Goal: Task Accomplishment & Management: Manage account settings

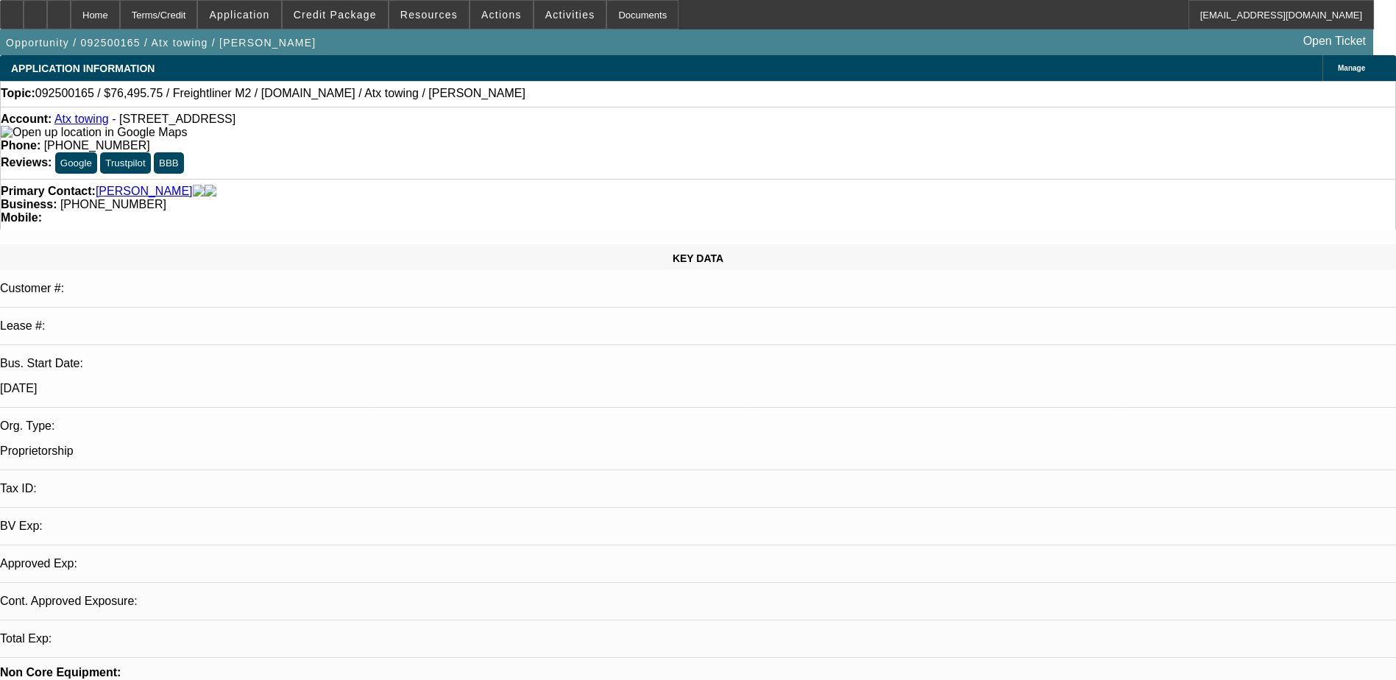
select select "0.15"
select select "2"
select select "0.2"
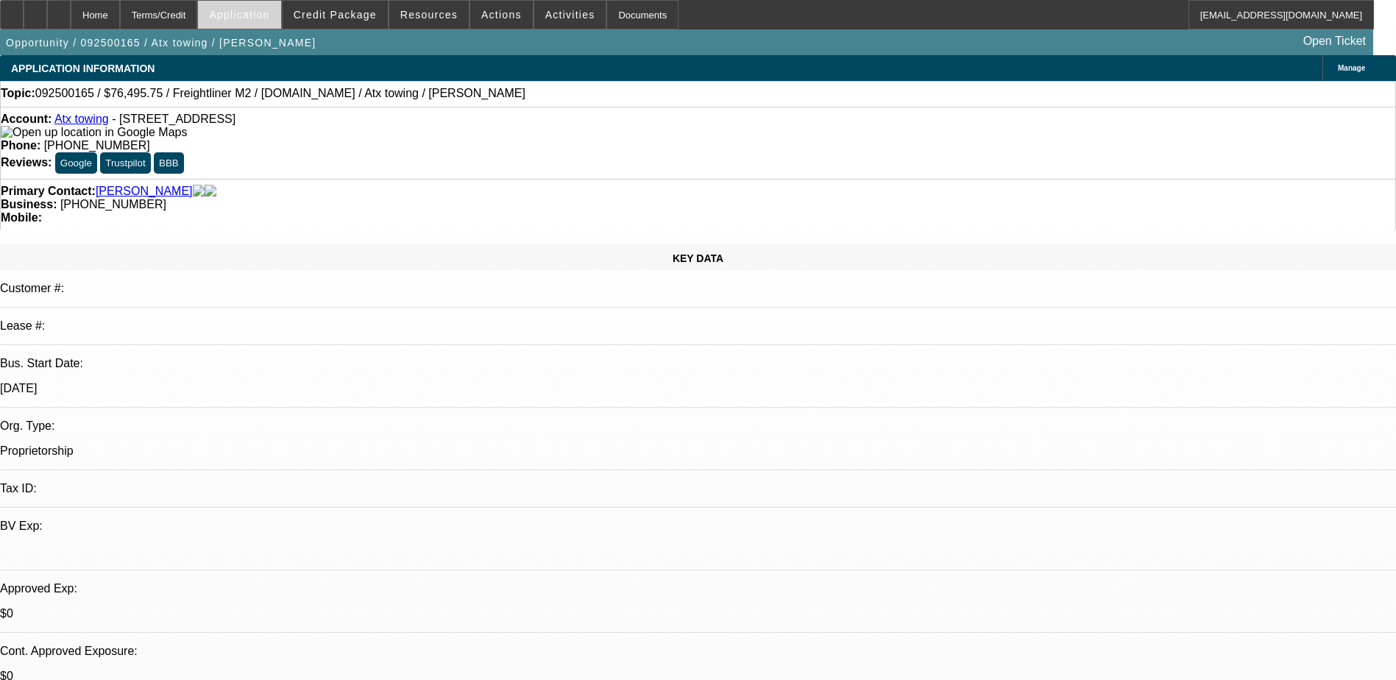
select select "1"
select select "2"
select select "17"
click at [35, 10] on icon at bounding box center [35, 10] width 0 height 0
click at [774, 39] on div "Opportunity / 092500165 / Atx towing / [PERSON_NAME] Open Ticket" at bounding box center [686, 42] width 1373 height 26
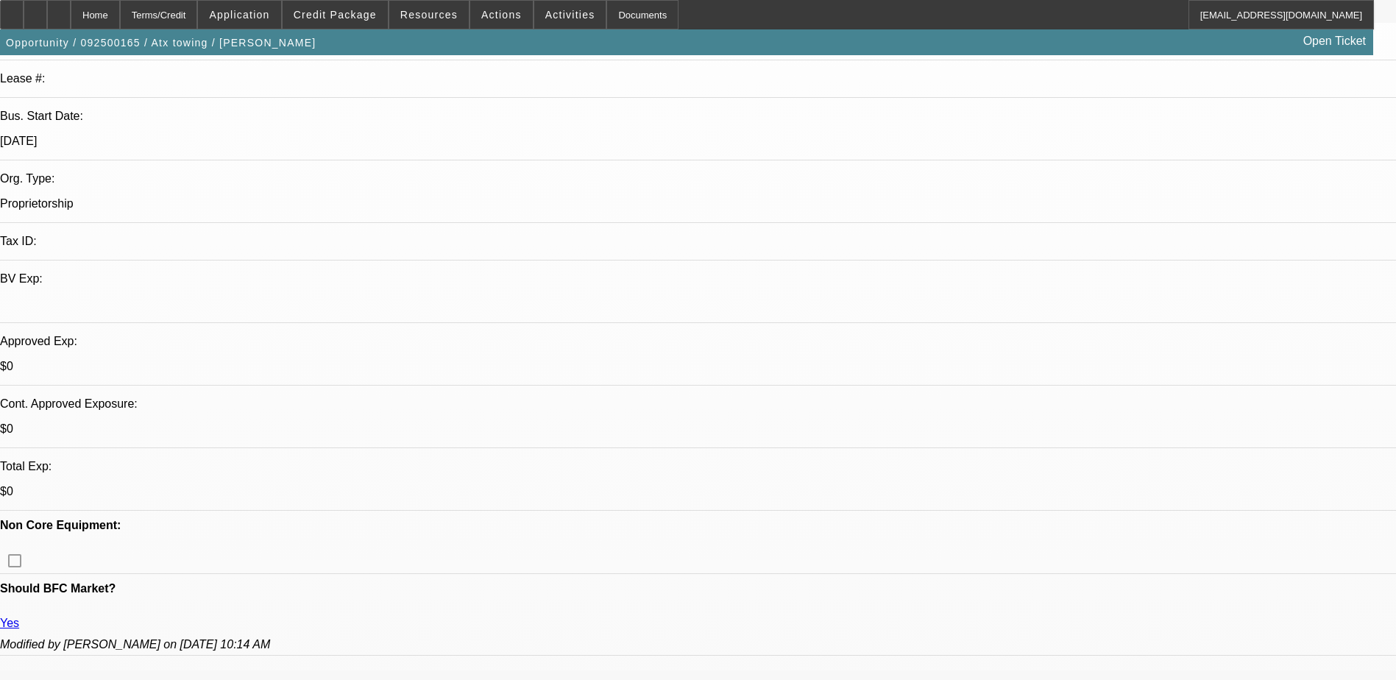
scroll to position [294, 0]
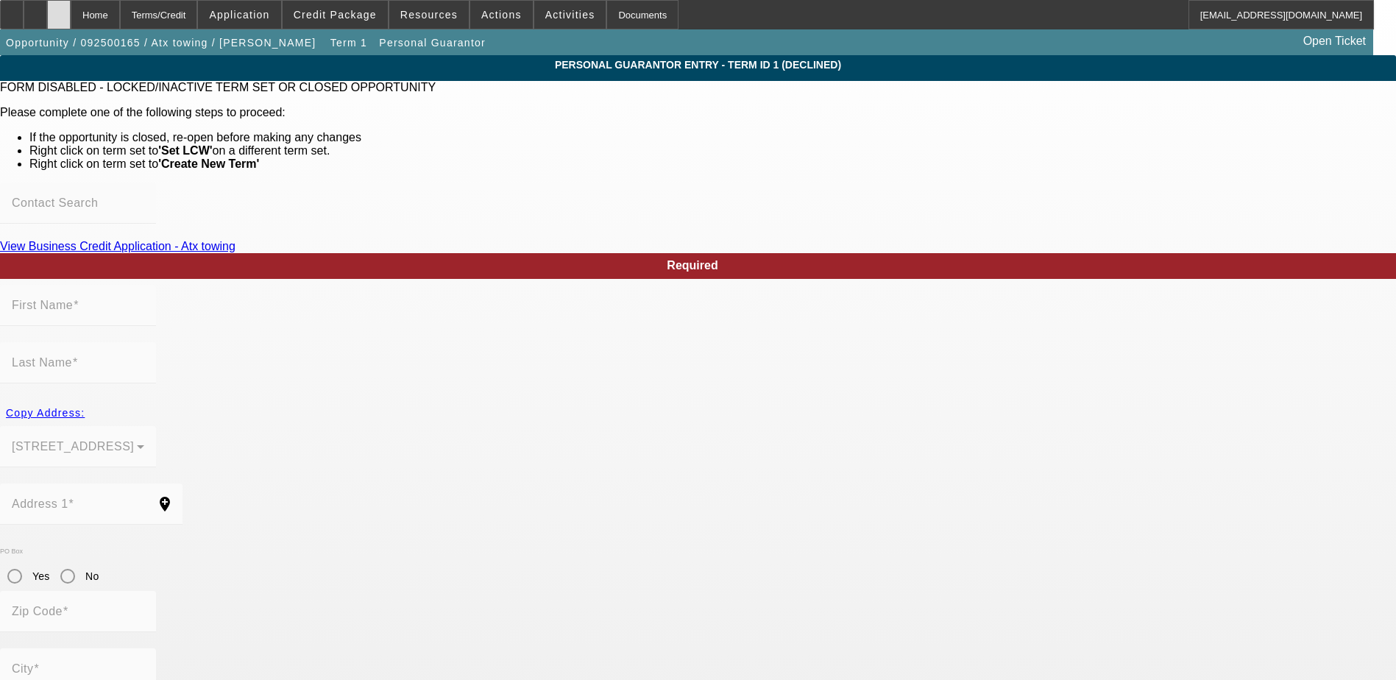
type input "Dafne"
type input "[PERSON_NAME]"
type input "[STREET_ADDRESS]"
radio input "true"
type input "78240"
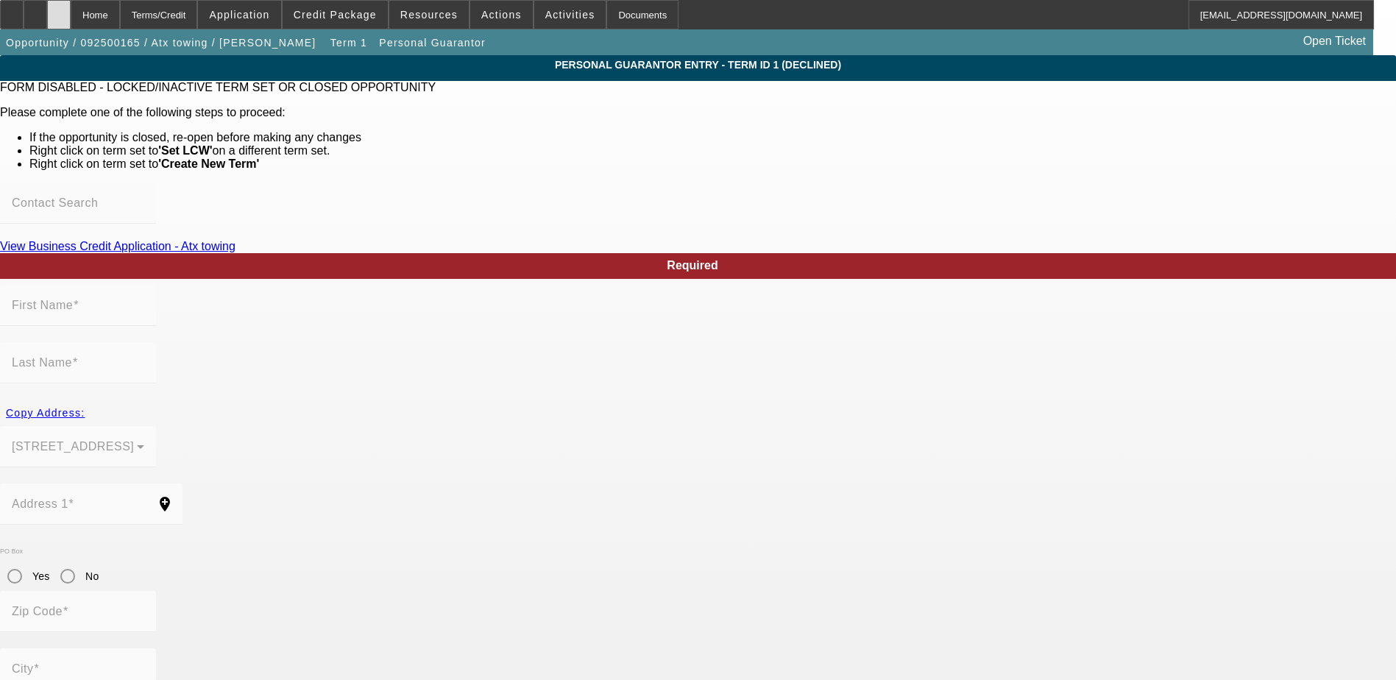
type input "San Antonio"
type input "[PHONE_NUMBER]"
type input "100"
type input "927-87-2237"
type input "atx.towing@hotmail.com"
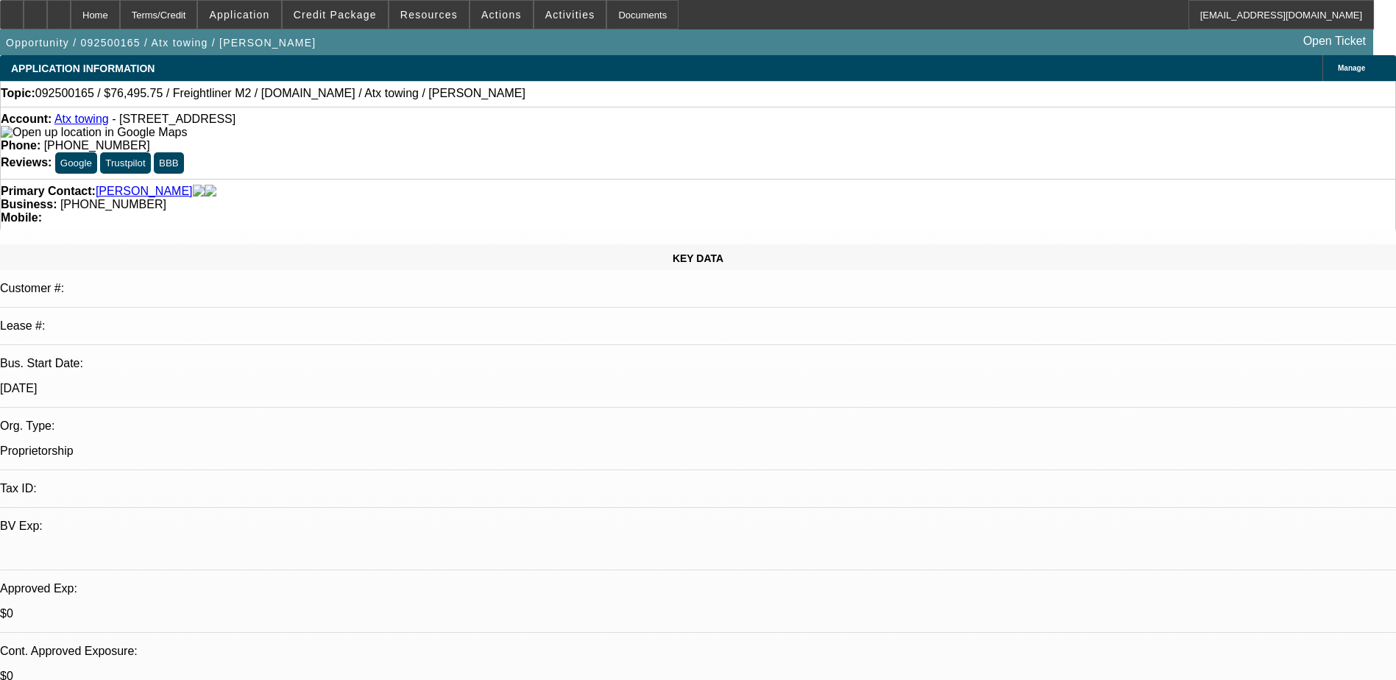
select select "0.15"
select select "2"
select select "0.2"
select select "17"
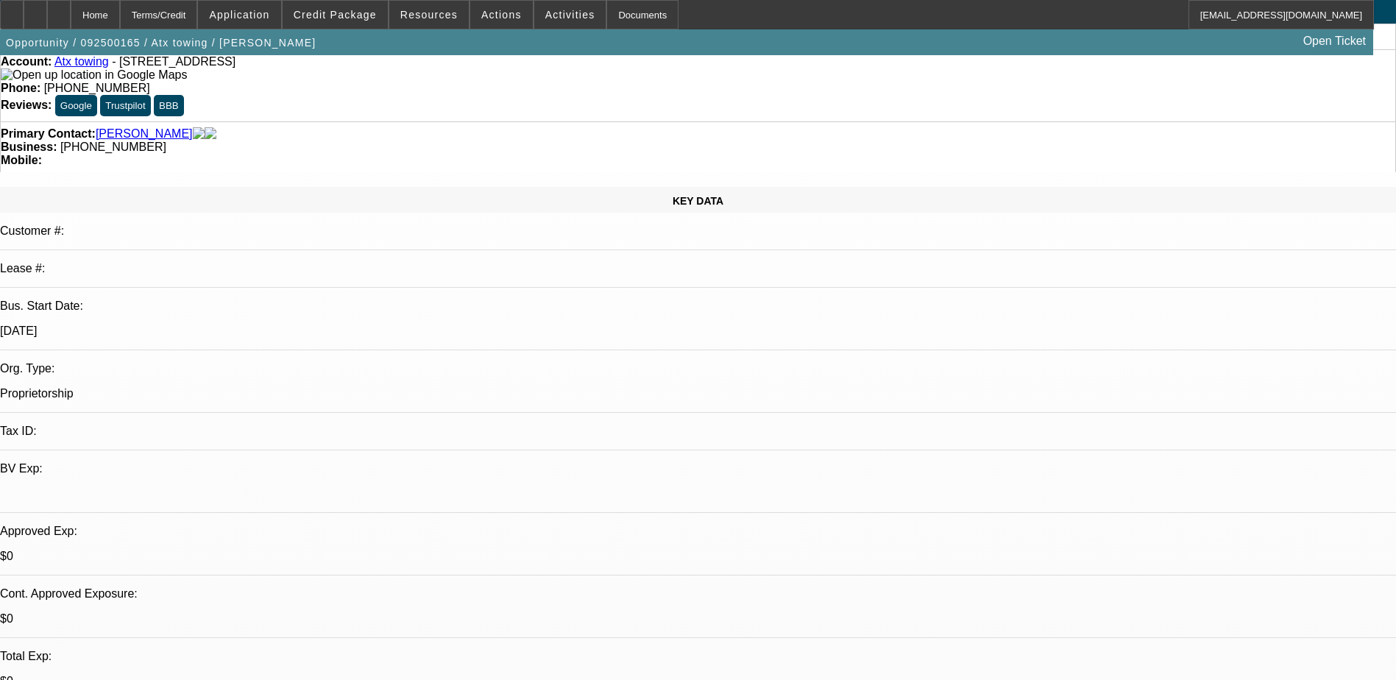
scroll to position [221, 0]
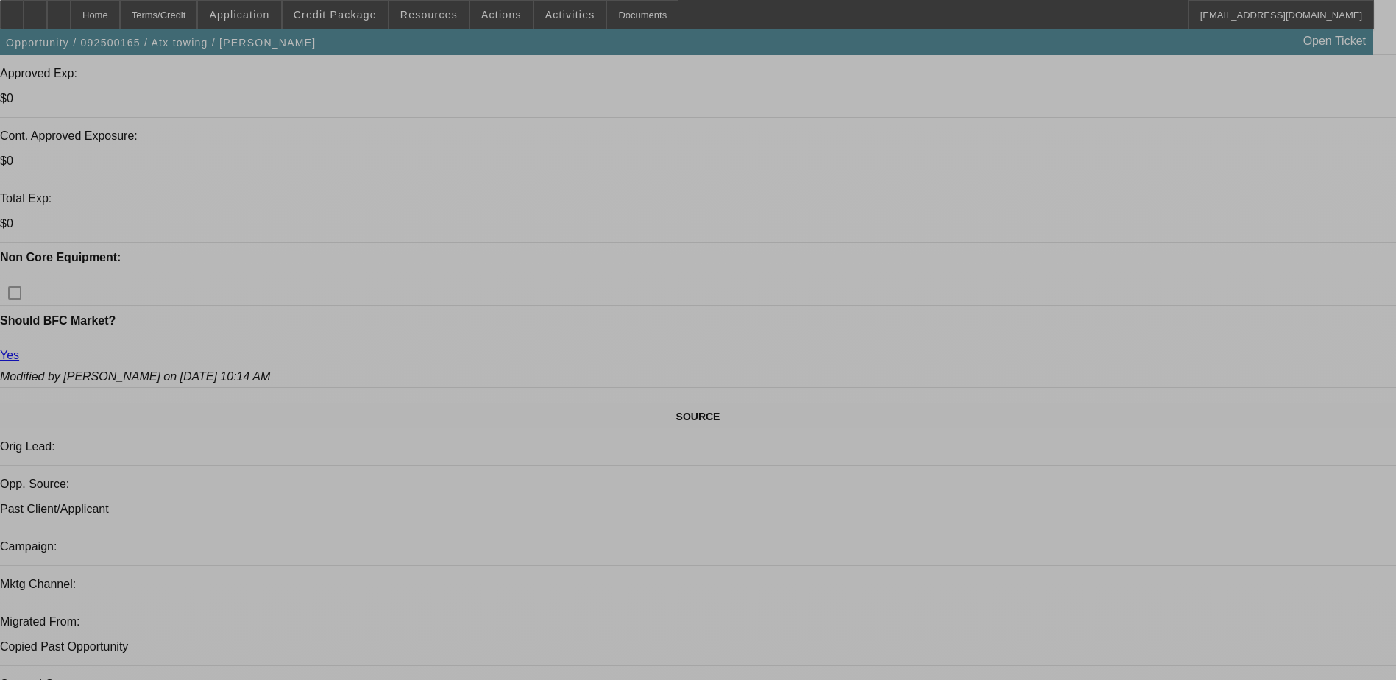
select select "0.15"
select select "2"
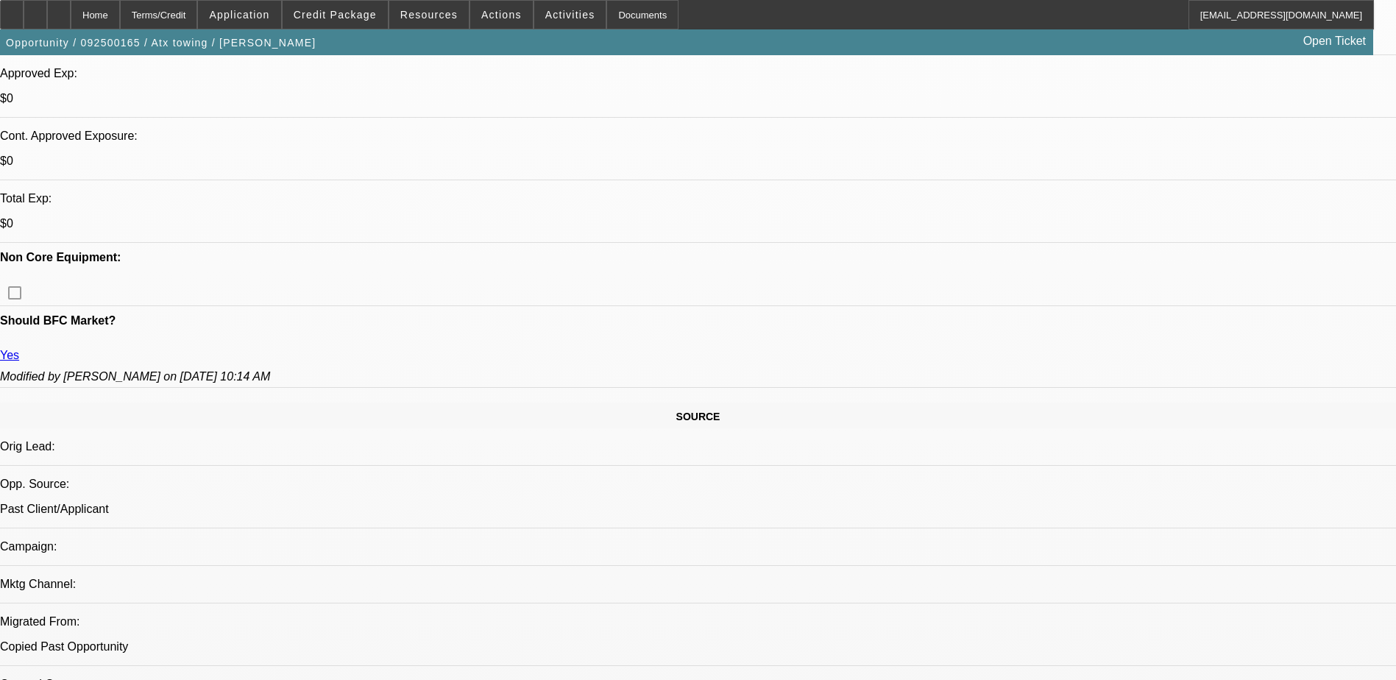
select select "2"
select select "0.2"
select select "17"
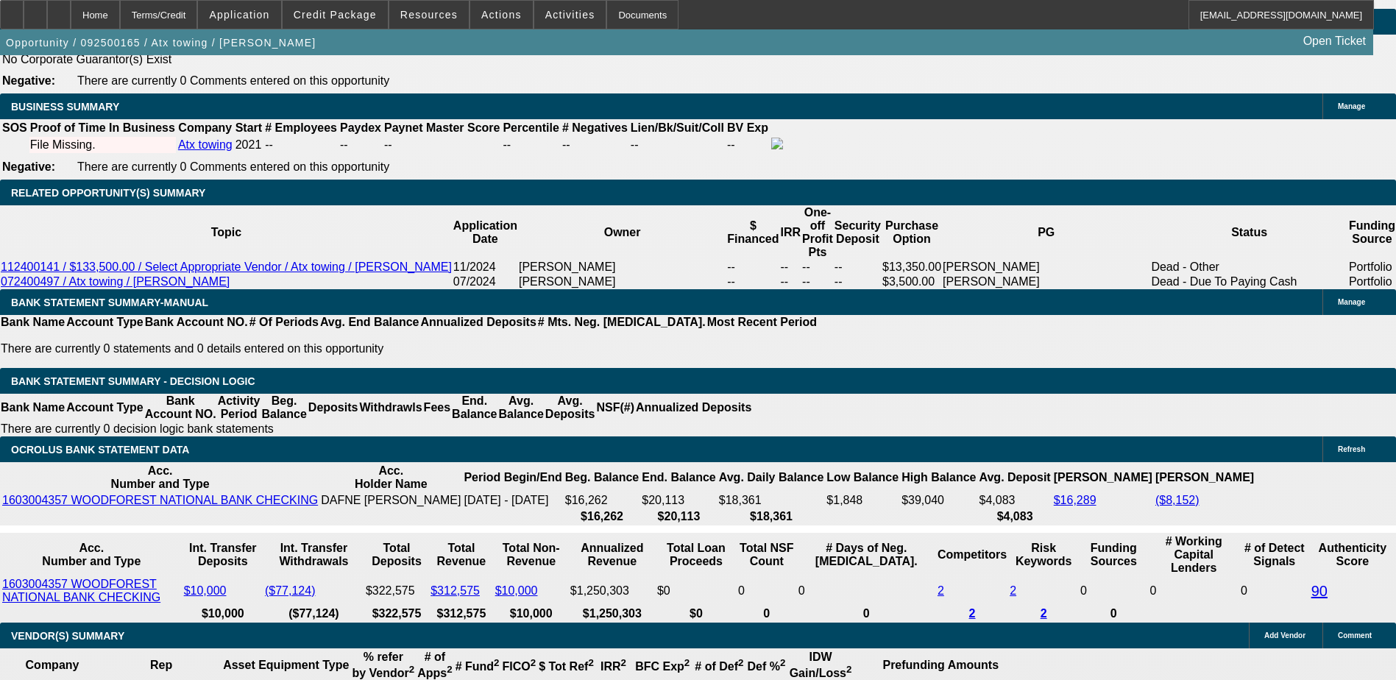
scroll to position [2095, 0]
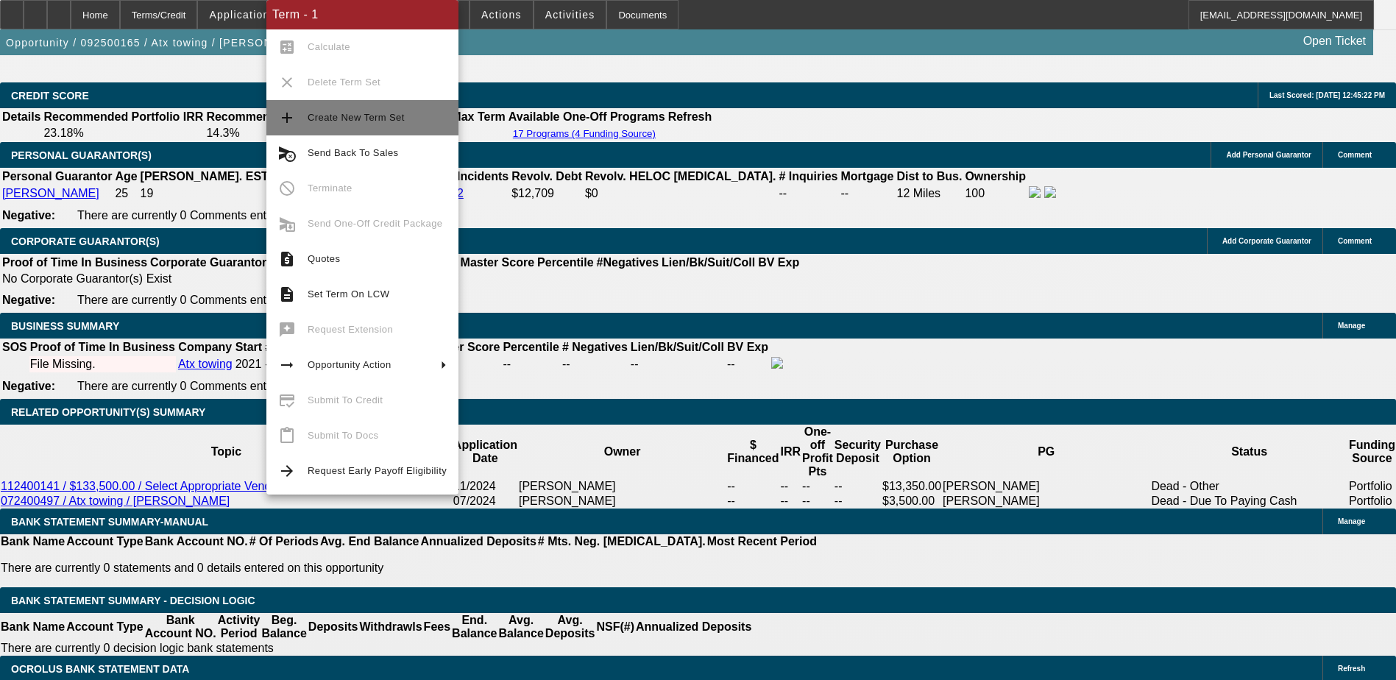
click at [356, 113] on span "Create New Term Set" at bounding box center [356, 117] width 97 height 11
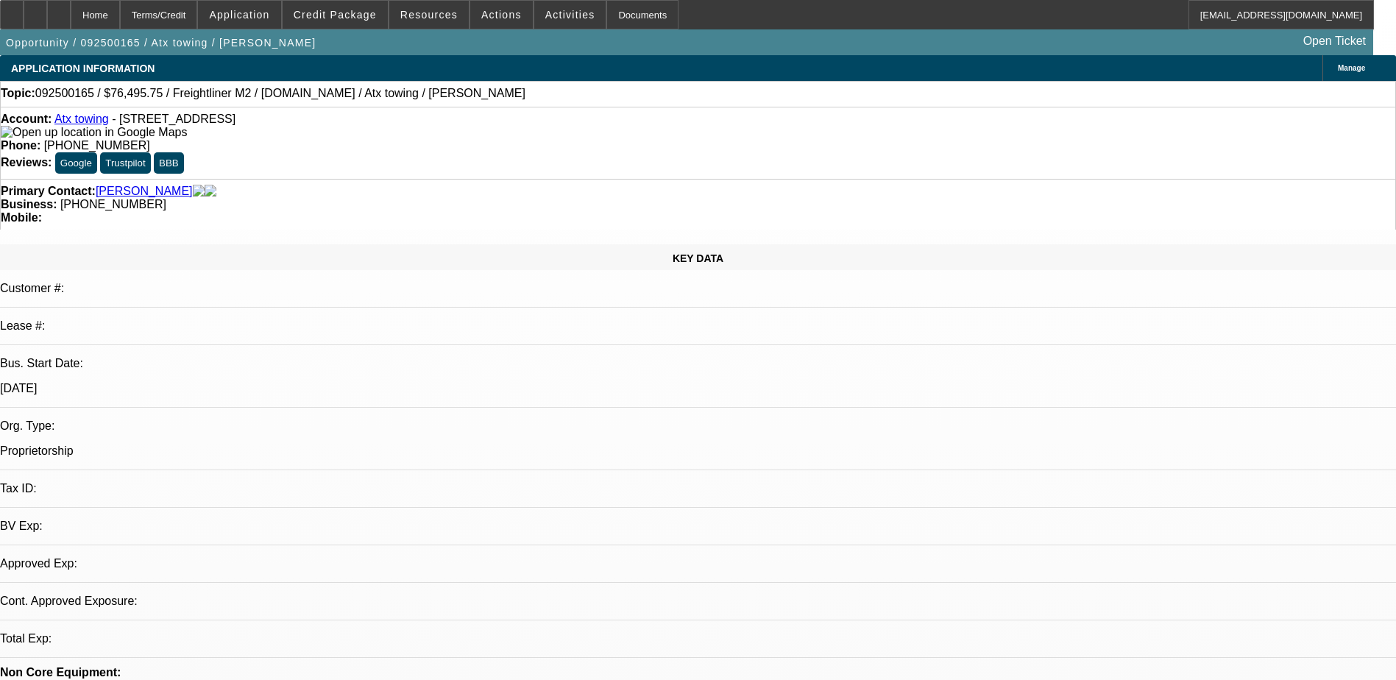
select select "0.15"
select select "2"
select select "0.2"
select select "0.15"
select select "2"
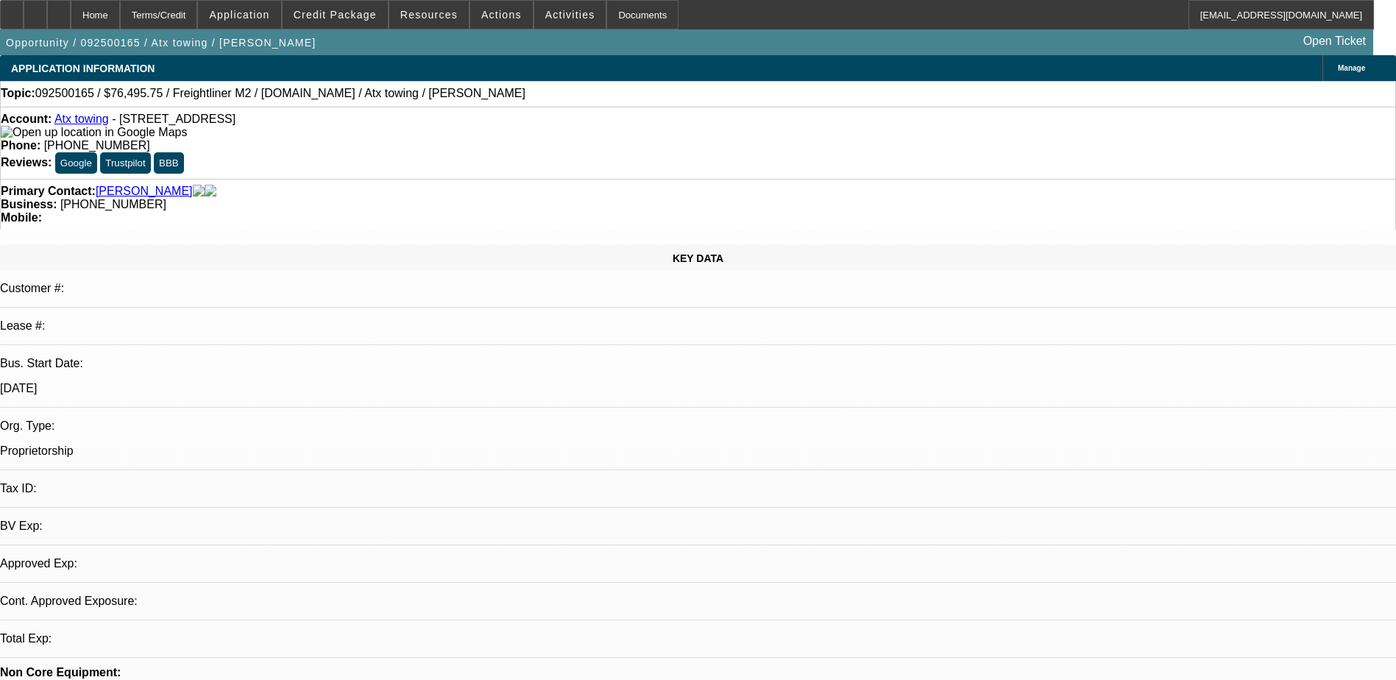
select select "0.2"
select select "1"
select select "2"
select select "17"
select select "1"
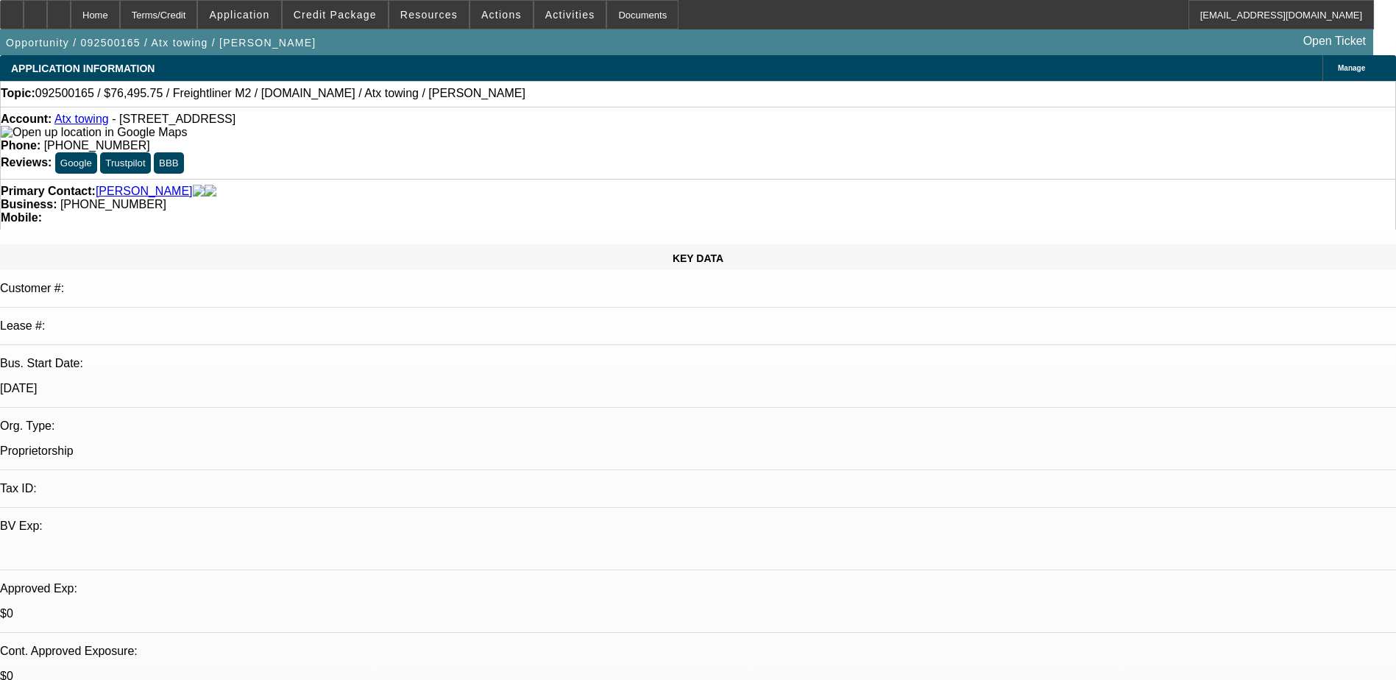
select select "2"
select select "17"
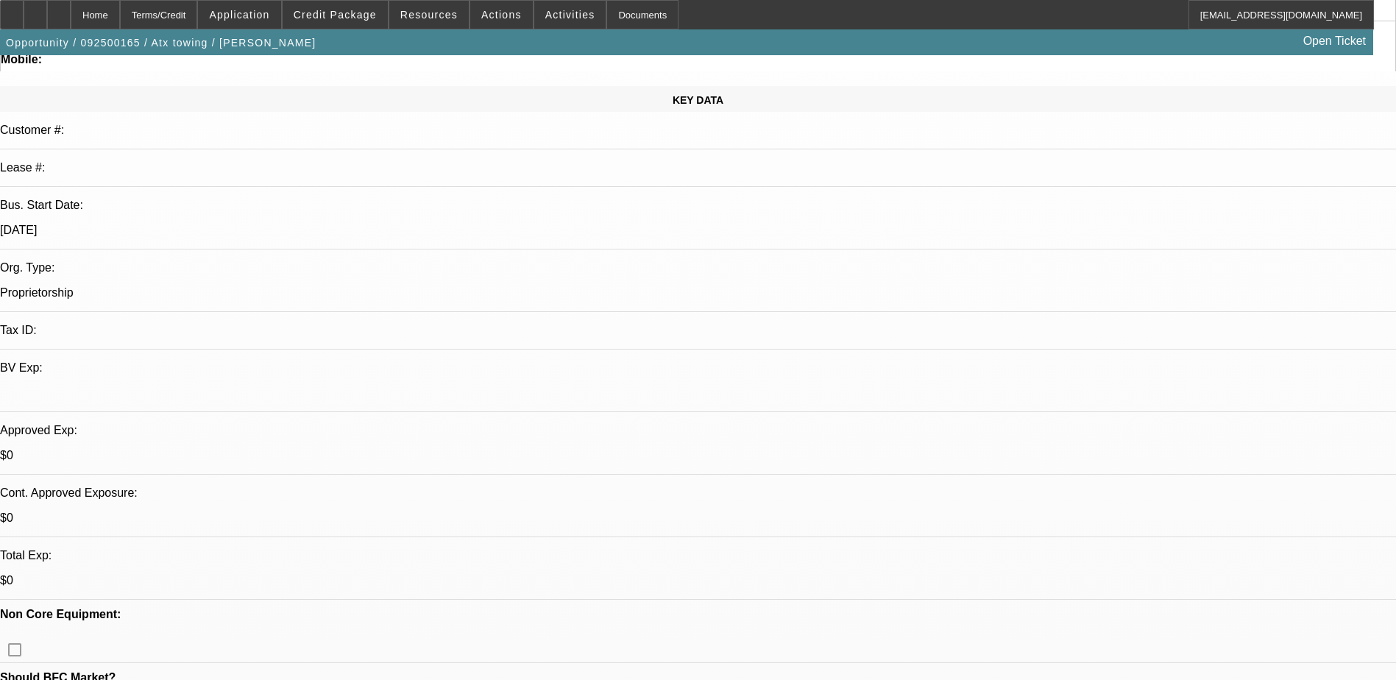
scroll to position [368, 0]
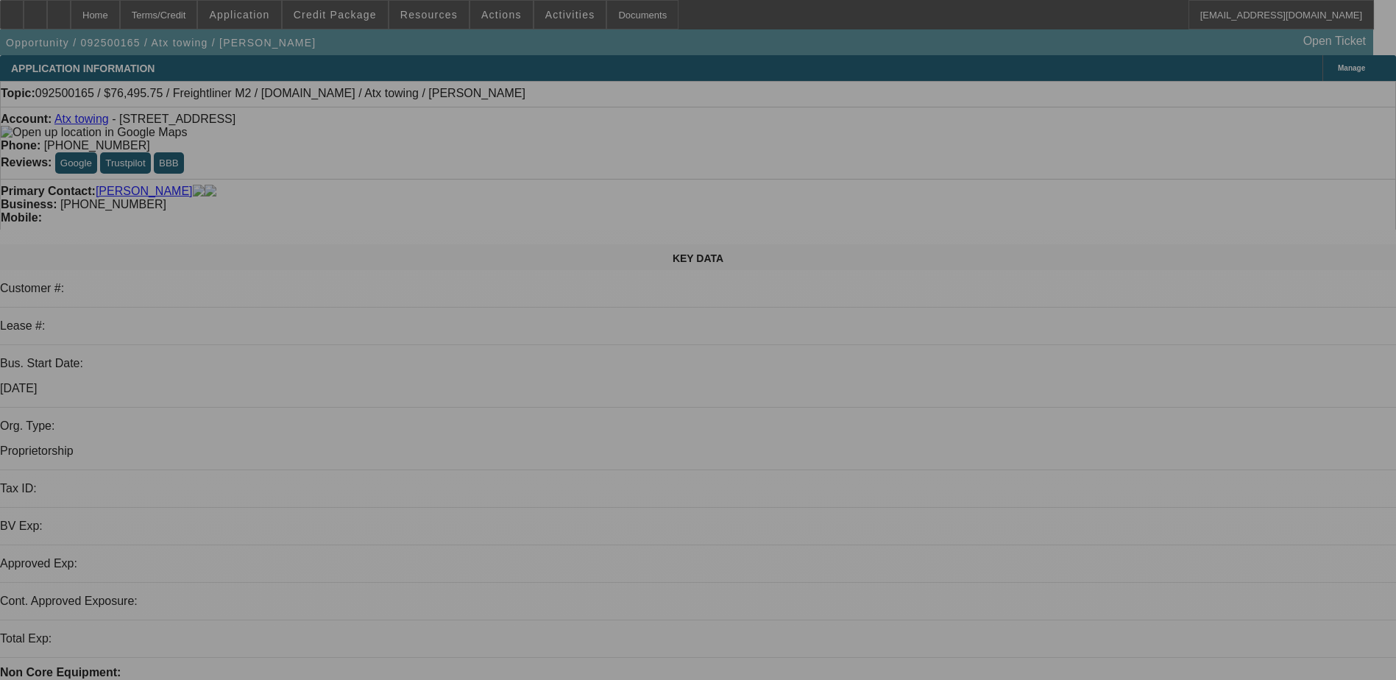
select select "0.15"
select select "2"
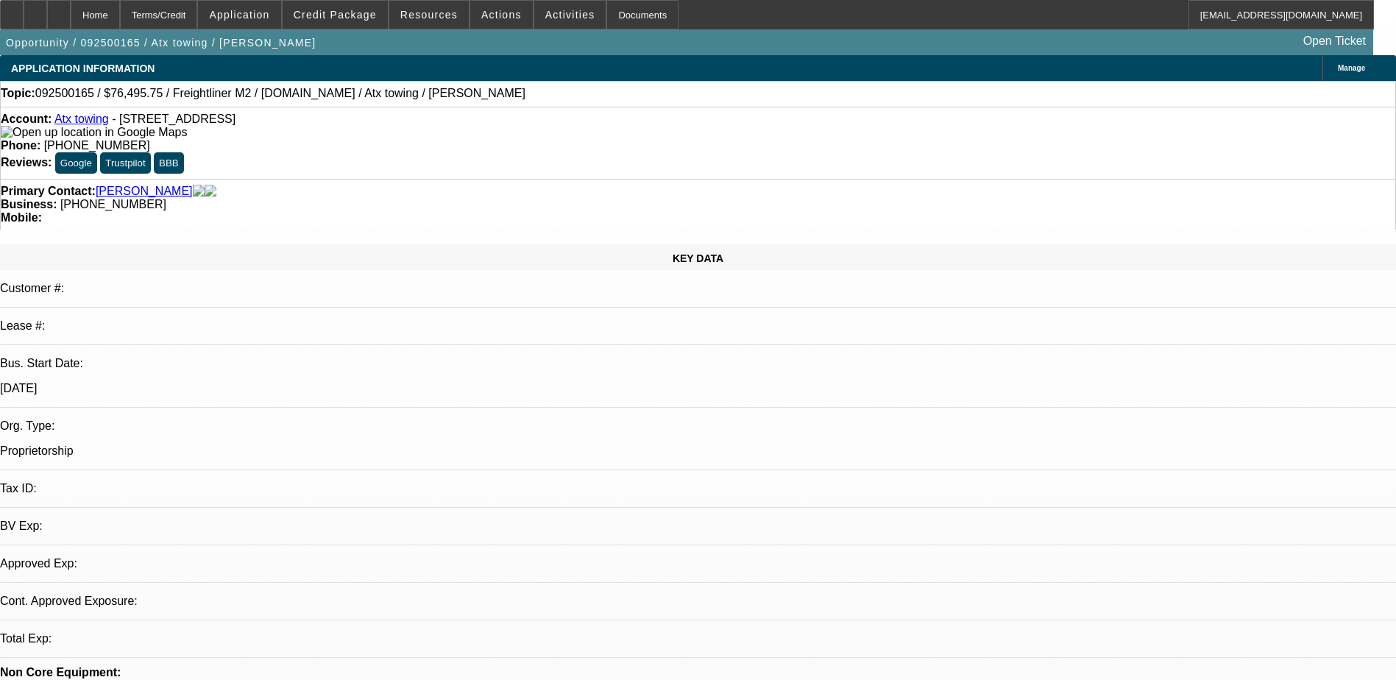
select select "2"
select select "0.2"
select select "17"
select select "0.15"
select select "2"
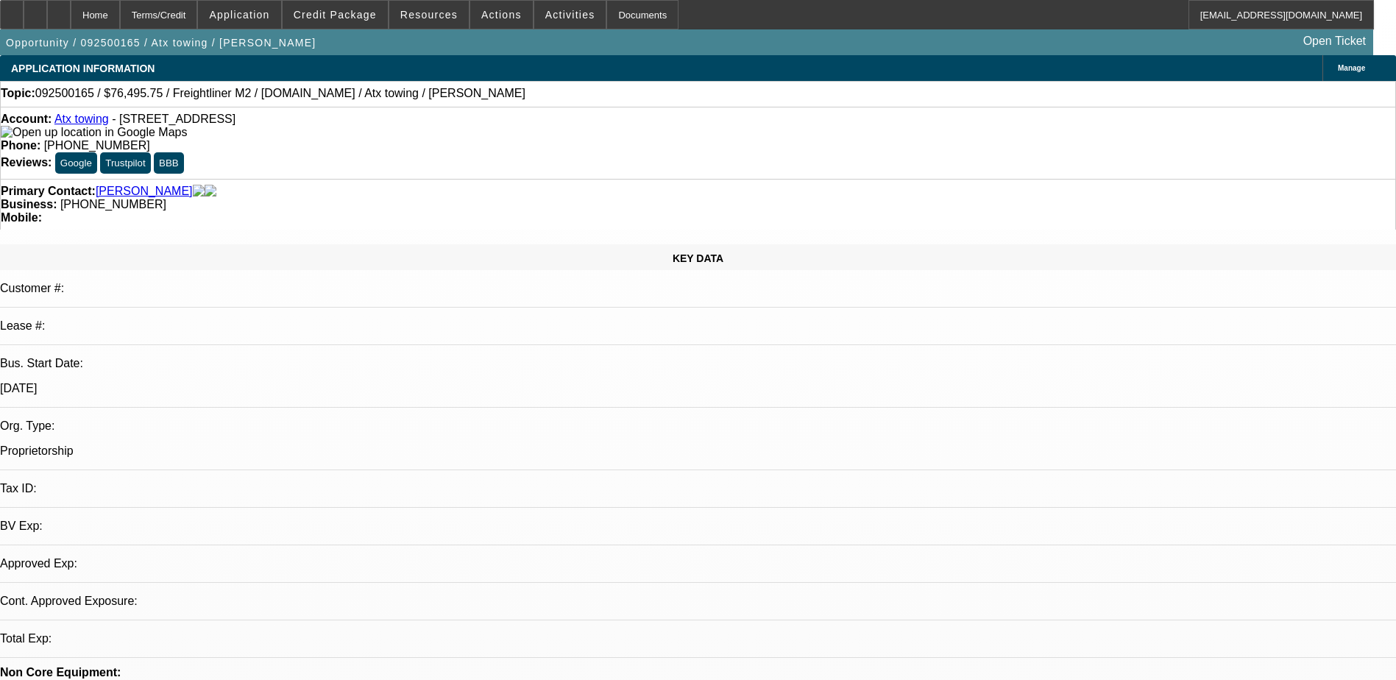
select select "2"
select select "0.2"
select select "17"
click at [59, 10] on icon at bounding box center [59, 10] width 0 height 0
select select "0.15"
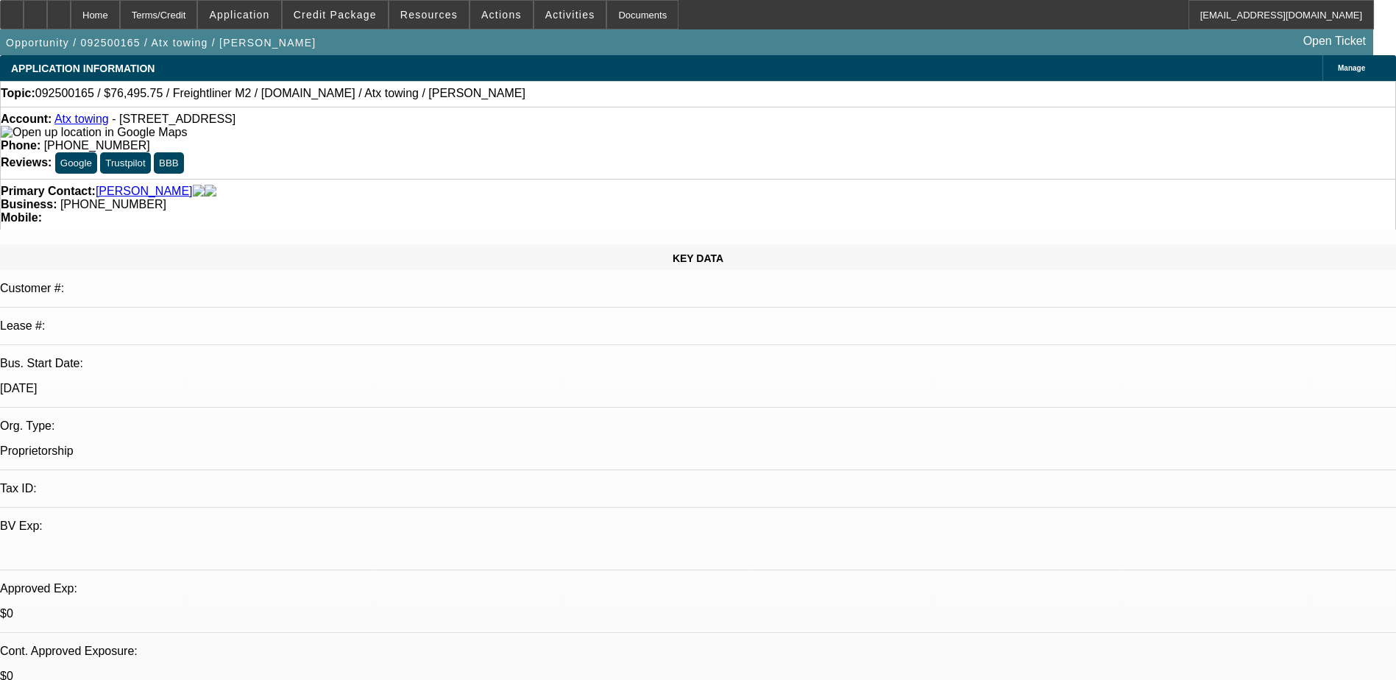
select select "2"
select select "0.2"
select select "0.15"
select select "2"
select select "0.2"
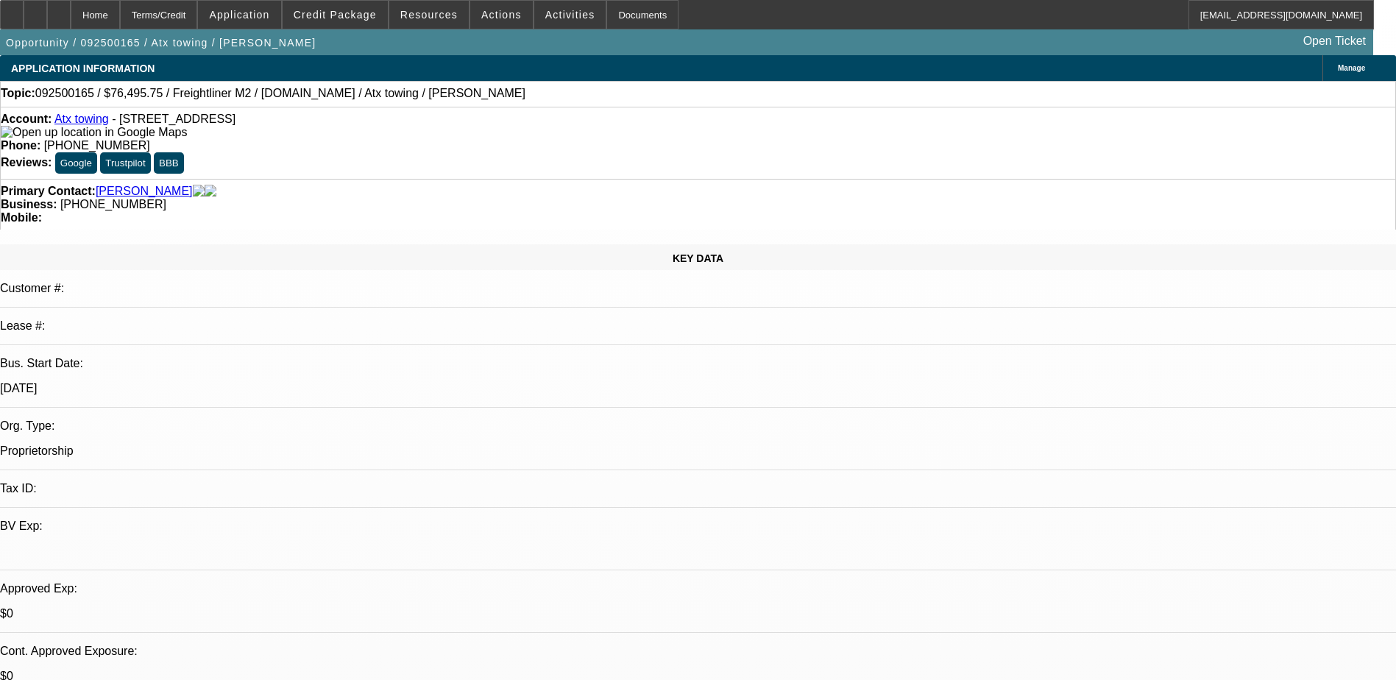
select select "1"
select select "2"
select select "17"
select select "1"
select select "2"
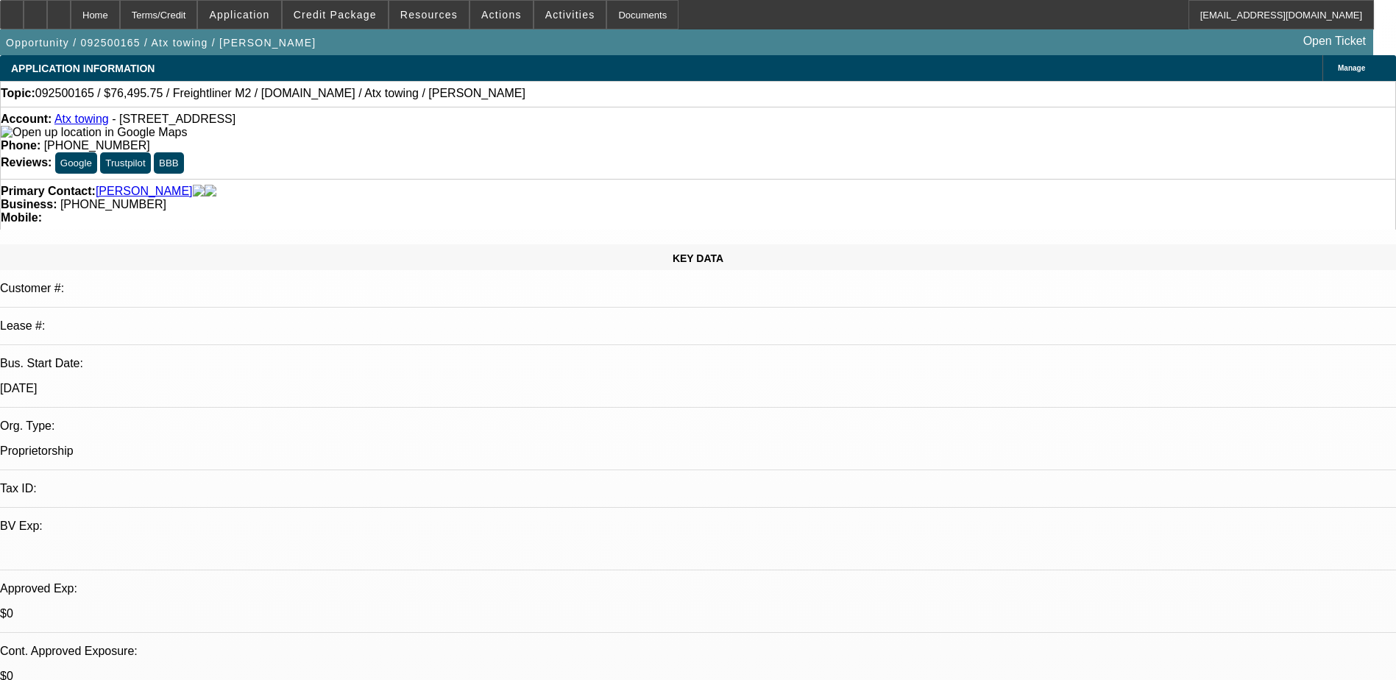
select select "17"
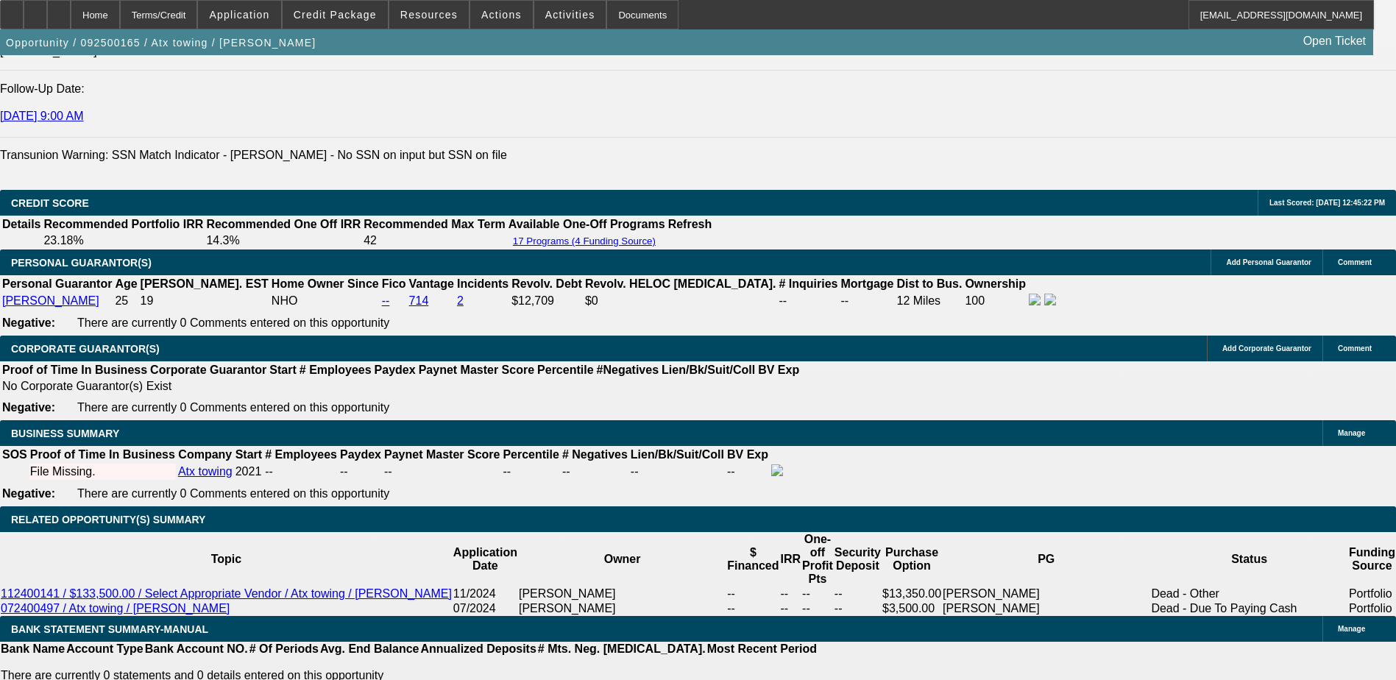
scroll to position [1986, 0]
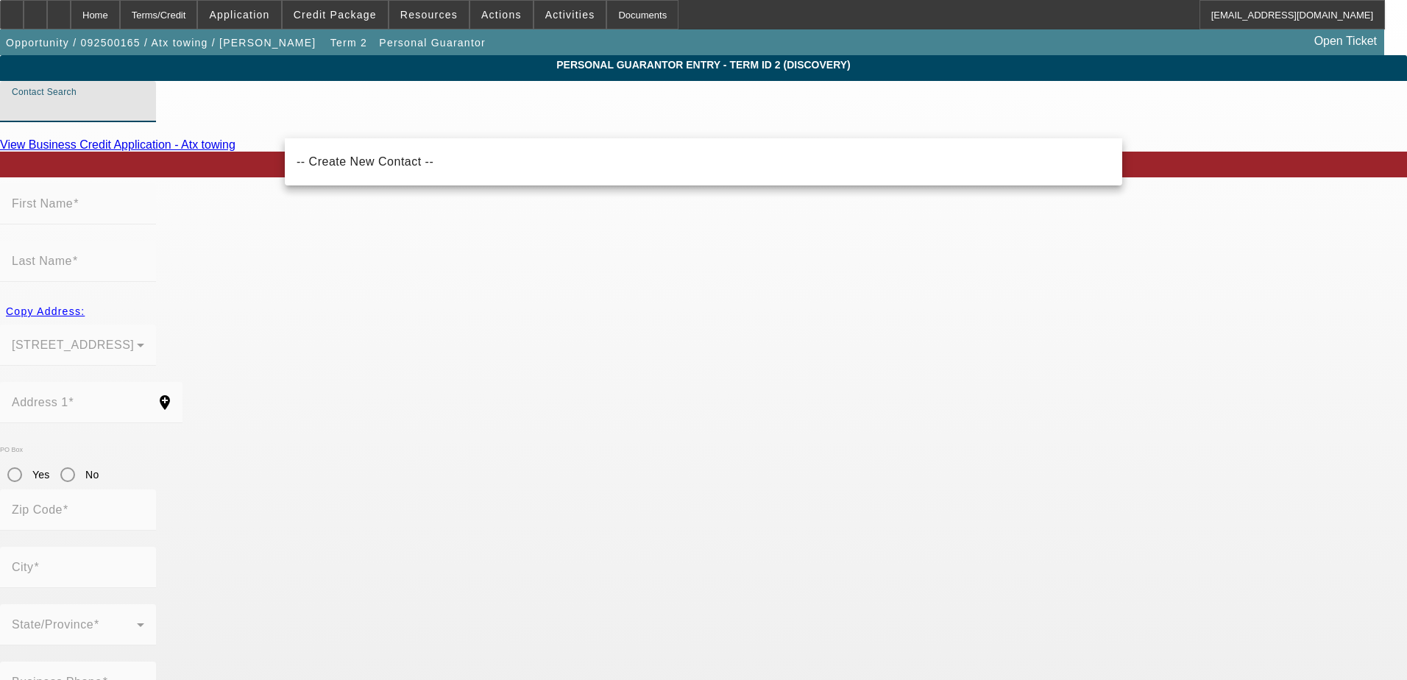
click at [144, 116] on input "Contact Search" at bounding box center [78, 108] width 132 height 18
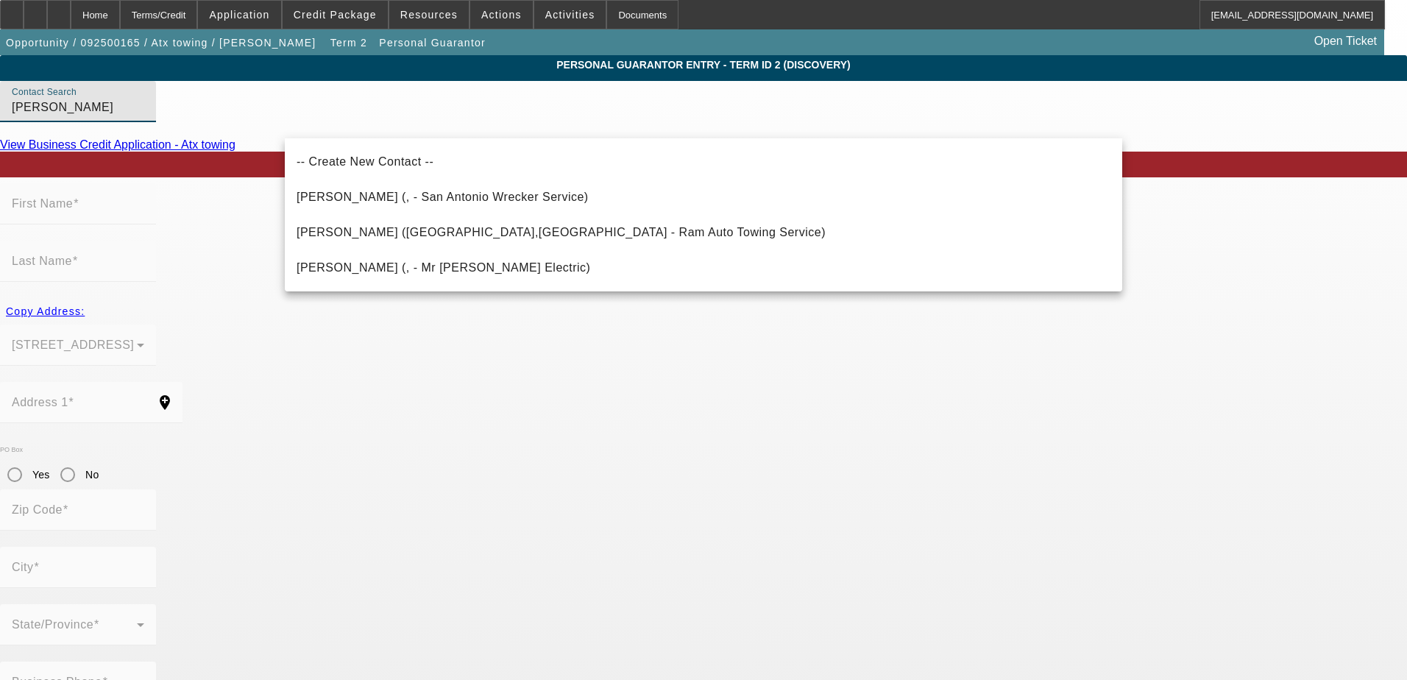
drag, startPoint x: 381, startPoint y: 127, endPoint x: 256, endPoint y: 122, distance: 125.2
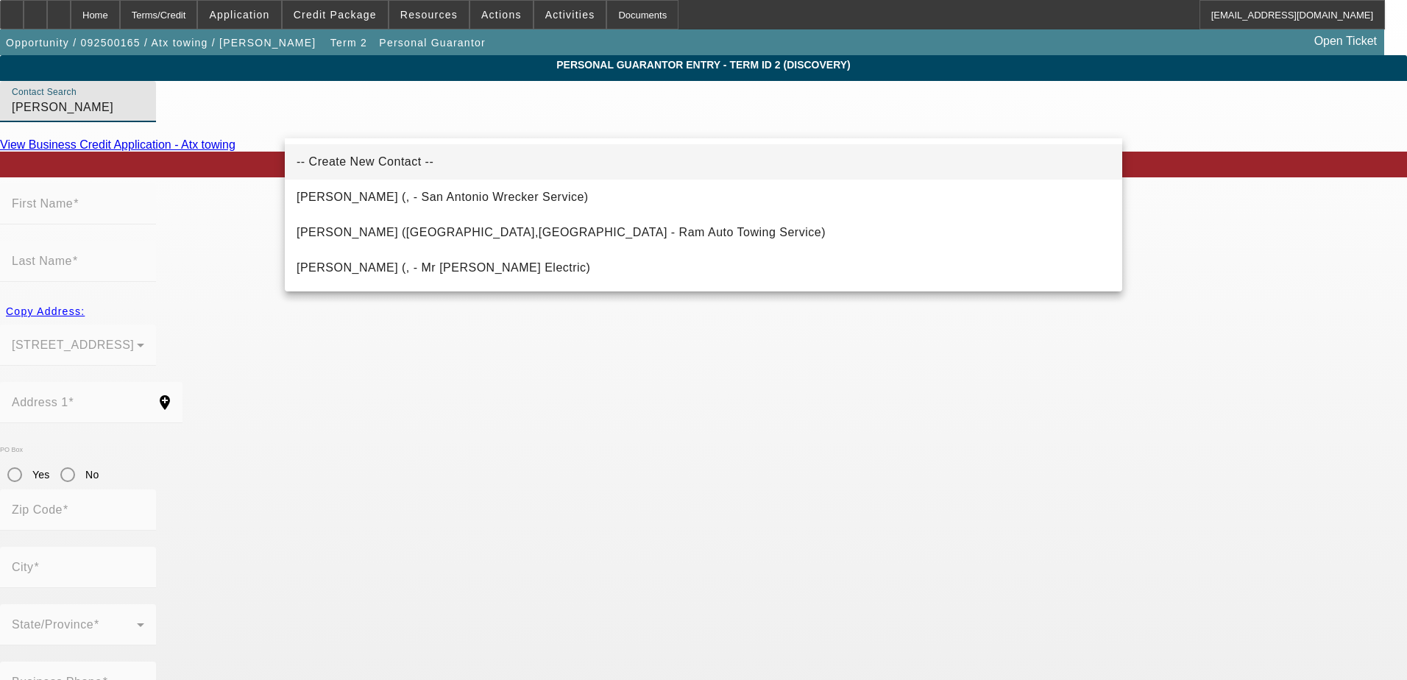
click at [327, 152] on mat-option "-- Create New Contact --" at bounding box center [703, 161] width 837 height 35
type input "-- Create New Contact --"
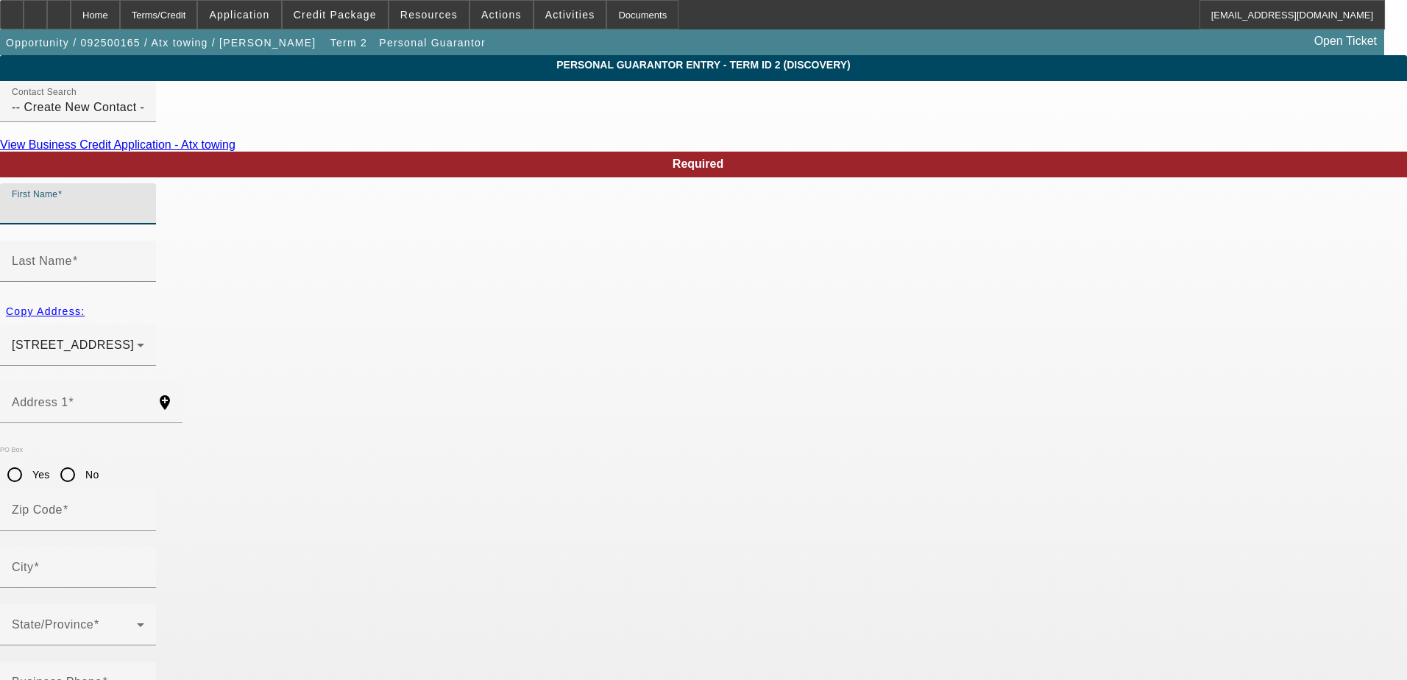
click at [144, 219] on input "First Name" at bounding box center [78, 210] width 132 height 18
type input "Samuel"
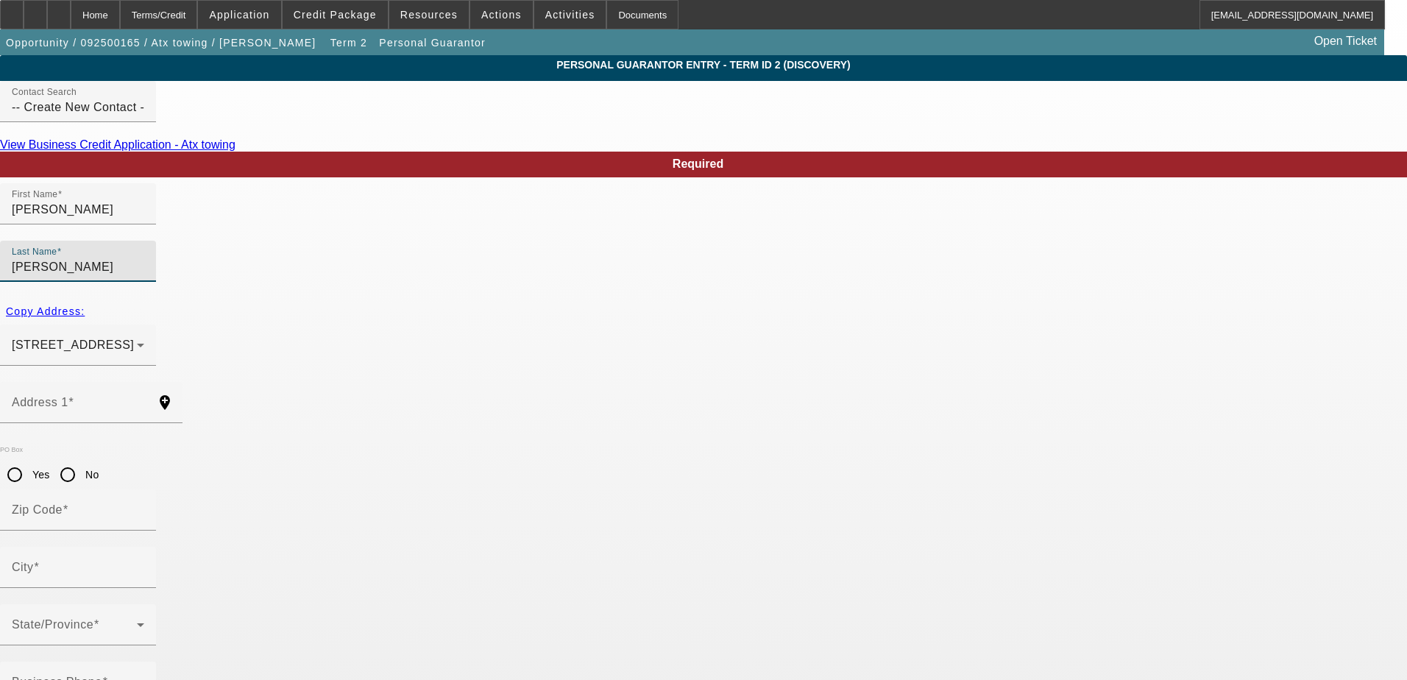
type input "Morales"
click at [85, 305] on span "Copy Address:" at bounding box center [45, 311] width 79 height 12
type input "6015 Forest Shadow Street"
type input "78240"
type input "San Antonio"
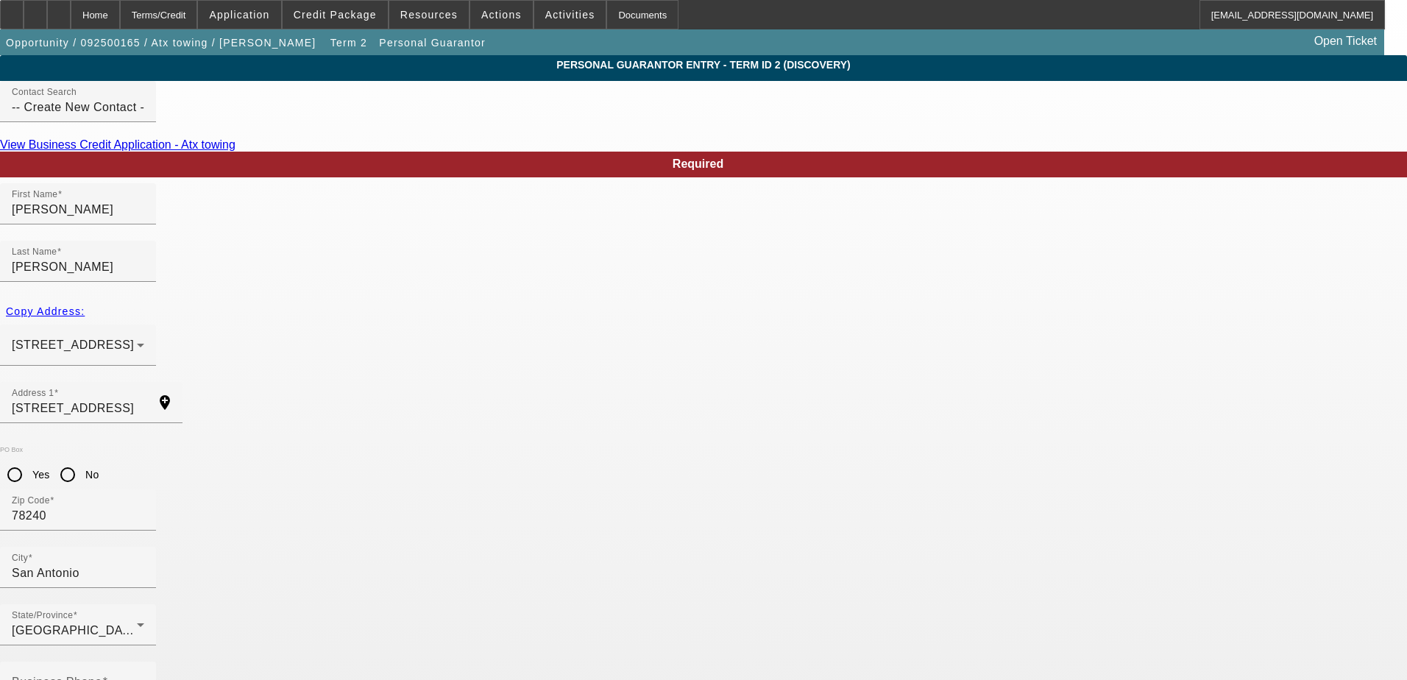
paste input "931-76-9370"
type input "931-76-9370"
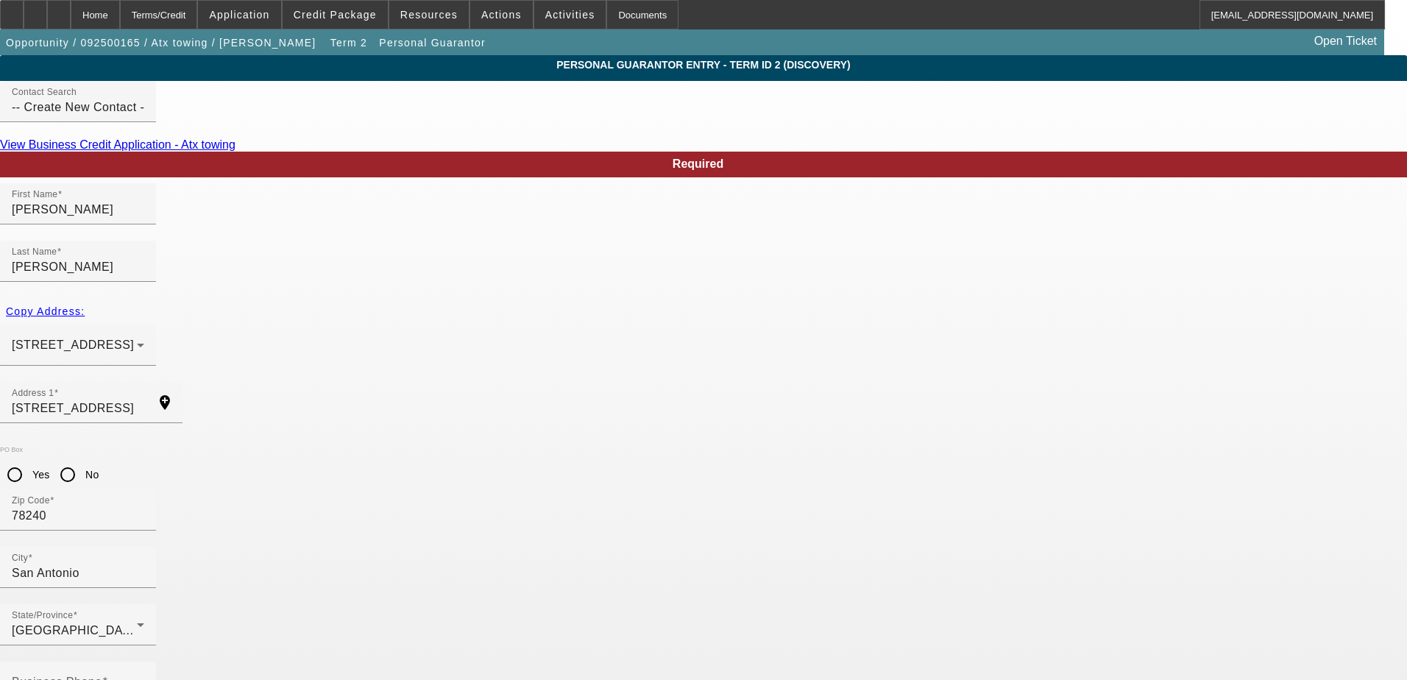
paste input "atx.towing@yahoo.com"
type input "atx.towing@yahoo.com"
type input "0"
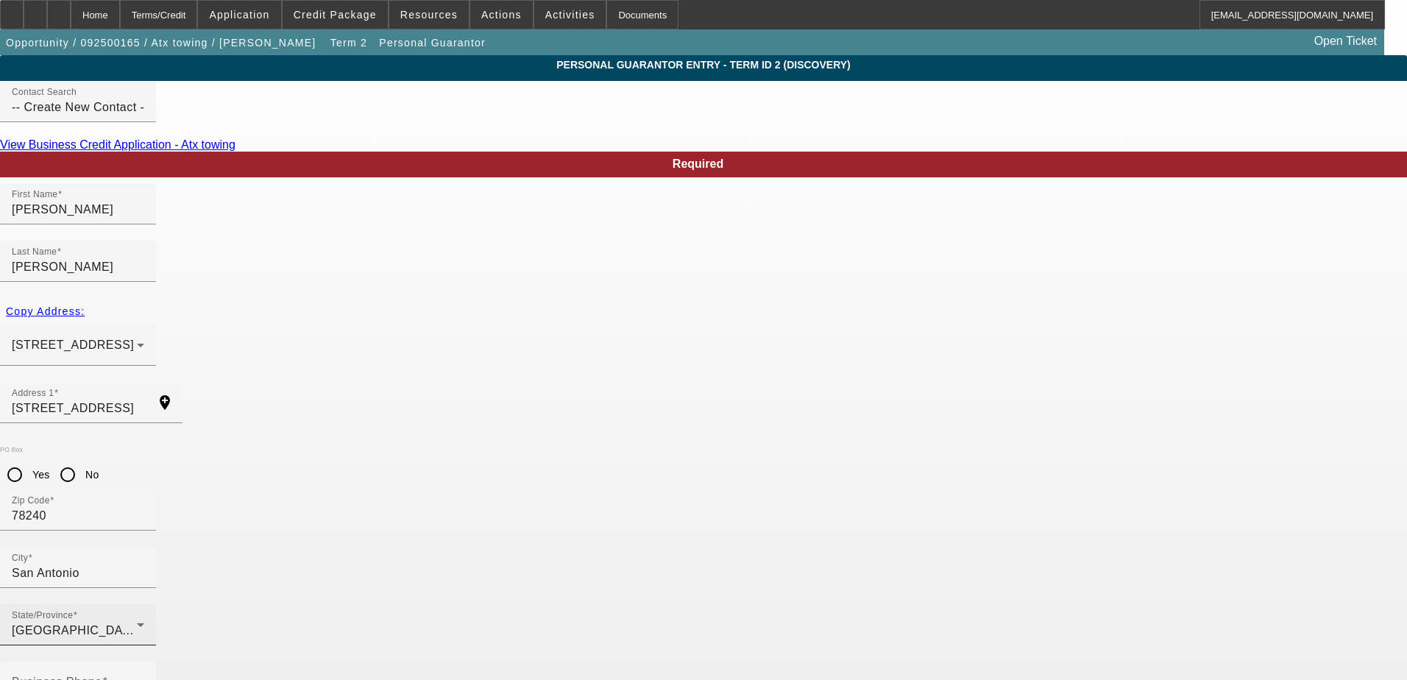
drag, startPoint x: 1024, startPoint y: 447, endPoint x: 606, endPoint y: 443, distance: 418.7
click at [82, 460] on input "No" at bounding box center [67, 474] width 29 height 29
radio input "true"
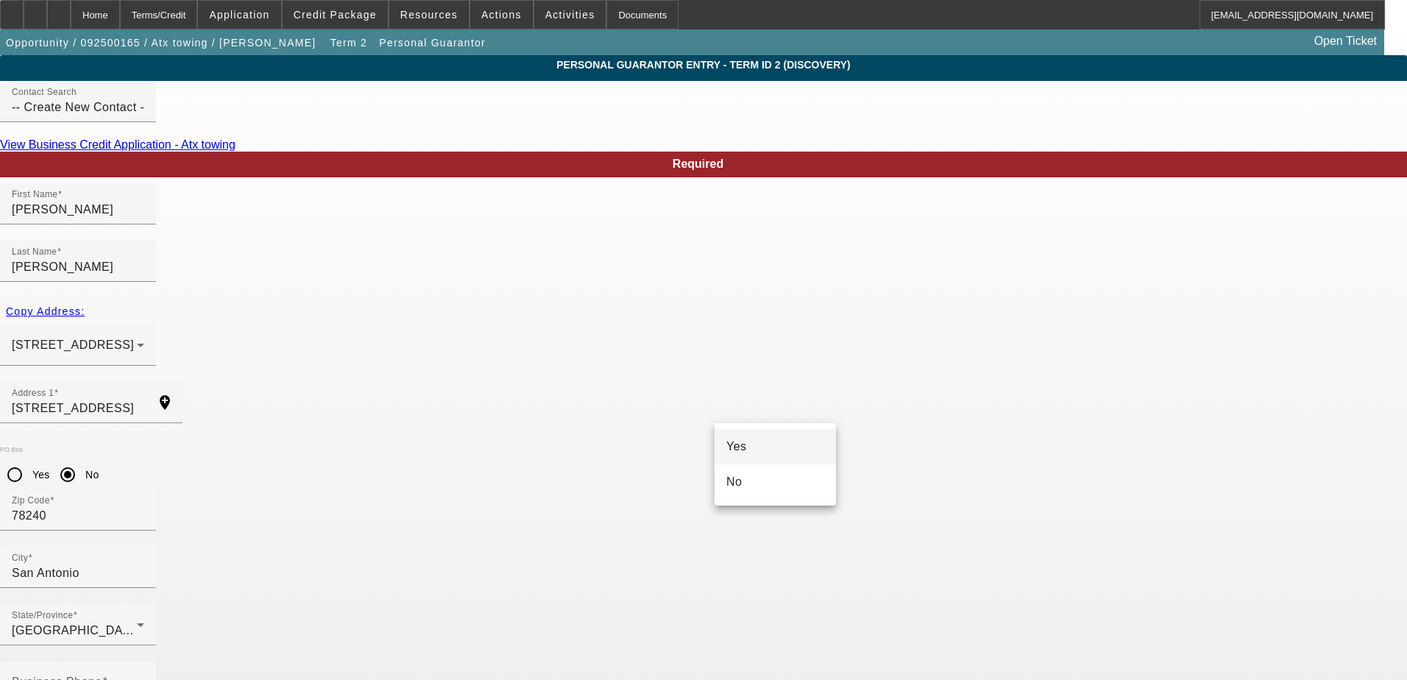
click at [771, 439] on mat-option "Yes" at bounding box center [774, 446] width 121 height 35
click at [102, 675] on mat-label "Business Phone" at bounding box center [57, 681] width 90 height 13
click at [144, 679] on input "Business Phone" at bounding box center [78, 688] width 132 height 18
paste input "[PHONE_NUMBER]"
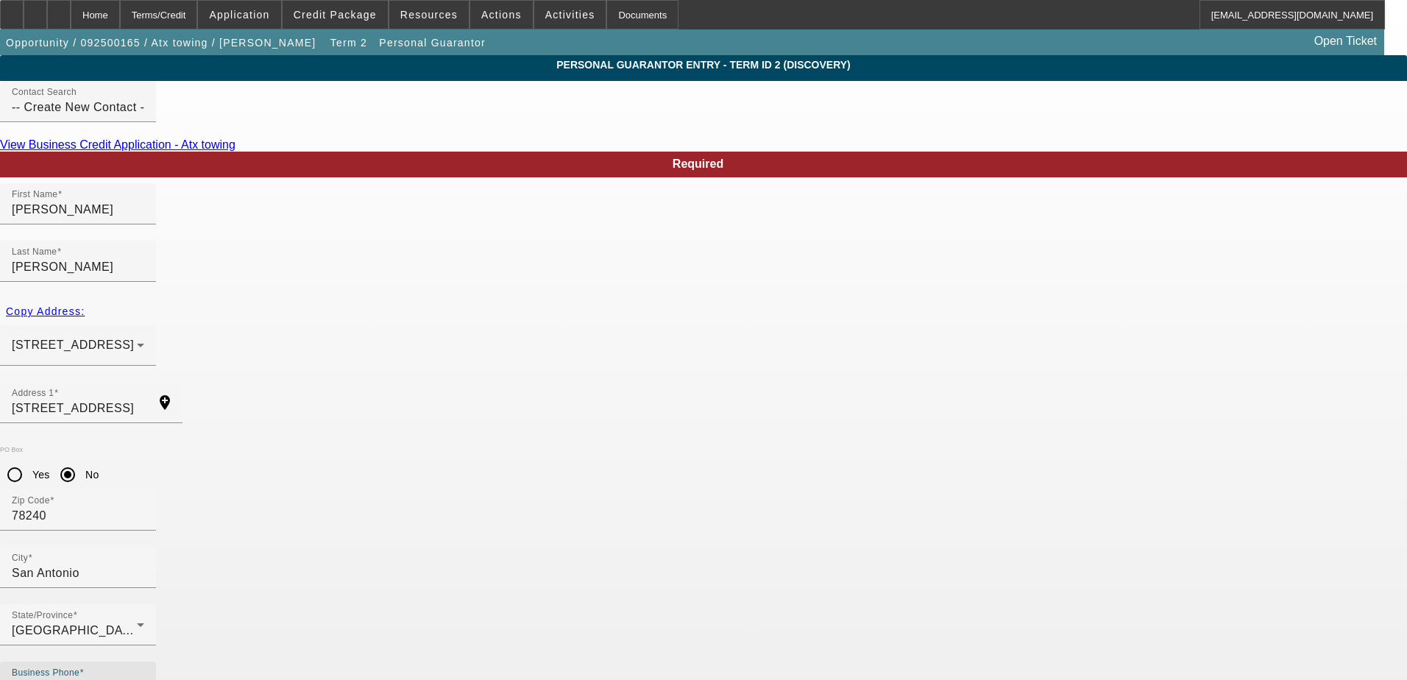
type input "[PHONE_NUMBER]"
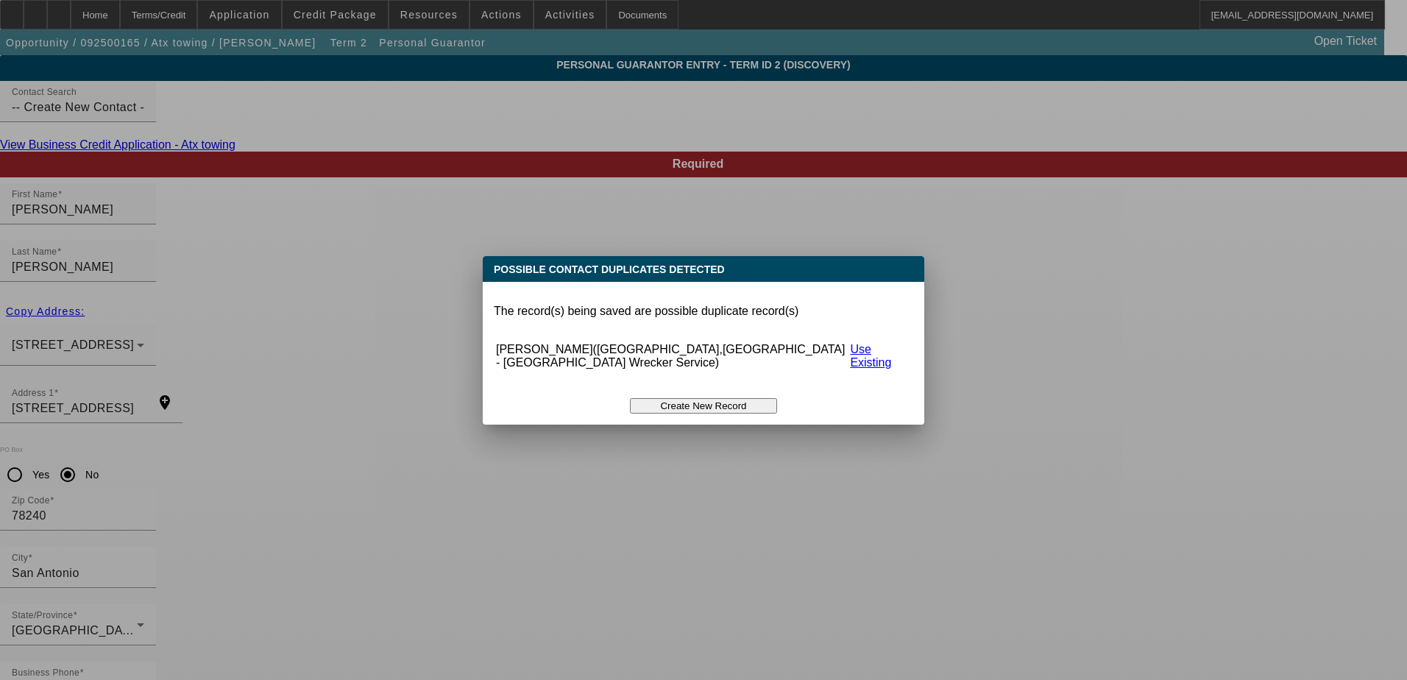
click at [689, 398] on button "Create New Record" at bounding box center [703, 405] width 147 height 15
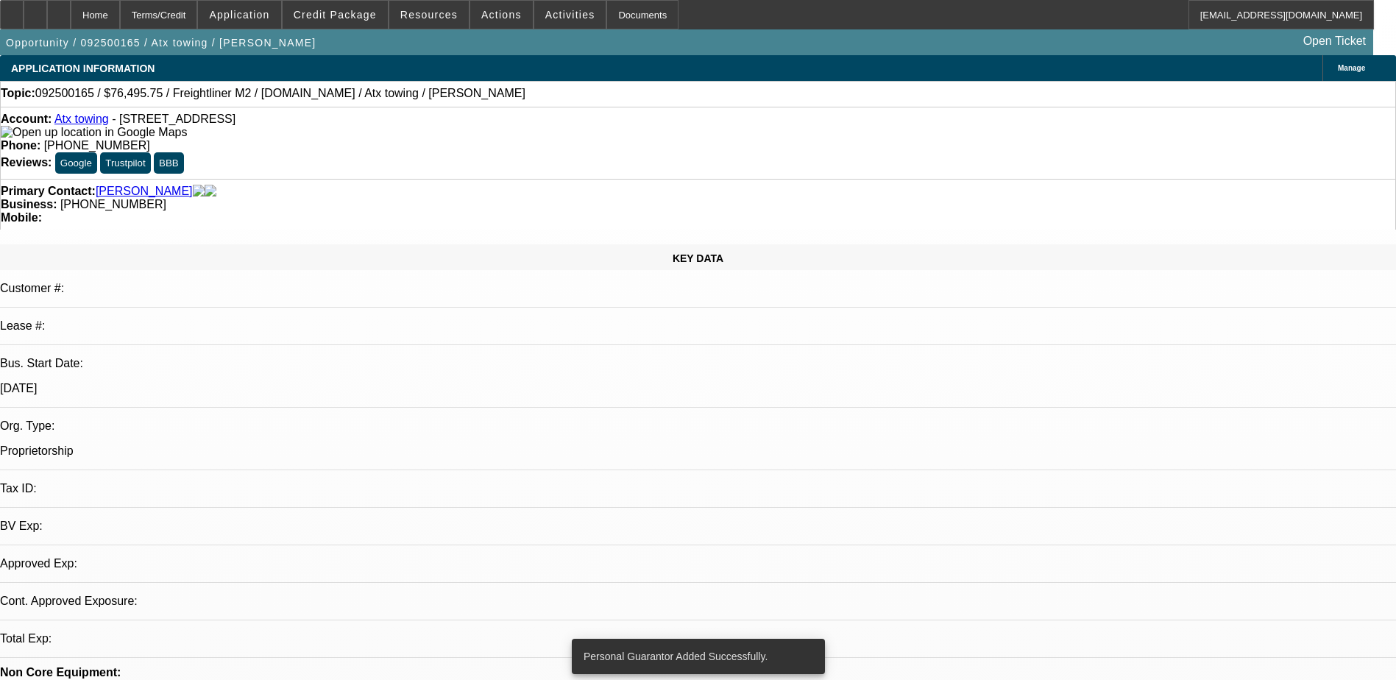
select select "0.15"
select select "2"
select select "0.2"
select select "17"
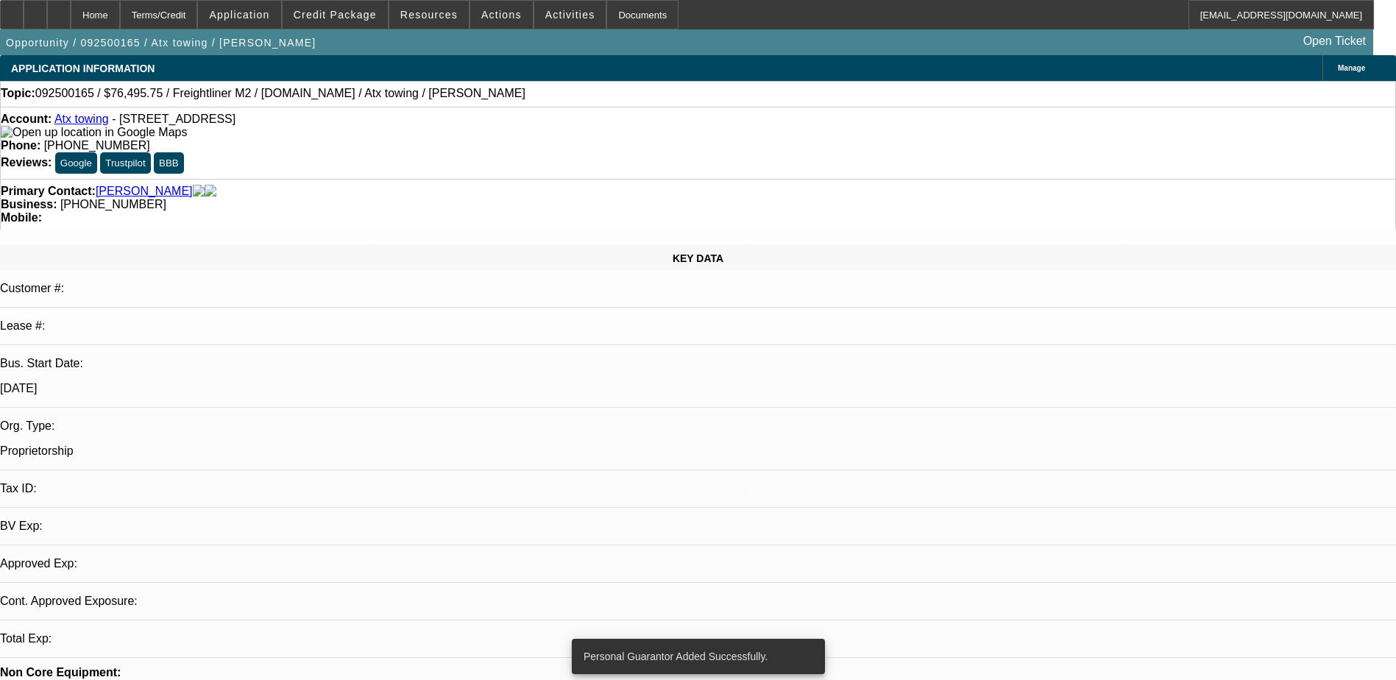
select select "0.15"
select select "2"
select select "0.2"
select select "17"
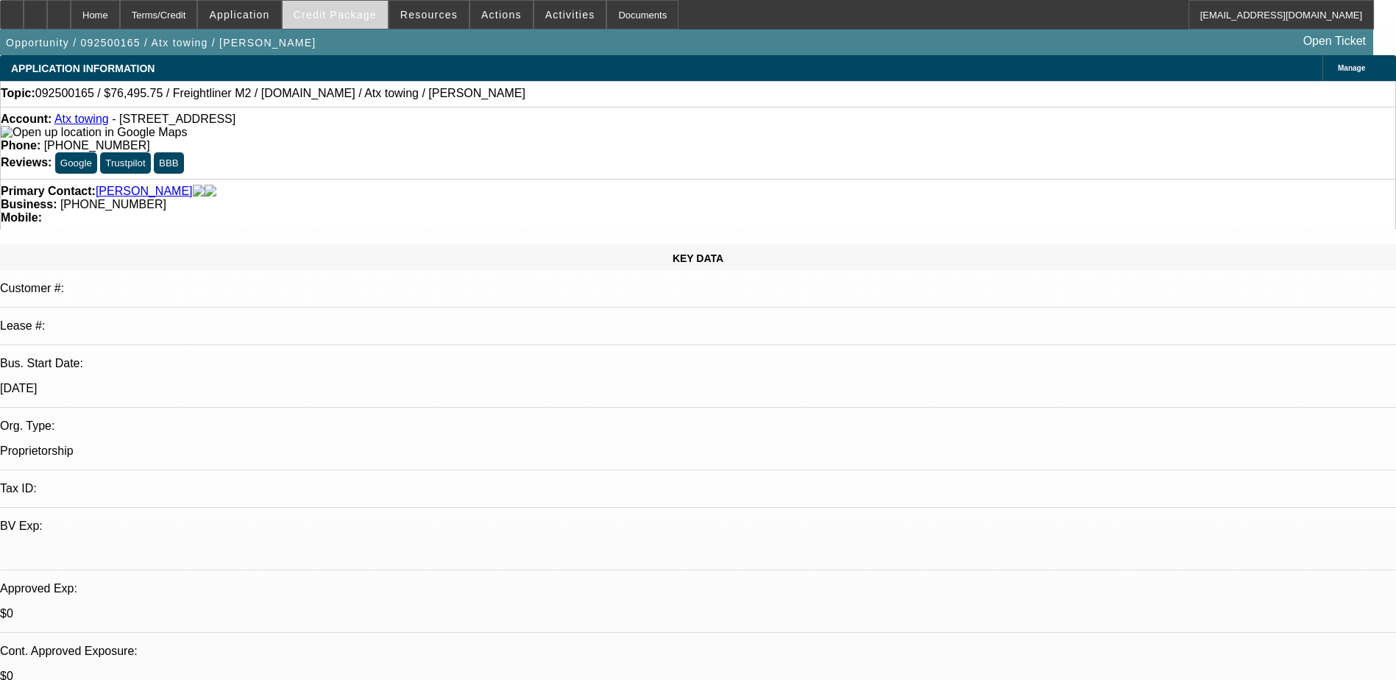
click at [361, 13] on span "Credit Package" at bounding box center [335, 15] width 83 height 12
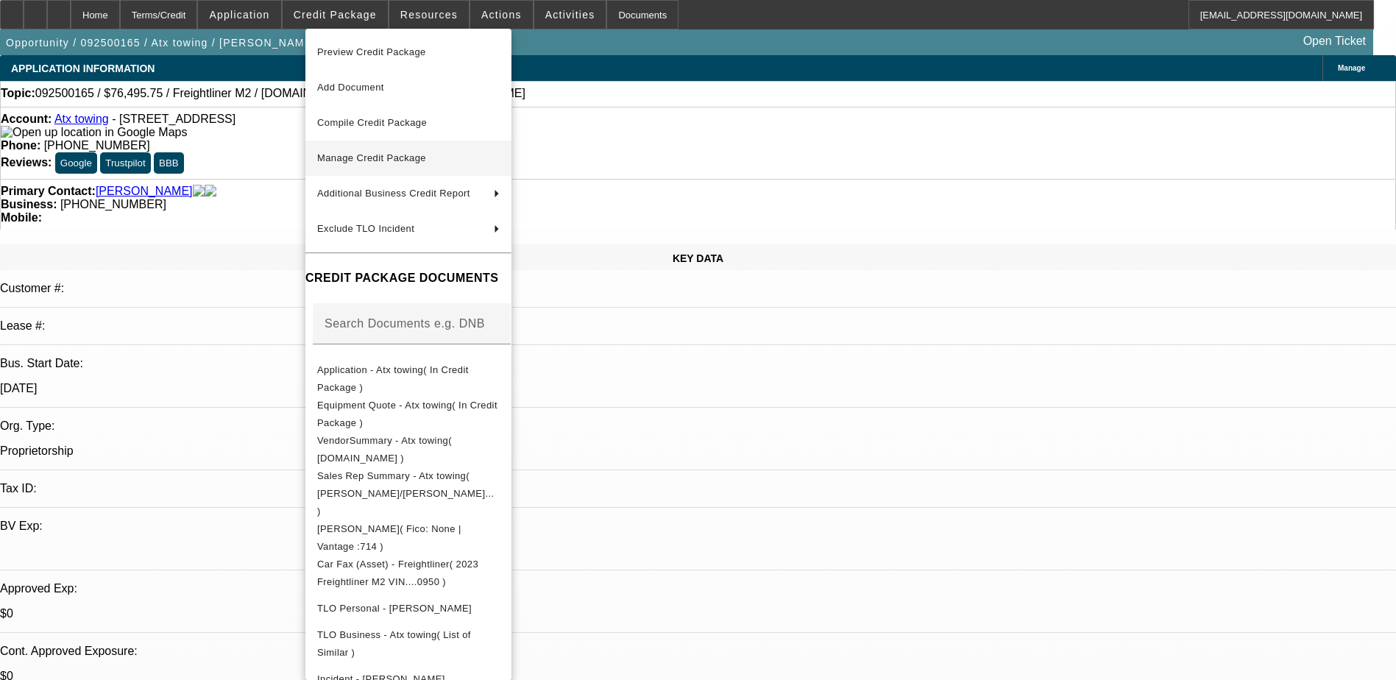
click at [398, 155] on span "Manage Credit Package" at bounding box center [371, 157] width 109 height 11
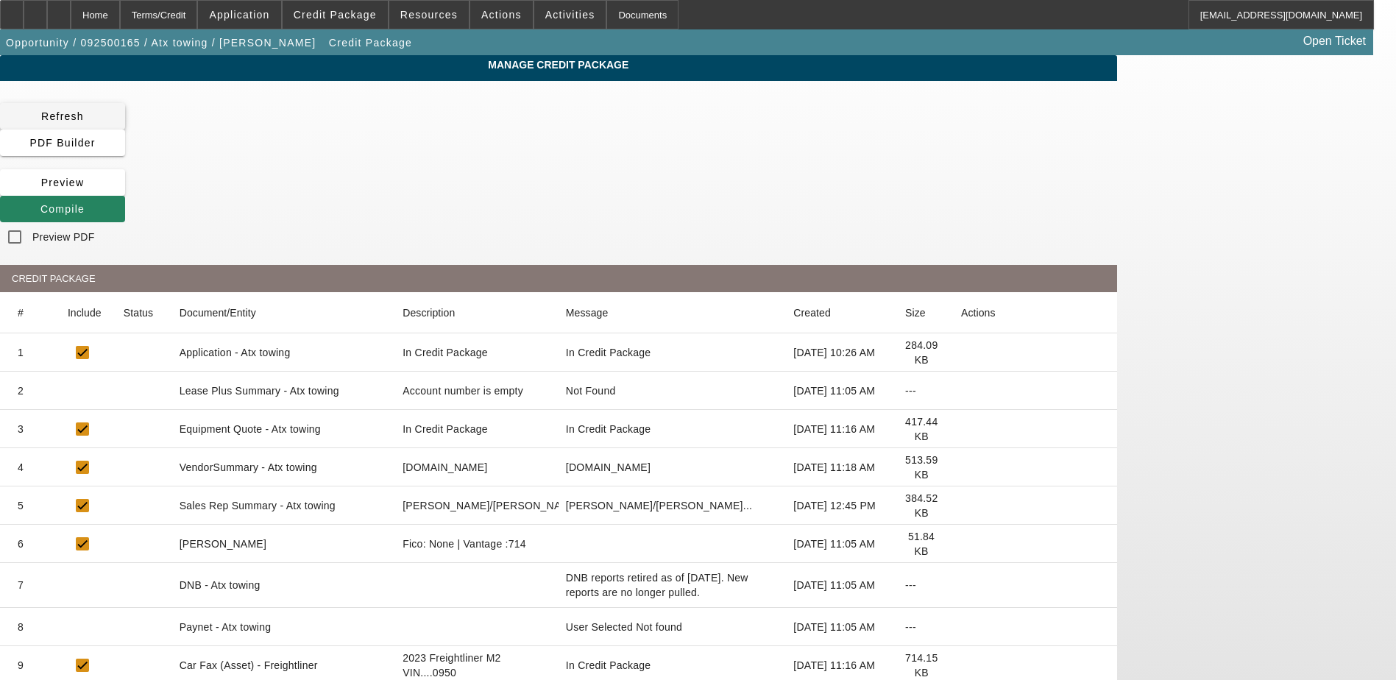
click at [84, 117] on span "Refresh" at bounding box center [62, 116] width 43 height 12
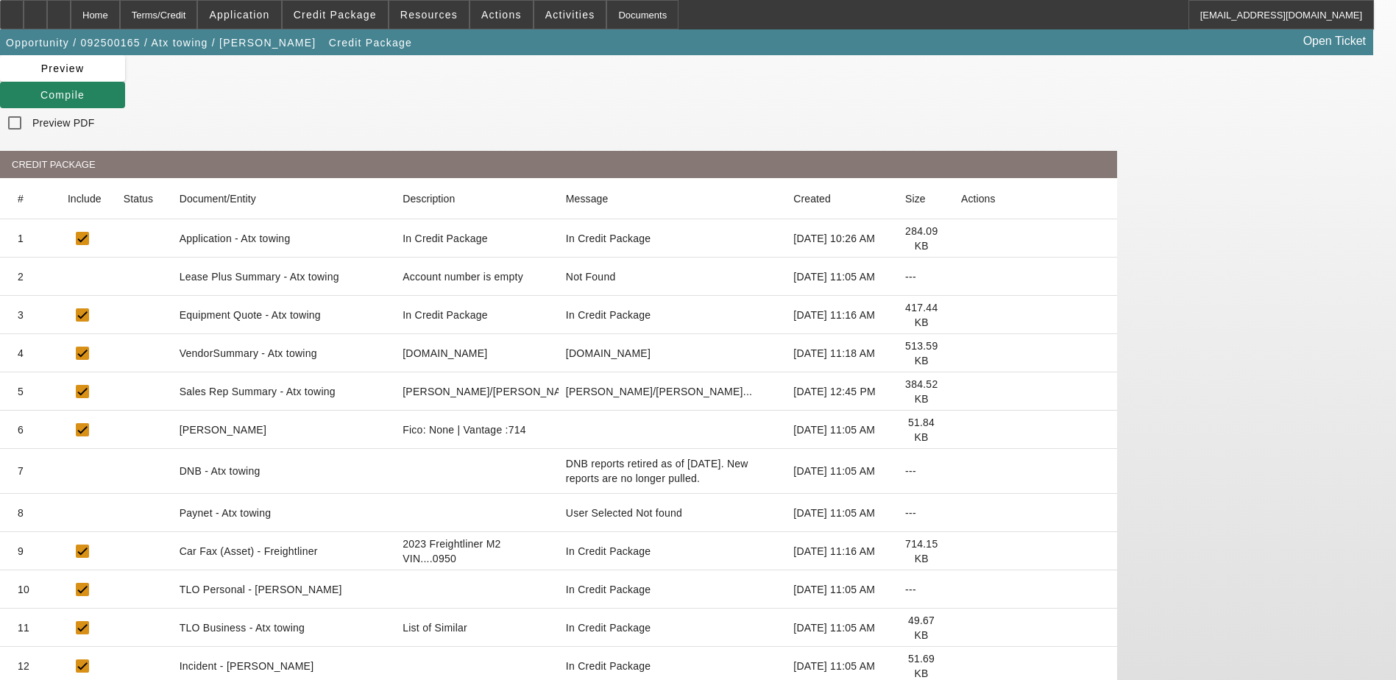
scroll to position [40, 0]
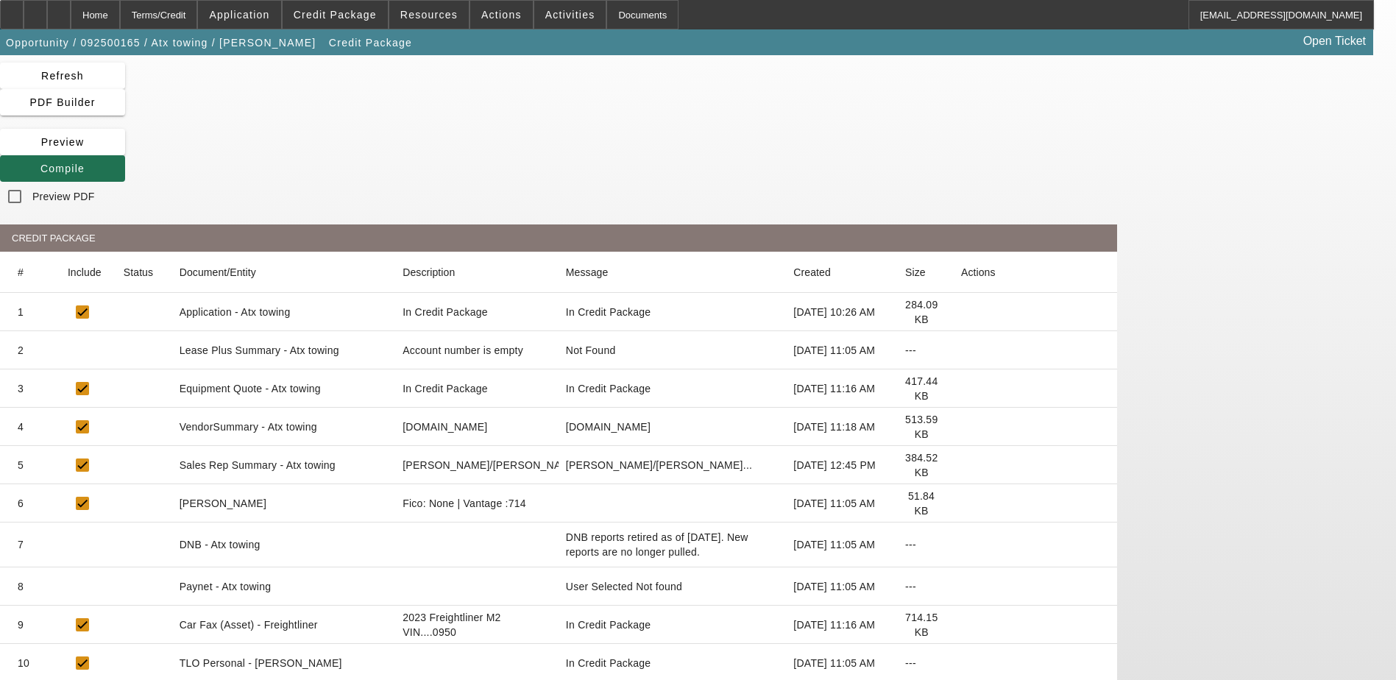
click at [40, 163] on icon at bounding box center [40, 169] width 0 height 12
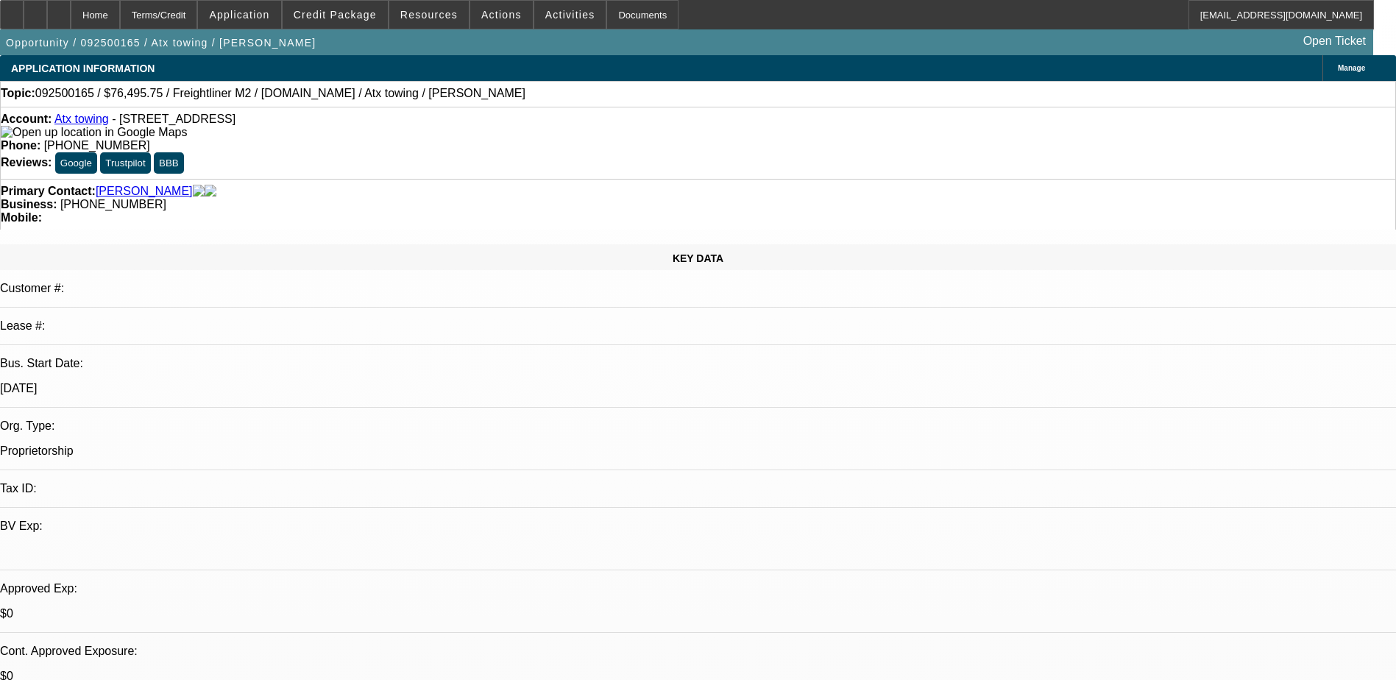
select select "0.15"
select select "2"
select select "0.2"
select select "17"
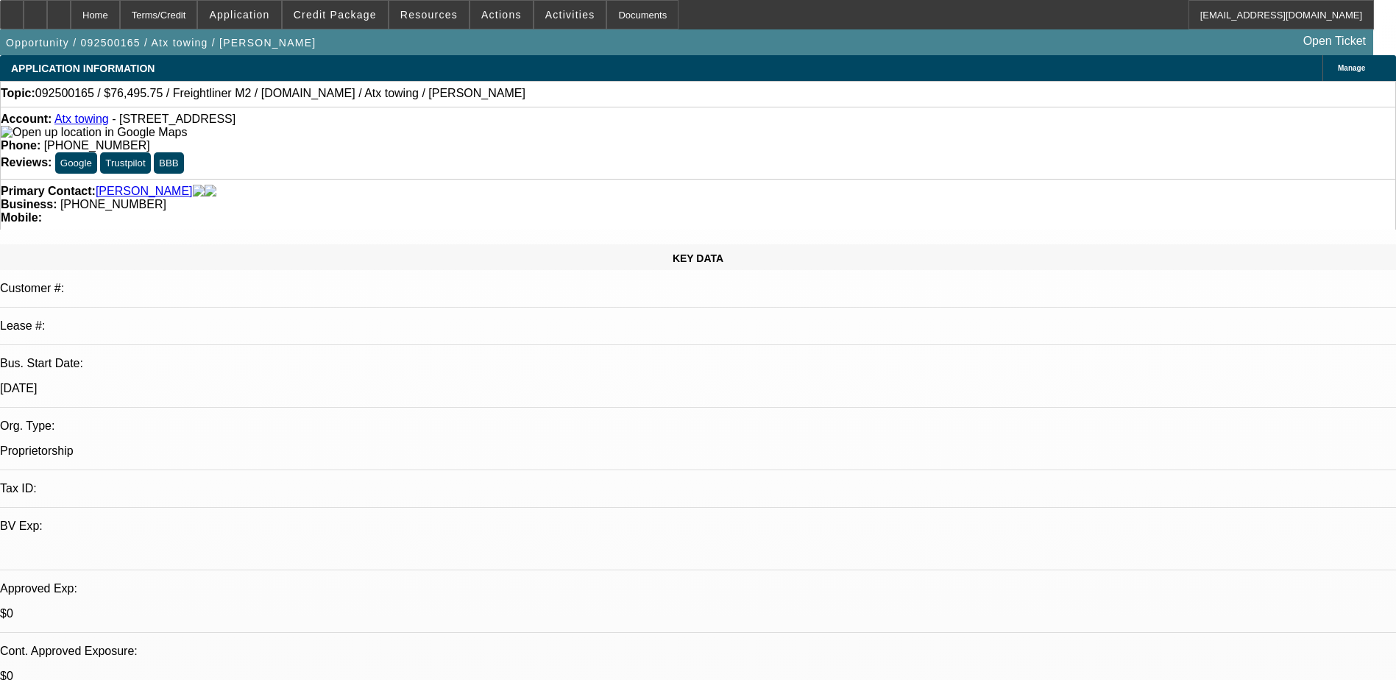
select select "0.15"
select select "2"
select select "0.2"
select select "17"
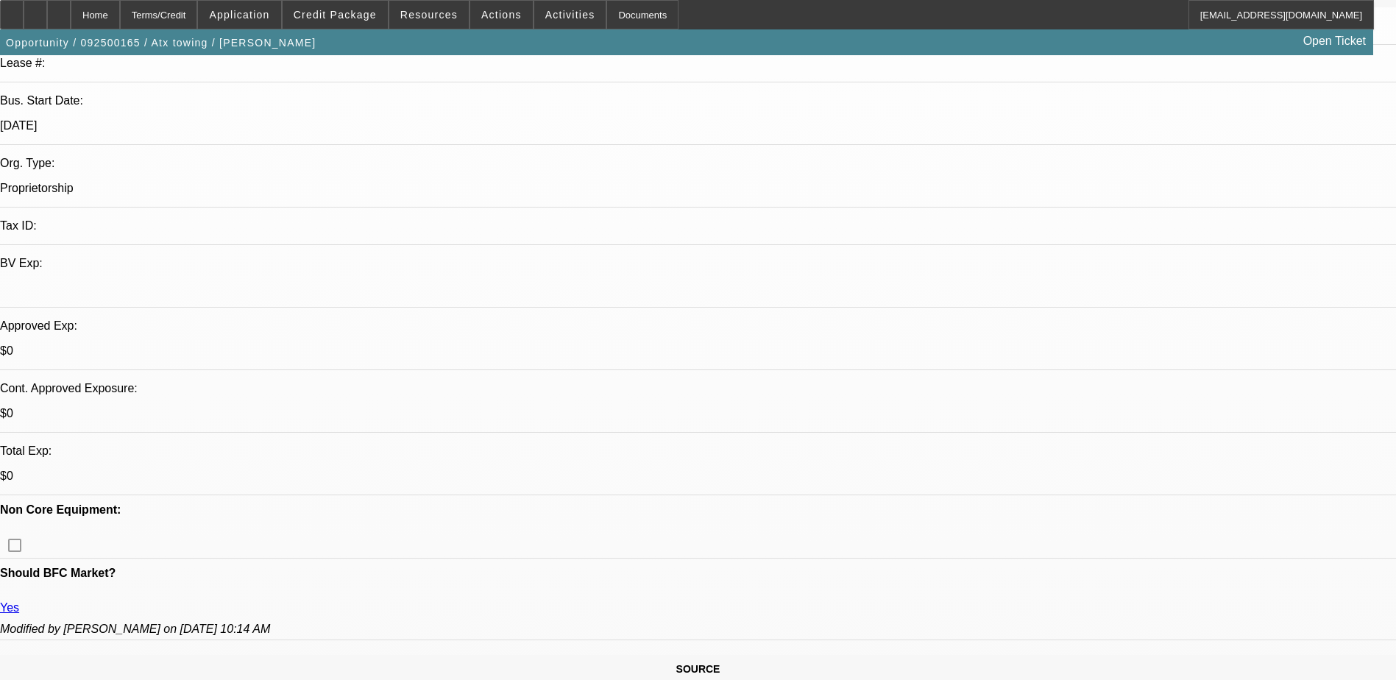
scroll to position [294, 0]
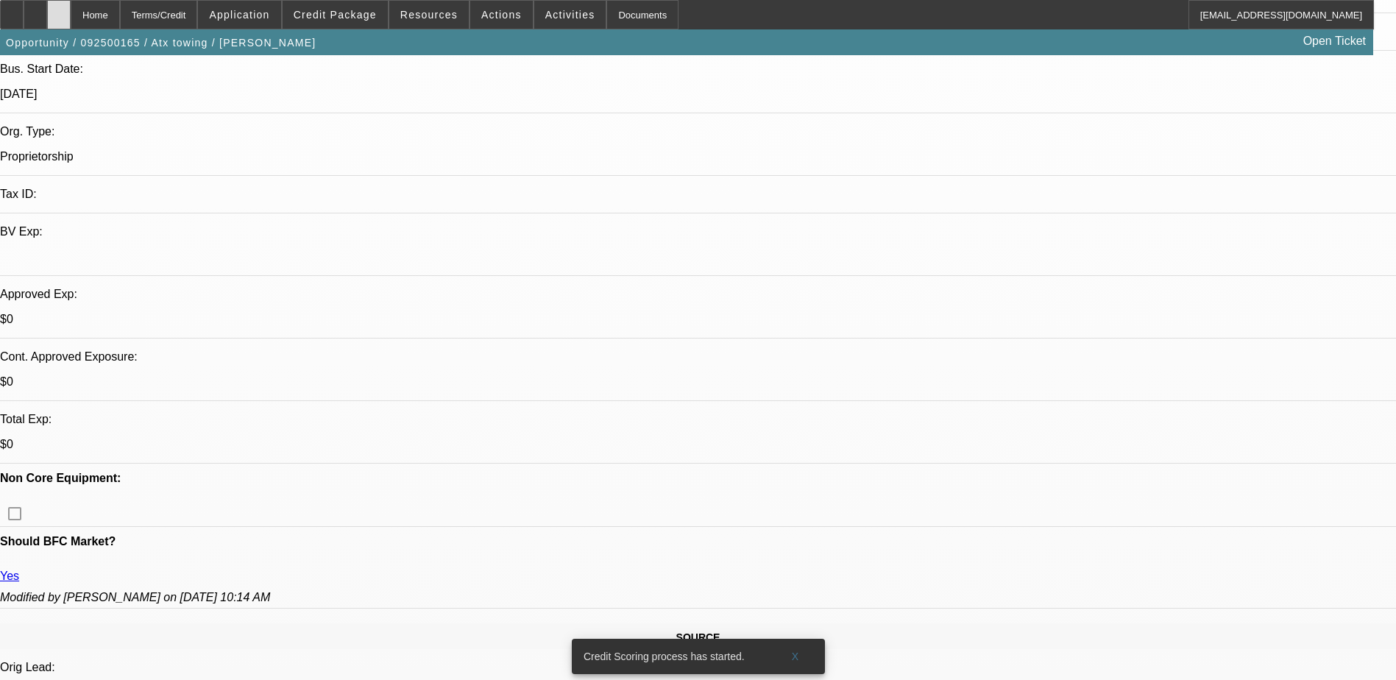
click at [71, 23] on div at bounding box center [59, 14] width 24 height 29
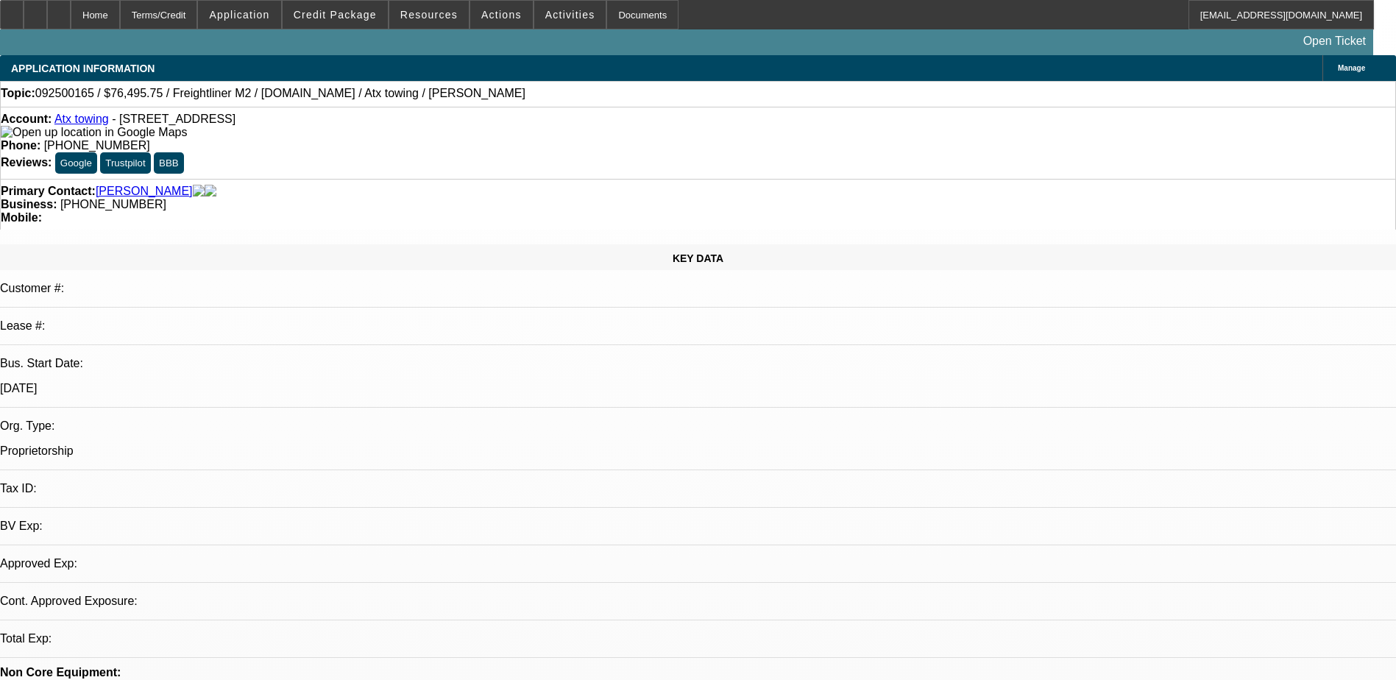
select select "0.15"
select select "2"
select select "0.2"
select select "0.15"
select select "2"
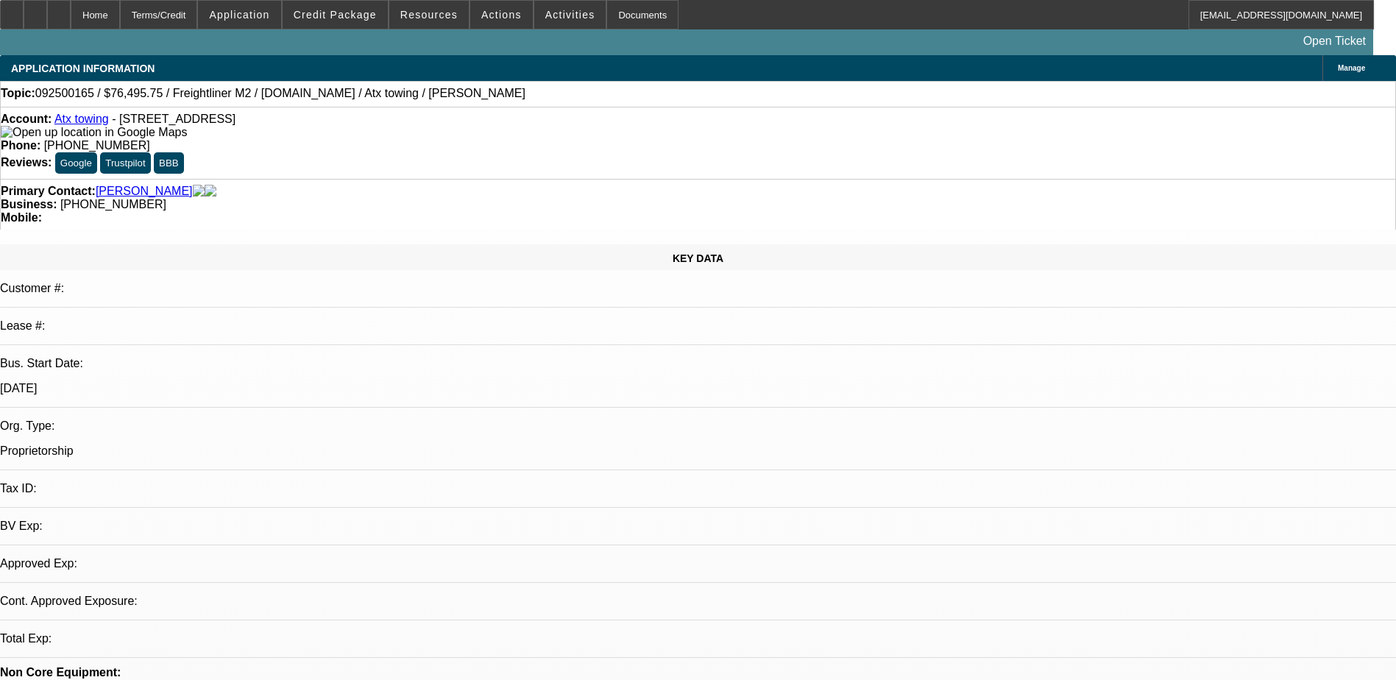
select select "0.2"
select select "1"
select select "2"
select select "17"
select select "1"
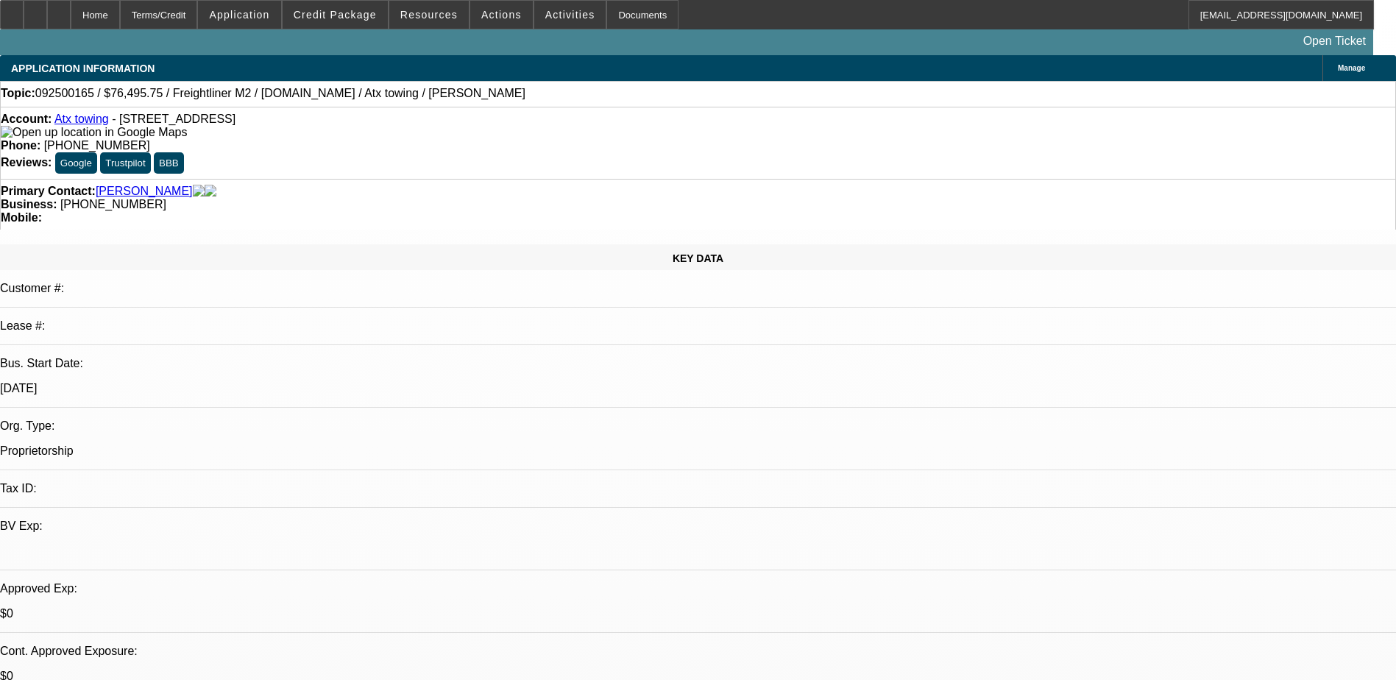
select select "2"
select select "17"
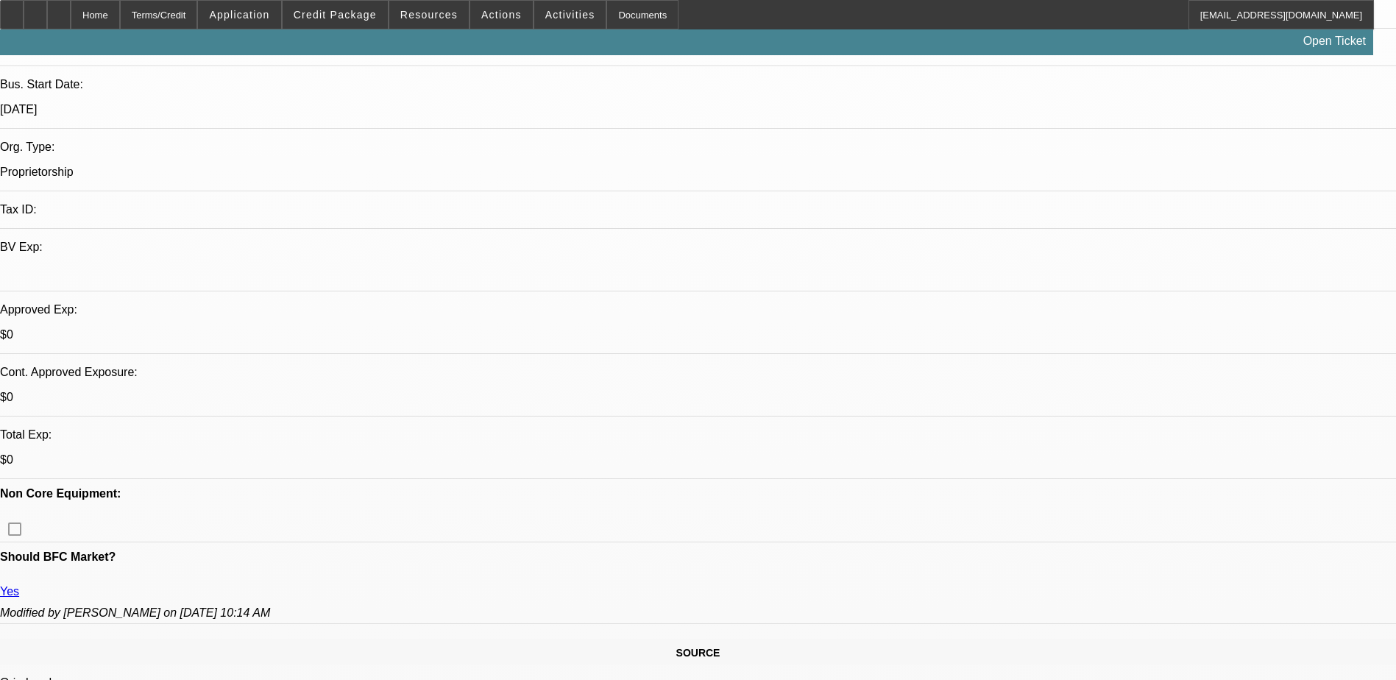
scroll to position [368, 0]
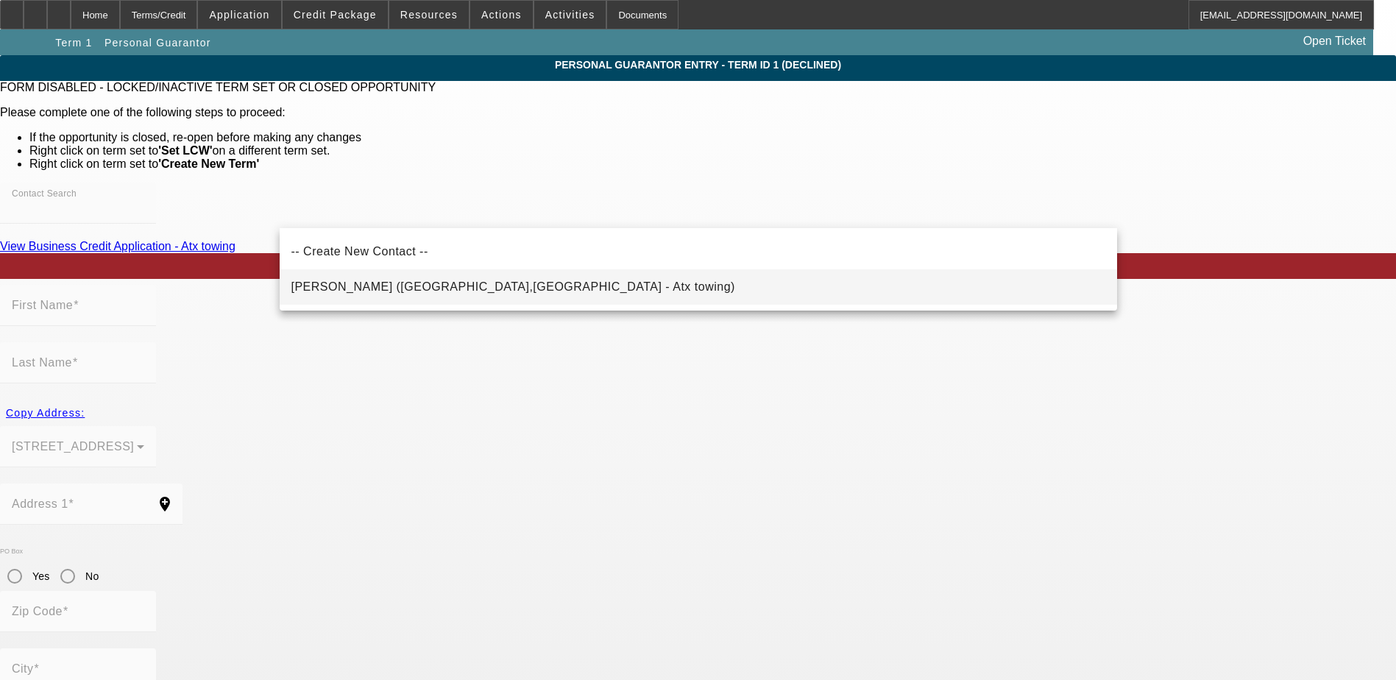
click at [344, 288] on span "Morales, Samuel (San Antonio,TX - Atx towing)" at bounding box center [513, 286] width 444 height 13
type input "Morales, Samuel (San Antonio,TX - Atx towing)"
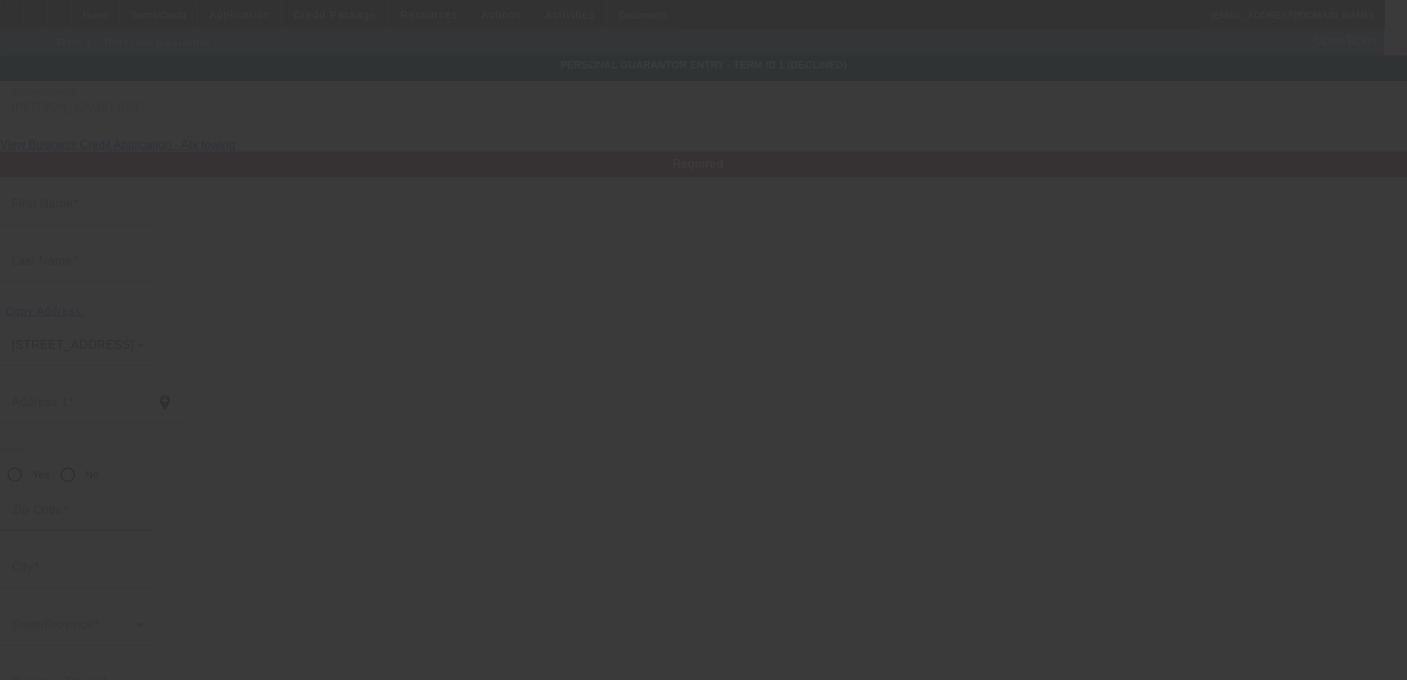
type input "Samuel"
type input "[PERSON_NAME]"
type input "[STREET_ADDRESS]"
radio input "true"
type input "78240"
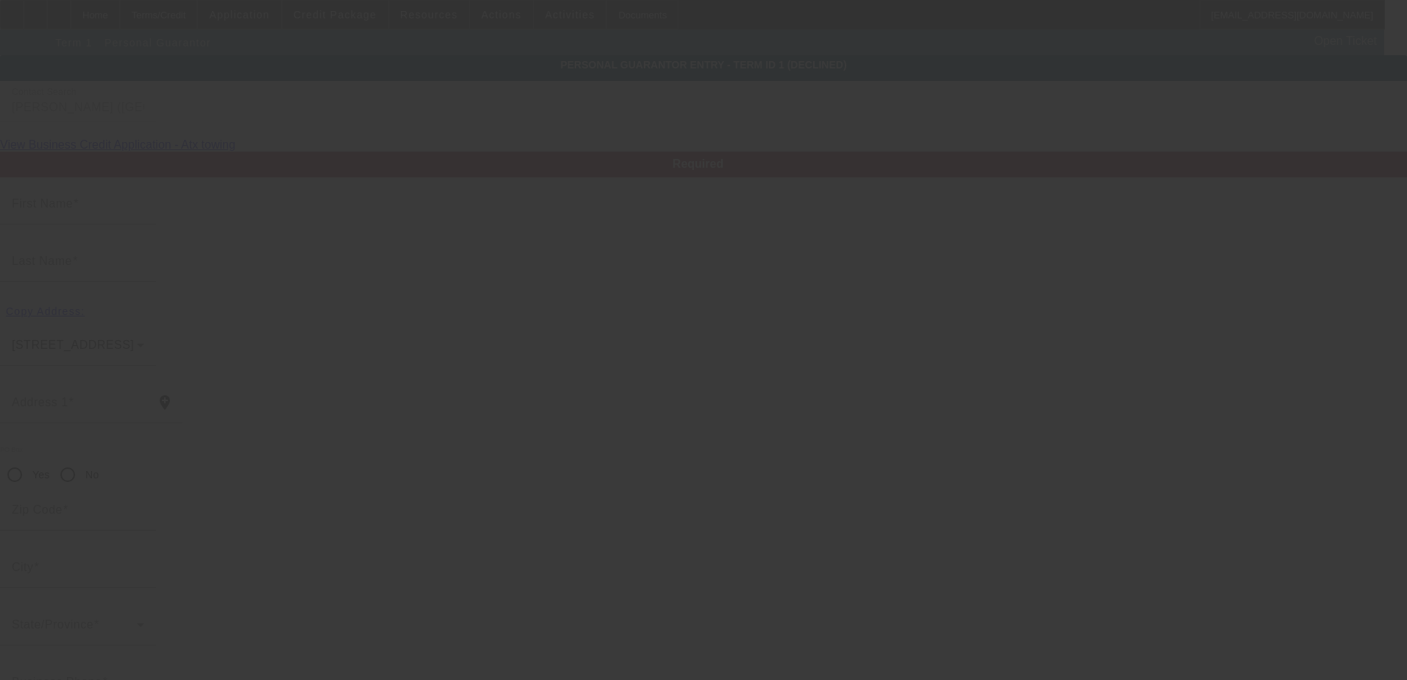
type input "San Antonio"
type input "[PHONE_NUMBER]"
type input "0"
type input "931-76-9370"
type input "atx.towing@yahoo.com"
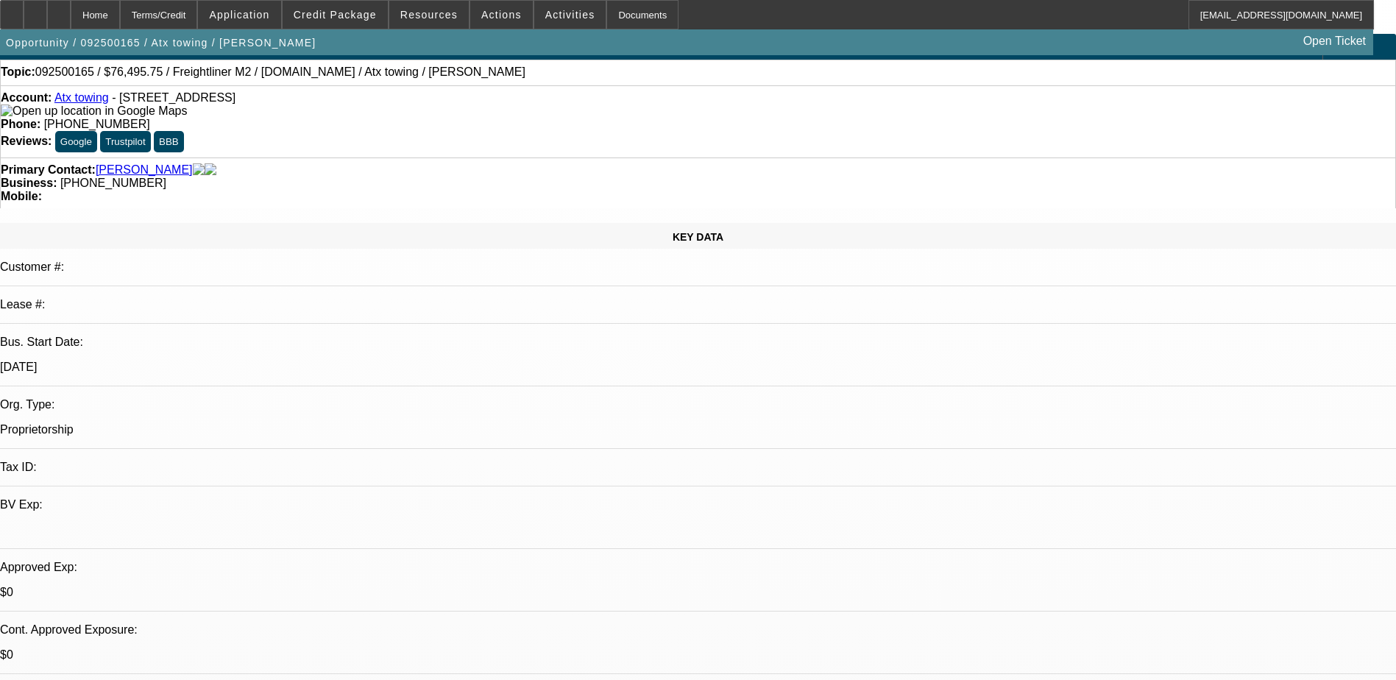
select select "0.15"
select select "2"
select select "0.2"
select select "17"
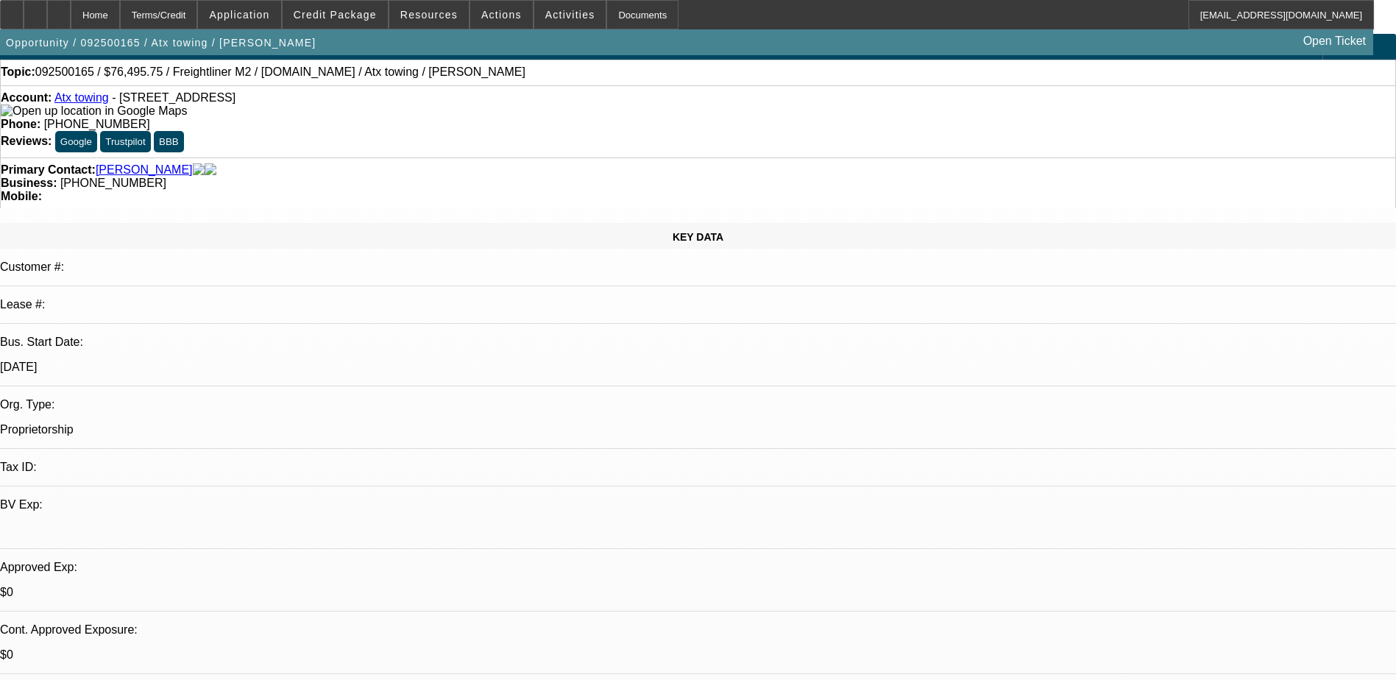
select select "0.15"
select select "2"
select select "0.2"
select select "17"
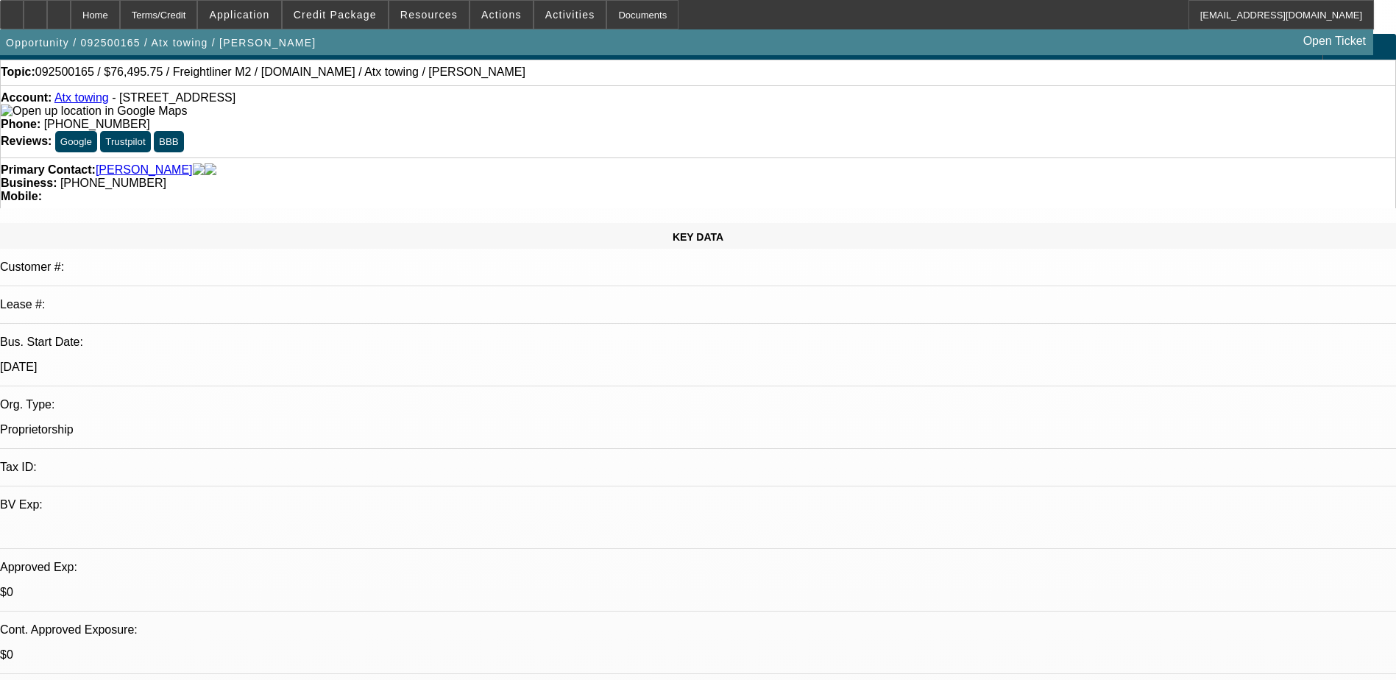
scroll to position [221, 0]
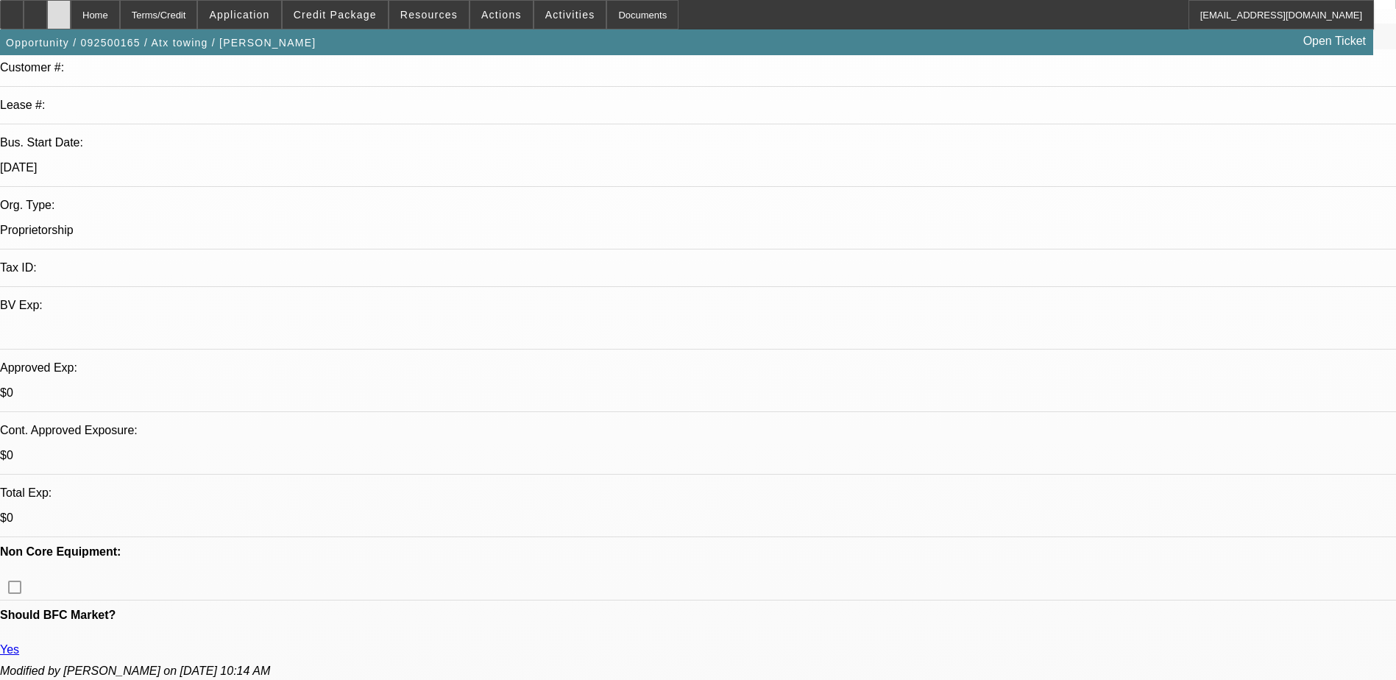
click at [59, 10] on icon at bounding box center [59, 10] width 0 height 0
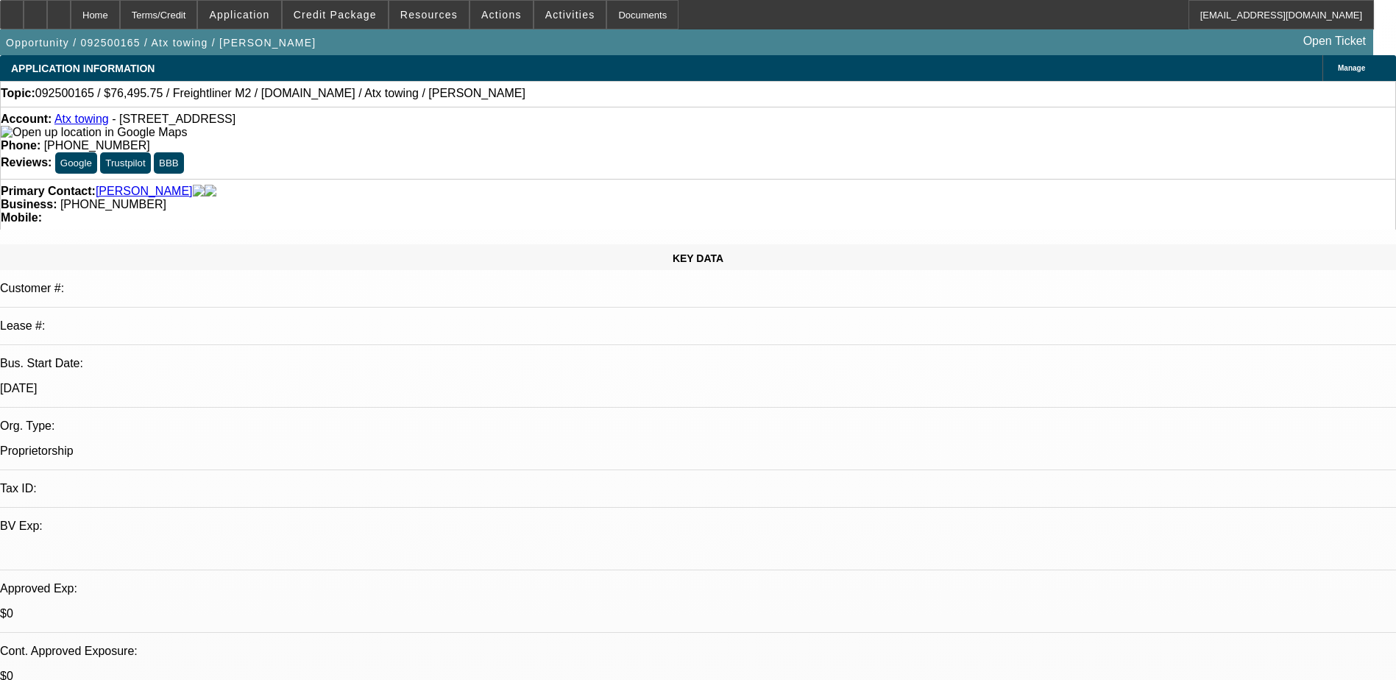
select select "0.15"
select select "2"
select select "0.2"
select select "0.15"
select select "2"
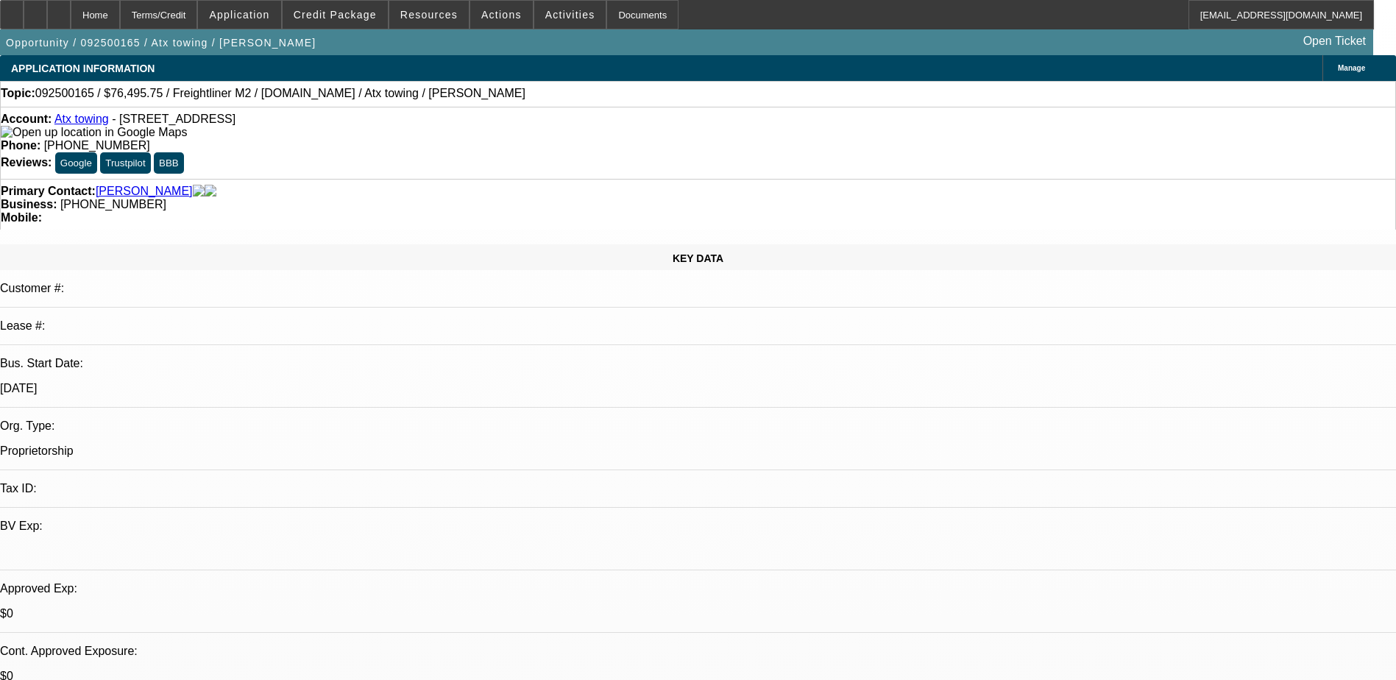
select select "0.2"
select select "1"
select select "2"
select select "17"
select select "1"
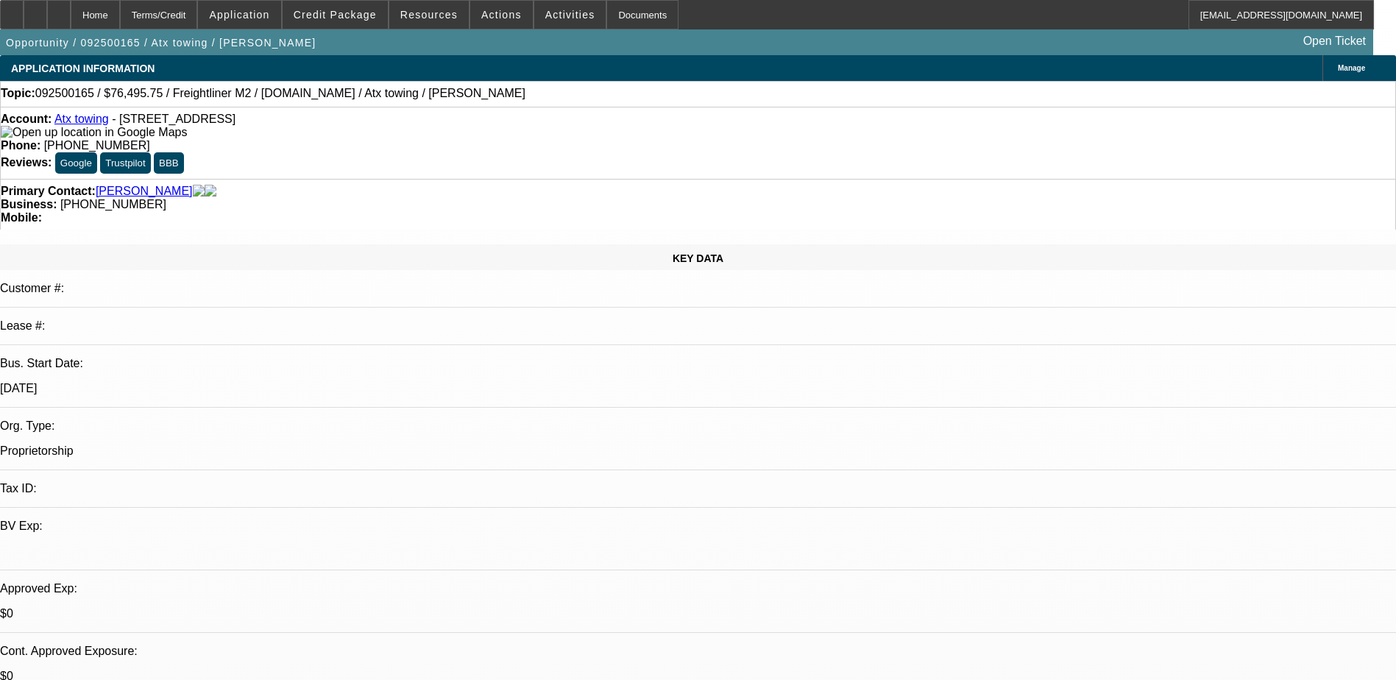
select select "2"
select select "17"
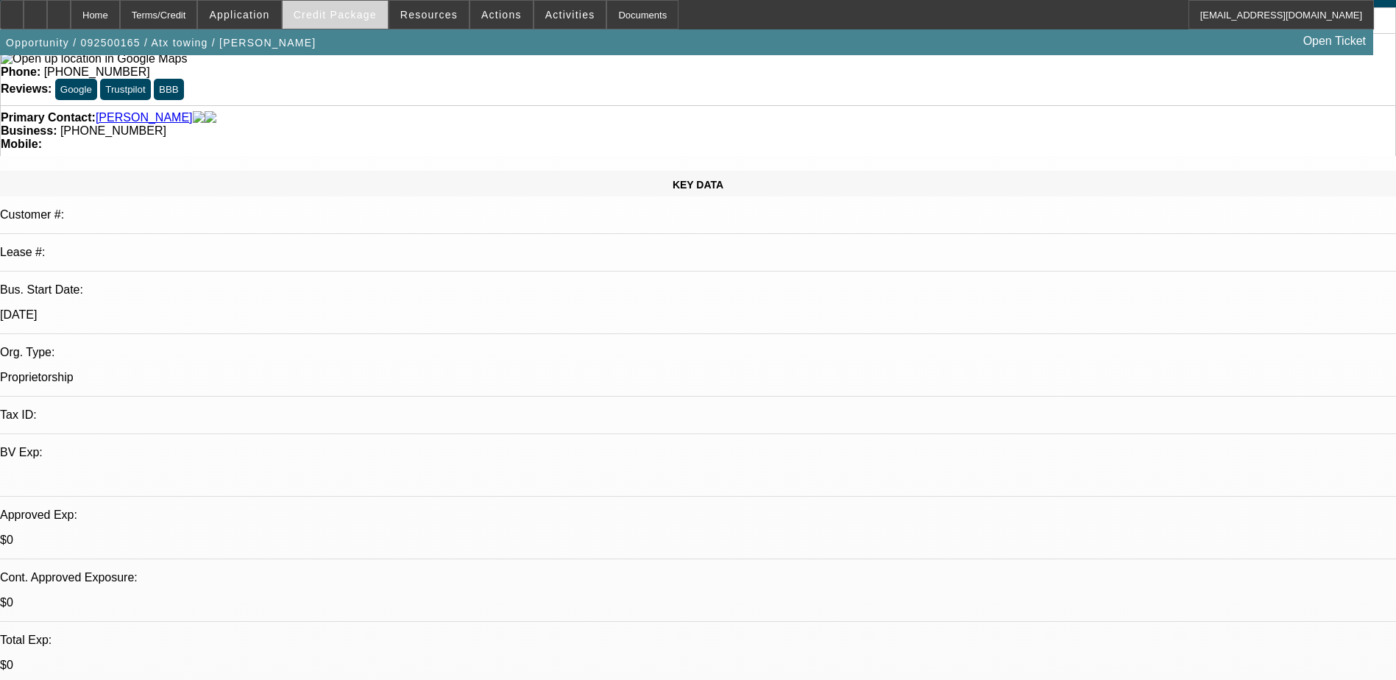
click at [344, 13] on span "Credit Package" at bounding box center [335, 15] width 83 height 12
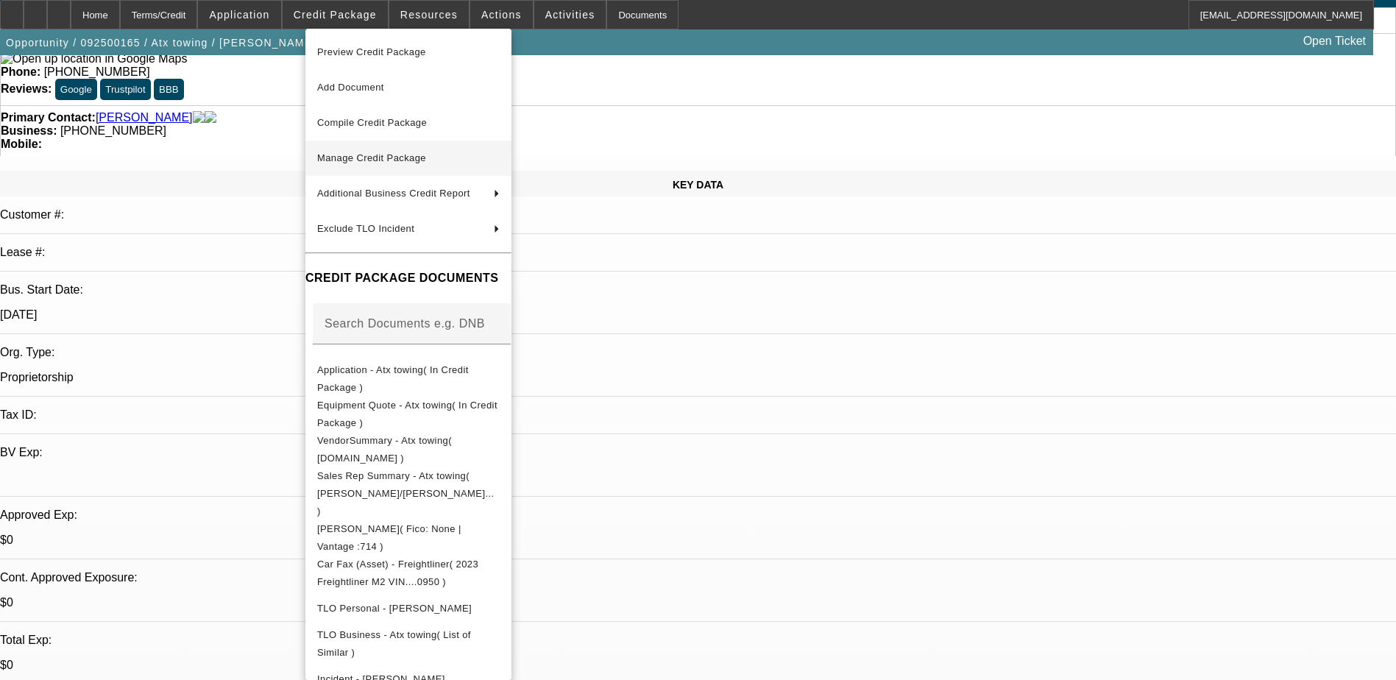
click at [386, 149] on span "Manage Credit Package" at bounding box center [408, 158] width 182 height 18
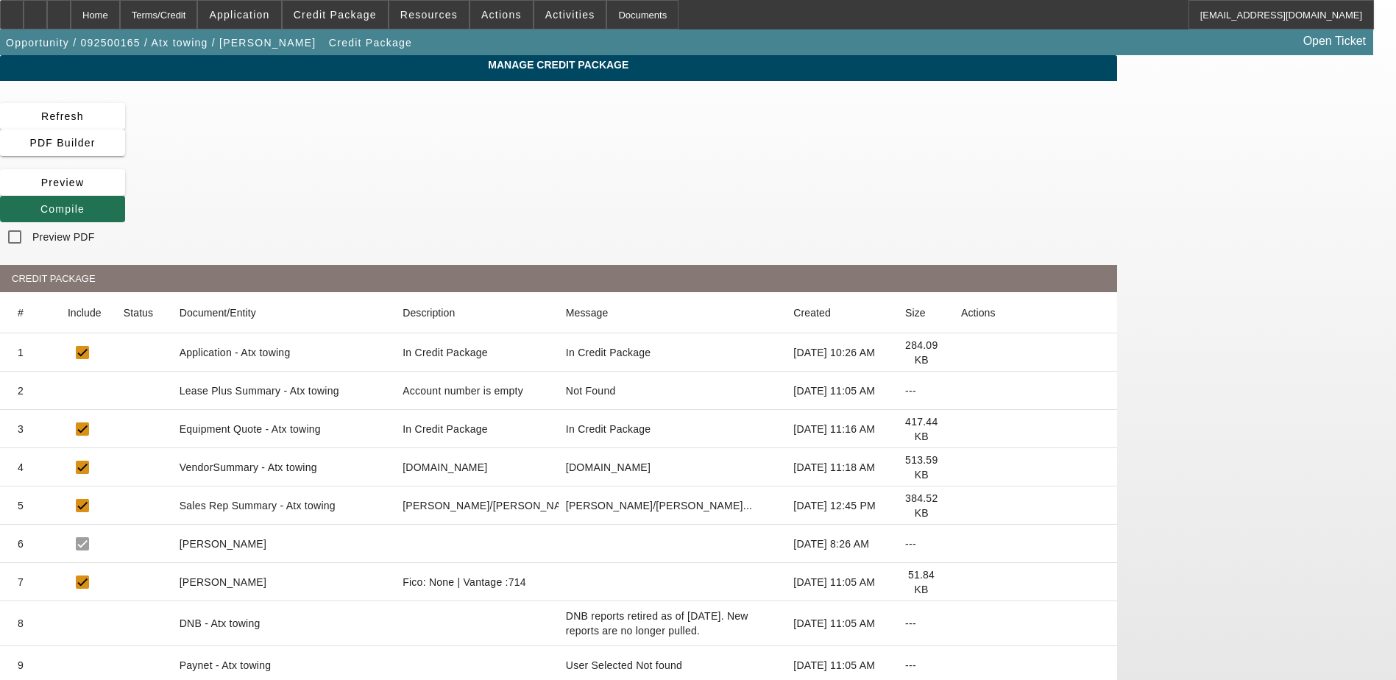
click at [85, 203] on span "Compile" at bounding box center [62, 209] width 44 height 12
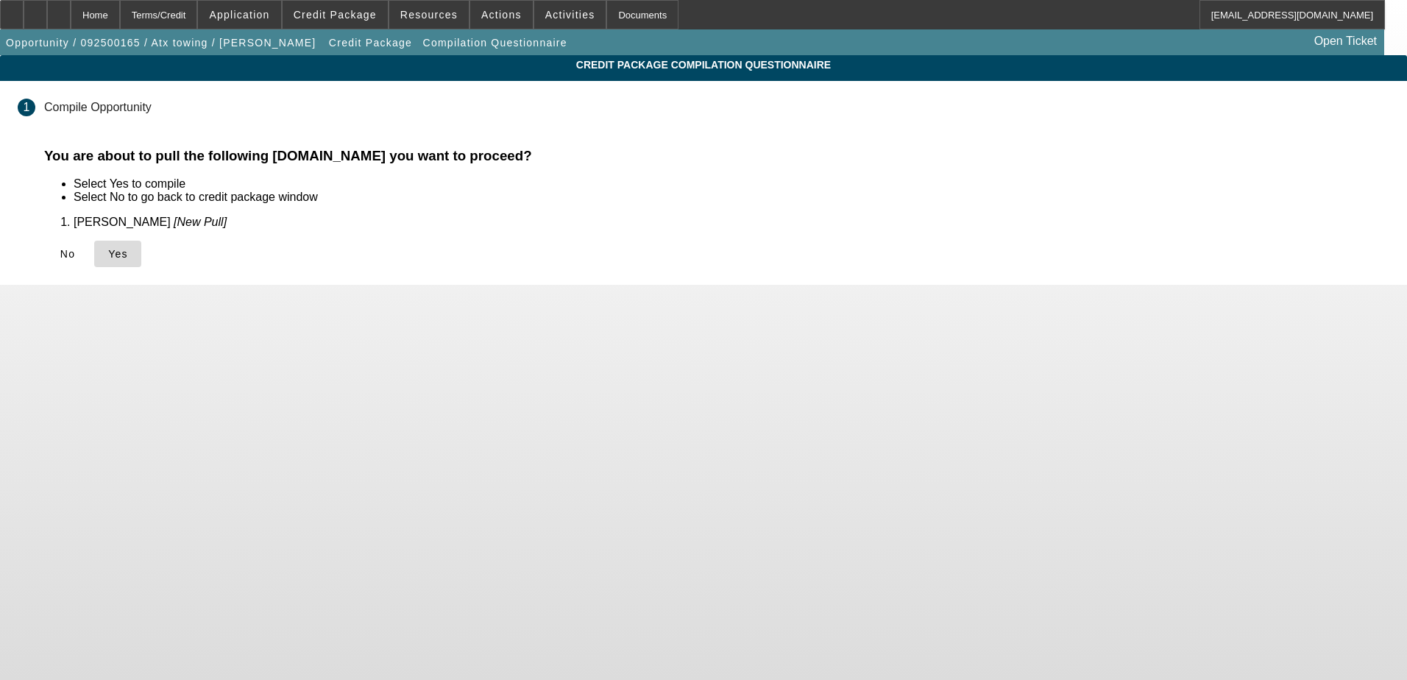
click at [108, 255] on icon at bounding box center [108, 254] width 0 height 12
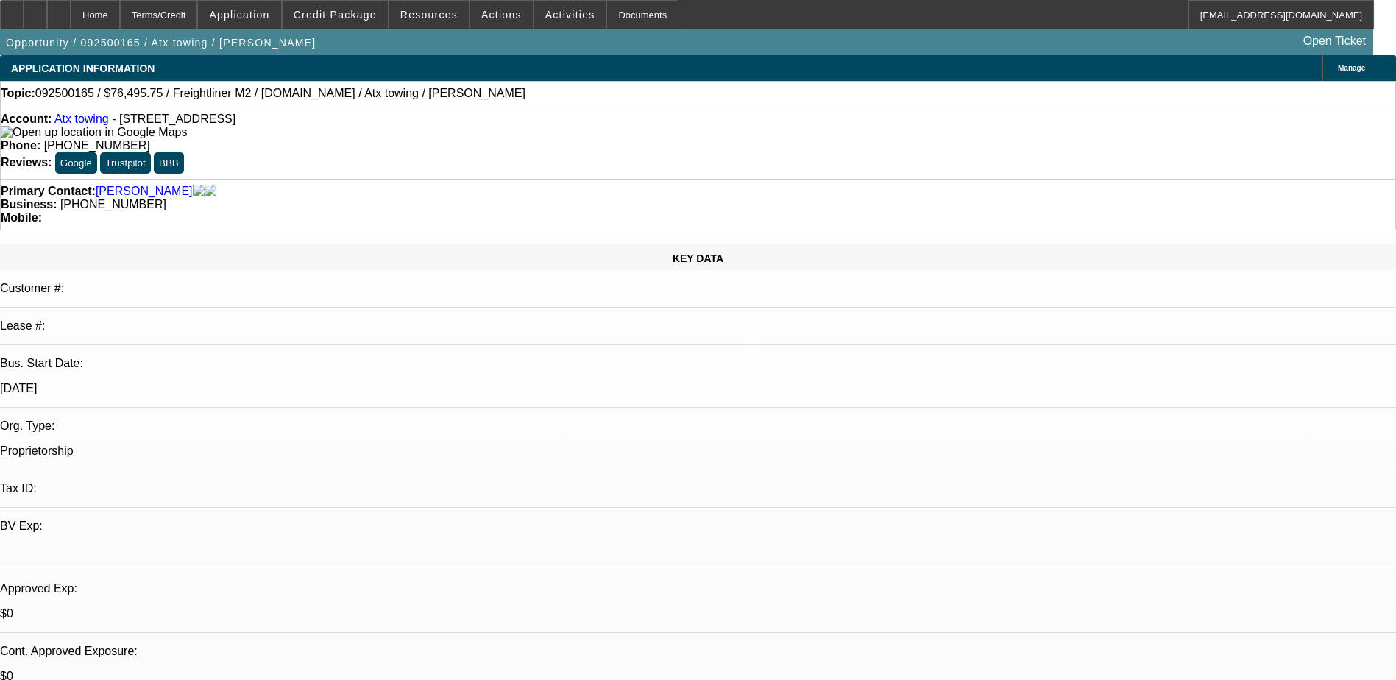
select select "0.15"
select select "2"
select select "0.2"
select select "17"
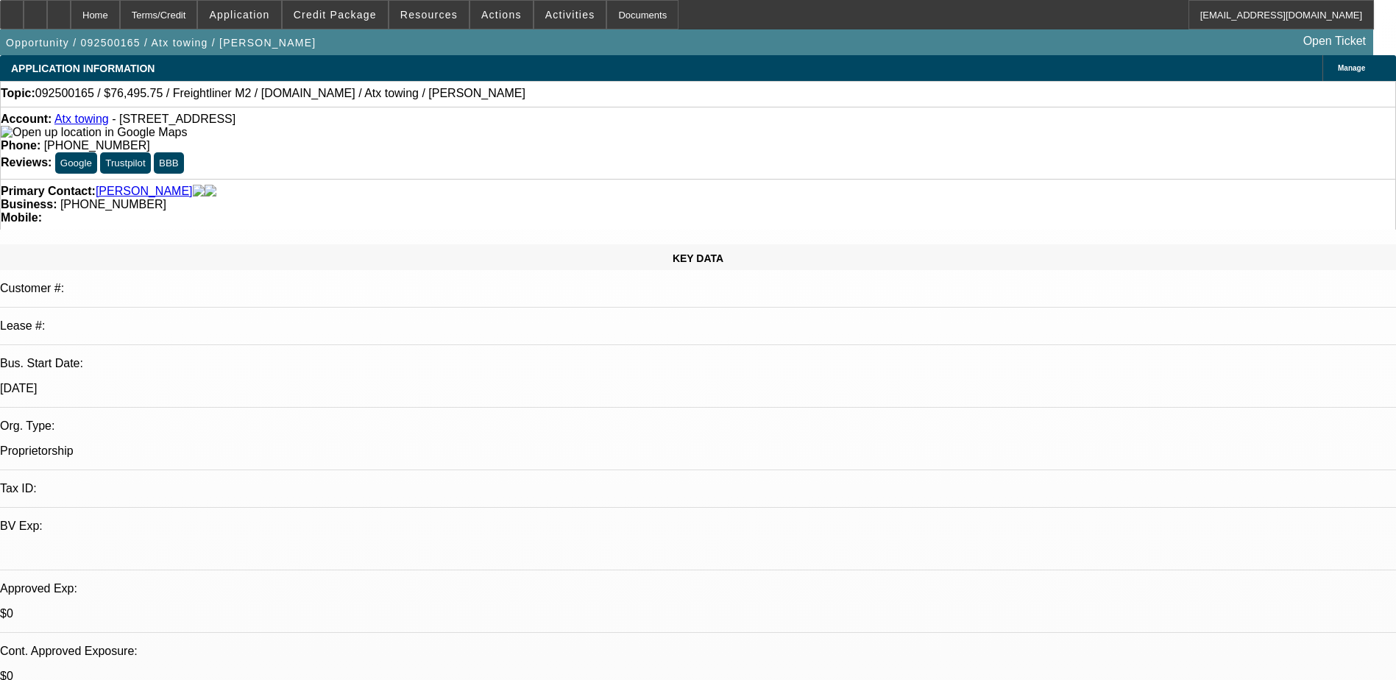
select select "0.15"
select select "2"
select select "0.2"
select select "17"
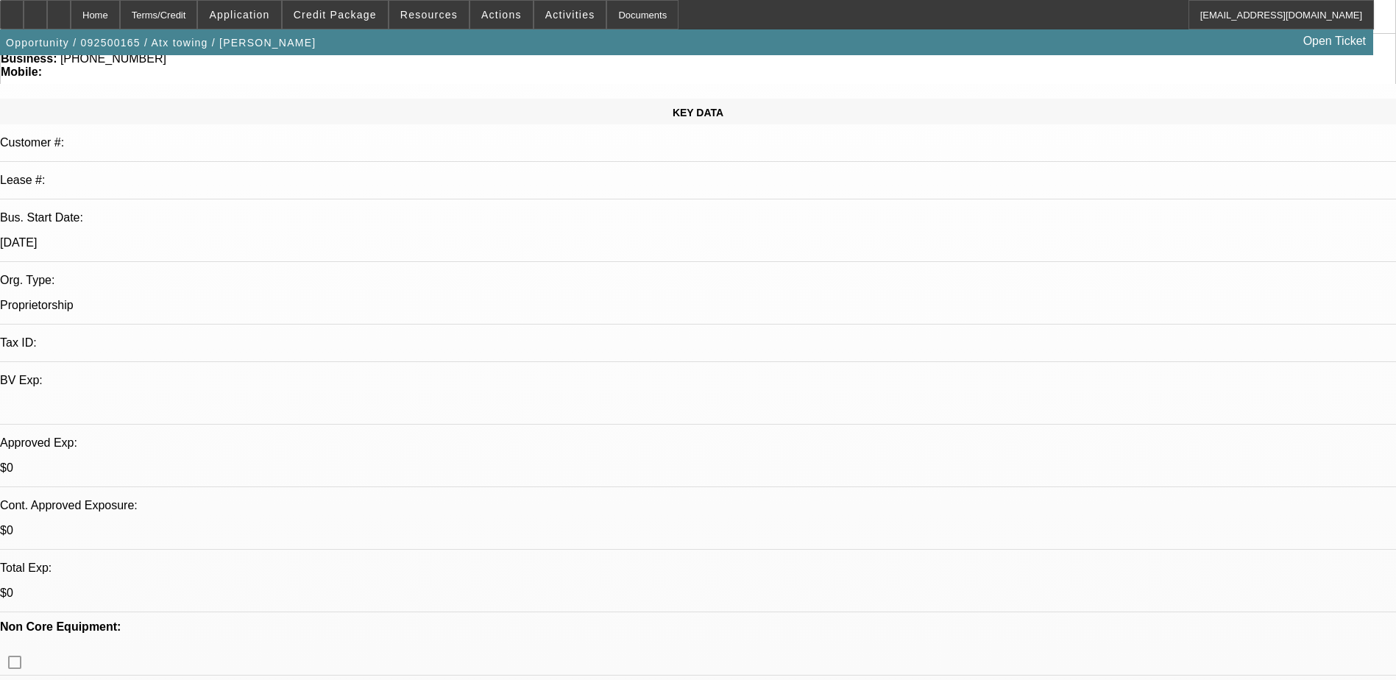
scroll to position [221, 0]
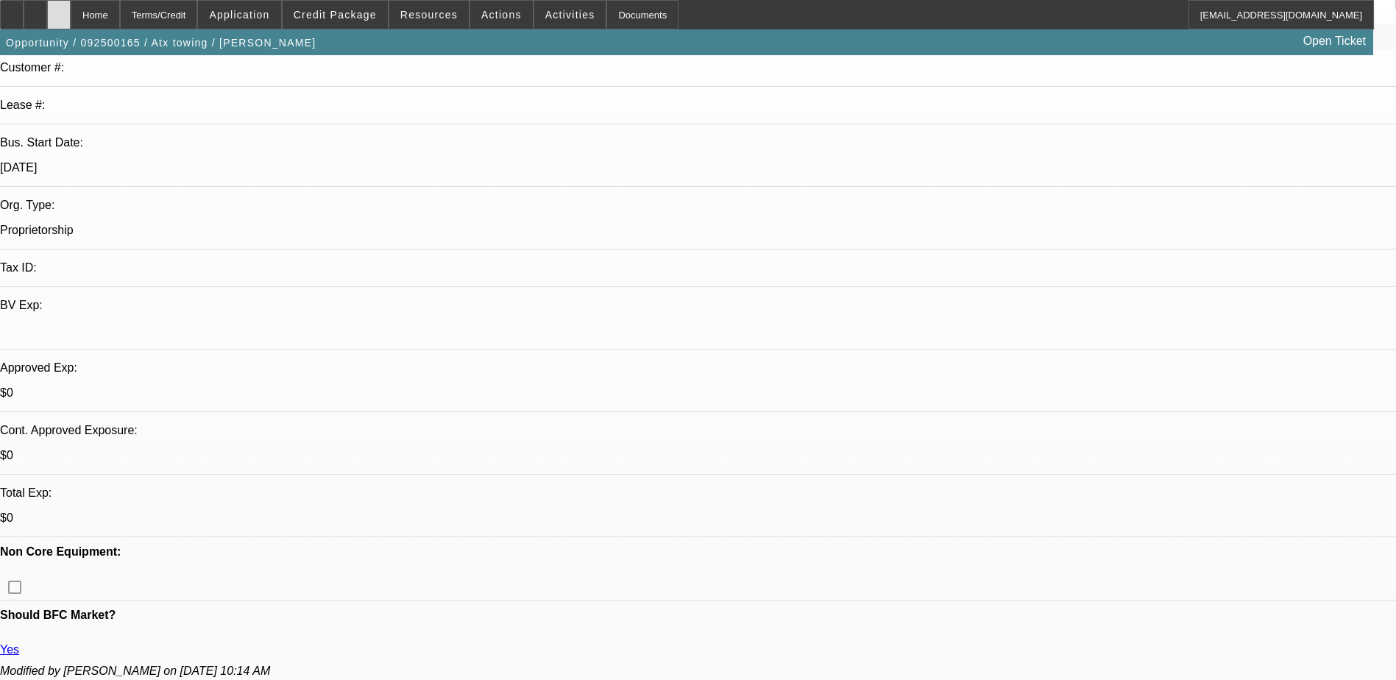
click at [59, 10] on icon at bounding box center [59, 10] width 0 height 0
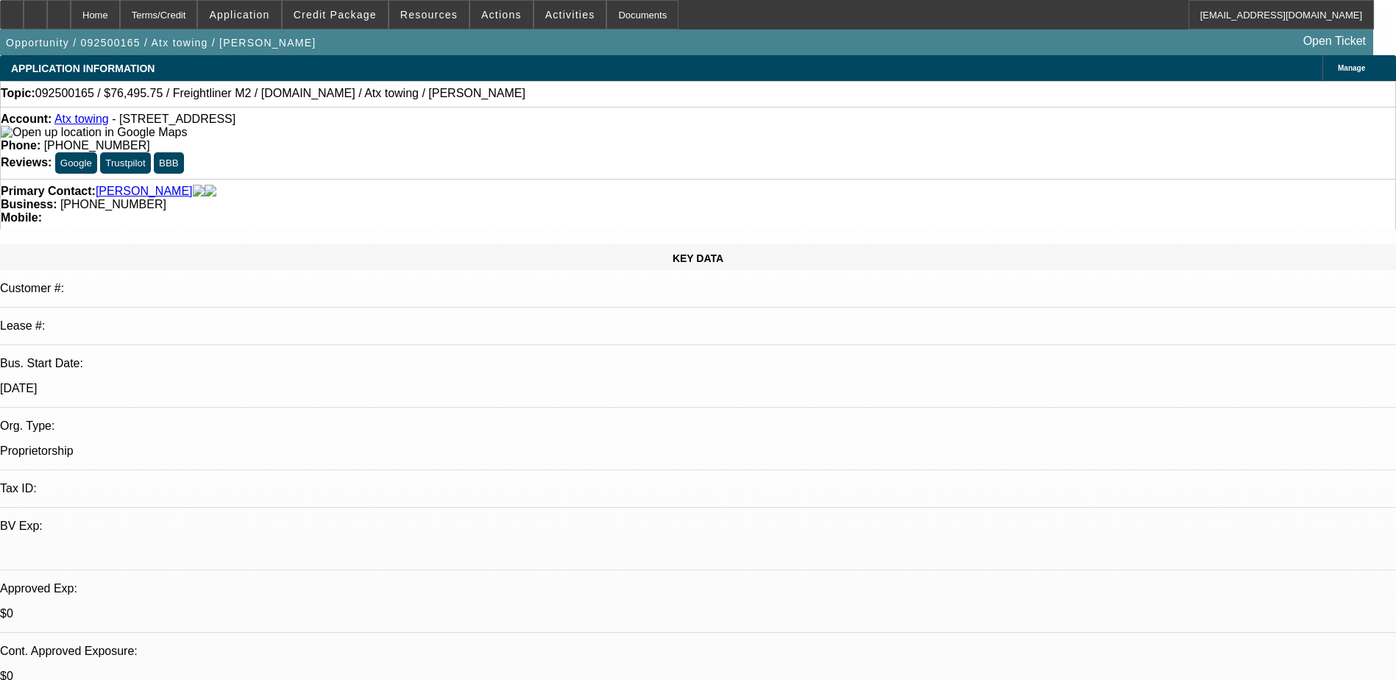
select select "0.15"
select select "2"
select select "0.2"
select select "0.15"
select select "2"
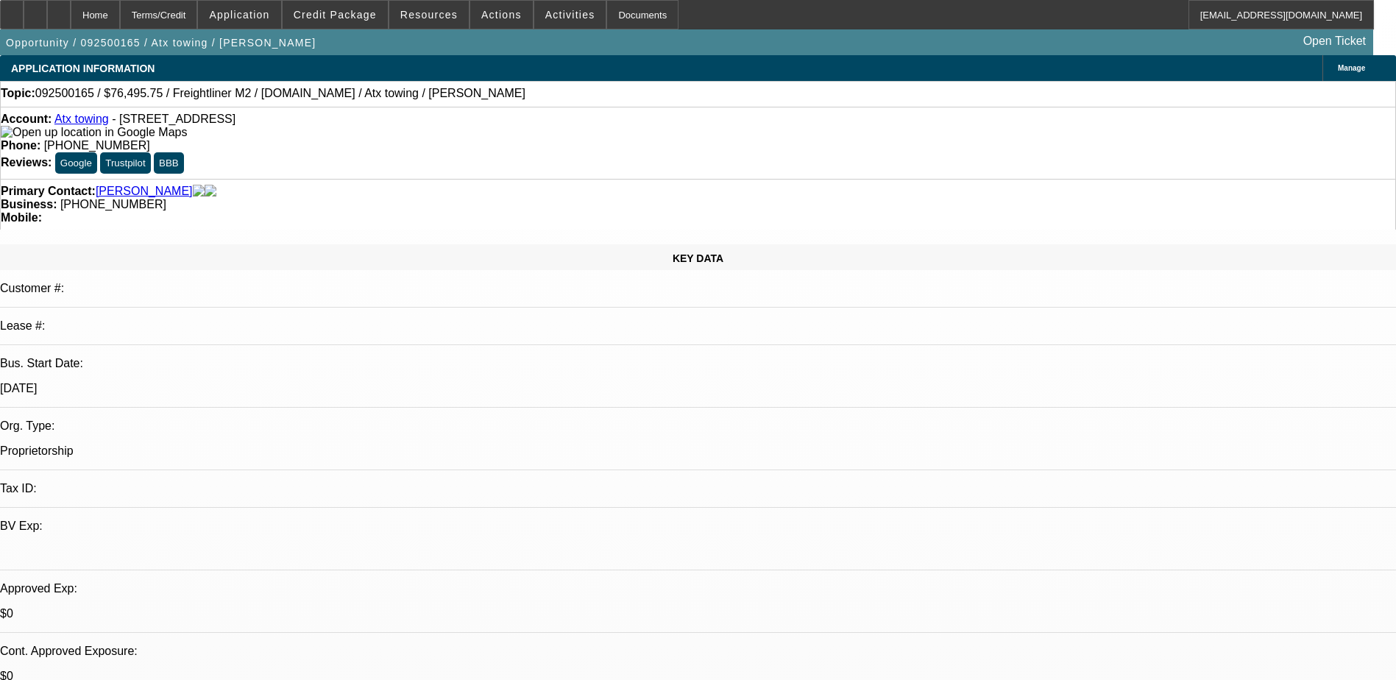
select select "0.2"
select select "1"
select select "2"
select select "17"
select select "1"
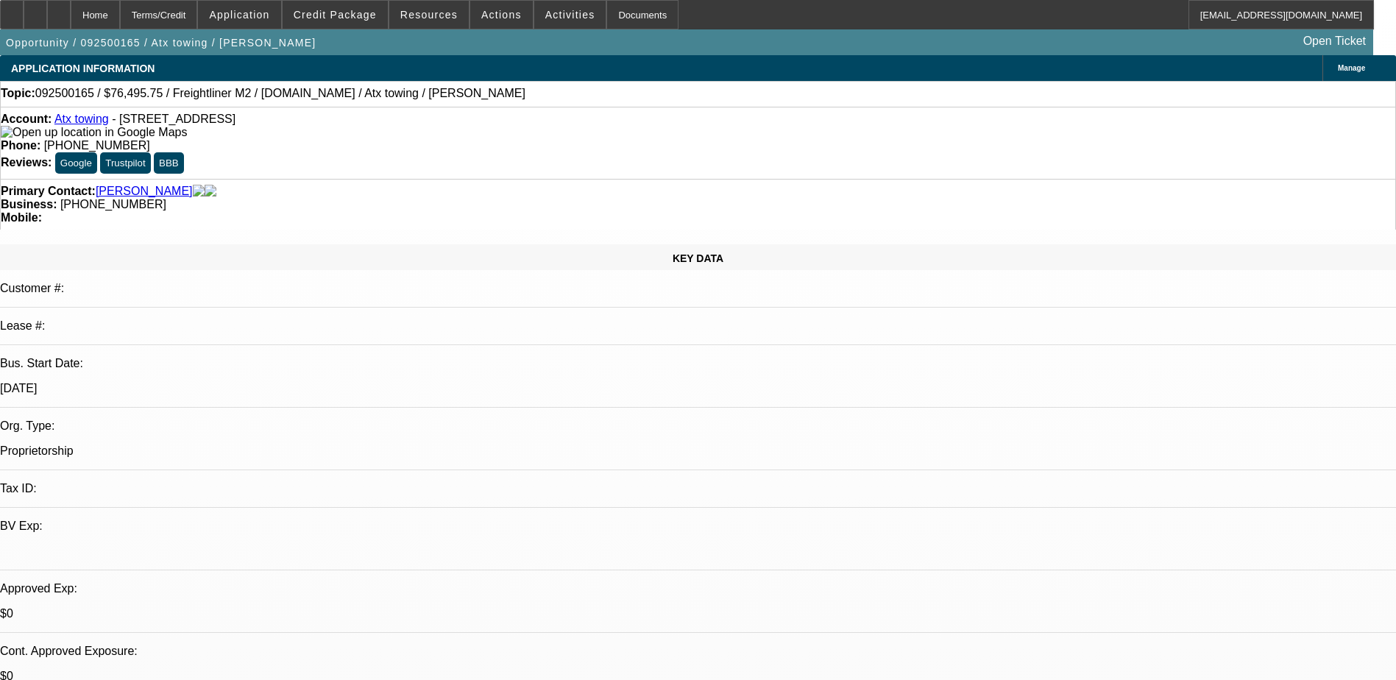
select select "2"
select select "17"
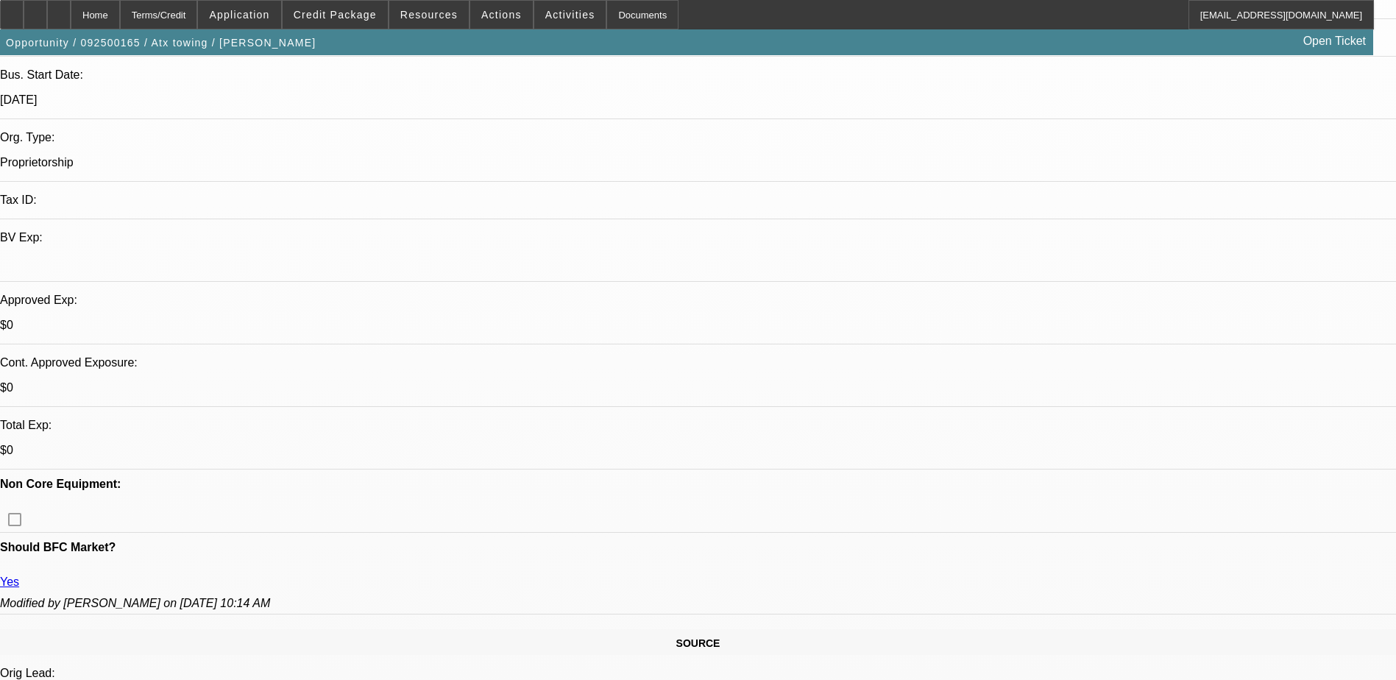
scroll to position [294, 0]
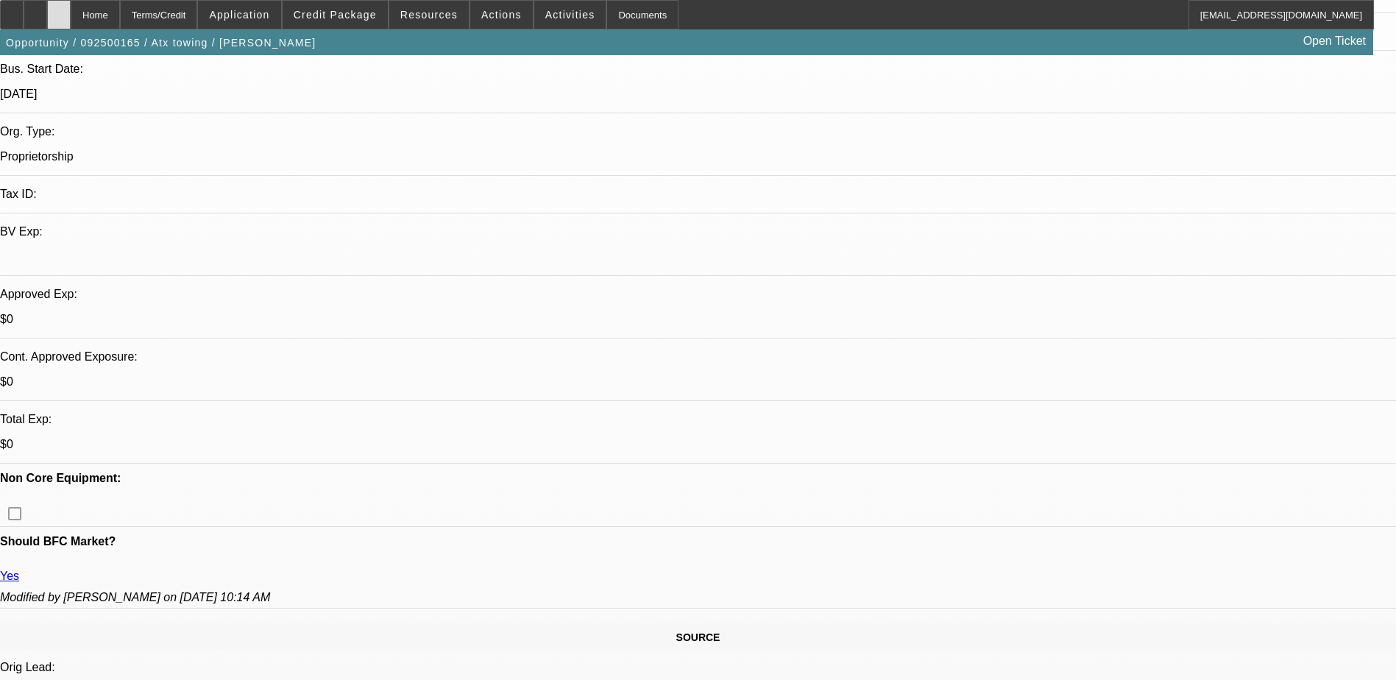
click at [59, 10] on icon at bounding box center [59, 10] width 0 height 0
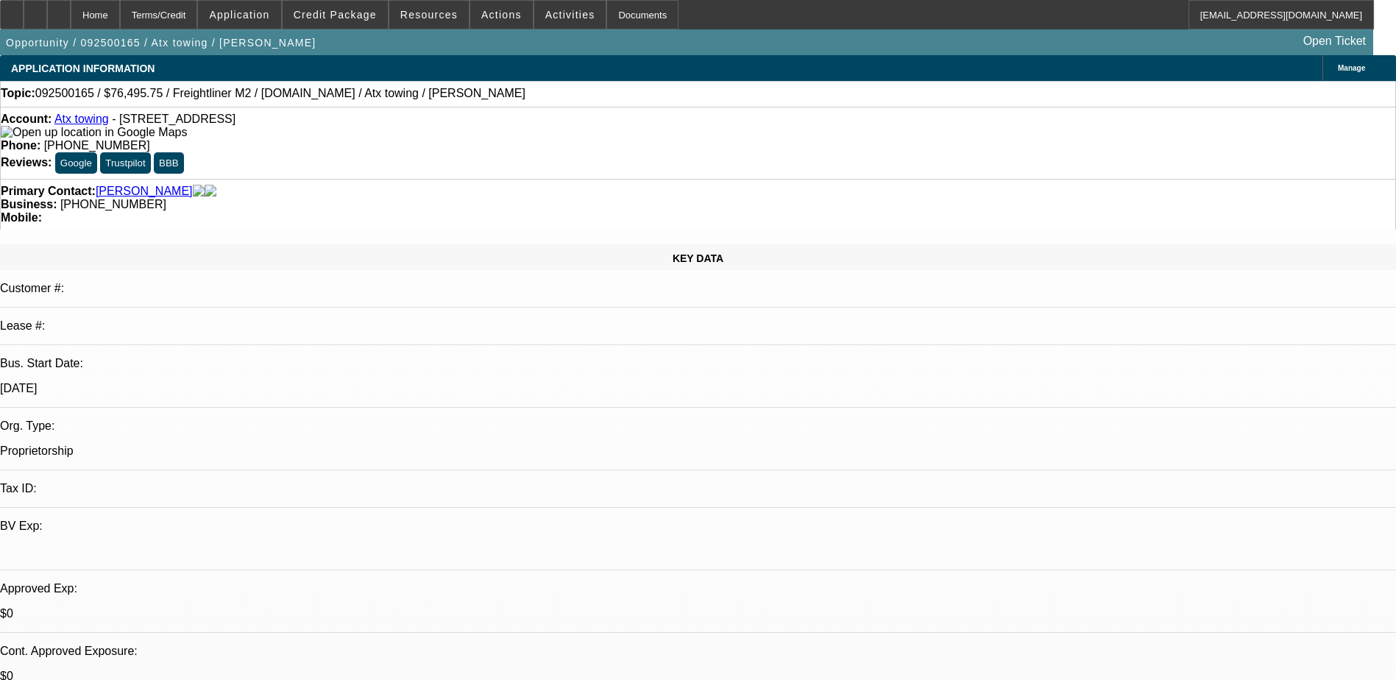
select select "0.15"
select select "2"
select select "0.2"
select select "0.15"
select select "2"
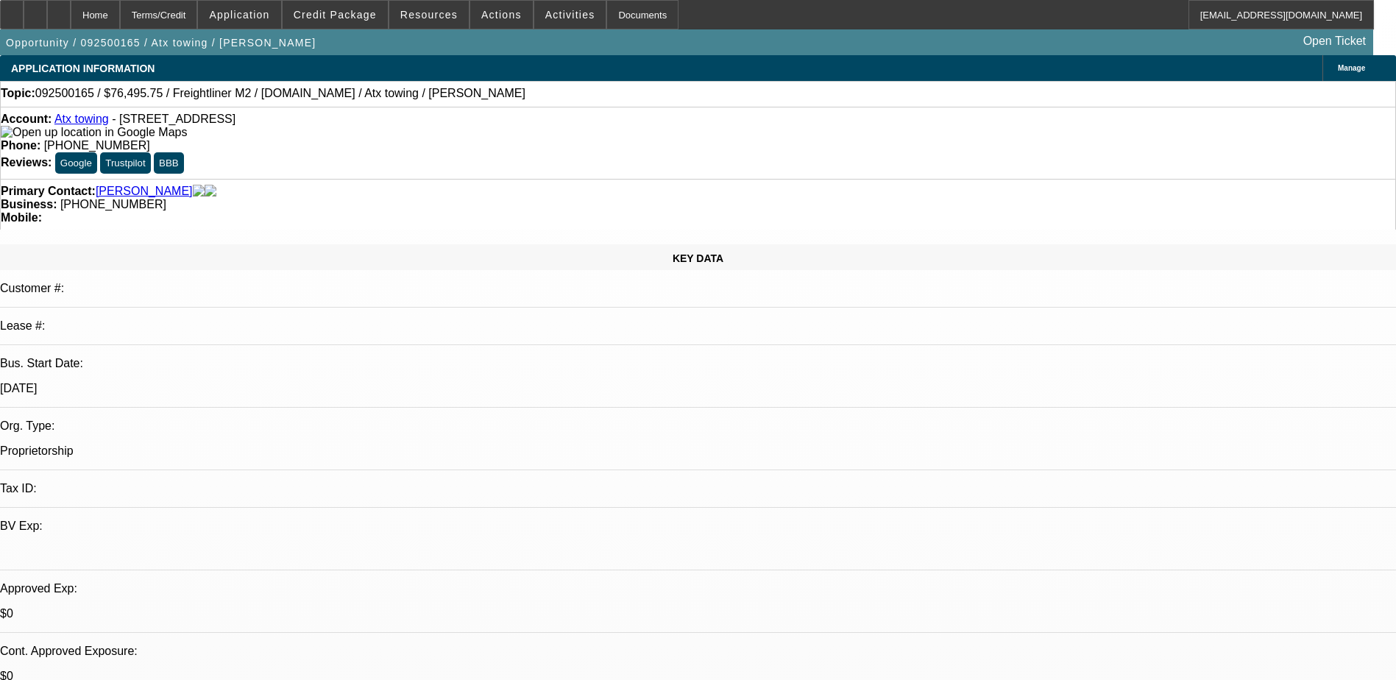
select select "0.2"
select select "1"
select select "2"
select select "17"
select select "1"
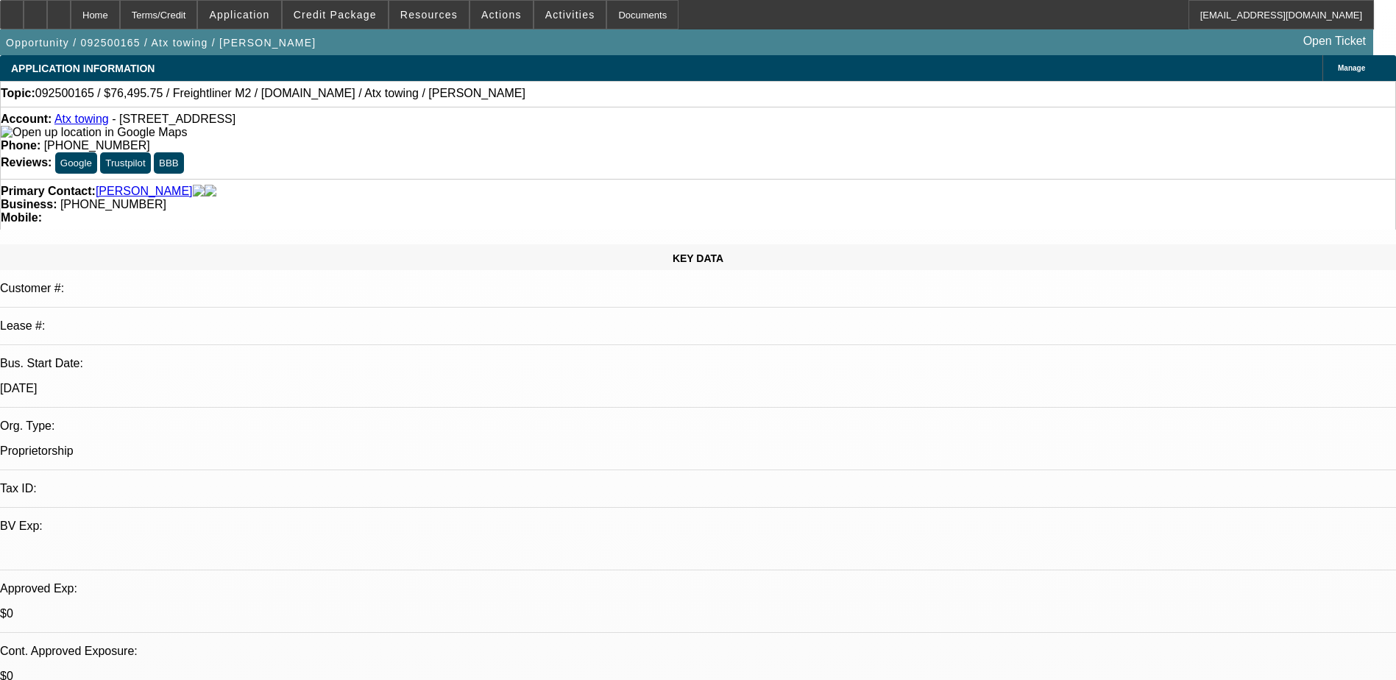
select select "2"
select select "17"
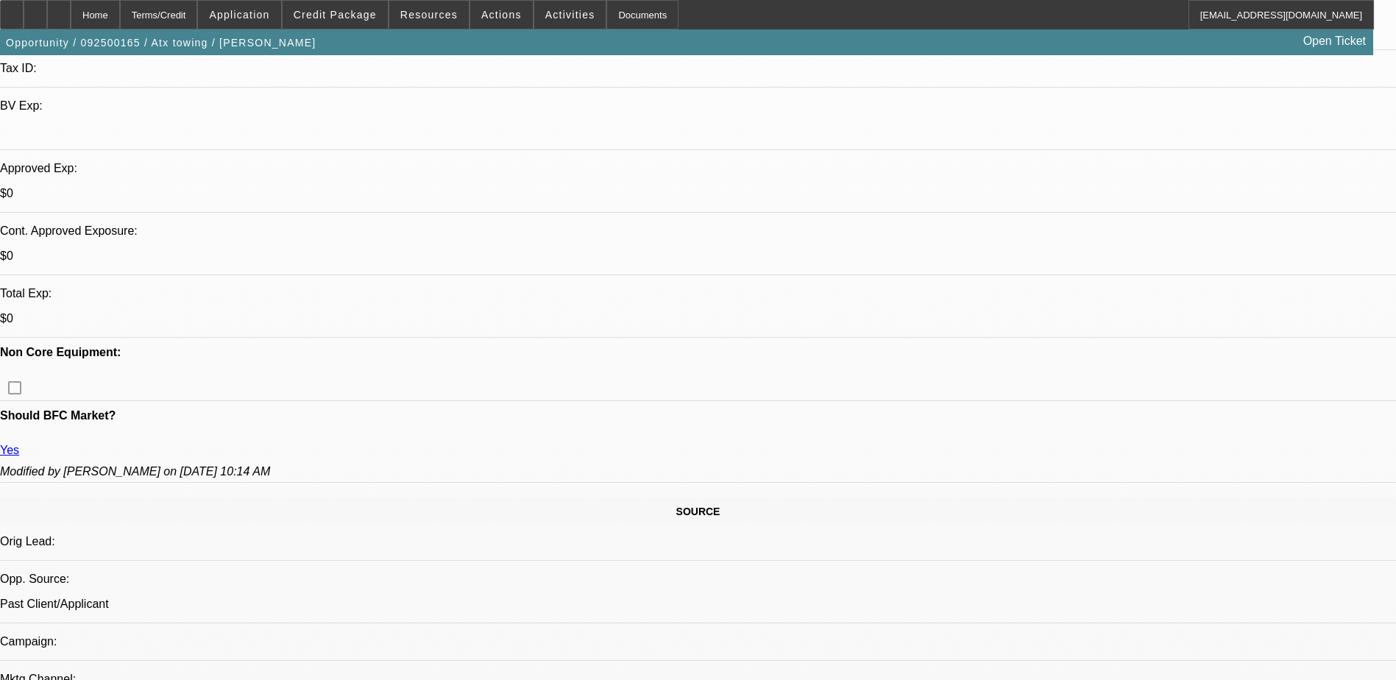
scroll to position [515, 0]
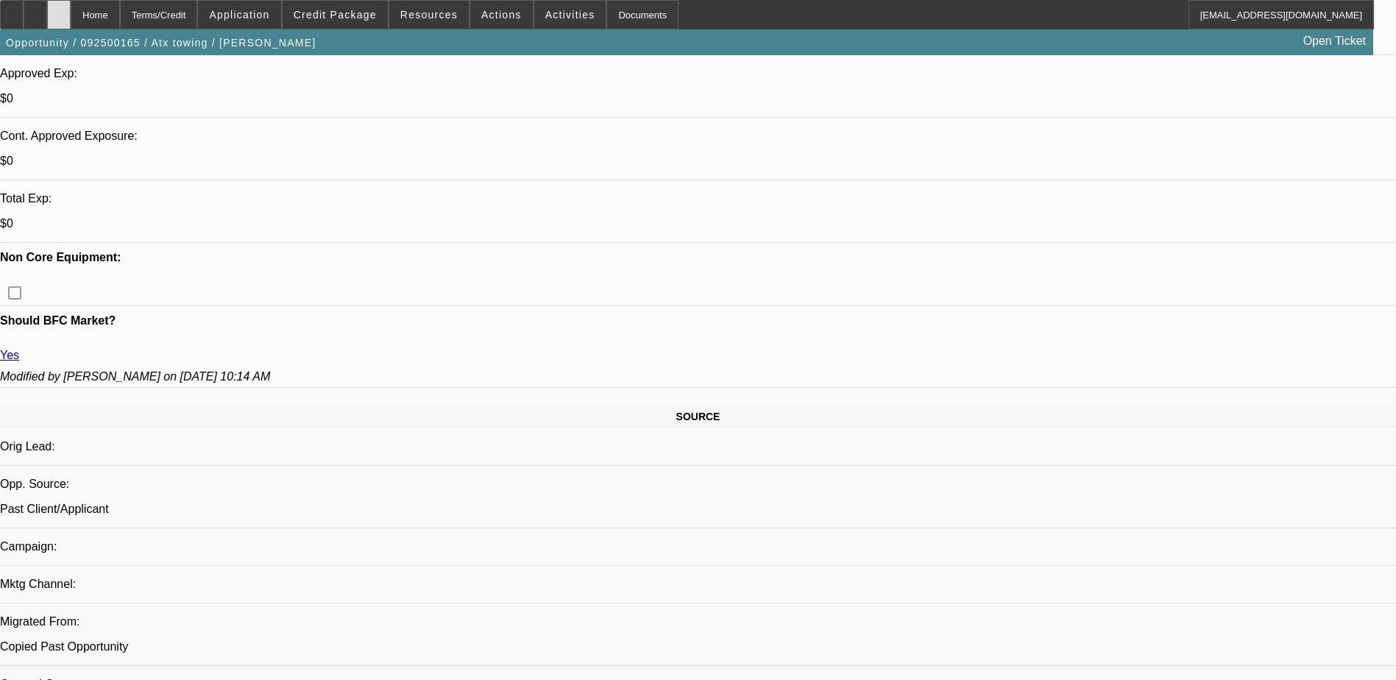
click at [71, 9] on div at bounding box center [59, 14] width 24 height 29
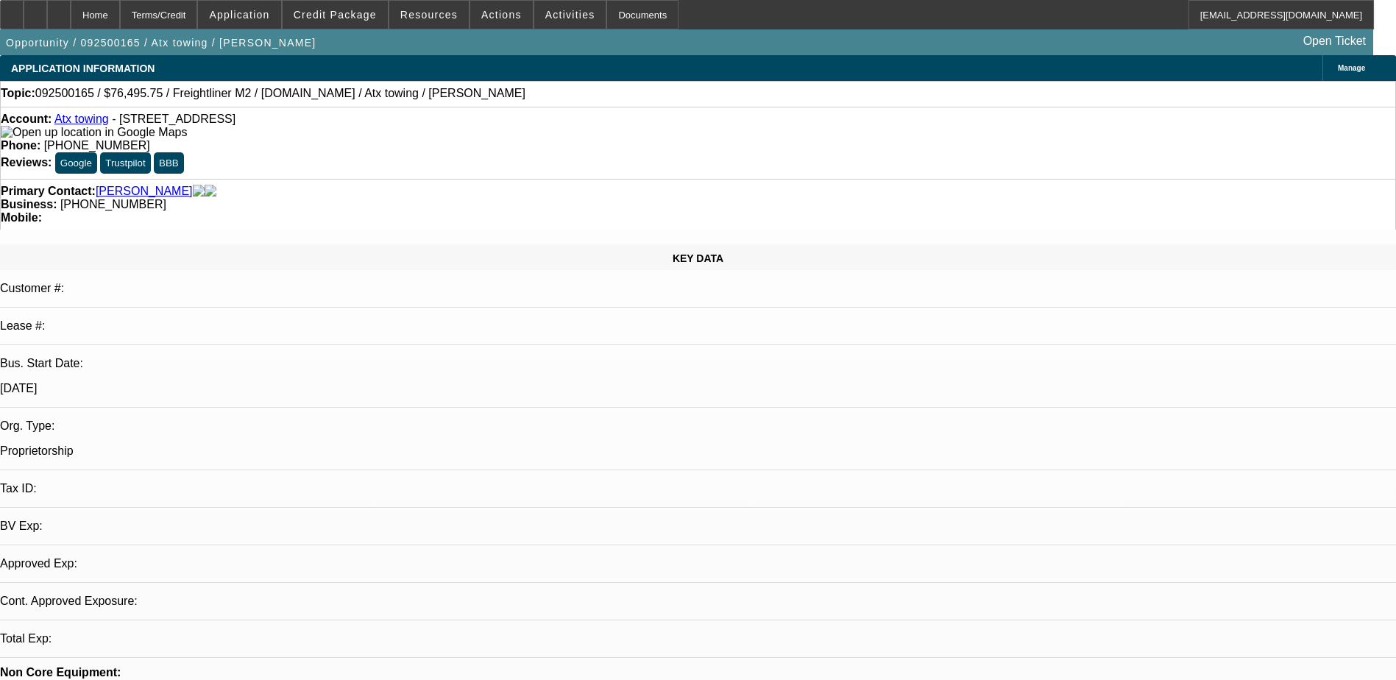
select select "0.15"
select select "2"
select select "0.2"
select select "0.15"
select select "2"
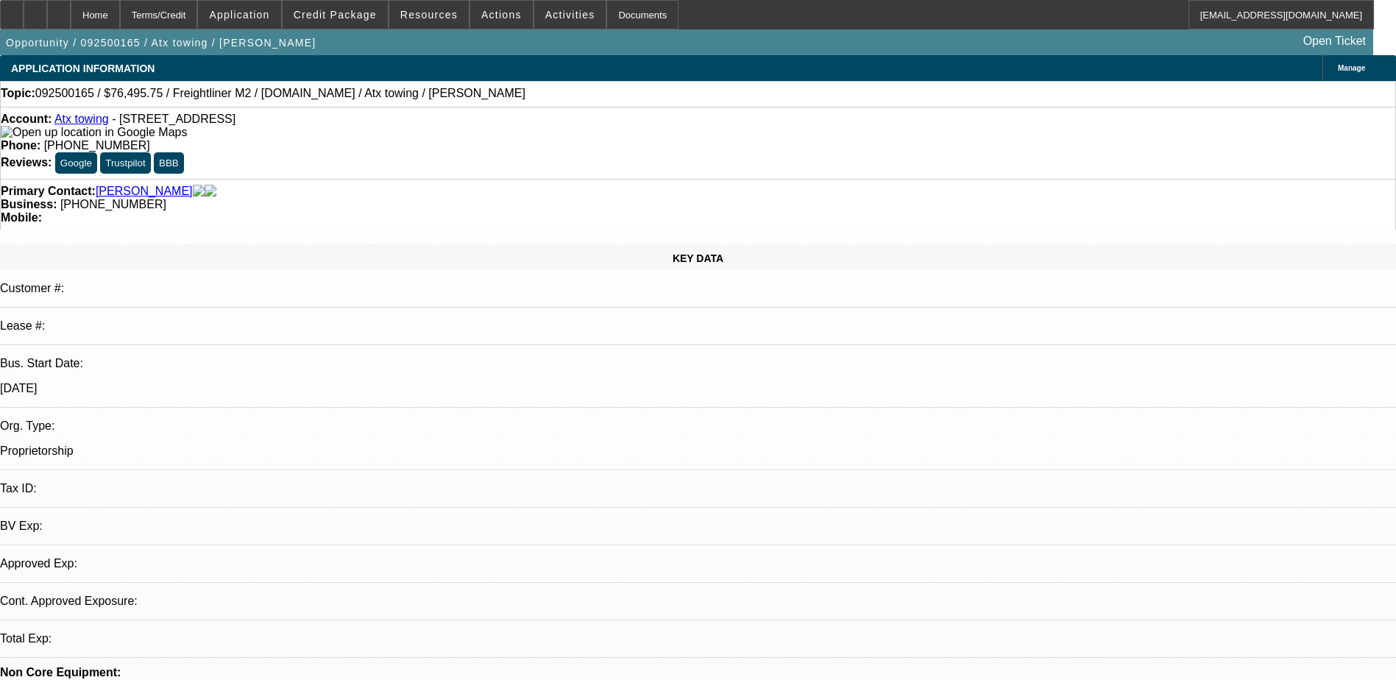
select select "0.2"
select select "1"
select select "2"
select select "17"
select select "1"
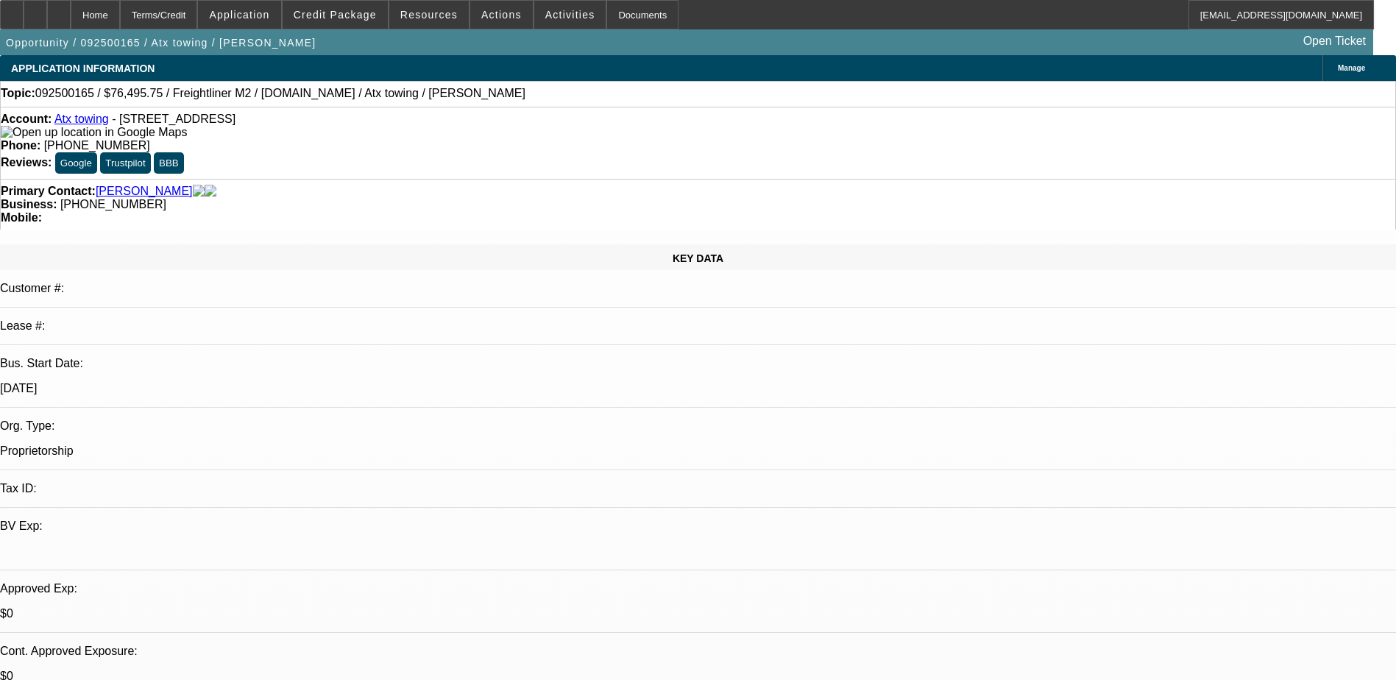
select select "2"
select select "17"
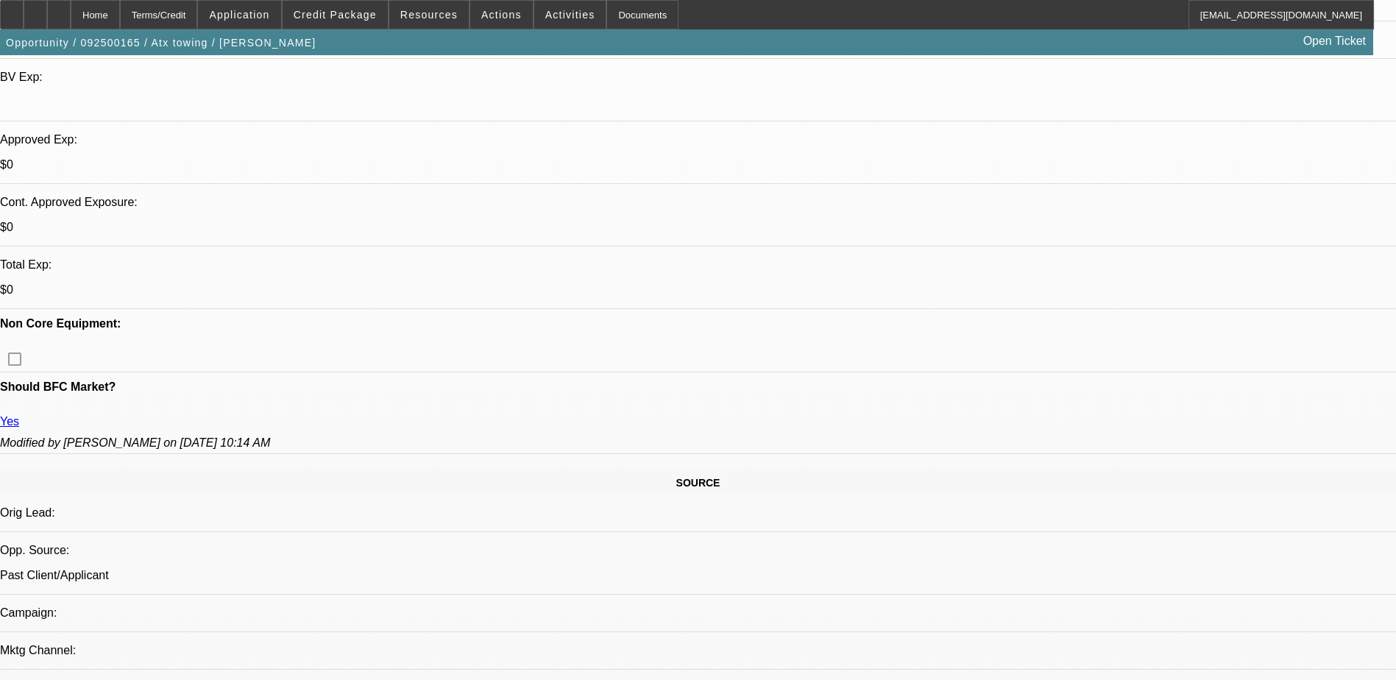
scroll to position [147, 0]
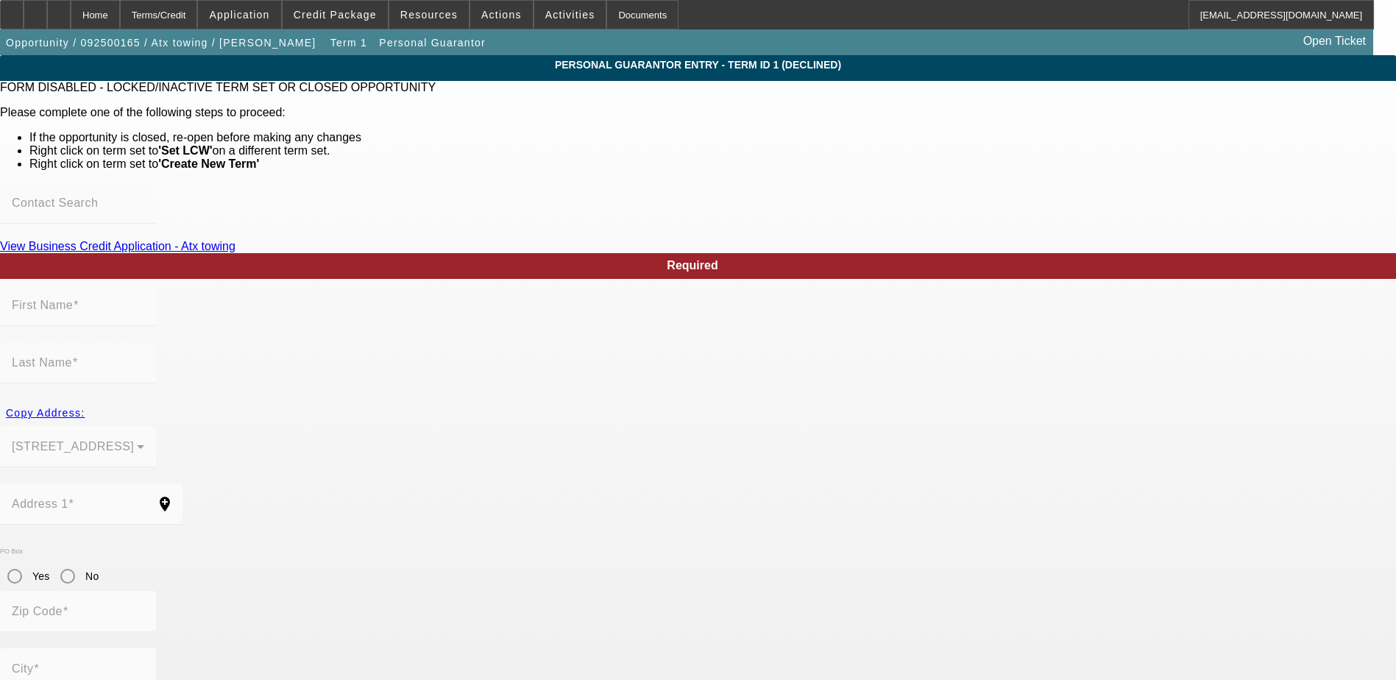
type input "Samuel"
type input "Morales"
type input "6015 Forest Shadow Street"
radio input "true"
type input "78240"
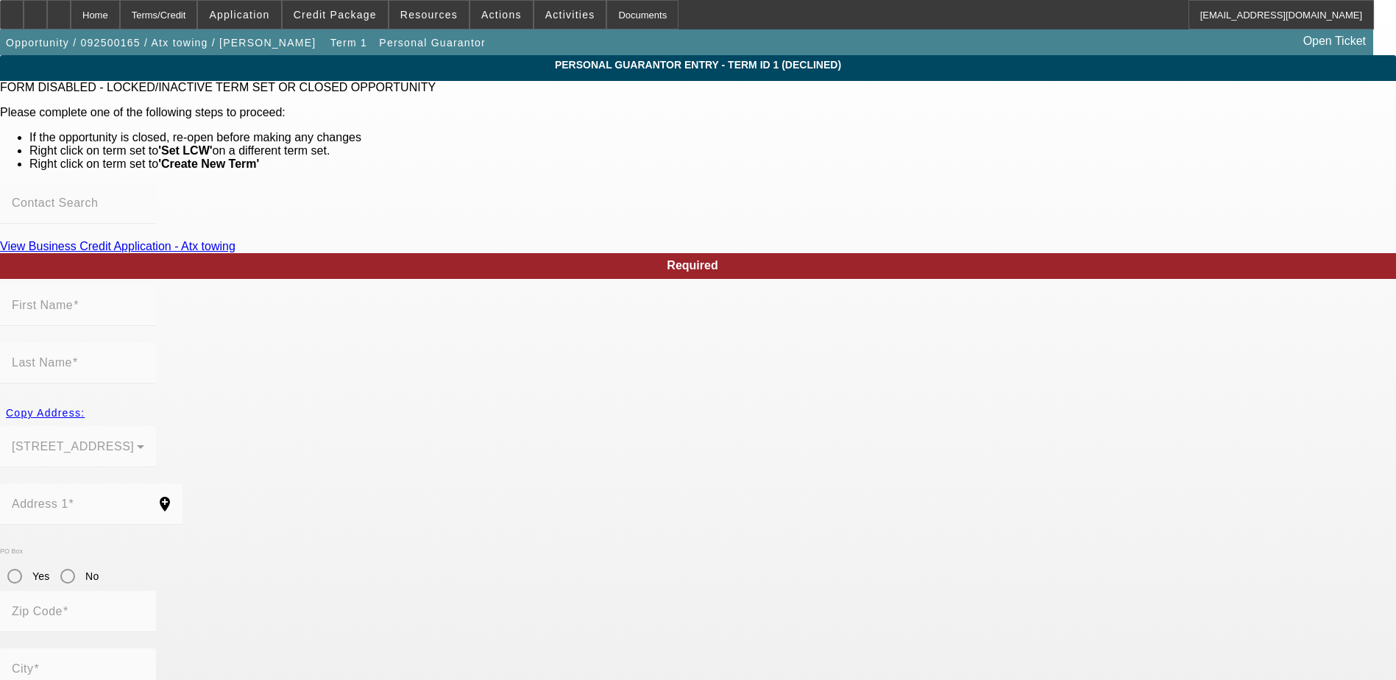
type input "San Antonio"
type input "[PHONE_NUMBER]"
type input "0"
type input "931-76-9370"
type input "atx.towing@yahoo.com"
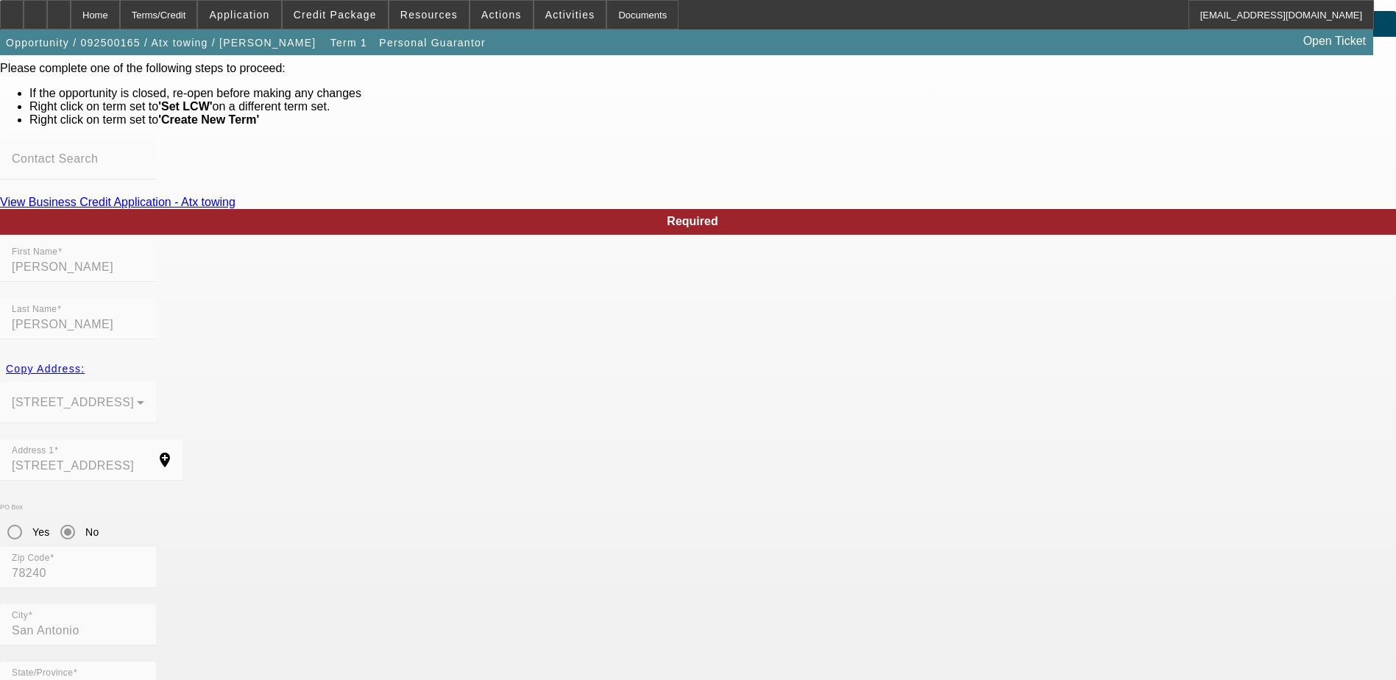
scroll to position [68, 0]
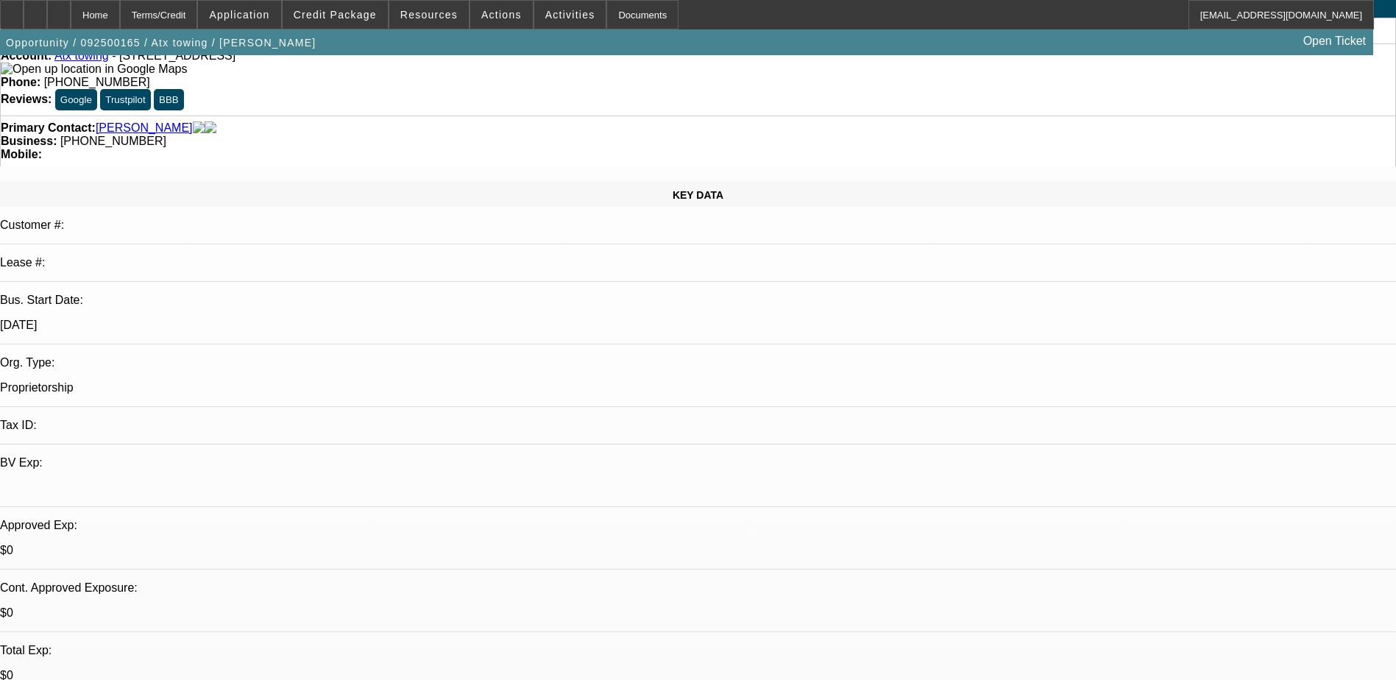
select select "0.15"
select select "2"
select select "0.2"
select select "17"
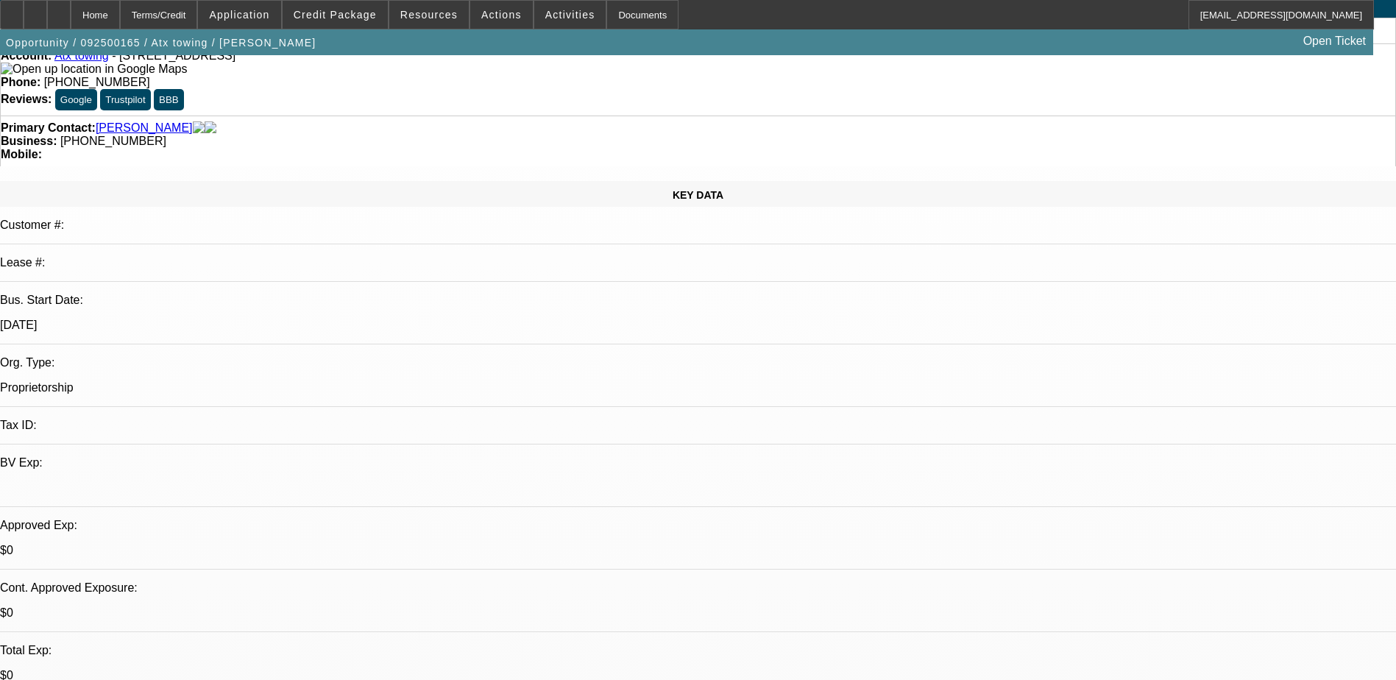
select select "0.15"
select select "2"
select select "0.2"
select select "17"
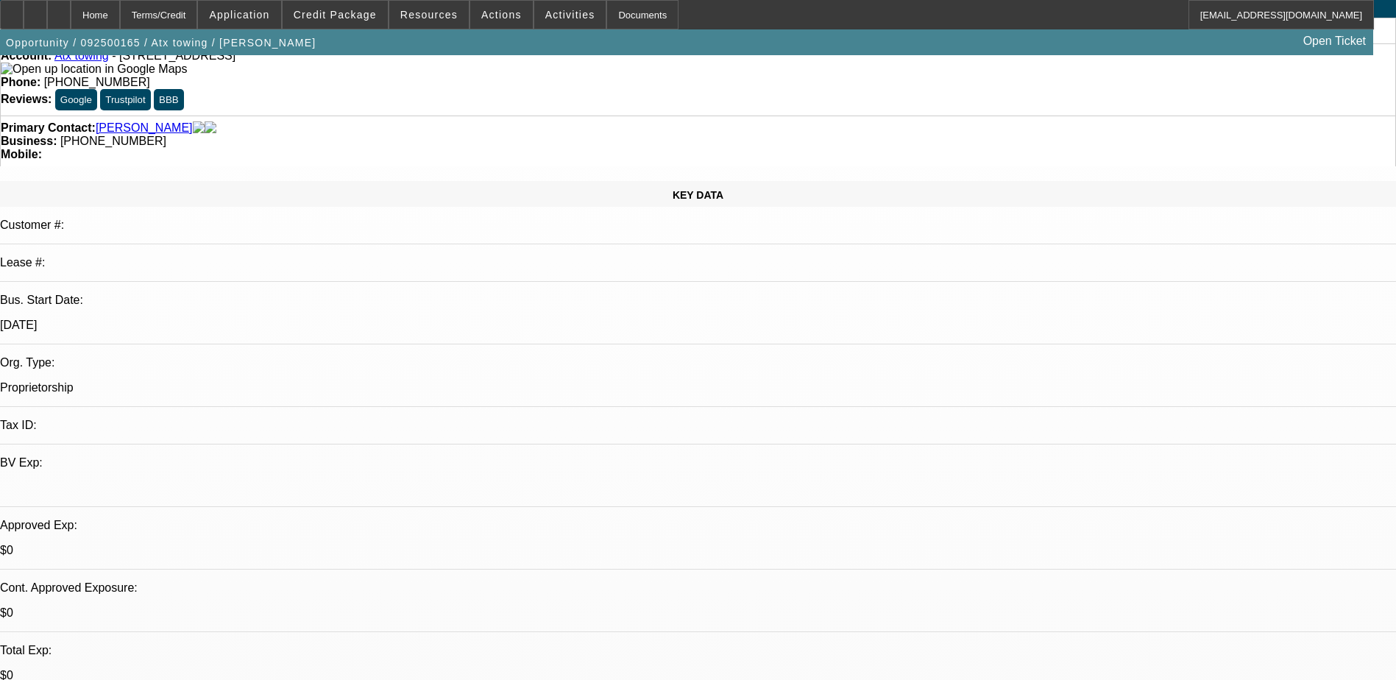
scroll to position [294, 0]
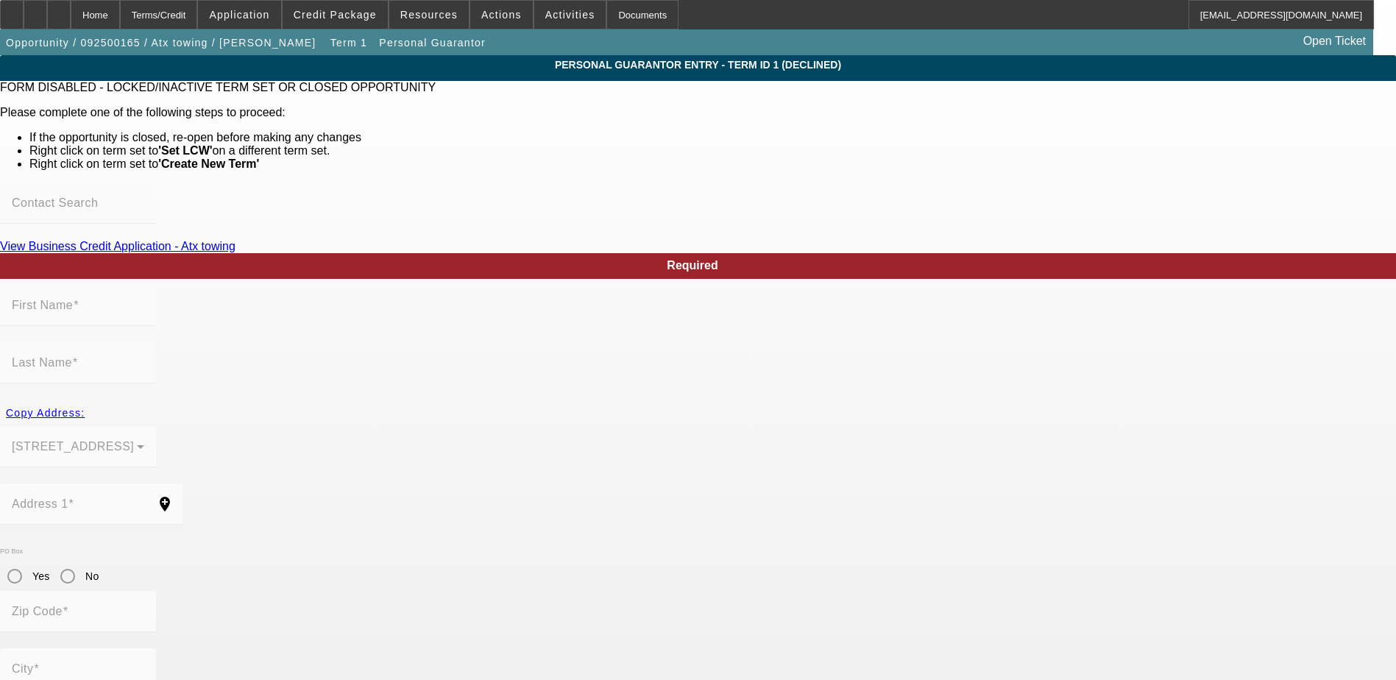
scroll to position [68, 0]
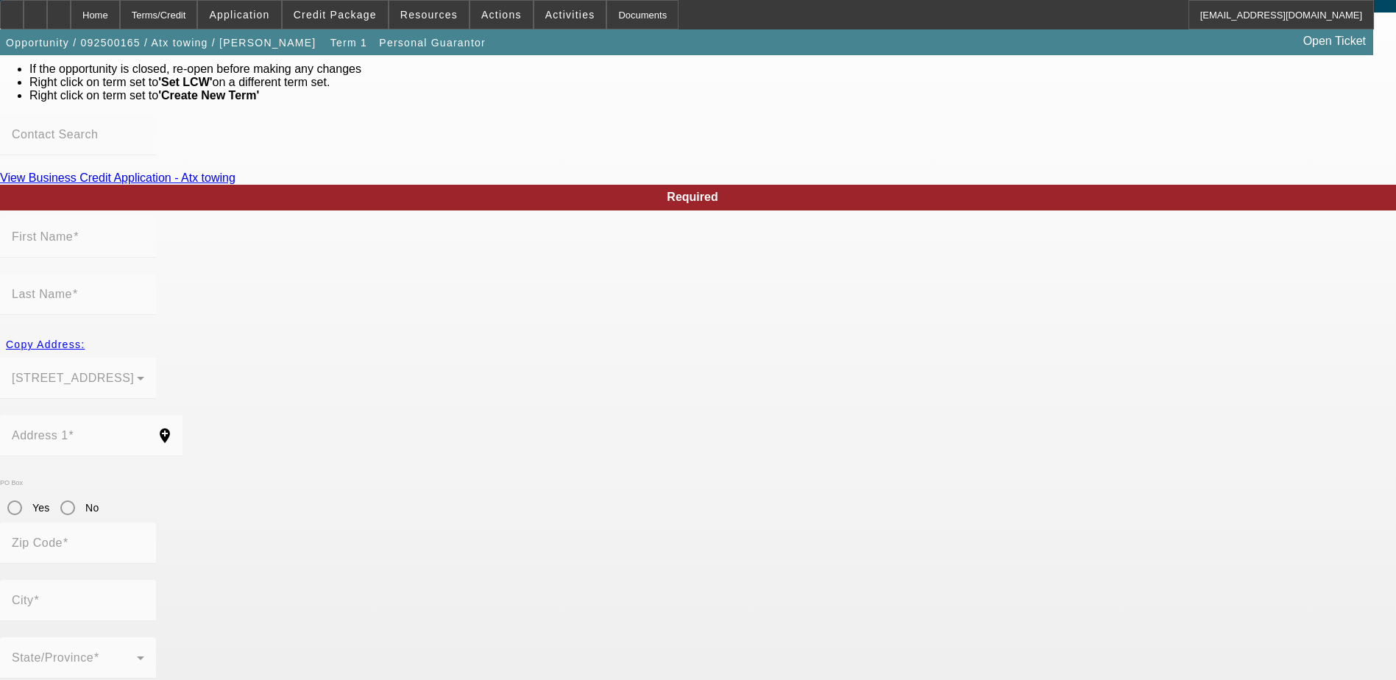
type input "Dafne"
type input "Morales"
type input "6015 Forest Shadow Street"
radio input "true"
type input "78240"
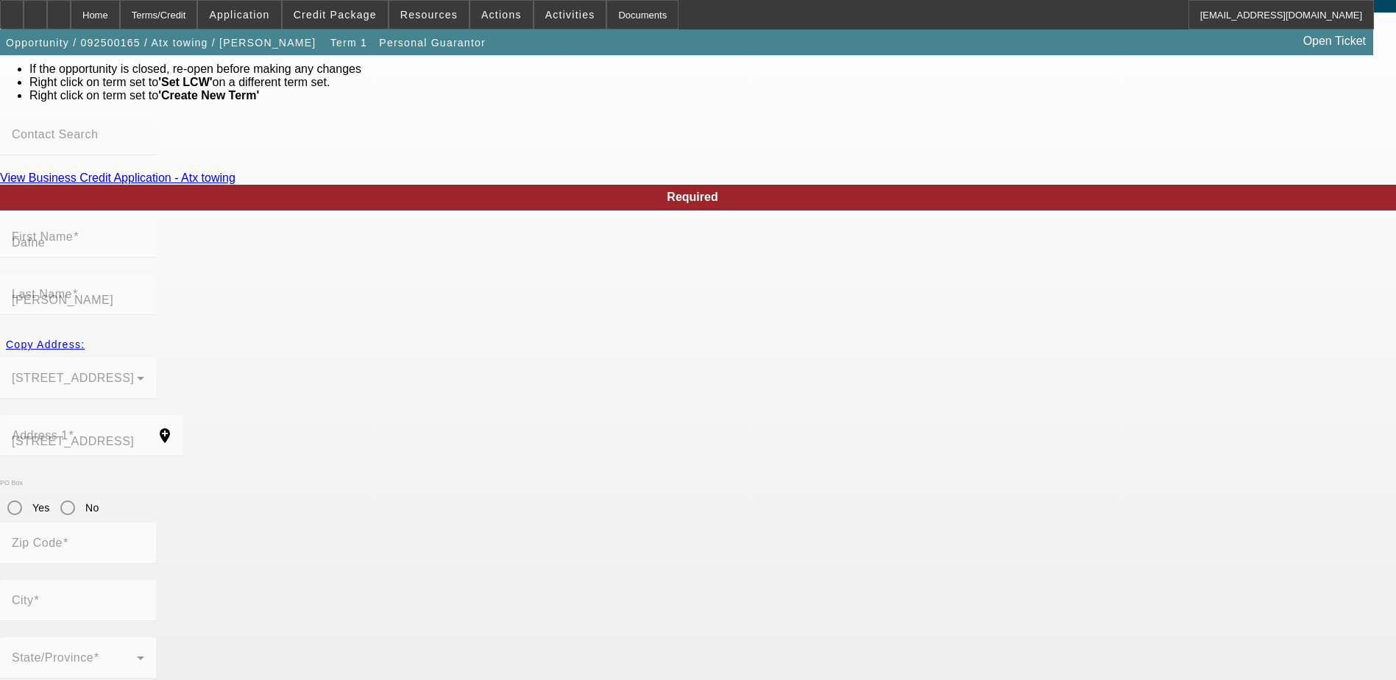
type input "San Antonio"
type input "(210) 718-8137"
type input "100"
type input "927-87-2237"
type input "atx.towing@hotmail.com"
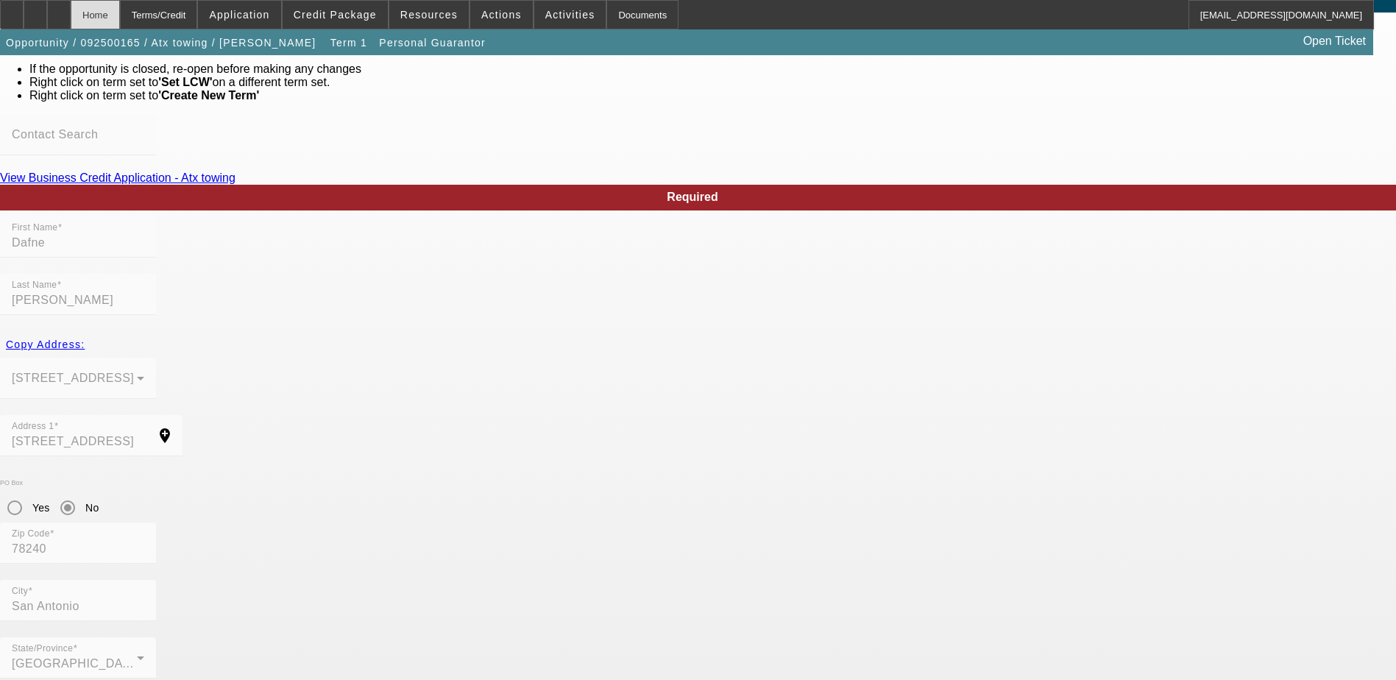
click at [120, 21] on div "Home" at bounding box center [95, 14] width 49 height 29
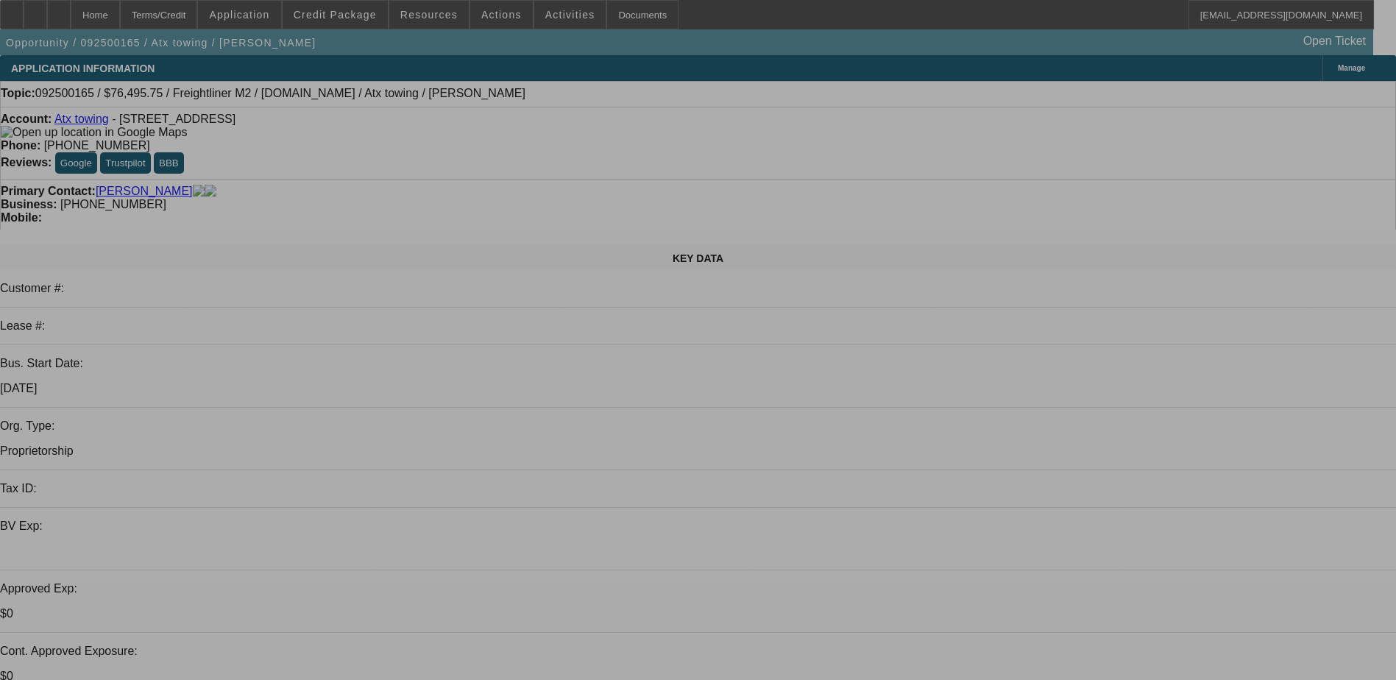
select select "0.15"
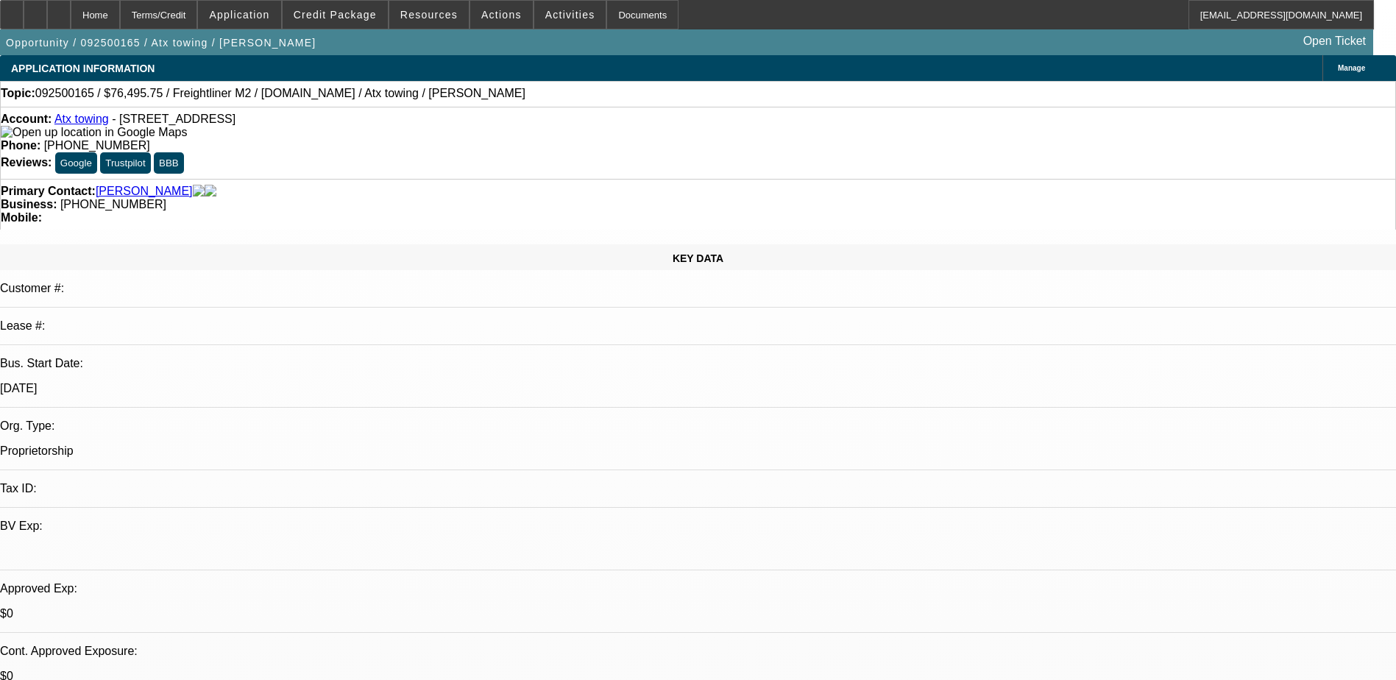
select select "2"
select select "0.2"
select select "17"
select select "0.15"
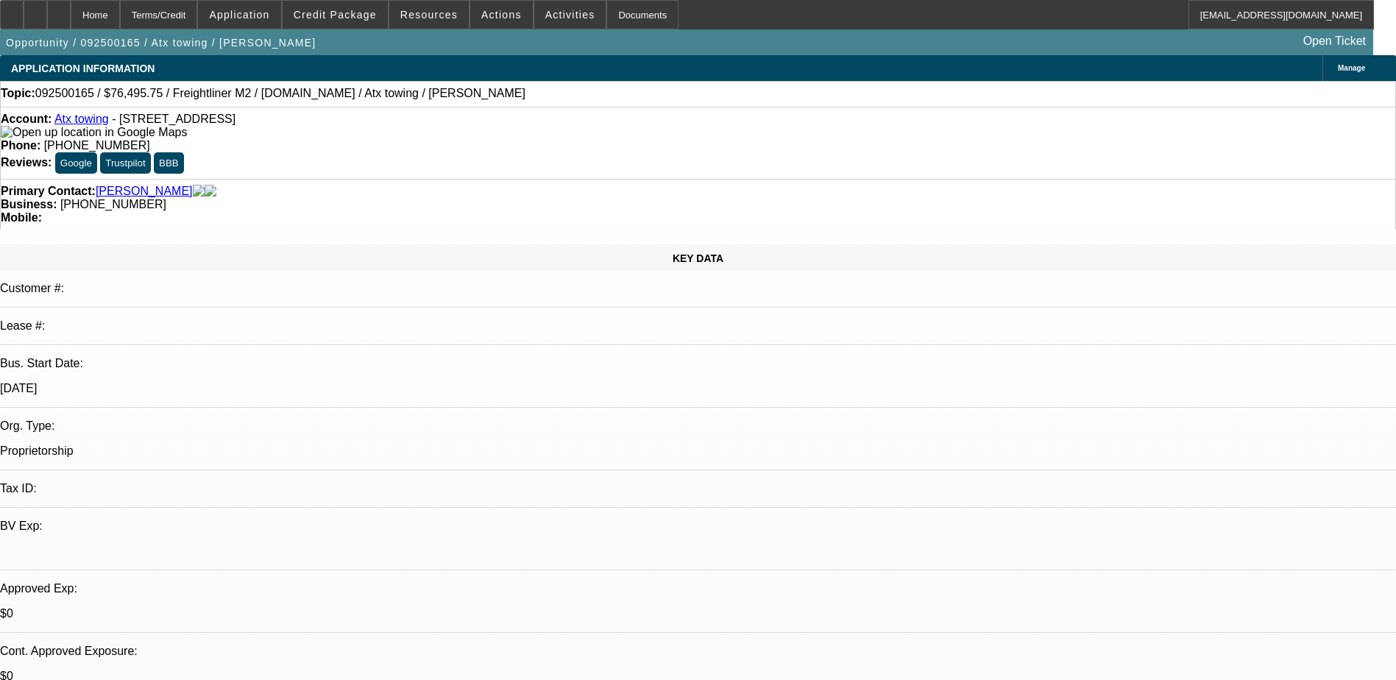
select select "2"
select select "0.2"
select select "17"
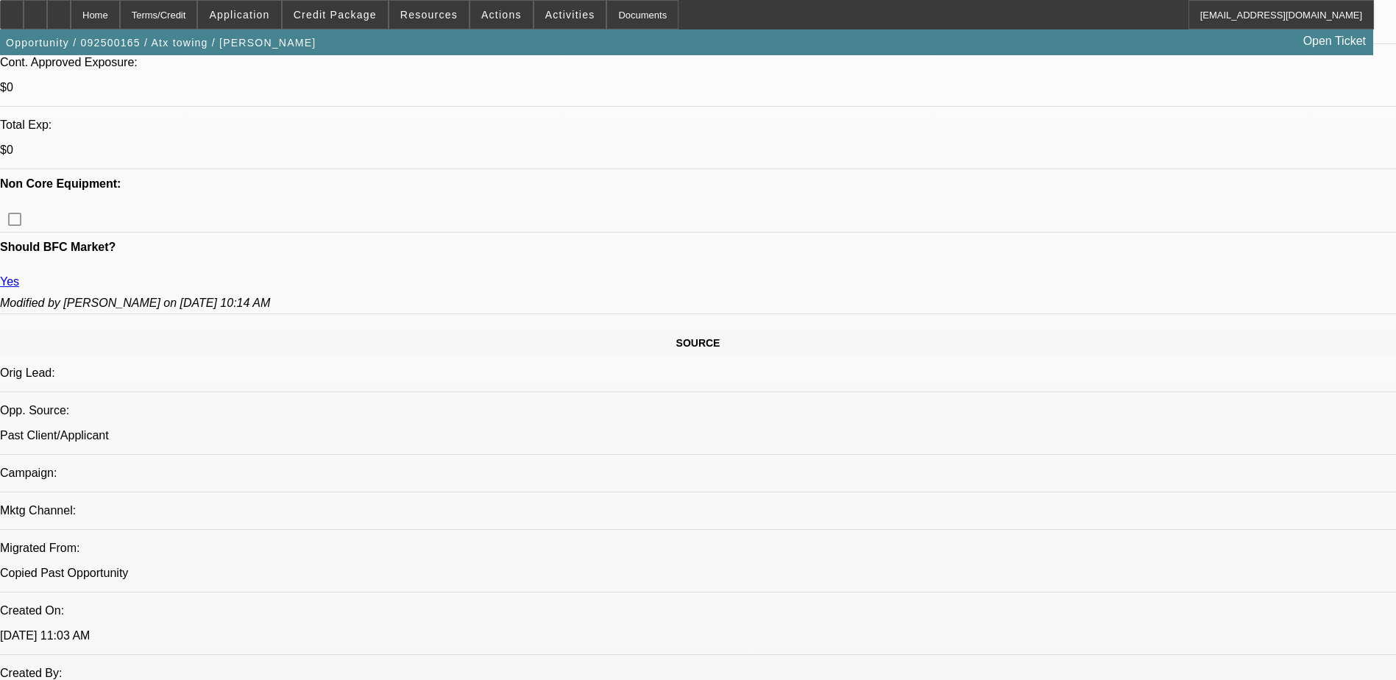
scroll to position [294, 0]
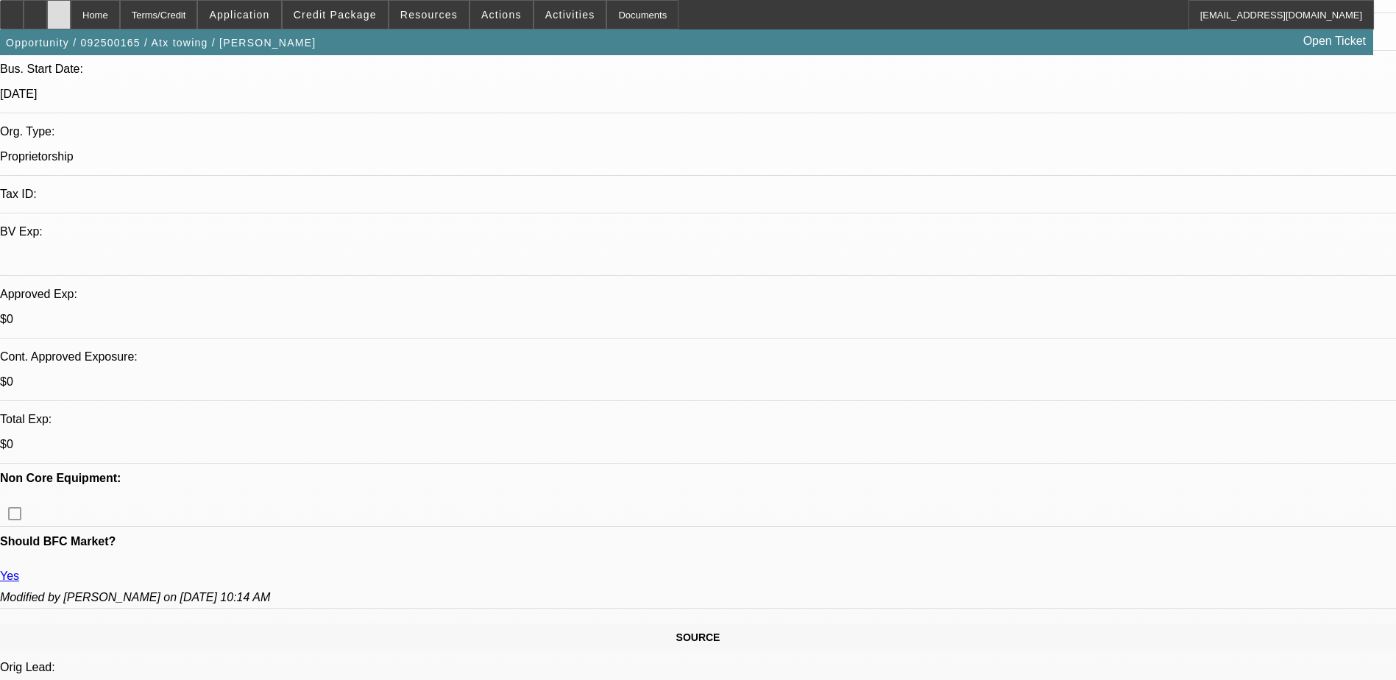
click at [71, 8] on div at bounding box center [59, 14] width 24 height 29
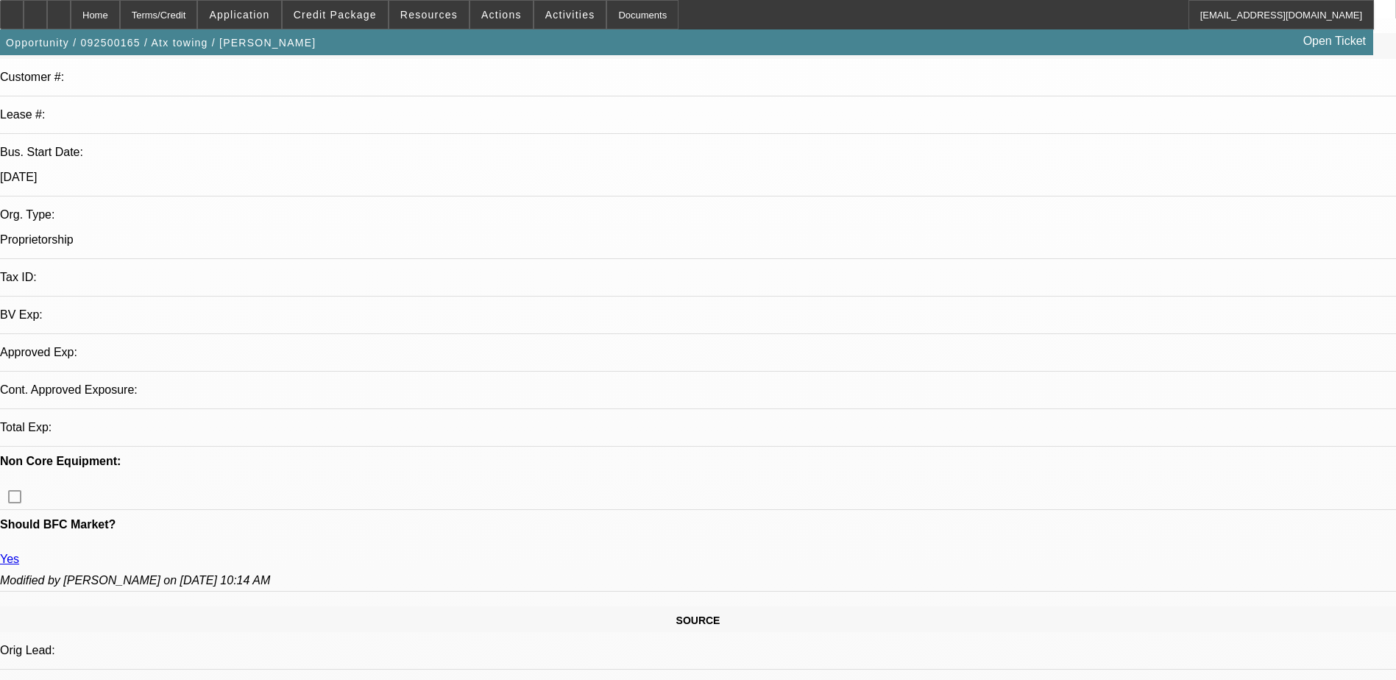
select select "0.15"
select select "2"
select select "0.2"
select select "0.15"
select select "2"
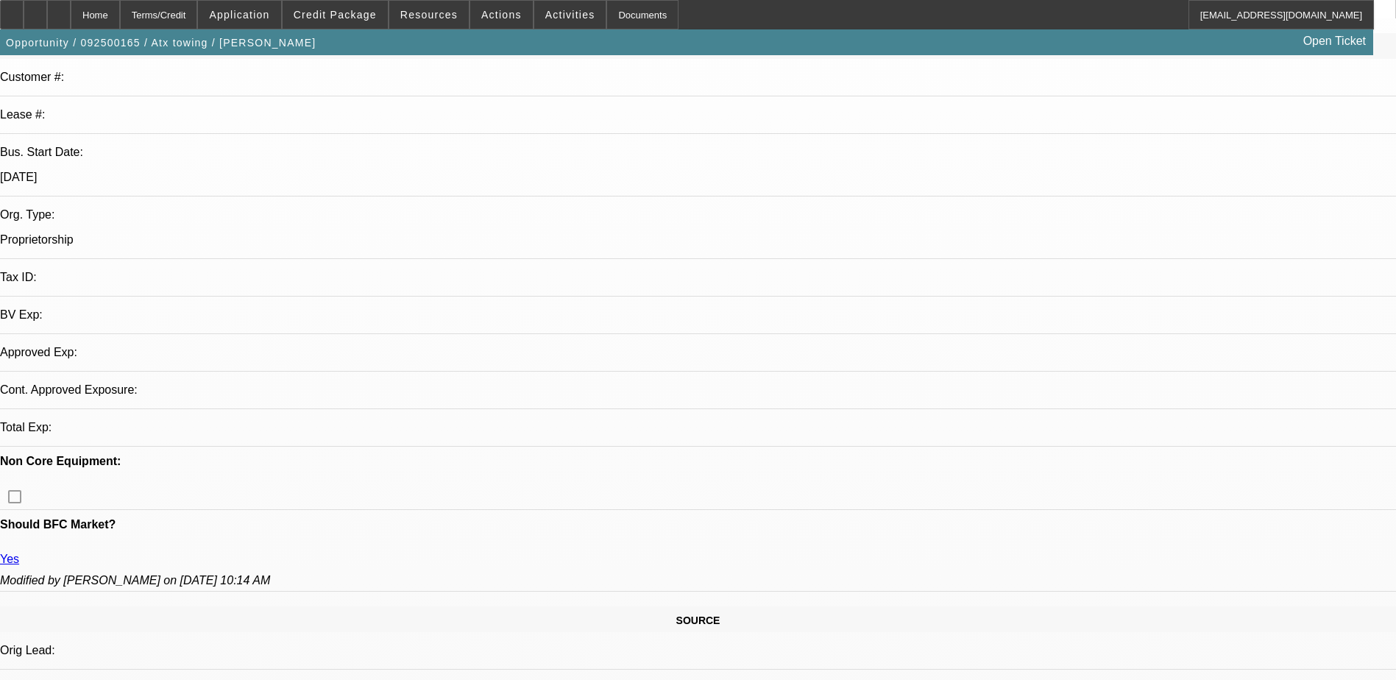
select select "0.2"
select select "1"
select select "2"
select select "17"
select select "1"
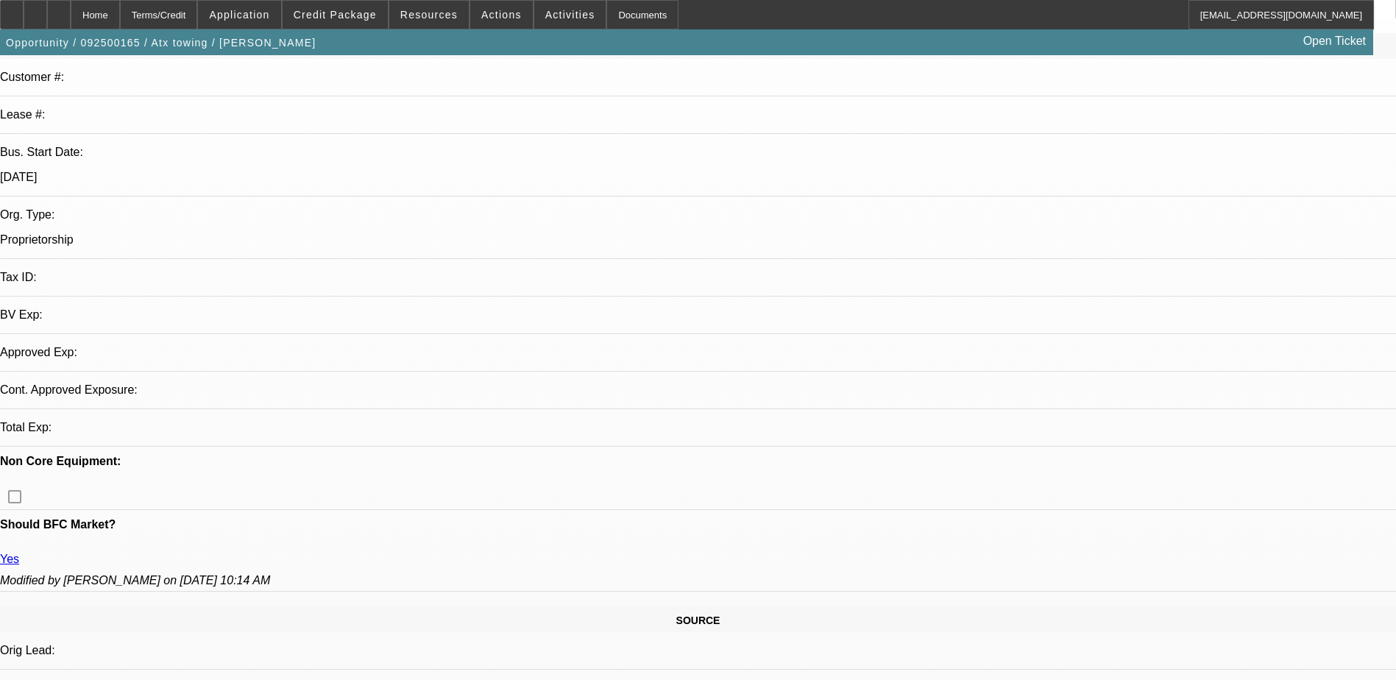
select select "2"
select select "17"
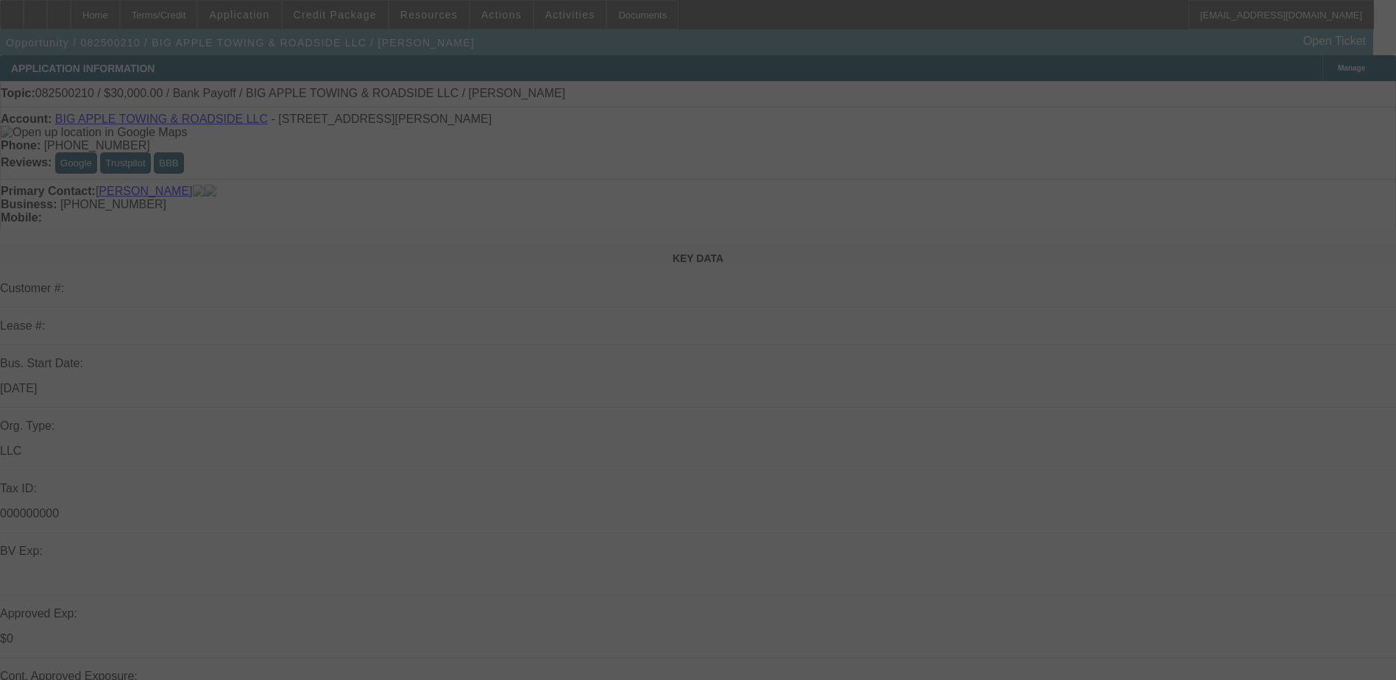
select select "0"
select select "0.1"
select select "2"
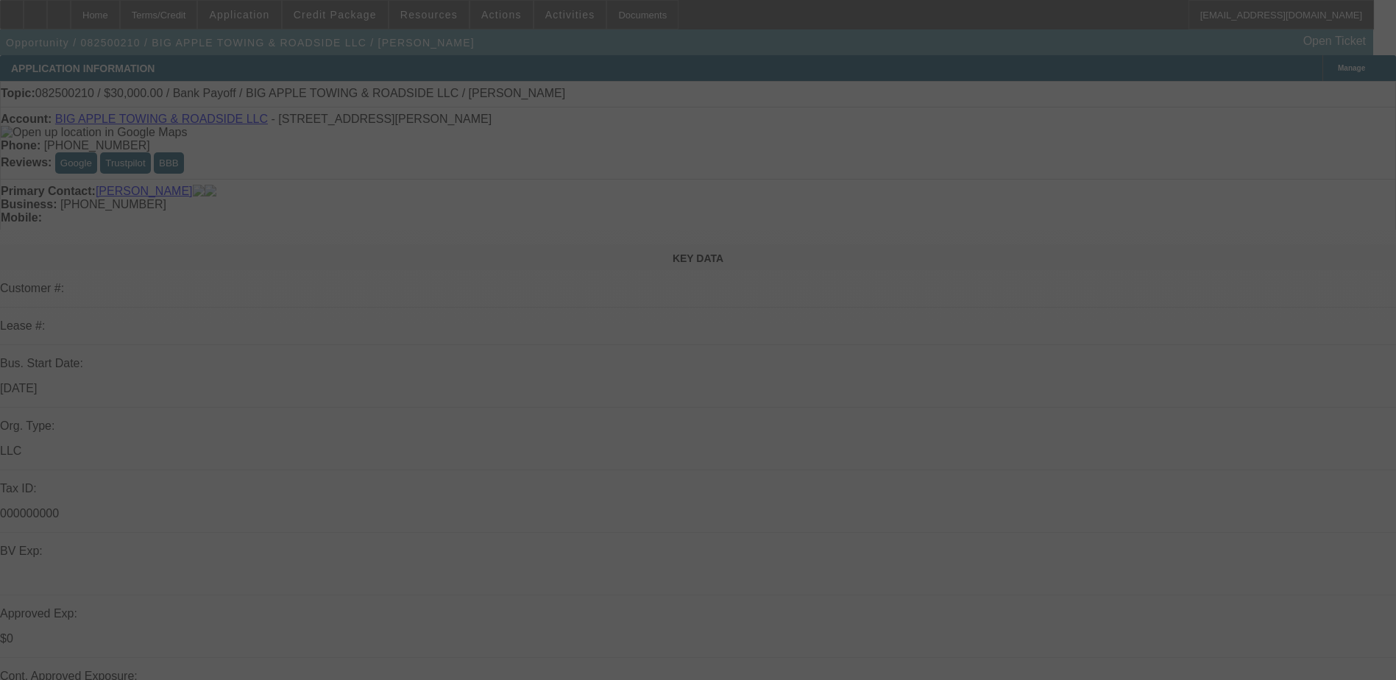
select select "0"
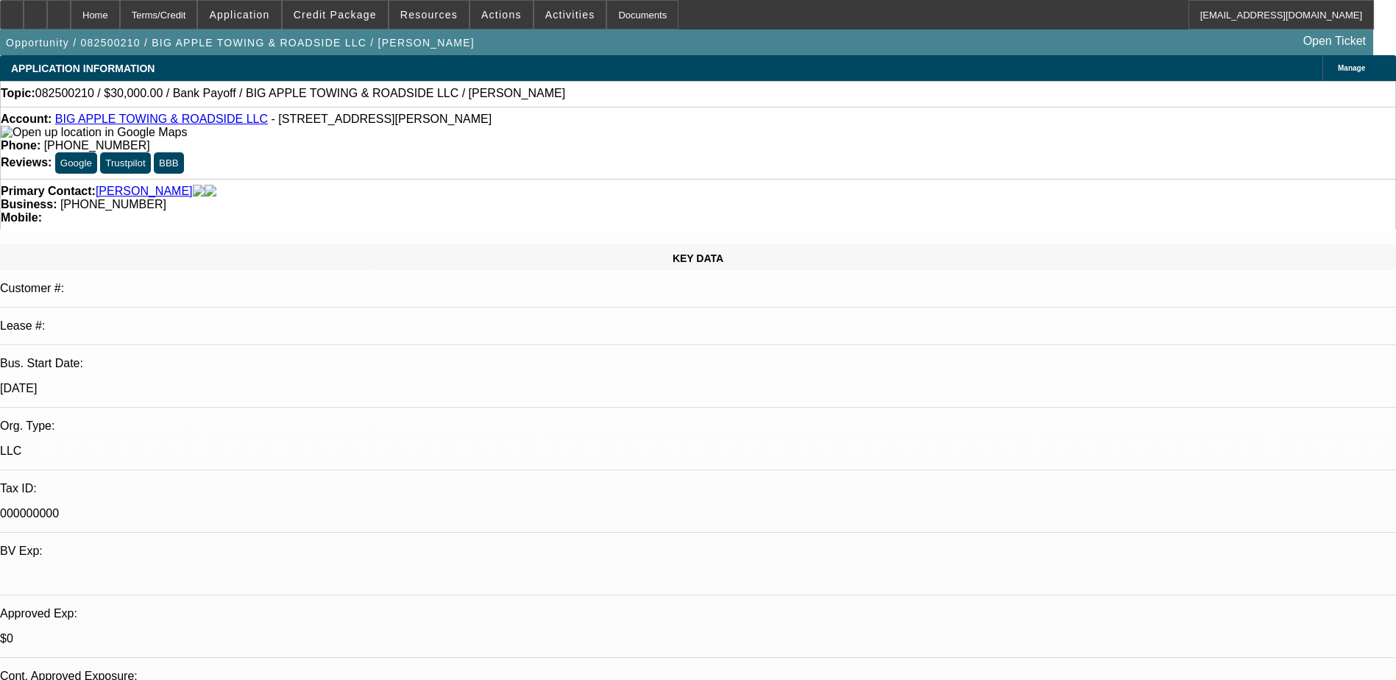
select select "1"
select select "2"
select select "6"
select select "1"
select select "2"
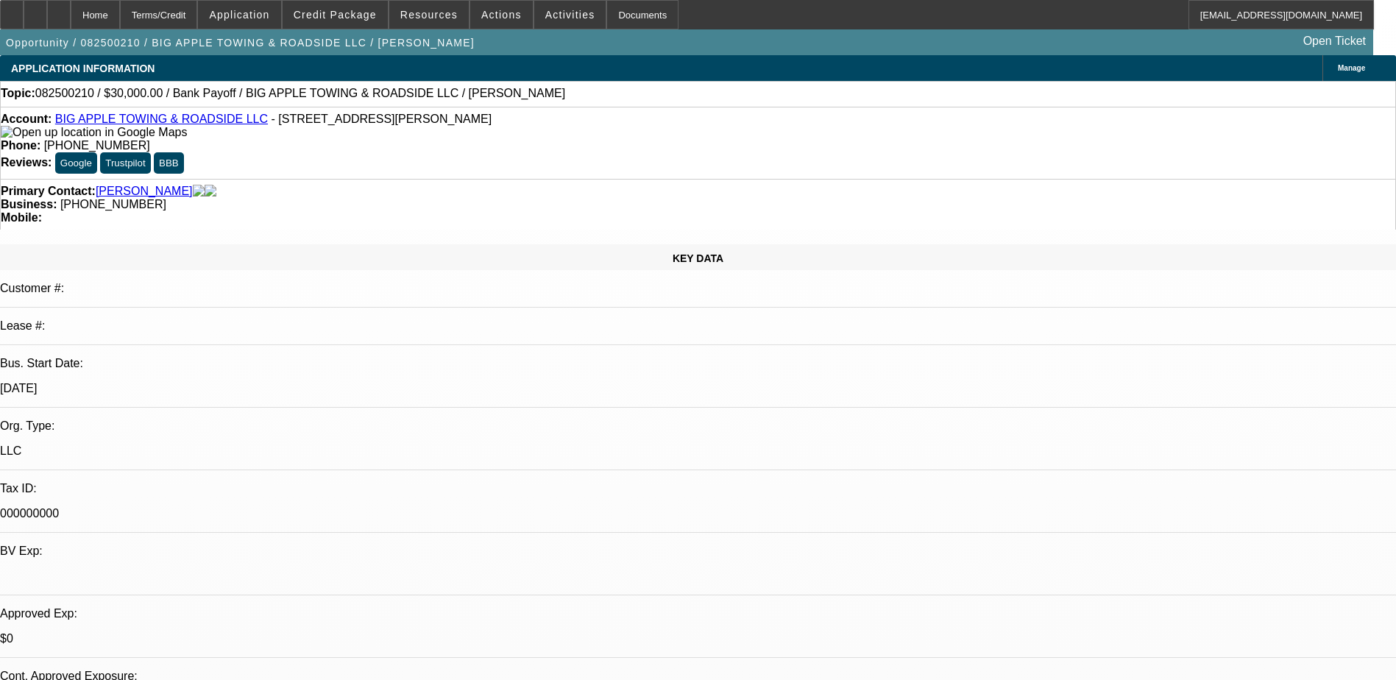
select select "6"
select select "1"
select select "2"
select select "6"
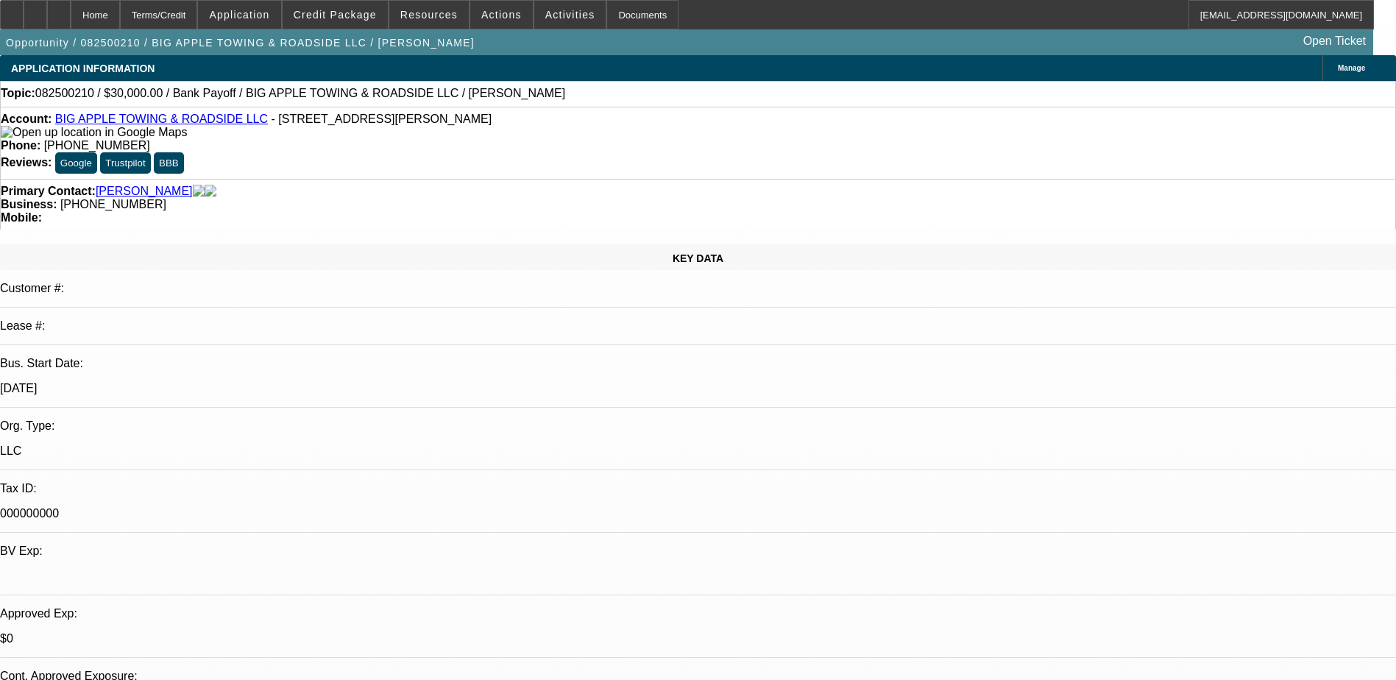
drag, startPoint x: 1098, startPoint y: 277, endPoint x: 1098, endPoint y: 296, distance: 19.1
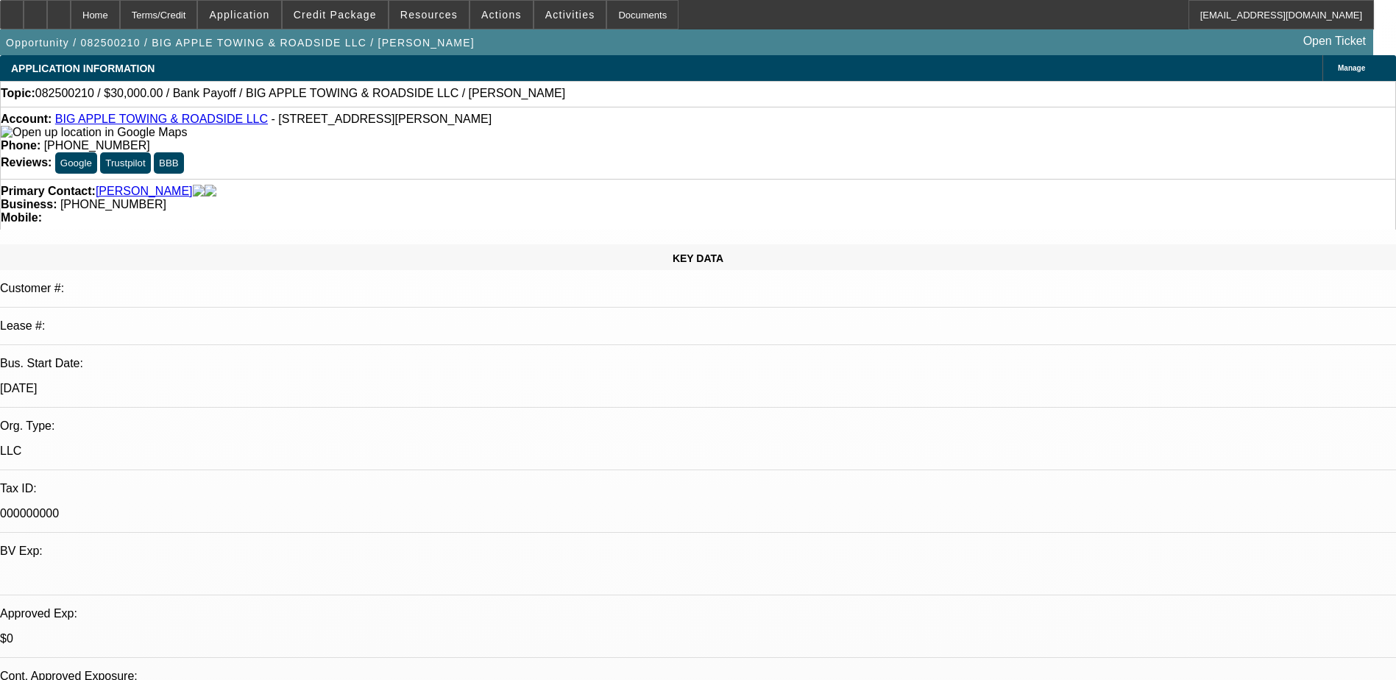
drag, startPoint x: 948, startPoint y: 477, endPoint x: 1130, endPoint y: 575, distance: 206.4
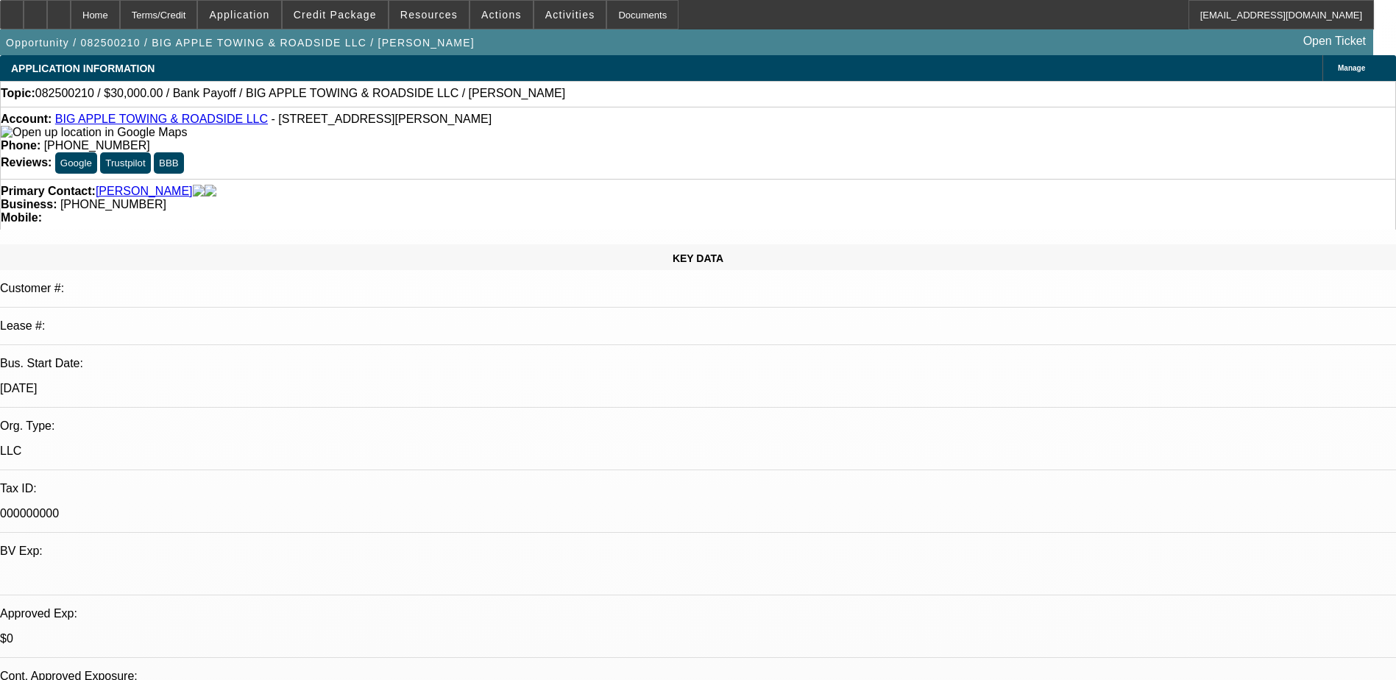
drag, startPoint x: 1130, startPoint y: 575, endPoint x: 986, endPoint y: 479, distance: 173.4
drag, startPoint x: 945, startPoint y: 477, endPoint x: 1152, endPoint y: 586, distance: 234.3
drag, startPoint x: 1152, startPoint y: 586, endPoint x: 1086, endPoint y: 498, distance: 110.4
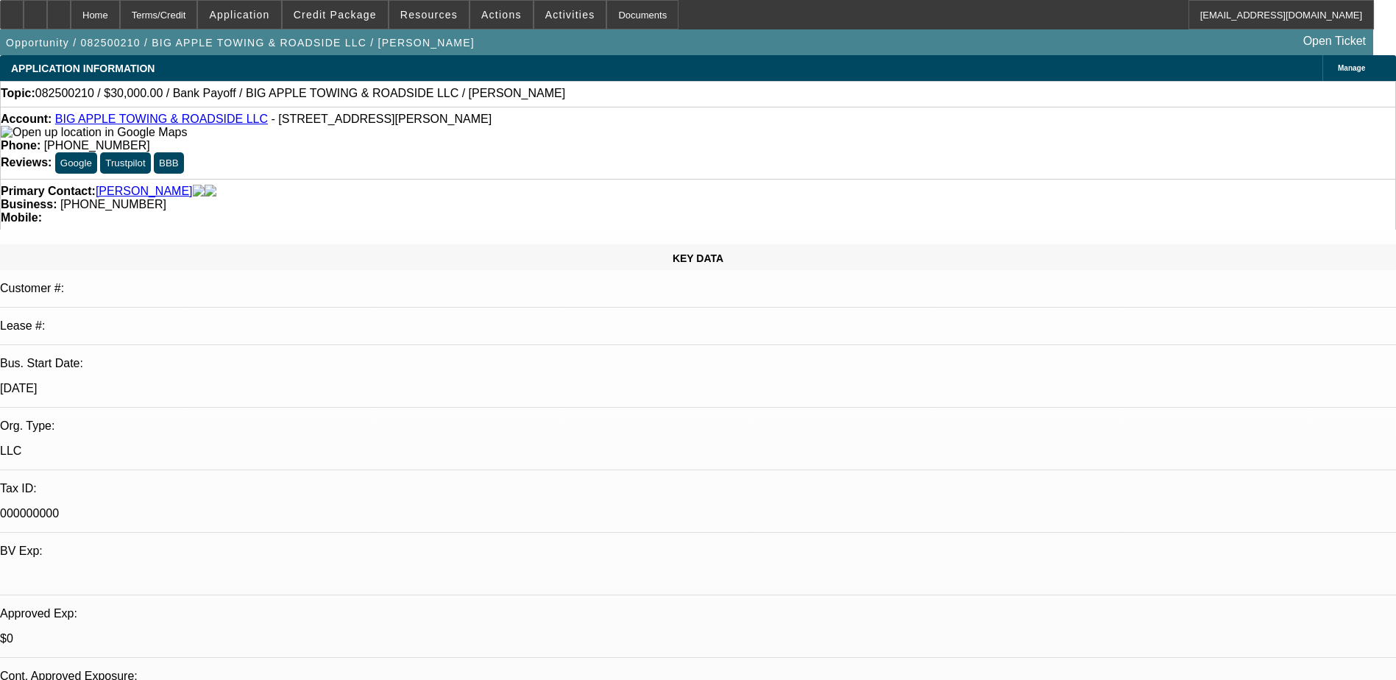
copy div "Jose Fanjul is the majority owner of Big Apple Towing and Roadside, est. 2022. …"
drag, startPoint x: 941, startPoint y: 491, endPoint x: 1062, endPoint y: 633, distance: 186.9
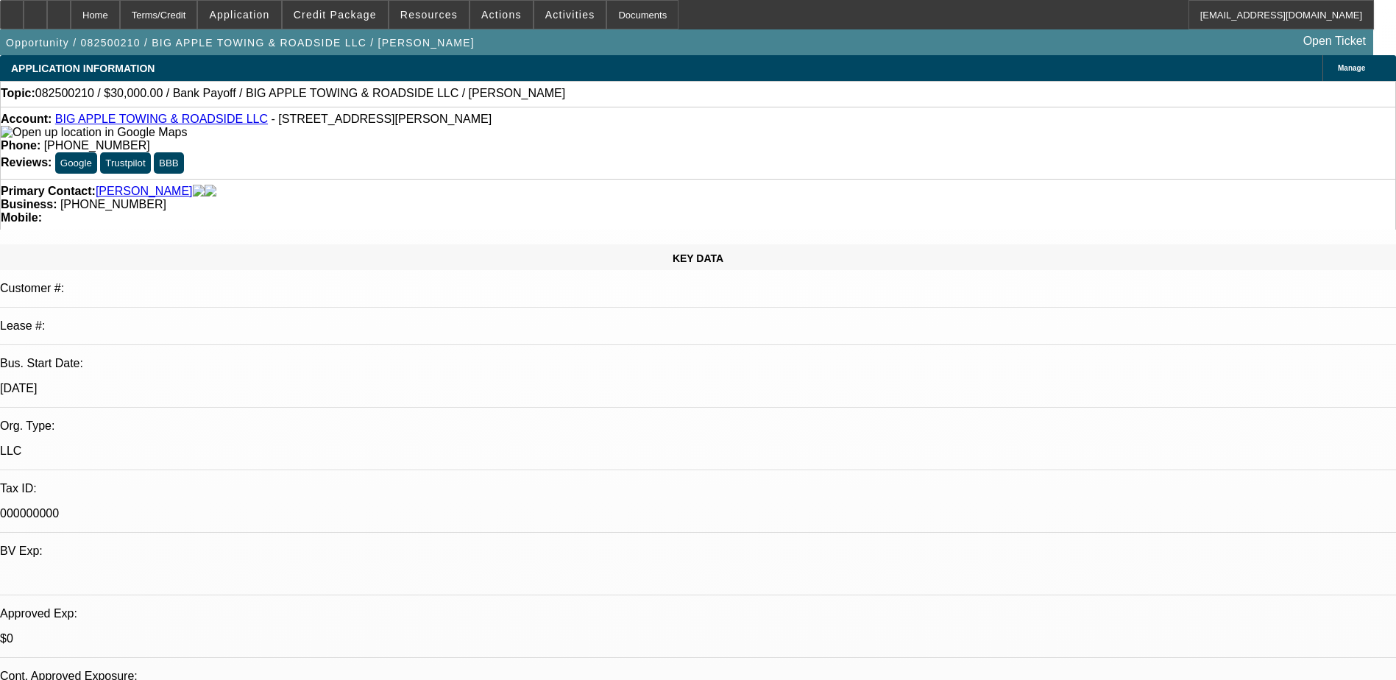
drag, startPoint x: 1062, startPoint y: 633, endPoint x: 1017, endPoint y: 528, distance: 114.4
copy div "Jose Fanjul resides in FL and is the majority owner of Big Apple Towing, est. 0…"
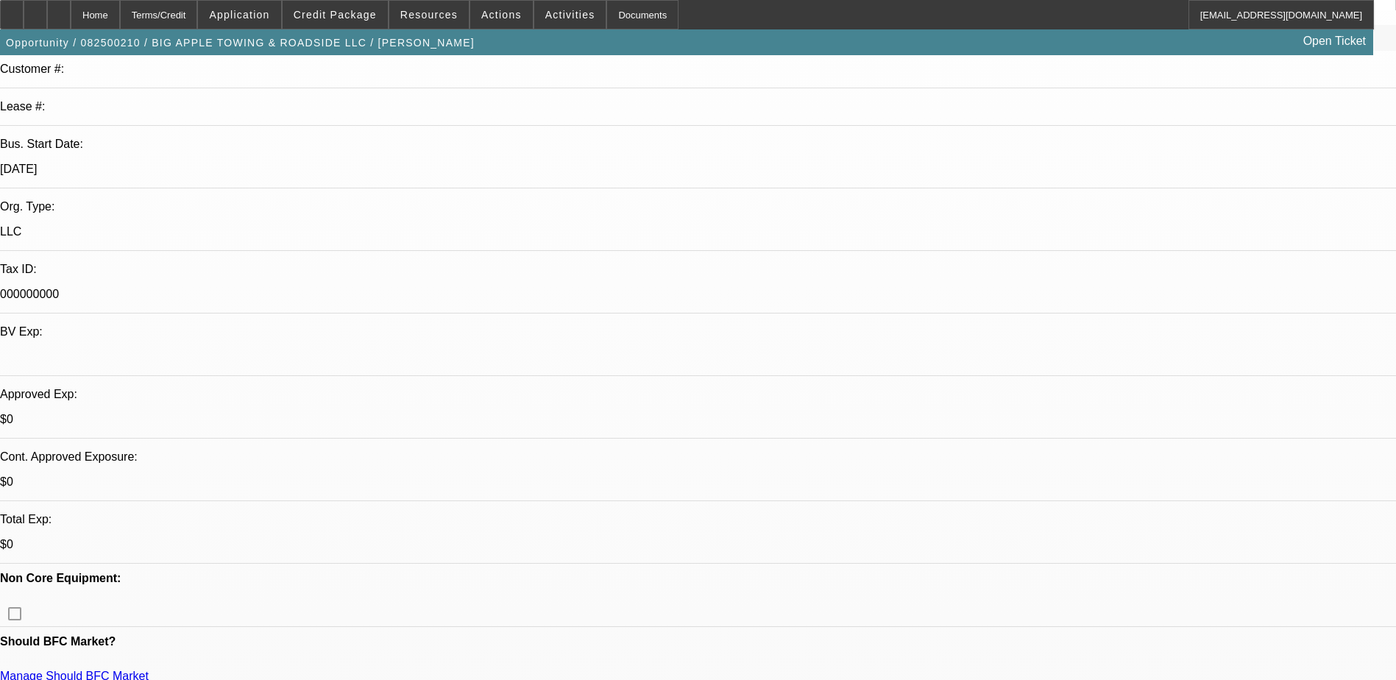
scroll to position [221, 0]
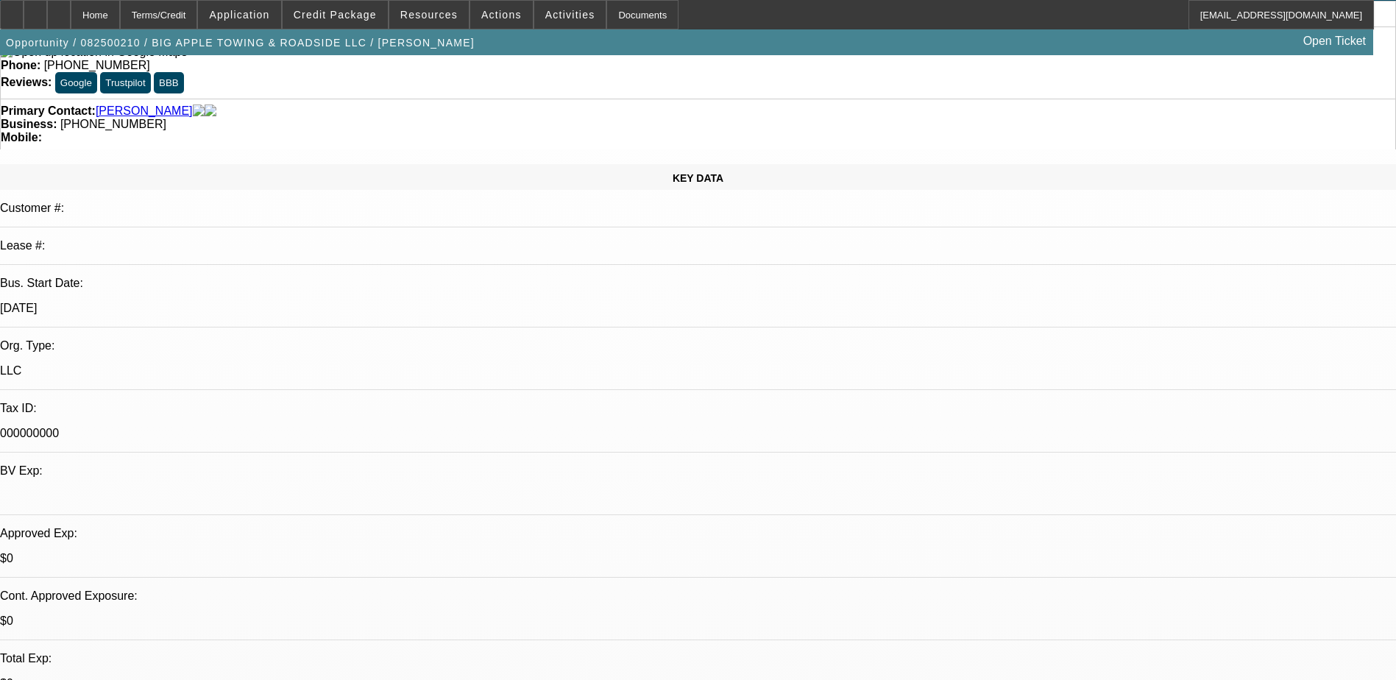
scroll to position [0, 0]
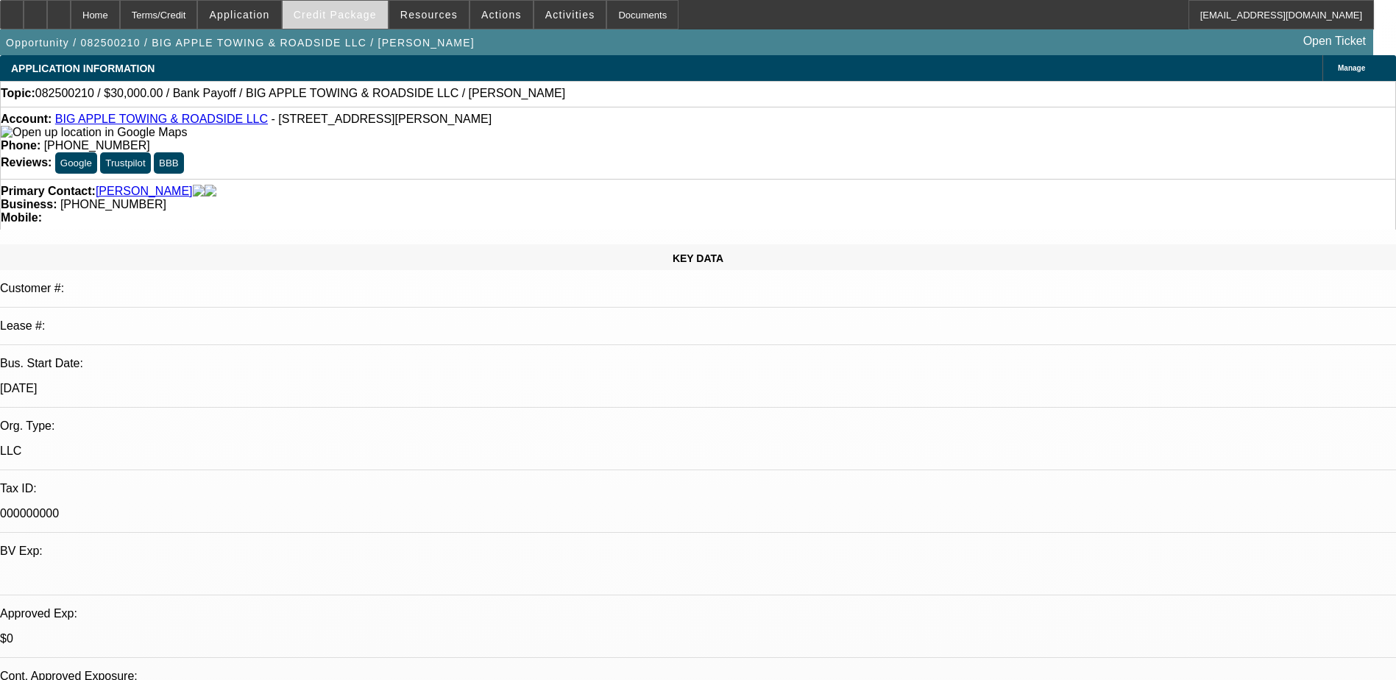
click at [354, 19] on span "Credit Package" at bounding box center [335, 15] width 83 height 12
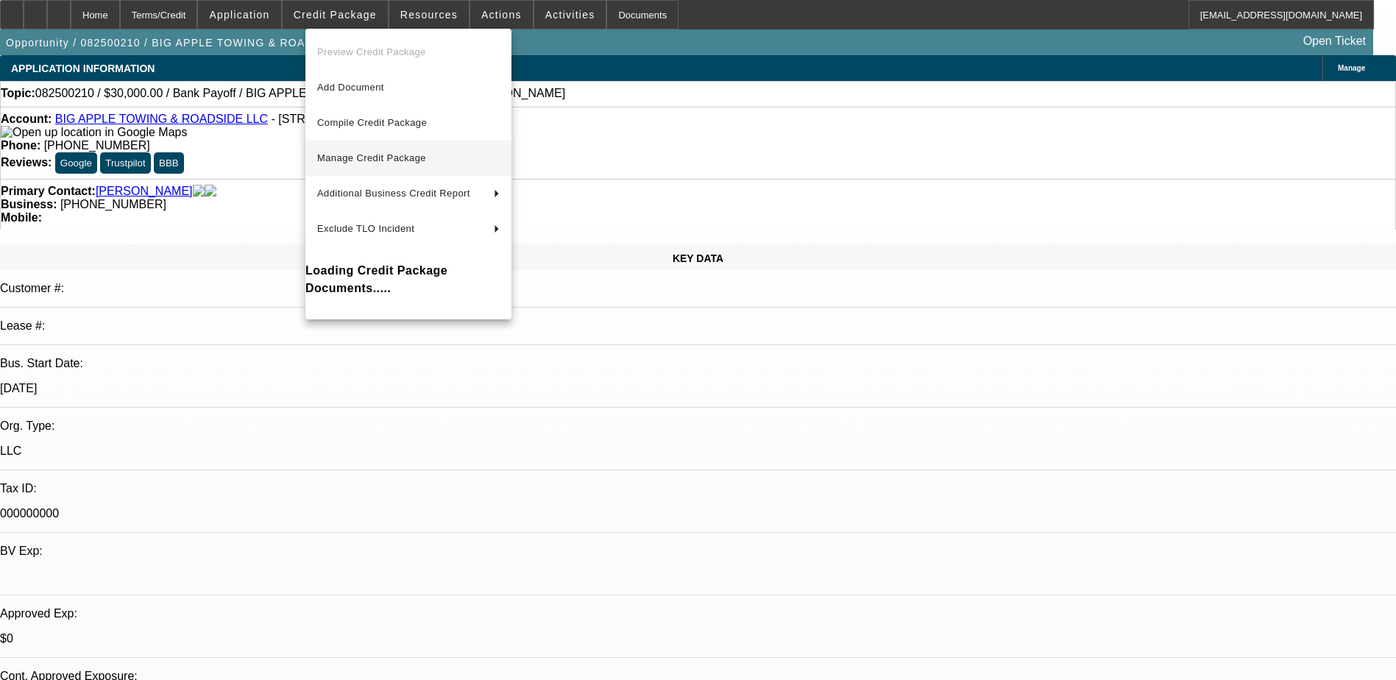
click at [355, 163] on span "Manage Credit Package" at bounding box center [408, 158] width 182 height 18
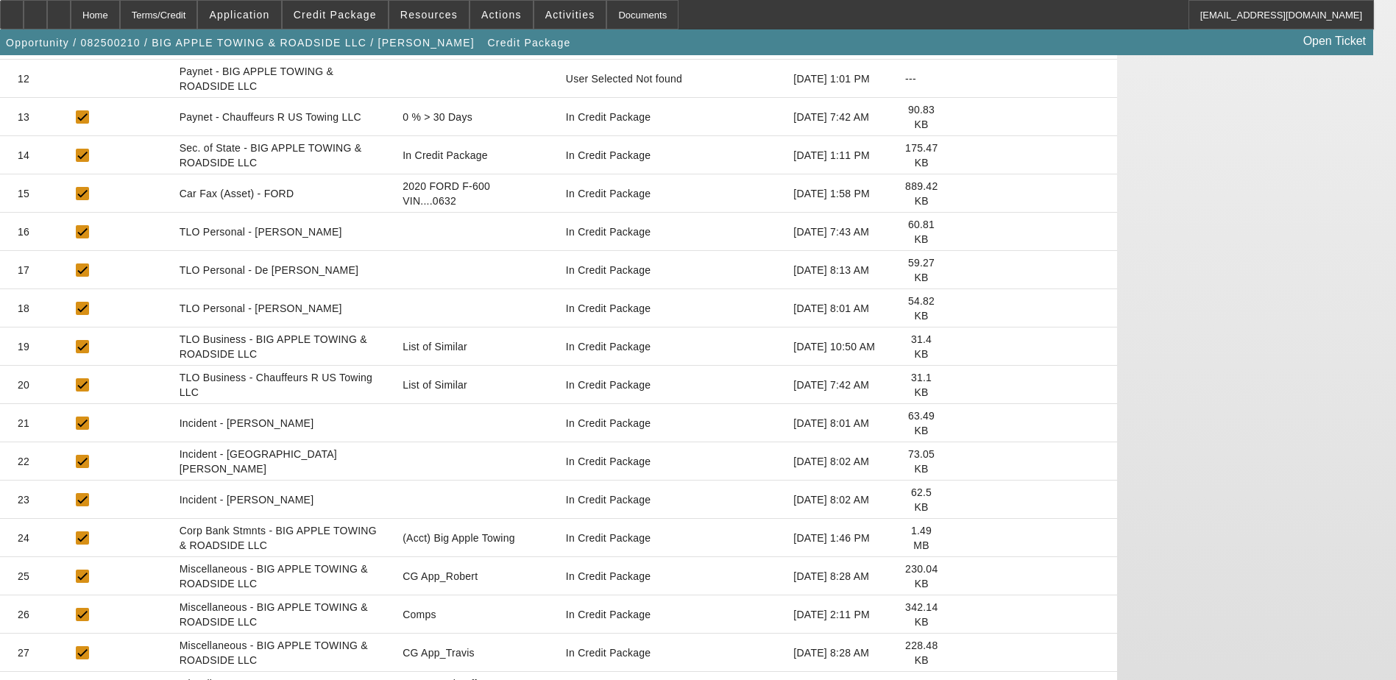
scroll to position [733, 0]
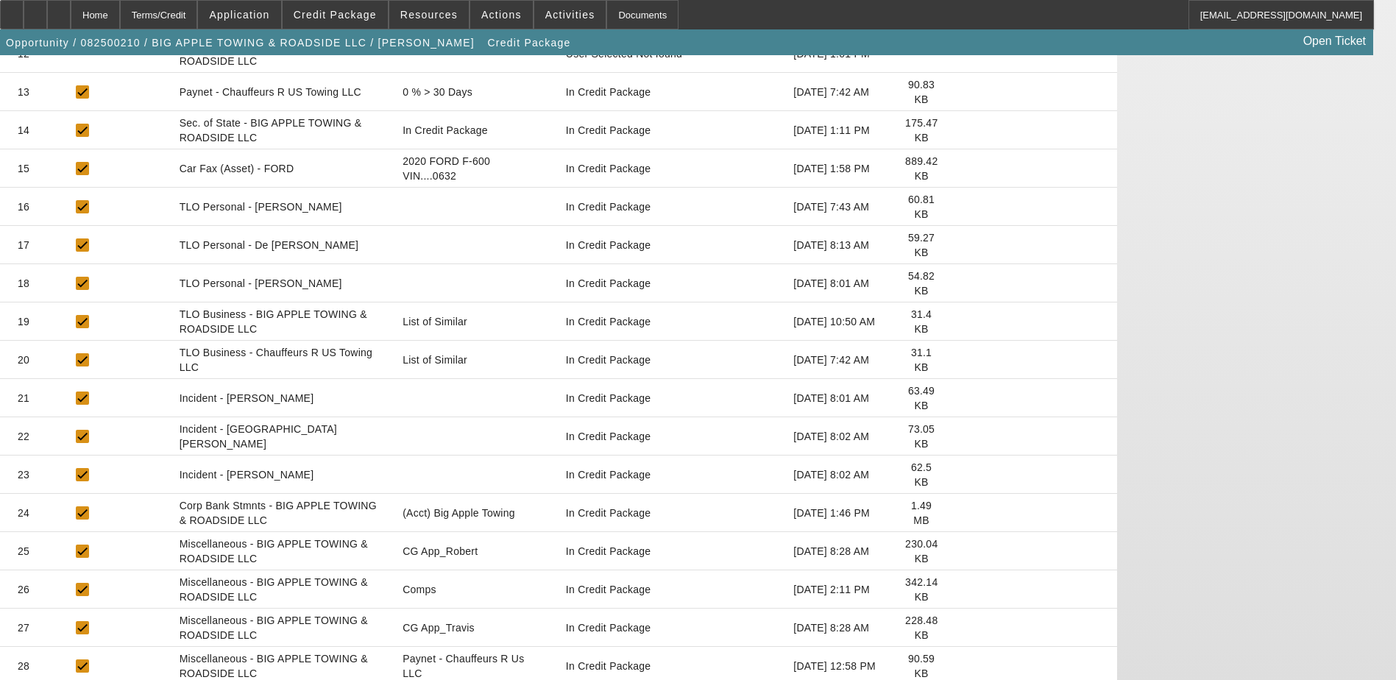
click at [961, 589] on icon at bounding box center [961, 589] width 0 height 0
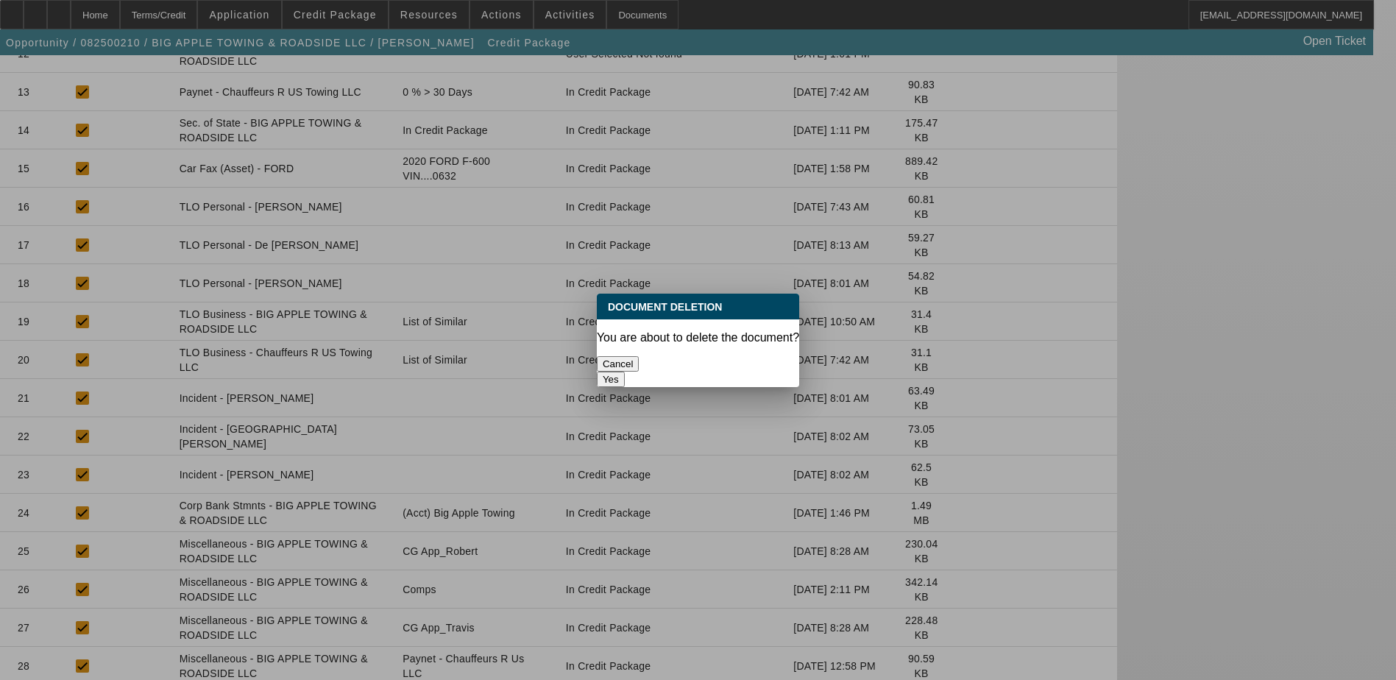
scroll to position [0, 0]
click at [625, 372] on button "Yes" at bounding box center [611, 379] width 28 height 15
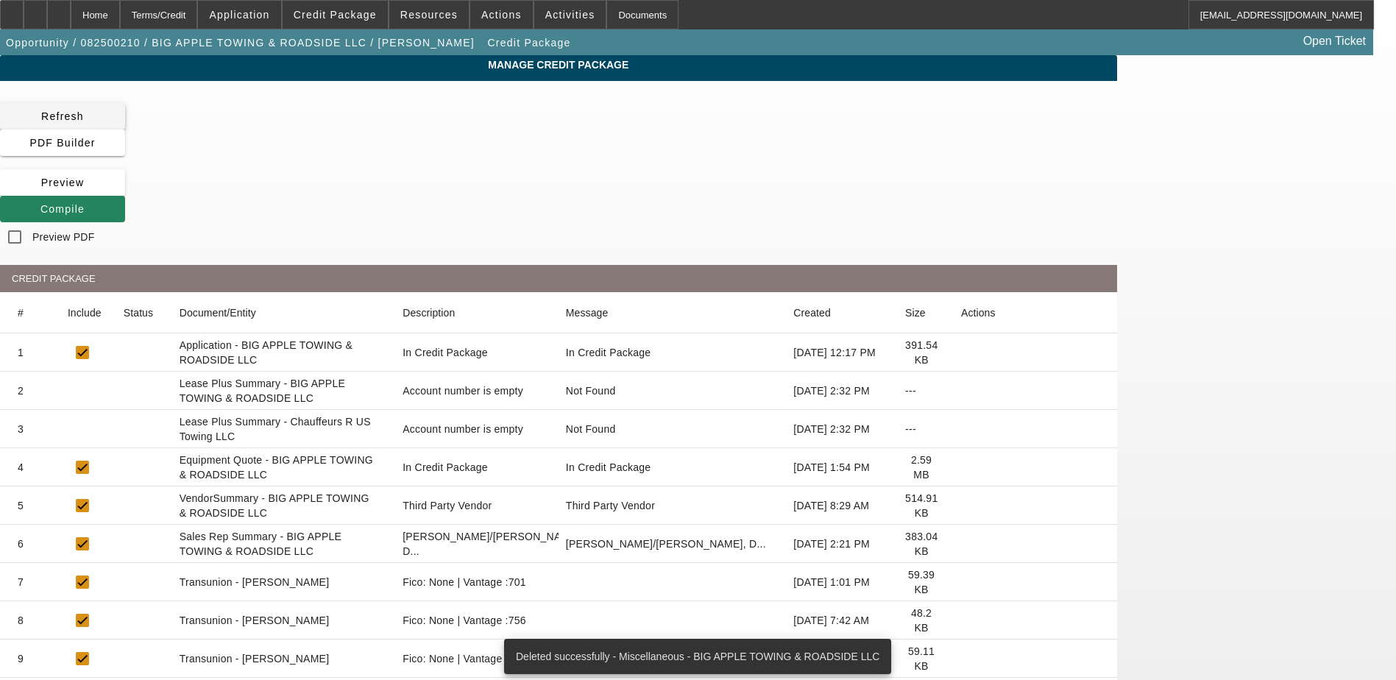
click at [84, 118] on span "Refresh" at bounding box center [62, 116] width 43 height 12
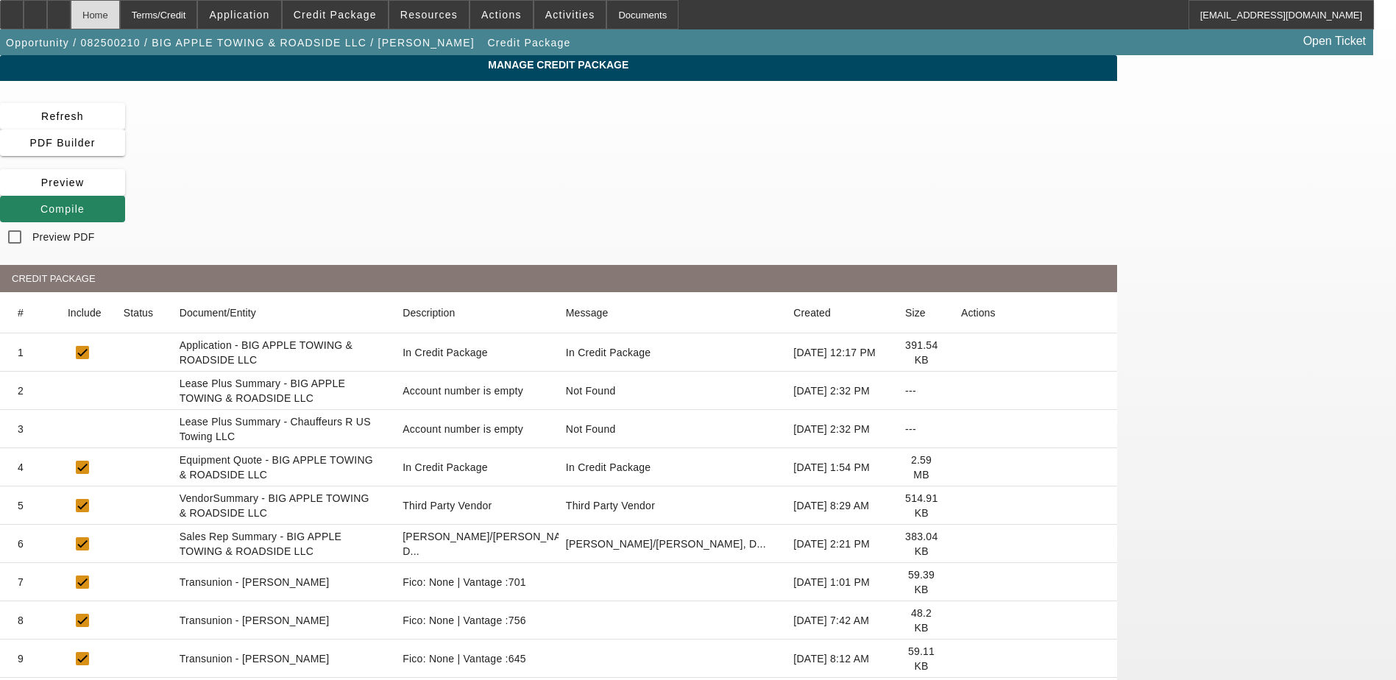
click at [120, 21] on div "Home" at bounding box center [95, 14] width 49 height 29
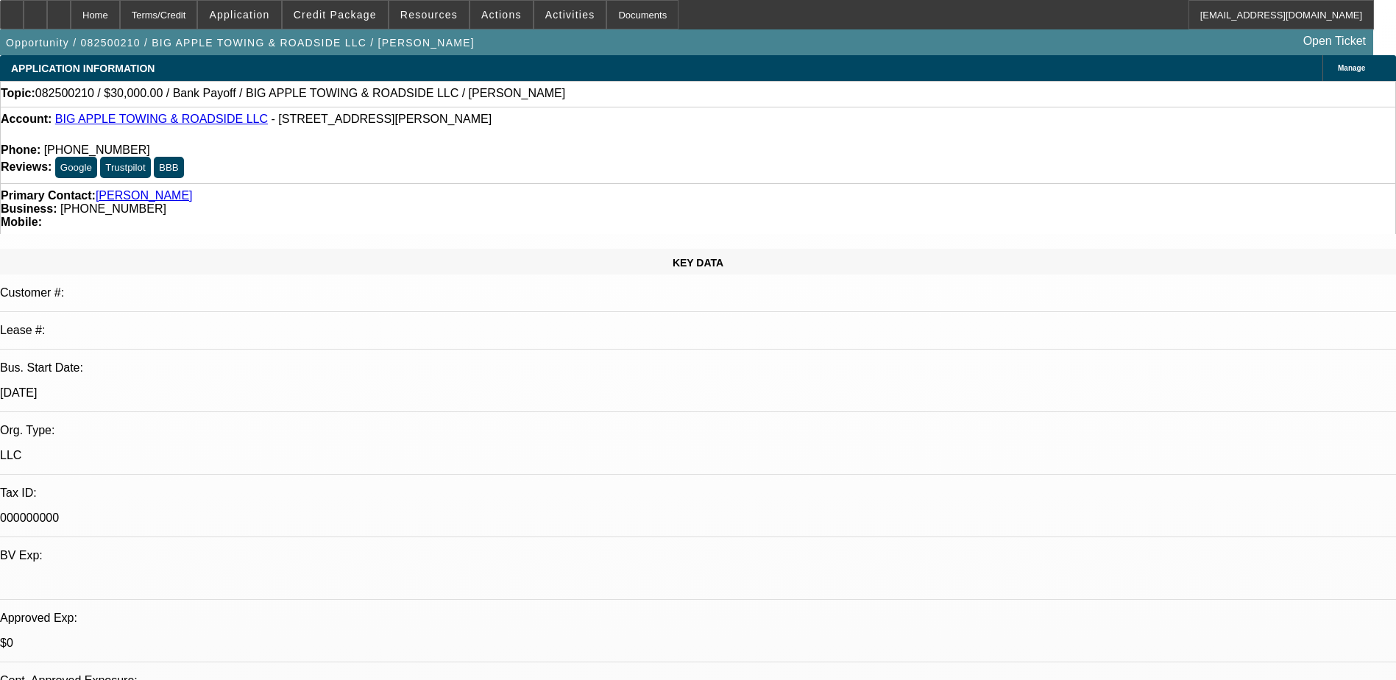
select select "0"
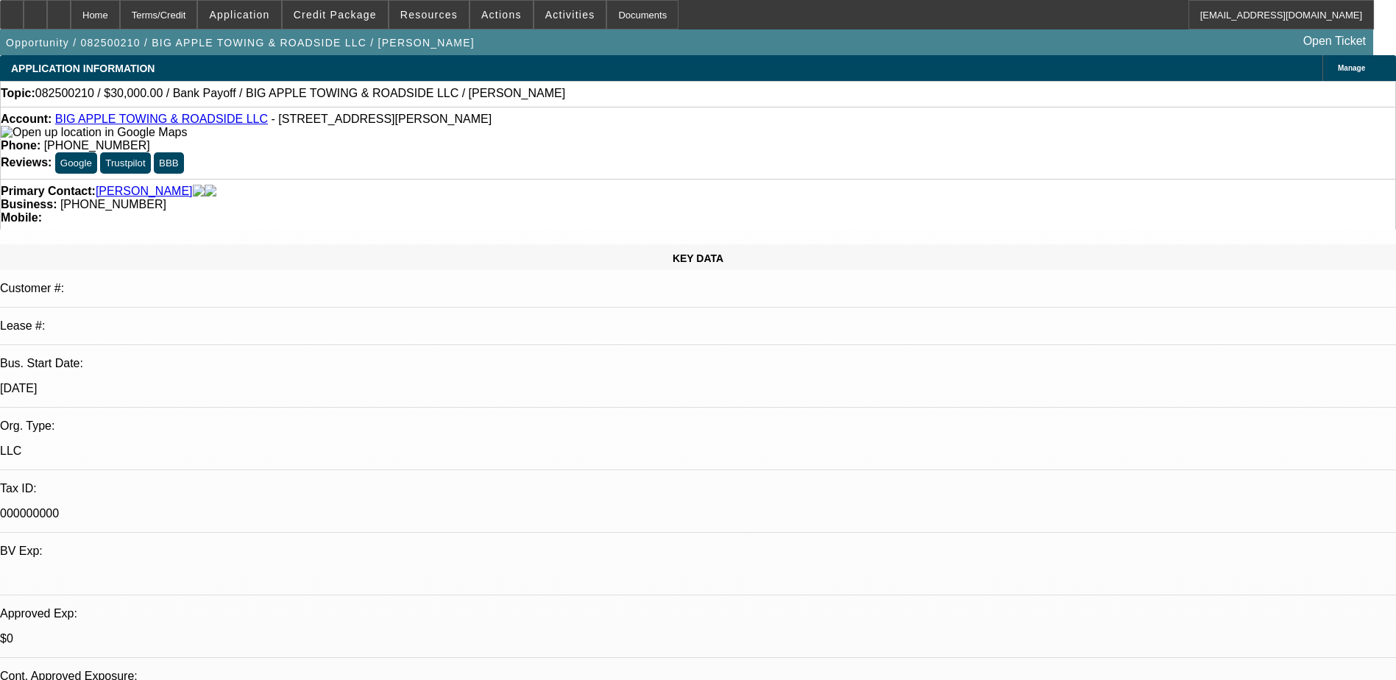
select select "0"
select select "2"
select select "0"
select select "6"
select select "0.1"
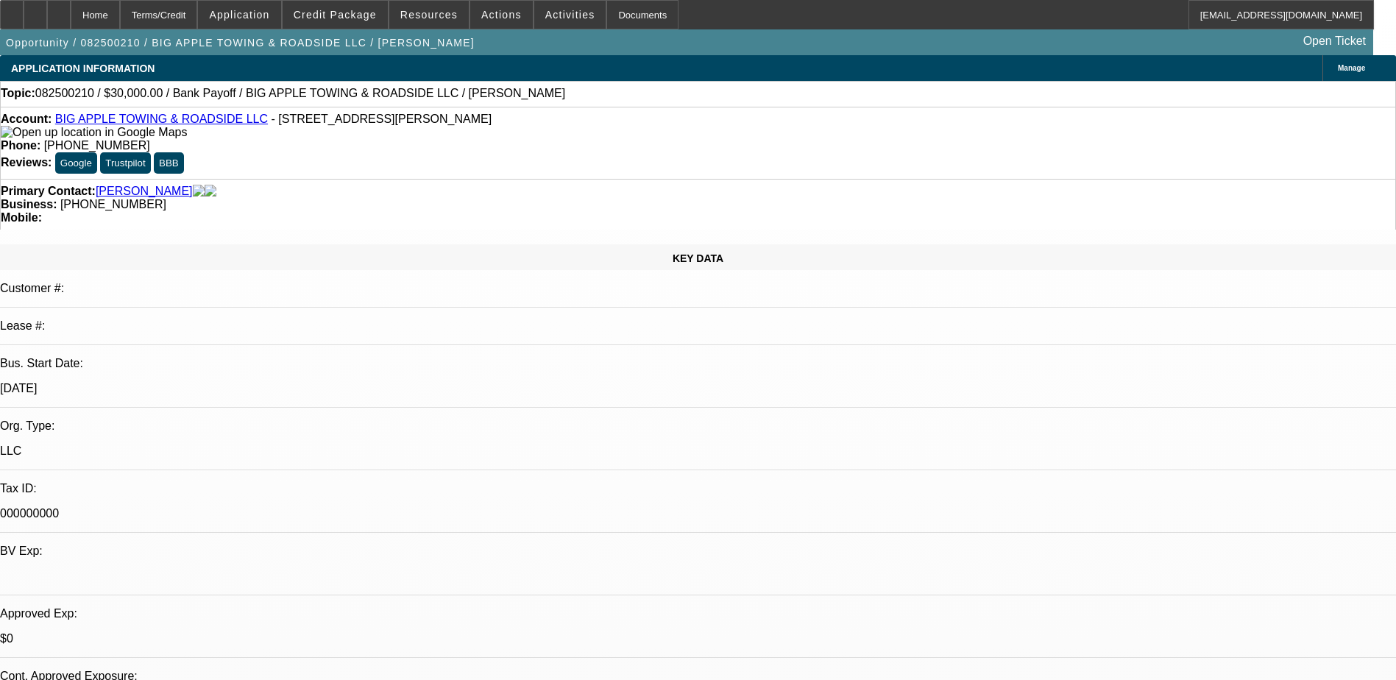
select select "2"
select select "0"
select select "6"
select select "0"
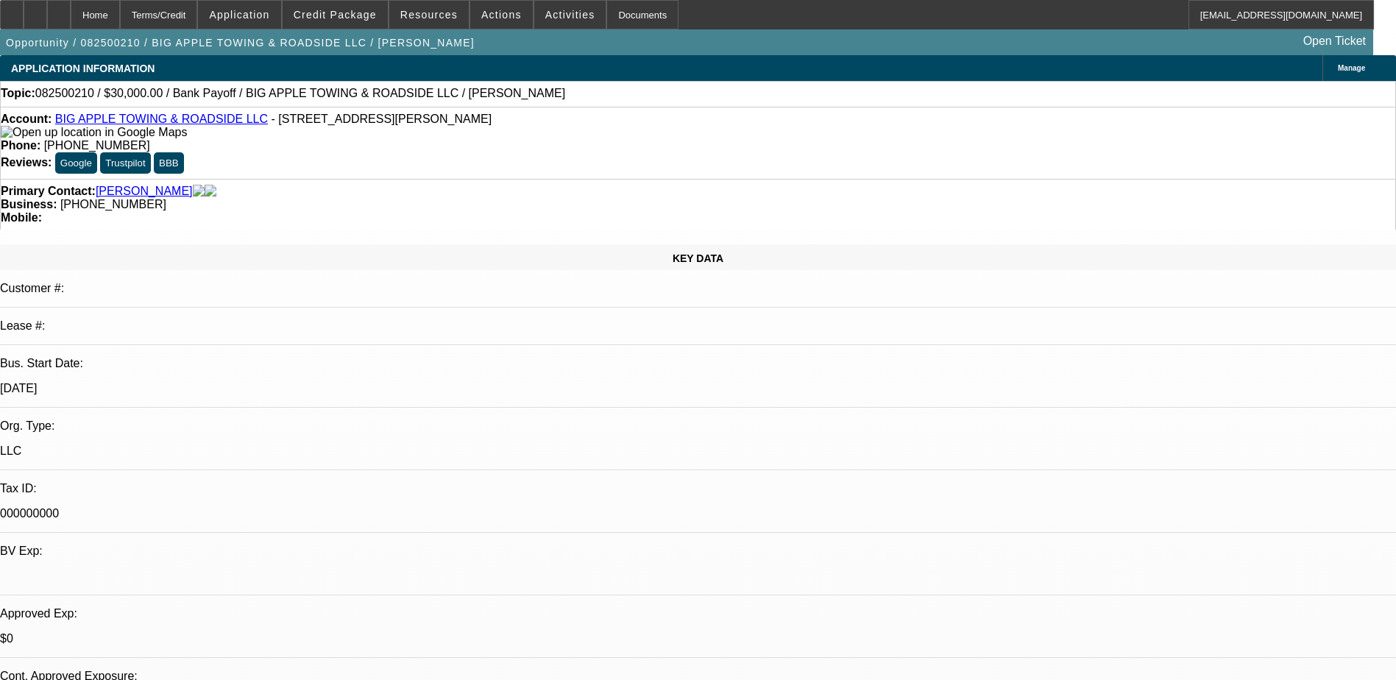
select select "0"
select select "2"
select select "0"
select select "6"
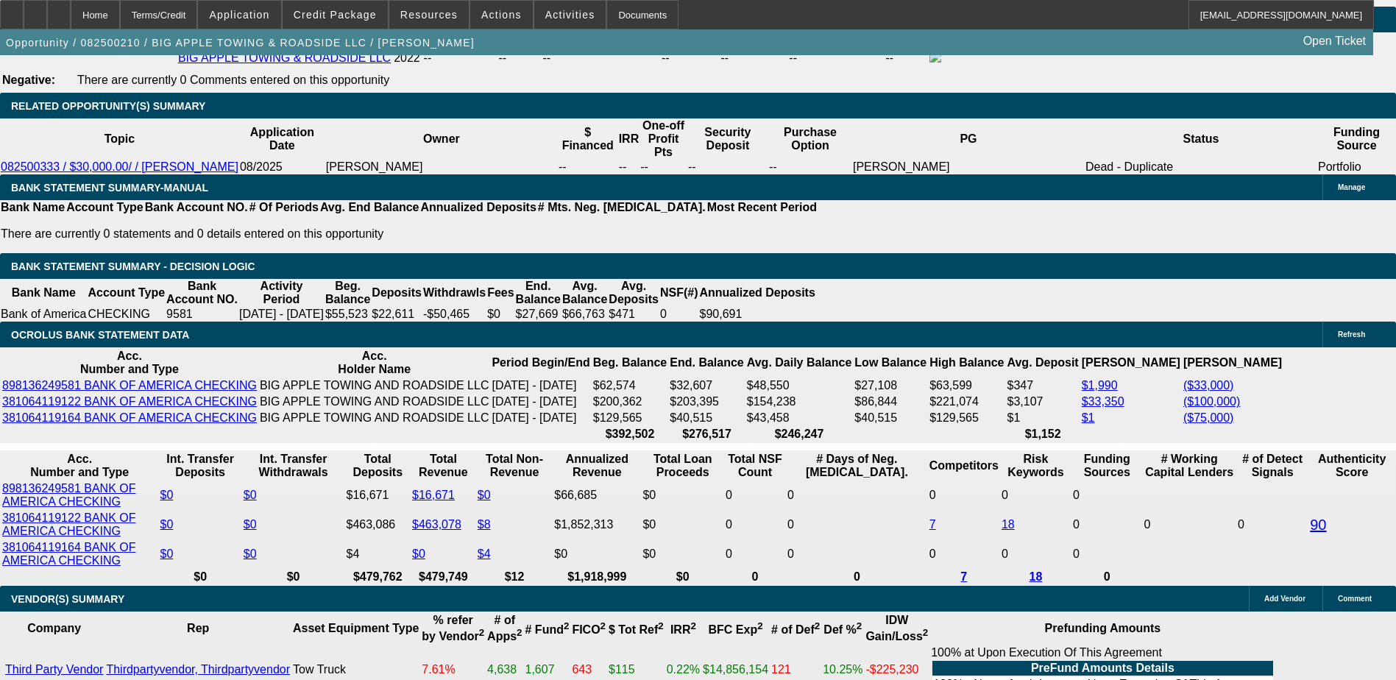
scroll to position [2501, 0]
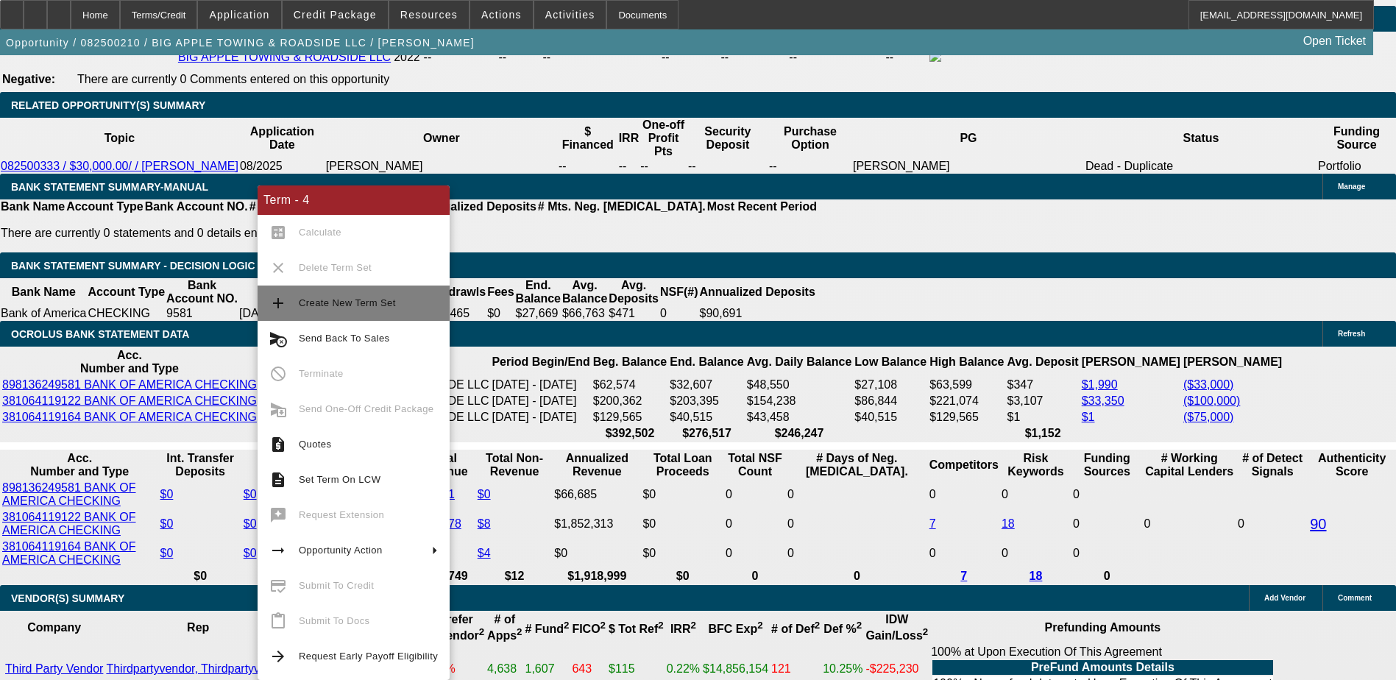
click at [342, 308] on span "Create New Term Set" at bounding box center [368, 303] width 139 height 18
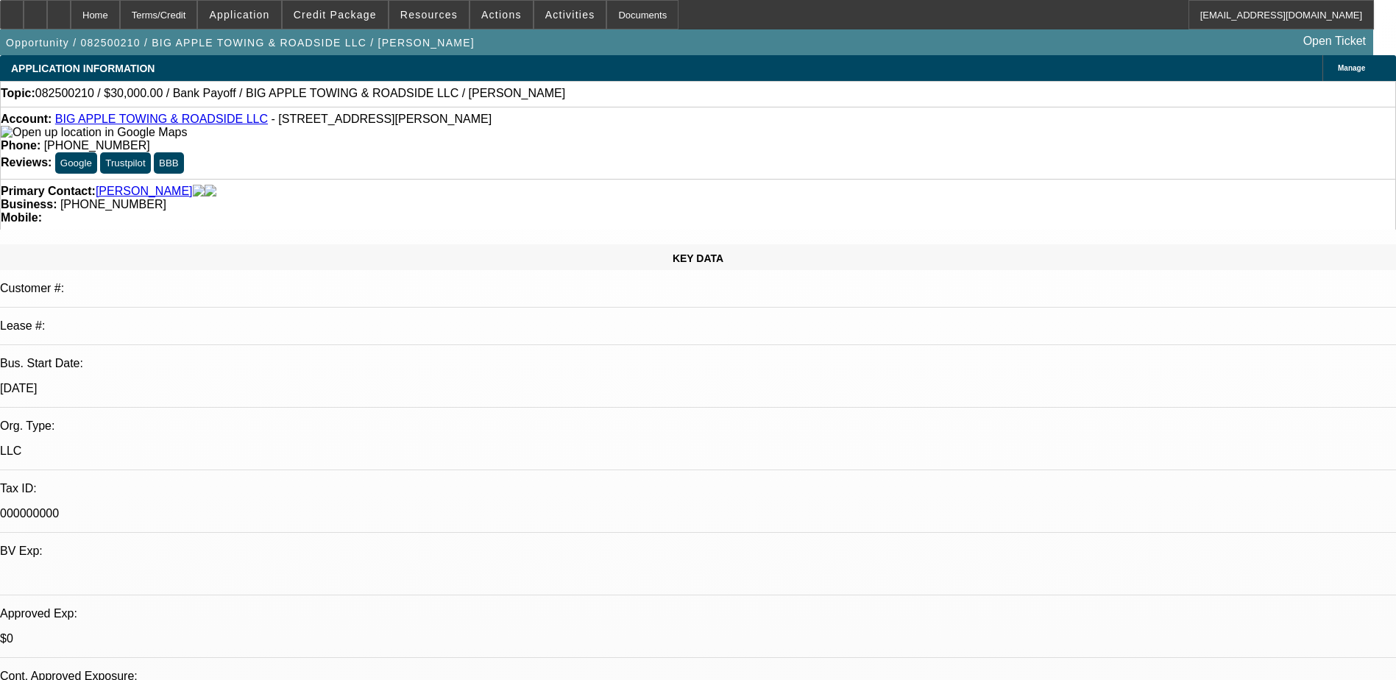
select select "0"
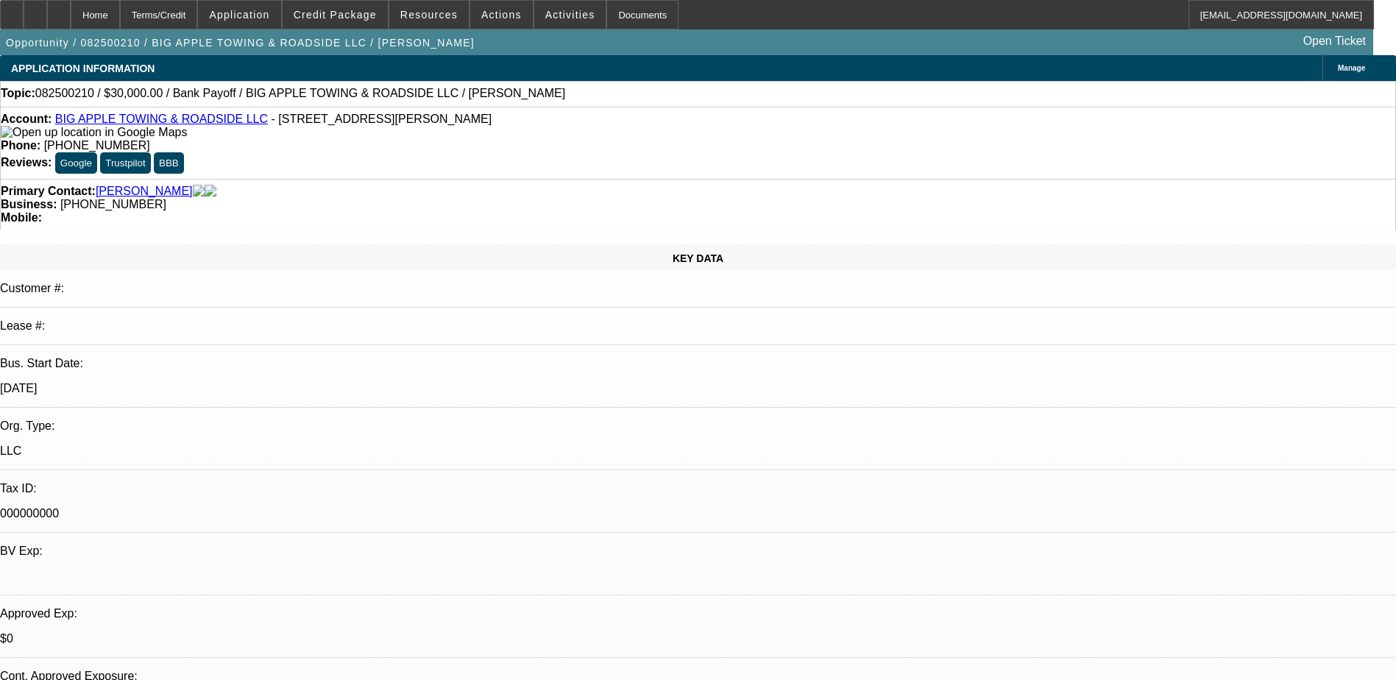
select select "0"
select select "0.1"
select select "2"
select select "0"
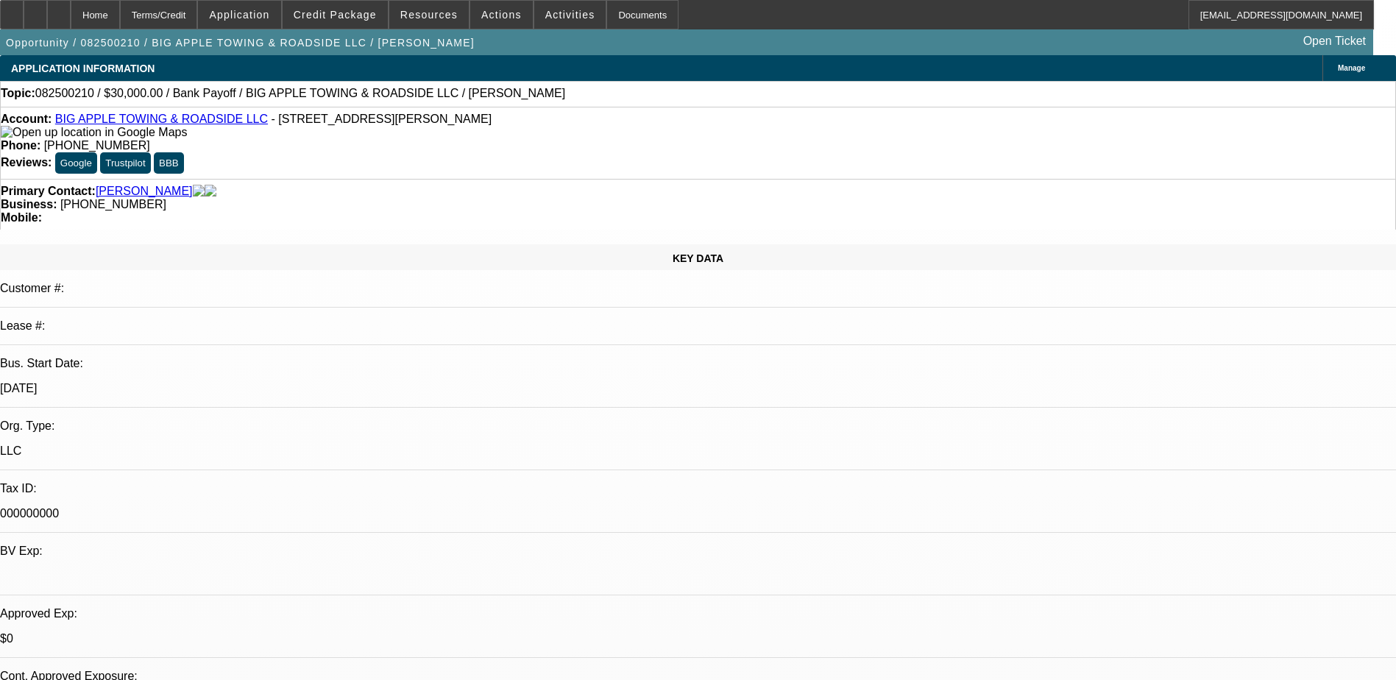
select select "0"
select select "1"
select select "2"
select select "6"
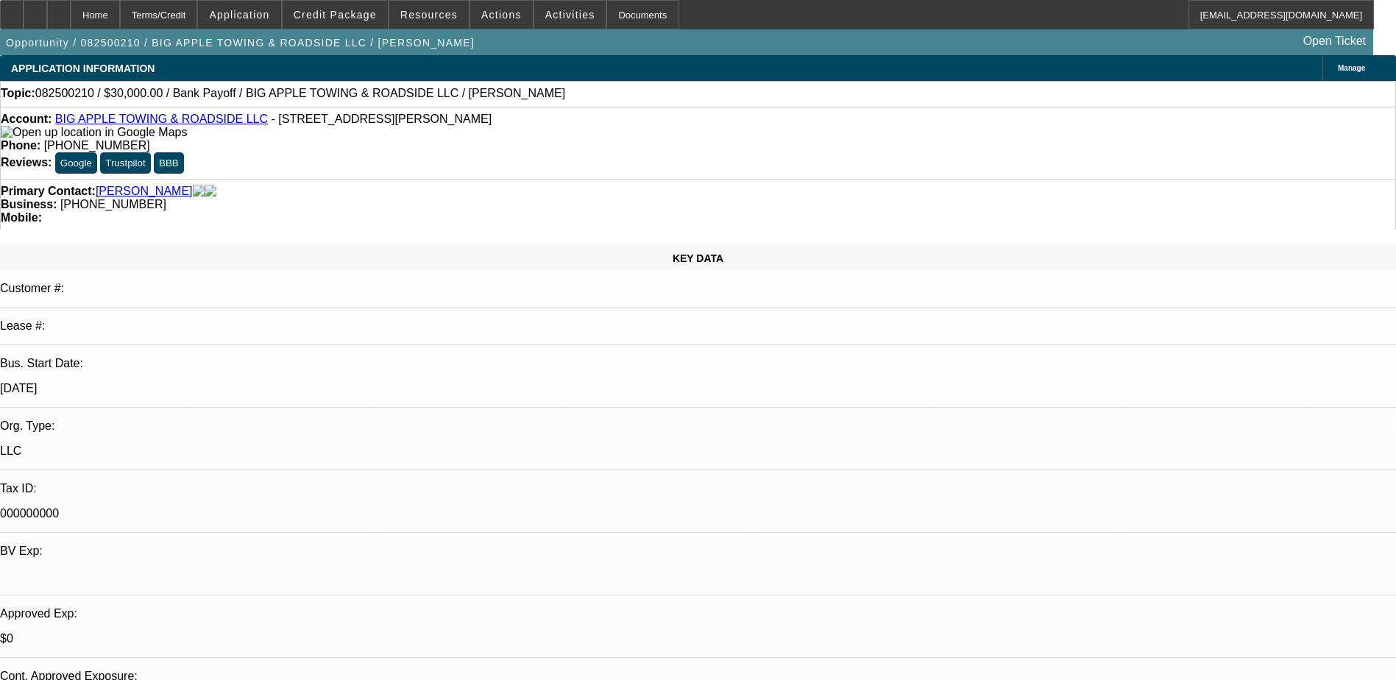
select select "1"
select select "2"
select select "6"
select select "1"
select select "2"
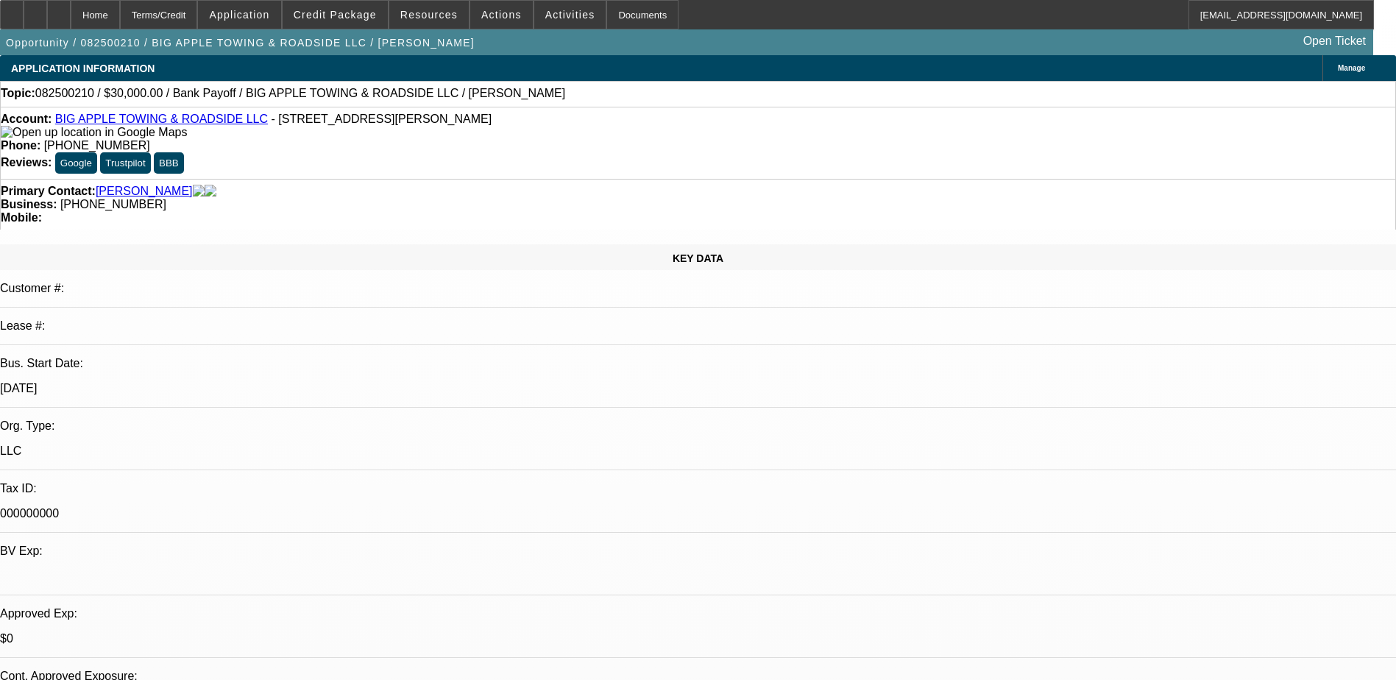
select select "6"
select select "1"
select select "2"
select select "6"
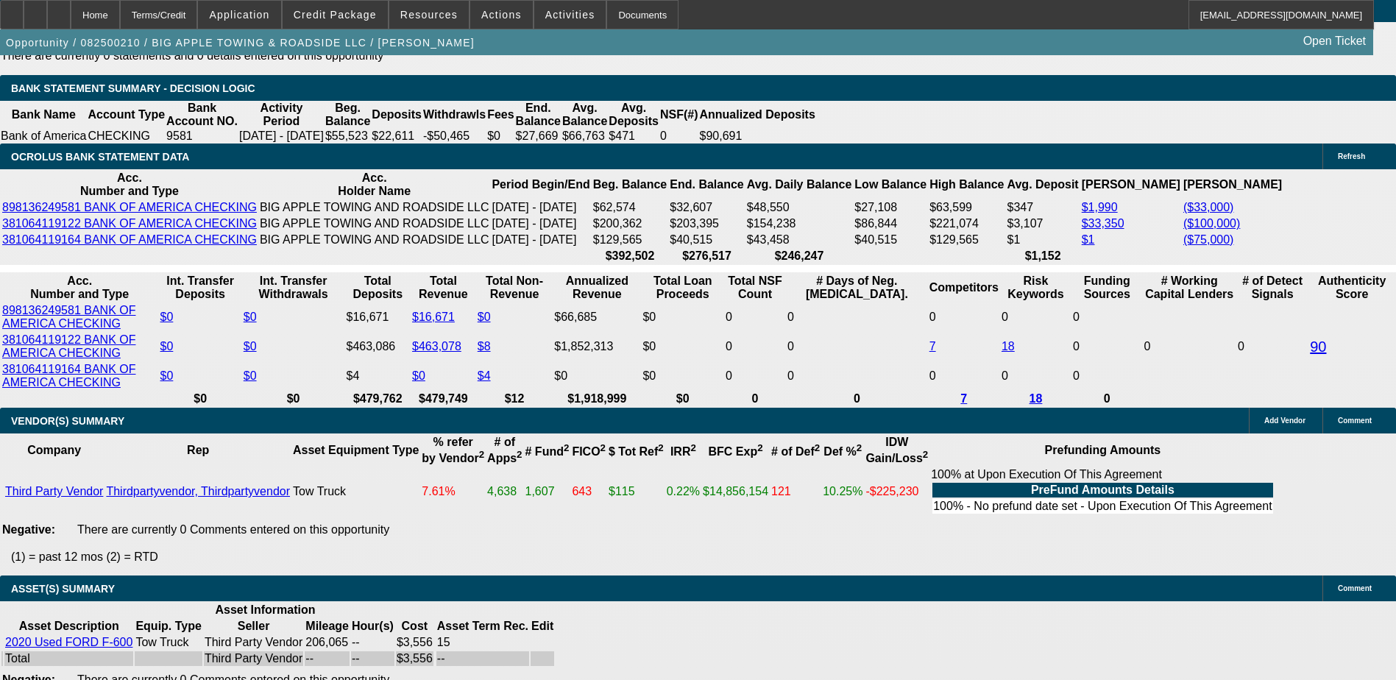
scroll to position [2722, 0]
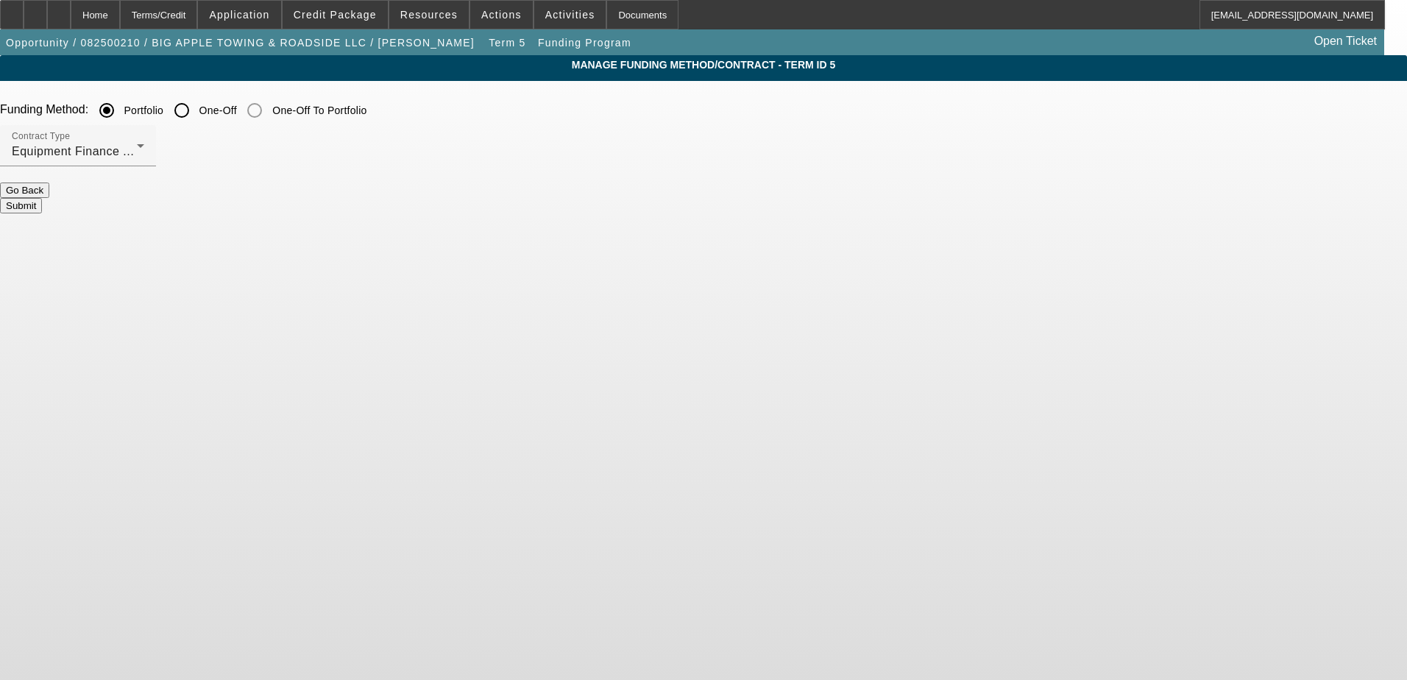
click at [196, 107] on input "One-Off" at bounding box center [181, 110] width 29 height 29
radio input "true"
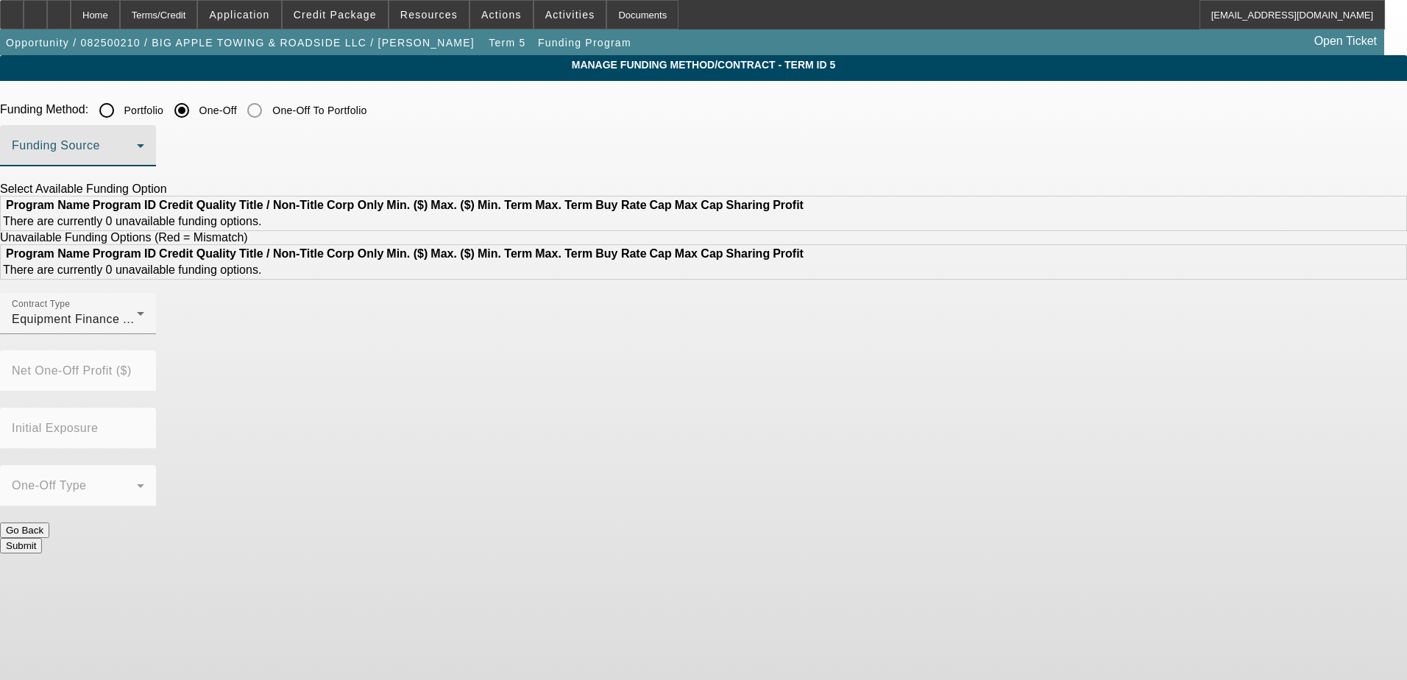
click at [137, 150] on span at bounding box center [74, 152] width 125 height 18
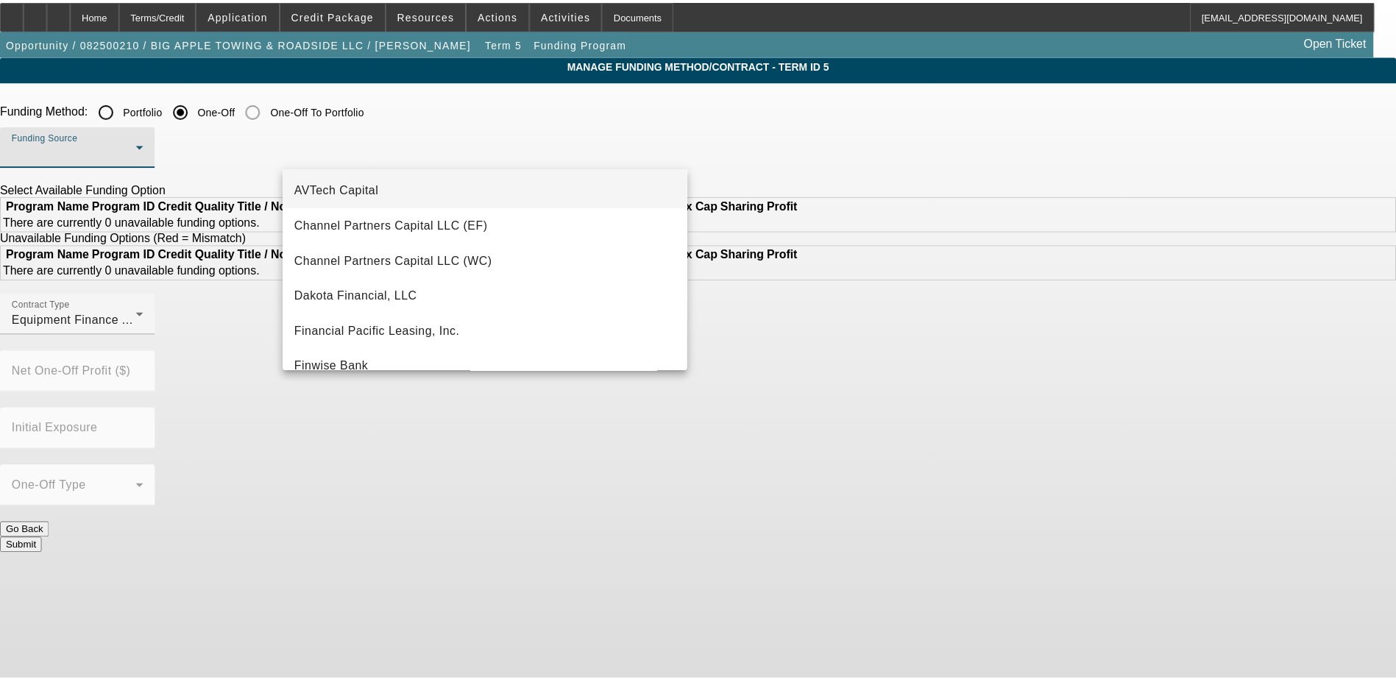
scroll to position [74, 0]
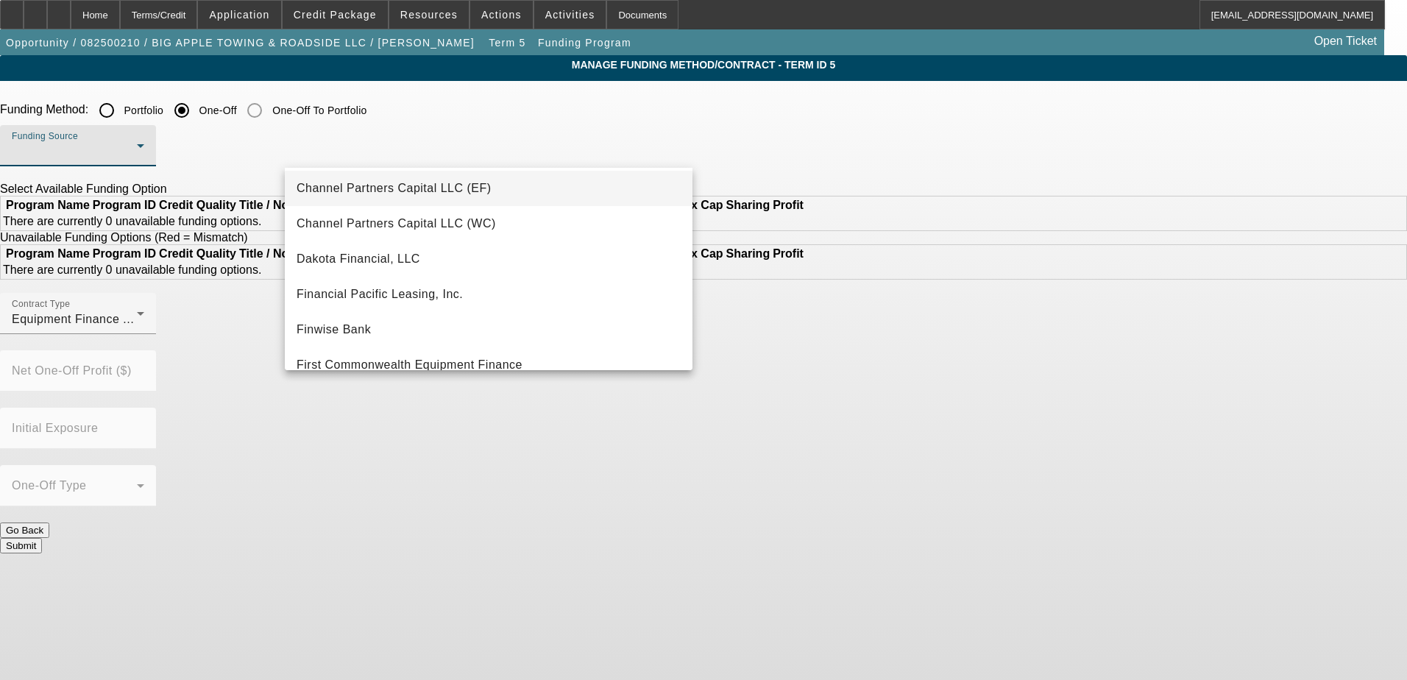
click at [433, 191] on span "Channel Partners Capital LLC (EF)" at bounding box center [394, 189] width 195 height 18
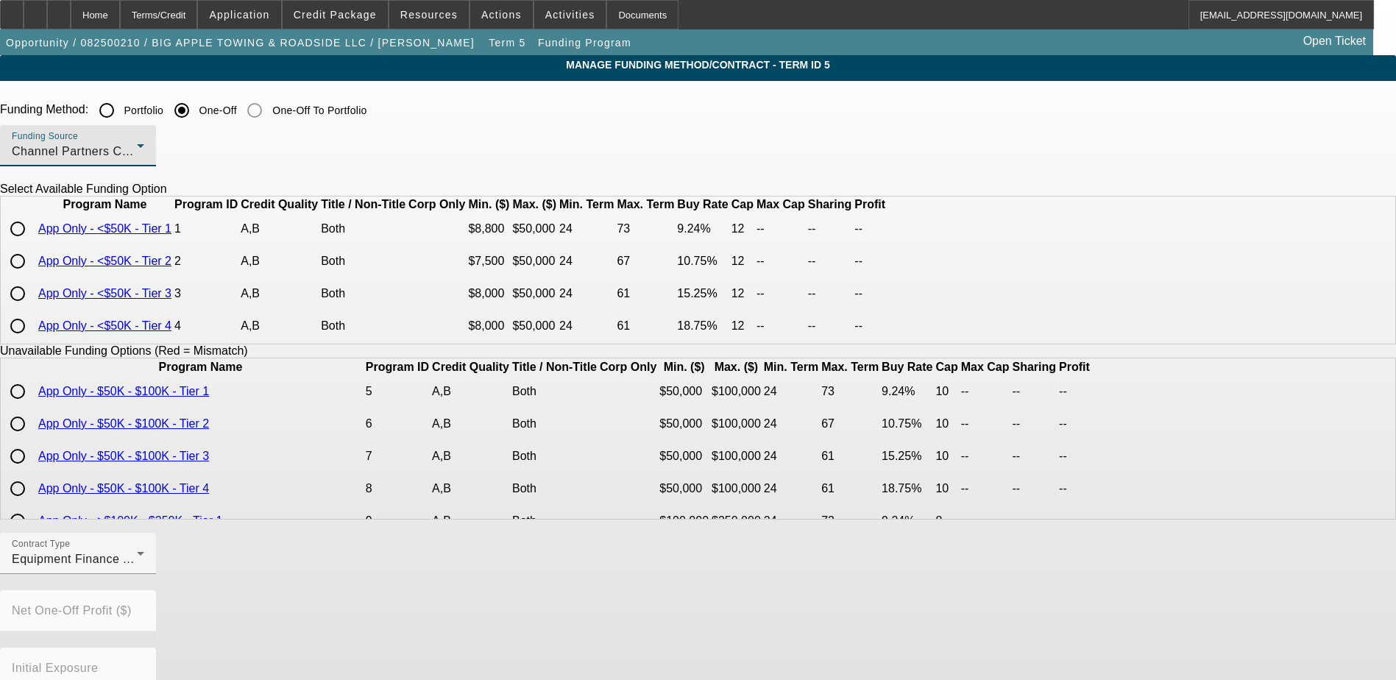
scroll to position [0, 0]
click at [32, 244] on input "radio" at bounding box center [17, 229] width 29 height 29
radio input "true"
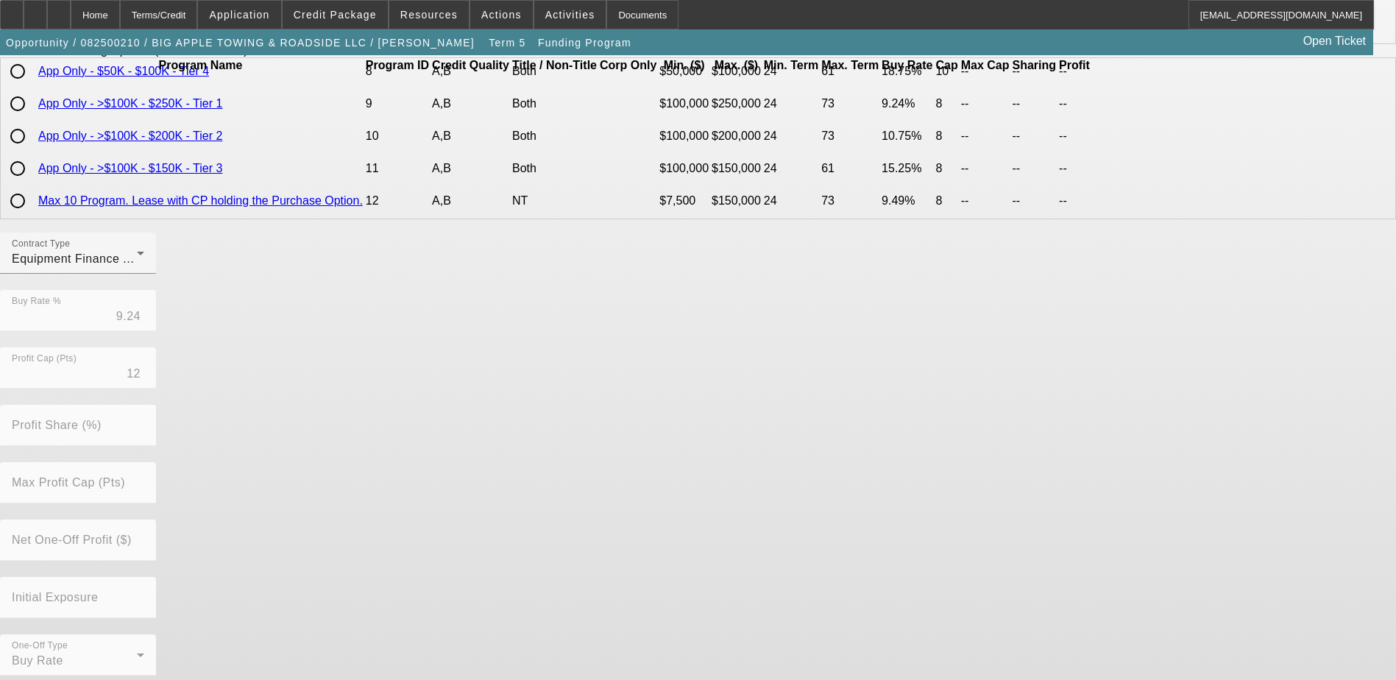
scroll to position [324, 0]
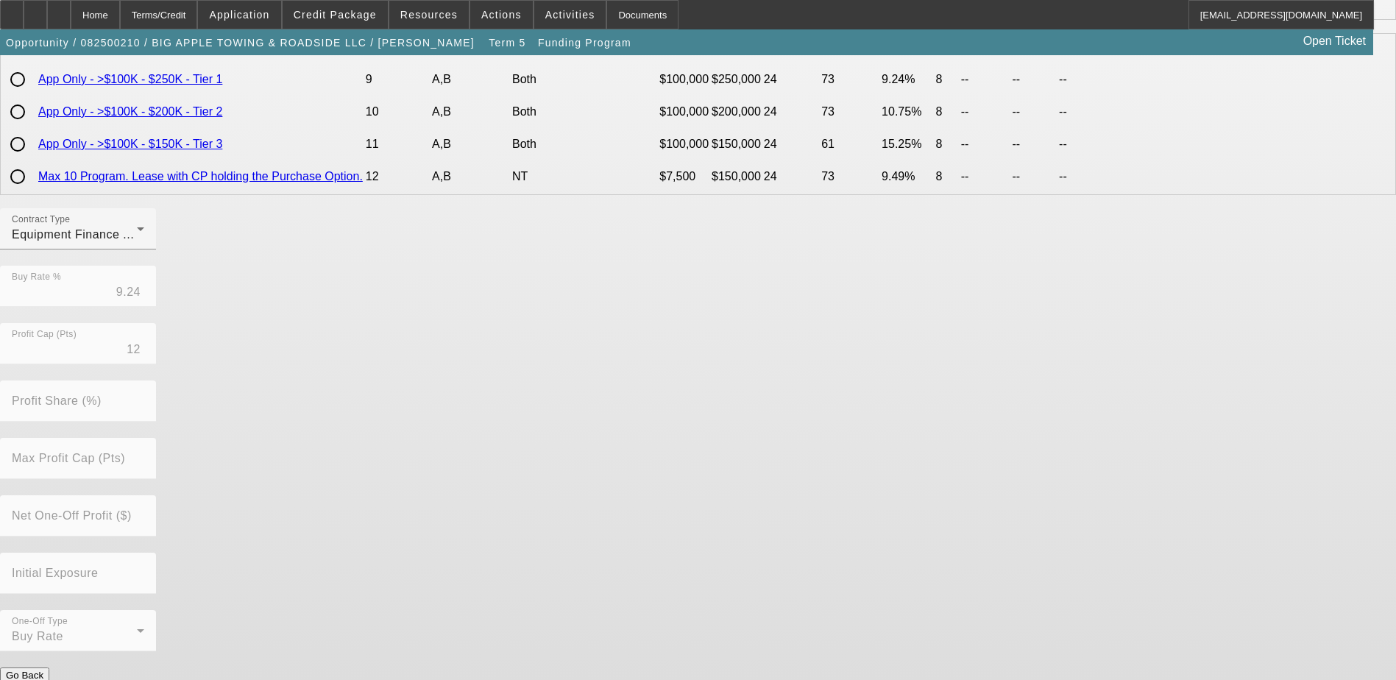
click at [42, 679] on button "Submit" at bounding box center [21, 690] width 42 height 15
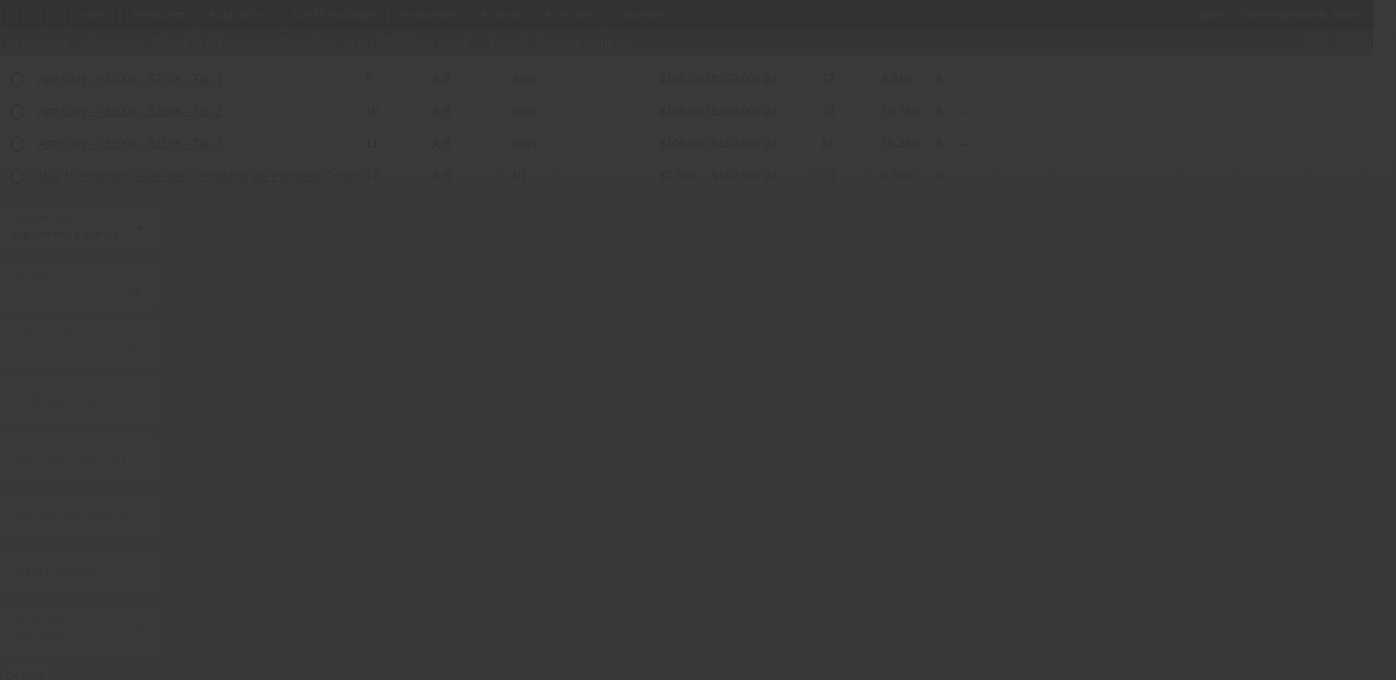
radio input "true"
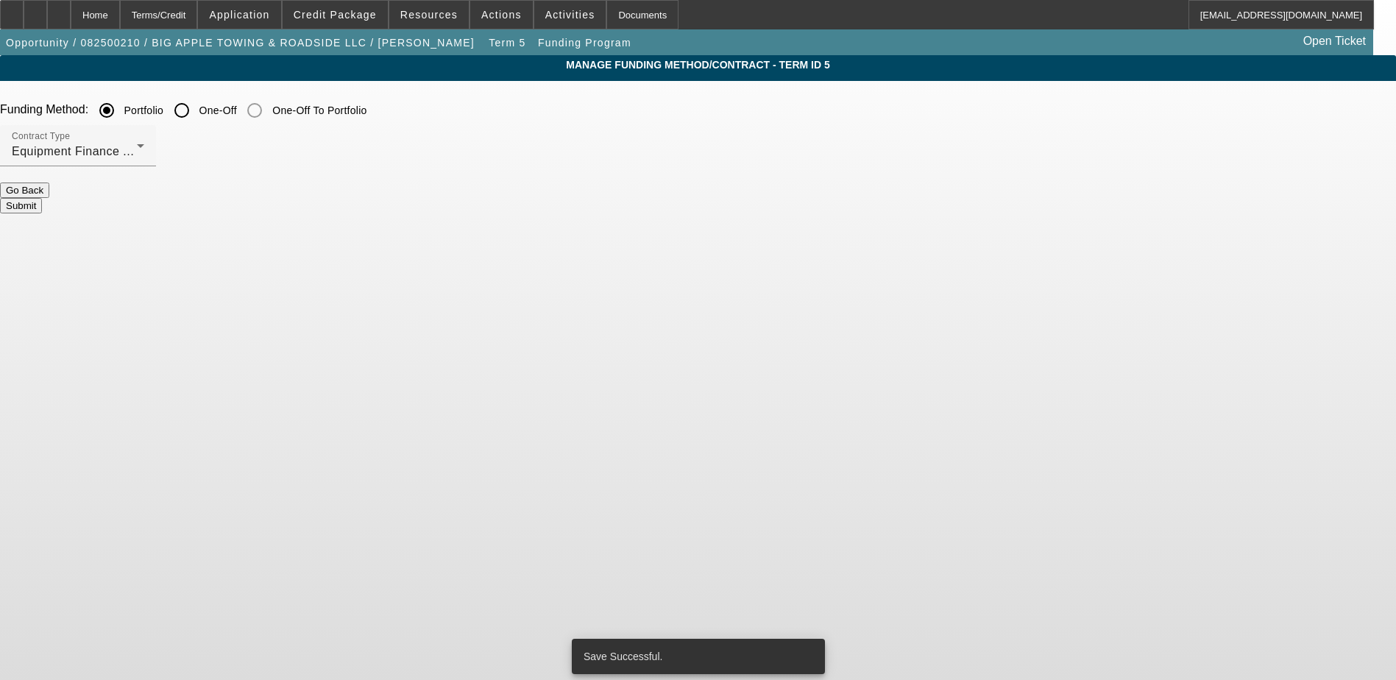
scroll to position [0, 0]
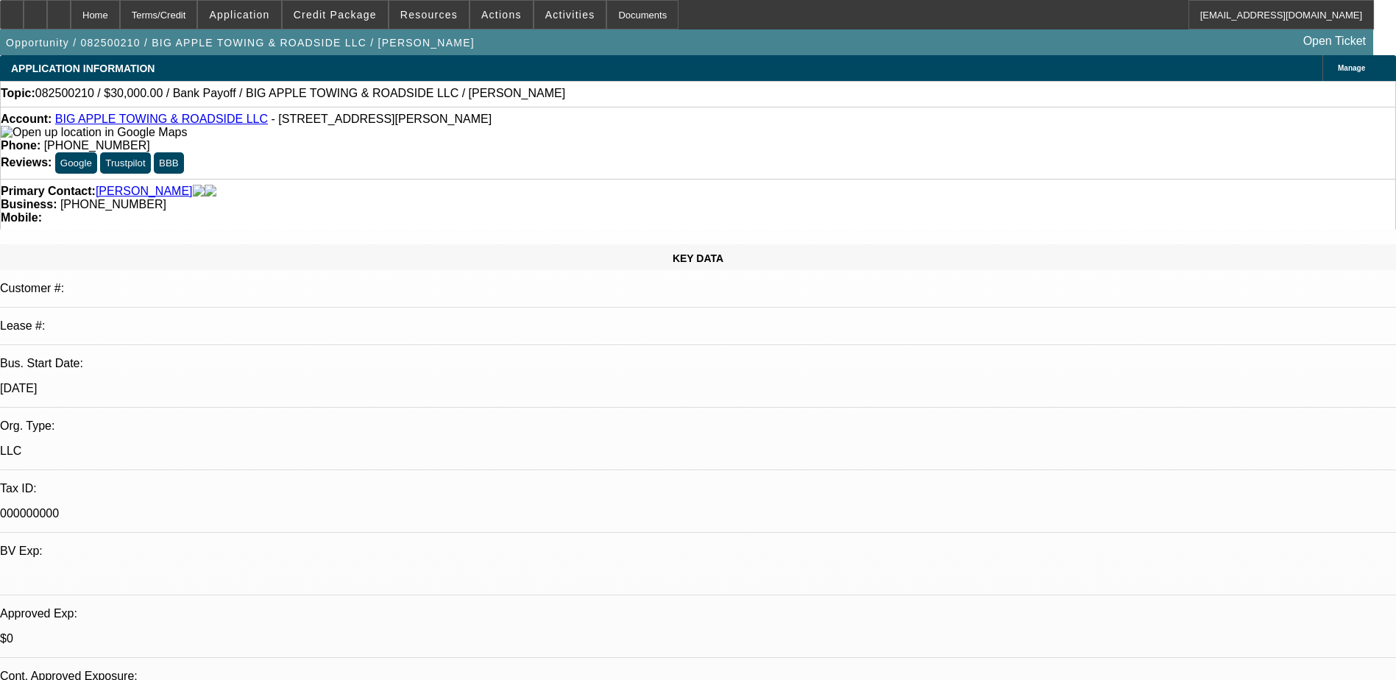
select select "0"
select select "2"
select select "0"
select select "6"
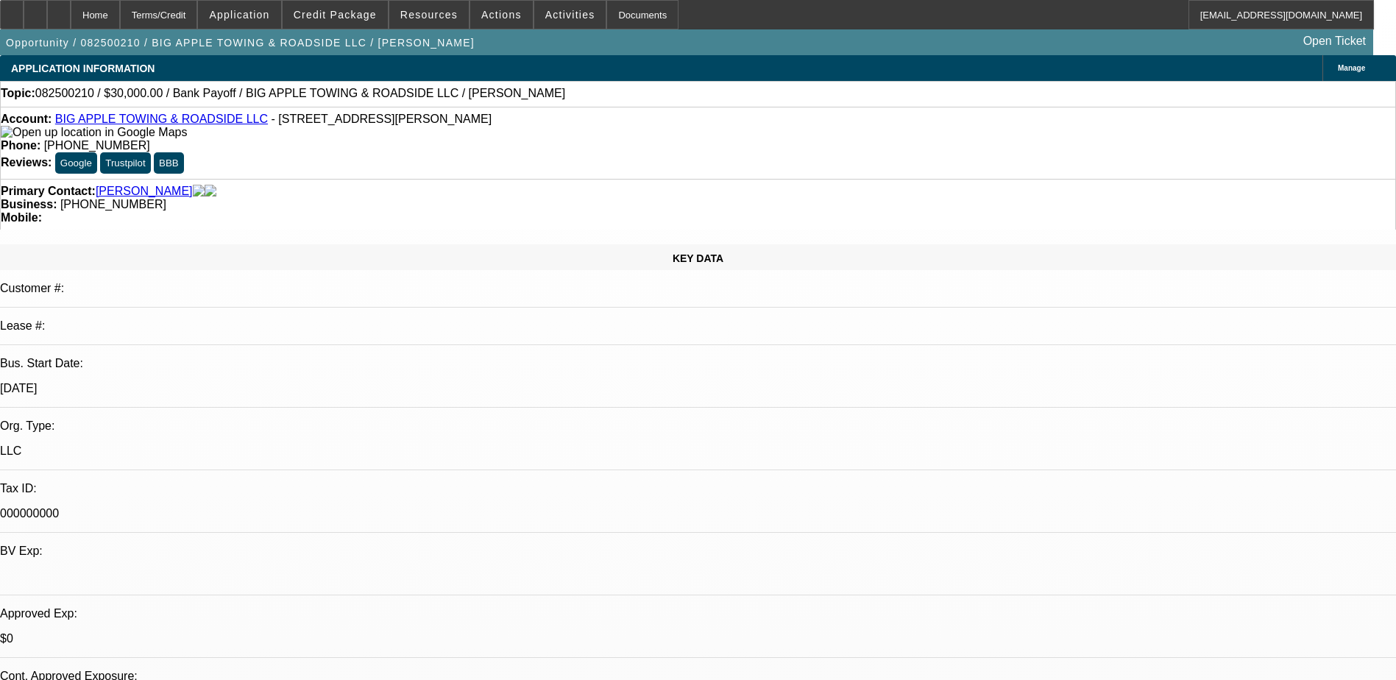
select select "0"
select select "2"
select select "0"
select select "6"
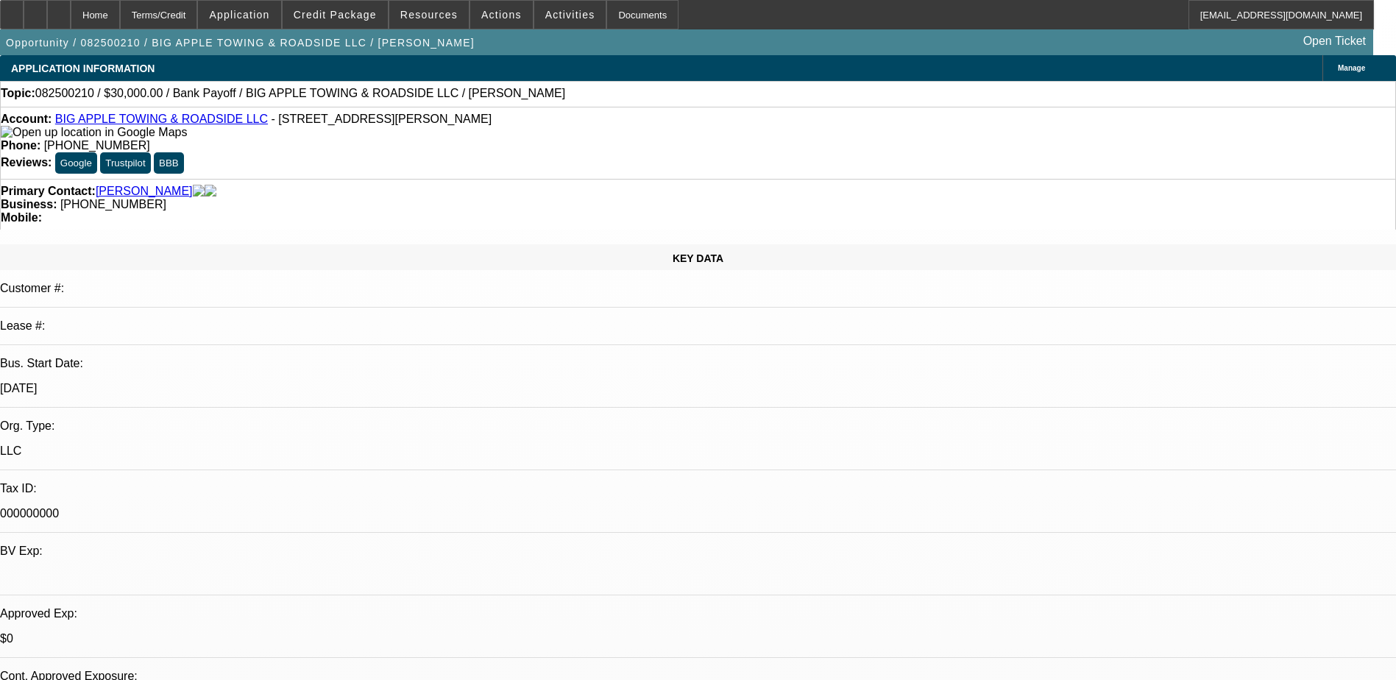
select select "0.1"
select select "2"
select select "0"
select select "6"
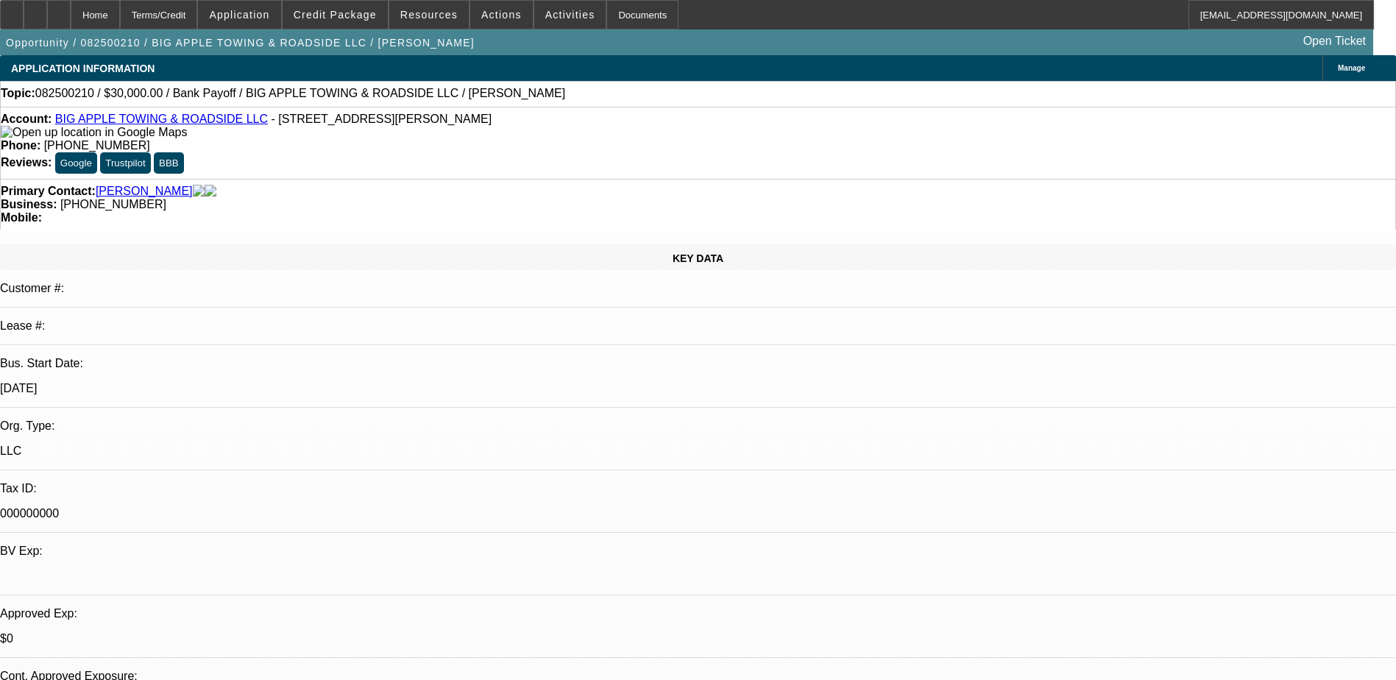
select select "0"
select select "2"
select select "0"
select select "6"
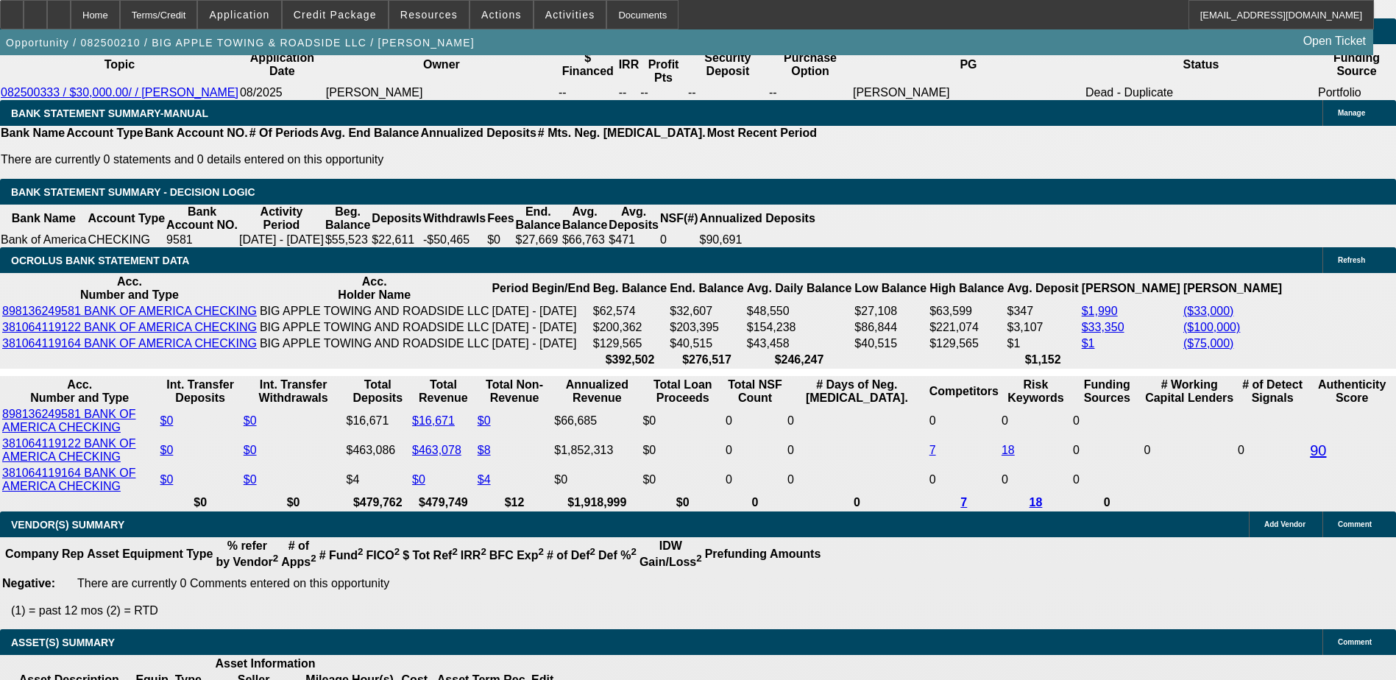
scroll to position [2624, 0]
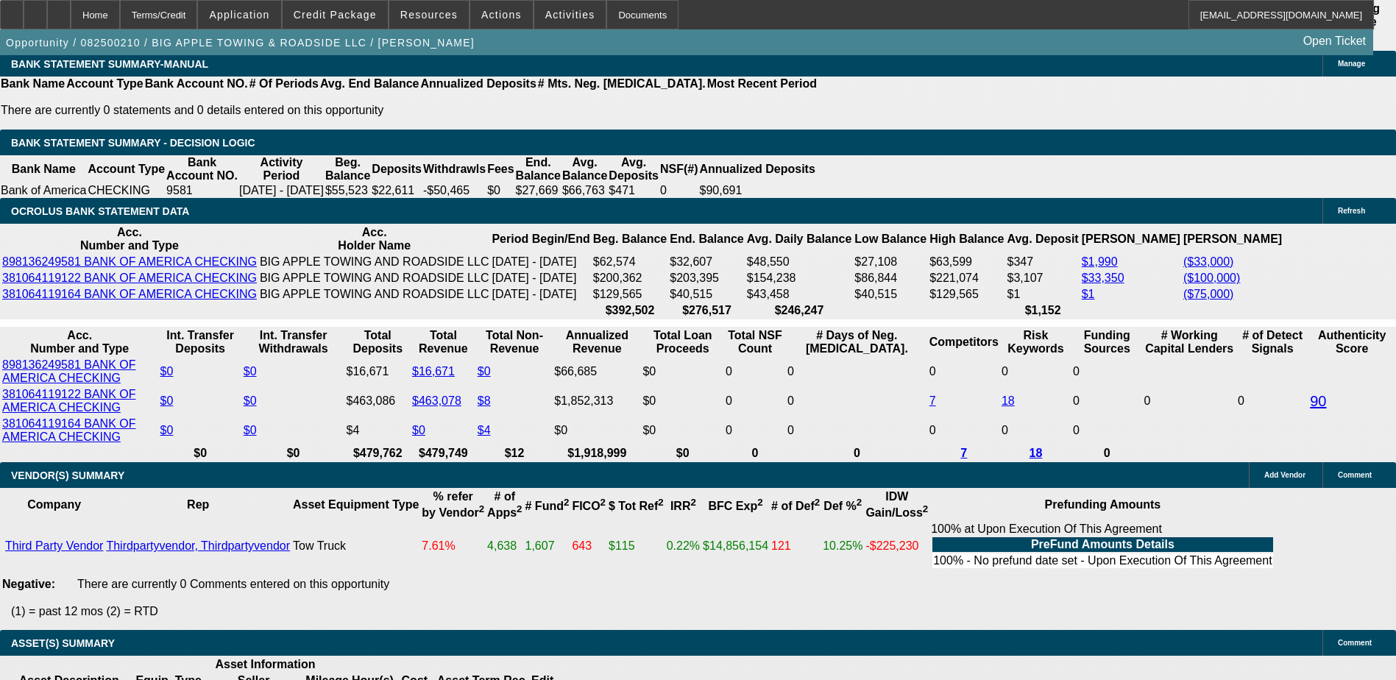
type input "1"
type input "UNKNOWN"
type input "14"
type input "$1,440.39"
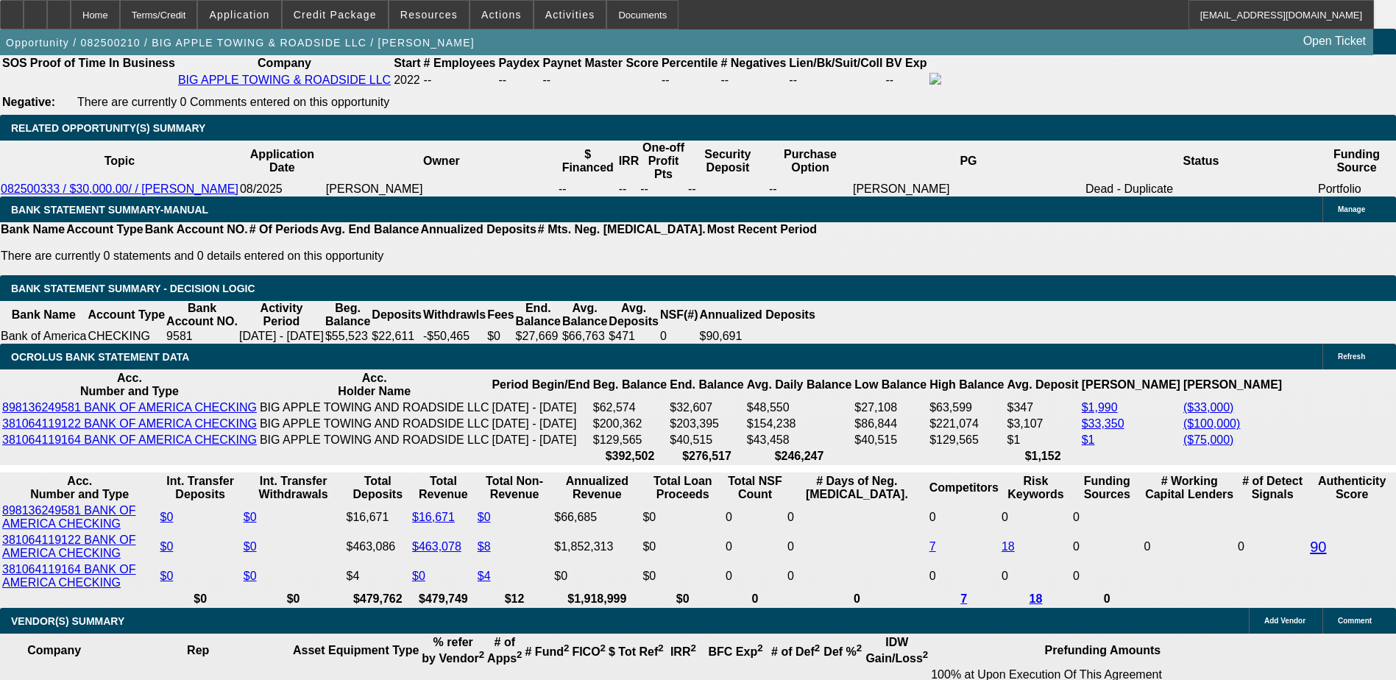
scroll to position [2404, 0]
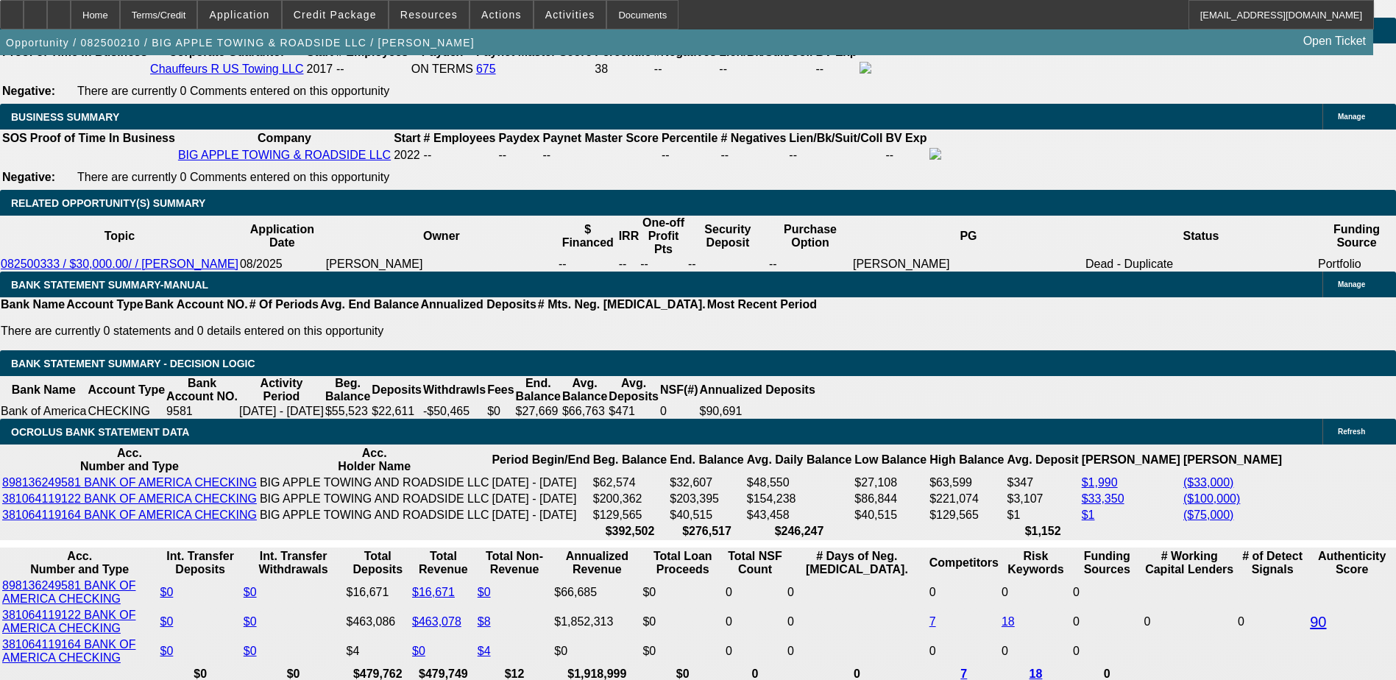
type input "14"
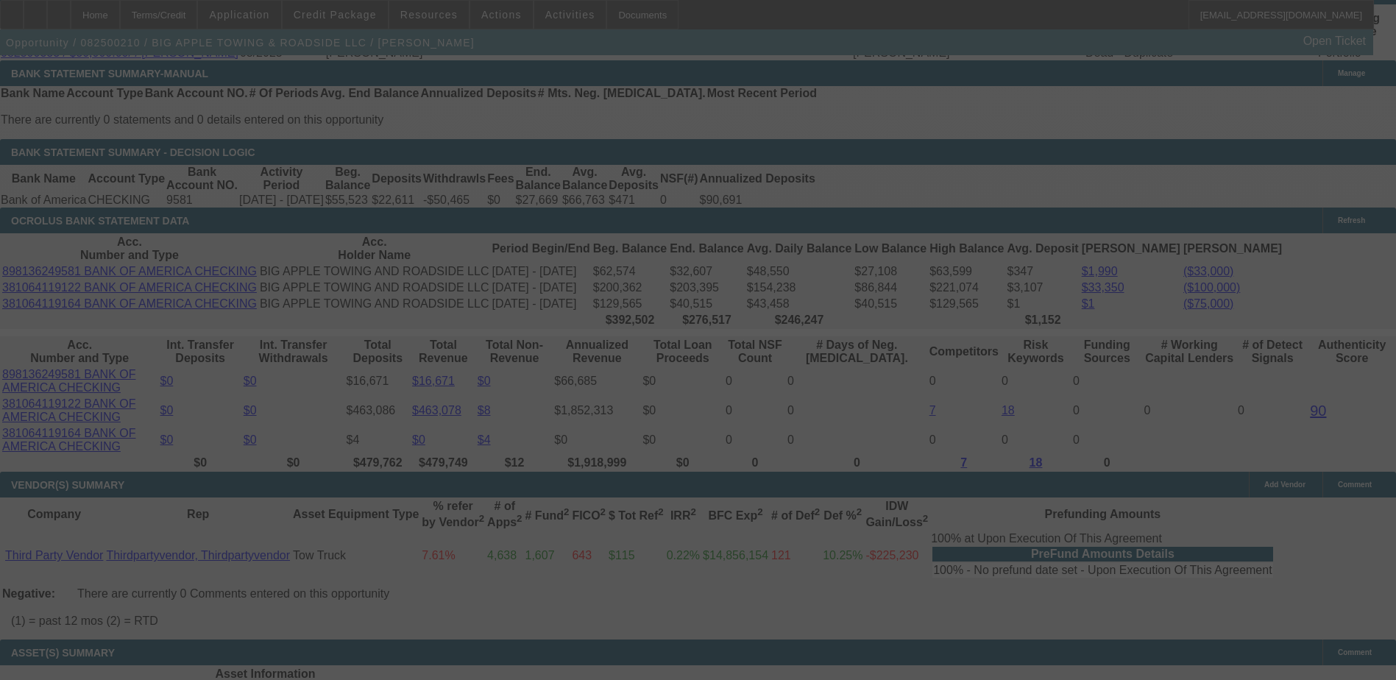
scroll to position [2698, 0]
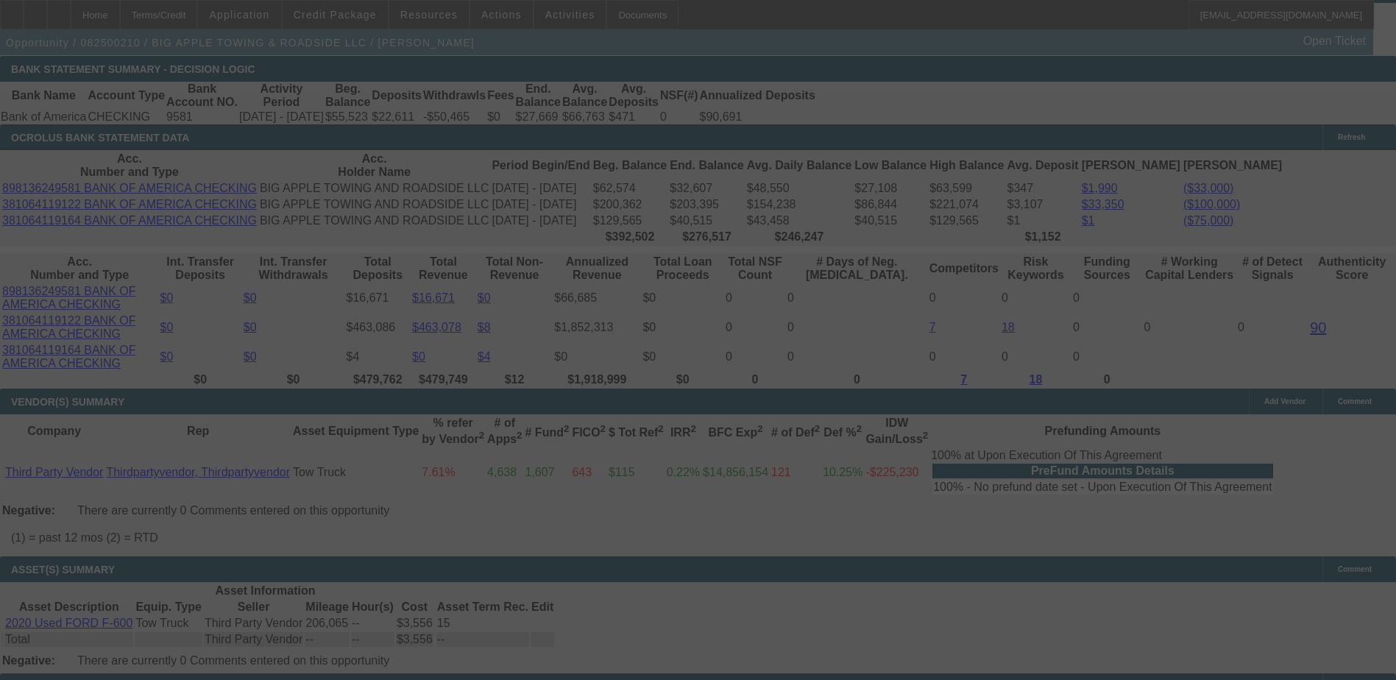
select select "0"
select select "2"
select select "0"
select select "6"
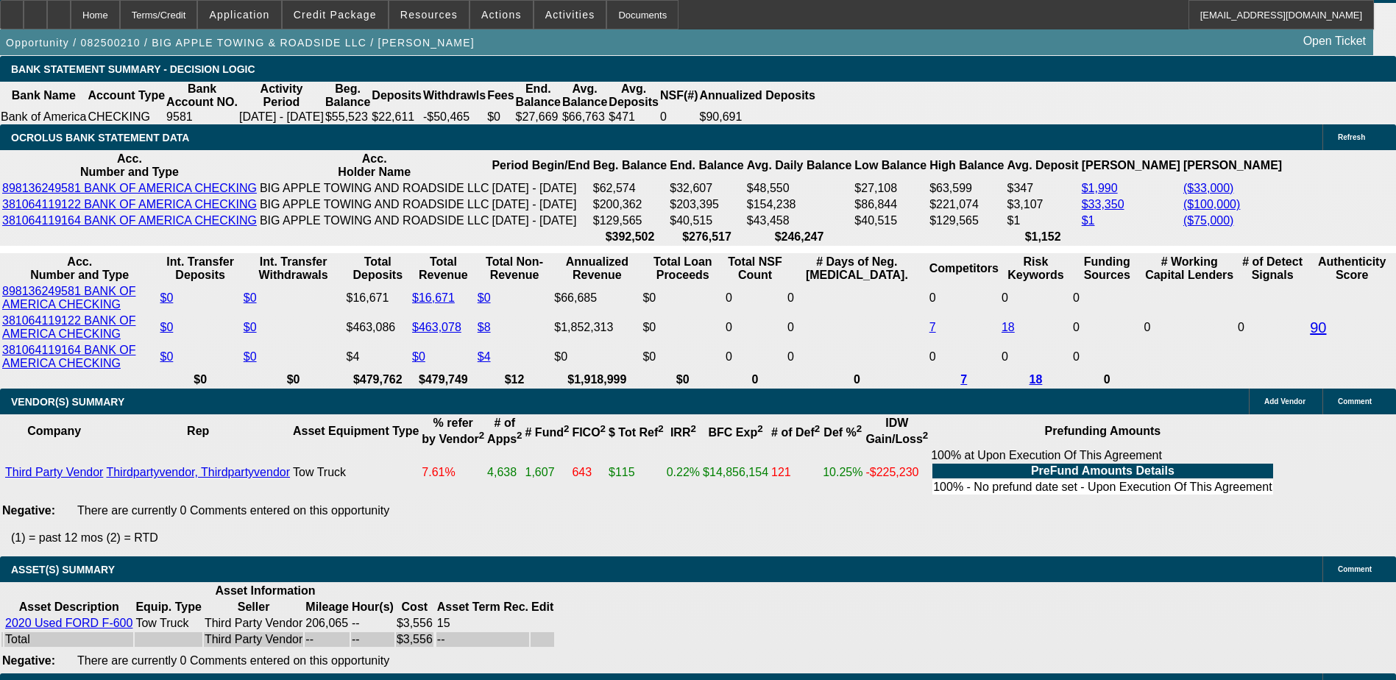
type input "14."
type input "UNKNOWN"
type input "14.5"
type input "$1,447.48"
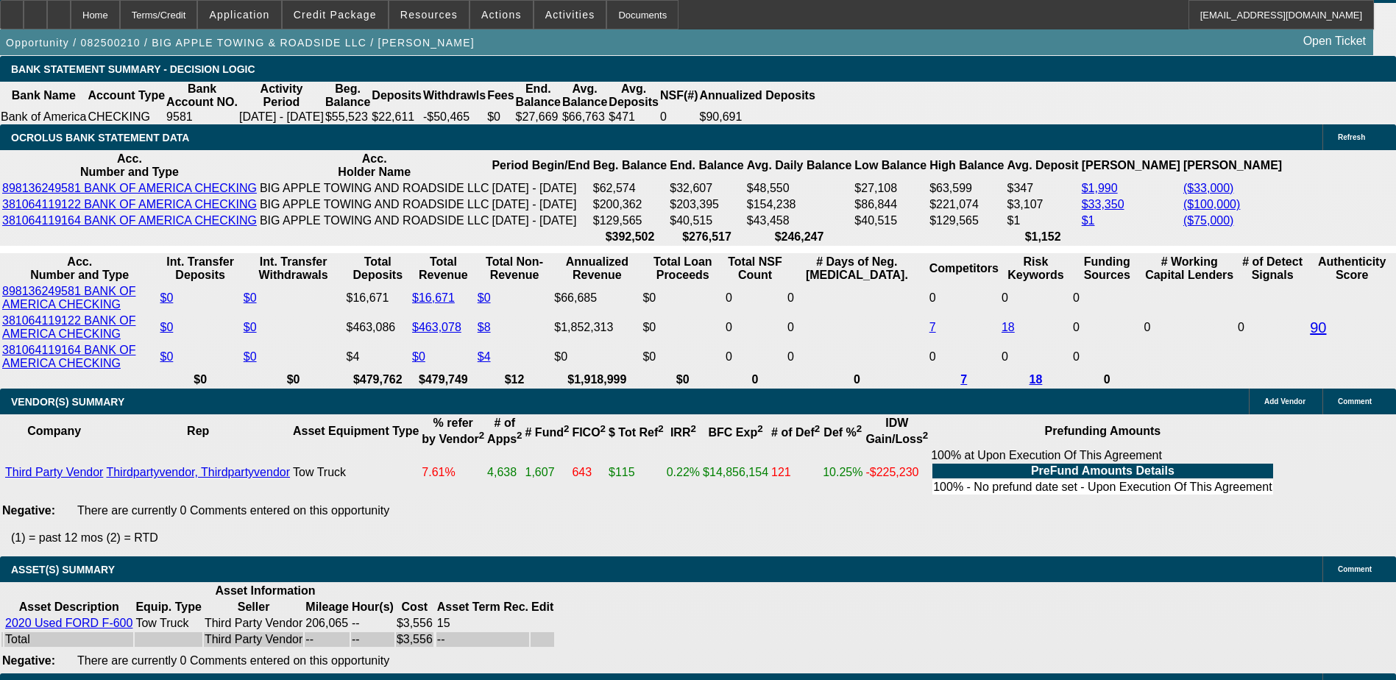
type input "14."
type input "$1,440.39"
type input "1"
type input "$1,263.06"
type input "14"
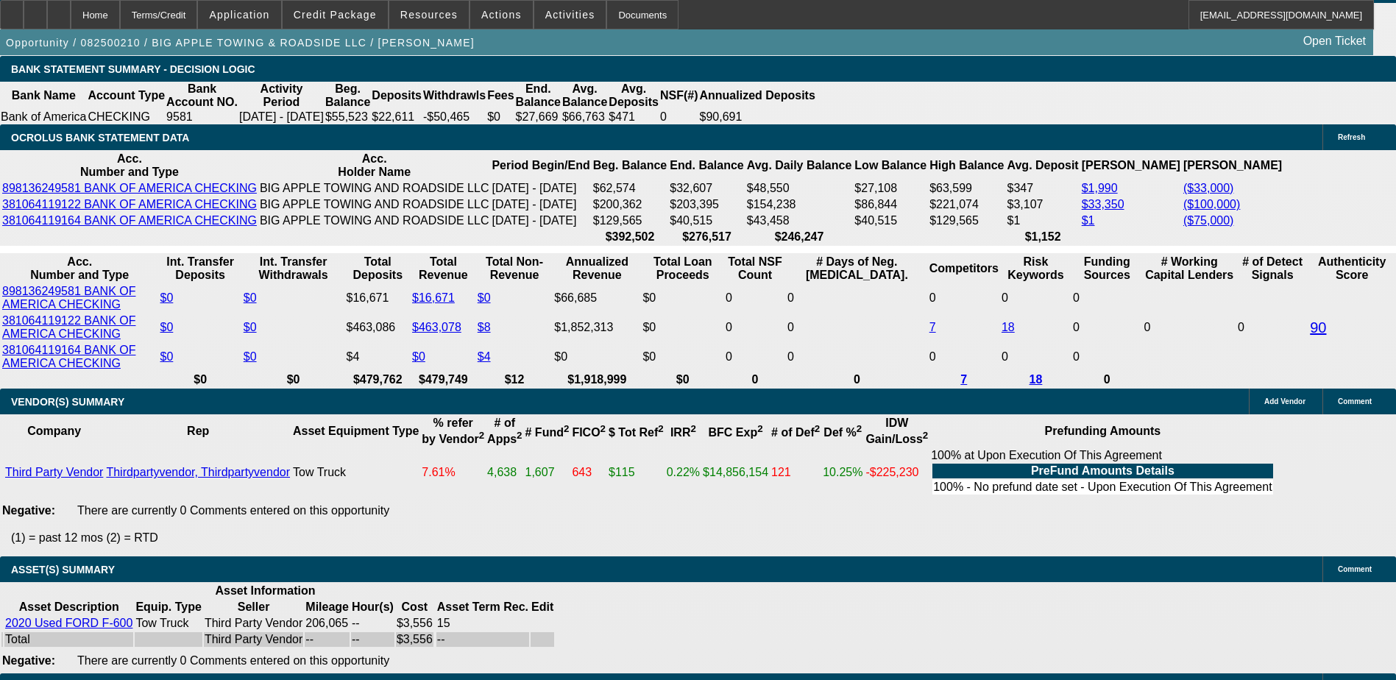
type input "$1,440.39"
type input "14.9"
type input "$1,453.17"
type input "14.9"
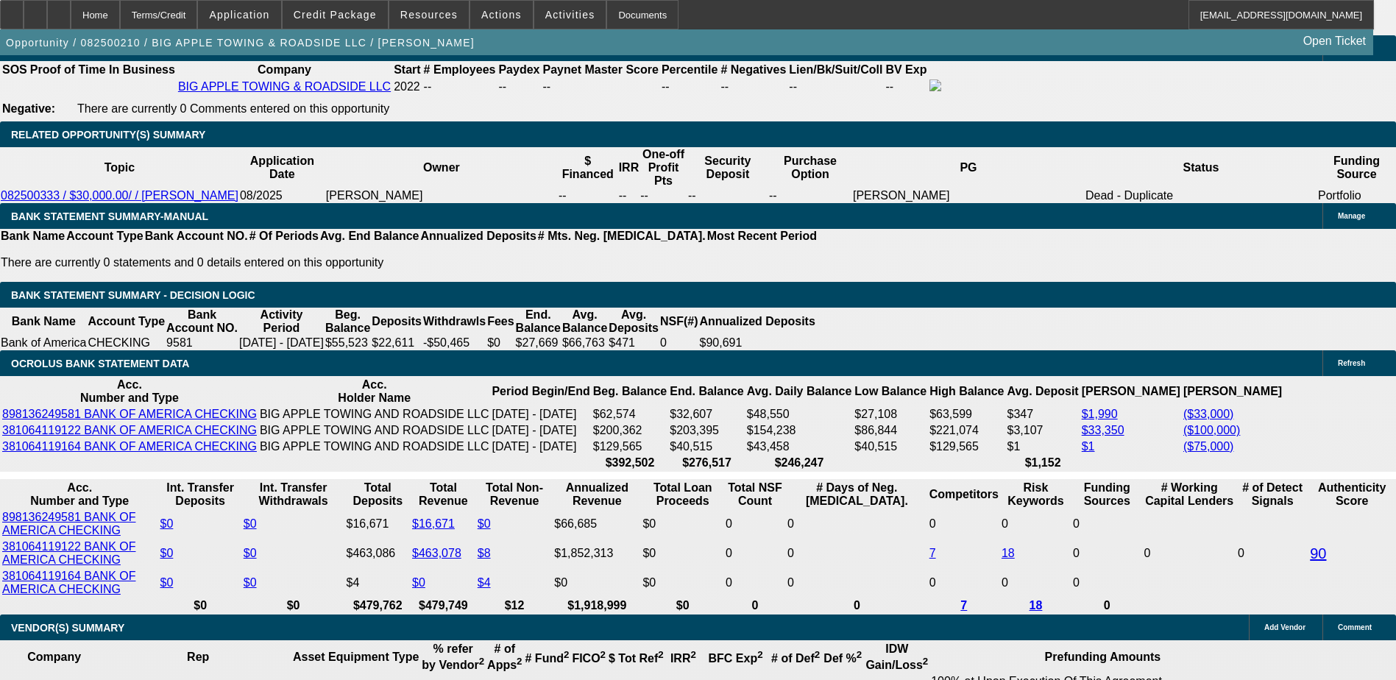
scroll to position [2330, 0]
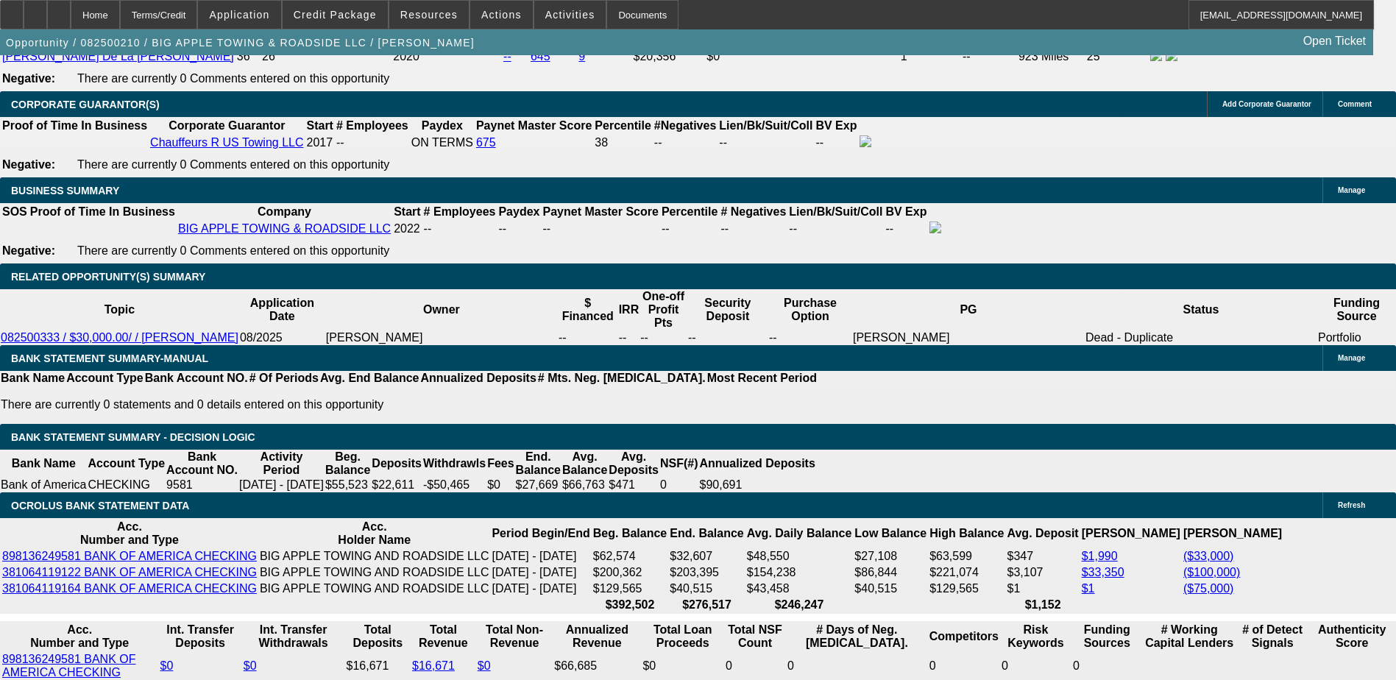
drag, startPoint x: 208, startPoint y: 176, endPoint x: 212, endPoint y: 185, distance: 9.6
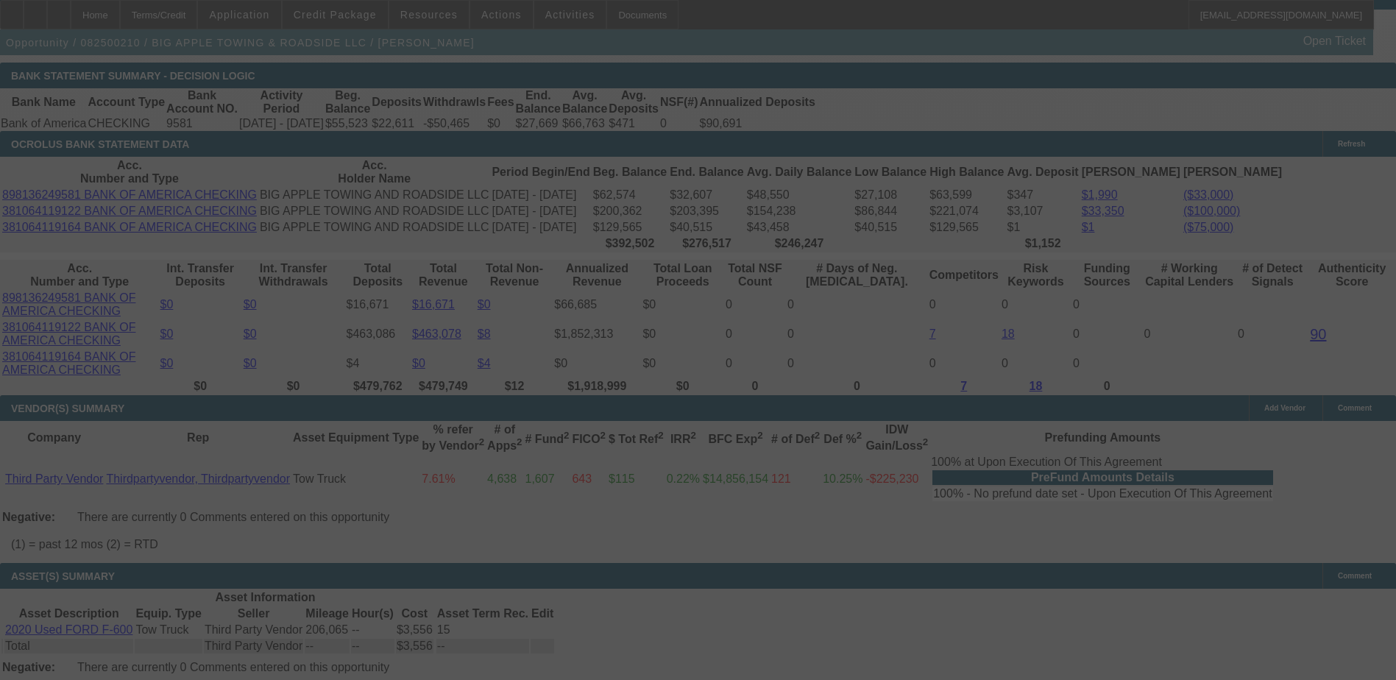
scroll to position [2698, 0]
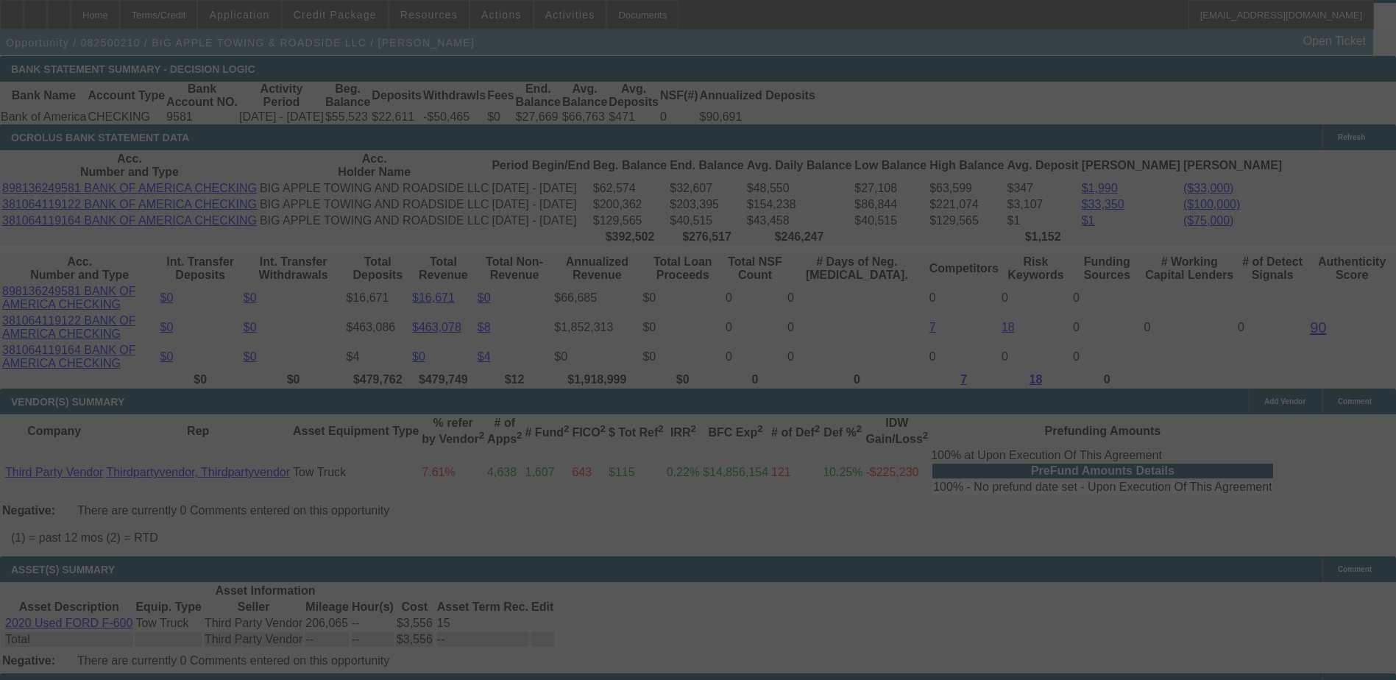
select select "0"
select select "2"
select select "0"
select select "6"
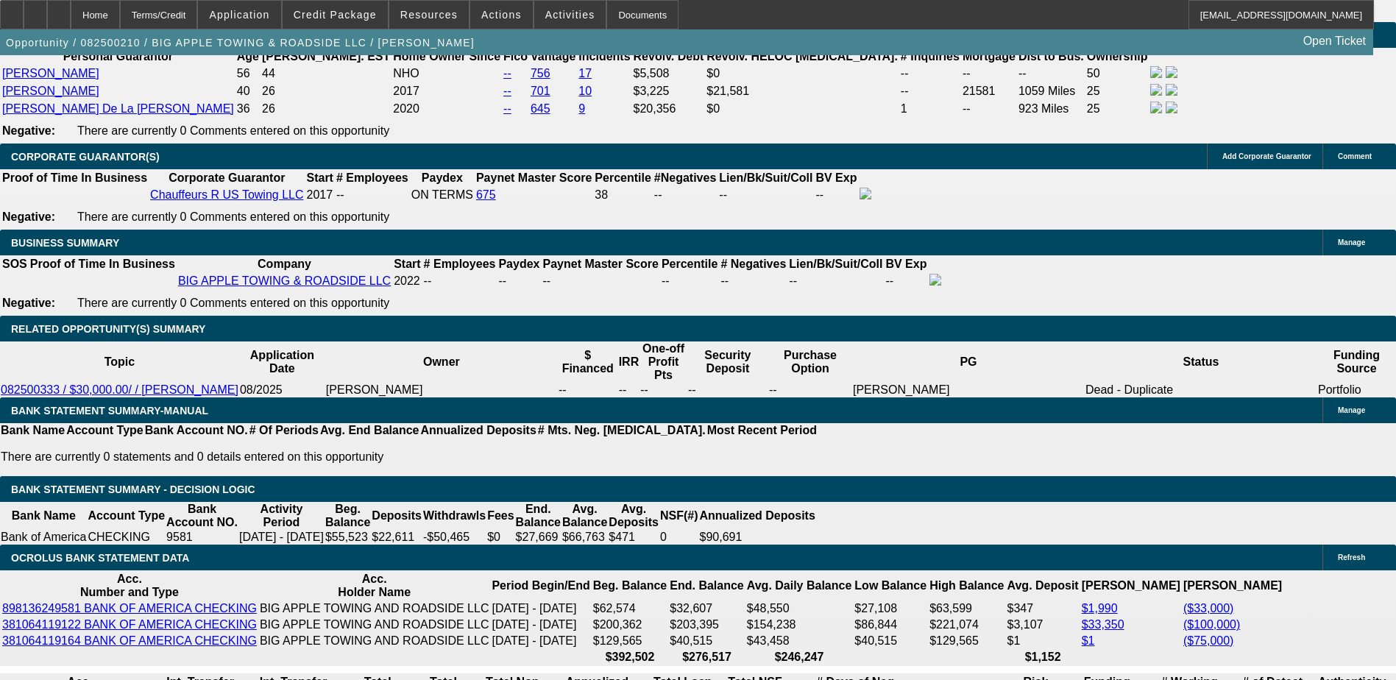
scroll to position [2036, 0]
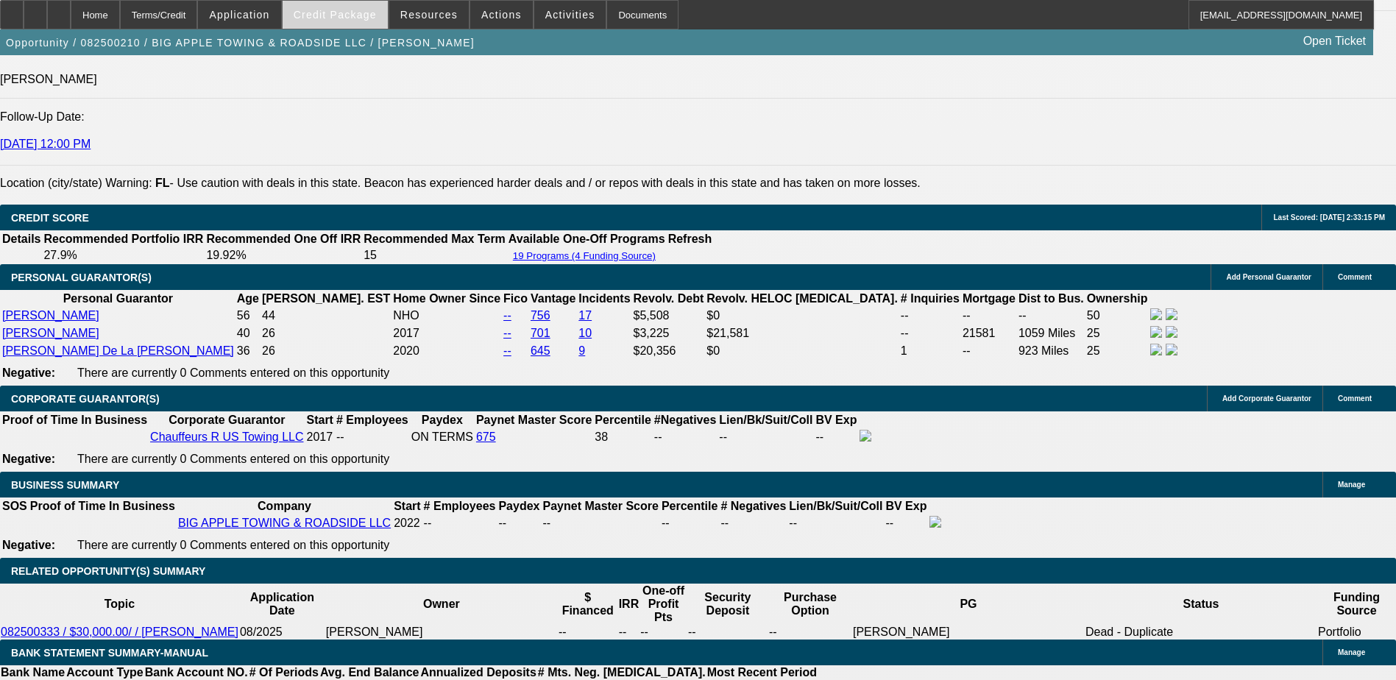
click at [360, 17] on span "Credit Package" at bounding box center [335, 15] width 83 height 12
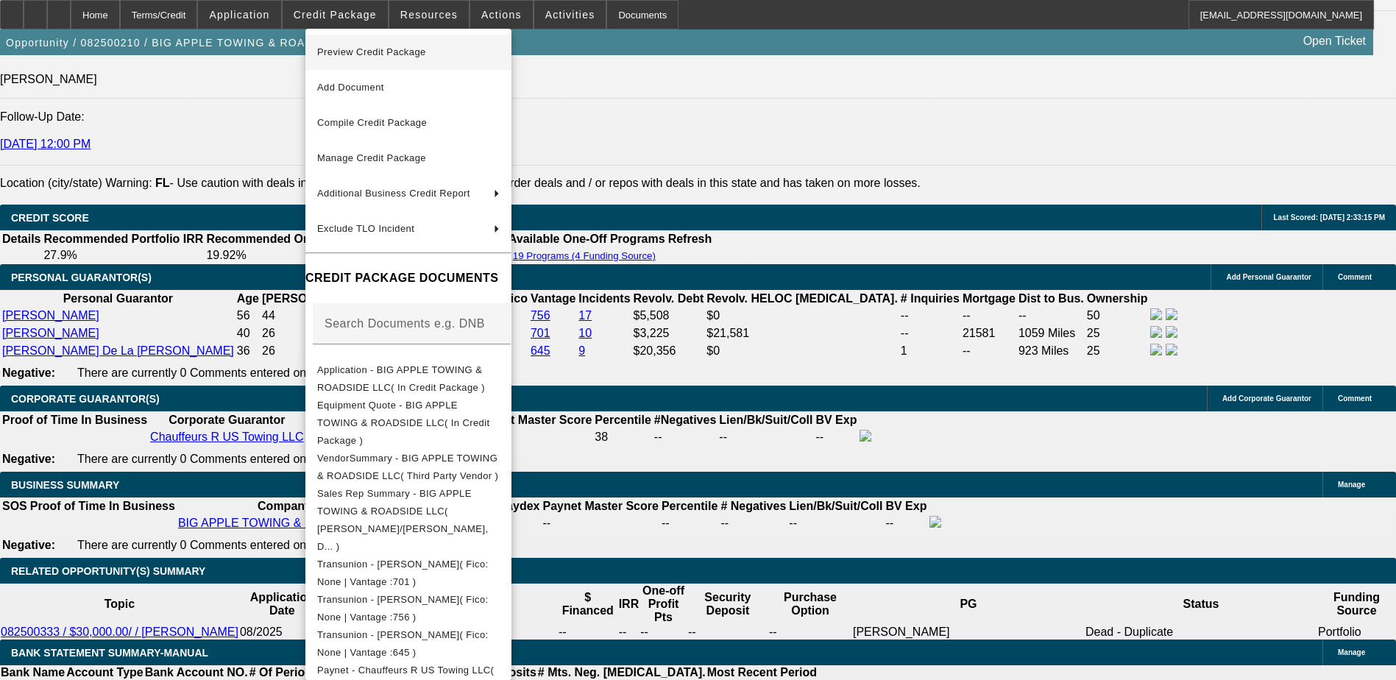
click at [400, 48] on span "Preview Credit Package" at bounding box center [371, 51] width 109 height 11
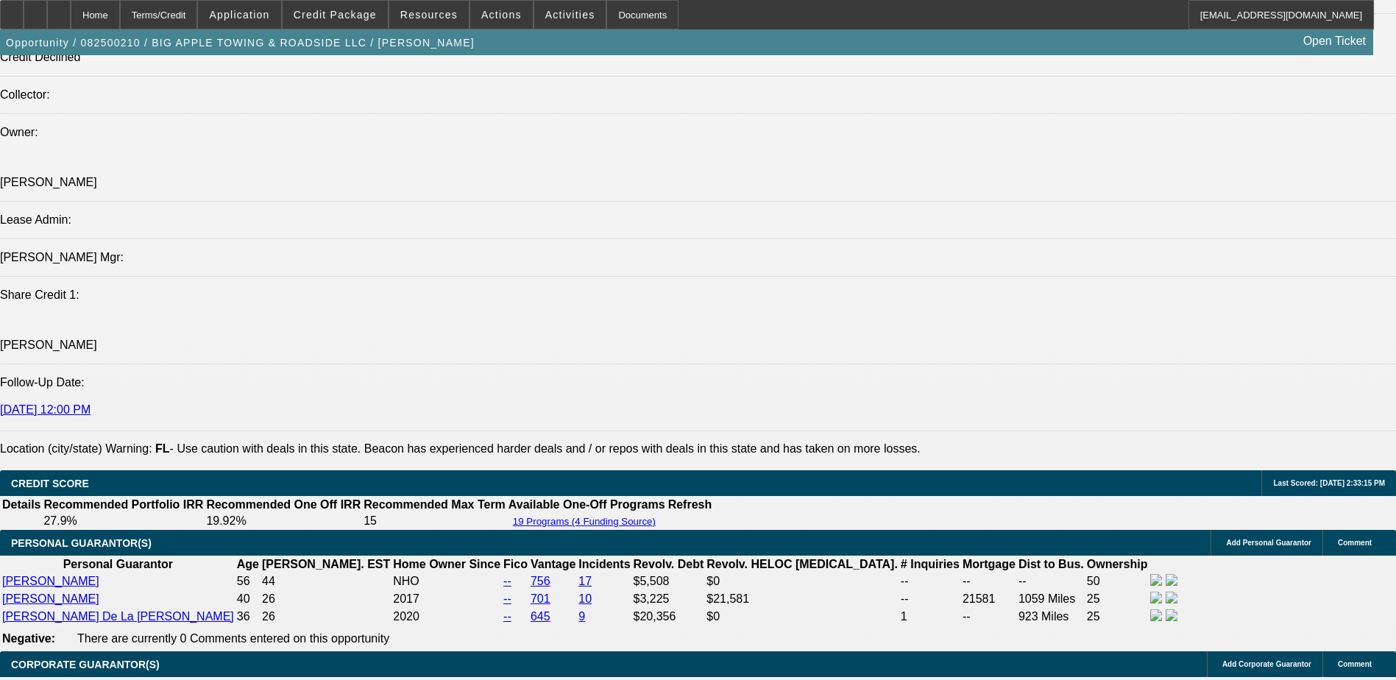
scroll to position [1594, 0]
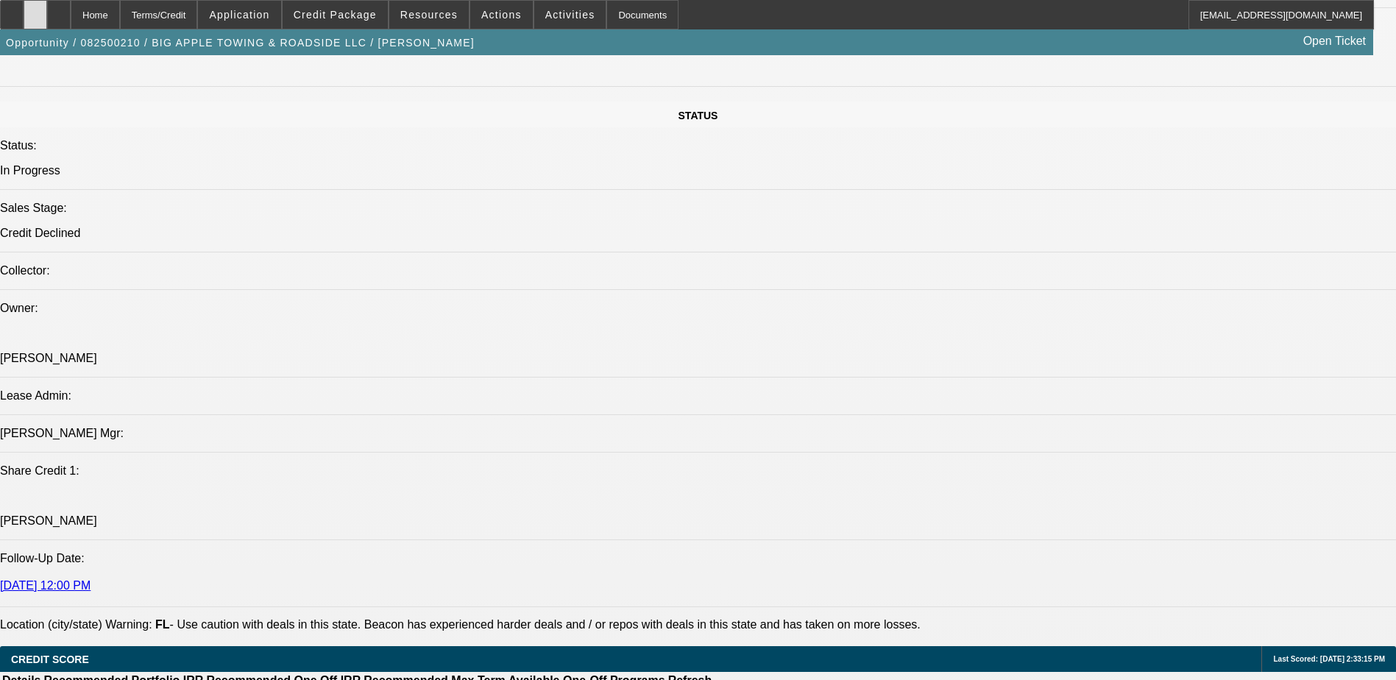
click at [35, 10] on icon at bounding box center [35, 10] width 0 height 0
drag, startPoint x: 661, startPoint y: 40, endPoint x: 681, endPoint y: 45, distance: 21.1
click at [661, 41] on div "Opportunity / 082500210 / BIG APPLE TOWING & ROADSIDE LLC / Suncar, Travis Open…" at bounding box center [686, 42] width 1373 height 26
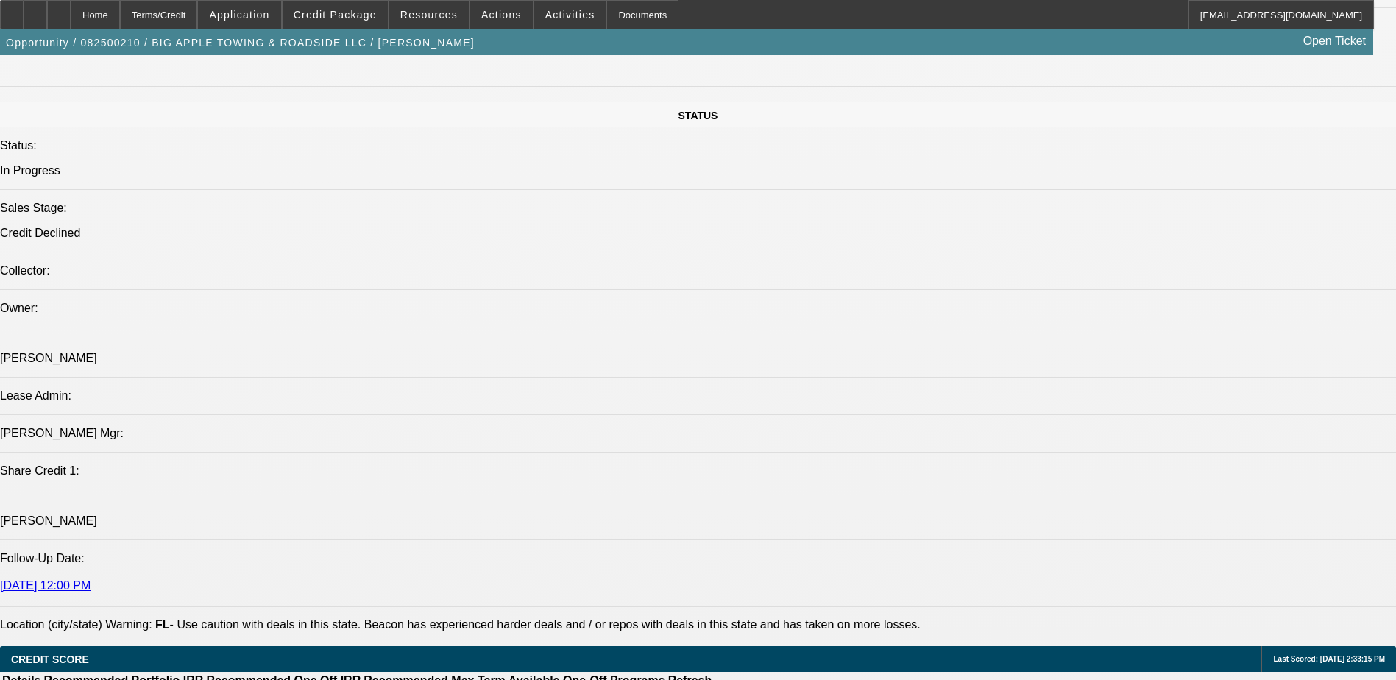
radio input "true"
paste textarea "Jose Fanjul, majority owner of Big Apple Towing & Roadside (est. May 2022), is …"
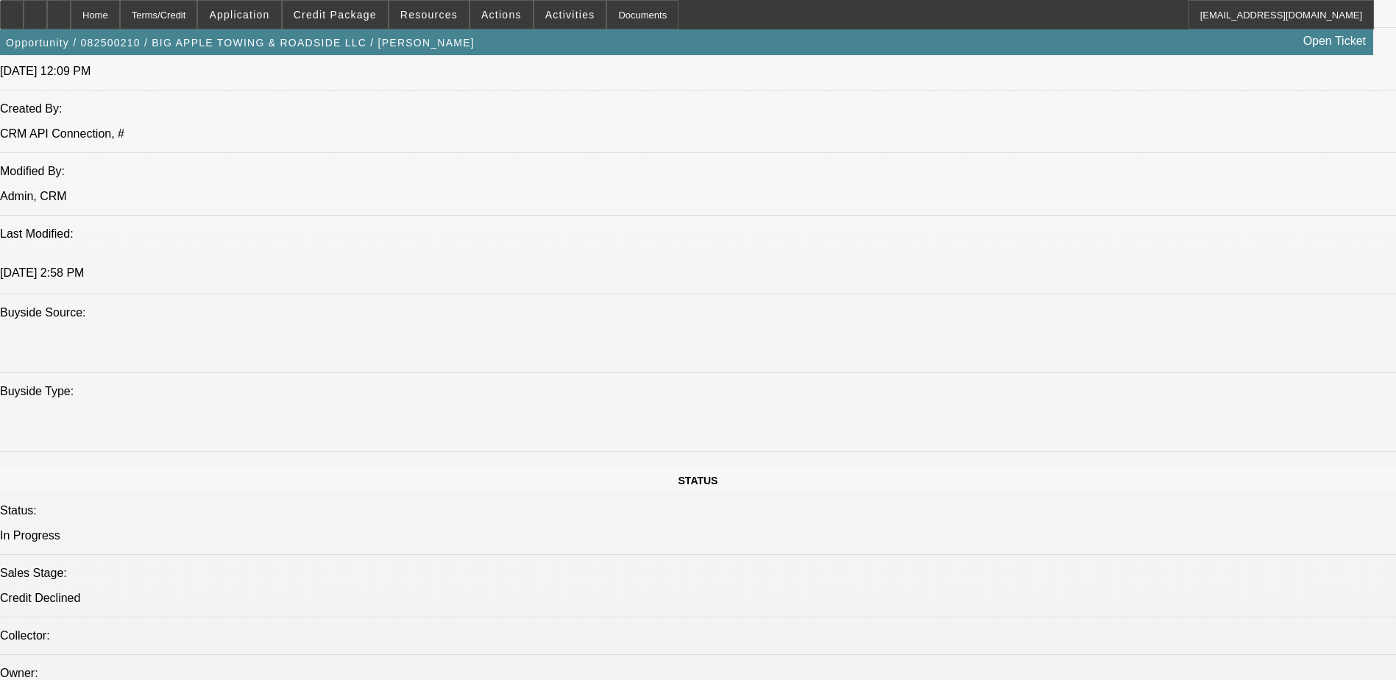
scroll to position [1226, 0]
type textarea "write-up for syndication: [PERSON_NAME], majority owner of Big Apple Towing & R…"
radio input "true"
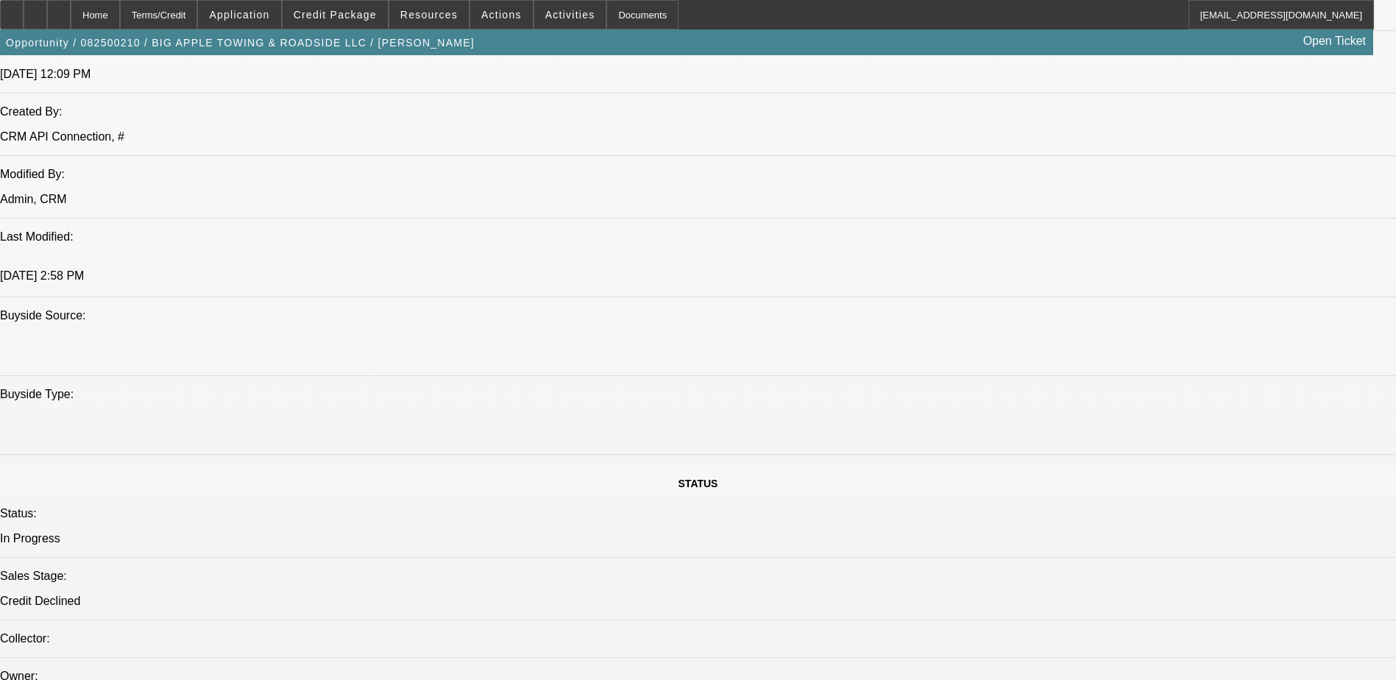
click at [71, 11] on div at bounding box center [59, 14] width 24 height 29
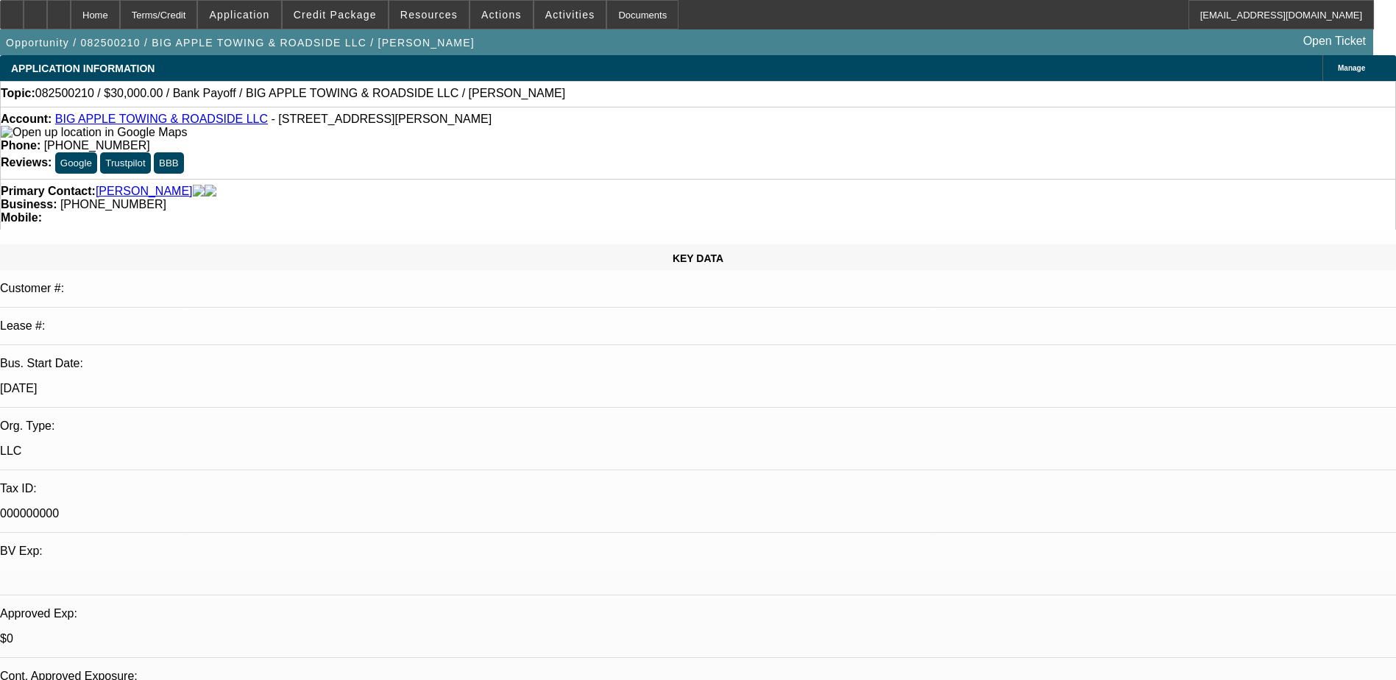
select select "0"
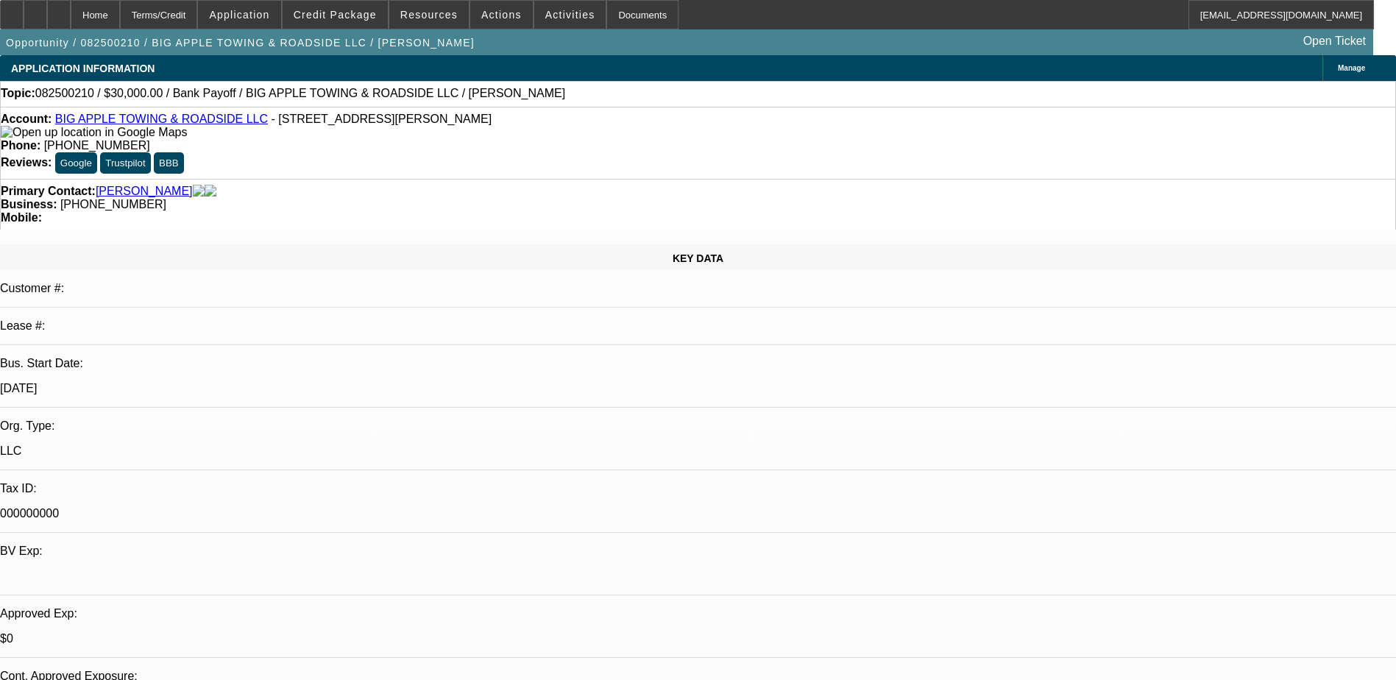
select select "0"
select select "0.1"
select select "2"
select select "0"
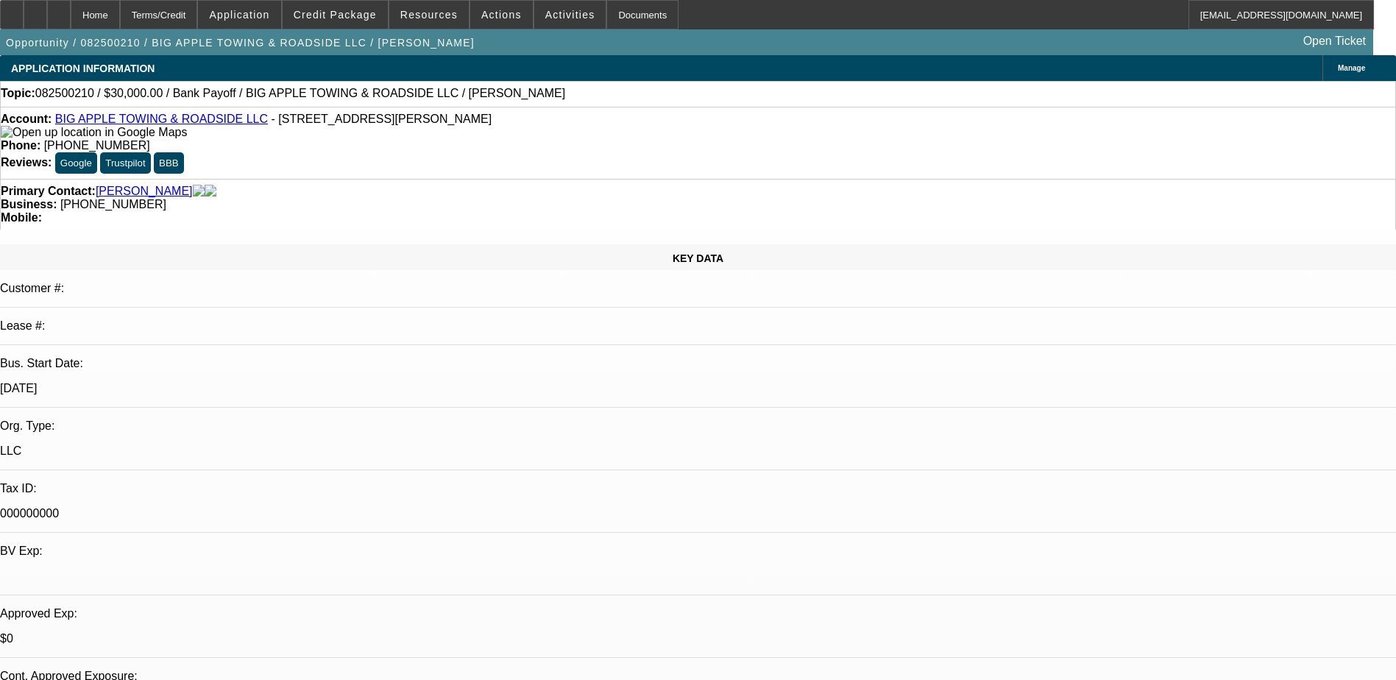
select select "0"
select select "1"
select select "2"
select select "6"
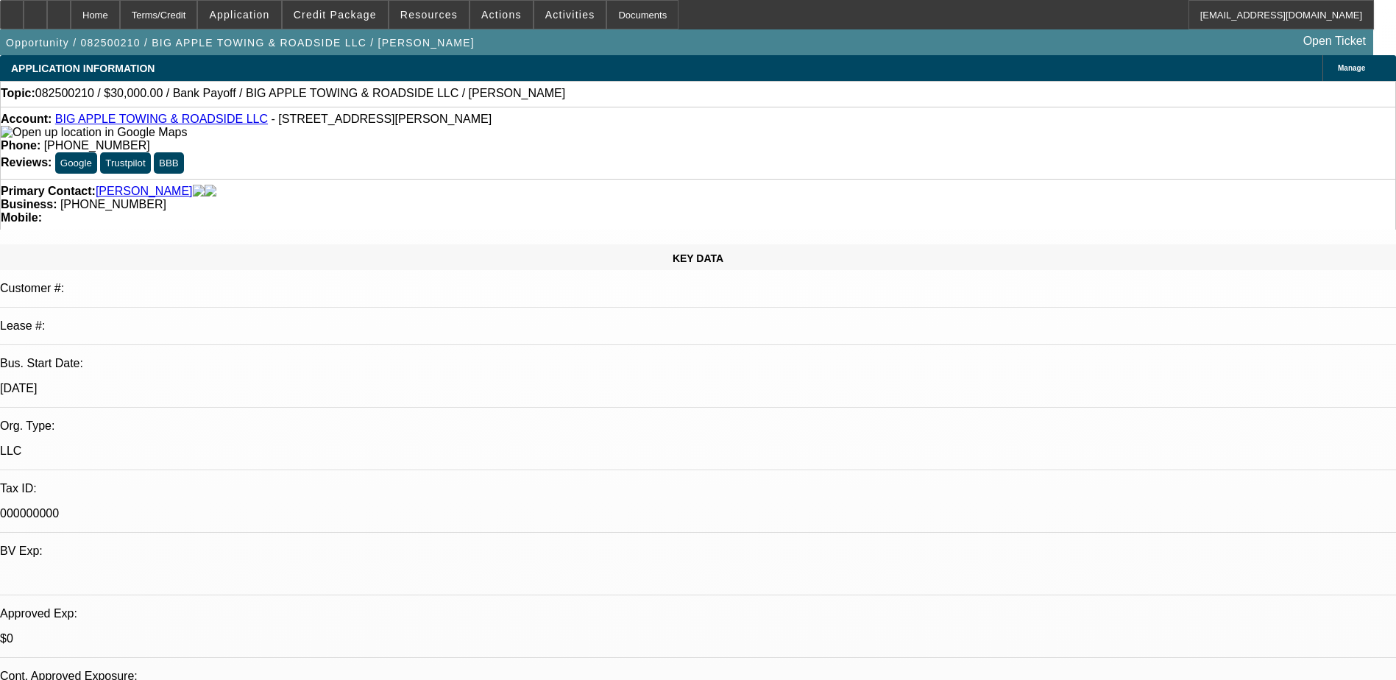
select select "1"
select select "2"
select select "6"
select select "1"
select select "2"
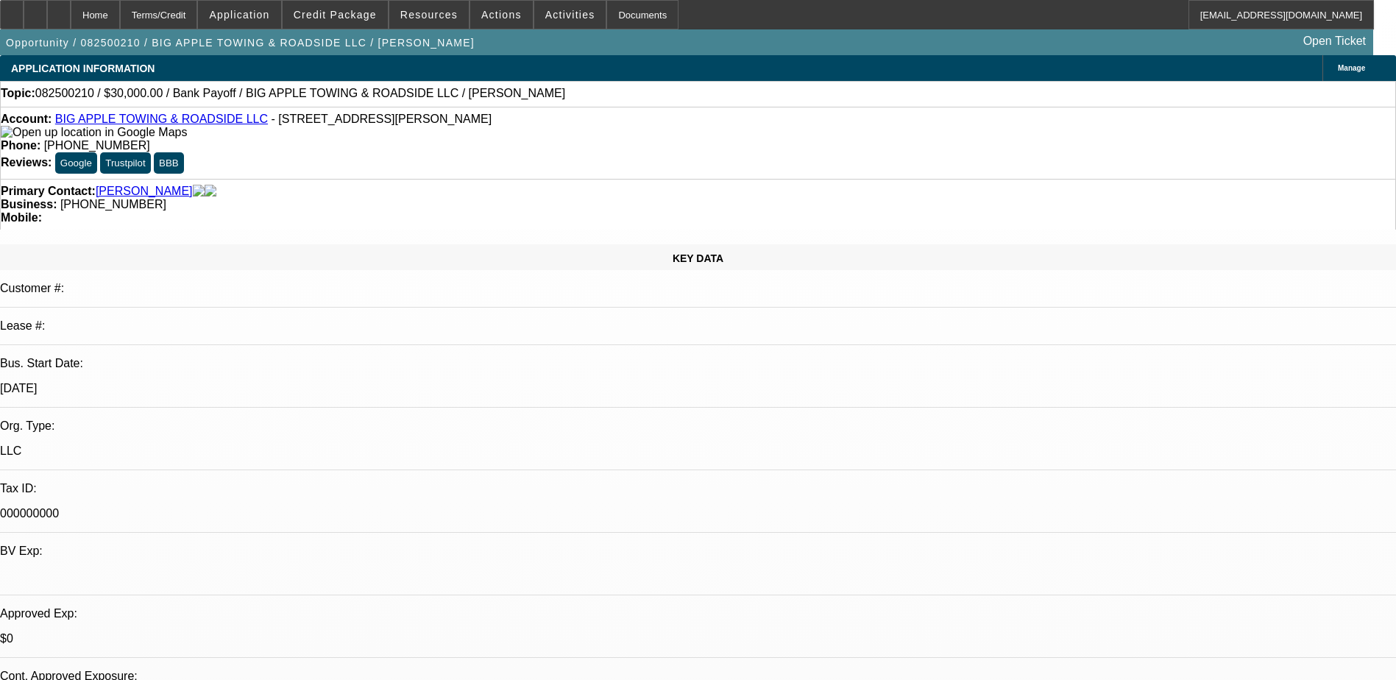
select select "6"
select select "1"
select select "2"
select select "6"
drag, startPoint x: 1276, startPoint y: 625, endPoint x: 942, endPoint y: 472, distance: 368.1
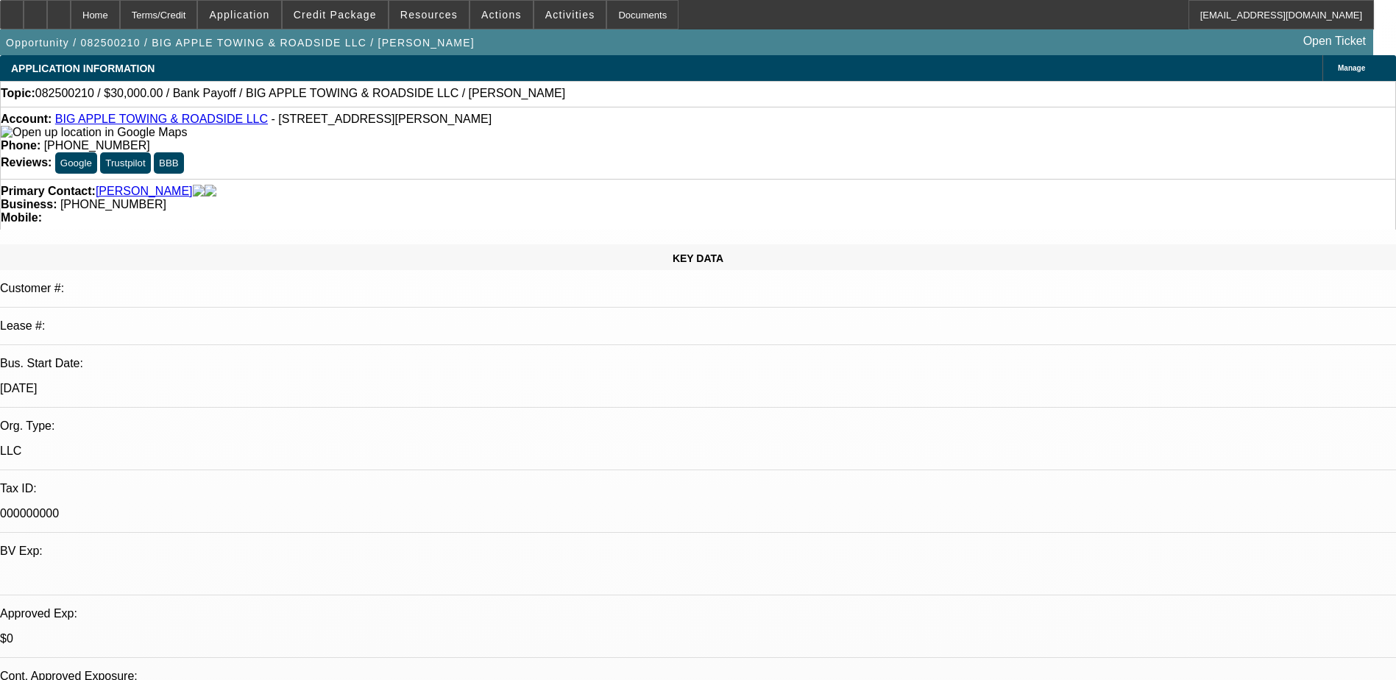
drag, startPoint x: 942, startPoint y: 472, endPoint x: 994, endPoint y: 497, distance: 57.9
copy div "write-up for syndication: [PERSON_NAME], majority owner of Big Apple Towing & R…"
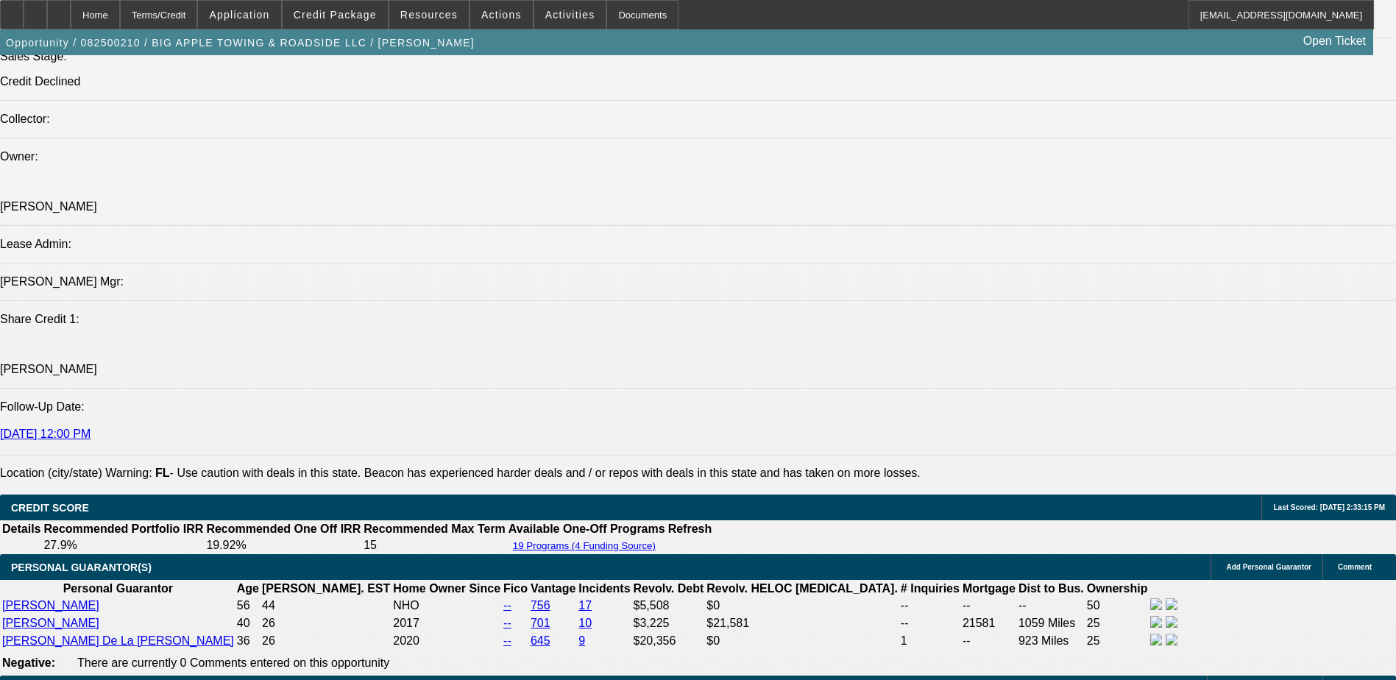
scroll to position [1766, 0]
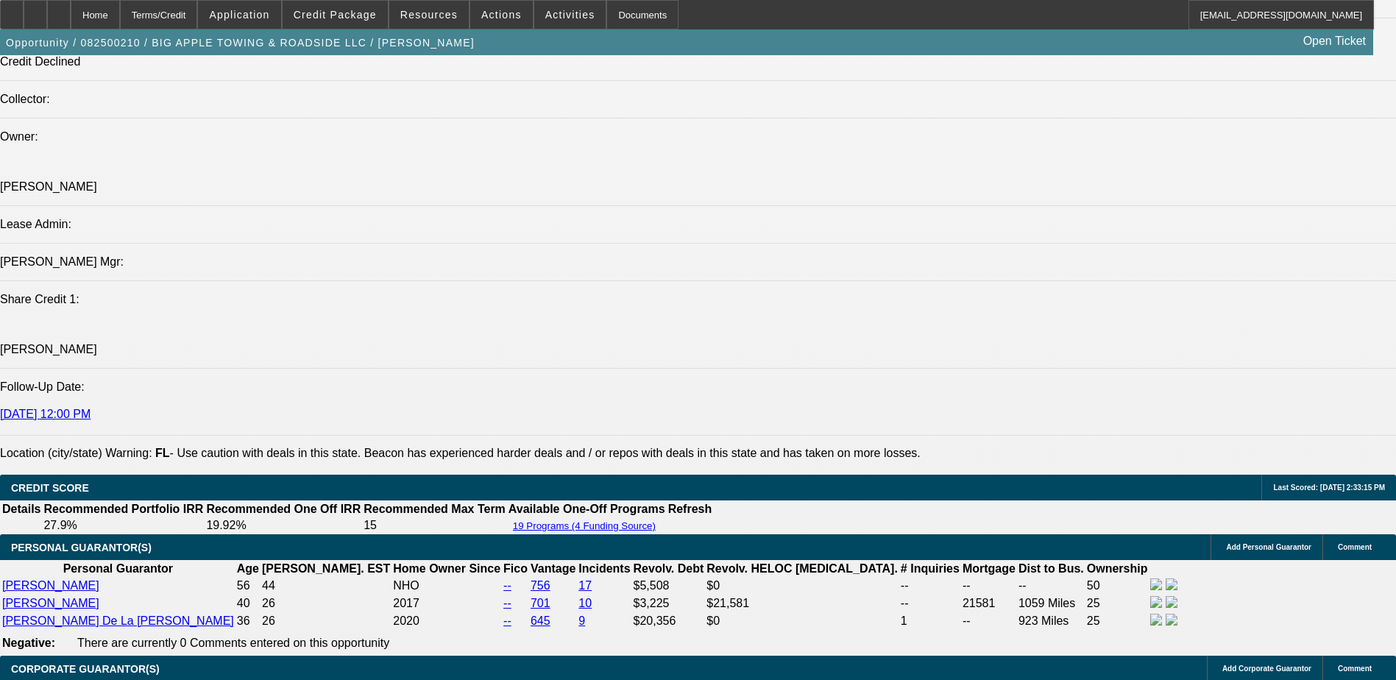
click at [59, 10] on icon at bounding box center [59, 10] width 0 height 0
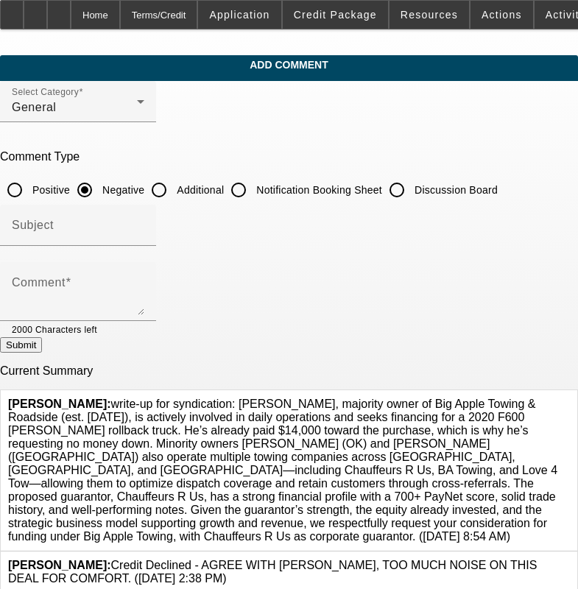
click at [569, 397] on icon at bounding box center [569, 397] width 0 height 0
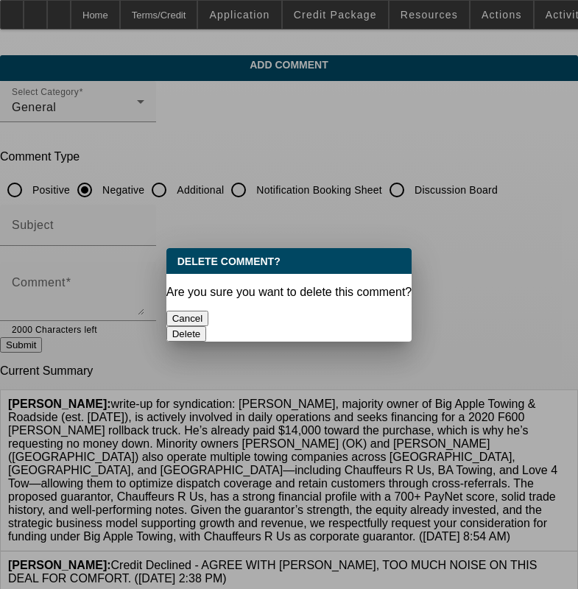
click at [207, 326] on button "Delete" at bounding box center [186, 333] width 40 height 15
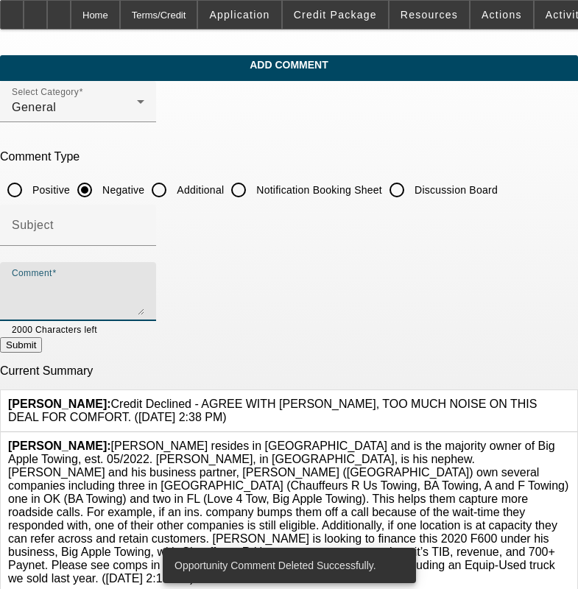
paste textarea "write-up for syndication: [PERSON_NAME], majority owner of Big Apple Towing & R…"
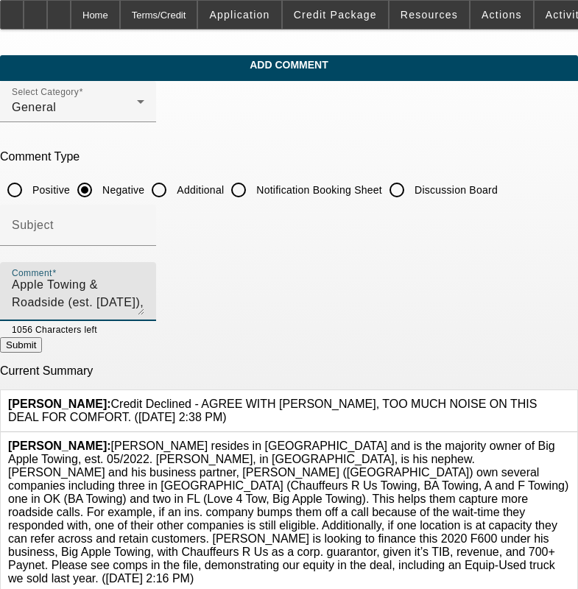
scroll to position [124, 0]
drag, startPoint x: 219, startPoint y: 287, endPoint x: 230, endPoint y: 311, distance: 26.4
click at [144, 311] on textarea "write-up for syndication: [PERSON_NAME], majority owner of Big Apple Towing & R…" at bounding box center [78, 297] width 132 height 35
click at [144, 301] on textarea "write-up for syndication: [PERSON_NAME], majority owner of Big Apple Towing & R…" at bounding box center [78, 297] width 132 height 35
click at [144, 287] on textarea "write-up for syndication: [PERSON_NAME], majority owner of Big Apple Towing & R…" at bounding box center [78, 297] width 132 height 35
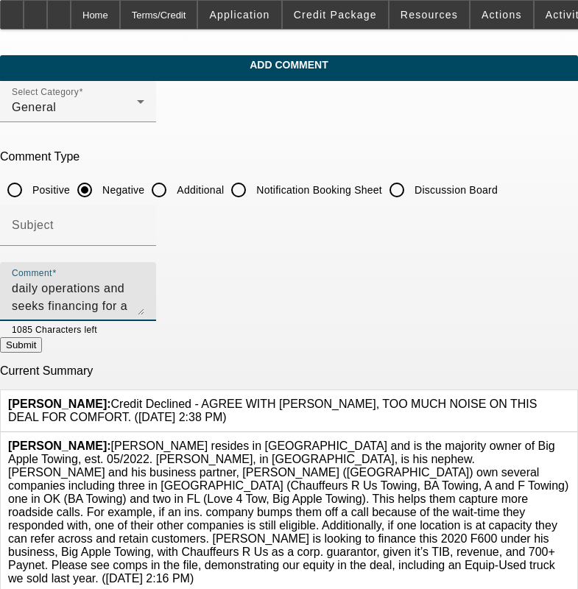
type textarea "write-up for syndication: [PERSON_NAME], majority owner of Big Apple Towing & R…"
click at [411, 189] on input "Discussion Board" at bounding box center [396, 189] width 29 height 29
radio input "true"
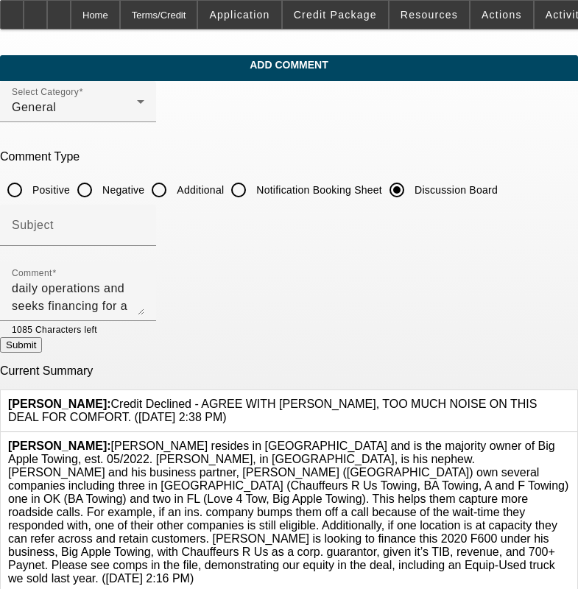
click at [42, 343] on button "Submit" at bounding box center [21, 344] width 42 height 15
radio input "true"
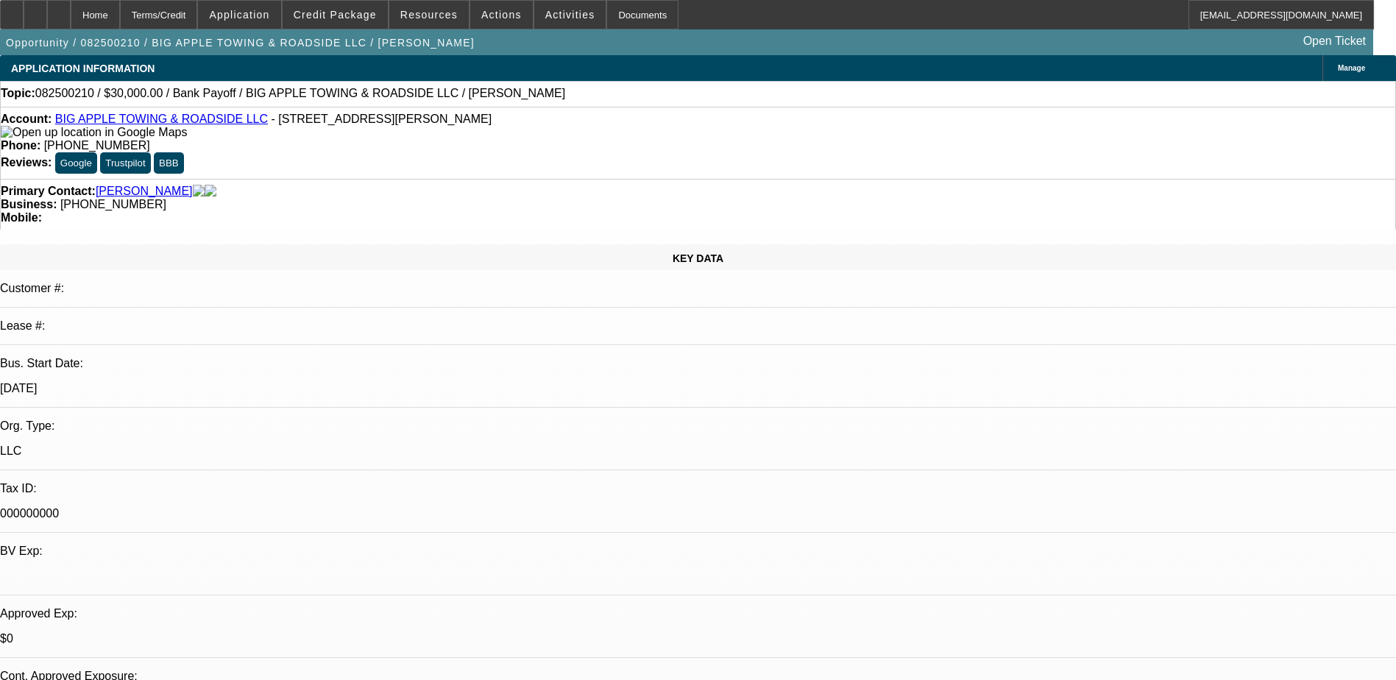
select select "0"
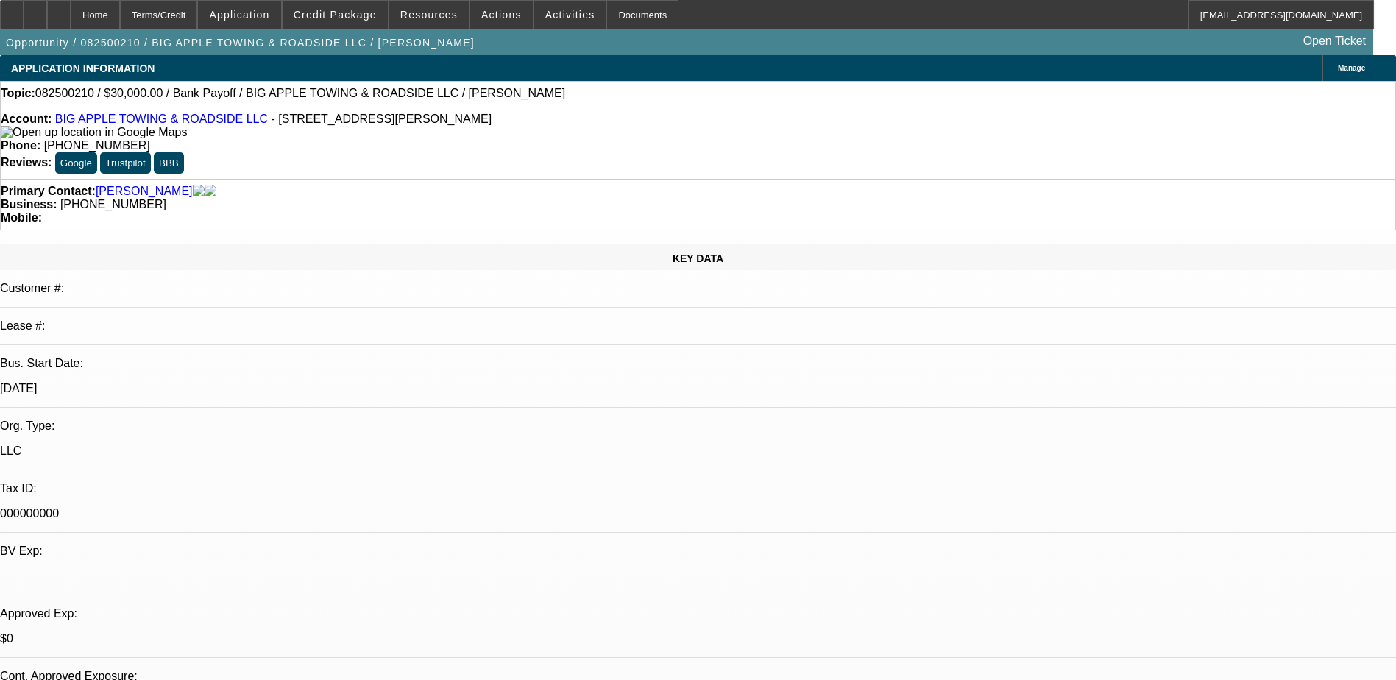
select select "0"
select select "0.1"
select select "2"
select select "0"
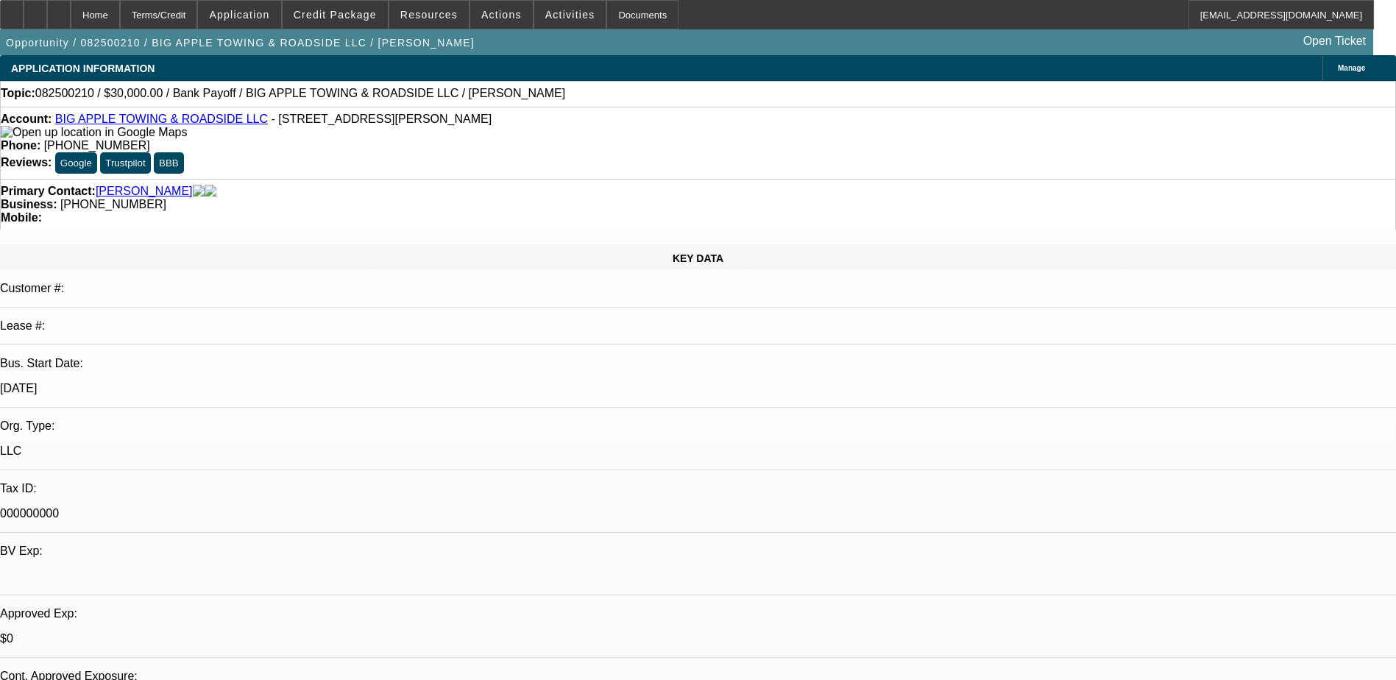
select select "0"
select select "1"
select select "2"
select select "6"
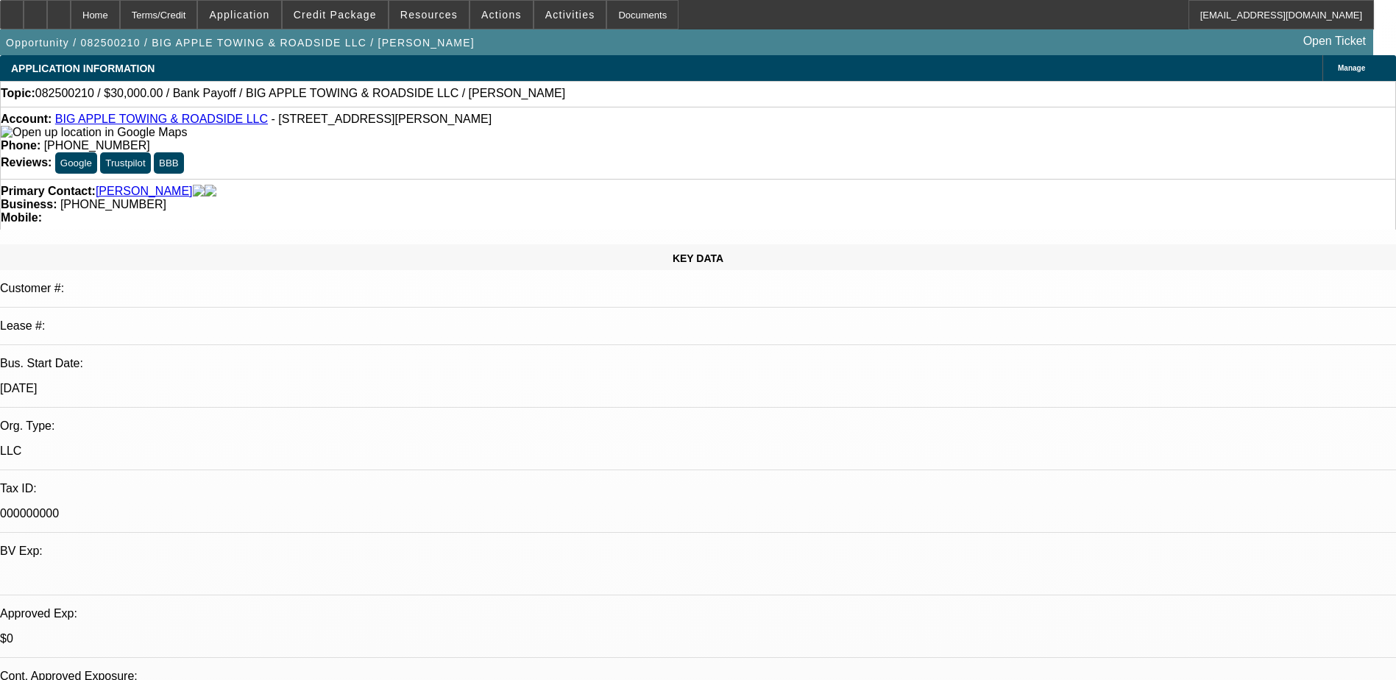
select select "1"
select select "2"
select select "6"
select select "1"
select select "2"
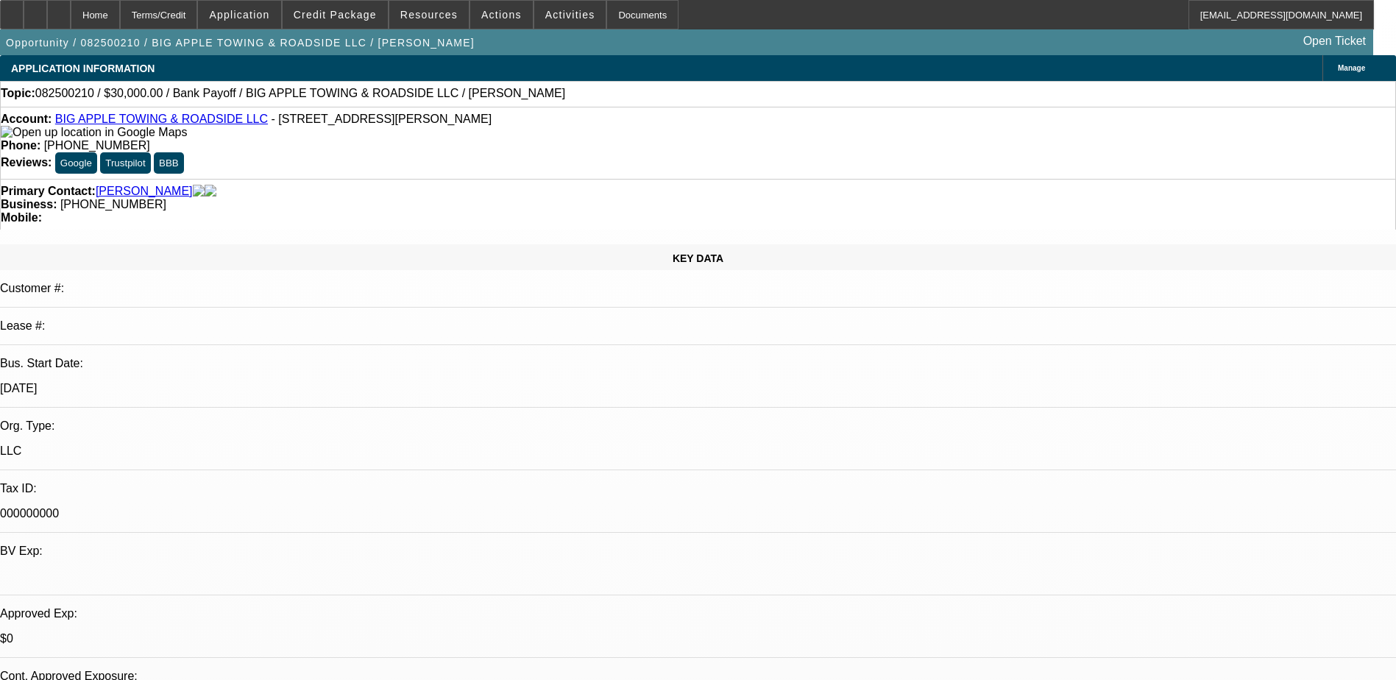
select select "6"
select select "1"
select select "2"
select select "6"
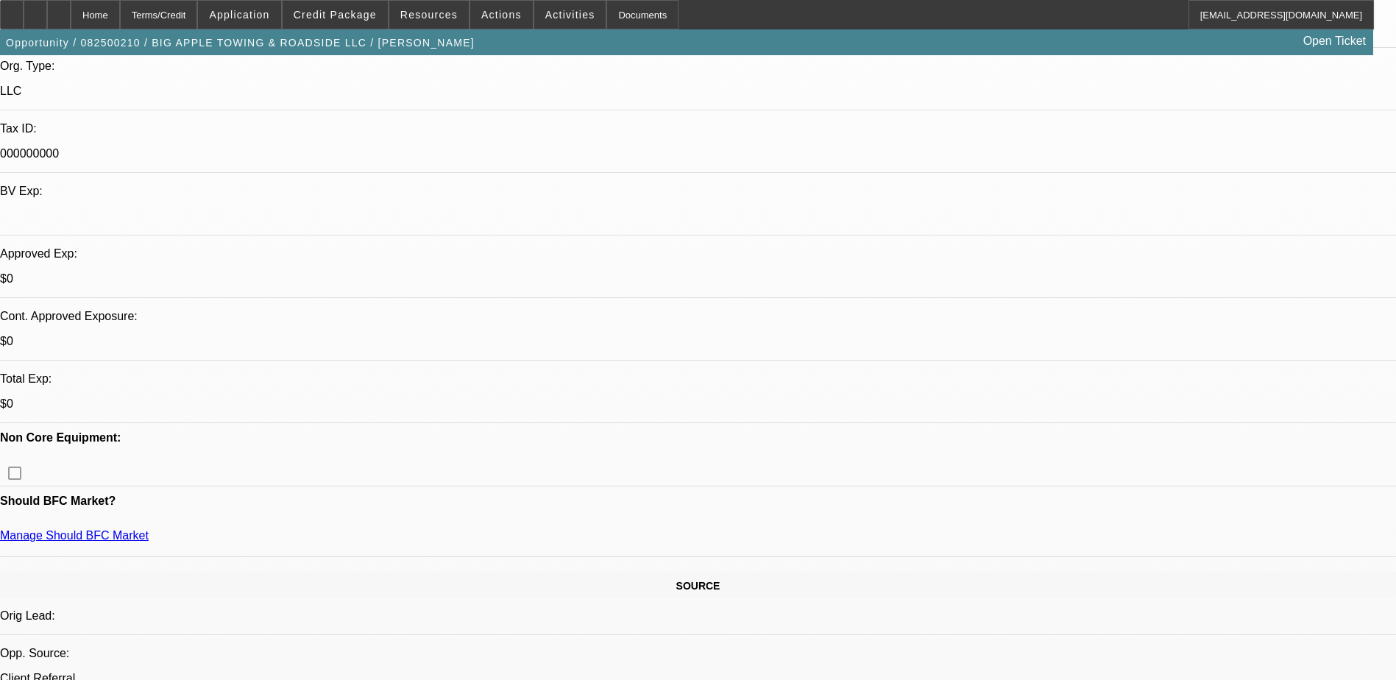
scroll to position [368, 0]
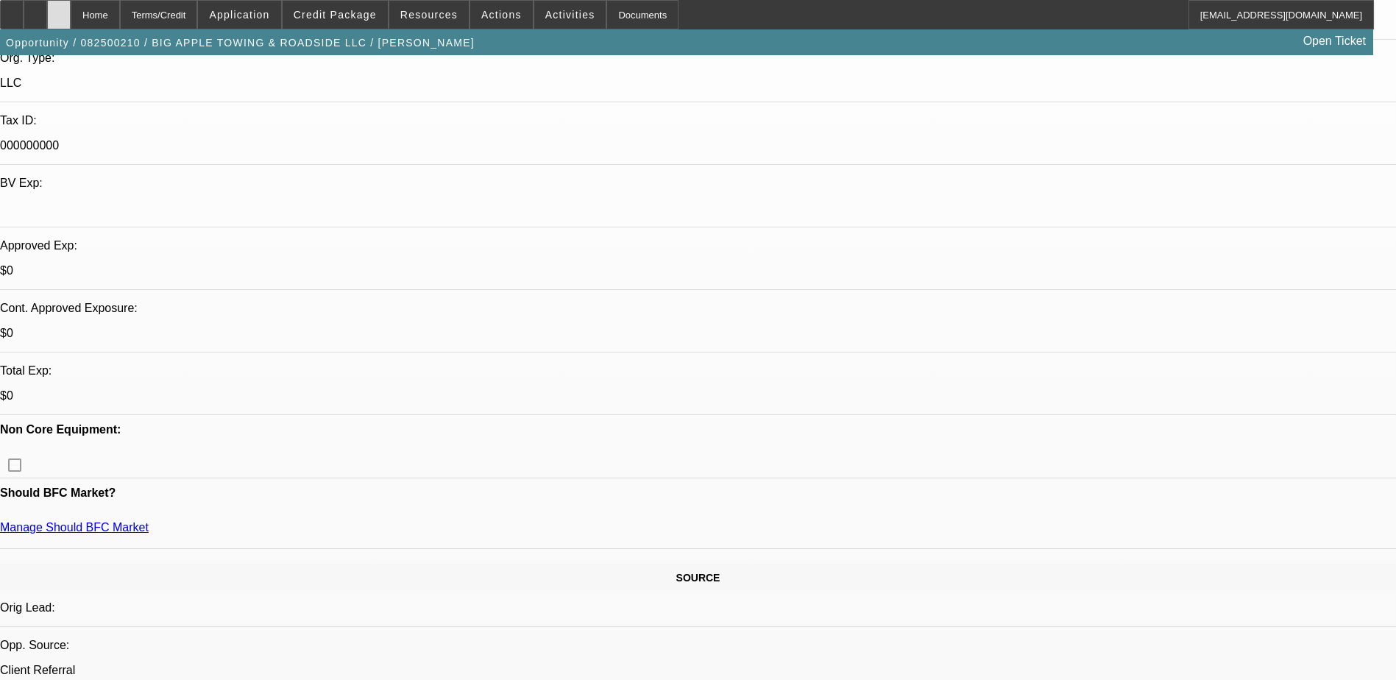
click at [71, 16] on div at bounding box center [59, 14] width 24 height 29
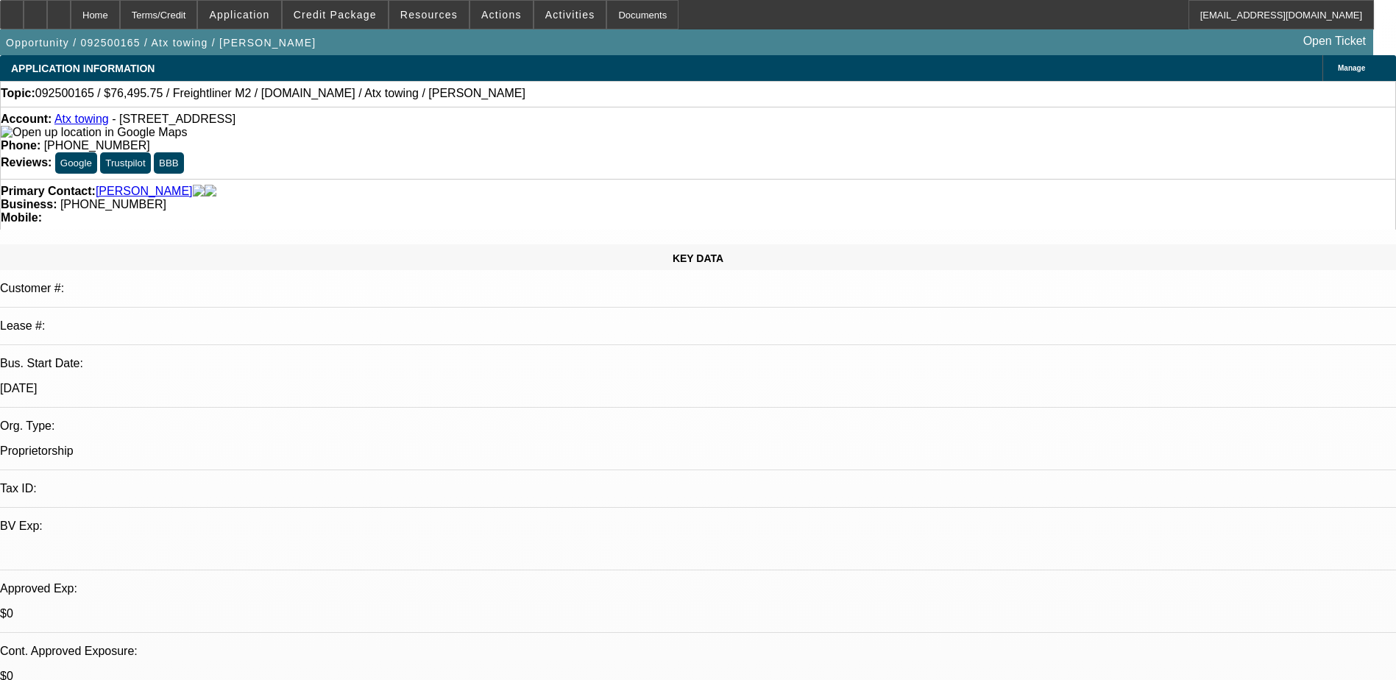
select select "0.15"
select select "2"
select select "0.2"
select select "17"
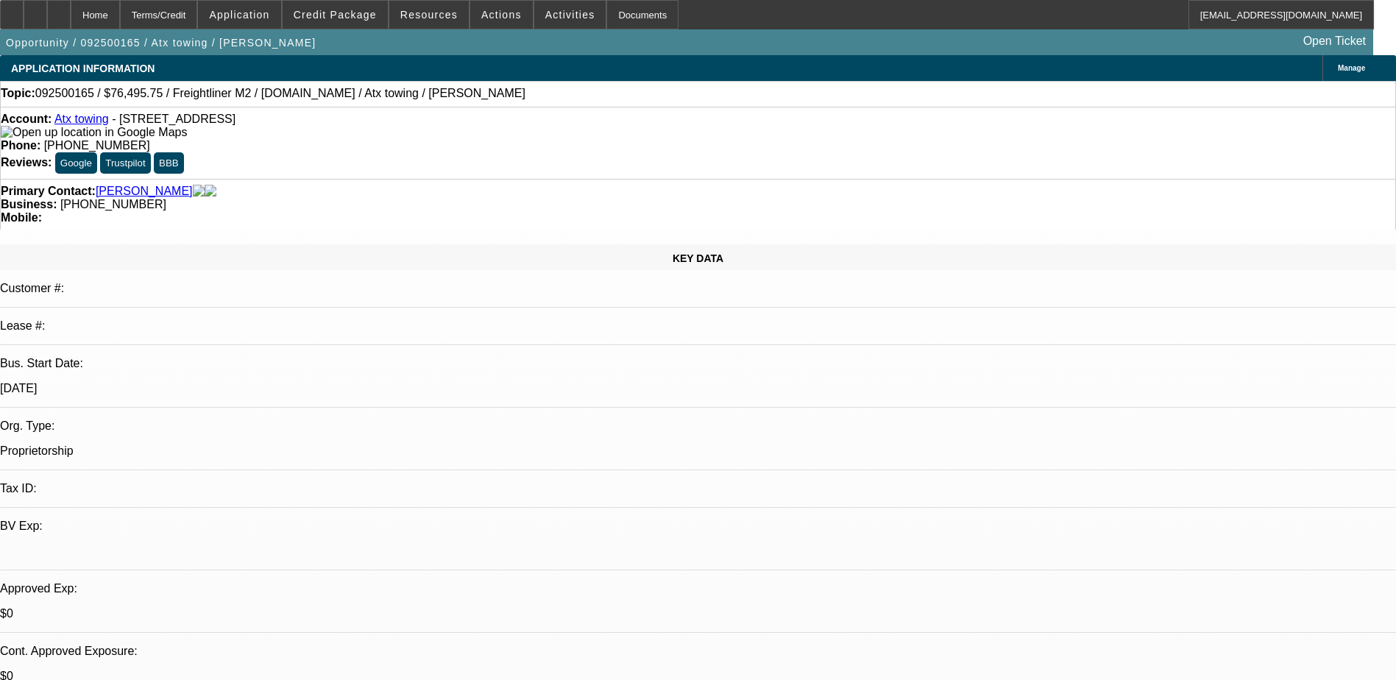
select select "0.15"
select select "2"
select select "0.2"
select select "17"
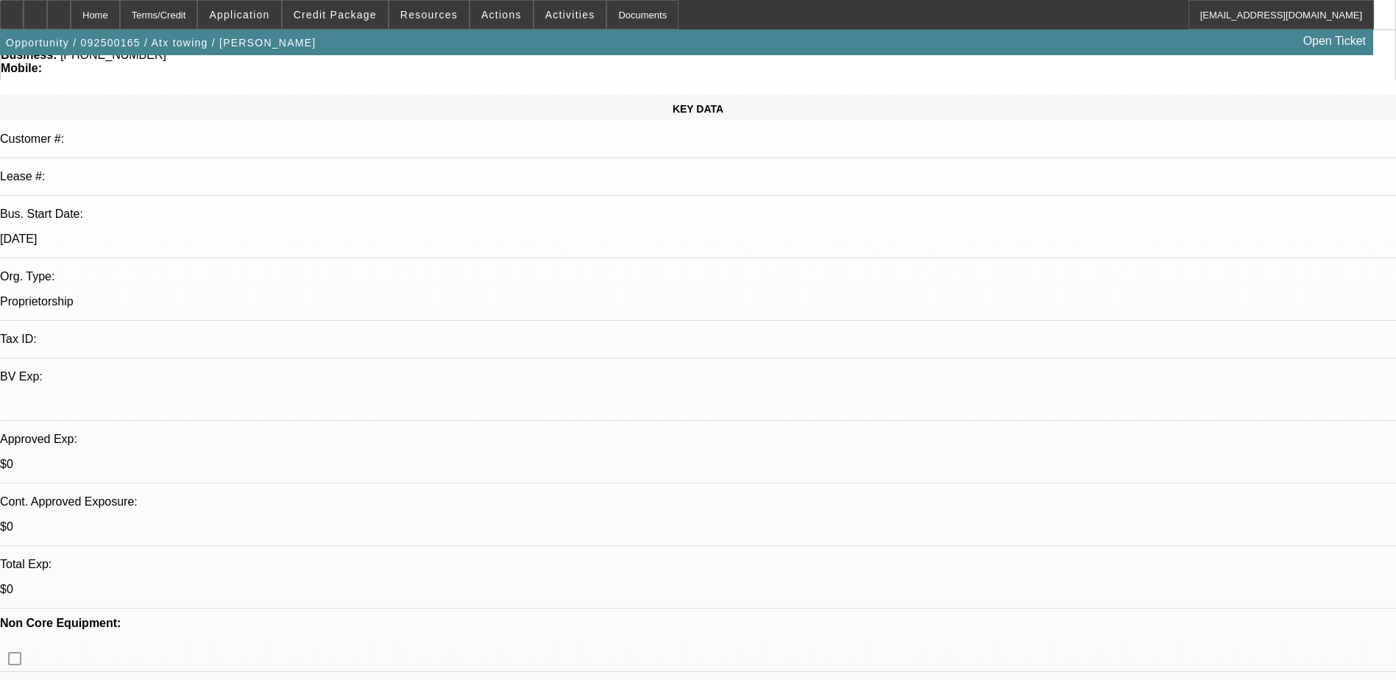
scroll to position [221, 0]
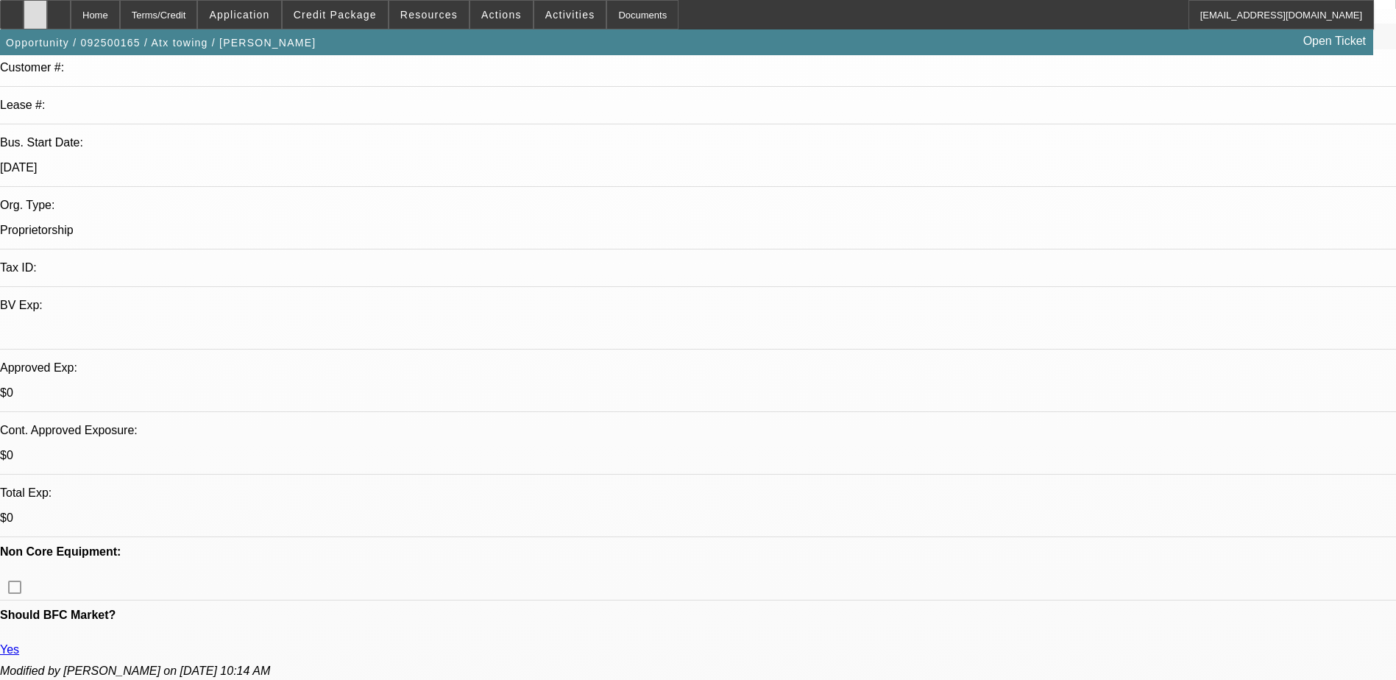
click at [47, 13] on div at bounding box center [36, 14] width 24 height 29
click at [784, 15] on div "Home Terms/Credit Application Credit Package Resources Actions Activities Docum…" at bounding box center [687, 14] width 1374 height 29
click at [71, 18] on div at bounding box center [59, 14] width 24 height 29
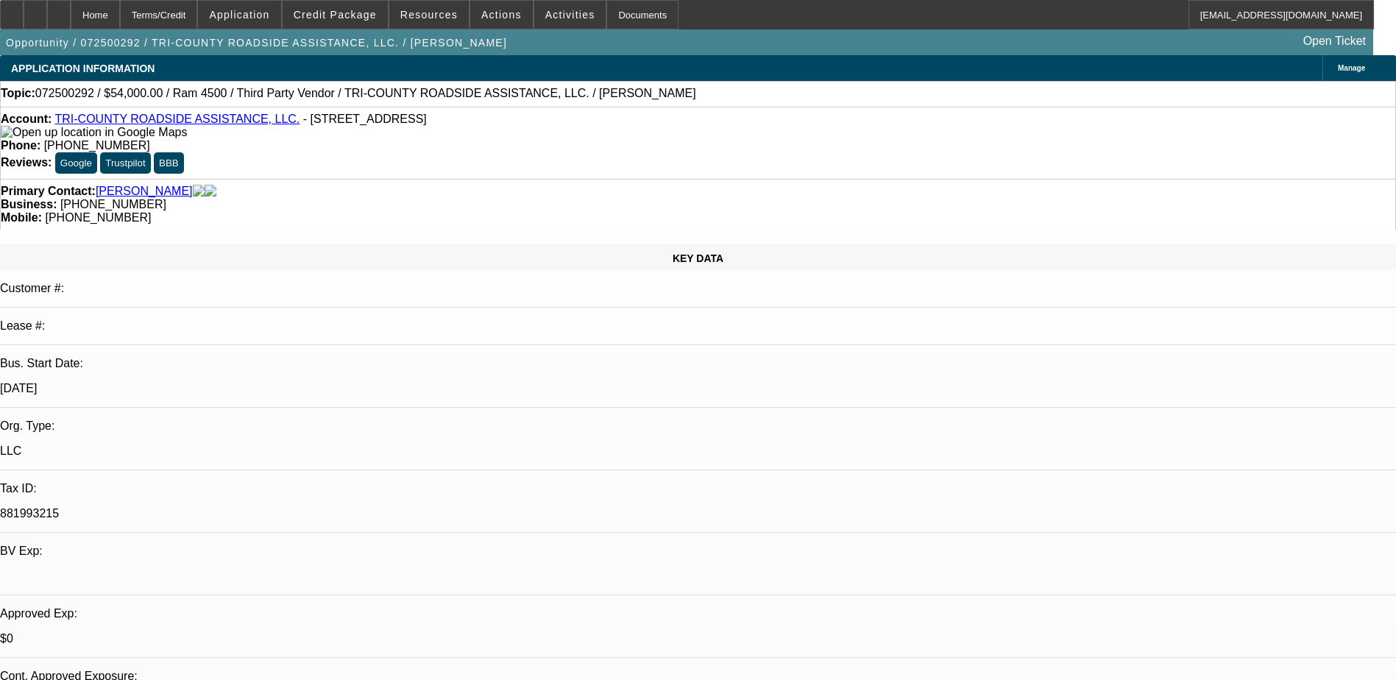
select select "0.2"
select select "0"
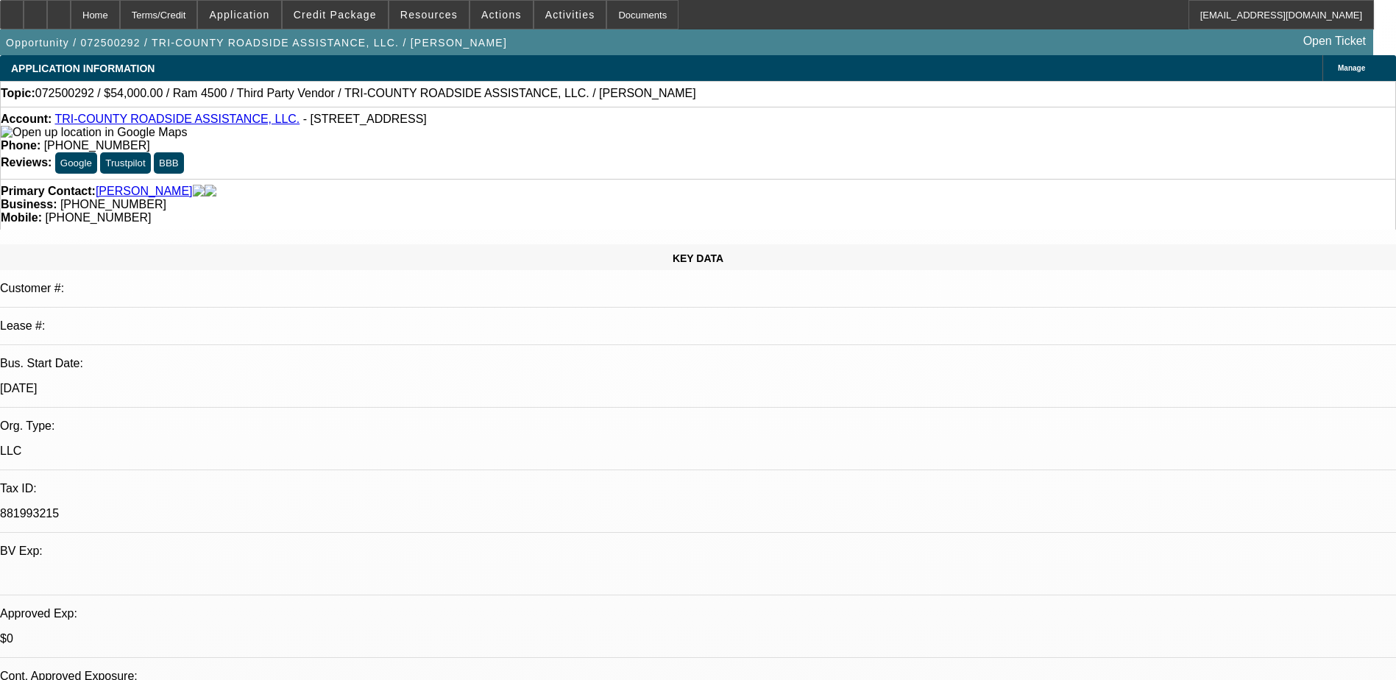
select select "0"
select select "1"
select select "2"
select select "6"
select select "1"
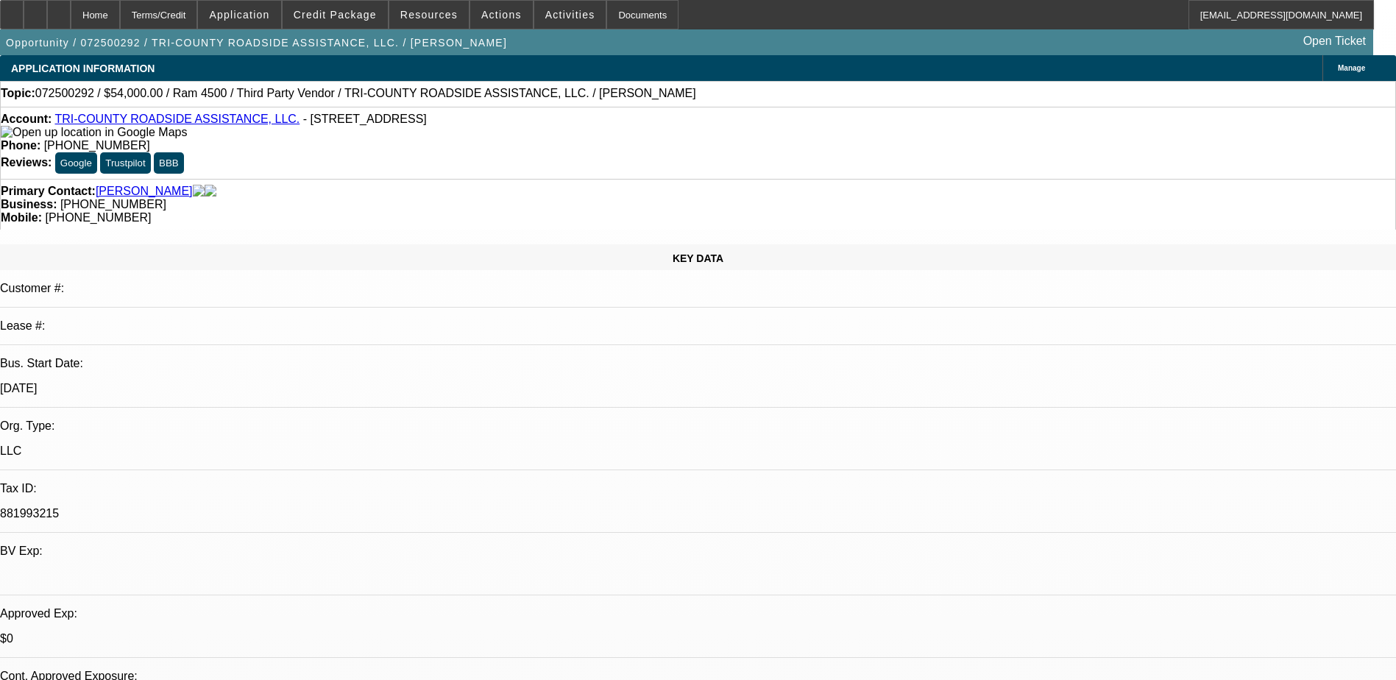
select select "2"
select select "6"
click at [128, 125] on link "TRI-COUNTY ROADSIDE ASSISTANCE, LLC." at bounding box center [176, 119] width 245 height 13
drag, startPoint x: 824, startPoint y: 167, endPoint x: 739, endPoint y: 169, distance: 84.6
click at [739, 179] on div "Primary Contact: Walls, Jimmy Business: (941) 268-2255 Mobile: (863) 990-5369" at bounding box center [698, 204] width 1396 height 51
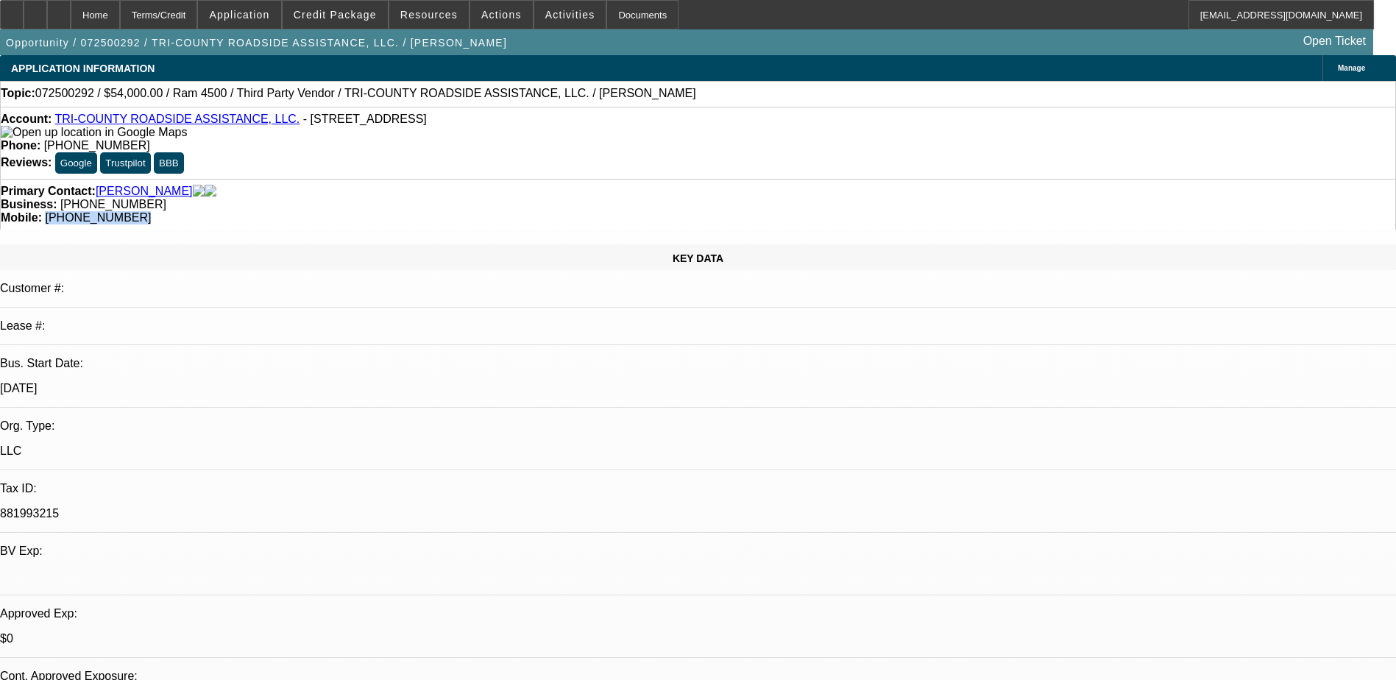
copy span "(863) 990-5369"
click at [646, 86] on div "Topic: 072500292 / $54,000.00 / Ram 4500 / Third Party Vendor / TRI-COUNTY ROAD…" at bounding box center [698, 94] width 1396 height 26
select select "0"
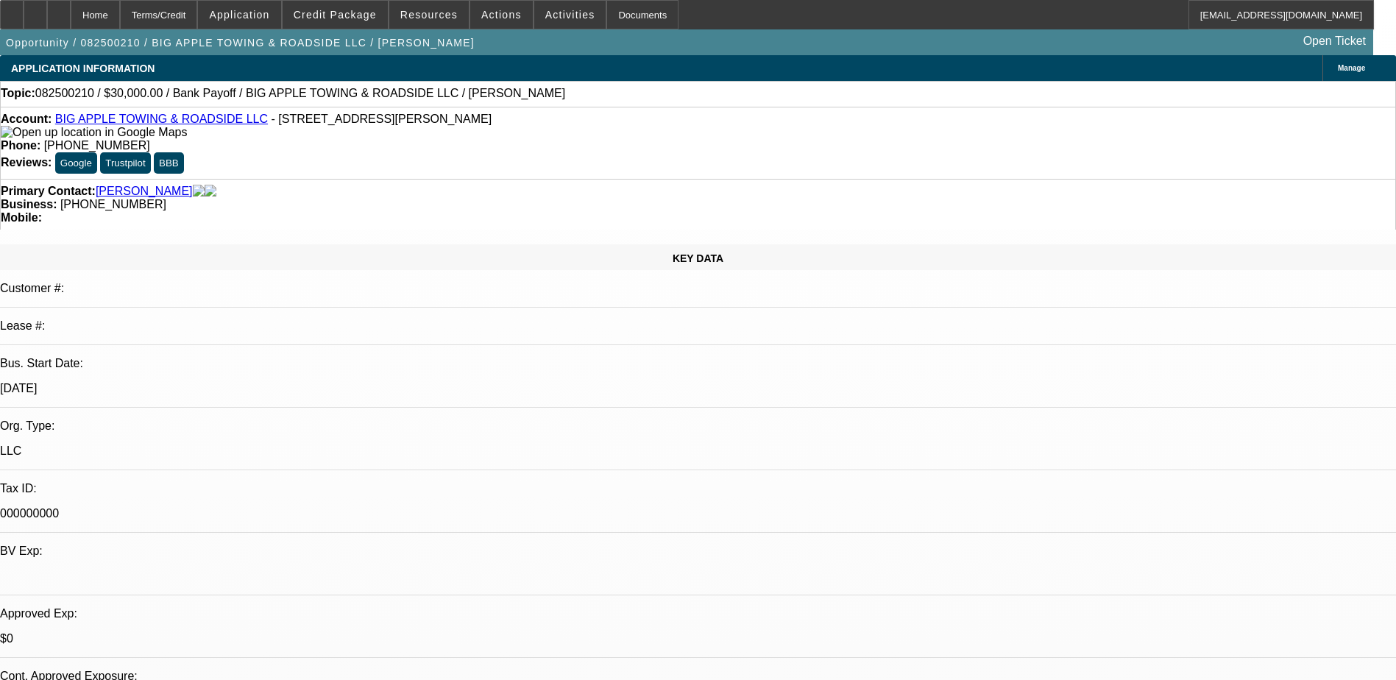
select select "0"
select select "0.1"
select select "2"
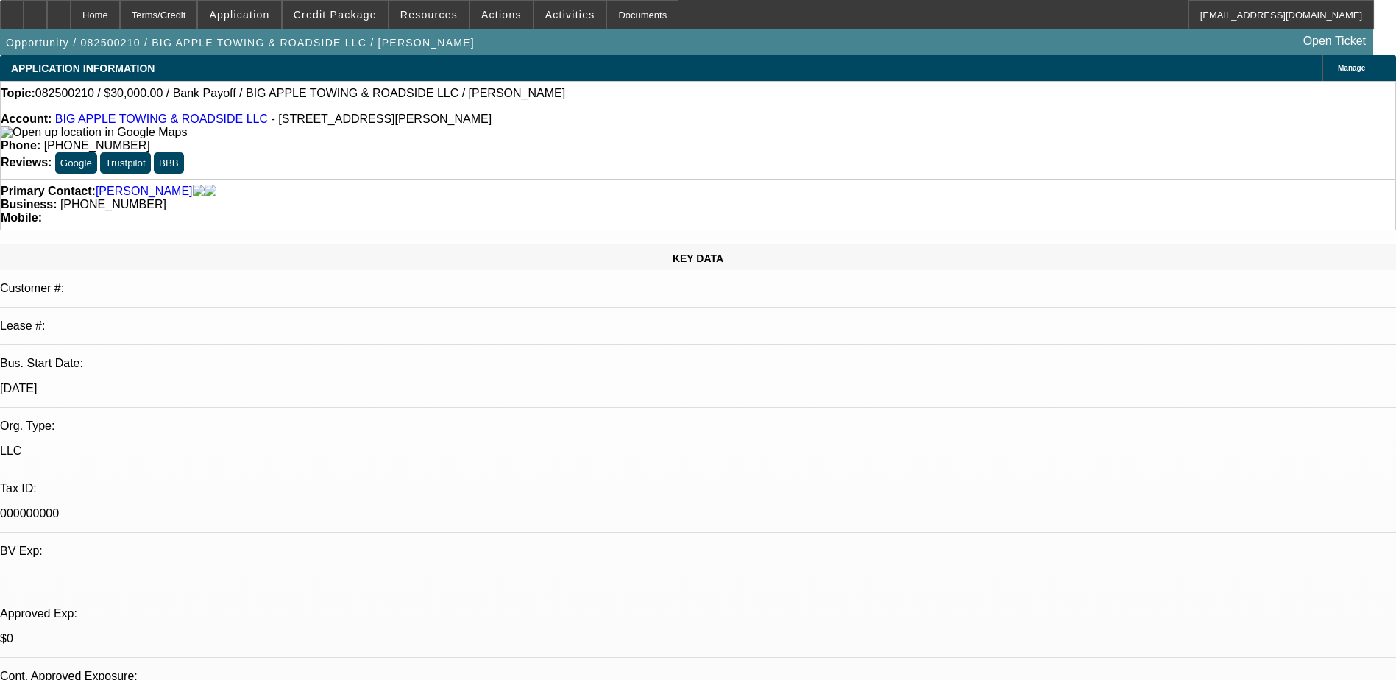
select select "0"
select select "1"
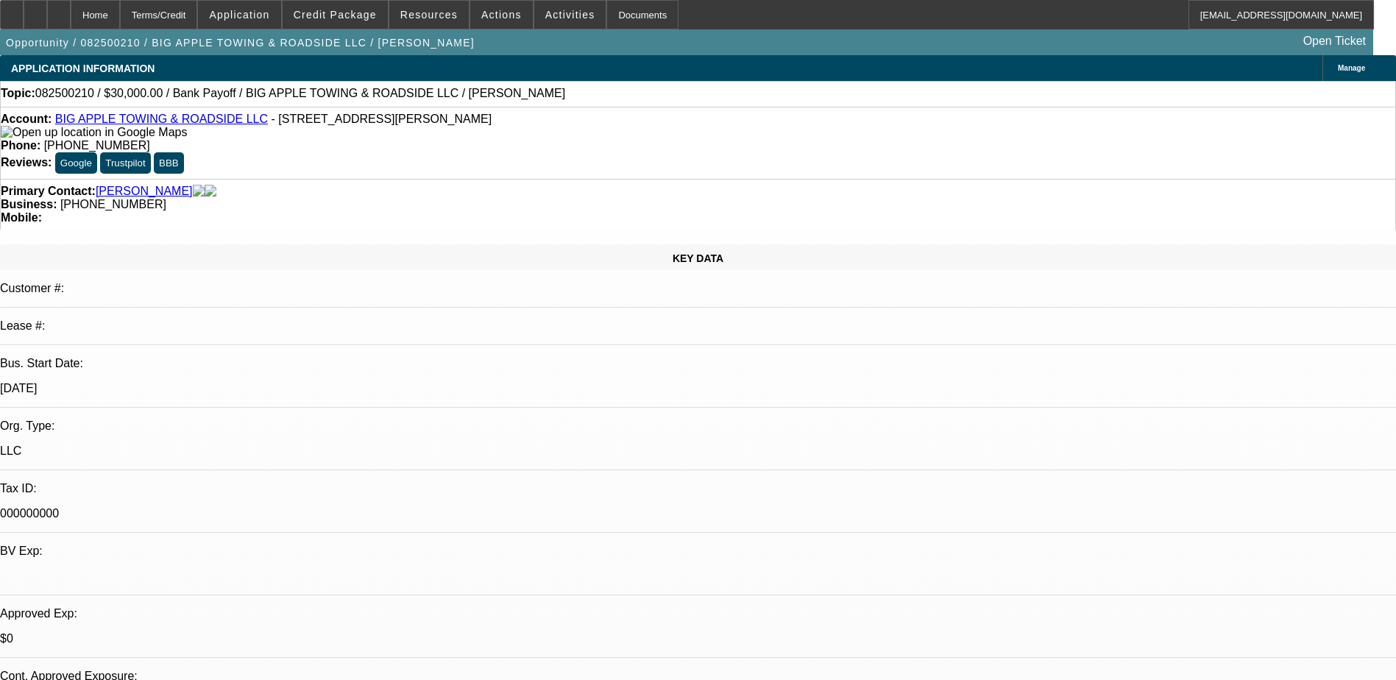
select select "2"
select select "6"
select select "1"
select select "2"
select select "6"
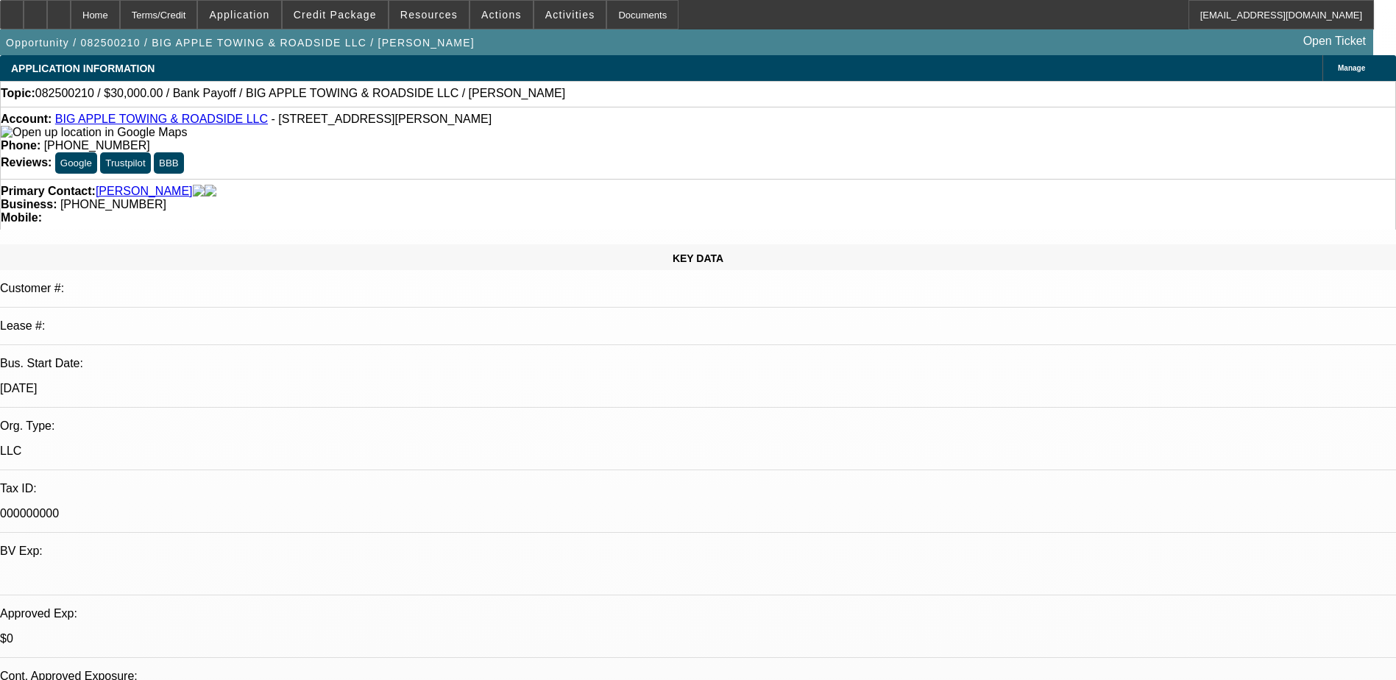
select select "1"
select select "2"
select select "6"
select select "1"
select select "2"
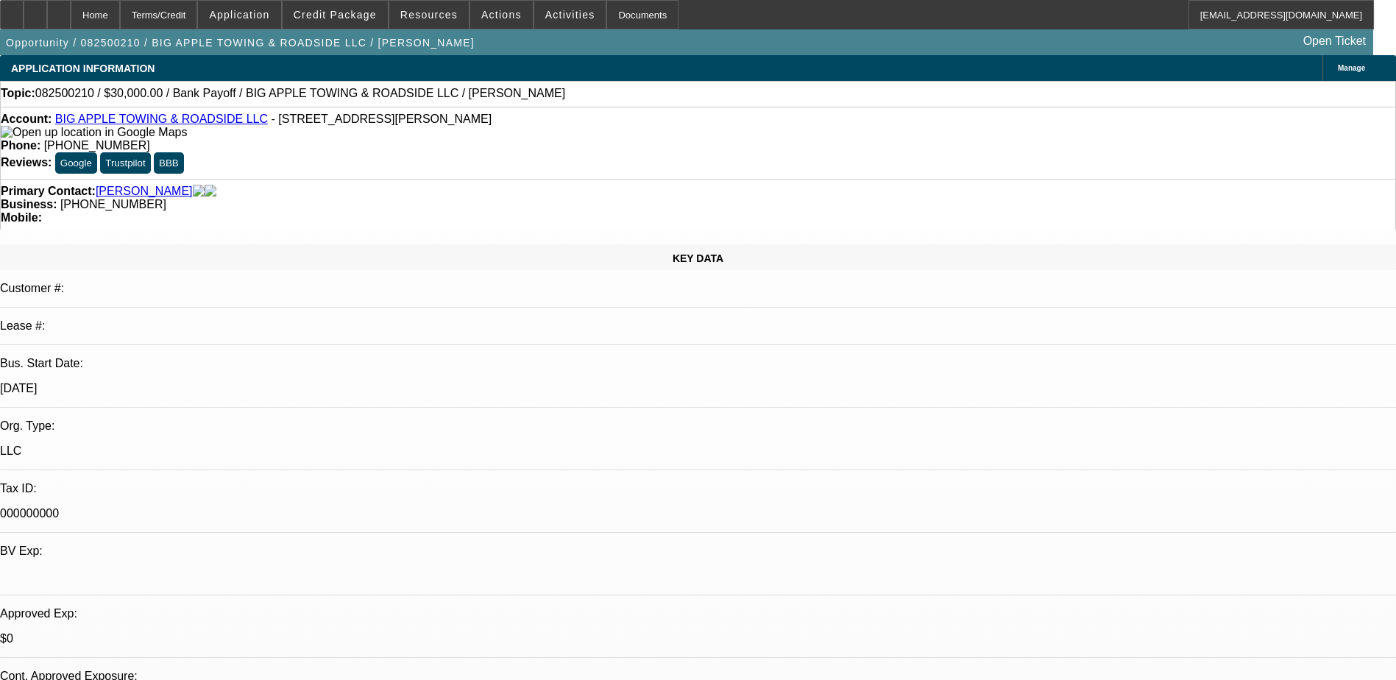
select select "6"
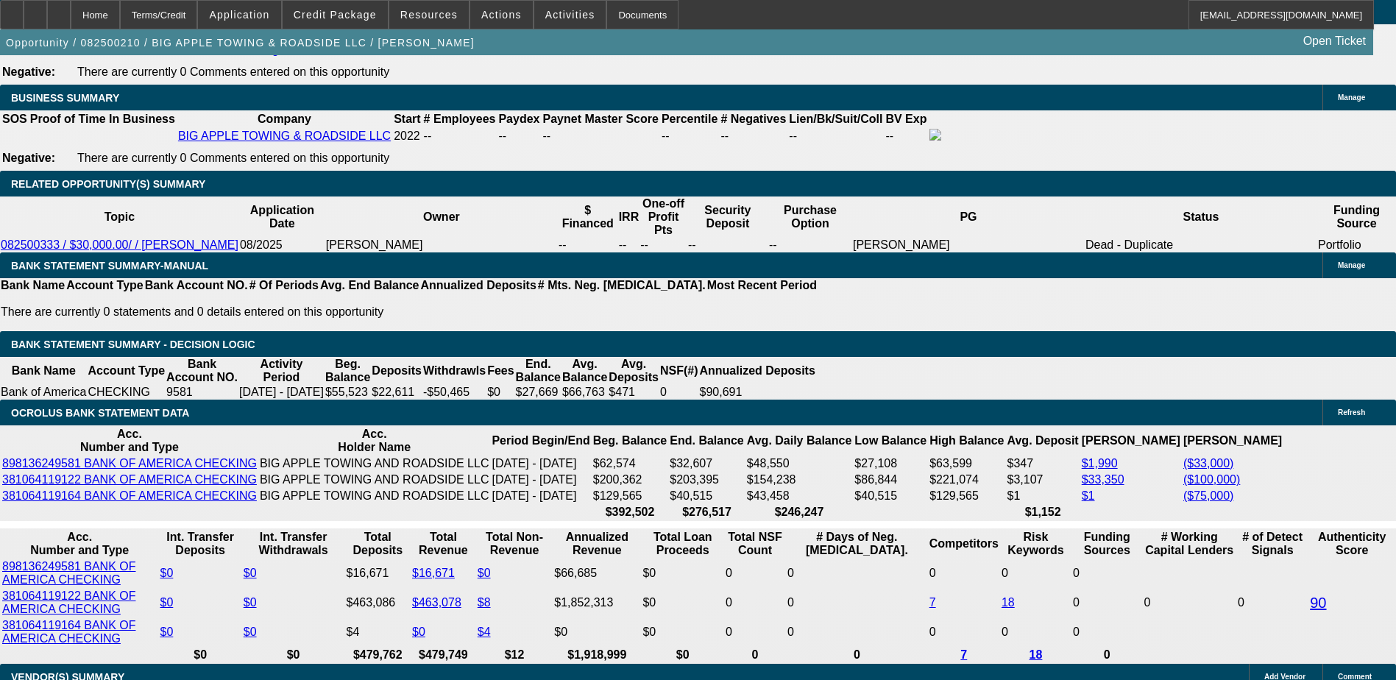
scroll to position [2428, 0]
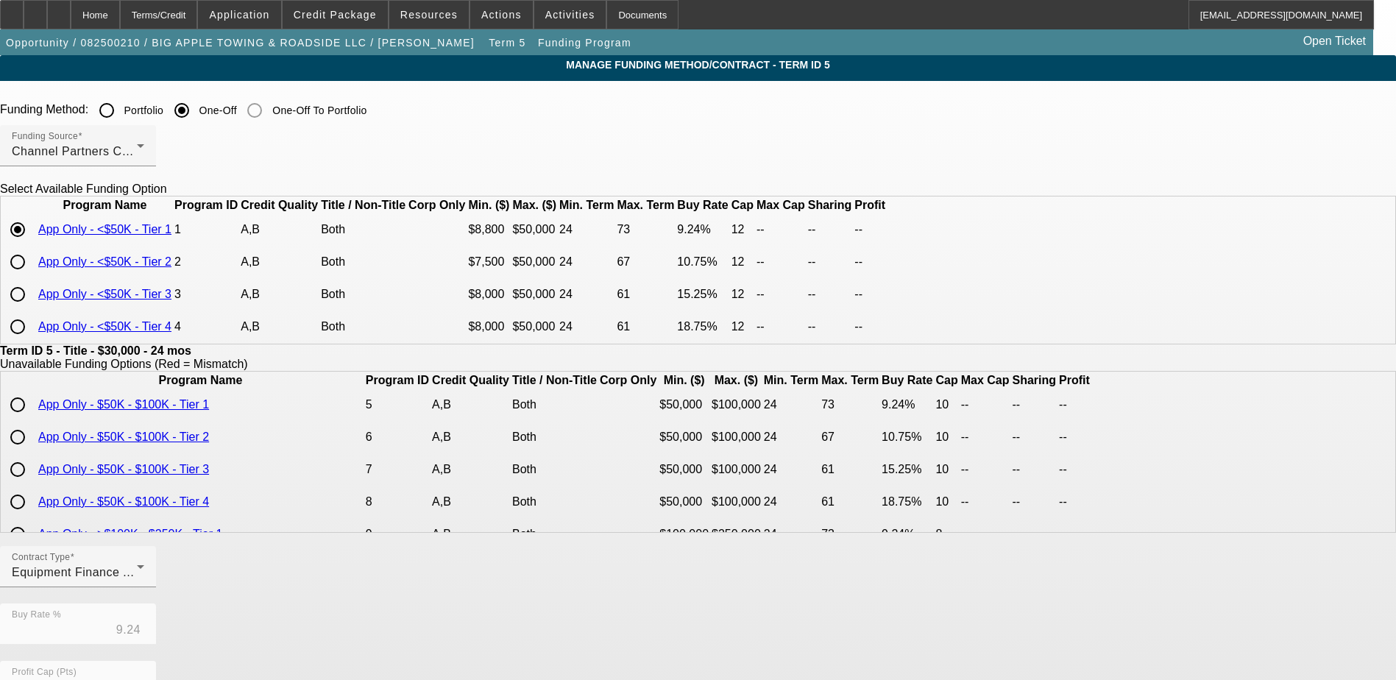
click at [32, 277] on input "radio" at bounding box center [17, 261] width 29 height 29
radio input "true"
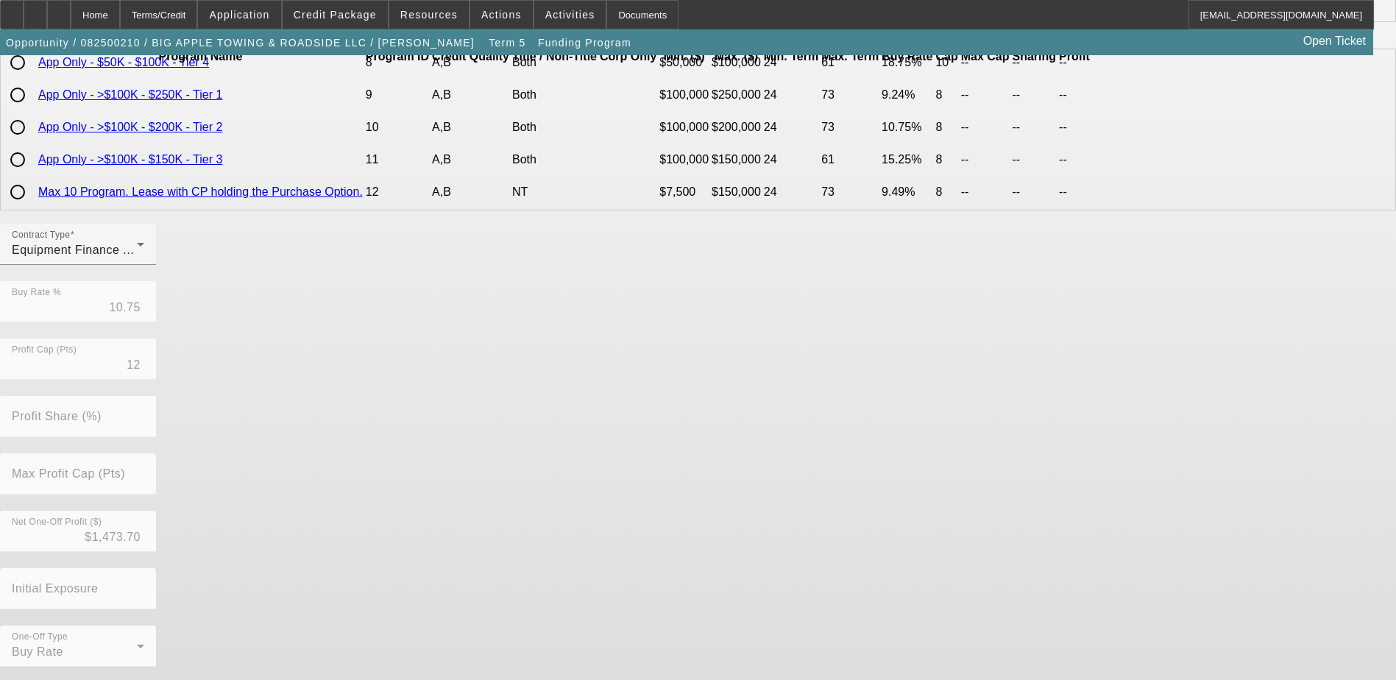
scroll to position [338, 0]
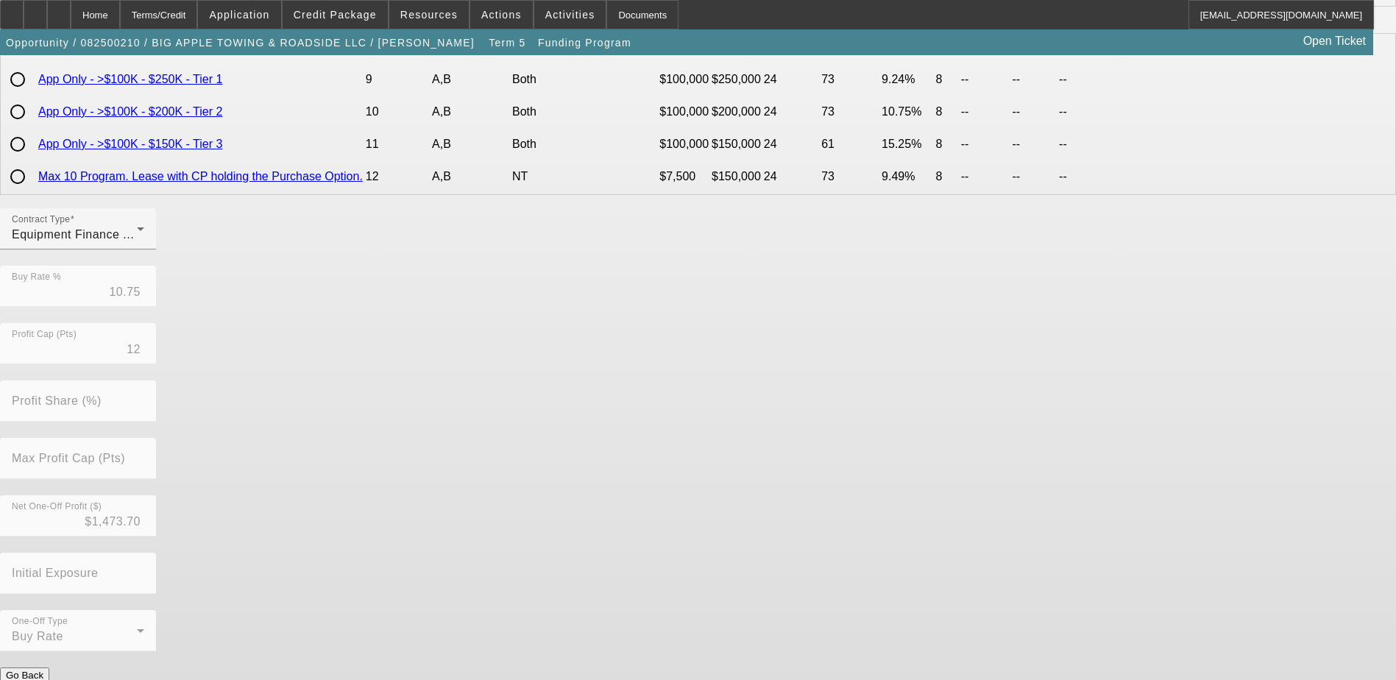
click at [42, 679] on button "Submit" at bounding box center [21, 690] width 42 height 15
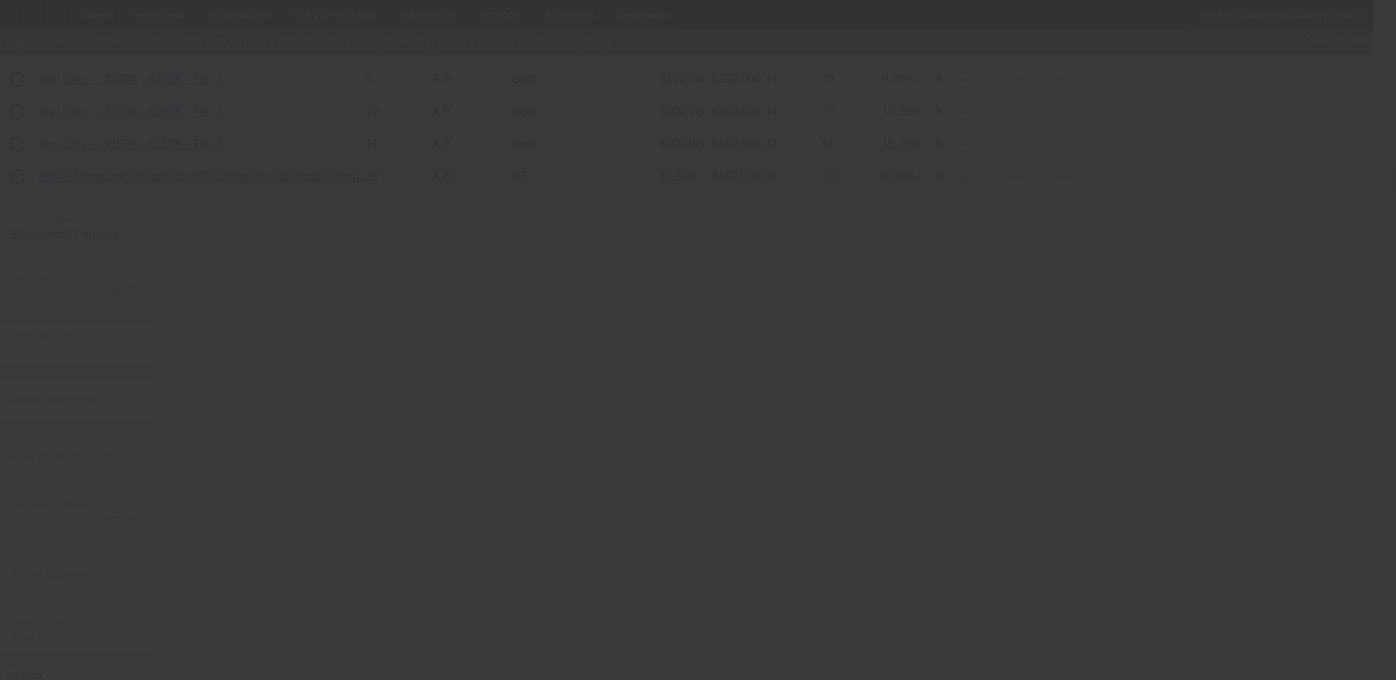
type input "9.24"
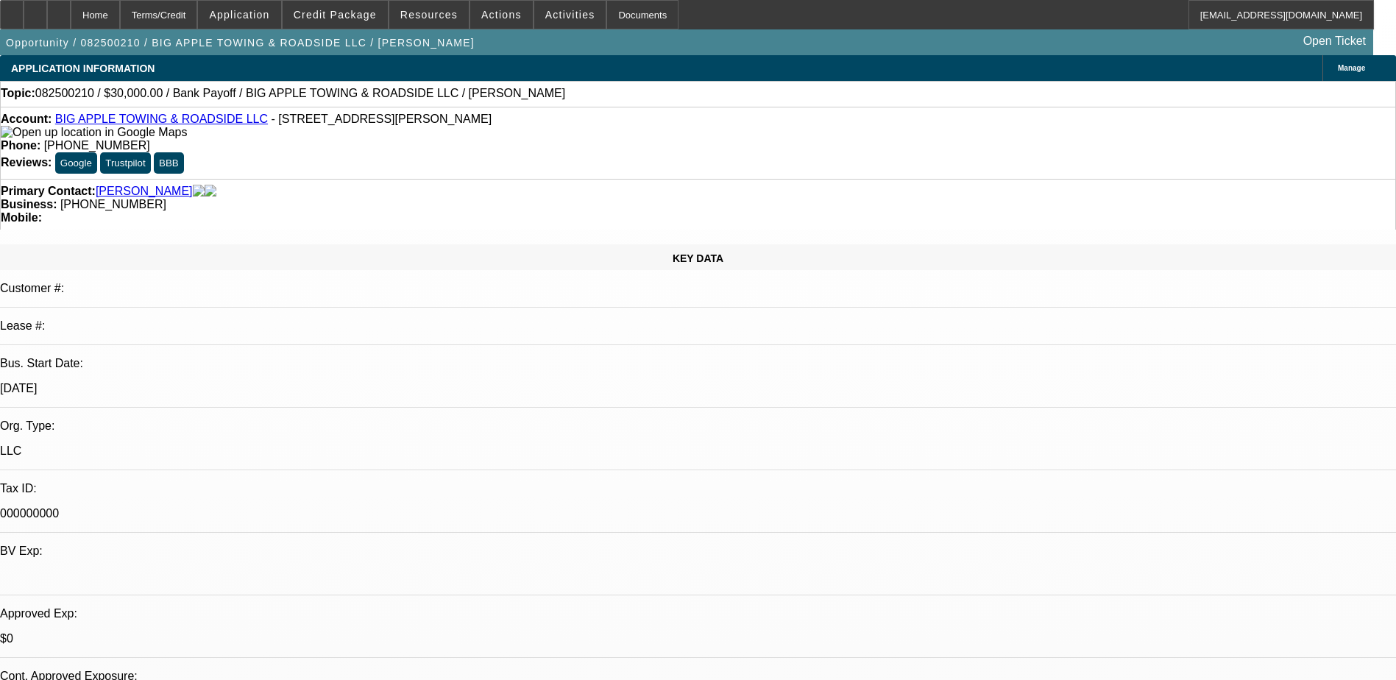
select select "0"
select select "2"
select select "0"
select select "6"
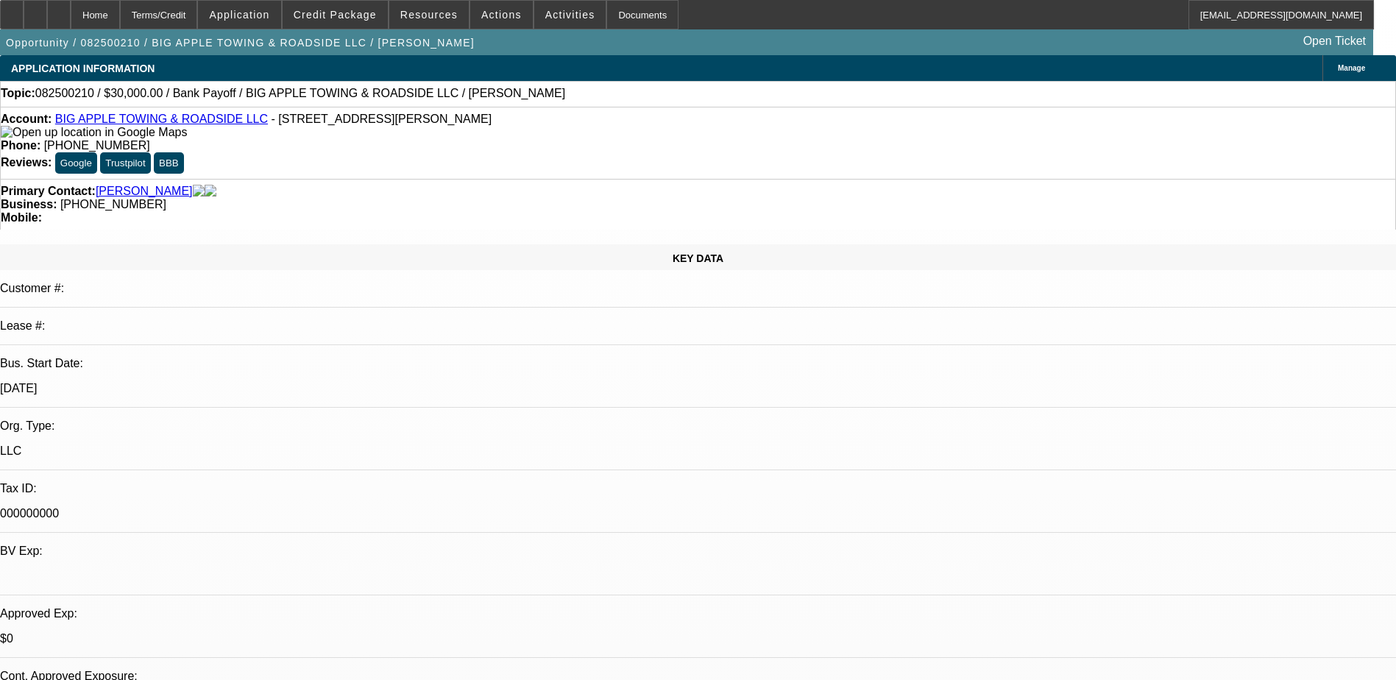
select select "0"
select select "2"
select select "0"
select select "6"
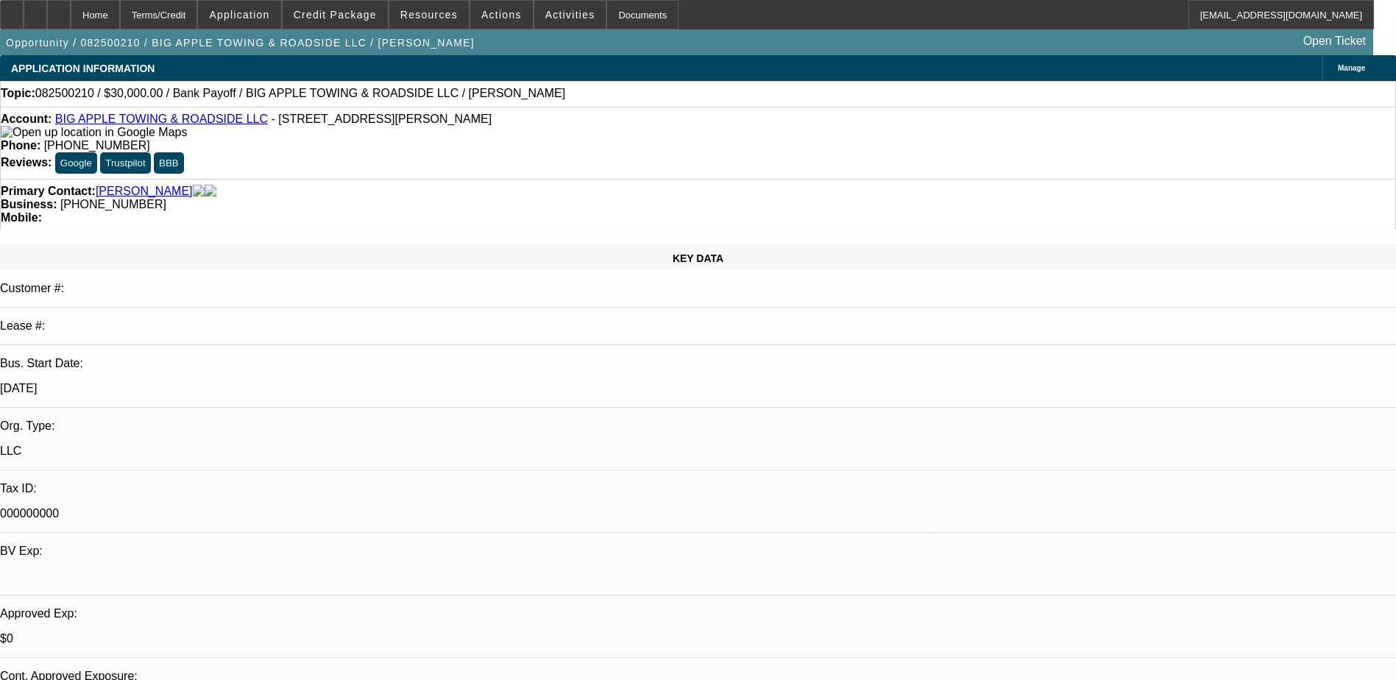
select select "0.1"
select select "2"
select select "0"
select select "6"
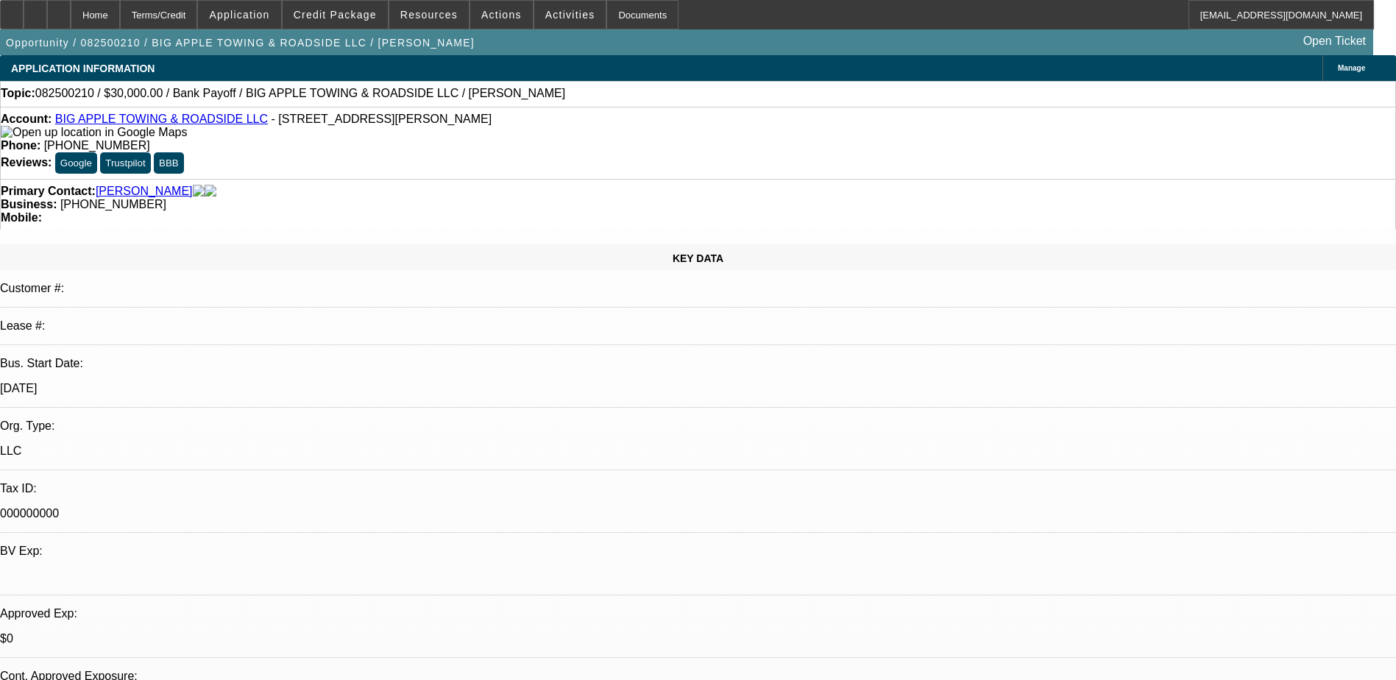
select select "0"
select select "2"
select select "0"
select select "6"
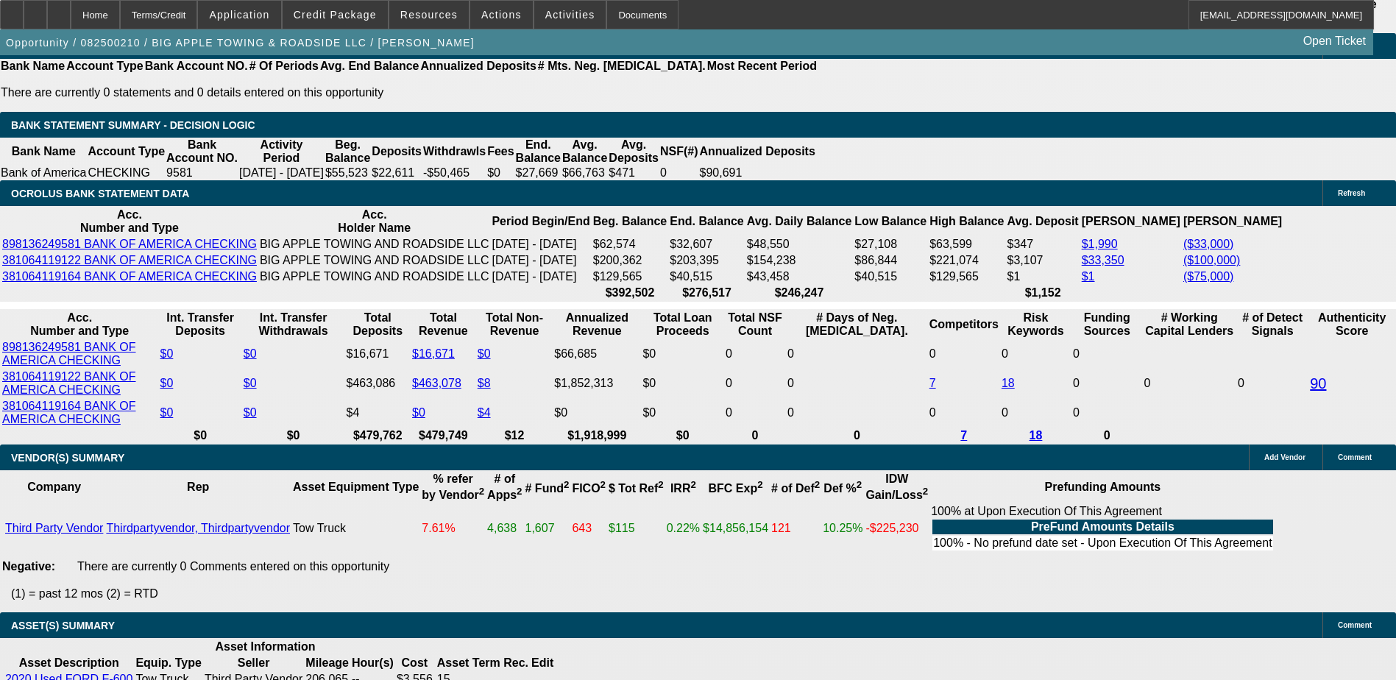
scroll to position [2649, 0]
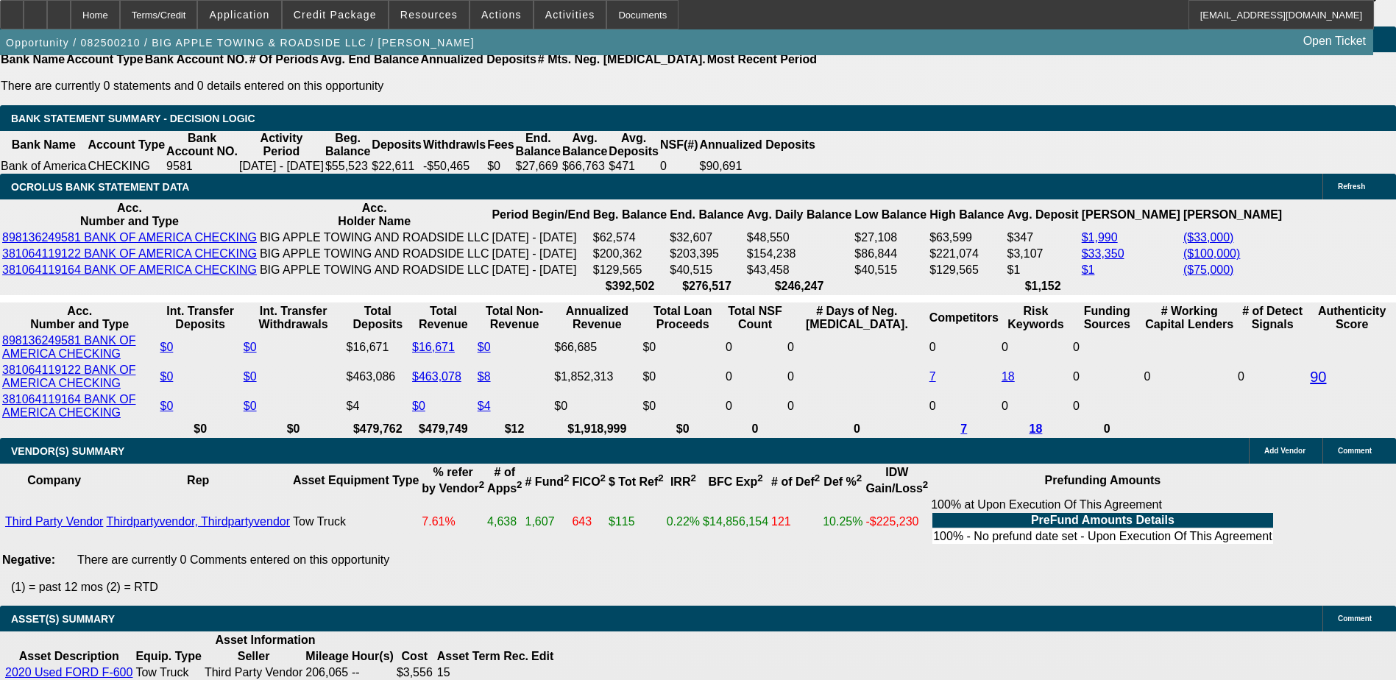
type input "UNKNOWN"
type input "1.9"
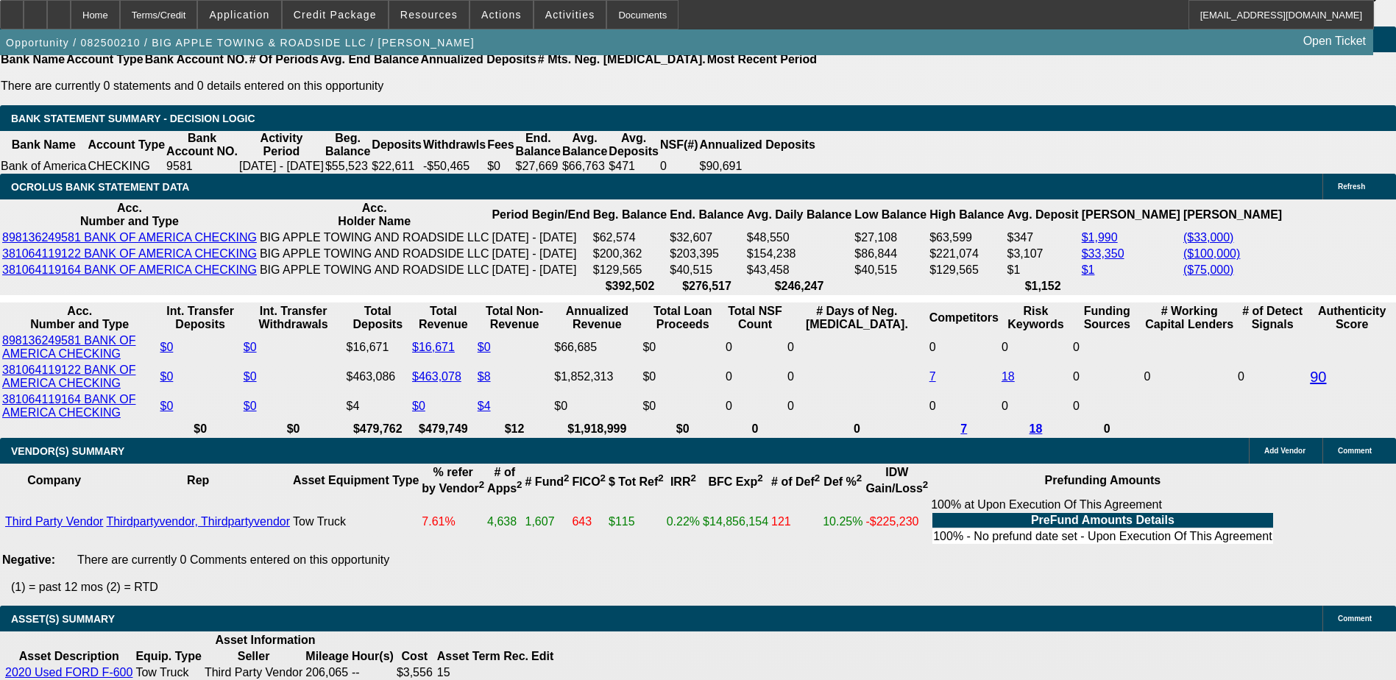
type input "$1,274.89"
type input "15.9"
type input "$1,467.46"
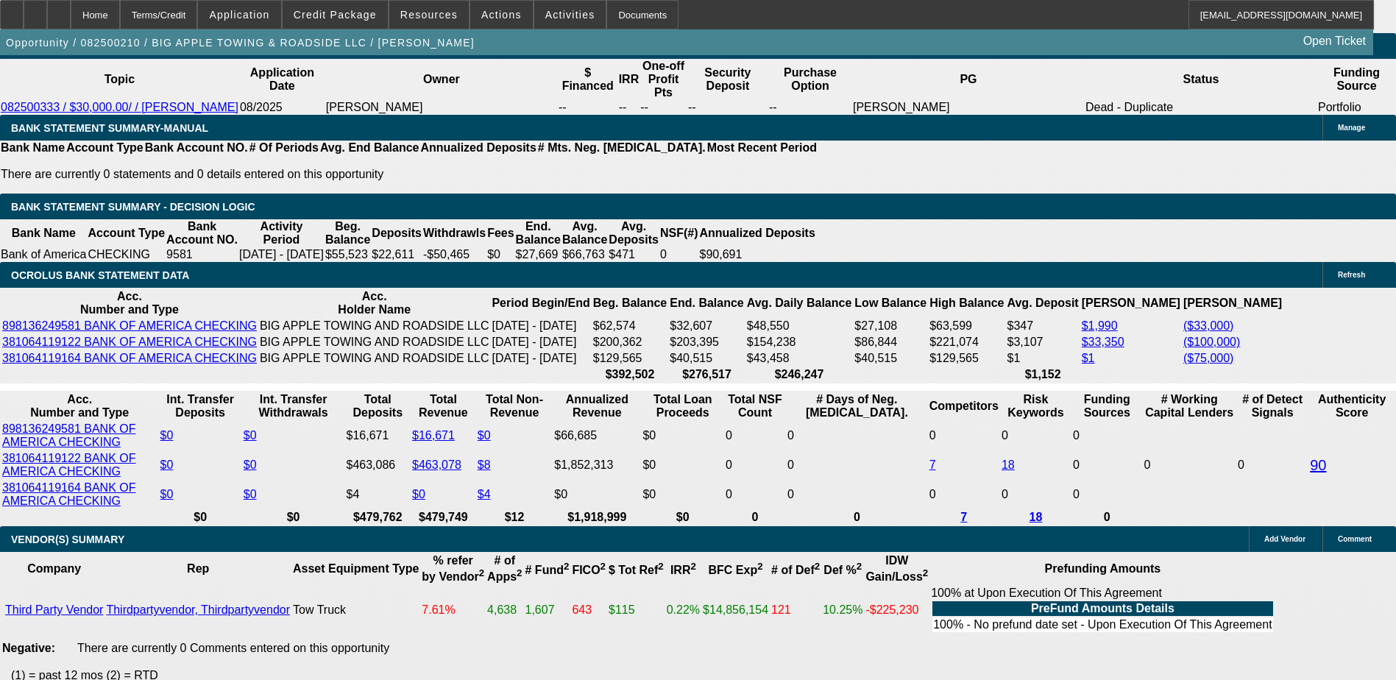
scroll to position [2354, 0]
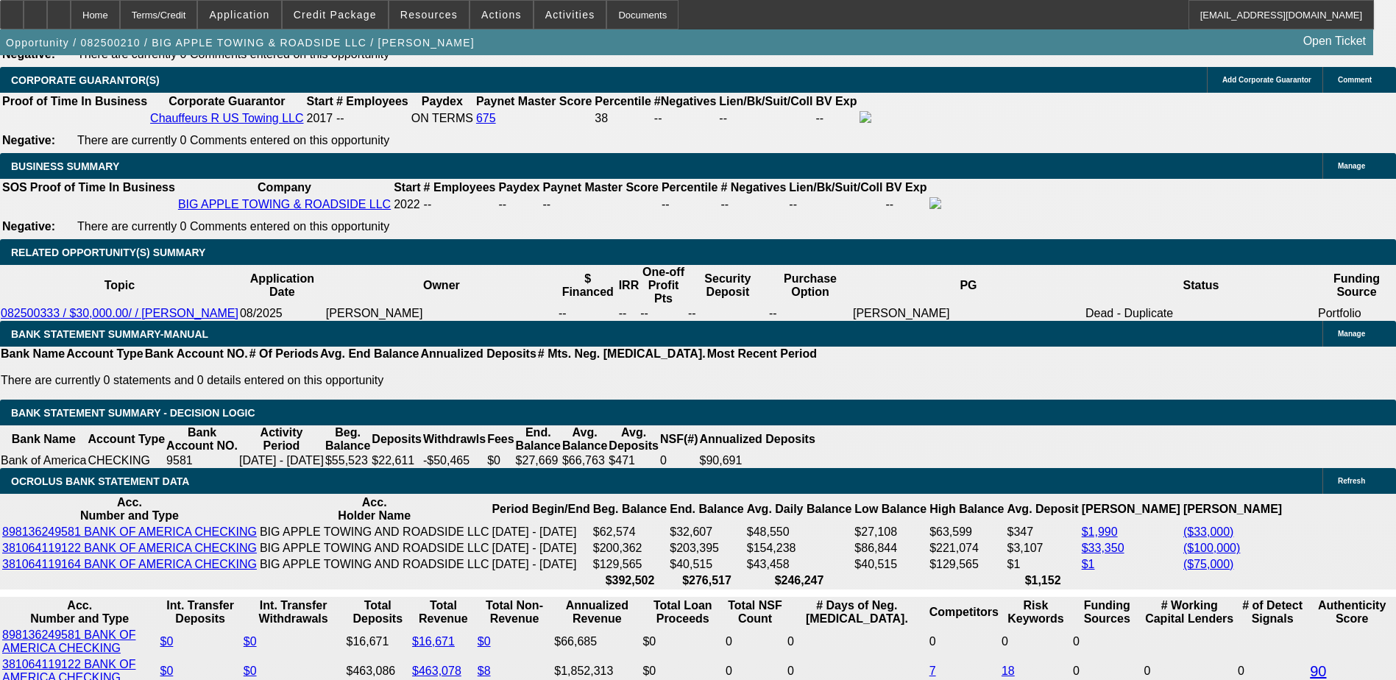
type input "15.9"
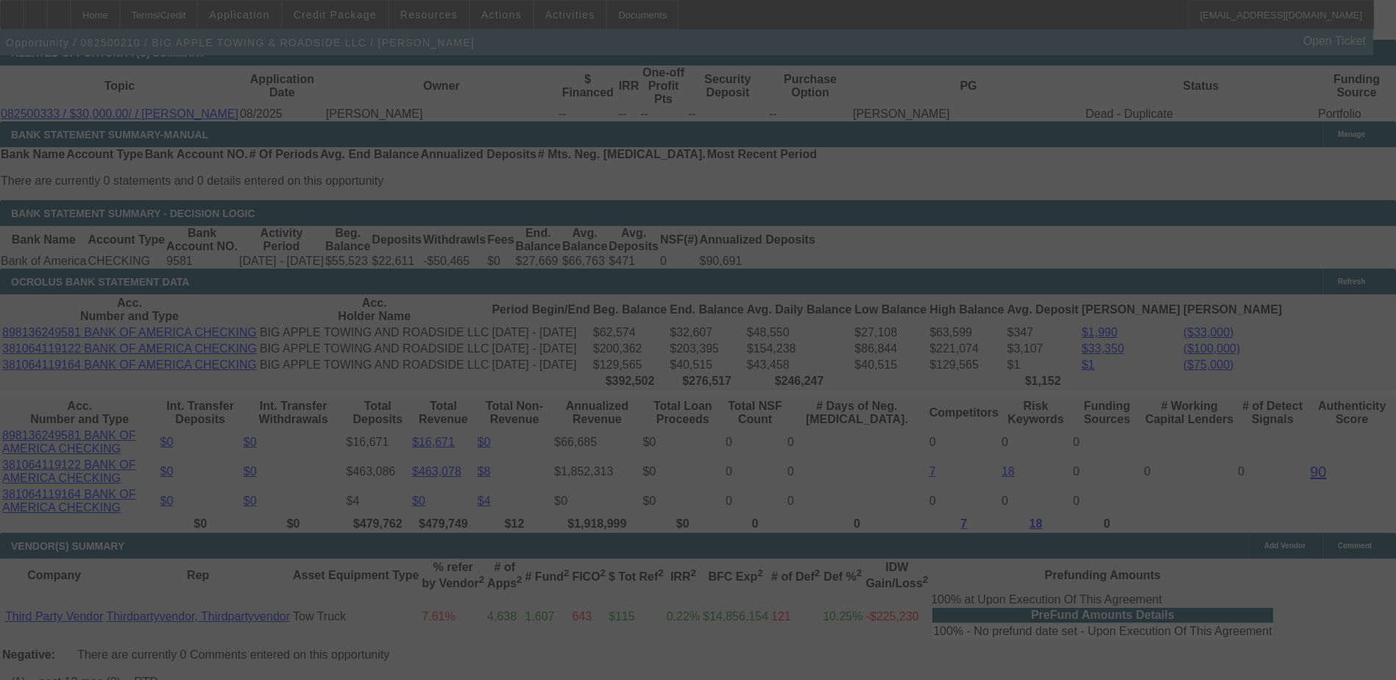
scroll to position [2575, 0]
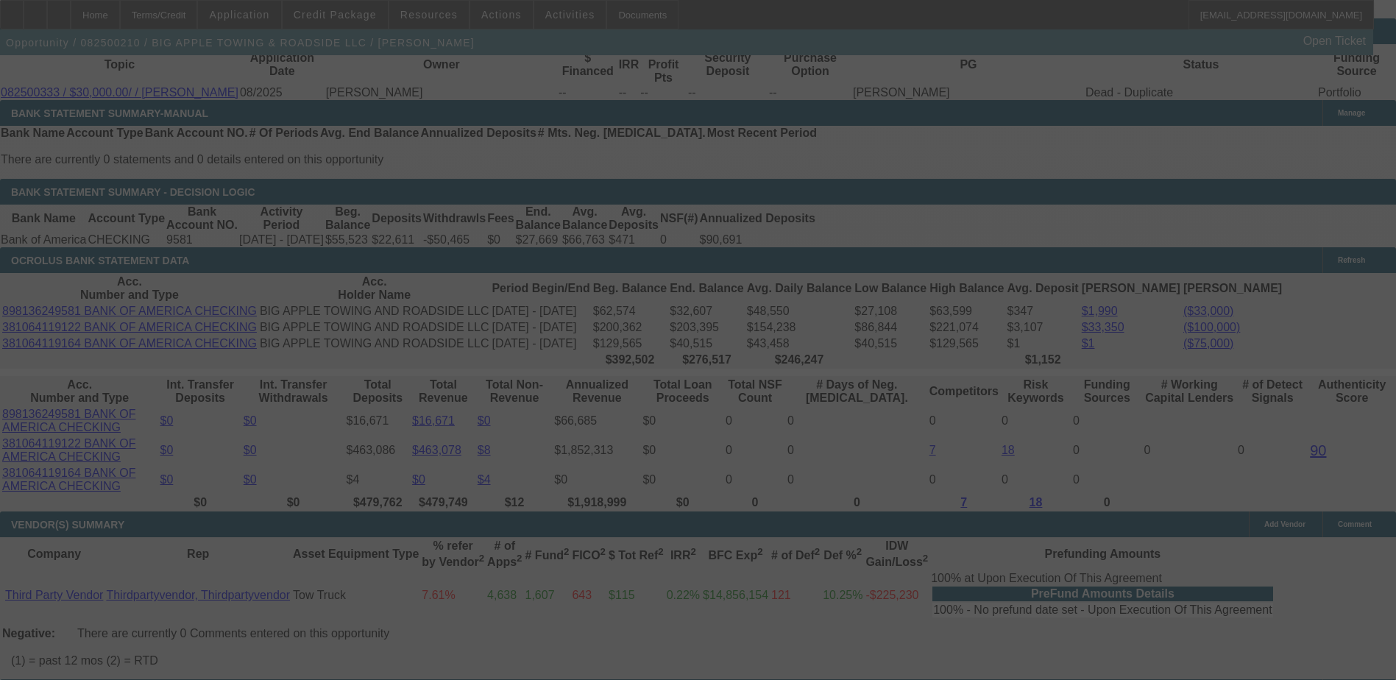
select select "0"
select select "2"
select select "0"
select select "6"
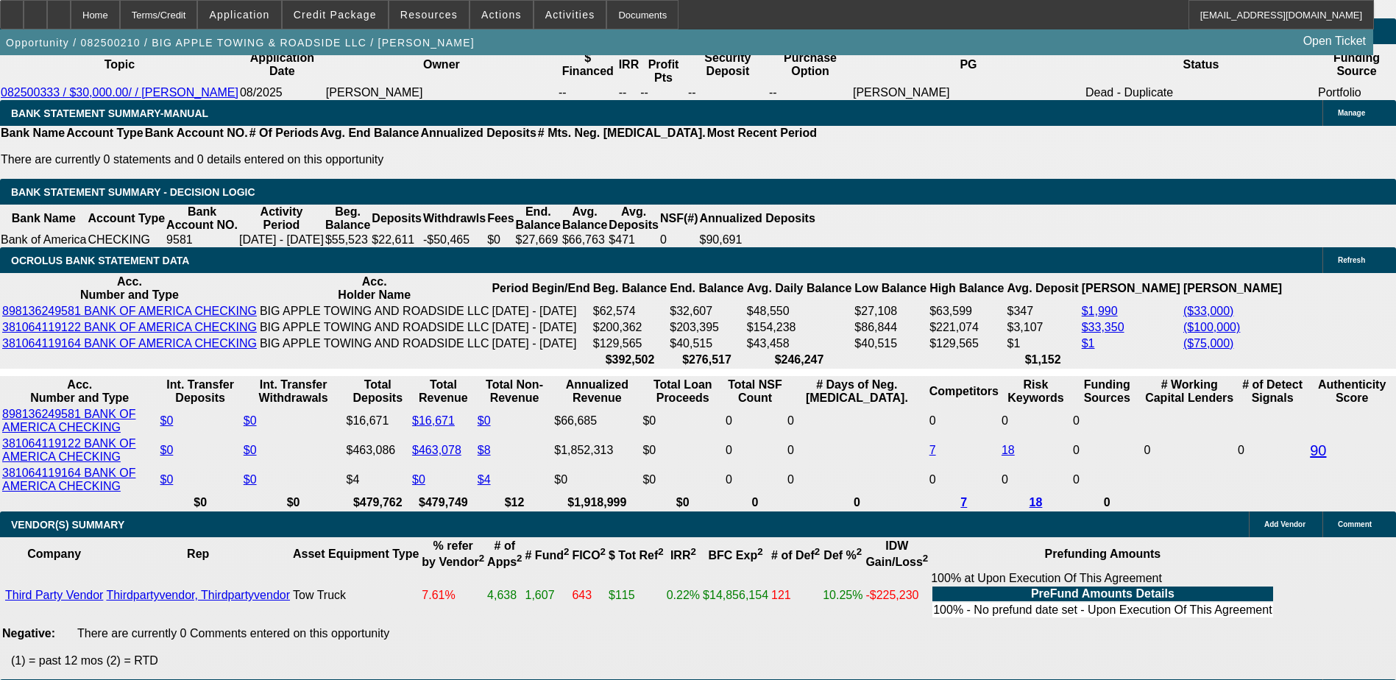
drag, startPoint x: 1177, startPoint y: 641, endPoint x: 1071, endPoint y: 480, distance: 192.2
type input "UNKNOWN"
type input "28"
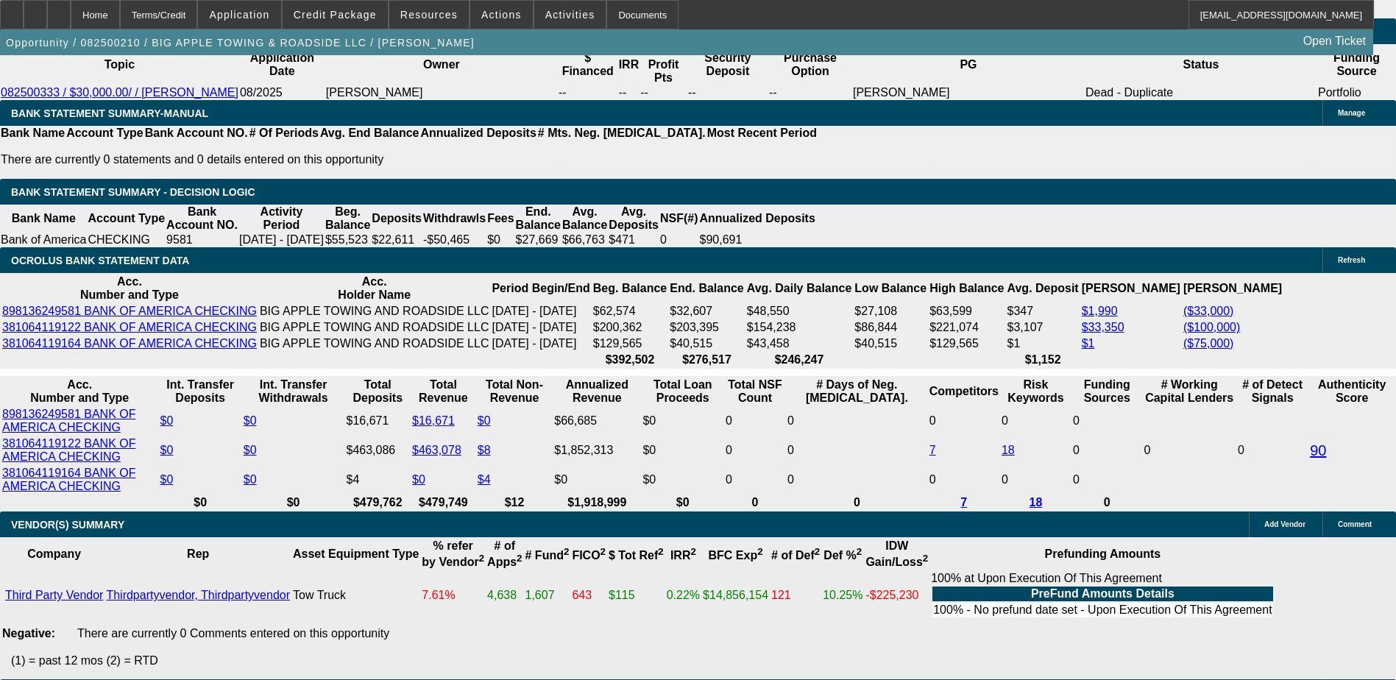
type input "$15,298.78"
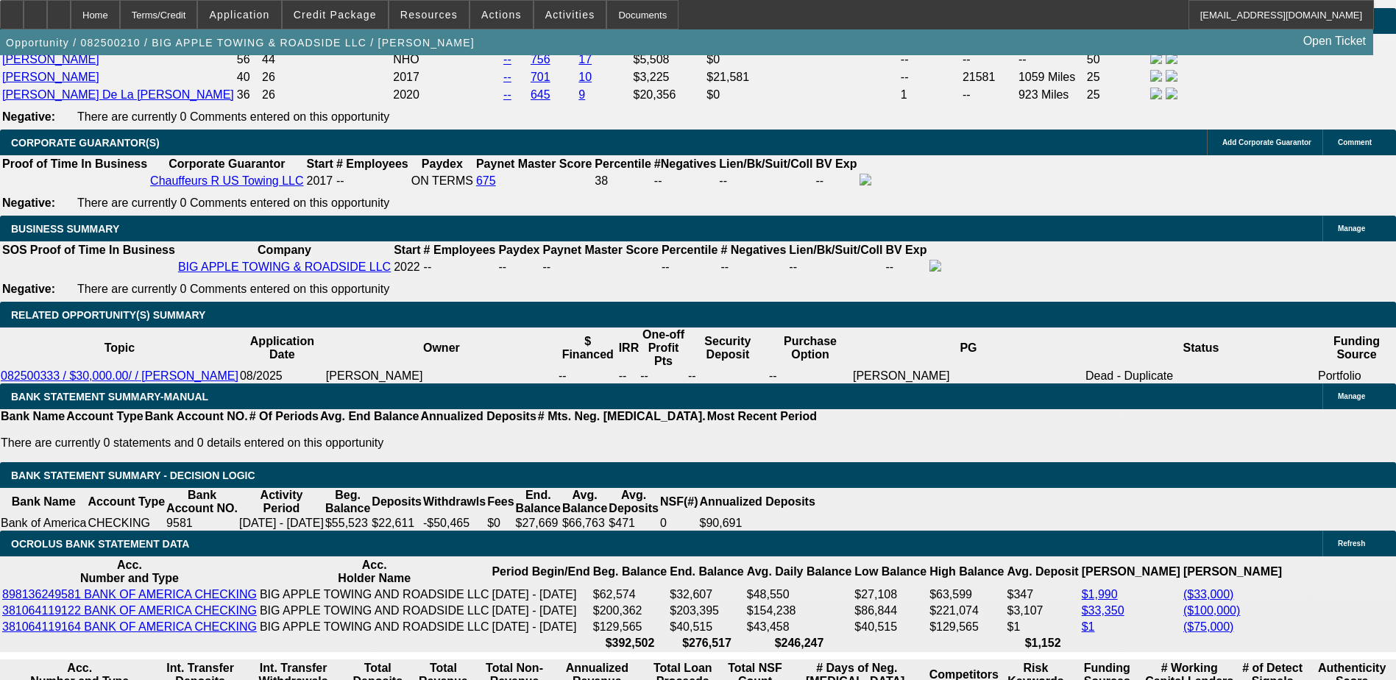
scroll to position [2281, 0]
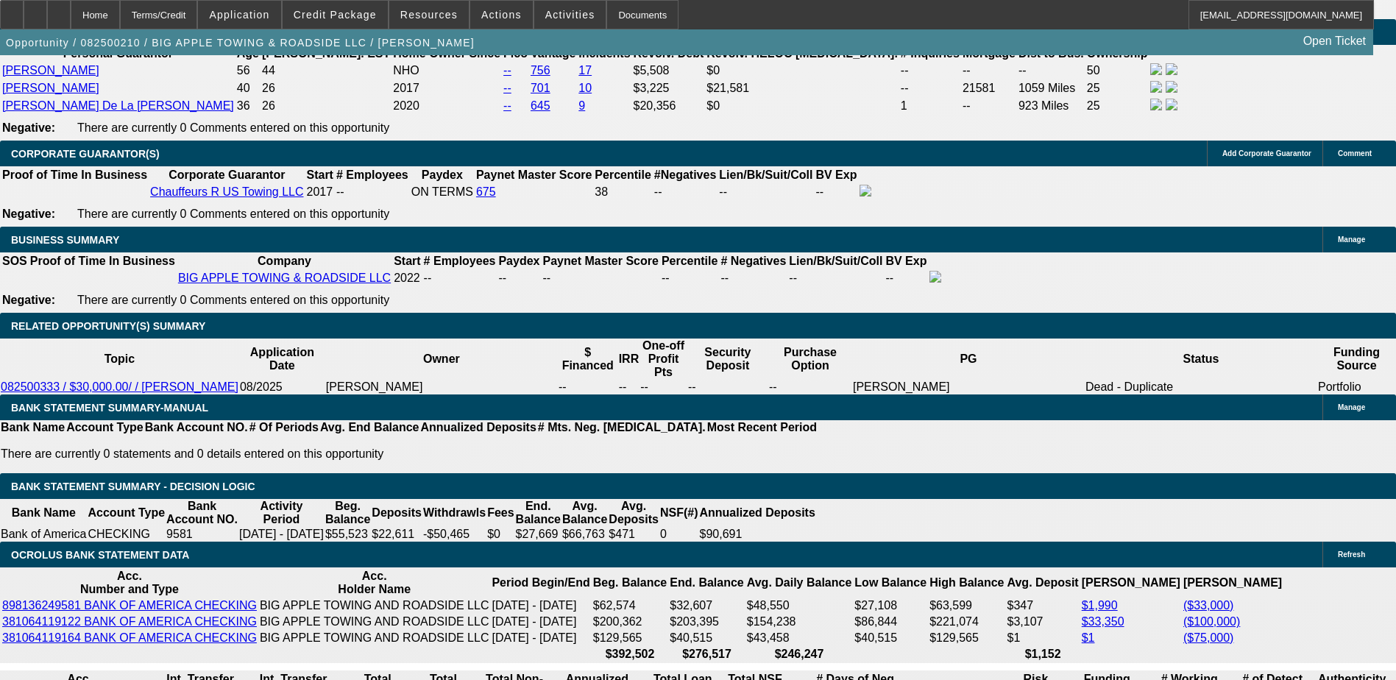
type input "28"
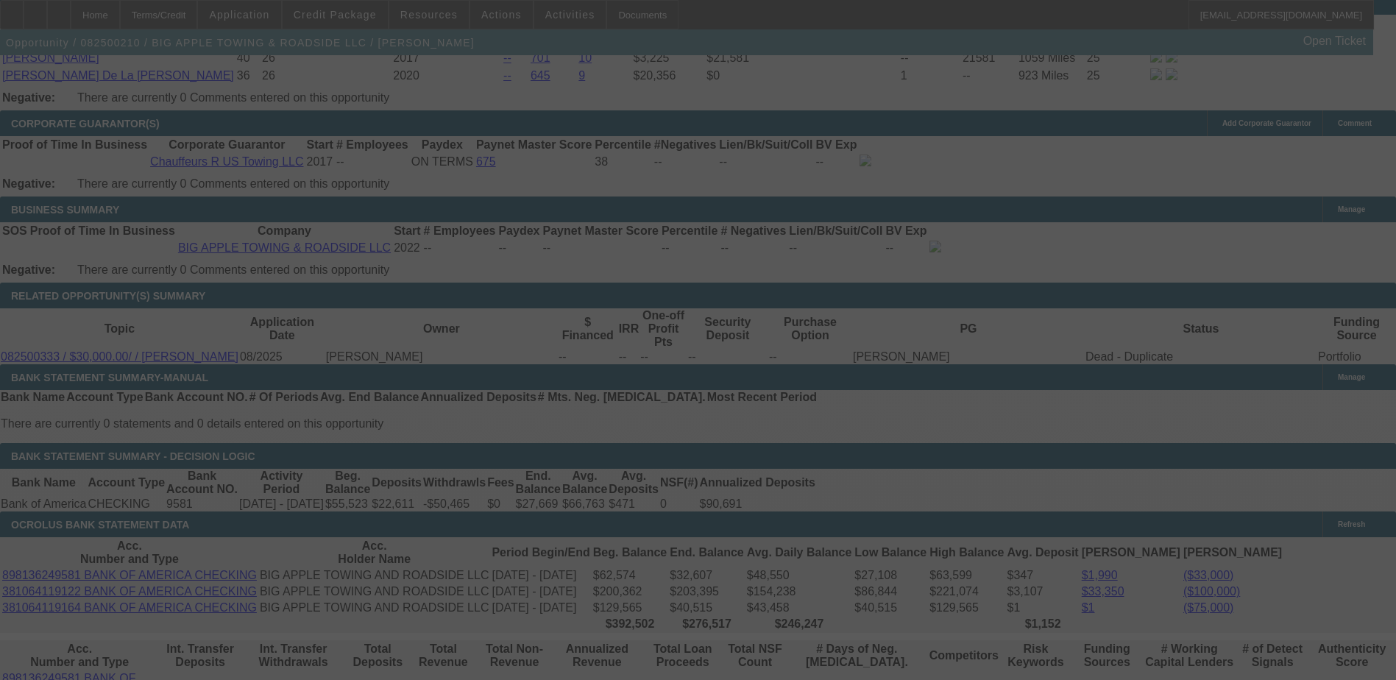
scroll to position [2428, 0]
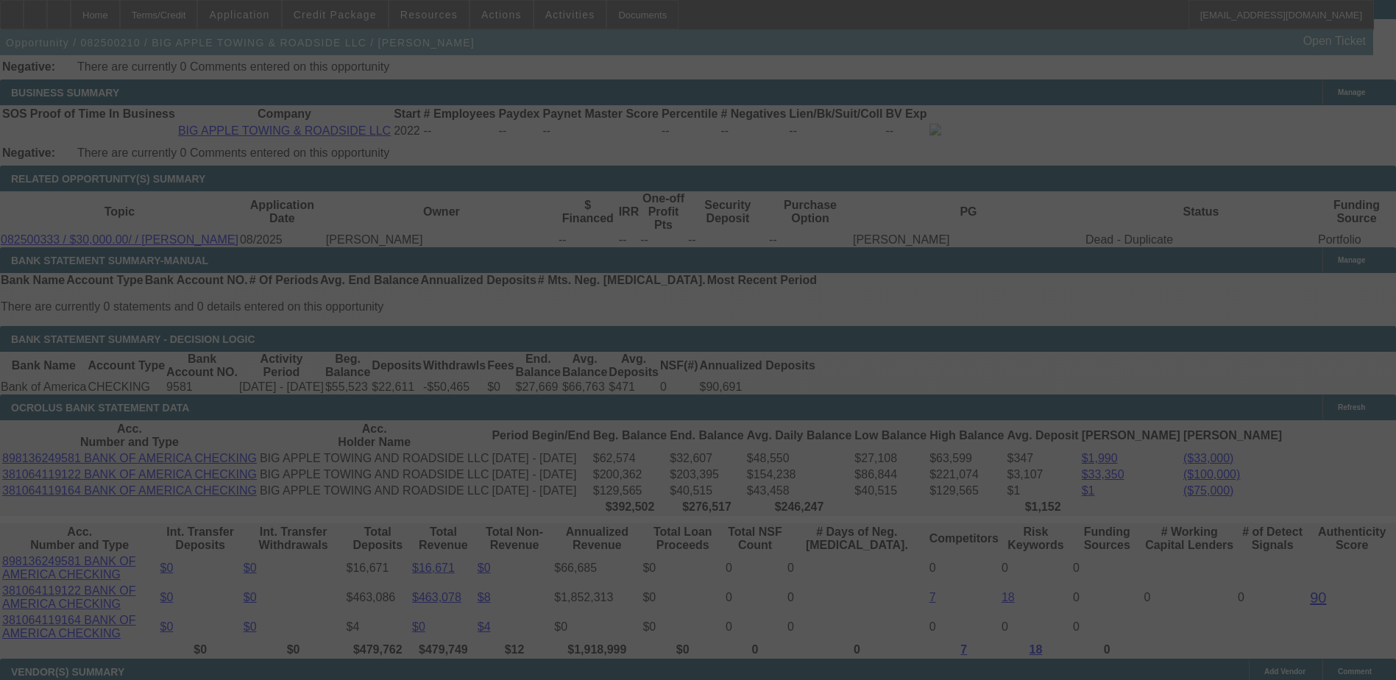
select select "0"
select select "2"
select select "0"
select select "6"
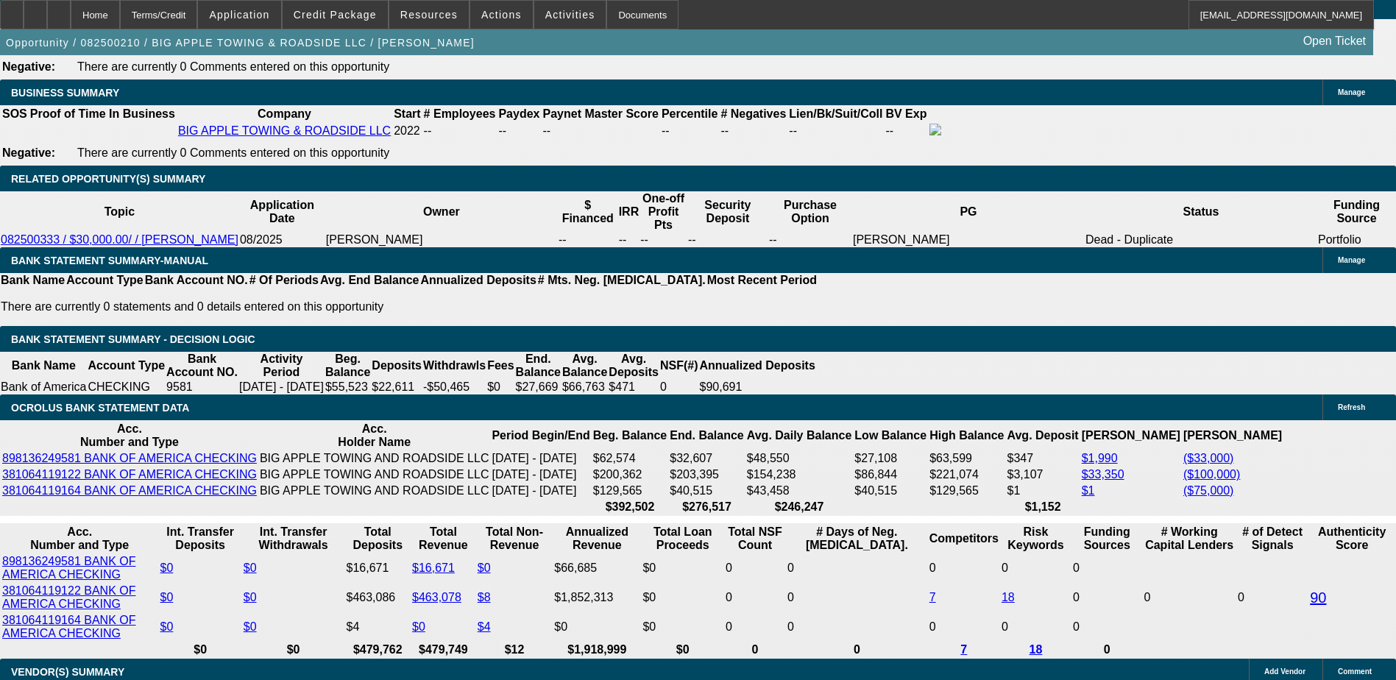
type input "$15,298.78"
type input "UNKNOWN"
type input "61.9"
type input "$2,048.46"
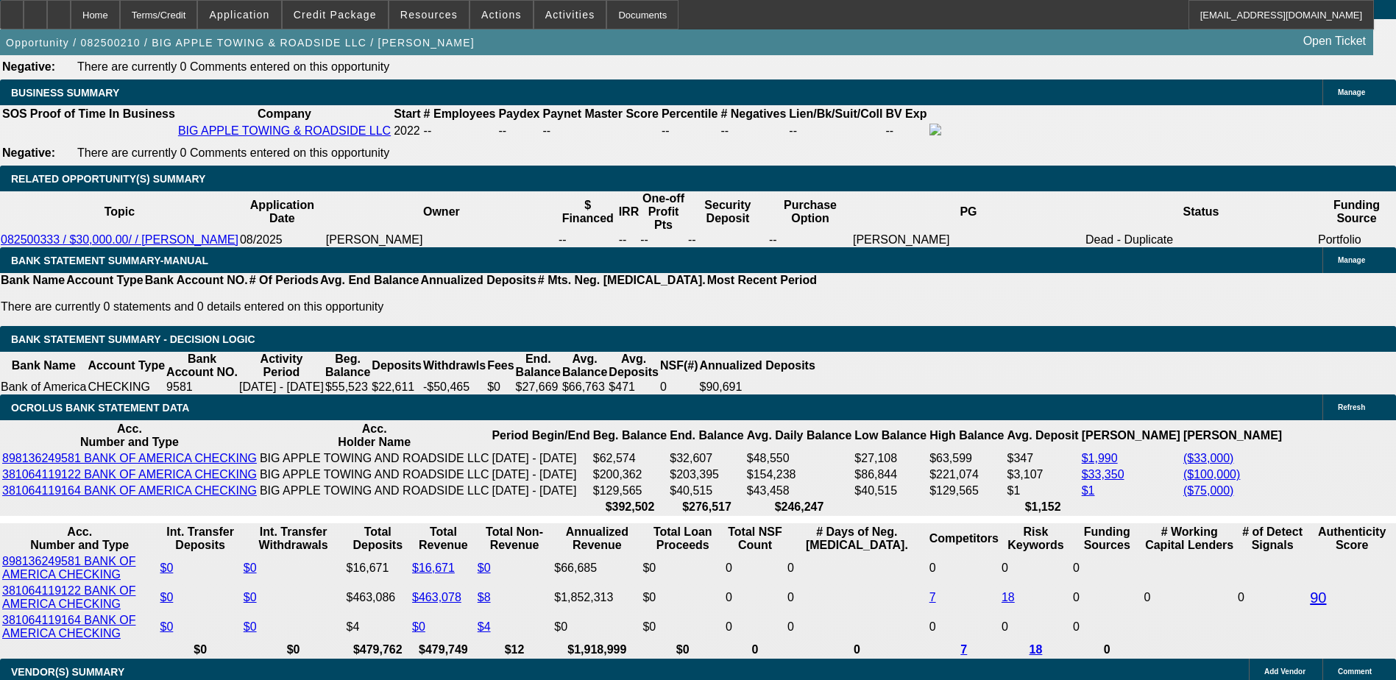
type input "6.9"
type input "$1,163.06"
type input "65.9"
type input "$2,122.56"
type input "15.9"
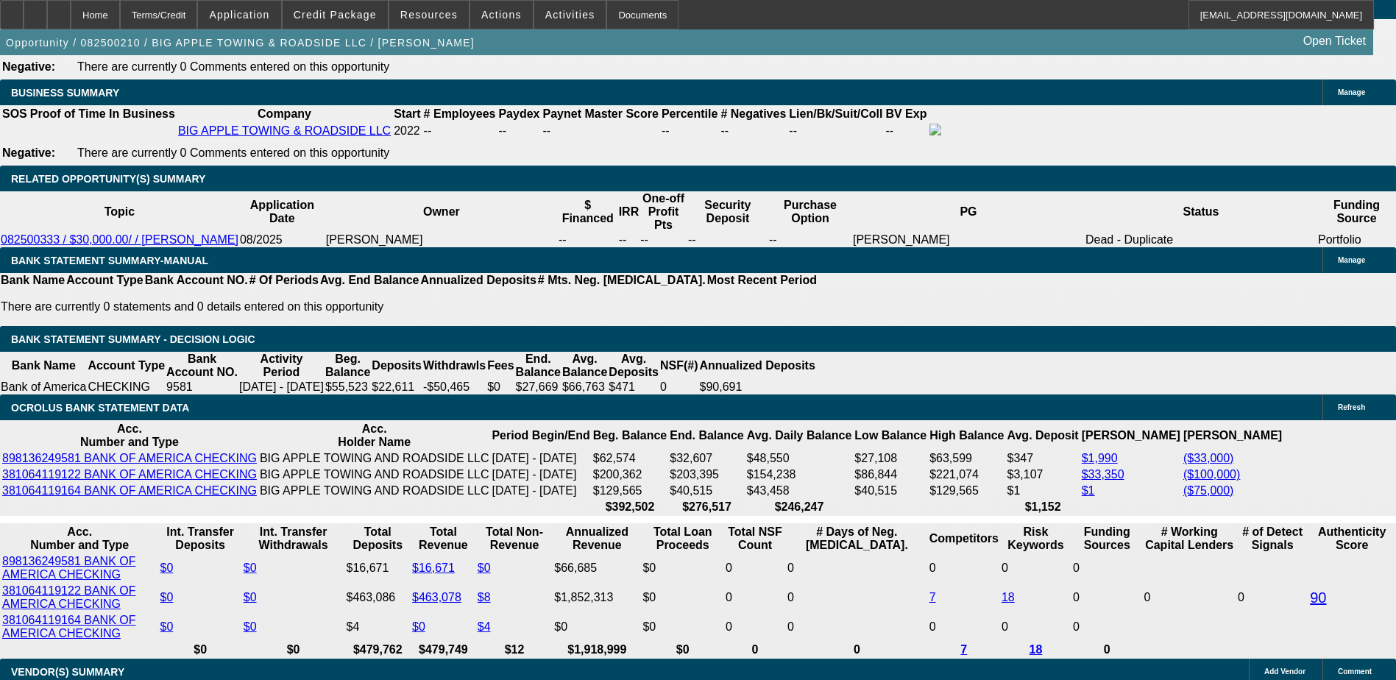
type input "$1,289.44"
type input "15.9"
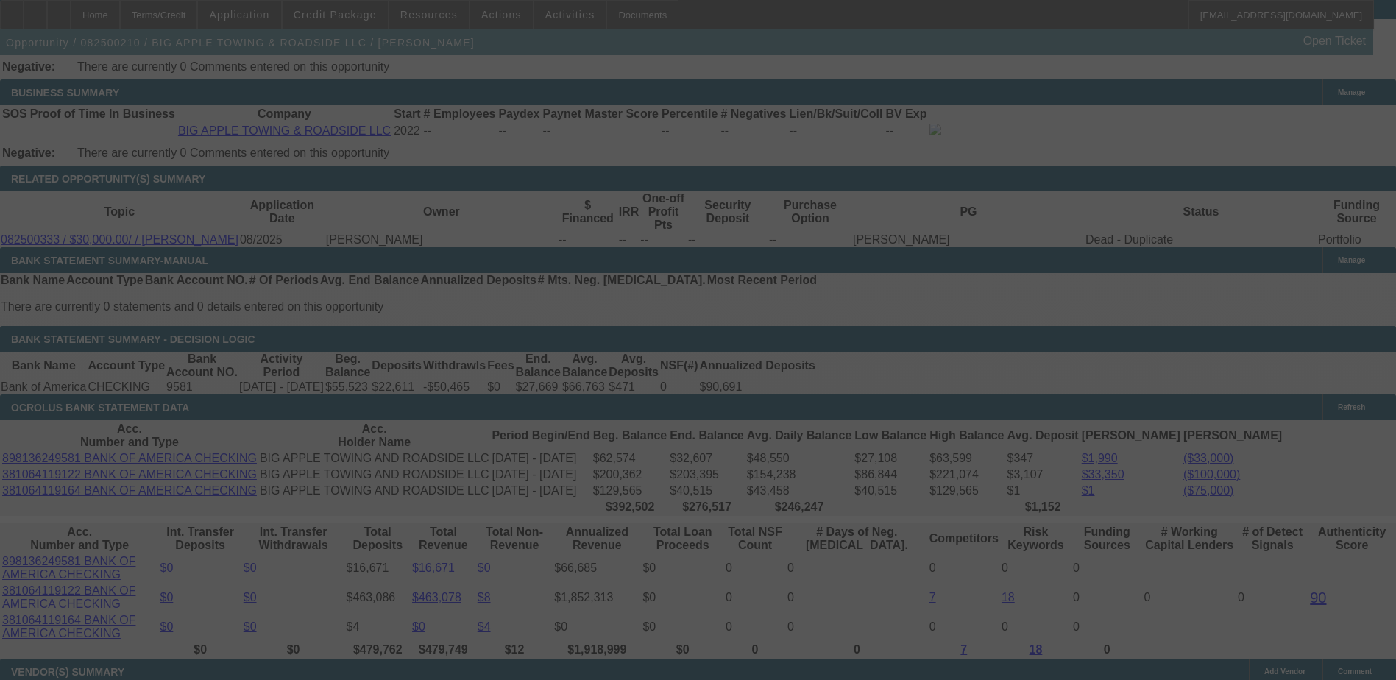
select select "0"
select select "2"
select select "0"
select select "6"
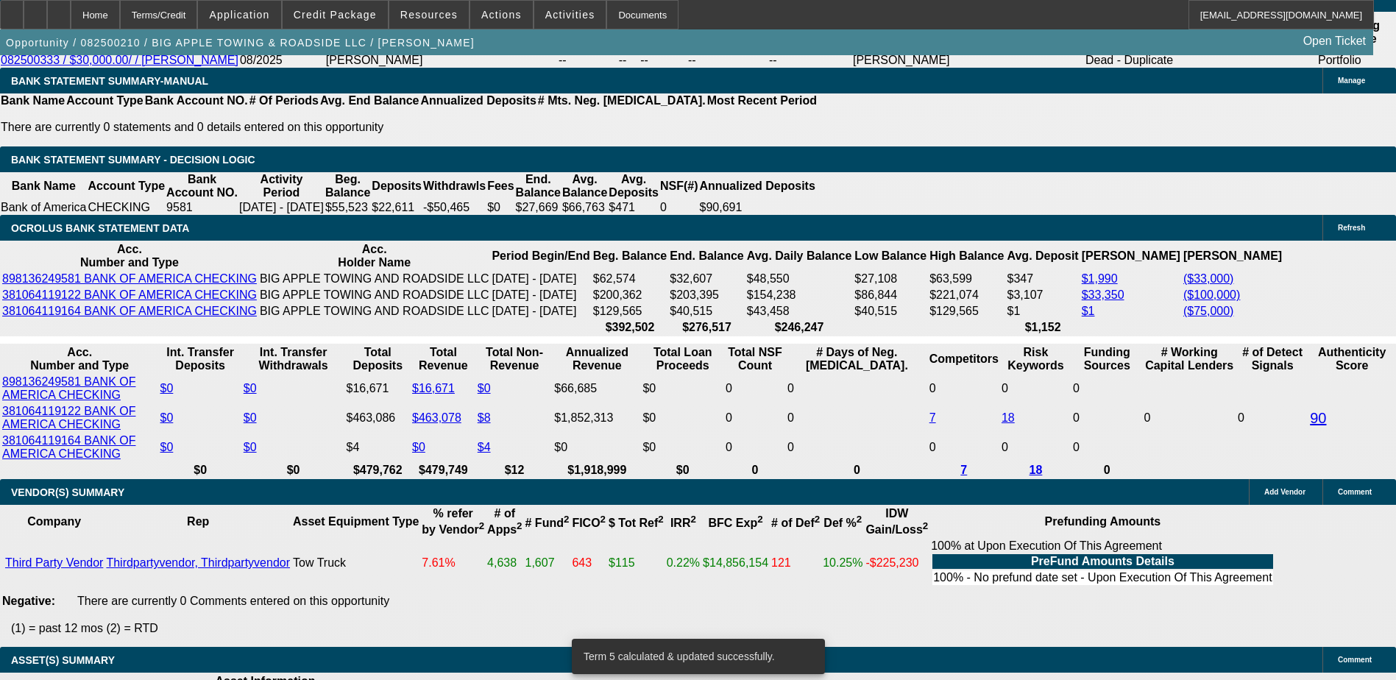
scroll to position [2649, 0]
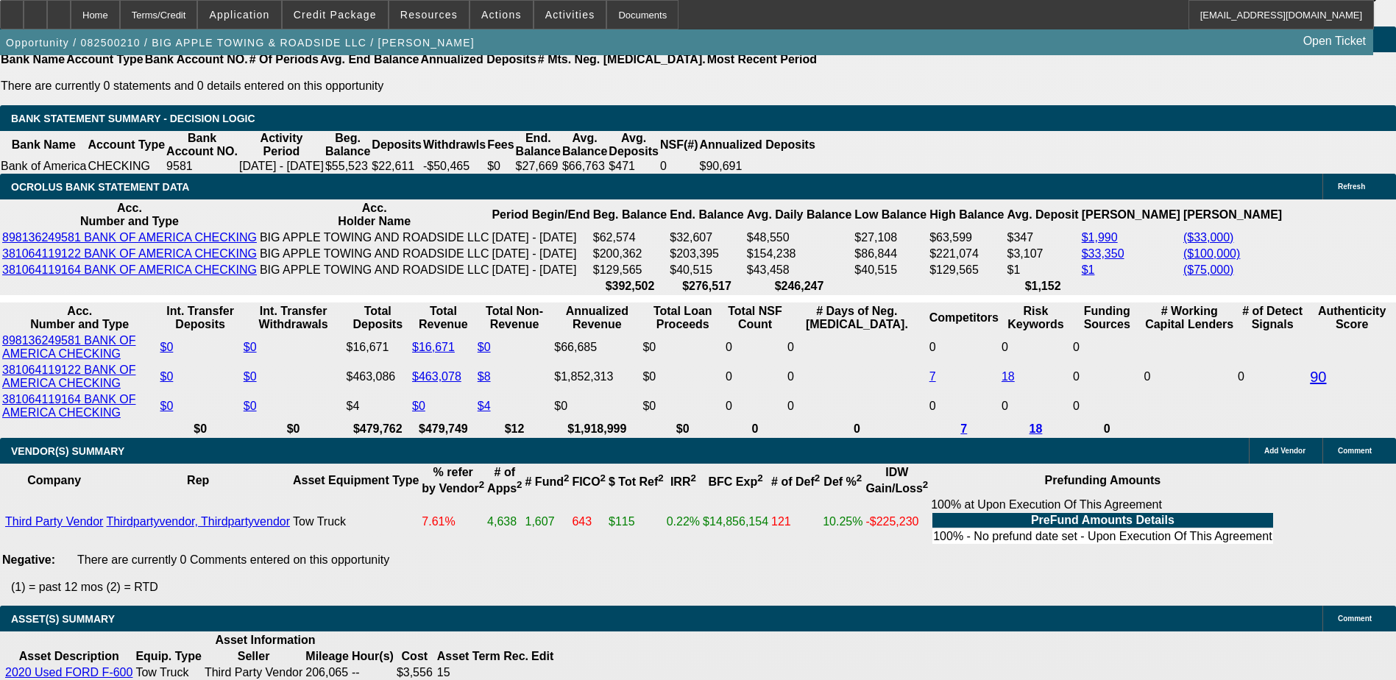
drag, startPoint x: 1075, startPoint y: 488, endPoint x: 1176, endPoint y: 659, distance: 199.2
drag, startPoint x: 1176, startPoint y: 659, endPoint x: 1115, endPoint y: 518, distance: 154.2
copy div "Jose Fanjul, majority owner of Big Apple Towing & Roadside (est. May 2022), is …"
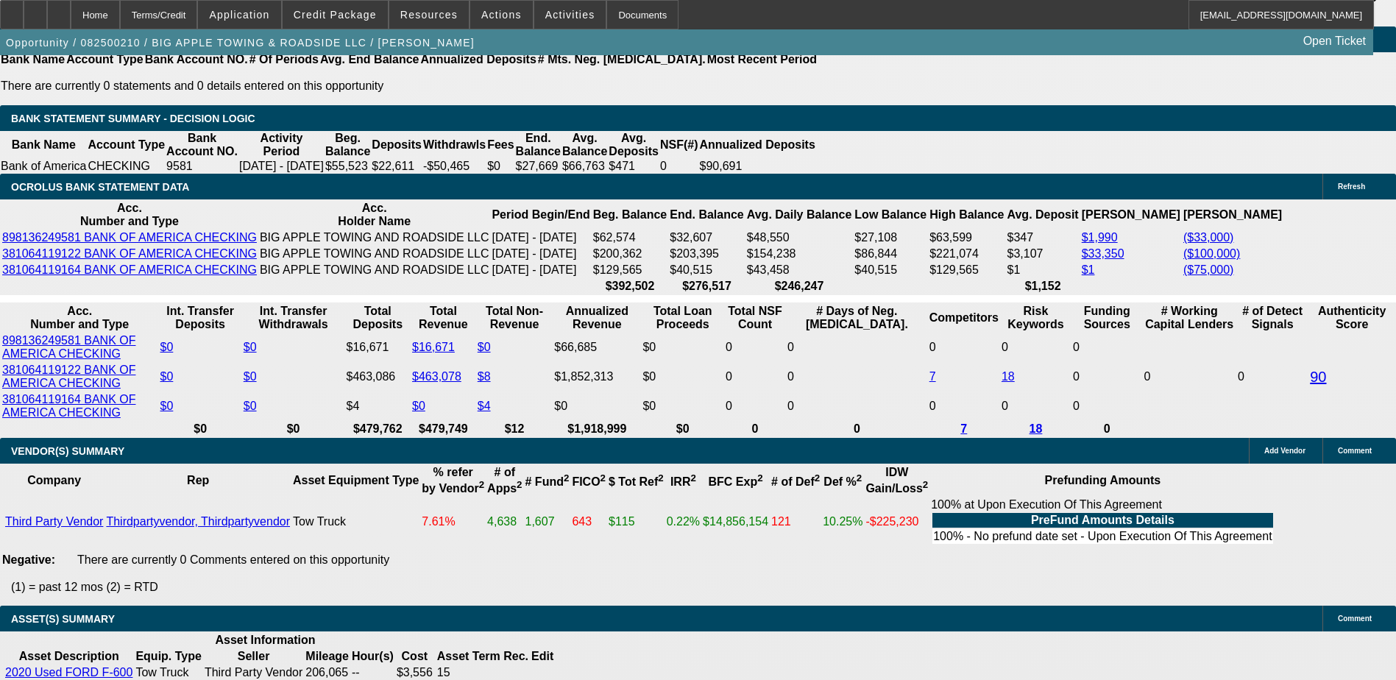
scroll to position [147, 0]
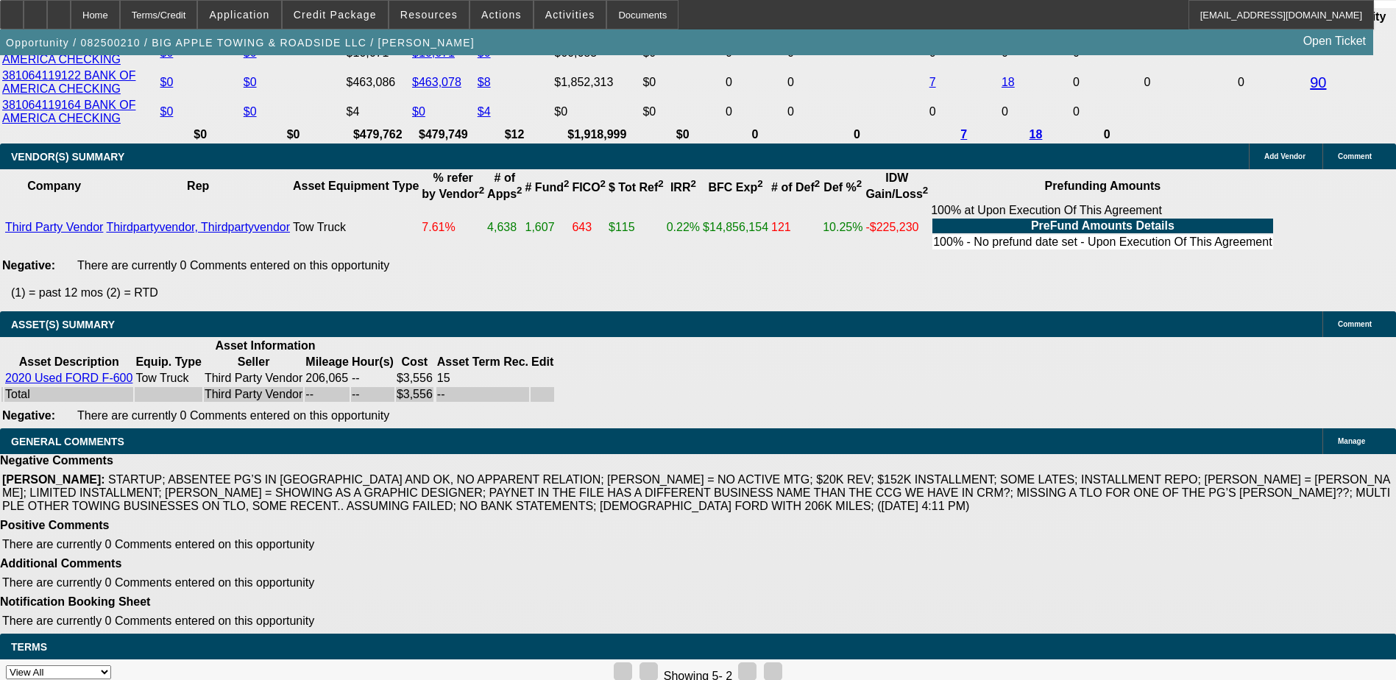
scroll to position [0, 0]
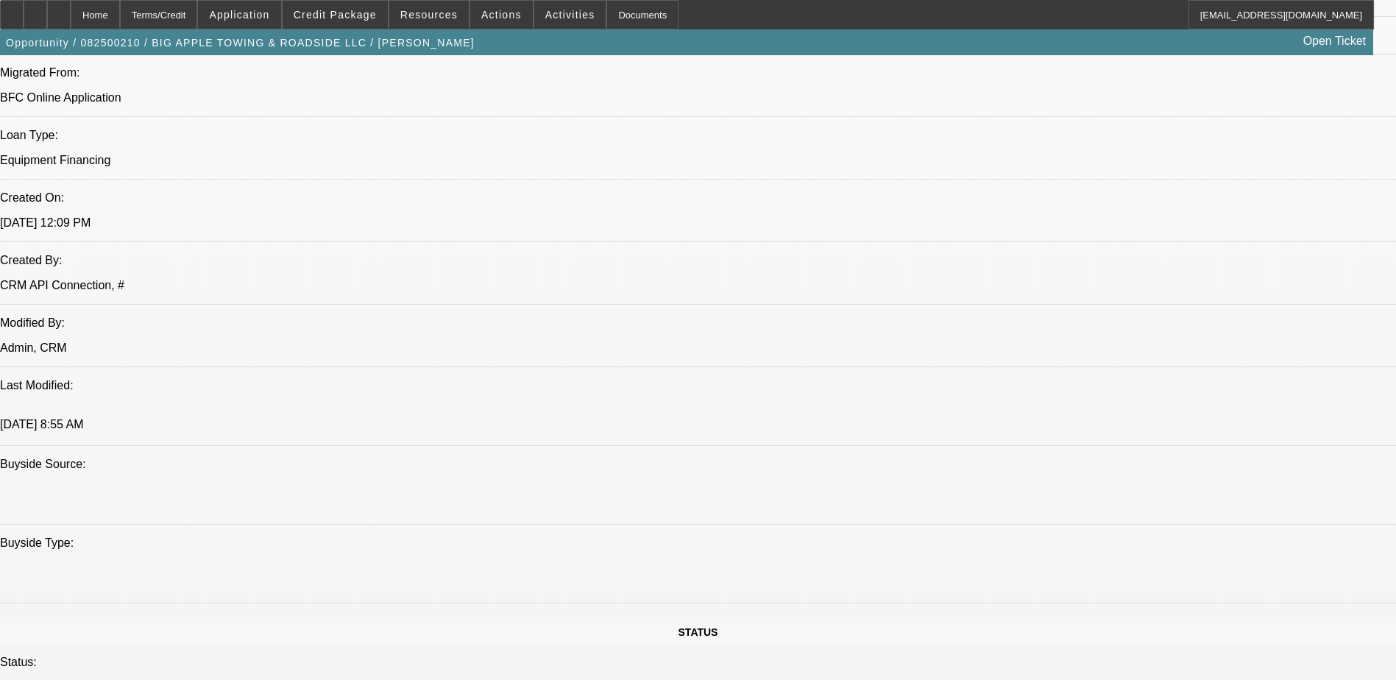
scroll to position [883, 0]
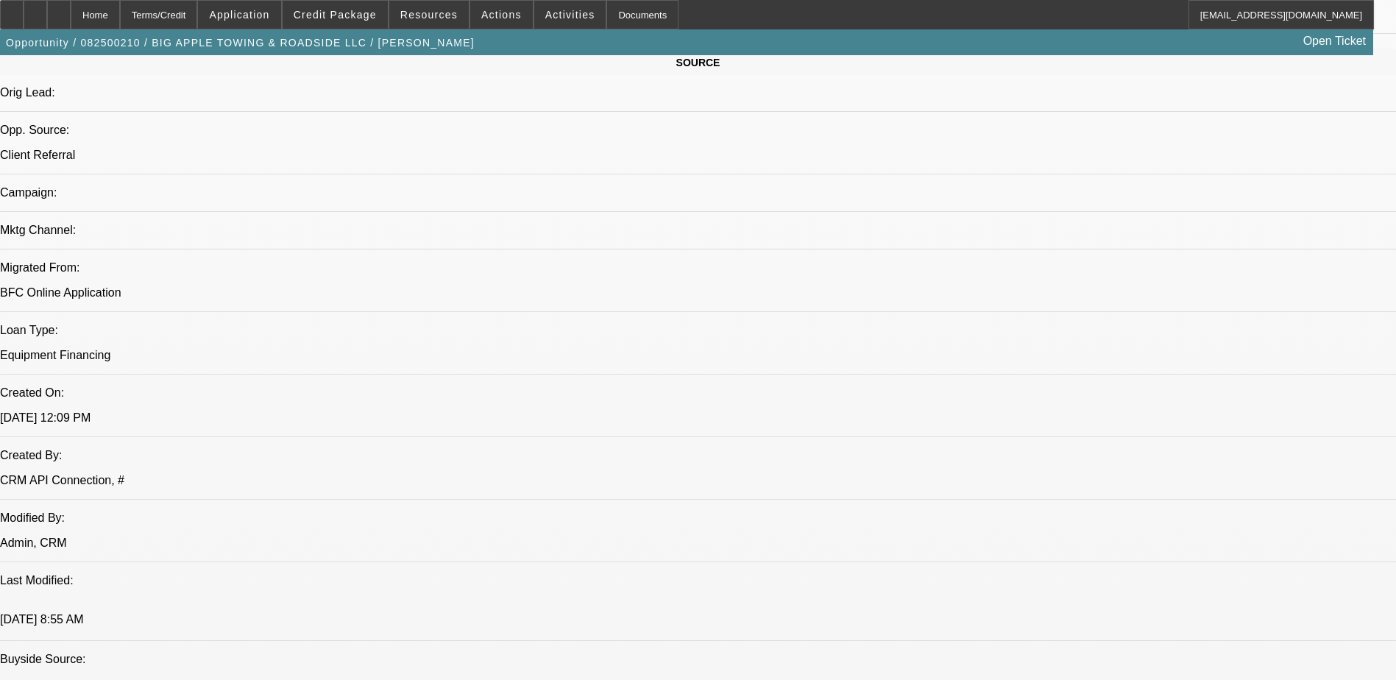
drag, startPoint x: 1075, startPoint y: 489, endPoint x: 1271, endPoint y: 640, distance: 247.5
drag, startPoint x: 1271, startPoint y: 640, endPoint x: 1156, endPoint y: 547, distance: 148.0
copy div "Jose Fanjul, majority owner of Big Apple Towing & Roadside (est. May 2022), is …"
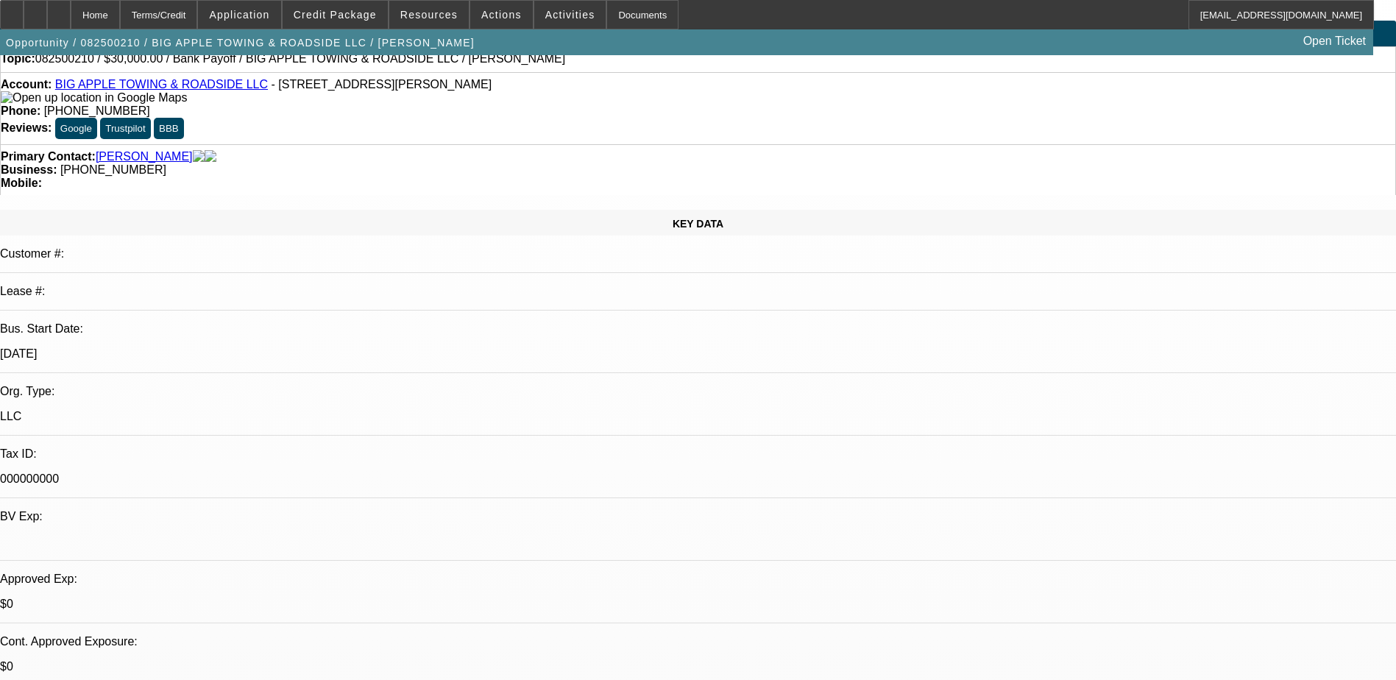
scroll to position [0, 0]
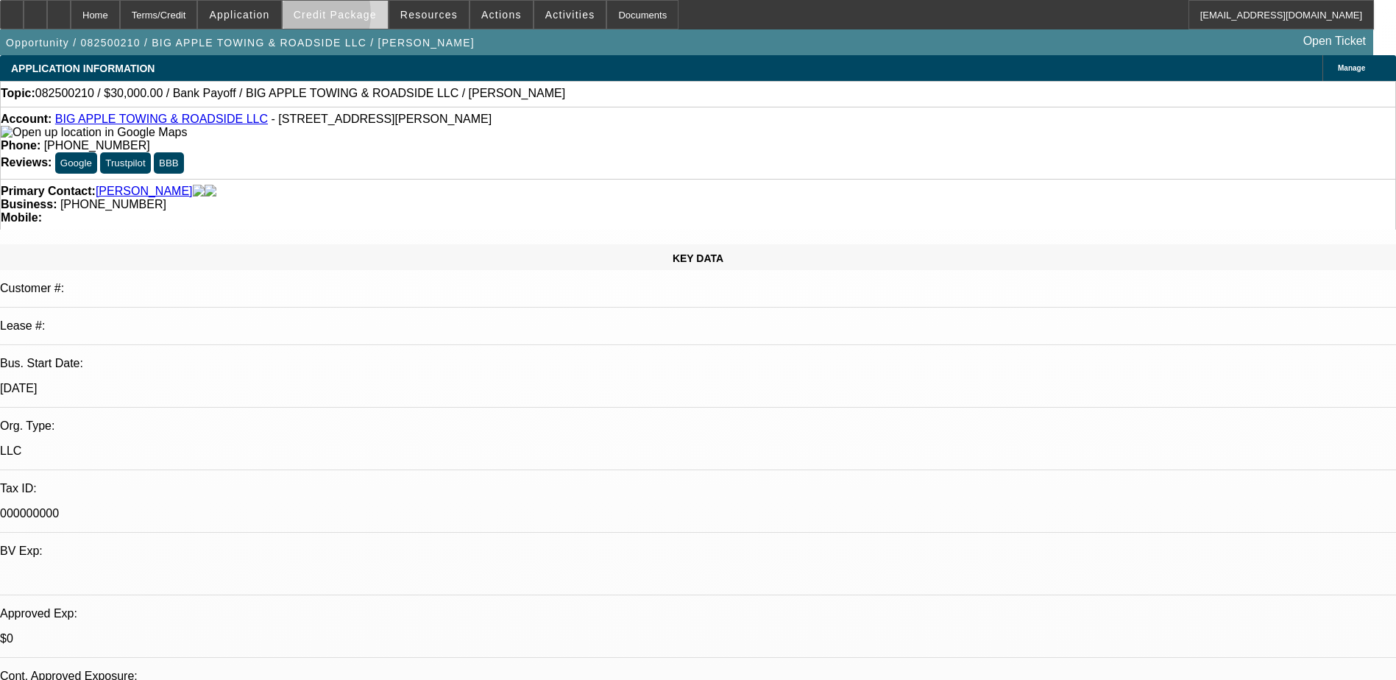
click at [323, 18] on span "Credit Package" at bounding box center [335, 15] width 83 height 12
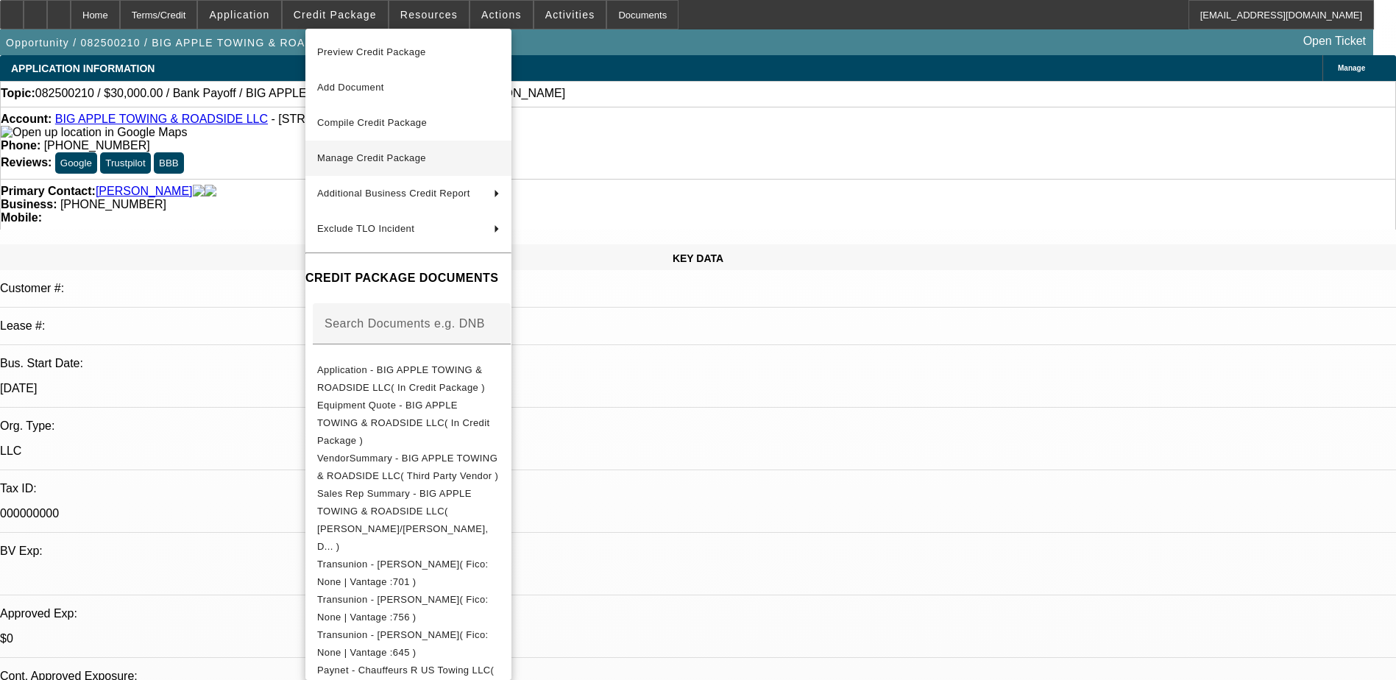
click at [377, 163] on span "Manage Credit Package" at bounding box center [408, 158] width 182 height 18
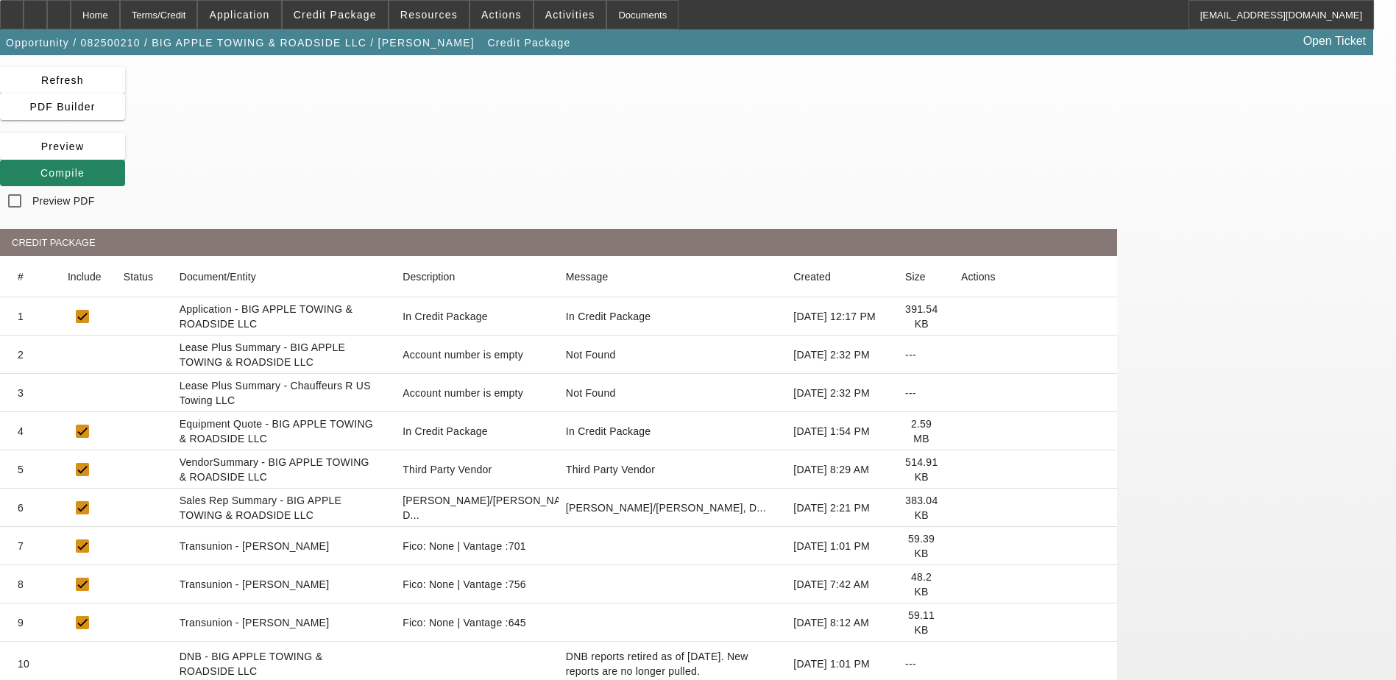
scroll to position [35, 0]
click at [41, 75] on icon at bounding box center [41, 81] width 0 height 12
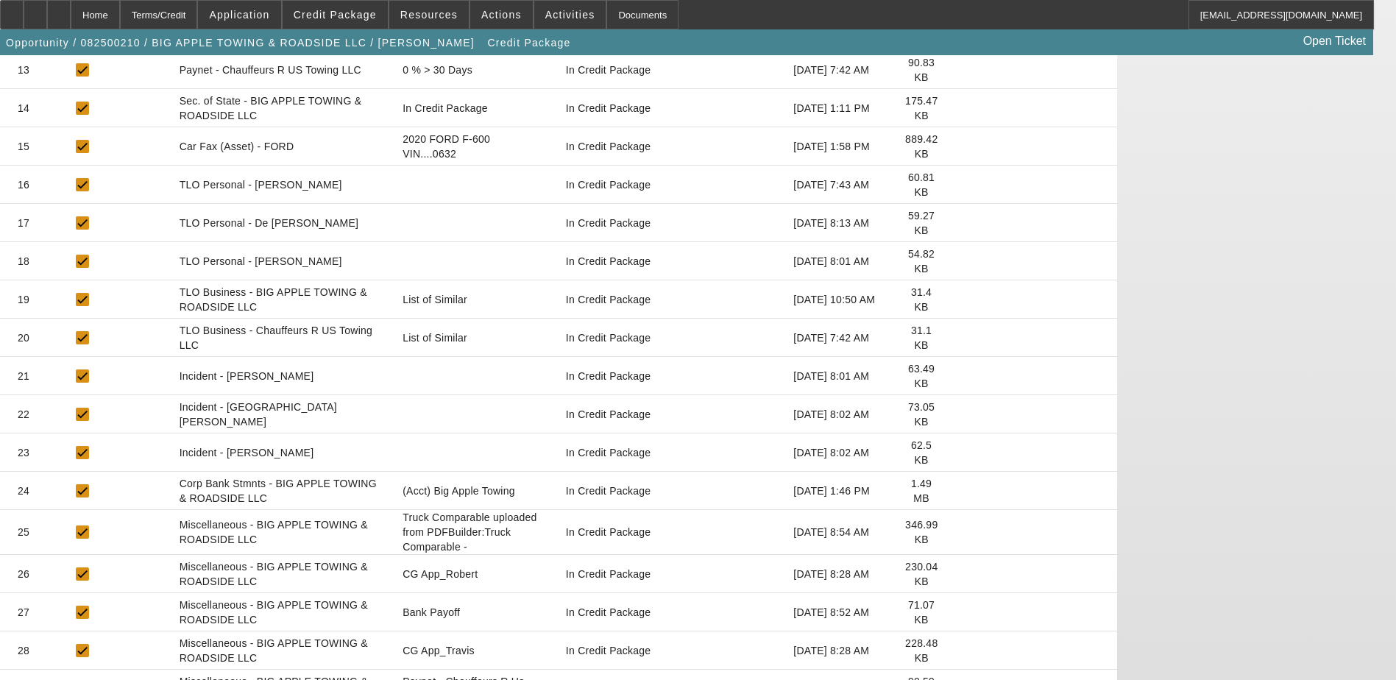
scroll to position [771, 0]
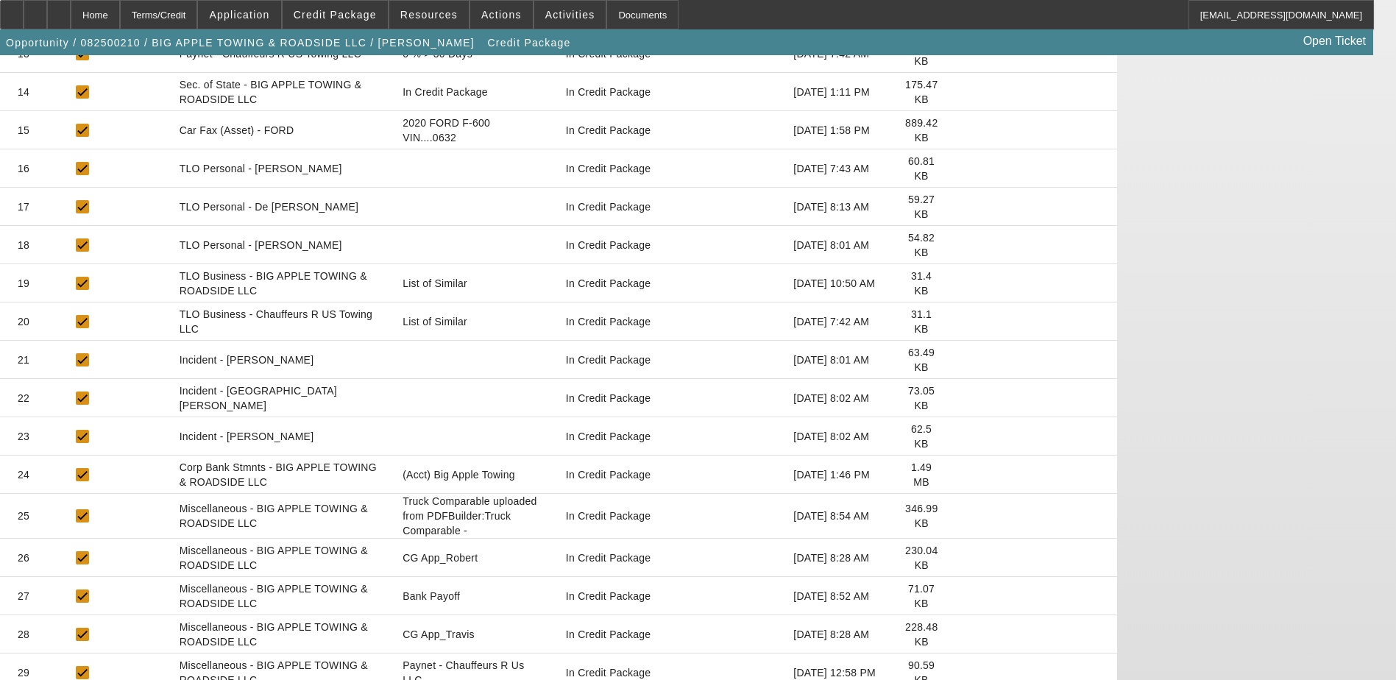
click at [961, 516] on icon at bounding box center [961, 516] width 0 height 0
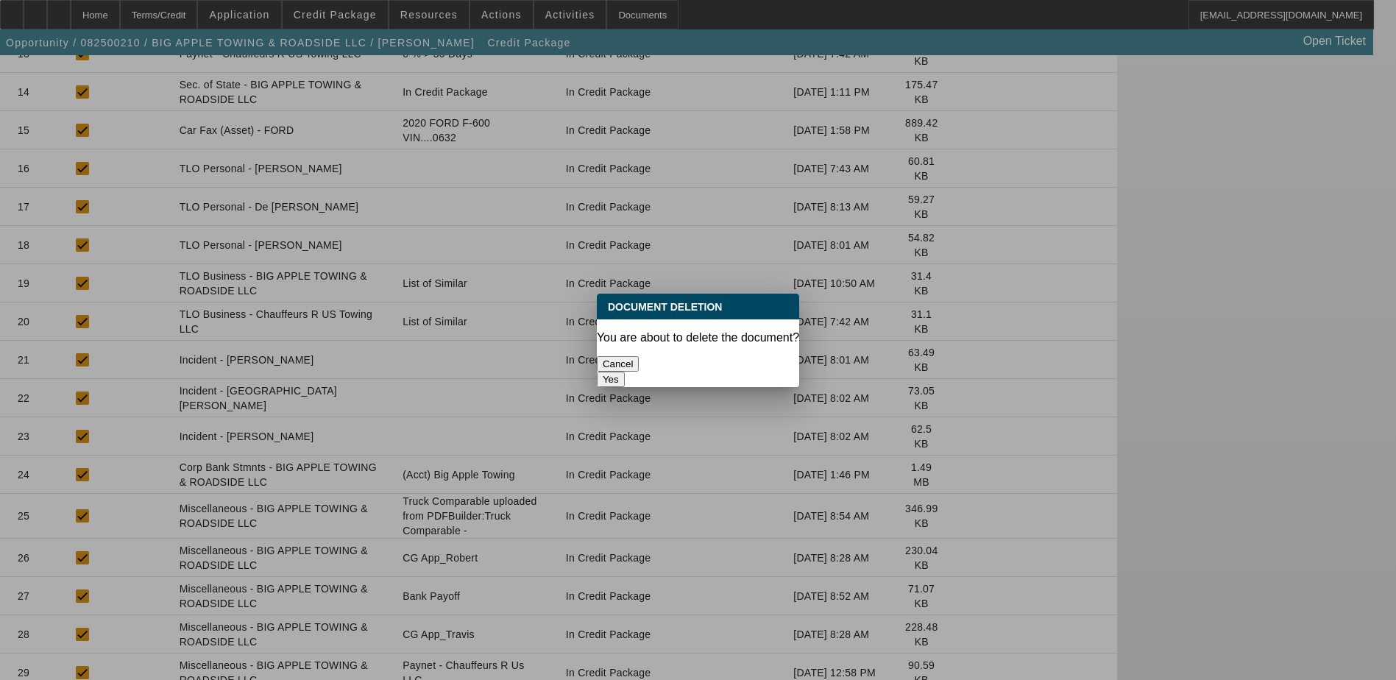
click at [625, 372] on button "Yes" at bounding box center [611, 379] width 28 height 15
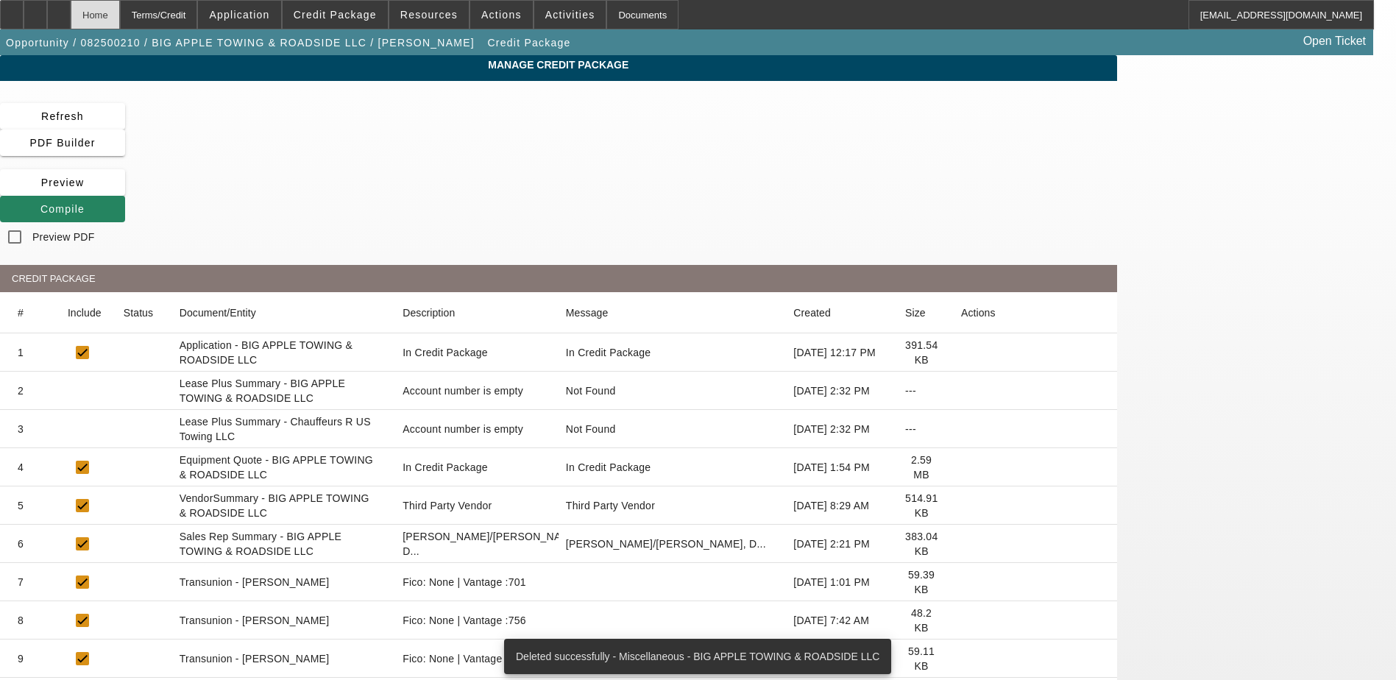
click at [120, 18] on div "Home" at bounding box center [95, 14] width 49 height 29
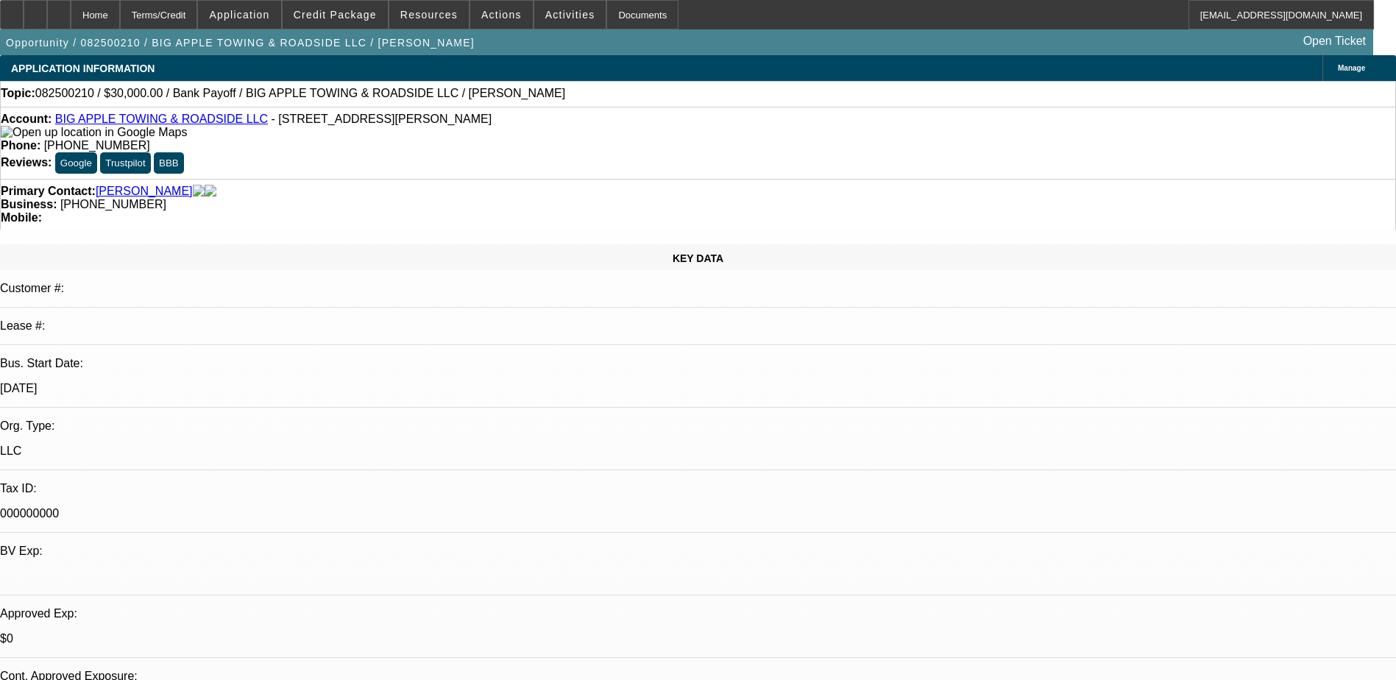
select select "0"
select select "2"
select select "0"
select select "6"
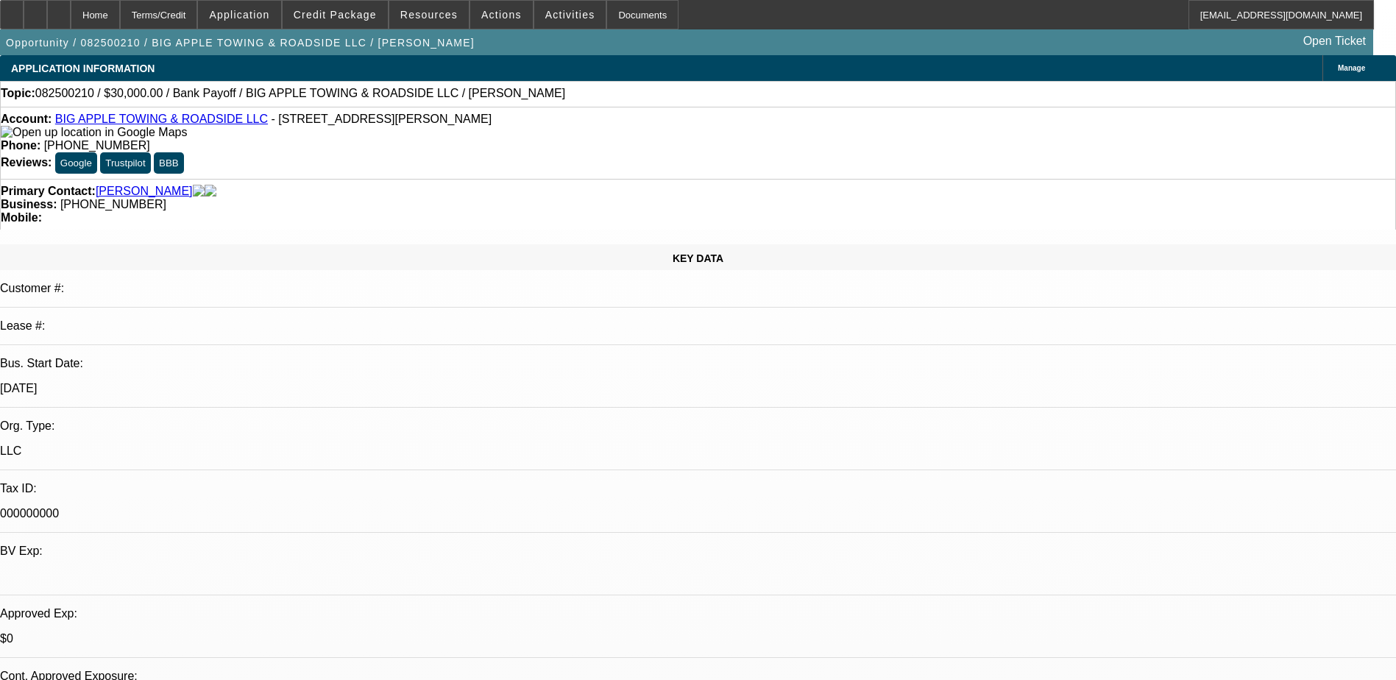
select select "0"
select select "2"
select select "0"
select select "6"
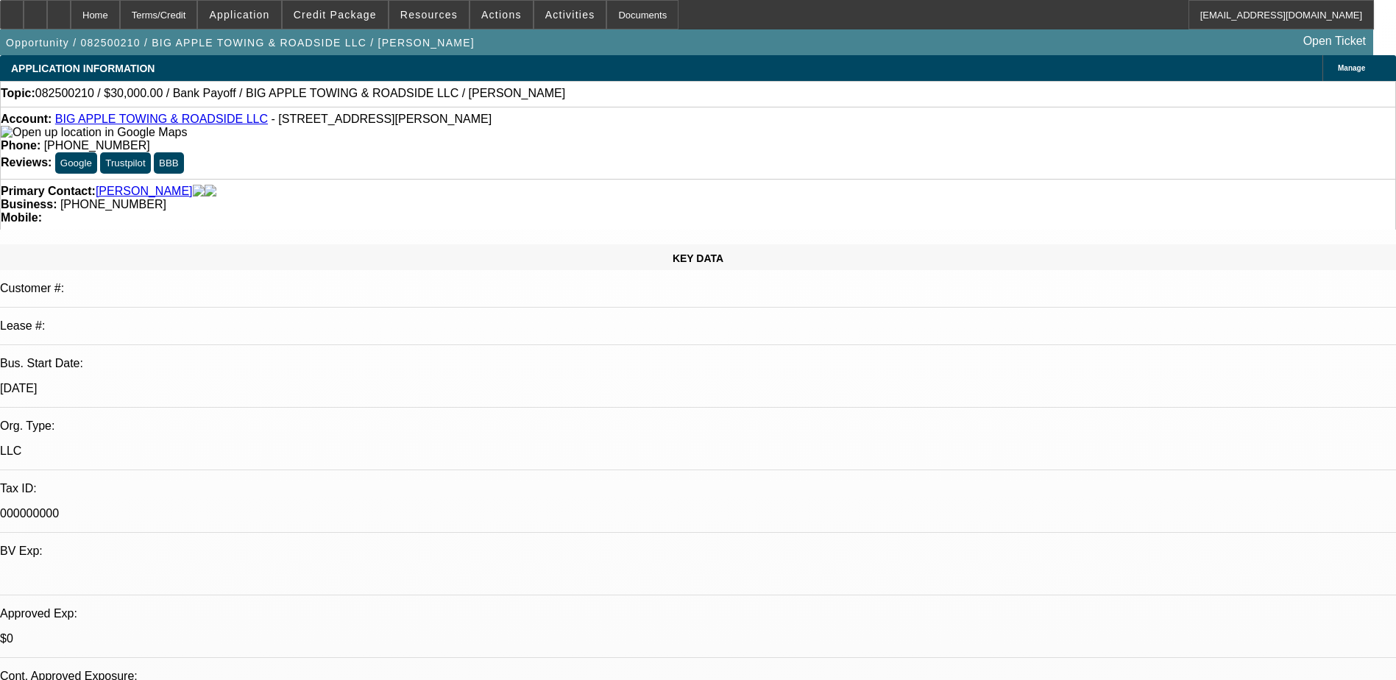
select select "0.1"
select select "2"
select select "0"
select select "6"
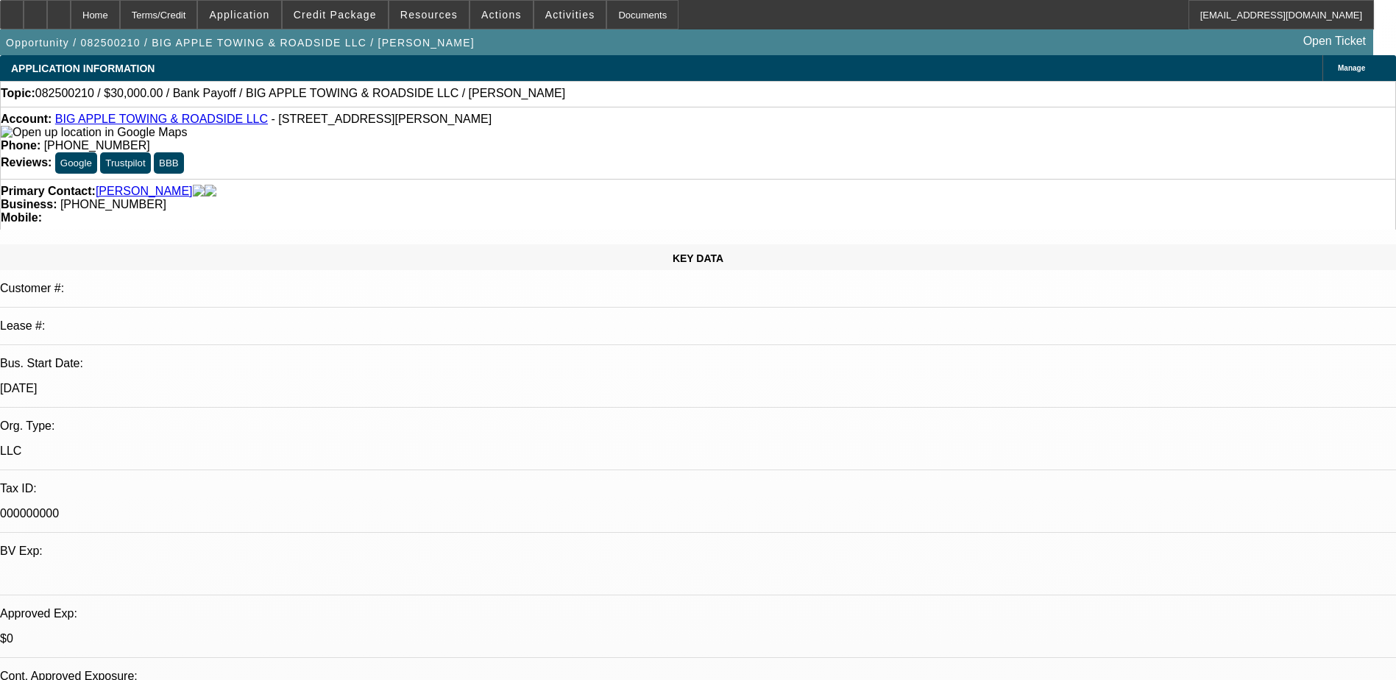
select select "0"
select select "2"
select select "0"
select select "6"
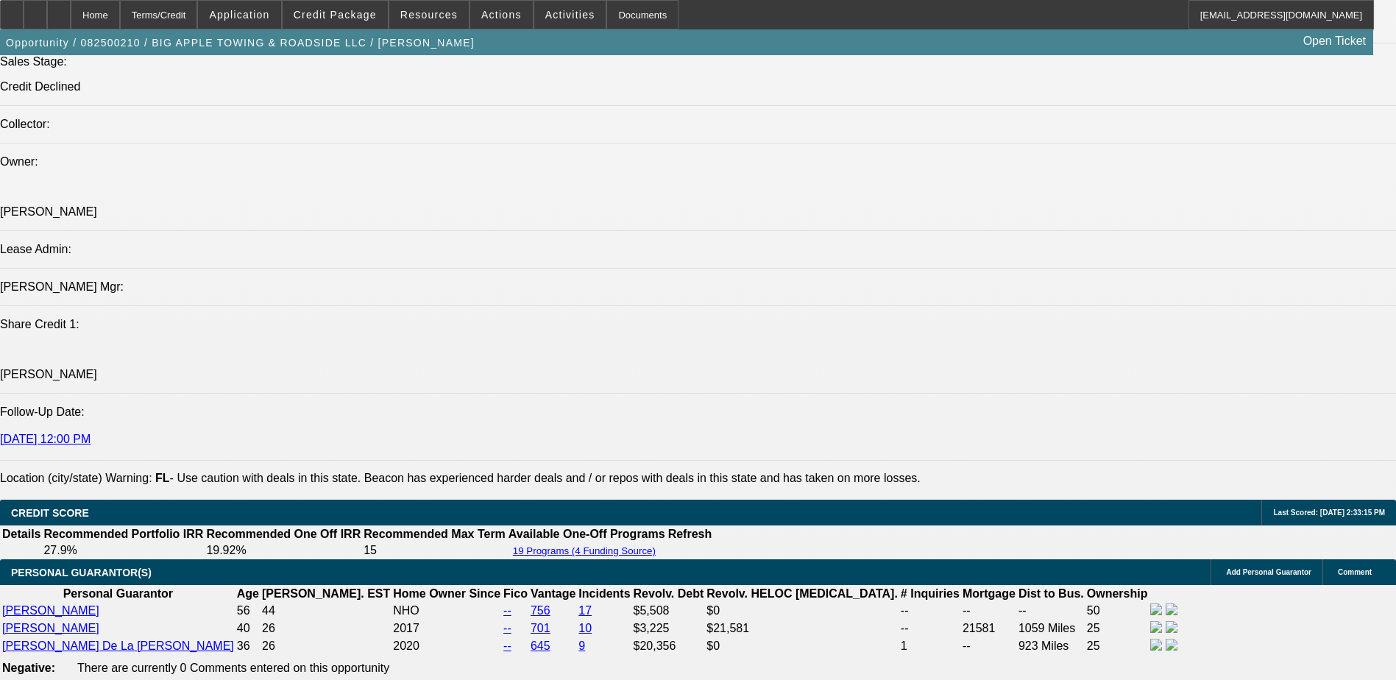
scroll to position [1766, 0]
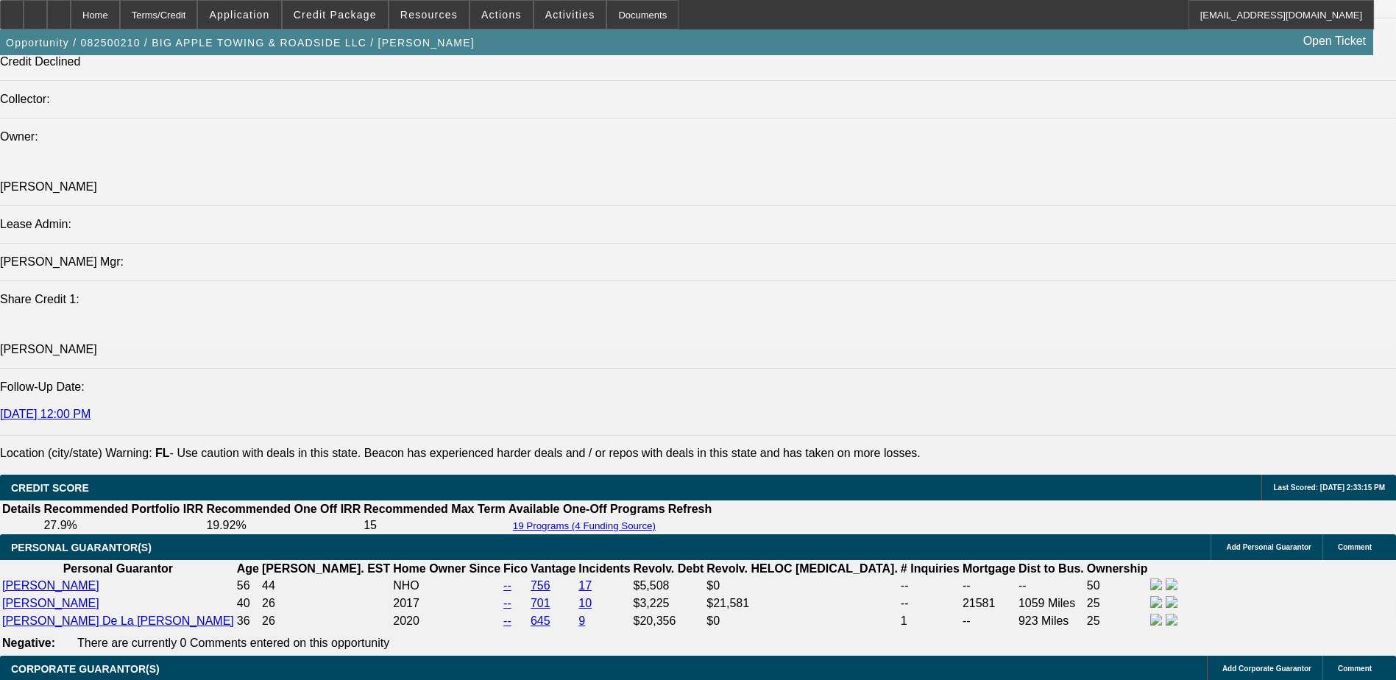
click at [71, 21] on div at bounding box center [59, 14] width 24 height 29
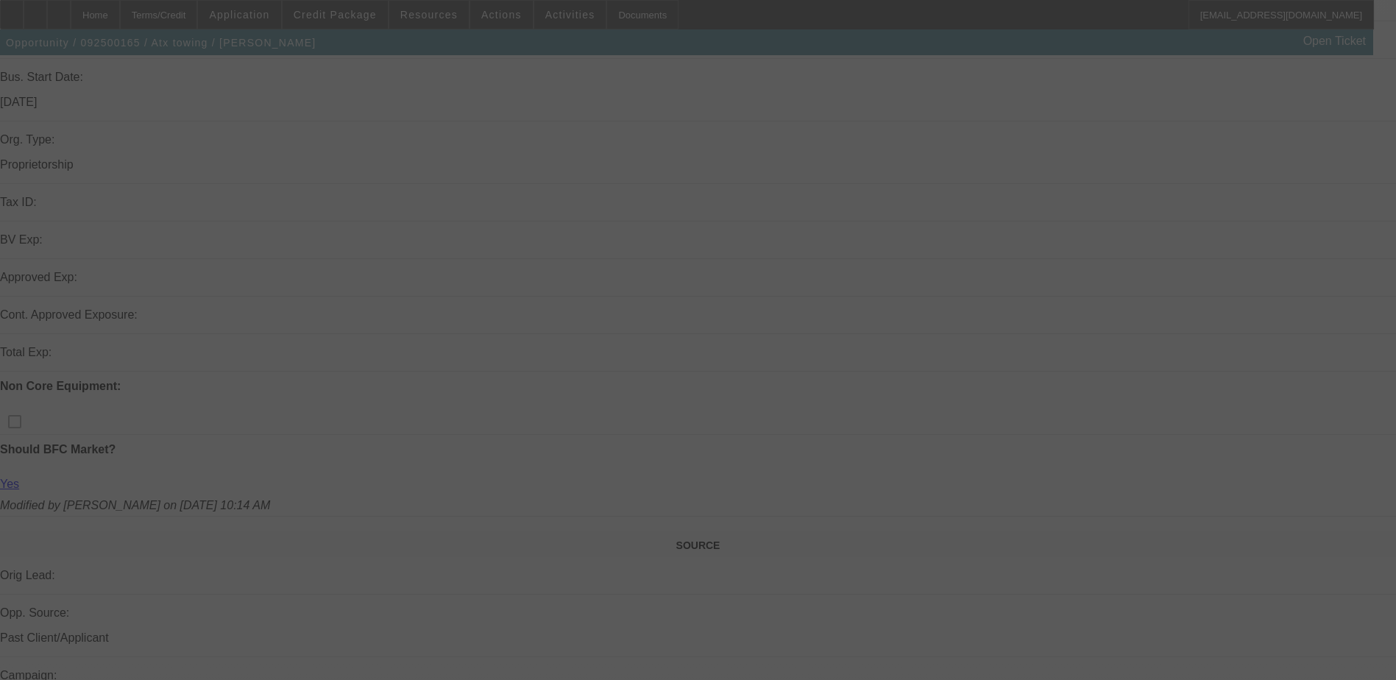
scroll to position [294, 0]
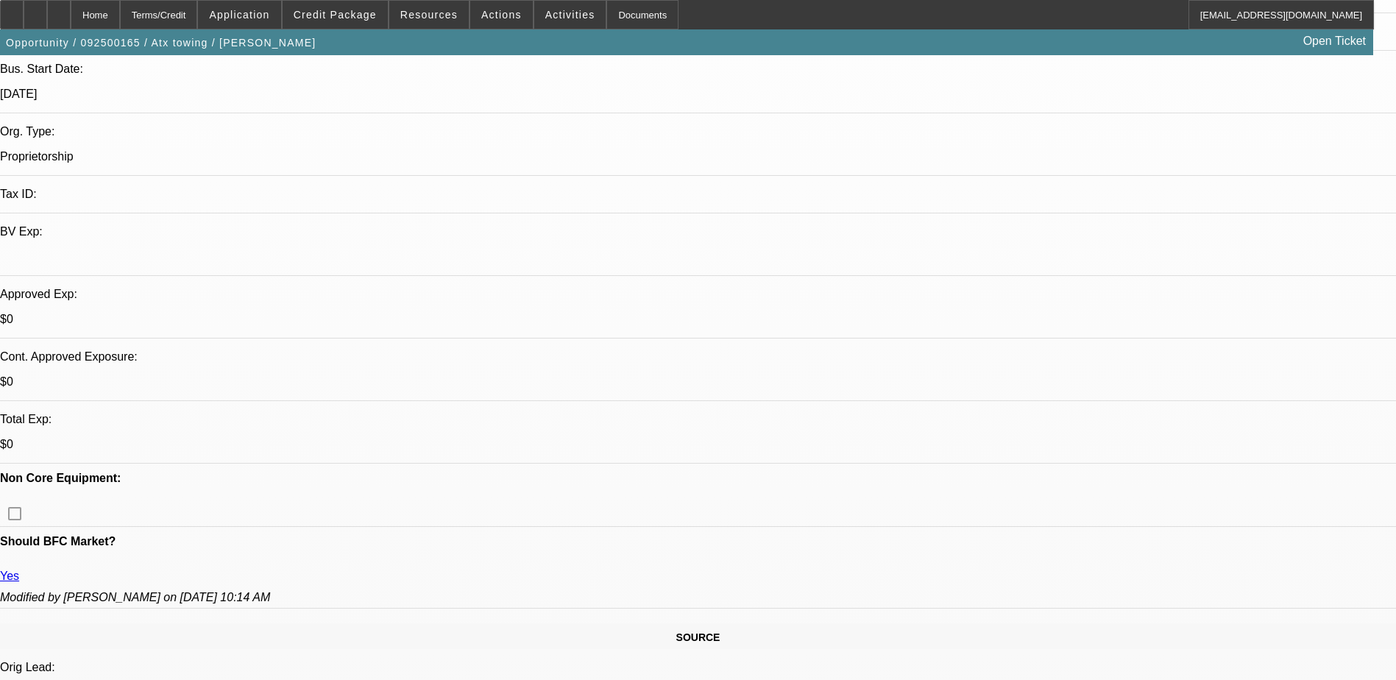
select select "0.15"
select select "2"
select select "0.2"
select select "0.15"
select select "2"
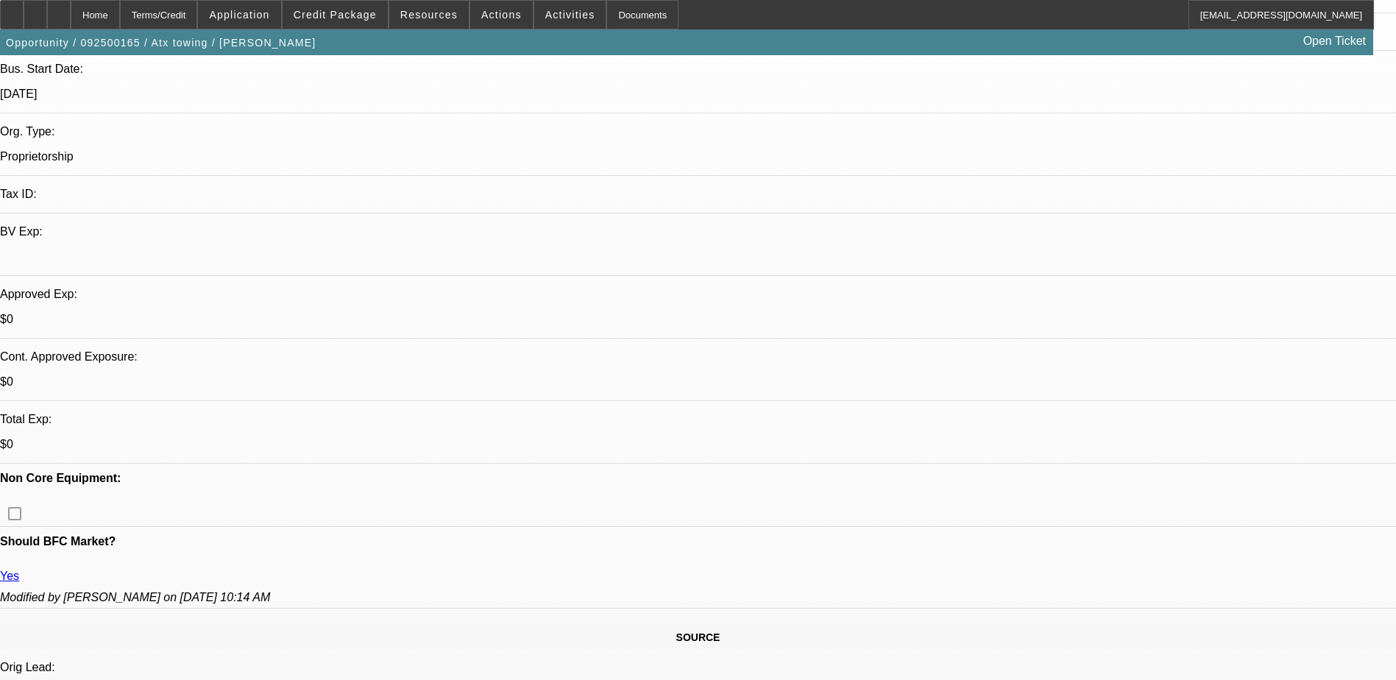
select select "0.2"
select select "1"
select select "2"
select select "17"
select select "1"
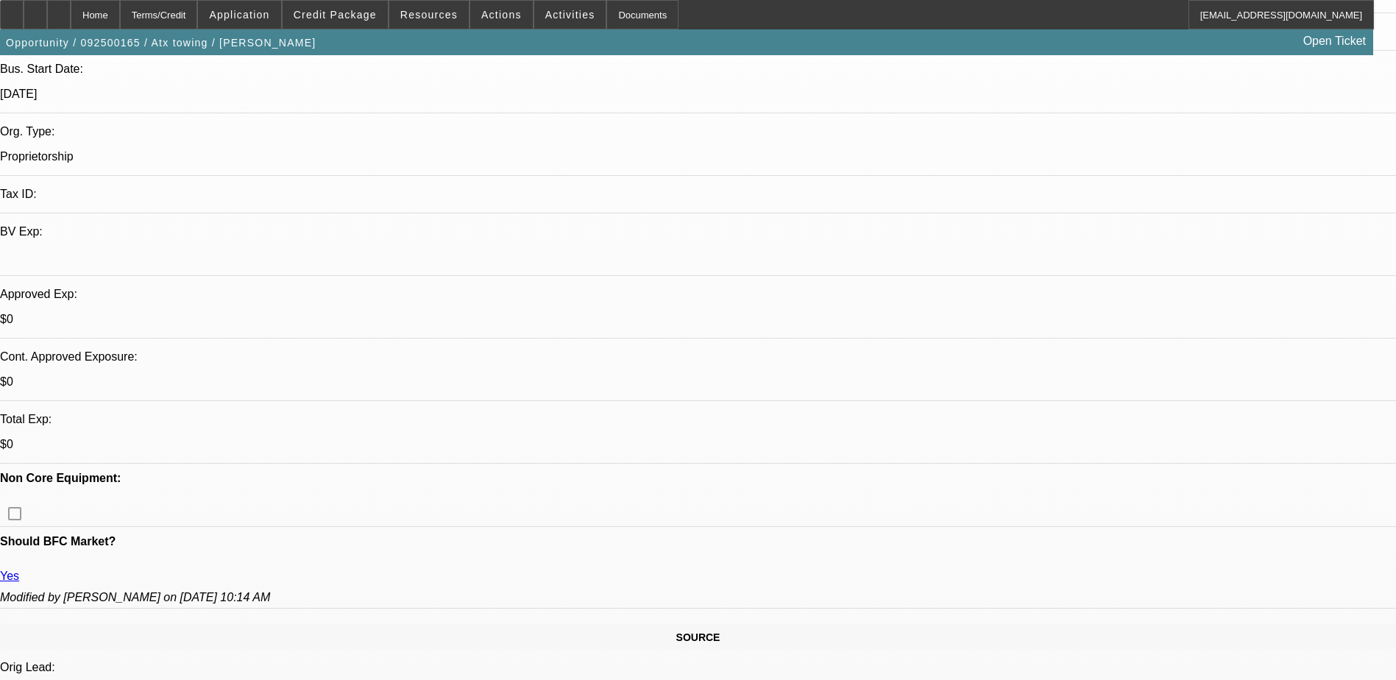
select select "2"
select select "17"
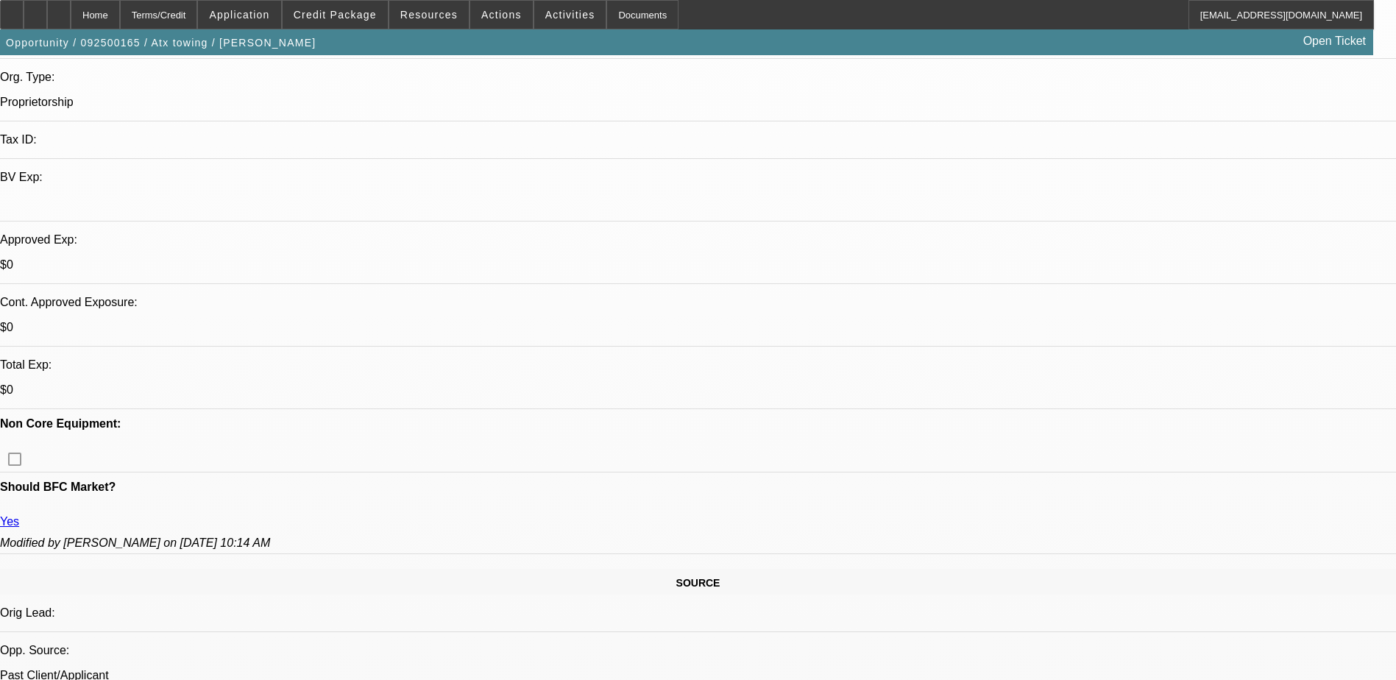
scroll to position [441, 0]
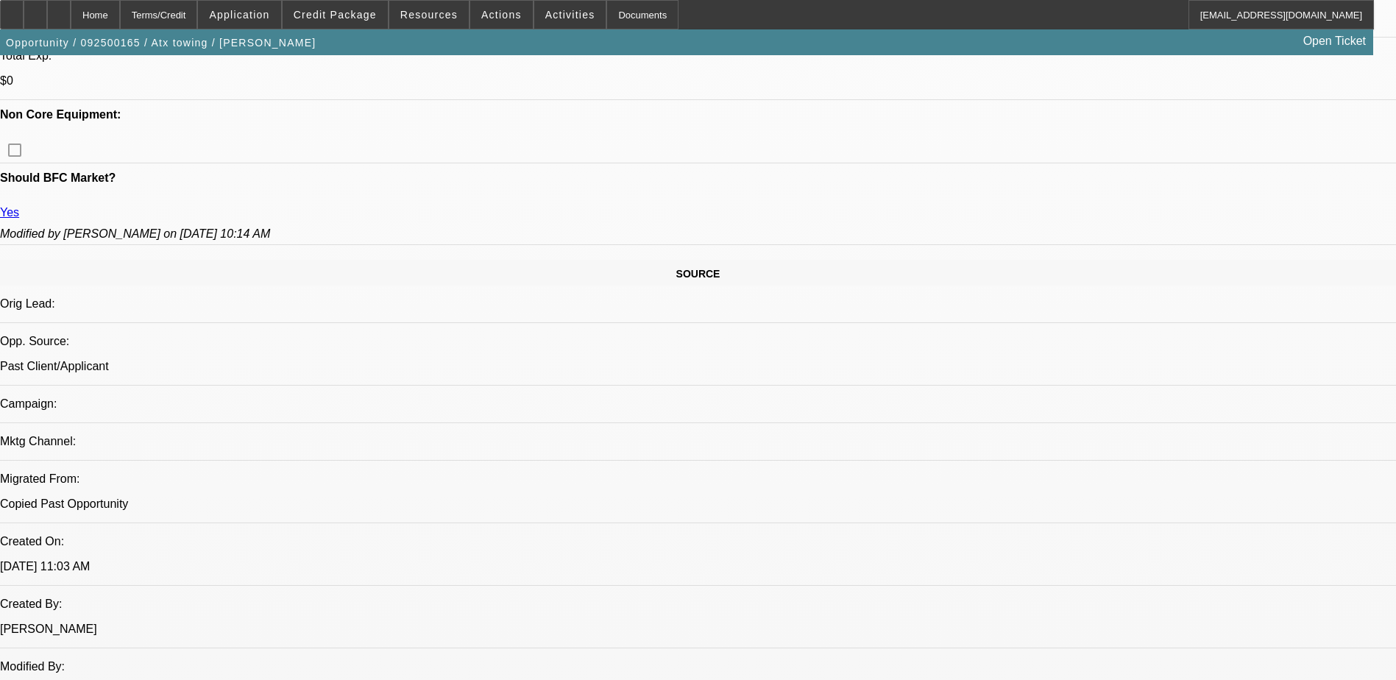
scroll to position [662, 0]
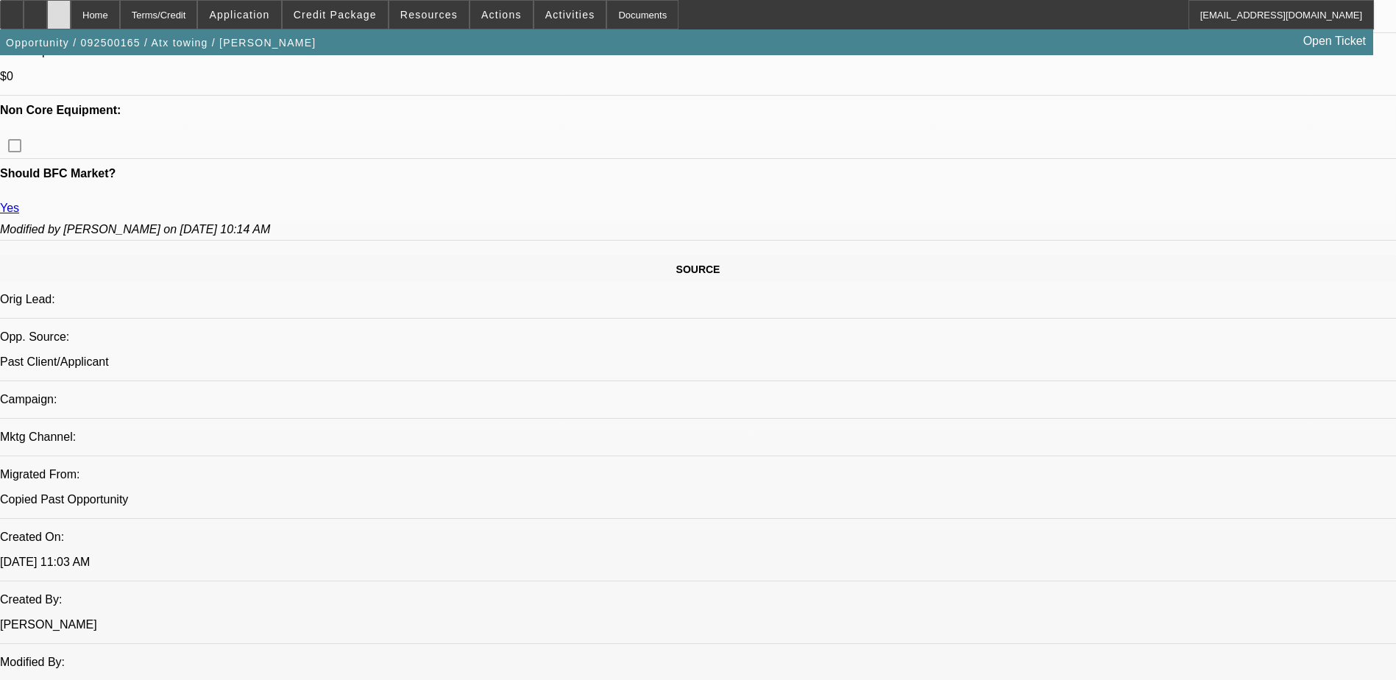
click at [71, 20] on div at bounding box center [59, 14] width 24 height 29
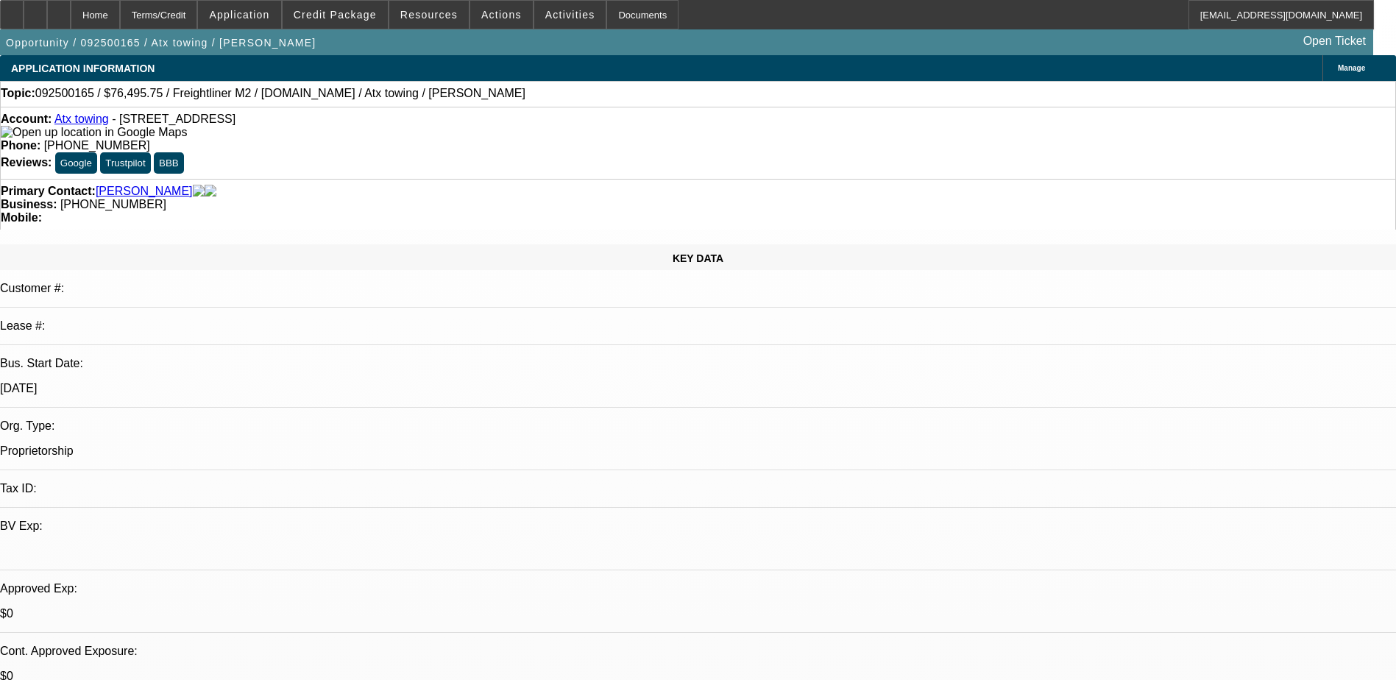
select select "0.15"
select select "2"
select select "0.2"
select select "17"
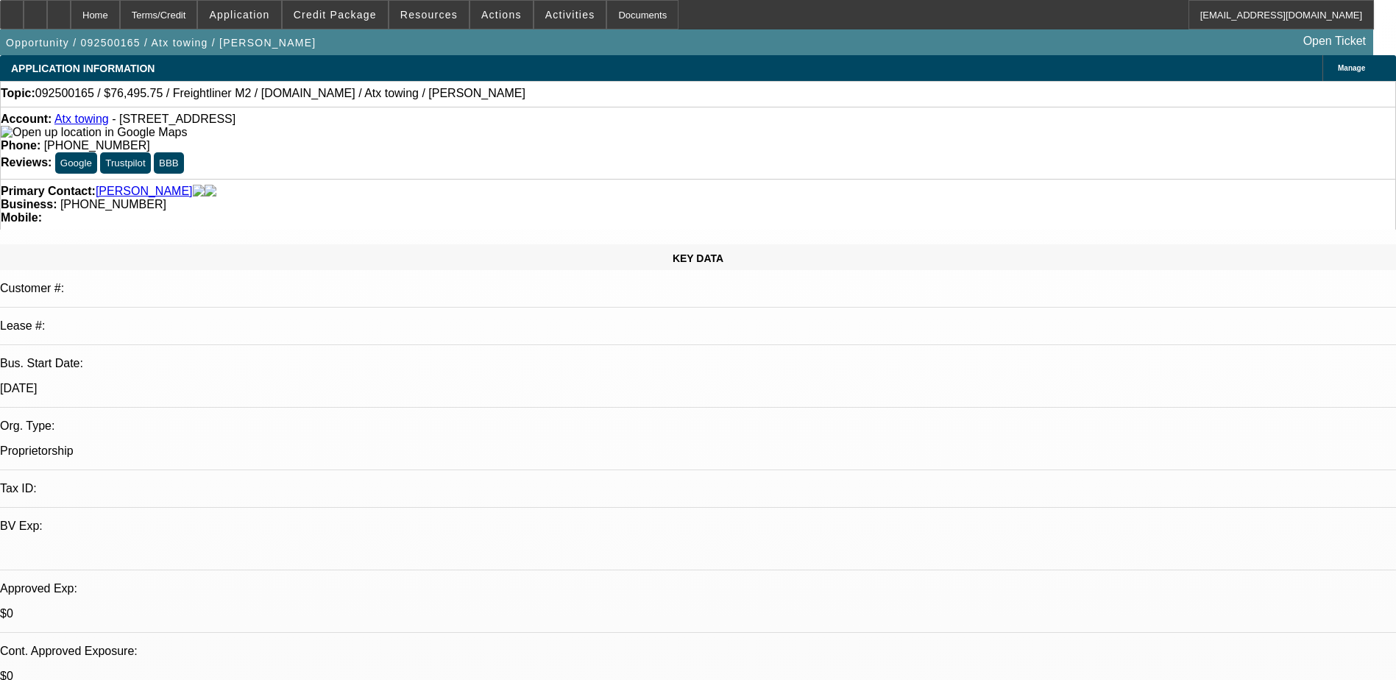
select select "0.15"
select select "2"
select select "0.2"
select select "17"
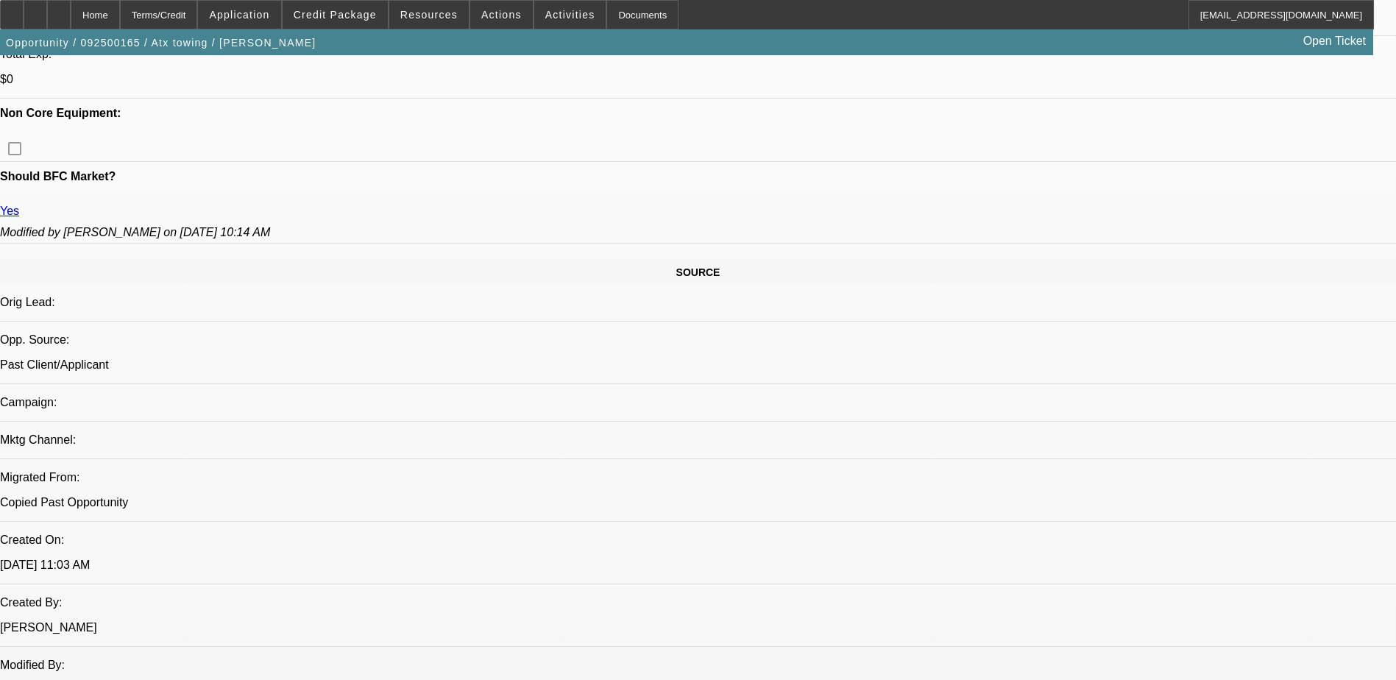
scroll to position [662, 0]
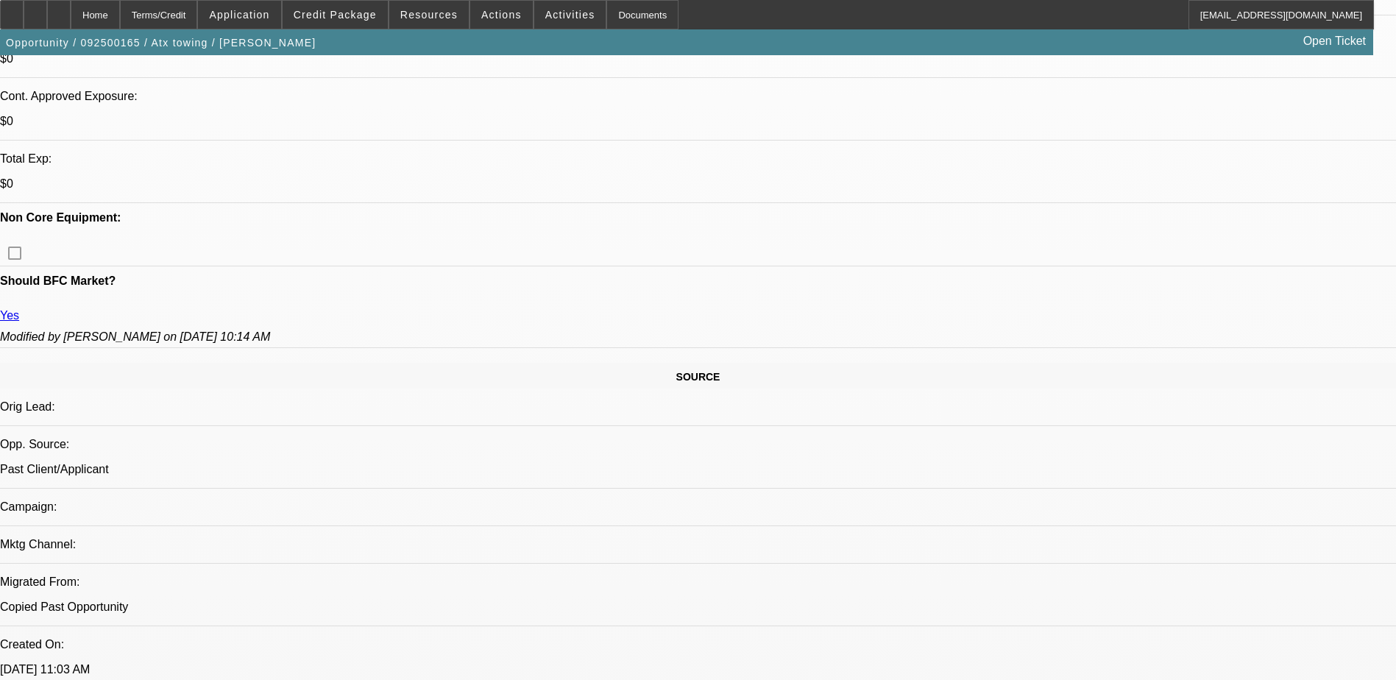
scroll to position [515, 0]
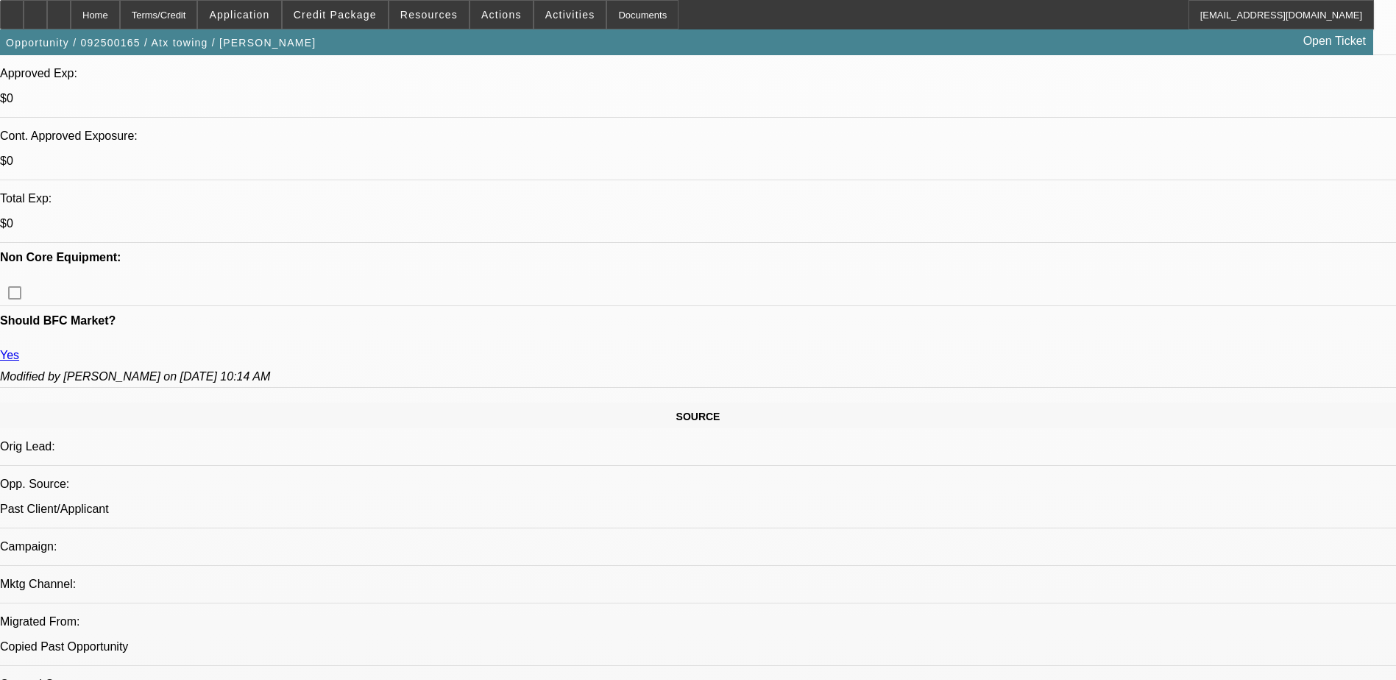
click at [662, 41] on div "Opportunity / 092500165 / Atx towing / [PERSON_NAME] Open Ticket" at bounding box center [686, 42] width 1373 height 26
click at [919, 18] on div "Home Terms/Credit Application Credit Package Resources Actions Activities Docum…" at bounding box center [687, 14] width 1374 height 29
click at [900, 24] on div "Home Terms/Credit Application Credit Package Resources Actions Activities Docum…" at bounding box center [687, 14] width 1374 height 29
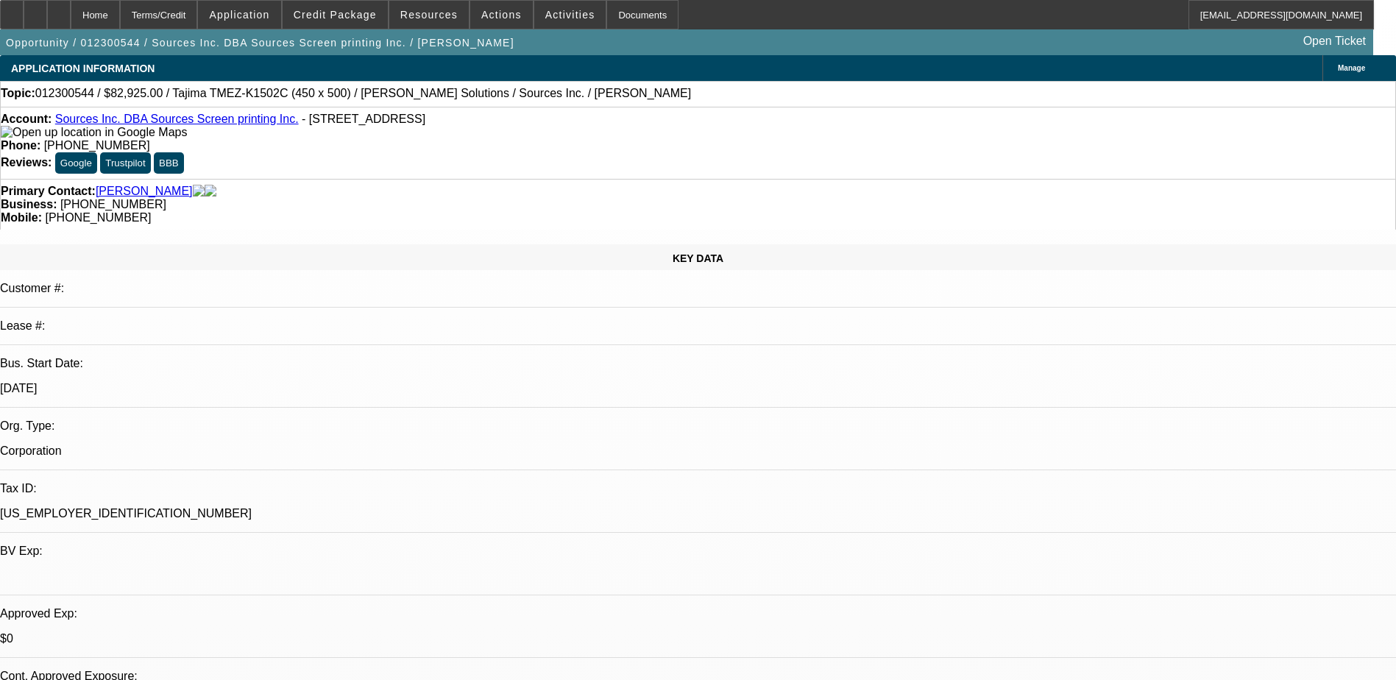
select select "0"
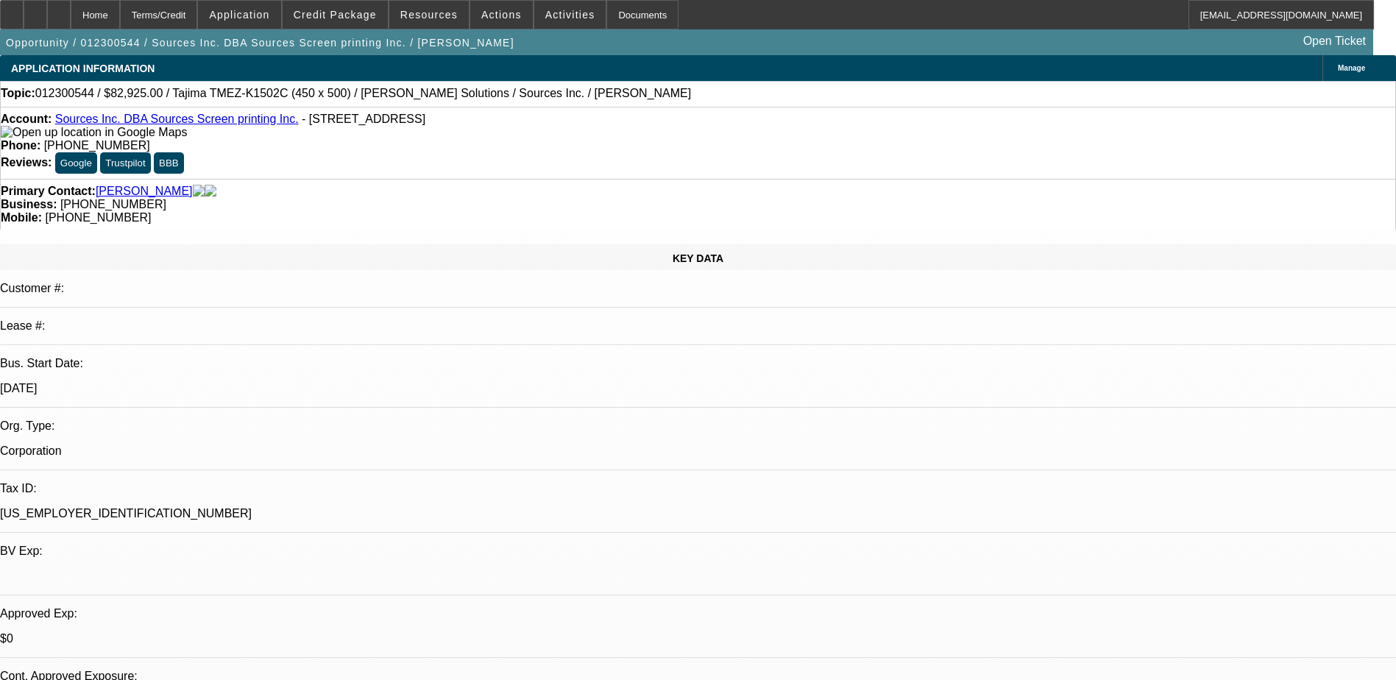
select select "0"
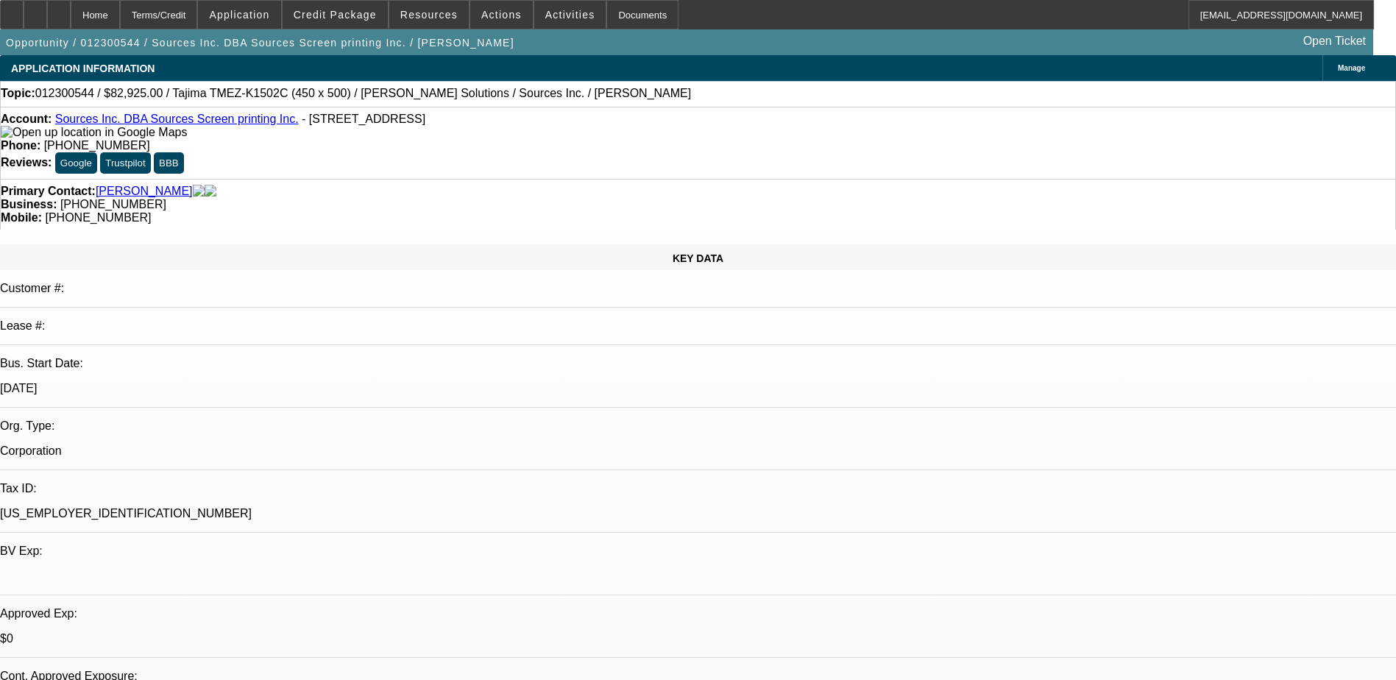
select select "0"
select select "1"
select select "2"
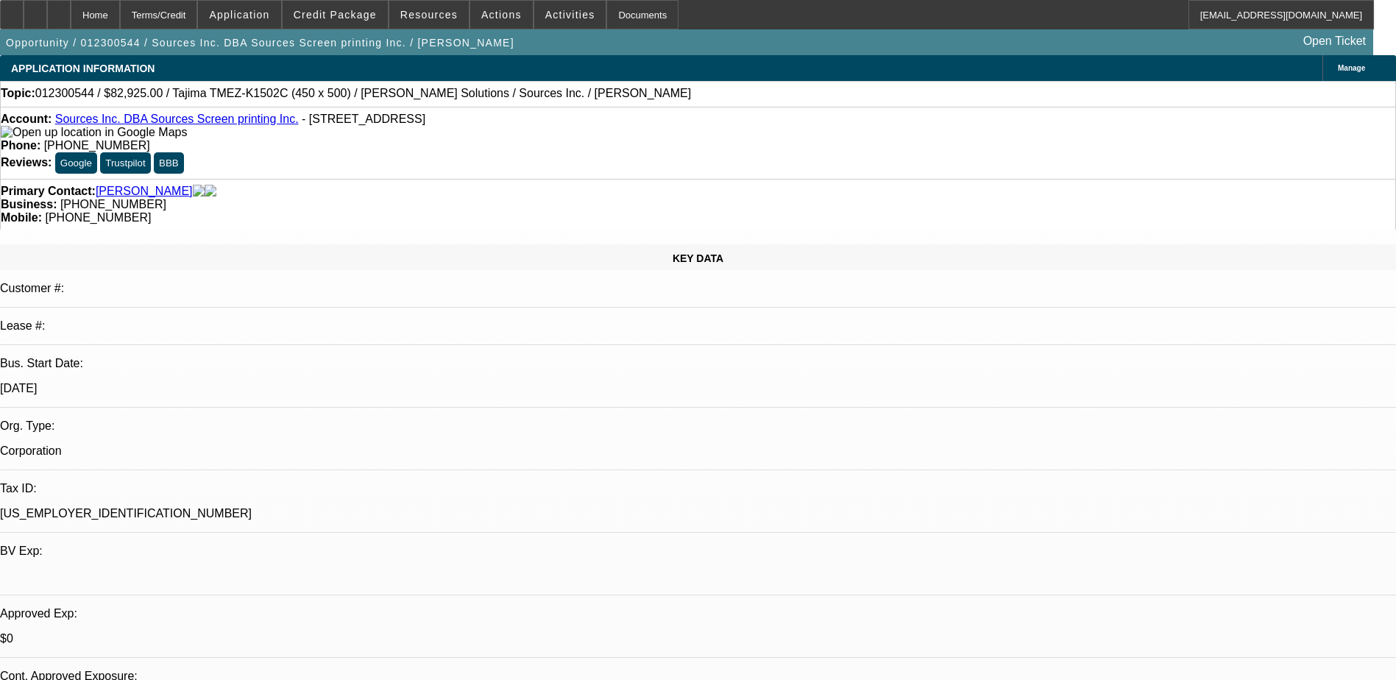
select select "1"
select select "2"
select select "1"
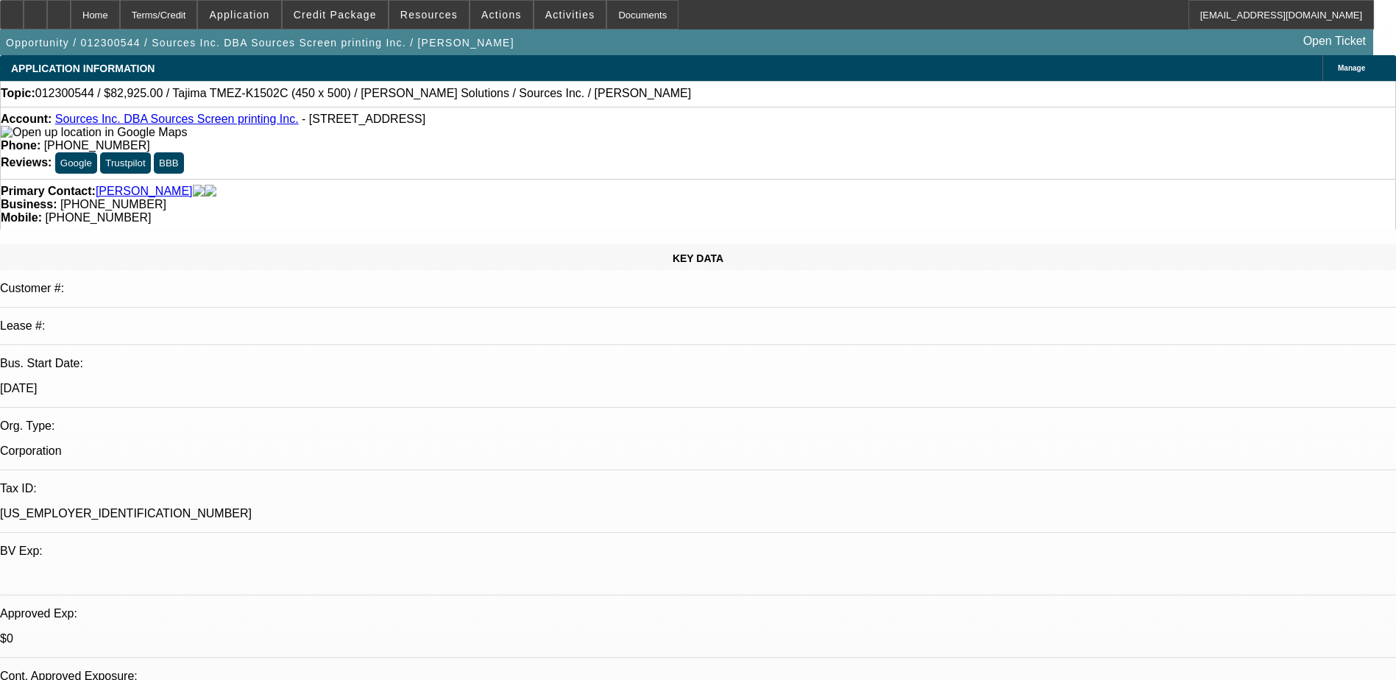
select select "2"
select select "1"
select select "2"
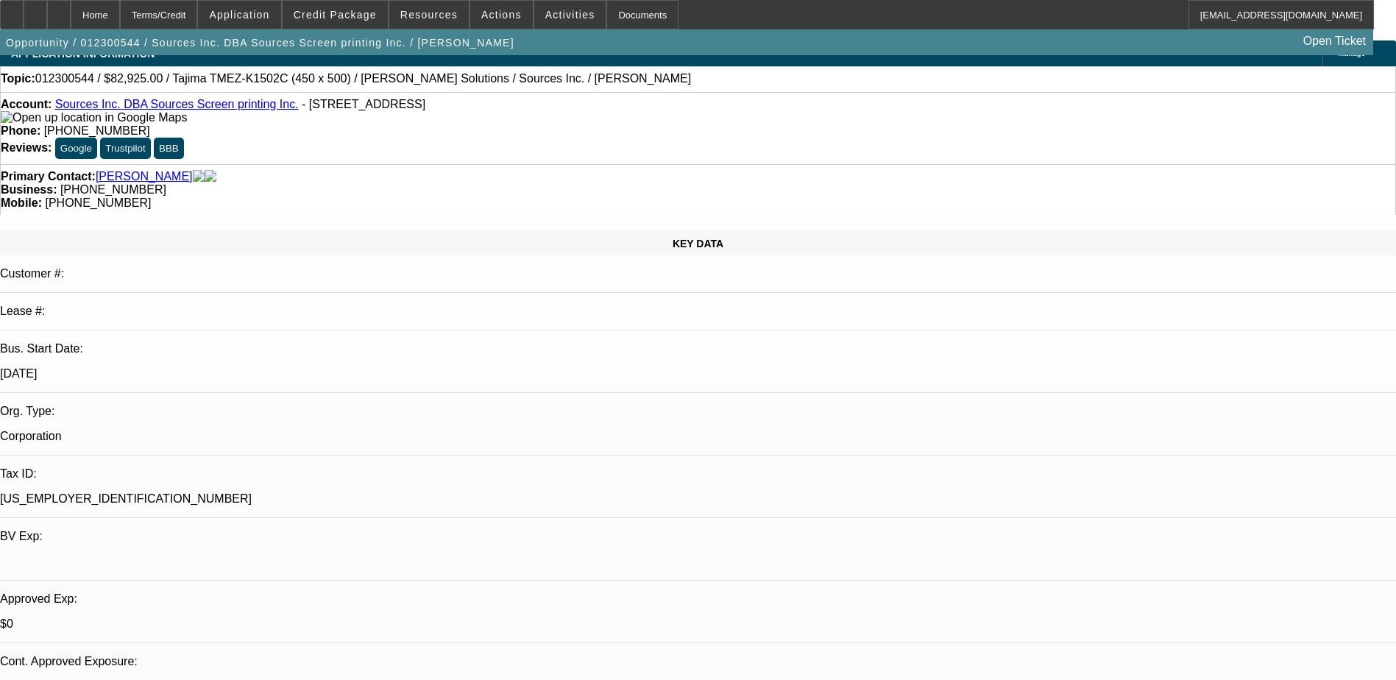
scroll to position [441, 0]
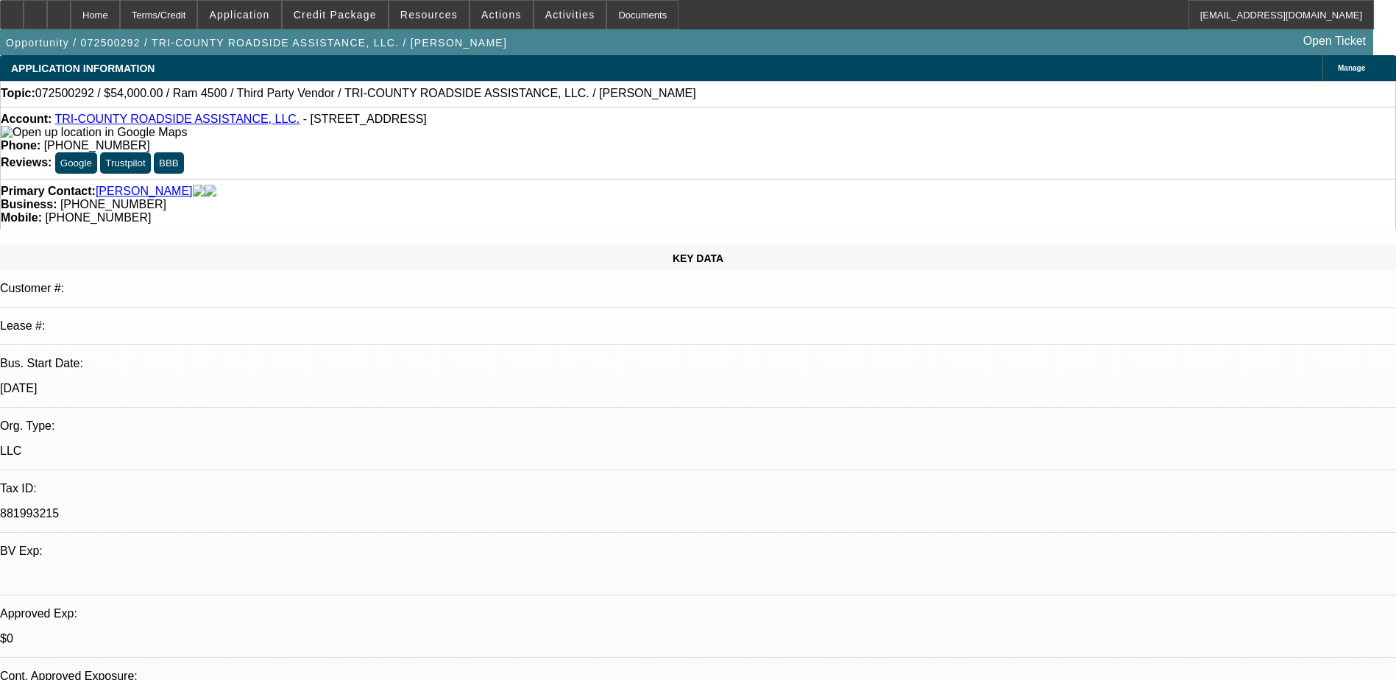
select select "0.2"
select select "0"
select select "2"
select select "0"
select select "6"
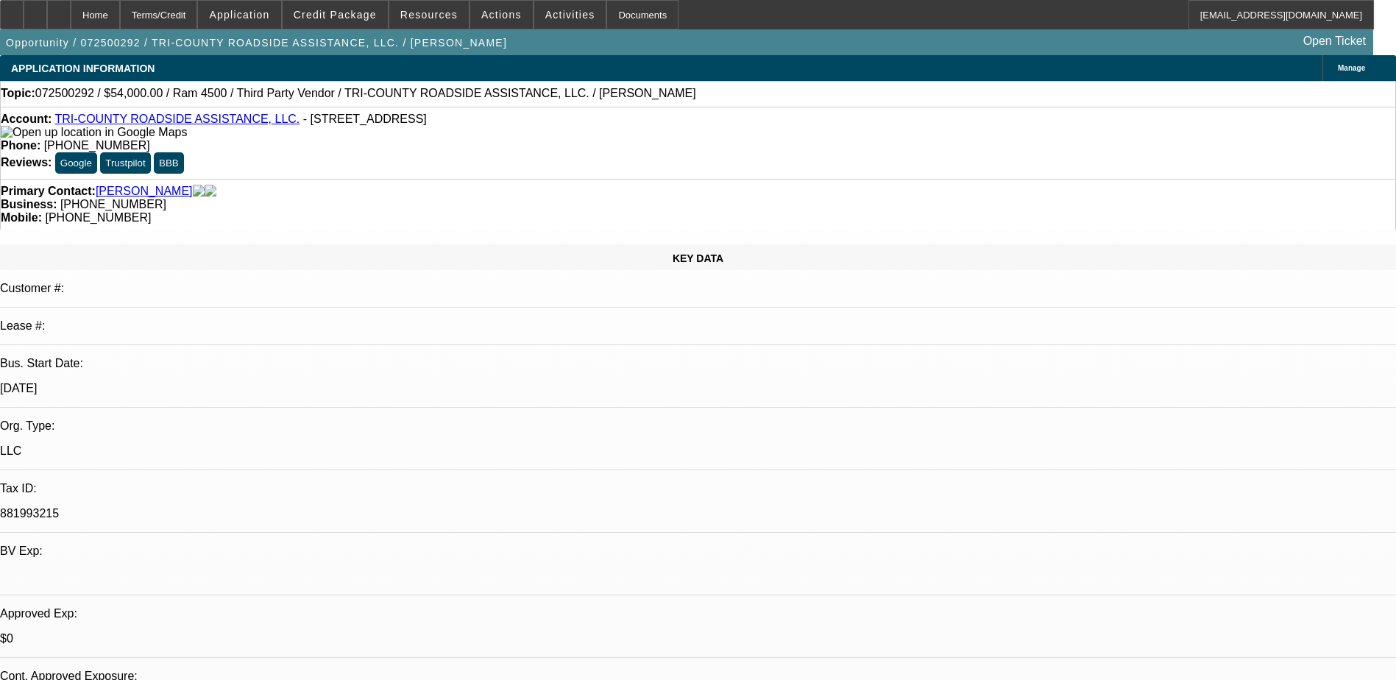
select select "0"
select select "2"
select select "0"
select select "6"
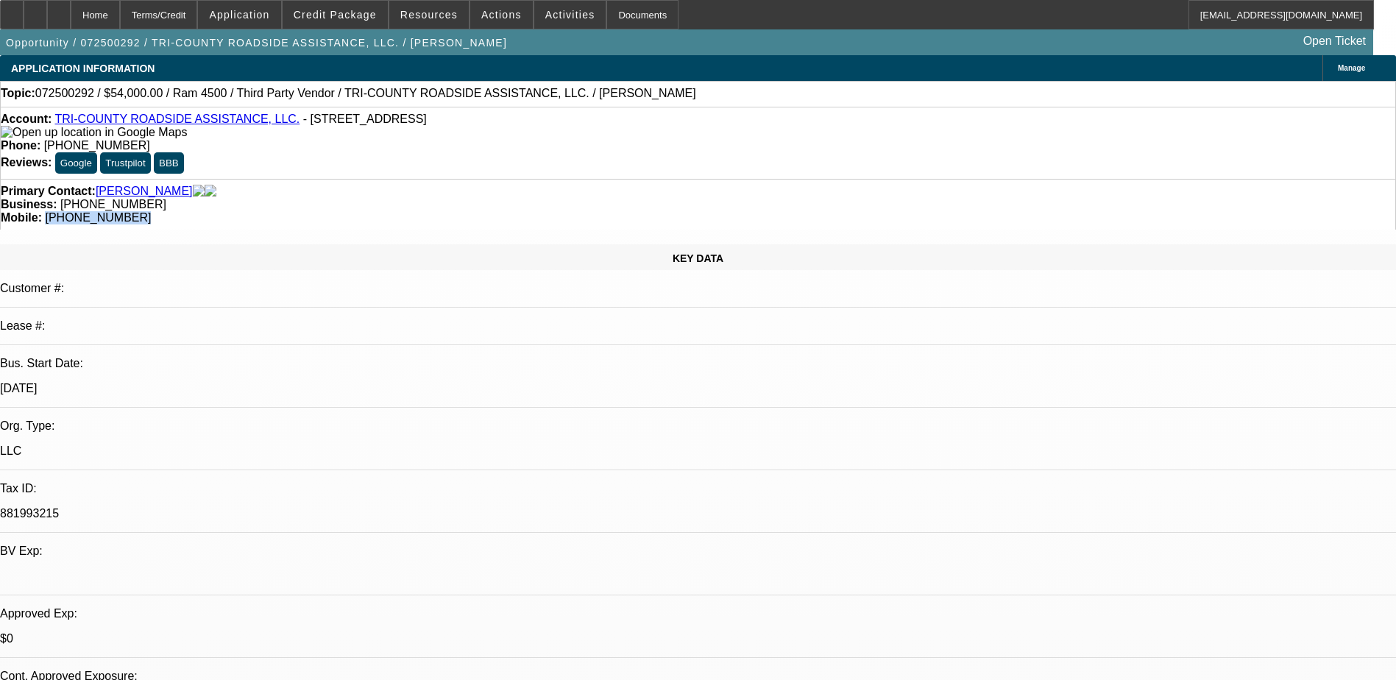
drag, startPoint x: 814, startPoint y: 160, endPoint x: 738, endPoint y: 173, distance: 77.7
click at [738, 179] on div "Primary Contact: Walls, Jimmy Business: (941) 268-2255 Mobile: (863) 990-5369" at bounding box center [698, 204] width 1396 height 51
copy span "(863) 990-5369"
click at [363, 16] on span "Credit Package" at bounding box center [335, 15] width 83 height 12
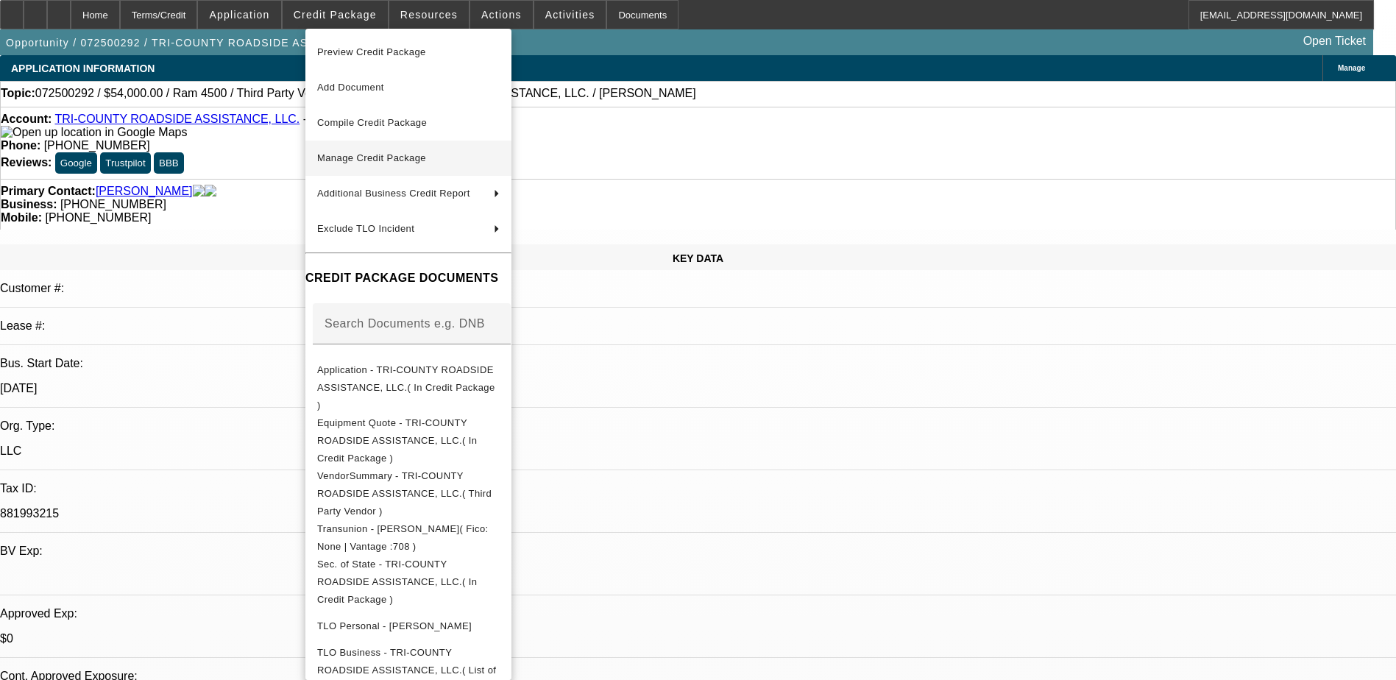
click at [407, 155] on span "Manage Credit Package" at bounding box center [371, 157] width 109 height 11
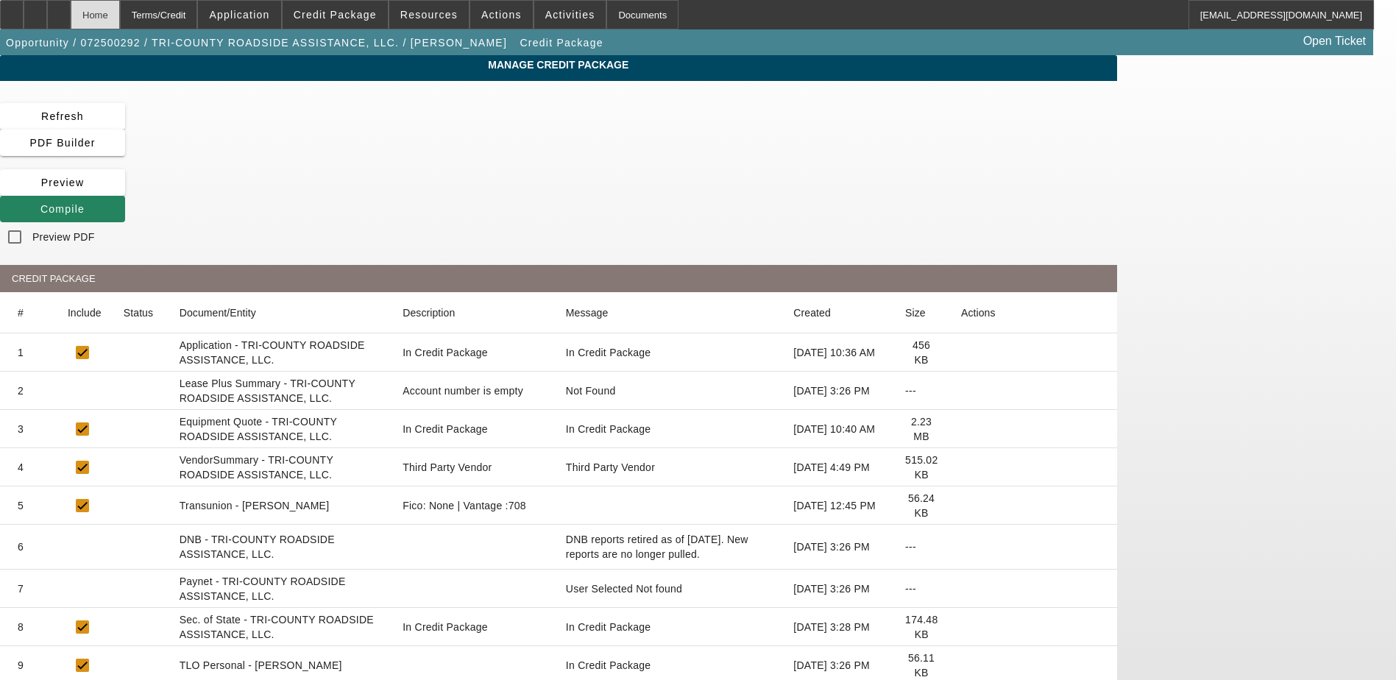
click at [120, 11] on div "Home" at bounding box center [95, 14] width 49 height 29
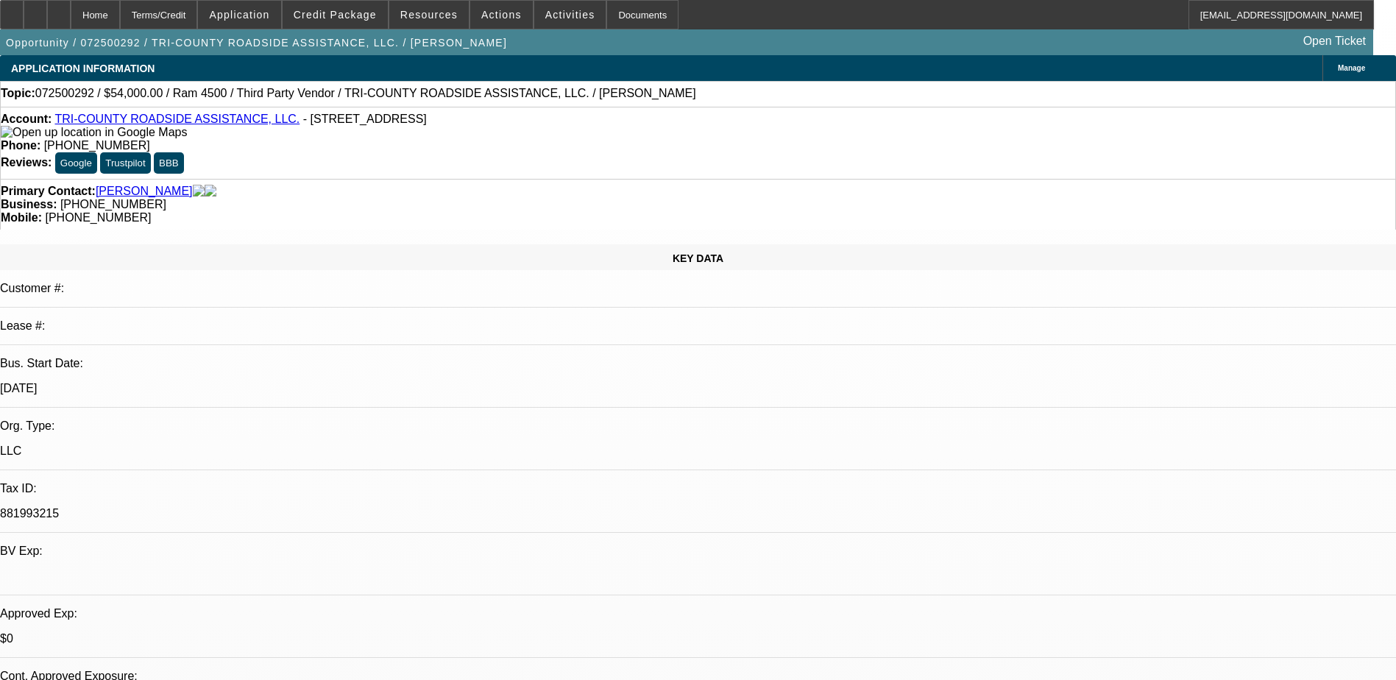
select select "0.2"
select select "0"
select select "2"
select select "0"
select select "6"
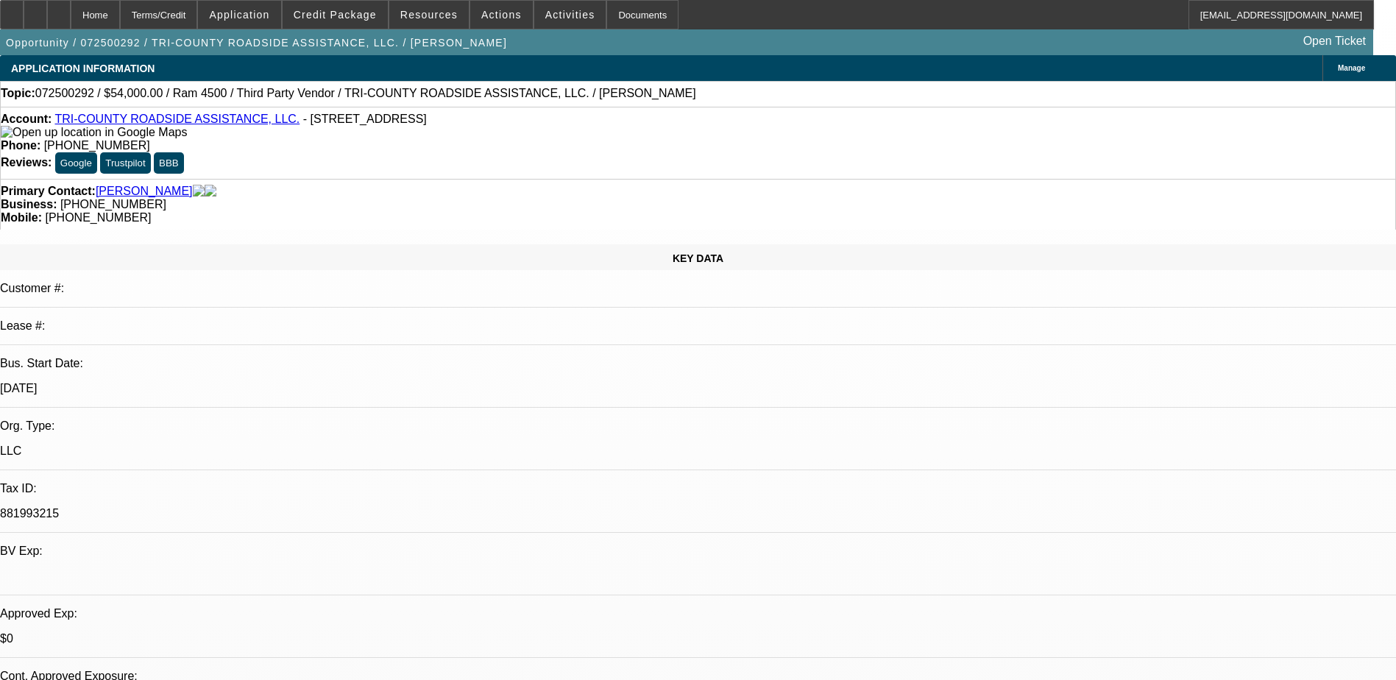
select select "0"
select select "2"
select select "0"
select select "6"
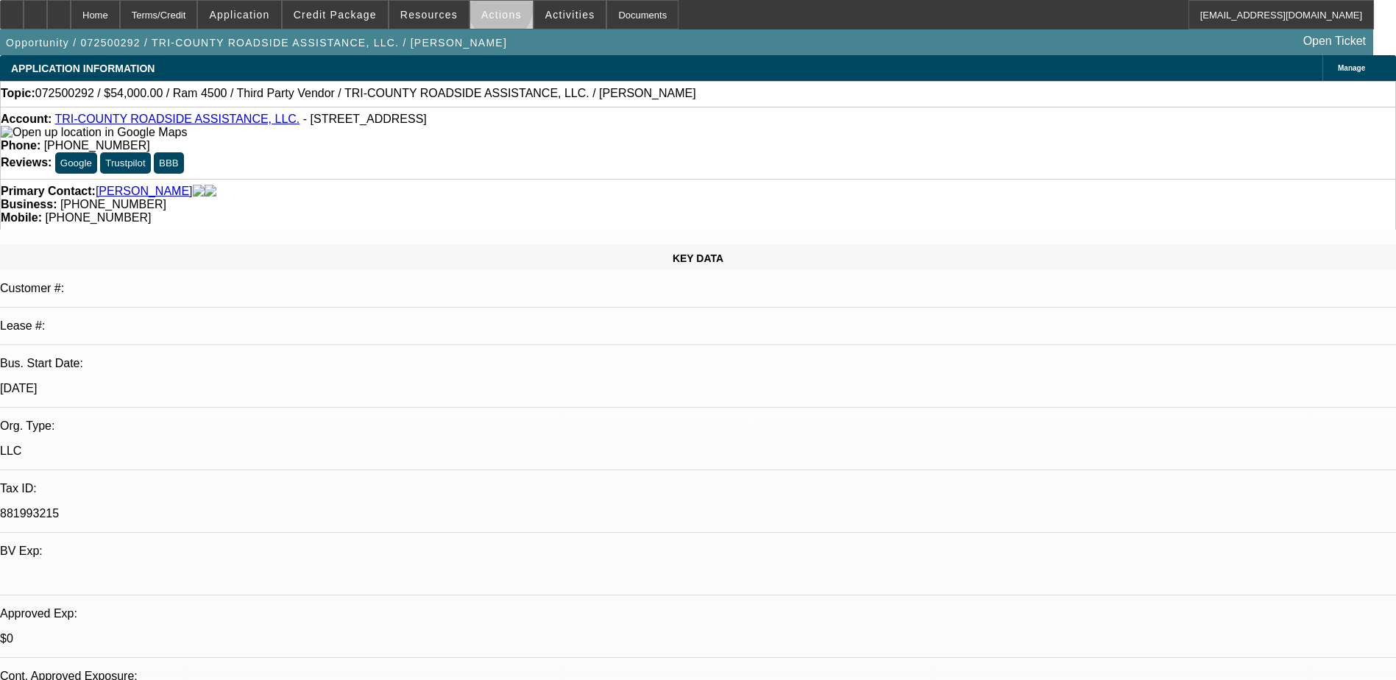
click at [494, 13] on span "Actions" at bounding box center [501, 15] width 40 height 12
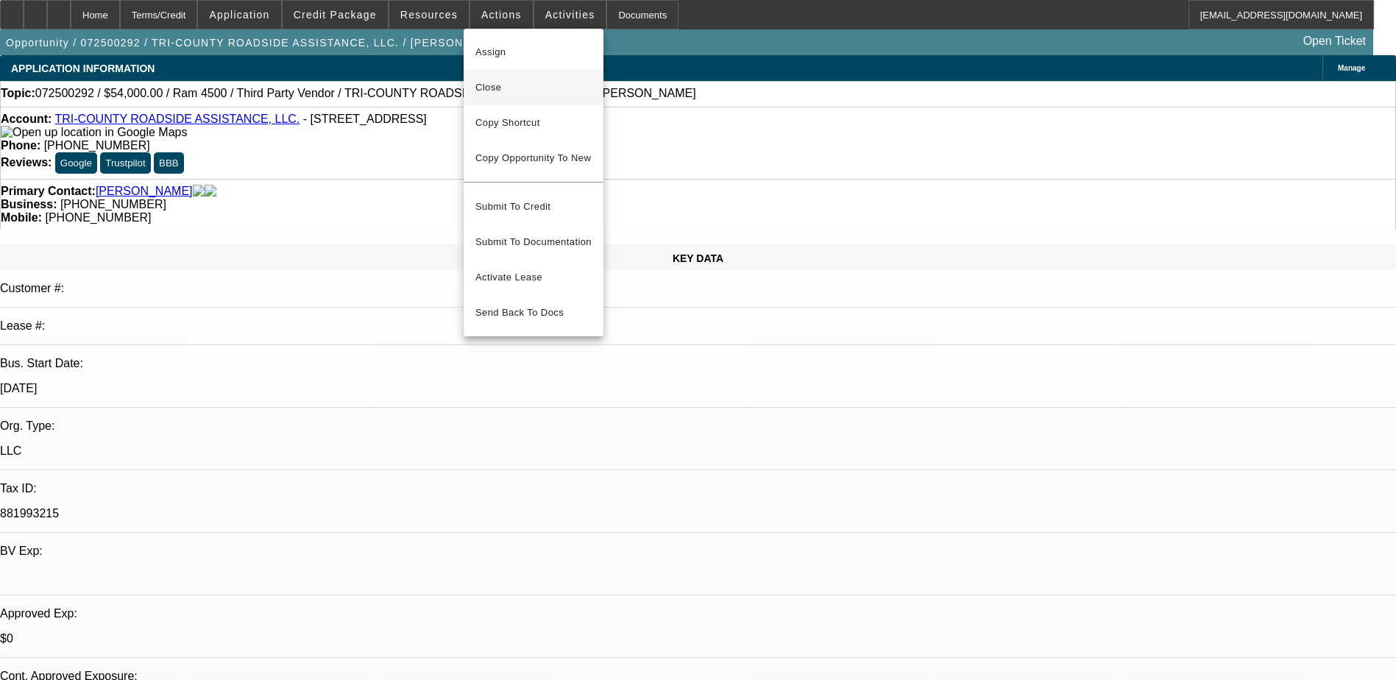
click at [533, 88] on span "Close" at bounding box center [533, 88] width 116 height 18
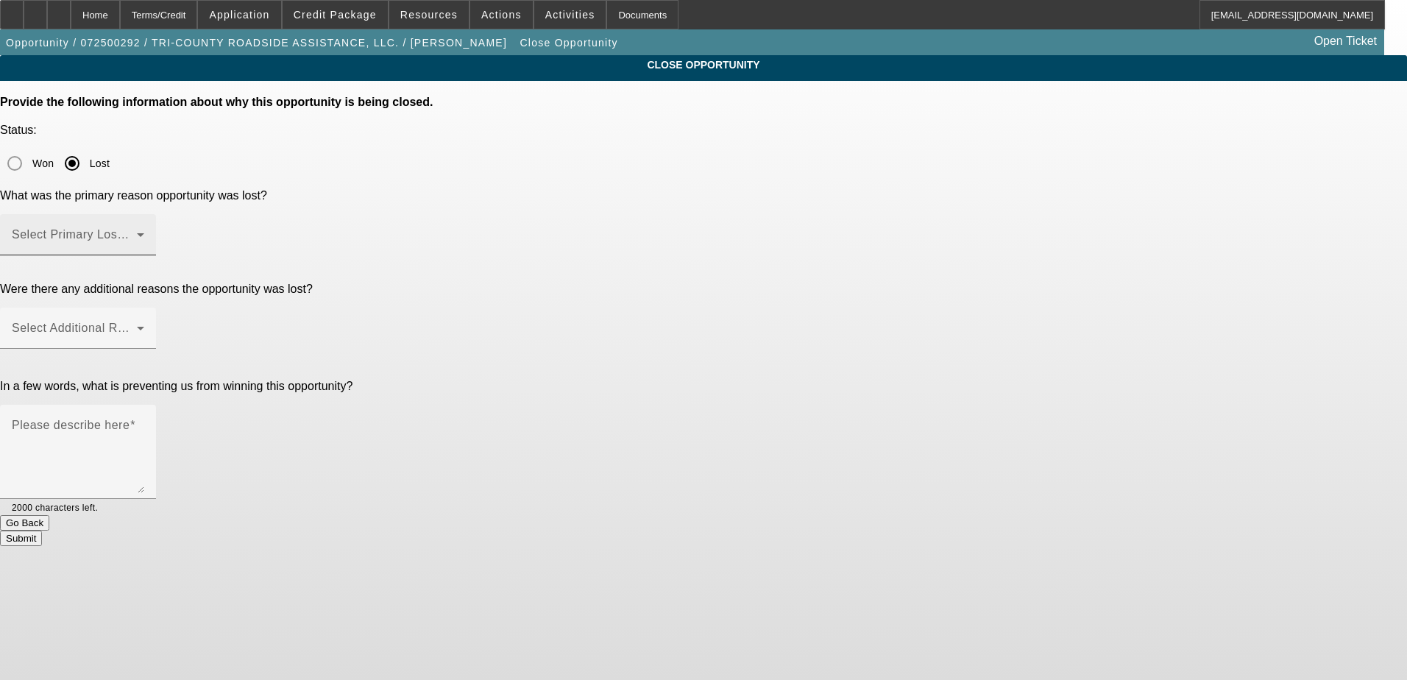
click at [167, 228] on mat-label "Select Primary Lost Reason" at bounding box center [89, 234] width 155 height 13
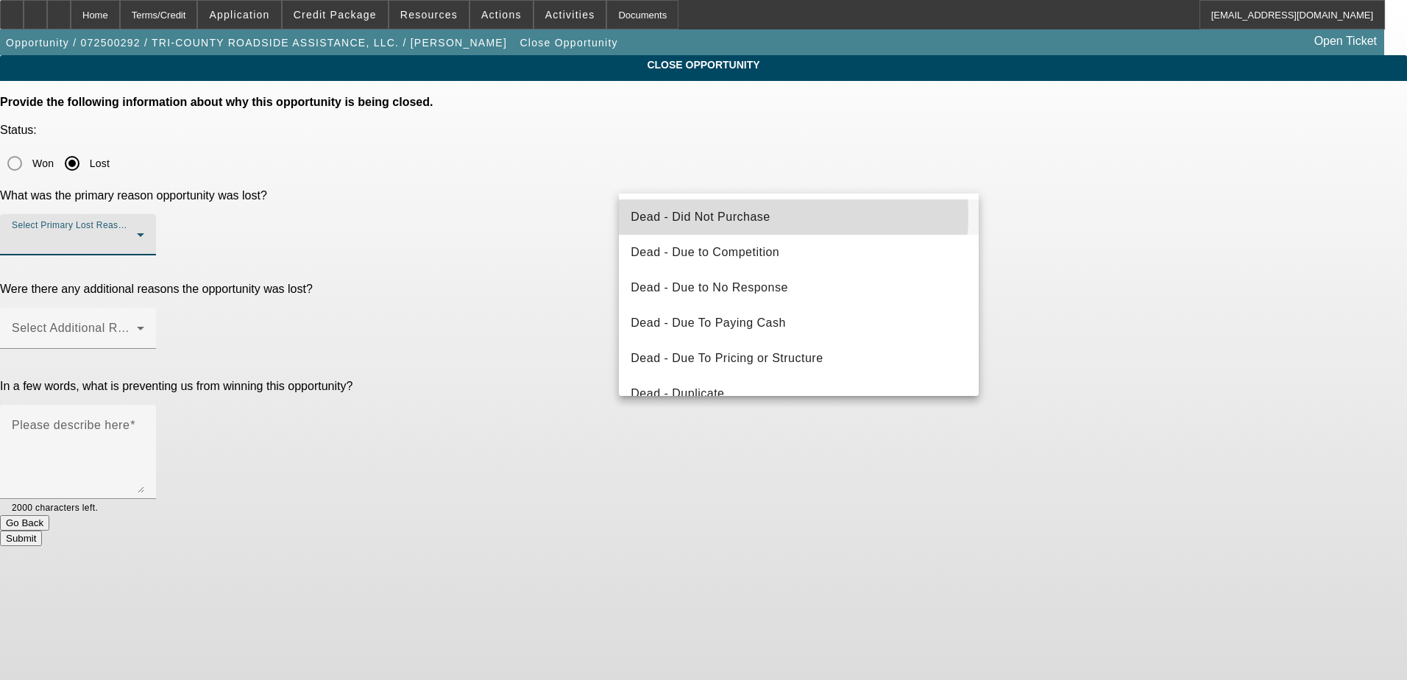
click at [760, 215] on span "Dead - Did Not Purchase" at bounding box center [700, 217] width 139 height 18
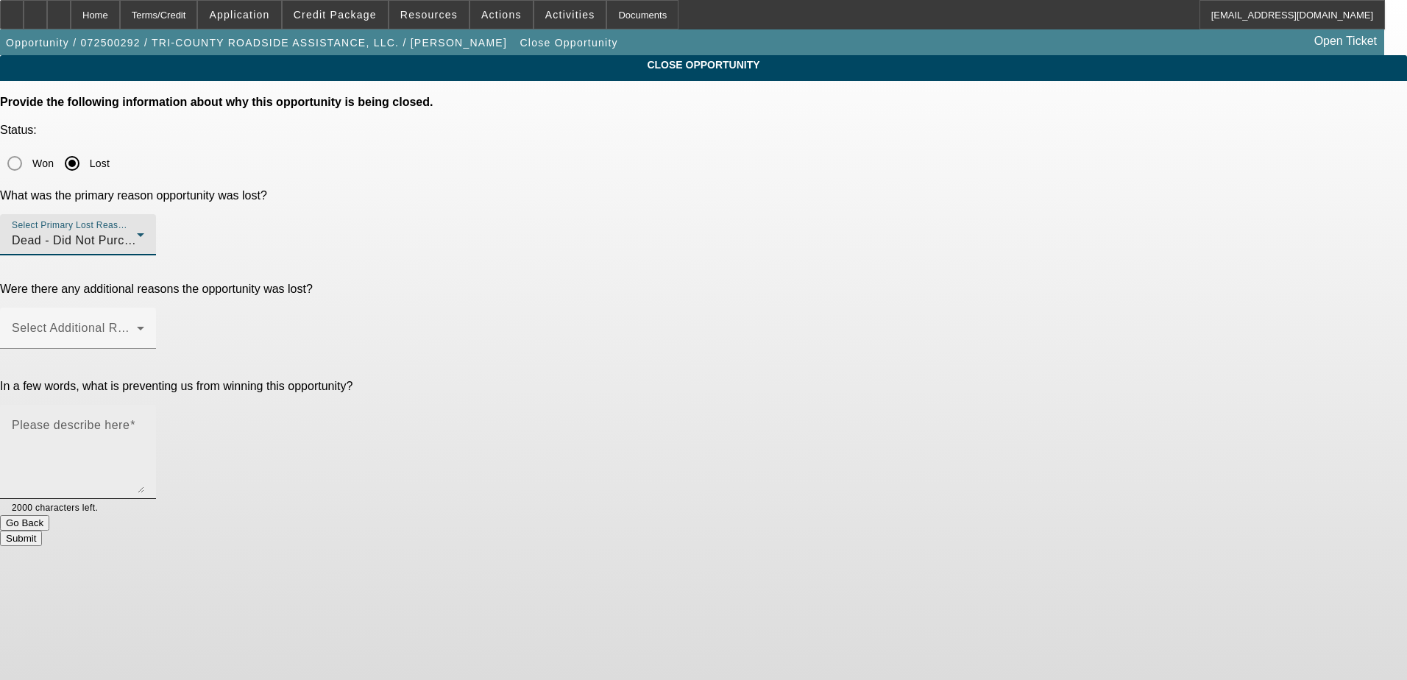
click at [144, 422] on textarea "Please describe here" at bounding box center [78, 457] width 132 height 71
type textarea "W"
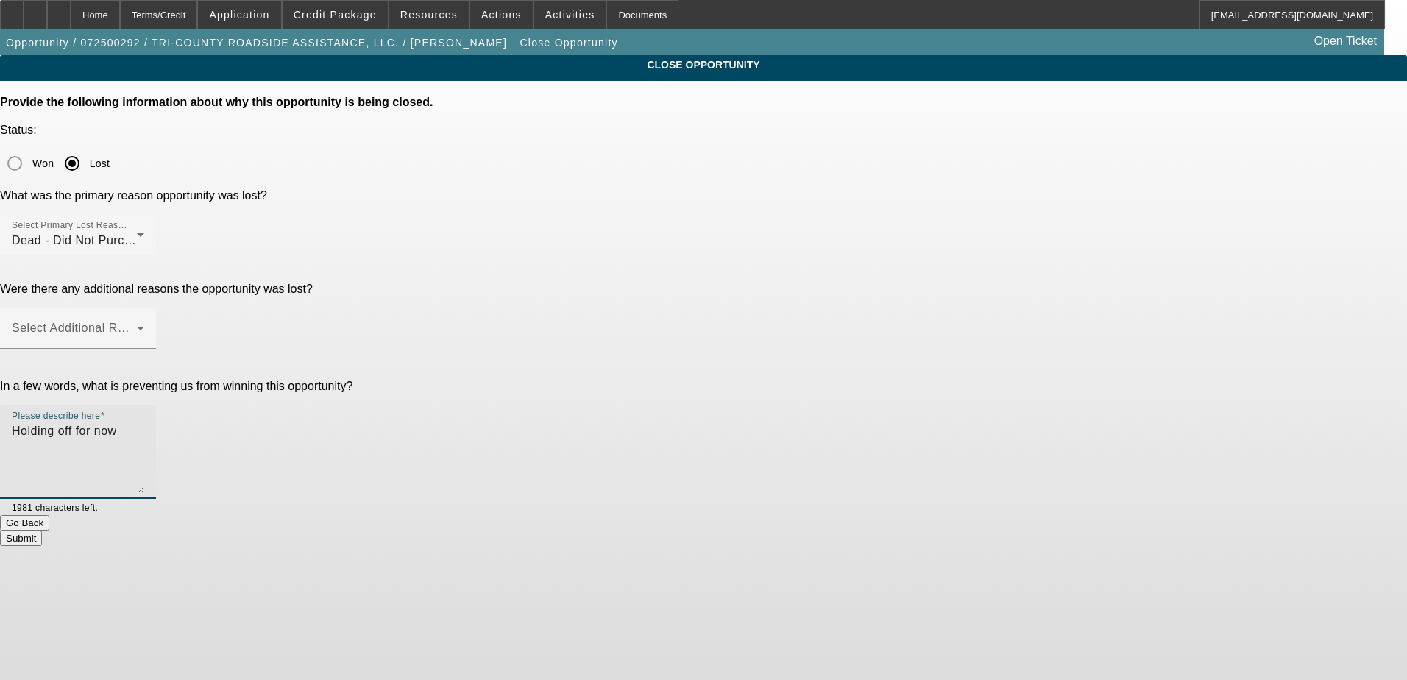
click at [144, 422] on textarea "Holding off for now" at bounding box center [78, 457] width 132 height 71
type textarea "Holding off for now"
click at [42, 530] on button "Submit" at bounding box center [21, 537] width 42 height 15
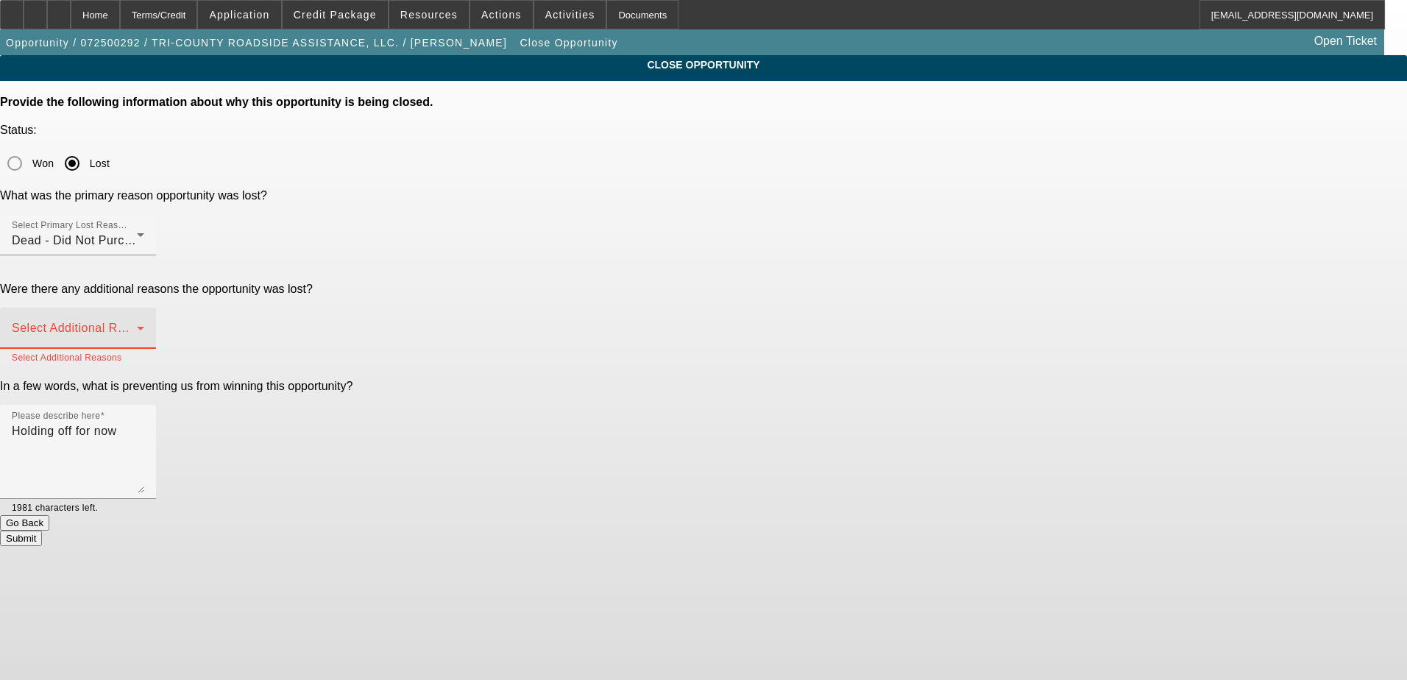
click at [137, 325] on span at bounding box center [74, 334] width 125 height 18
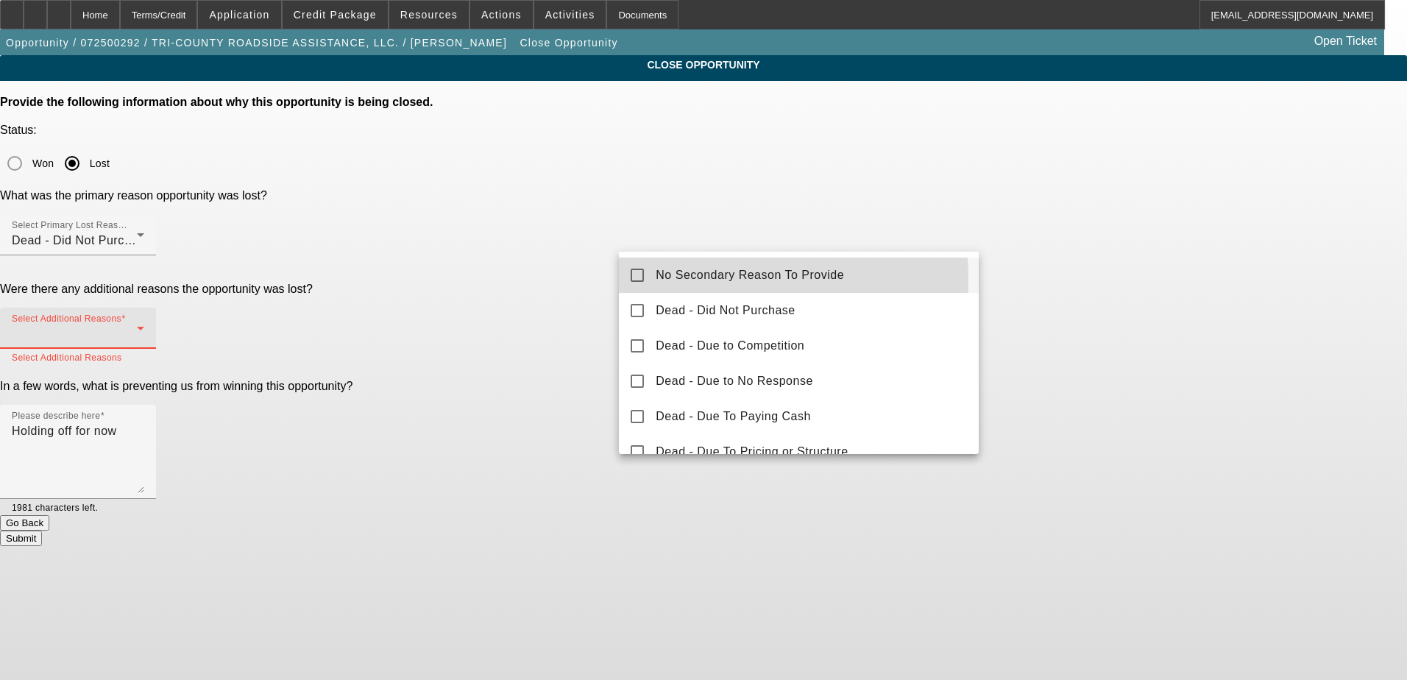
click at [702, 279] on span "No Secondary Reason To Provide" at bounding box center [750, 275] width 188 height 18
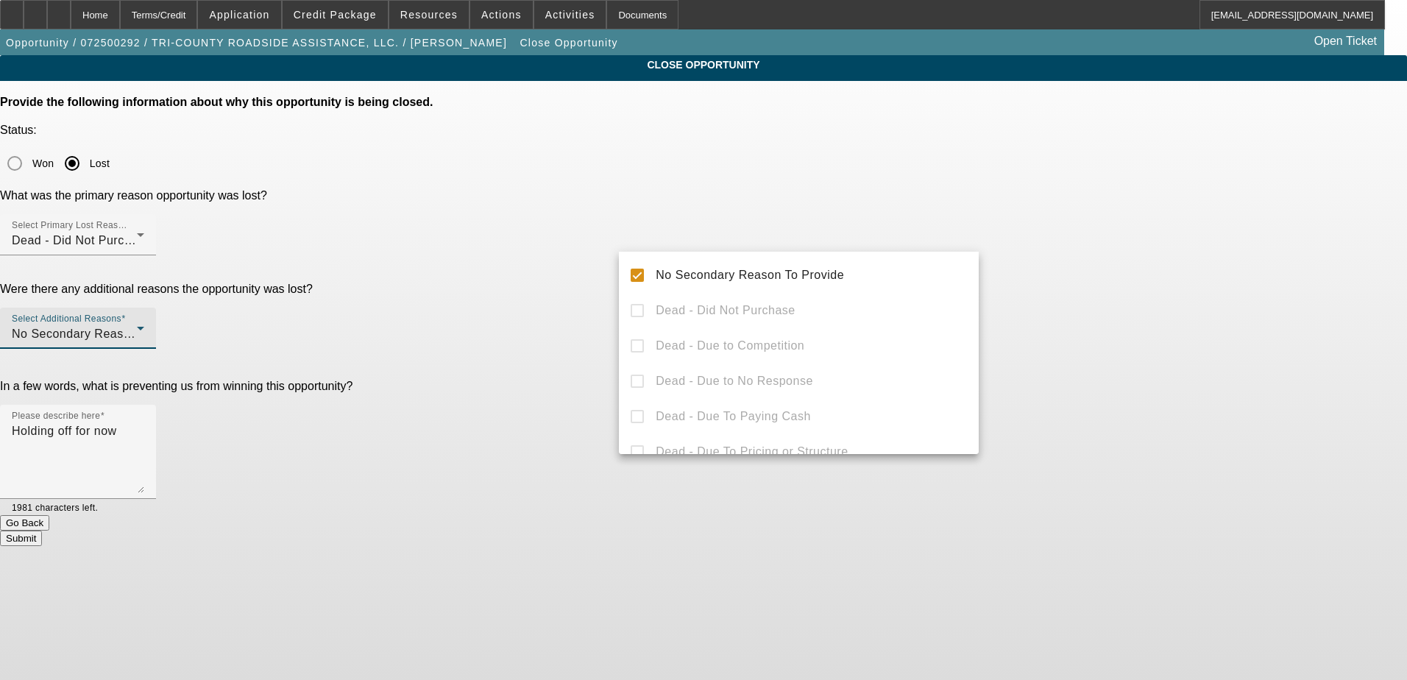
click at [518, 349] on div at bounding box center [703, 340] width 1407 height 680
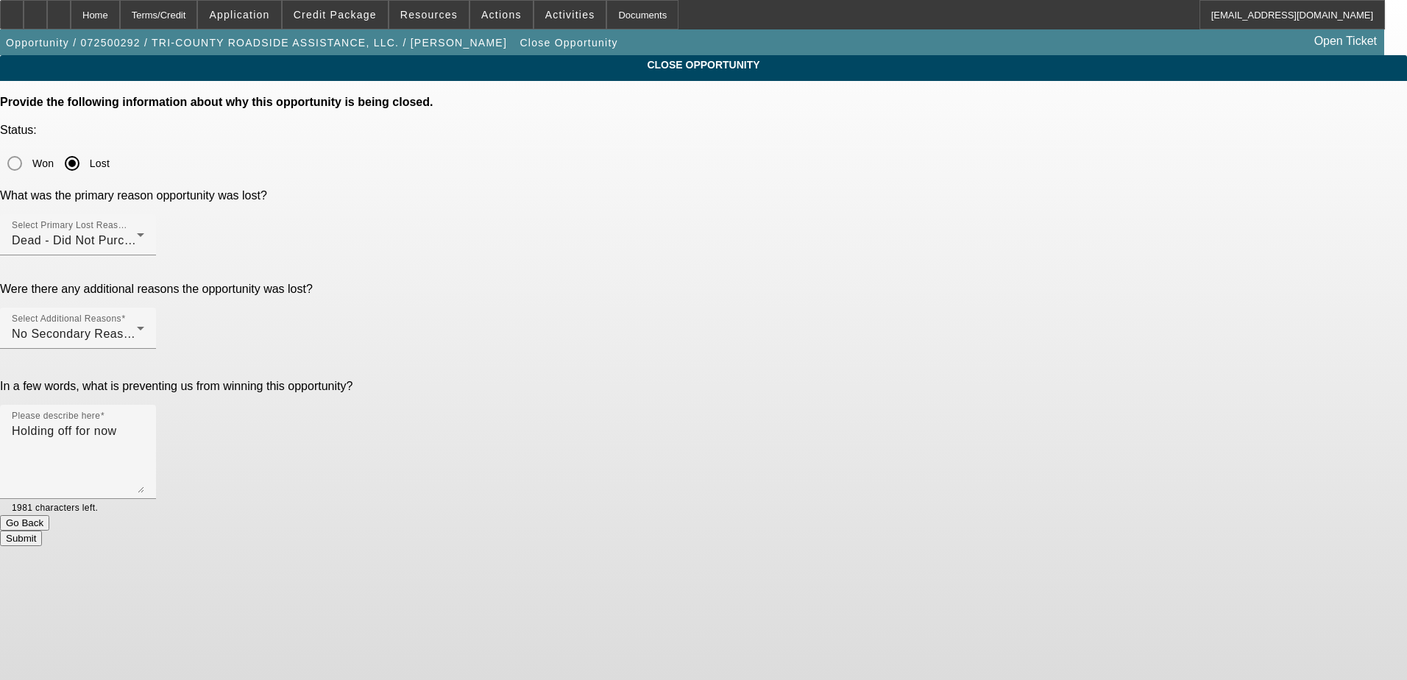
click at [42, 530] on button "Submit" at bounding box center [21, 537] width 42 height 15
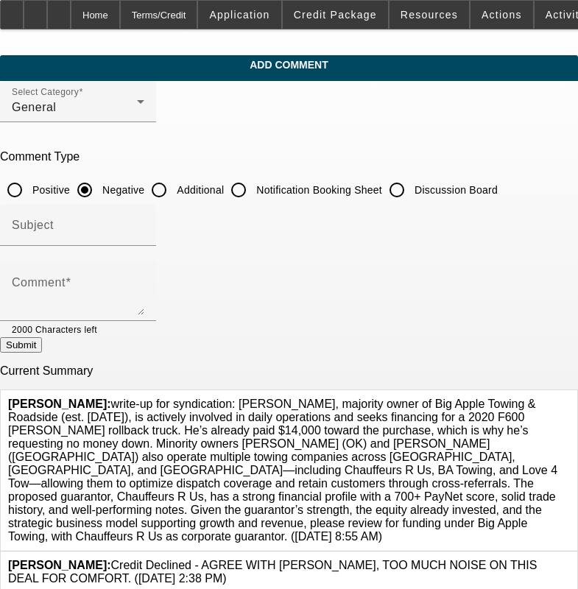
click at [238, 397] on span "[PERSON_NAME]: write-up for syndication: [PERSON_NAME], majority owner of Big A…" at bounding box center [282, 469] width 549 height 145
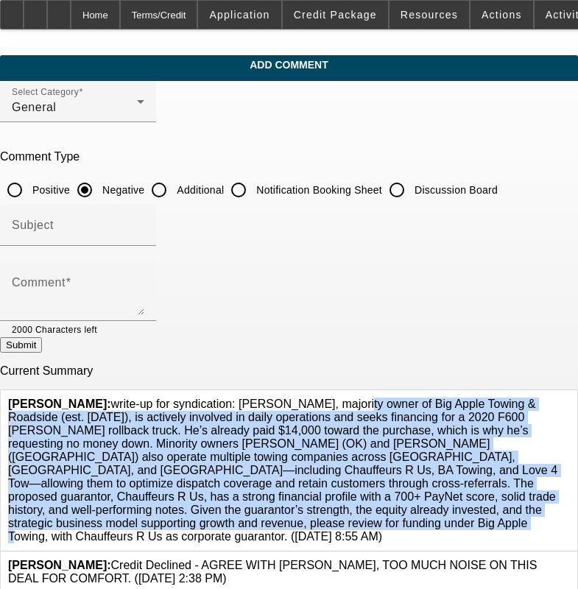
drag, startPoint x: 230, startPoint y: 391, endPoint x: 166, endPoint y: 514, distance: 138.5
click at [166, 514] on span "[PERSON_NAME]: write-up for syndication: [PERSON_NAME], majority owner of Big A…" at bounding box center [282, 469] width 549 height 145
copy span "[PERSON_NAME], majority owner of Big Apple Towing & Roadside (est. [DATE]), is …"
click at [569, 397] on icon at bounding box center [569, 397] width 0 height 0
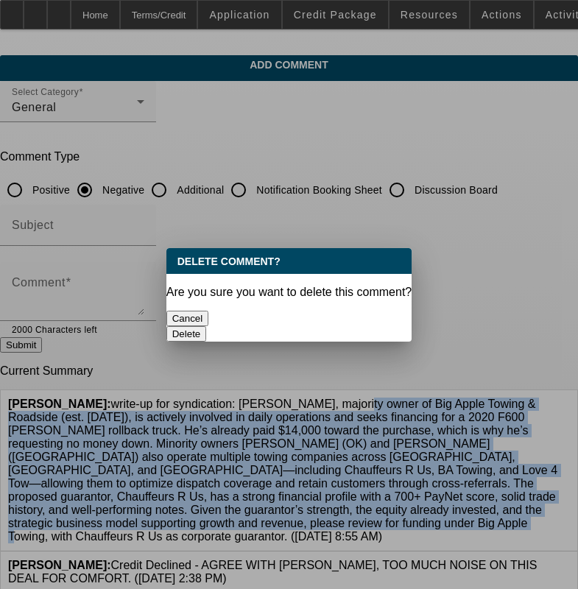
click at [207, 326] on button "Delete" at bounding box center [186, 333] width 40 height 15
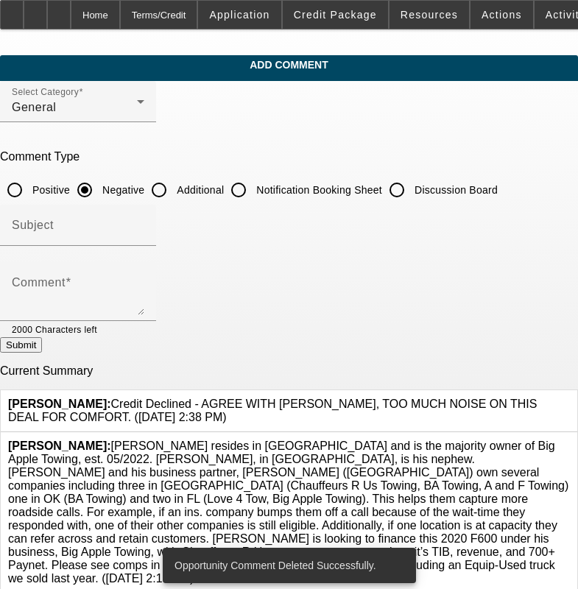
click at [411, 187] on input "Discussion Board" at bounding box center [396, 189] width 29 height 29
radio input "true"
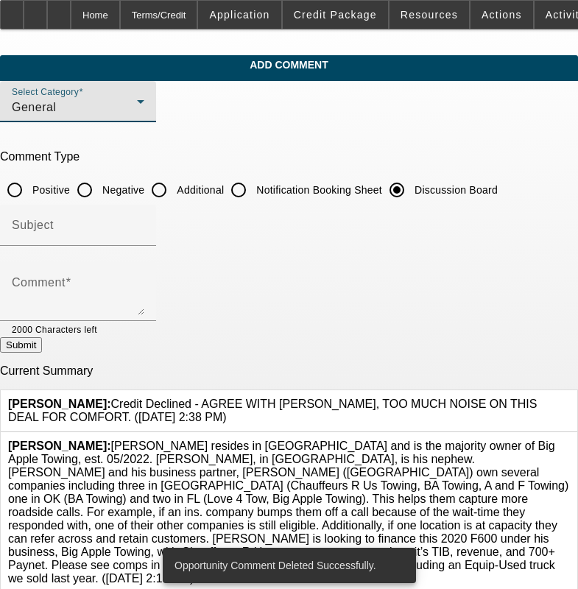
click at [137, 114] on div "General" at bounding box center [74, 108] width 125 height 18
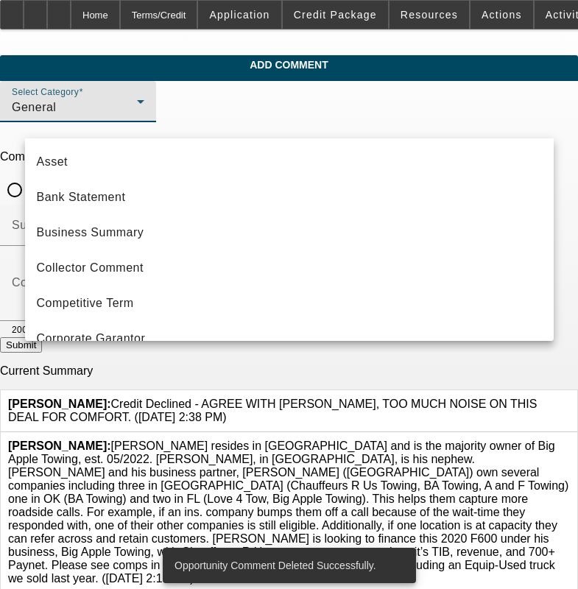
scroll to position [121, 0]
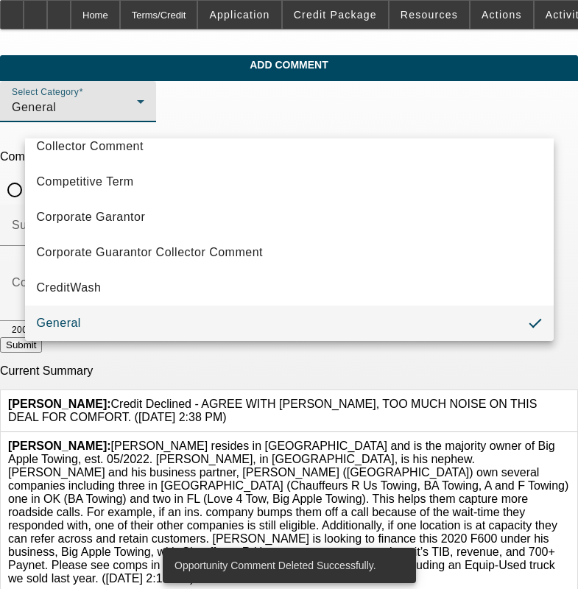
click at [252, 324] on mat-option "General" at bounding box center [289, 322] width 528 height 35
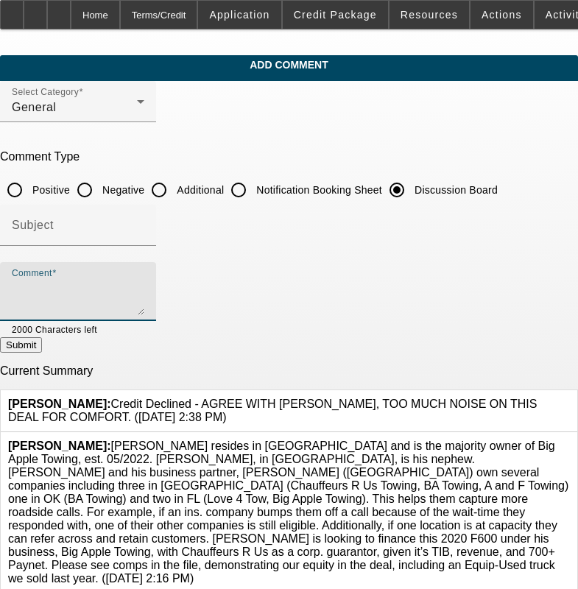
paste textarea "[PERSON_NAME], majority owner of Big Apple Towing & Roadside (est. [DATE]), is …"
type textarea "[PERSON_NAME], majority owner of Big Apple Towing & Roadside (est. [DATE]), is …"
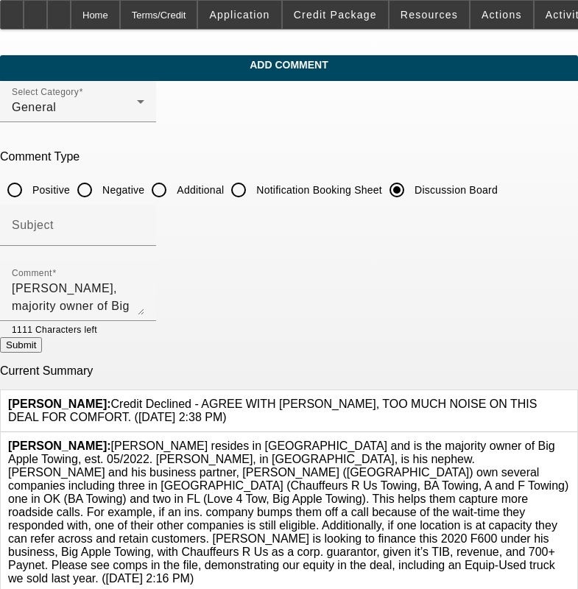
click at [42, 352] on button "Submit" at bounding box center [21, 344] width 42 height 15
radio input "true"
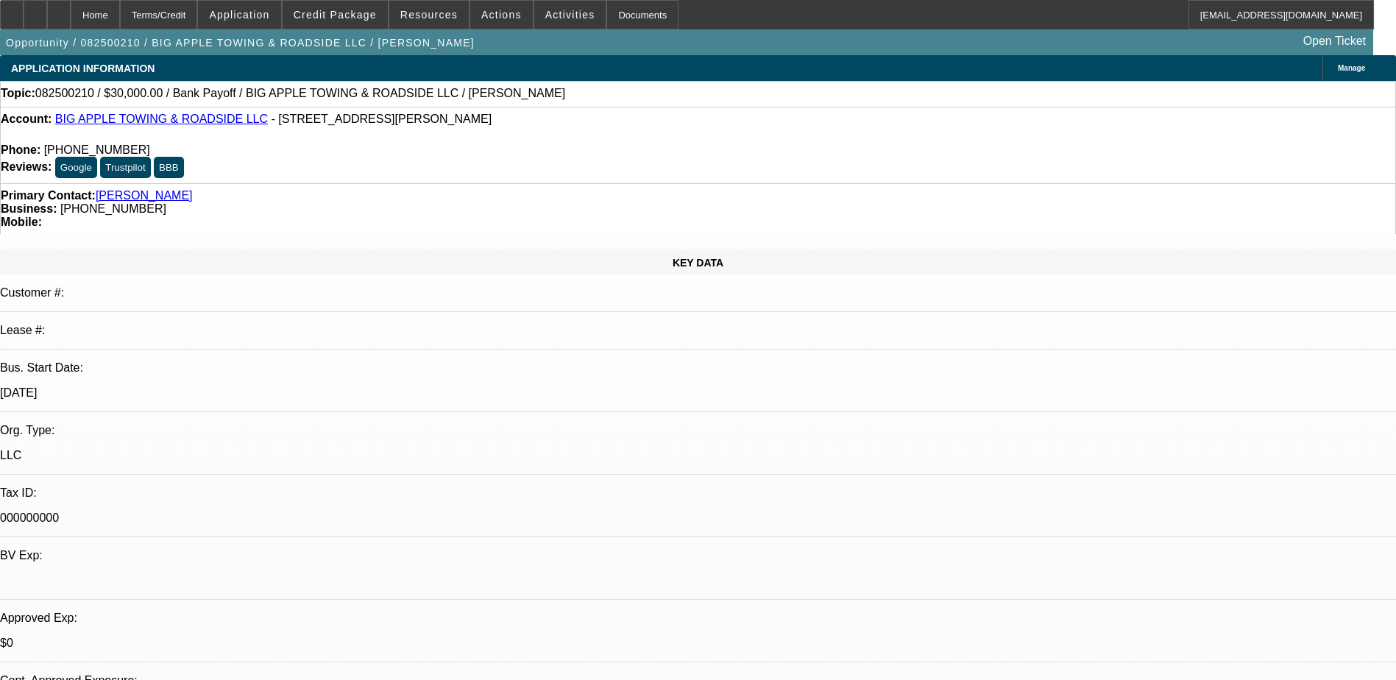
select select "0"
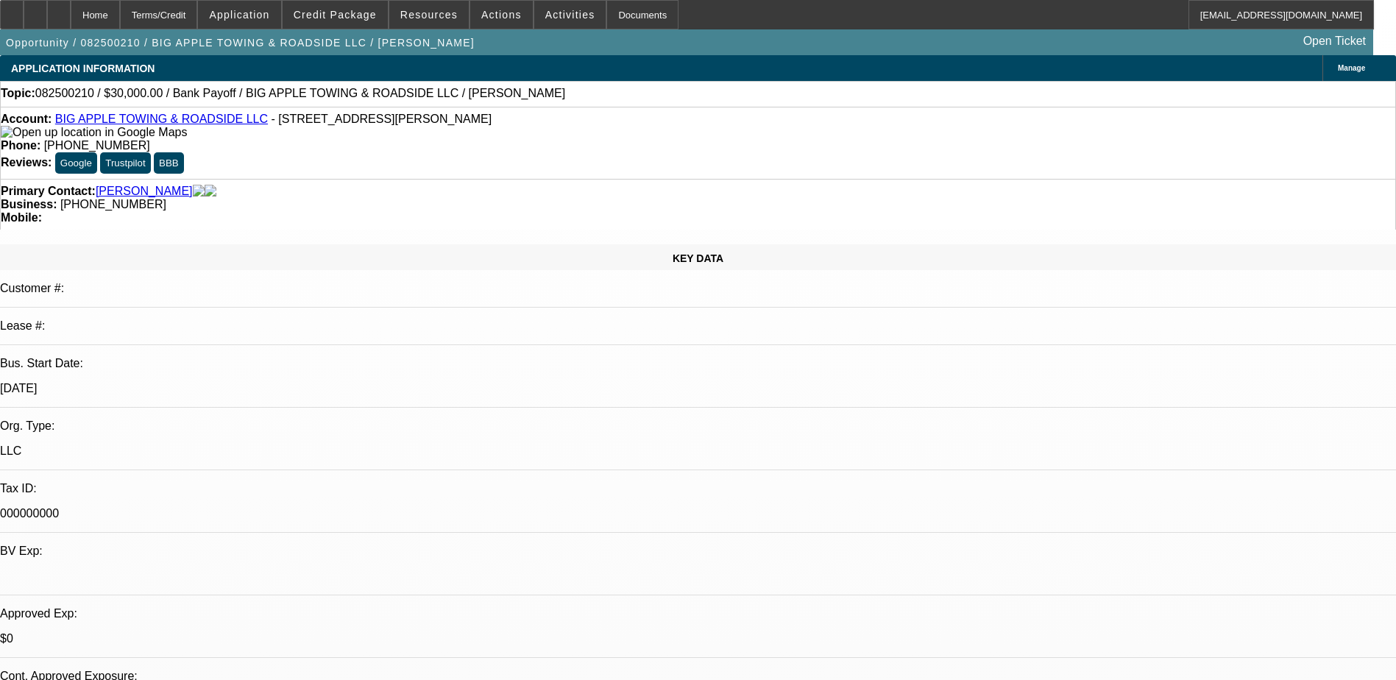
select select "0"
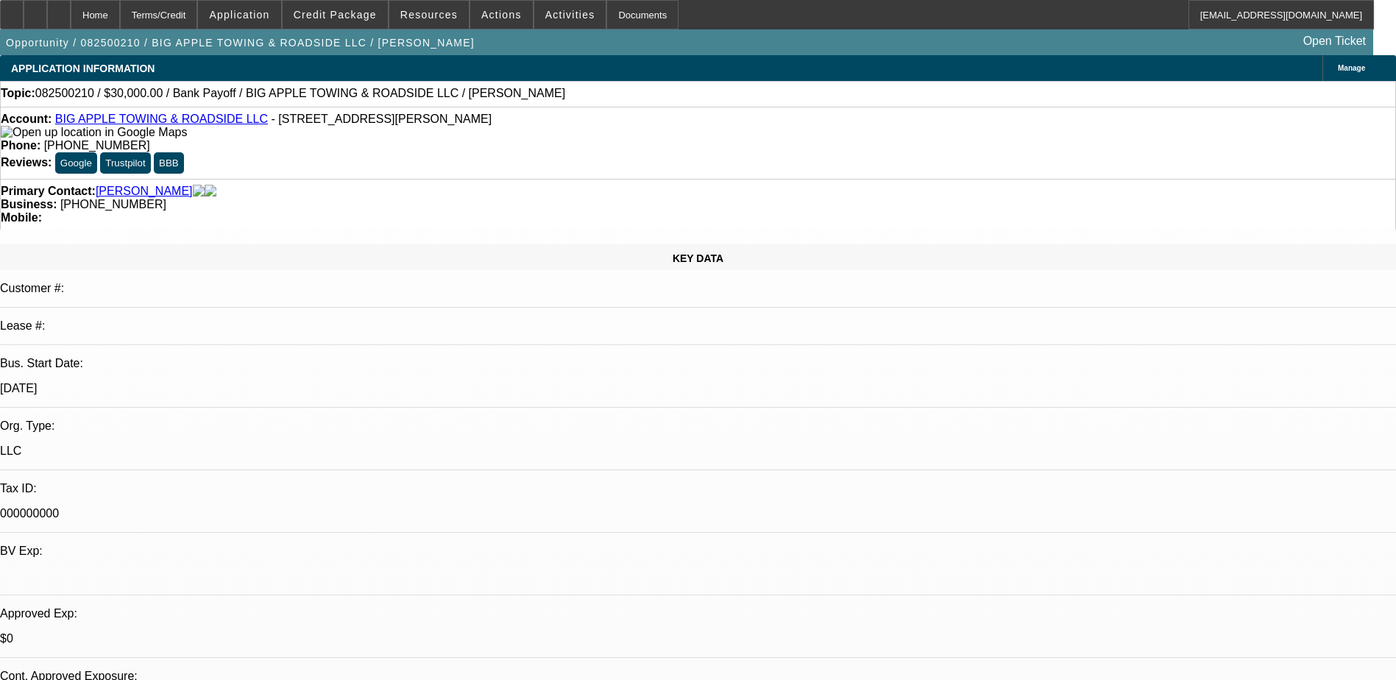
select select "0.1"
select select "2"
select select "0"
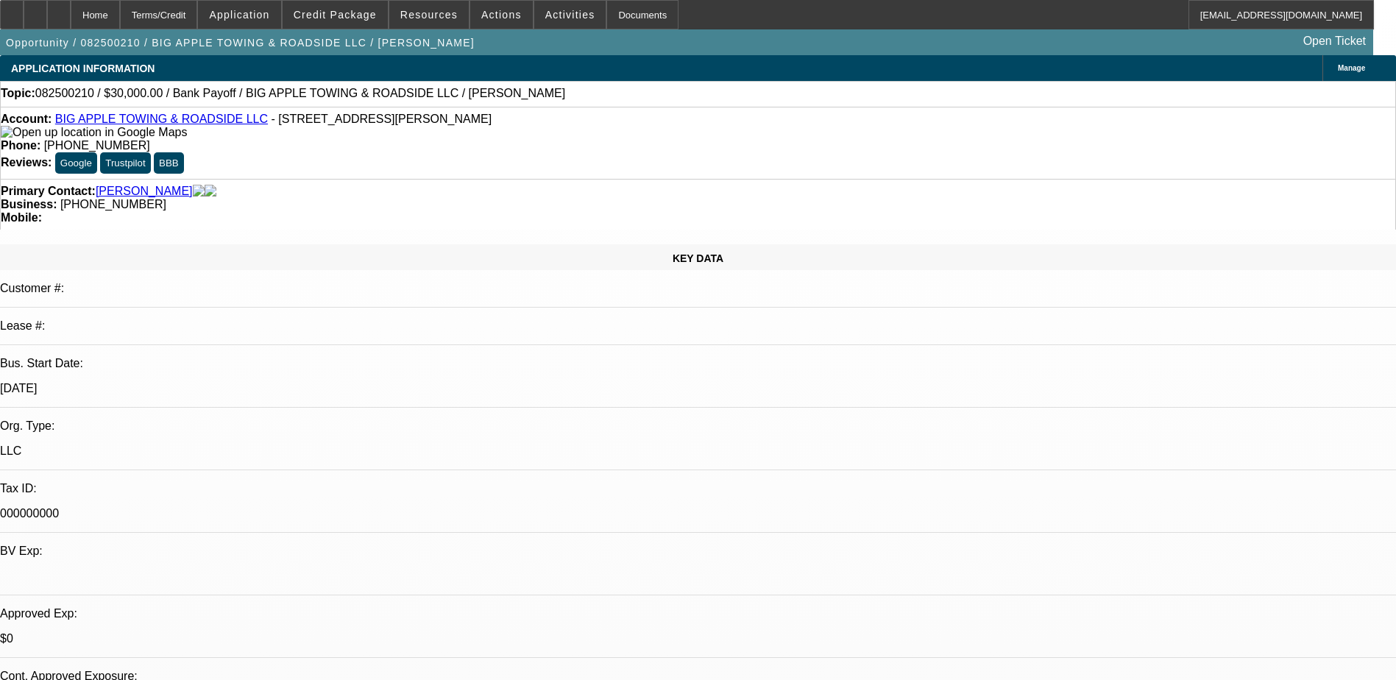
select select "0"
select select "1"
select select "2"
select select "6"
select select "1"
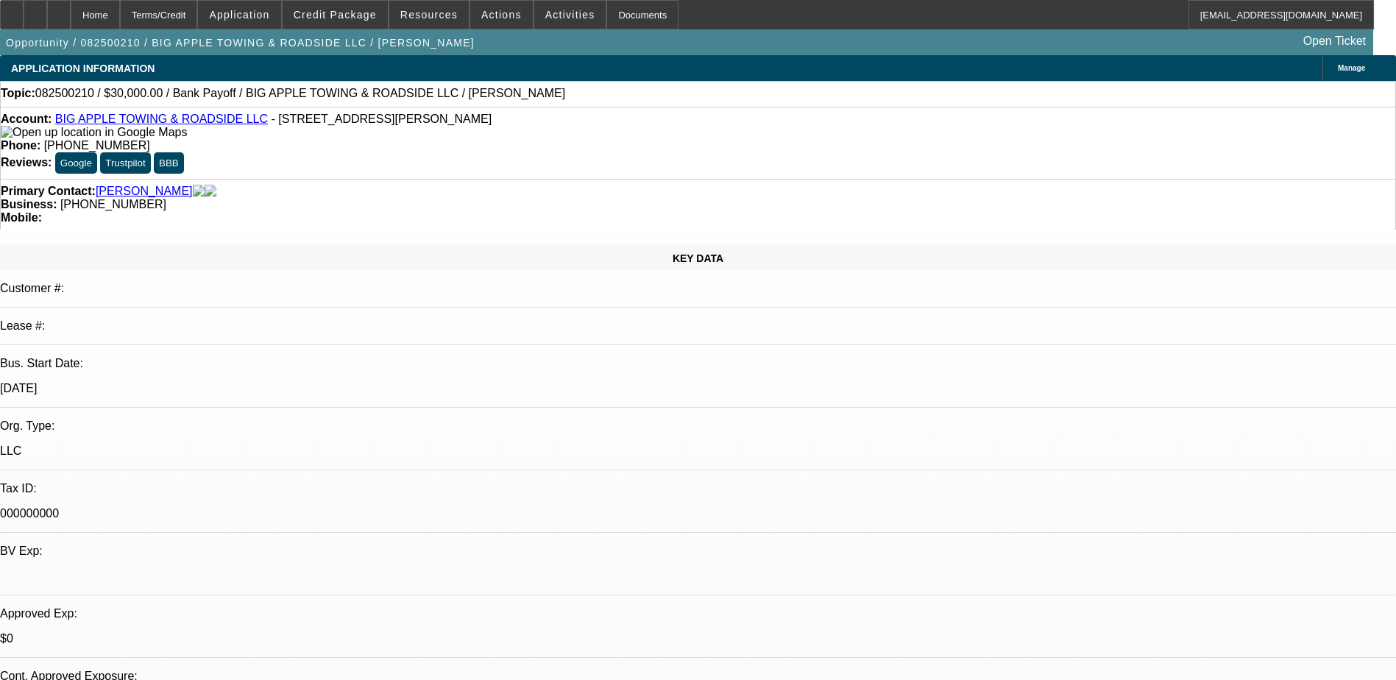
select select "2"
select select "6"
select select "1"
select select "2"
select select "6"
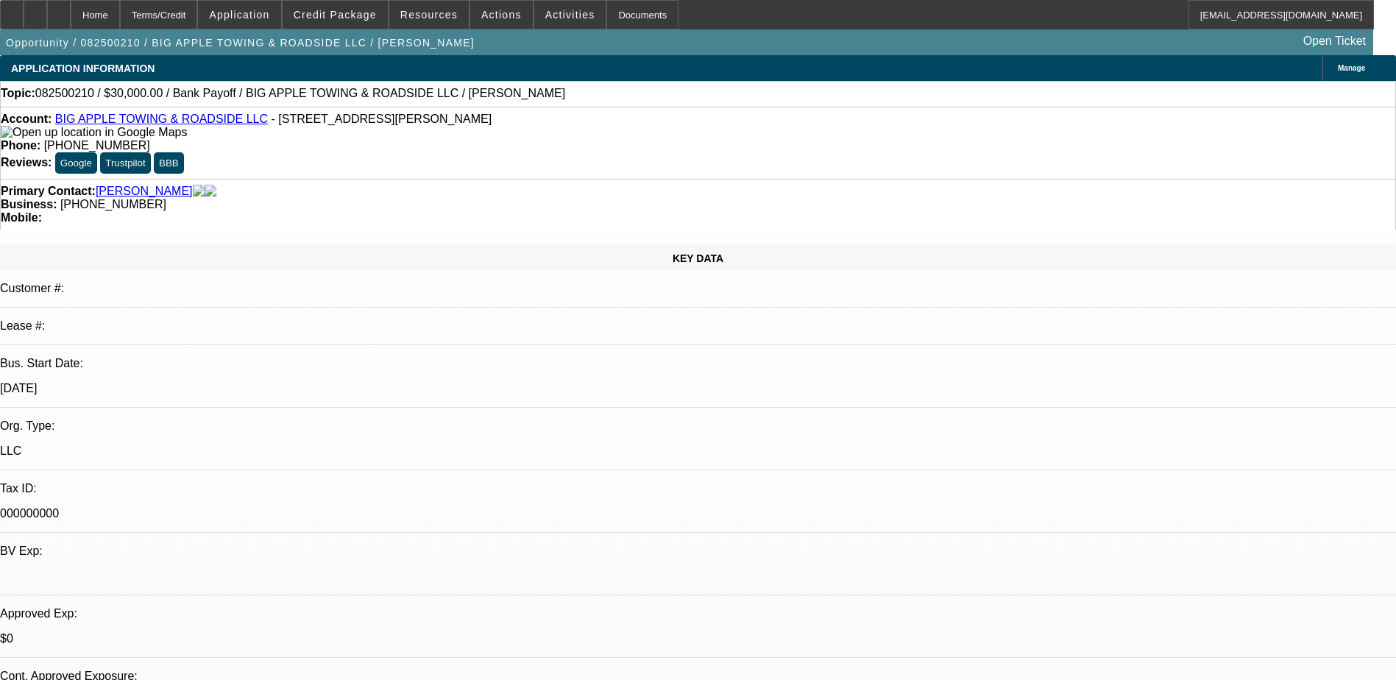
select select "1"
select select "2"
select select "6"
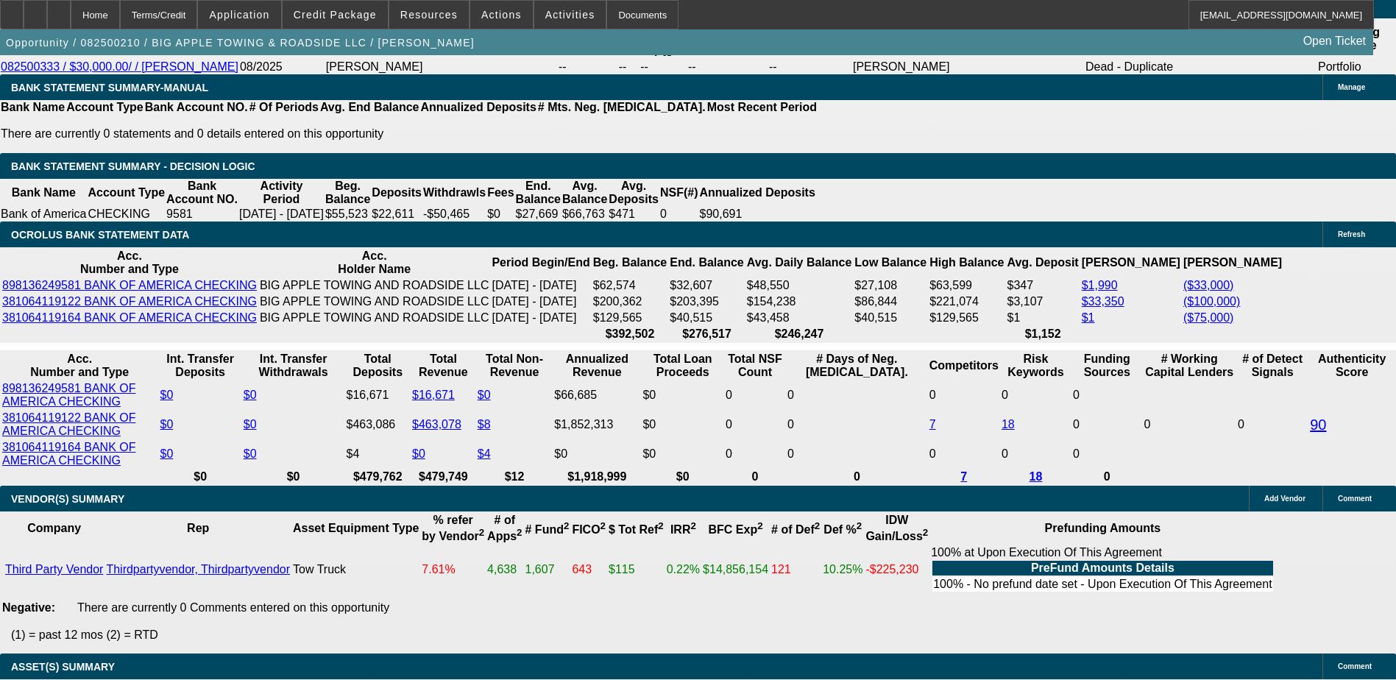
scroll to position [2575, 0]
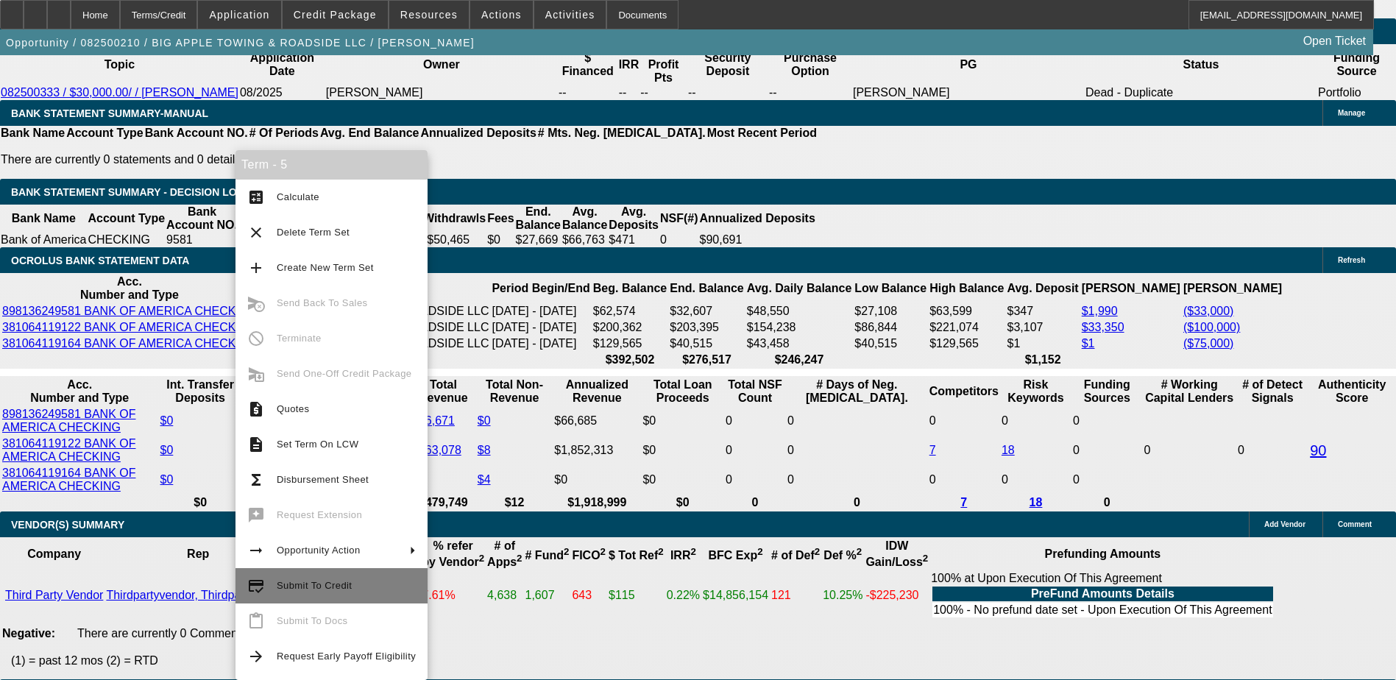
click at [326, 581] on span "Submit To Credit" at bounding box center [314, 585] width 75 height 11
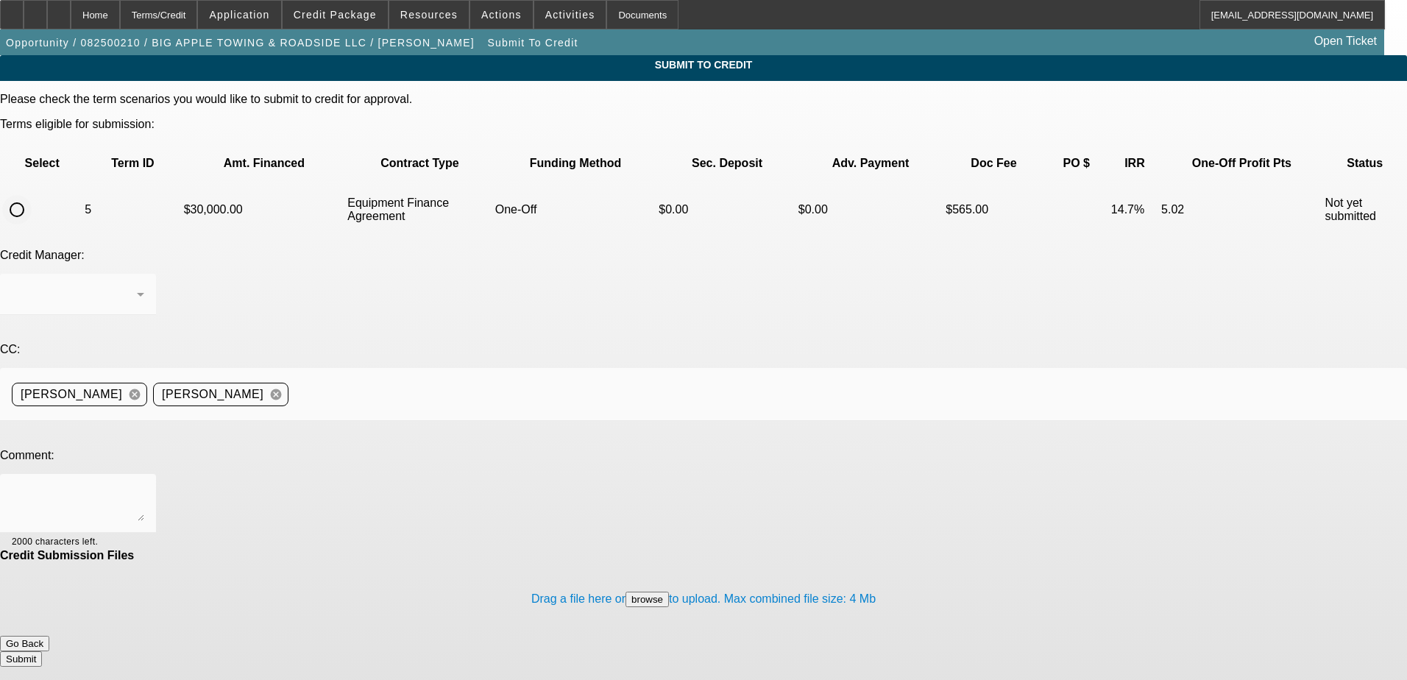
click at [32, 195] on input "radio" at bounding box center [16, 209] width 29 height 29
radio input "true"
click at [144, 486] on textarea at bounding box center [78, 503] width 132 height 35
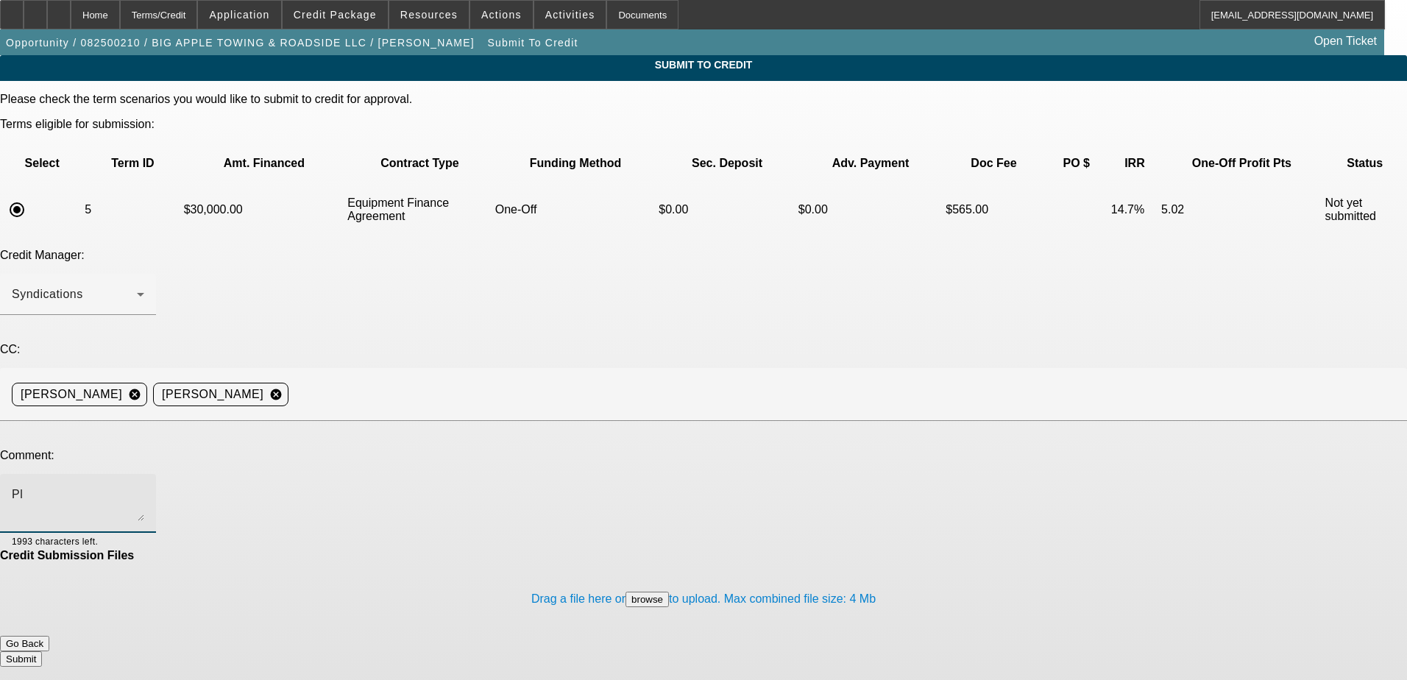
type textarea "P"
type textarea "C"
type textarea "Please submit for CPEF review, thanks"
click at [42, 651] on button "Submit" at bounding box center [21, 658] width 42 height 15
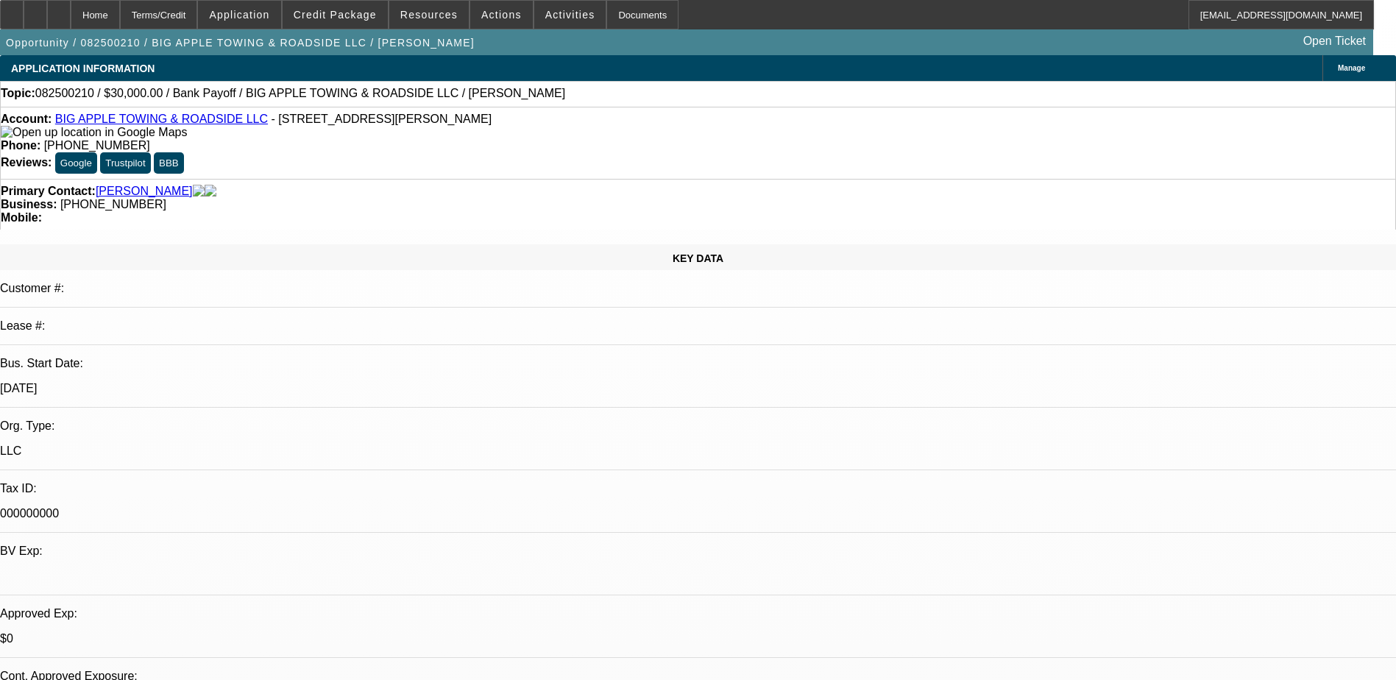
select select "0"
select select "2"
select select "0"
select select "6"
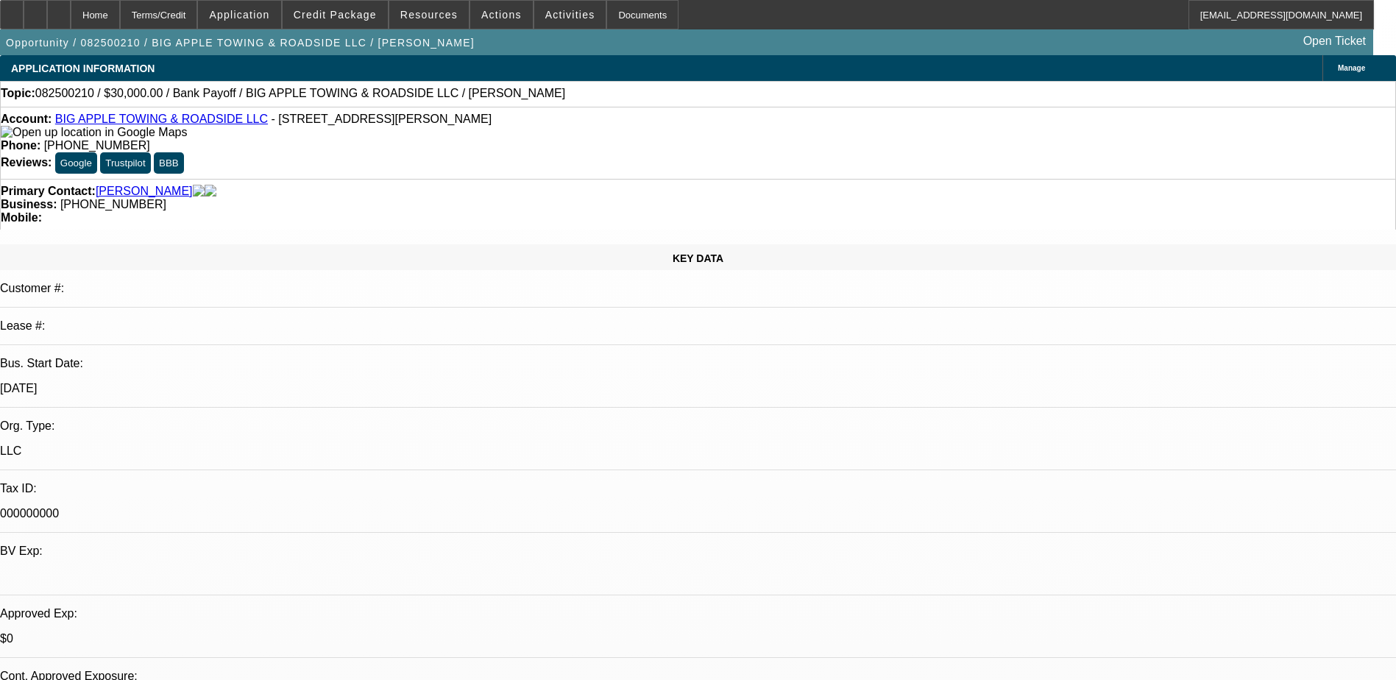
select select "0"
select select "2"
select select "0"
select select "6"
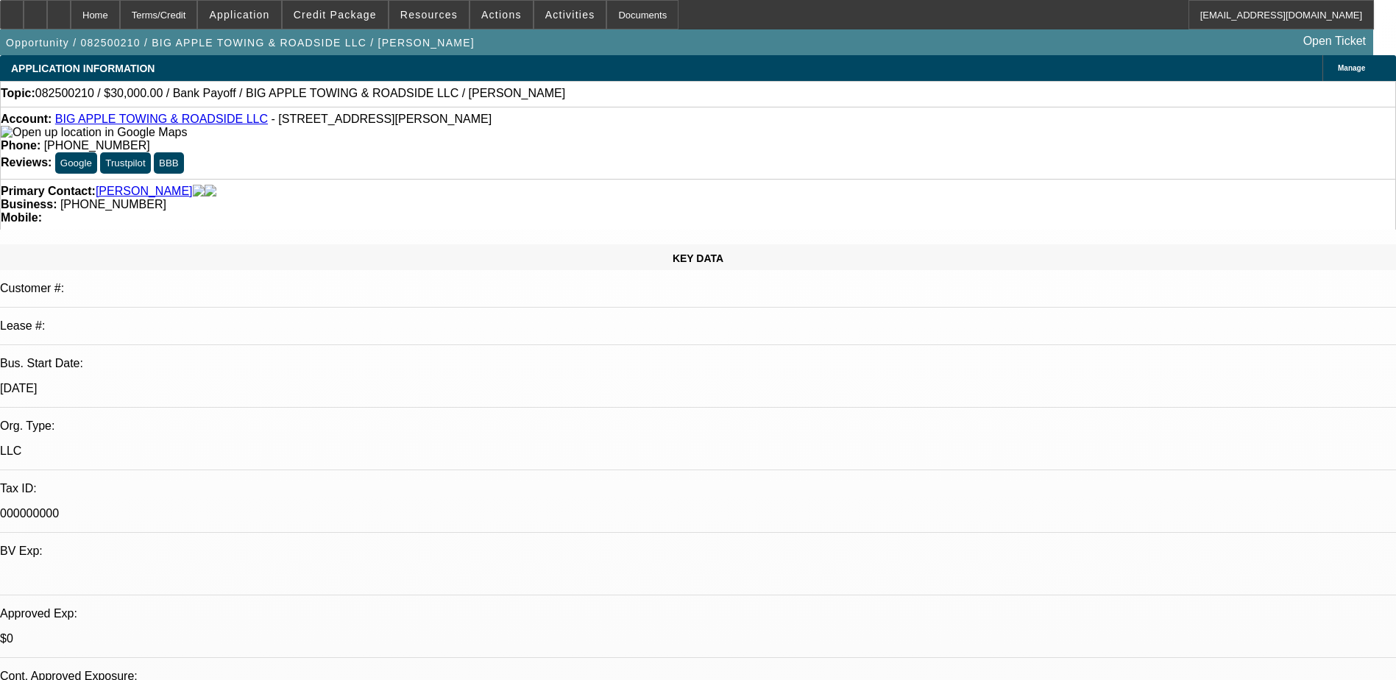
select select "0.1"
select select "2"
select select "0"
select select "6"
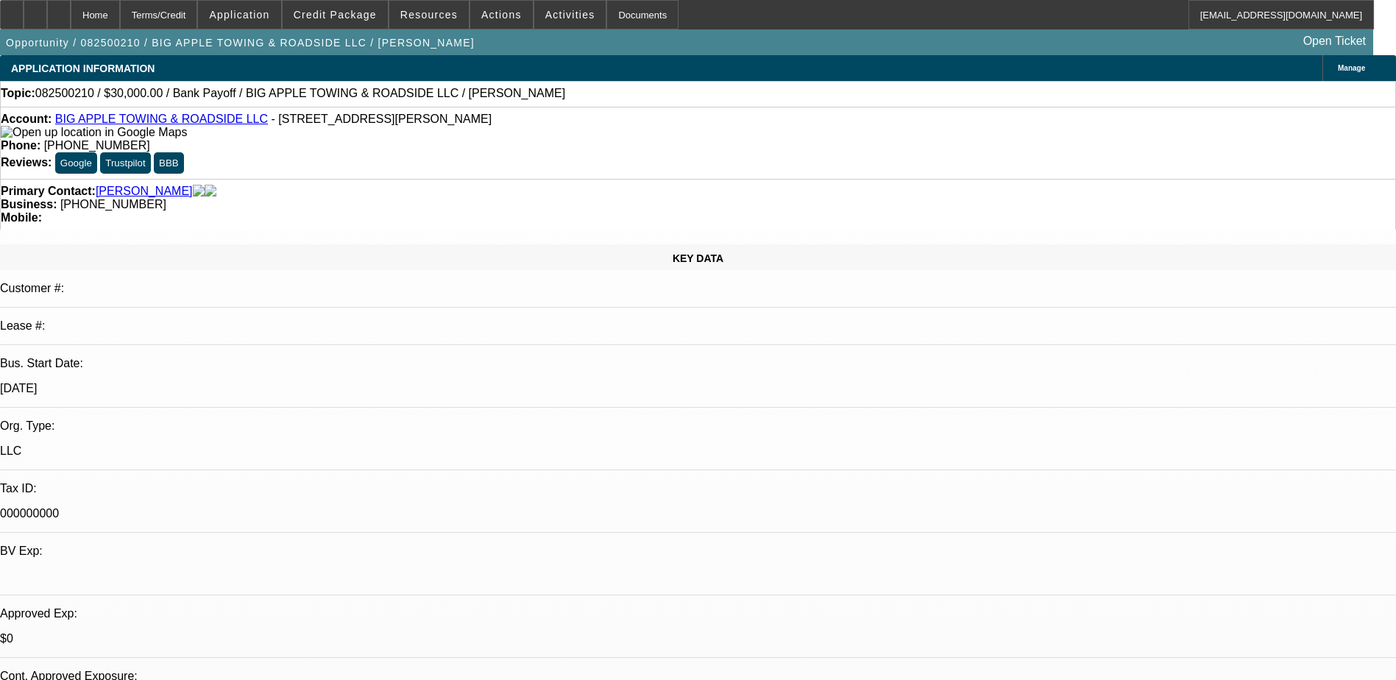
select select "0"
select select "2"
select select "0"
select select "6"
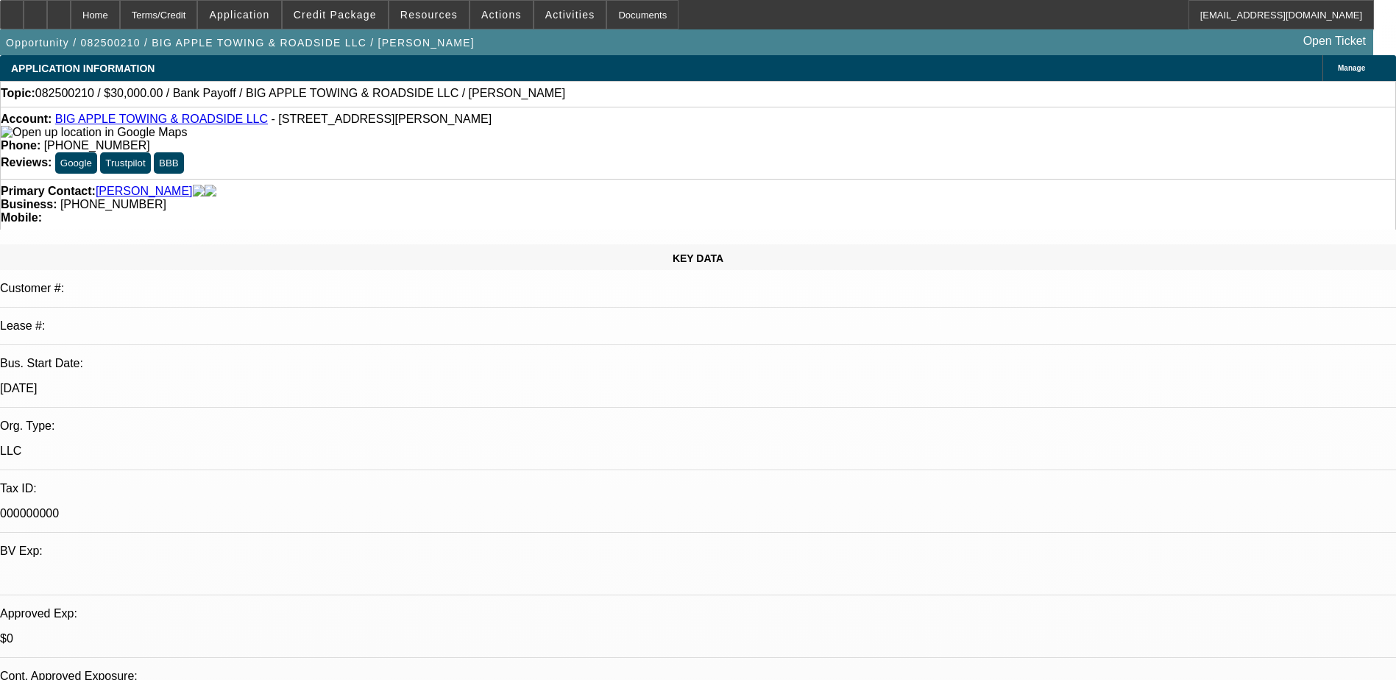
click at [591, 50] on div "Opportunity / 082500210 / BIG APPLE TOWING & ROADSIDE LLC / Suncar, Travis Open…" at bounding box center [686, 42] width 1373 height 26
click at [644, 71] on div "APPLICATION INFORMATION Manage" at bounding box center [698, 68] width 1396 height 26
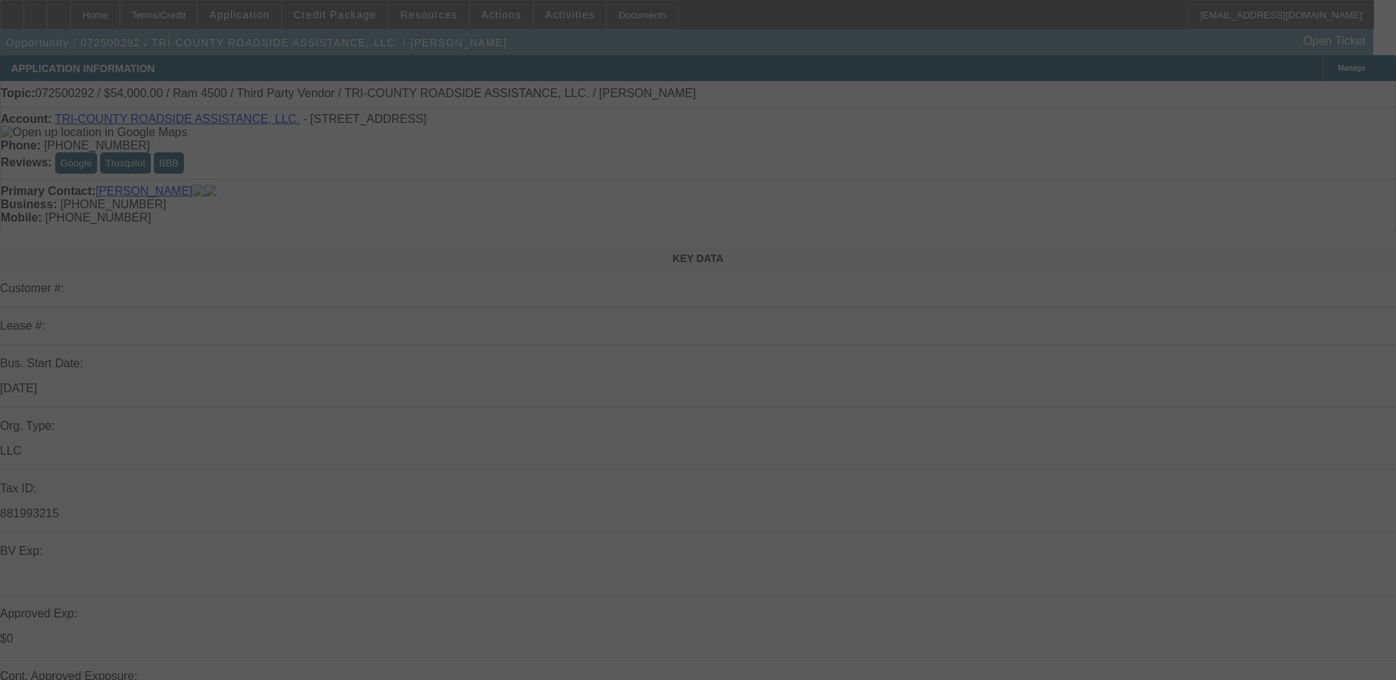
select select "0.2"
select select "0"
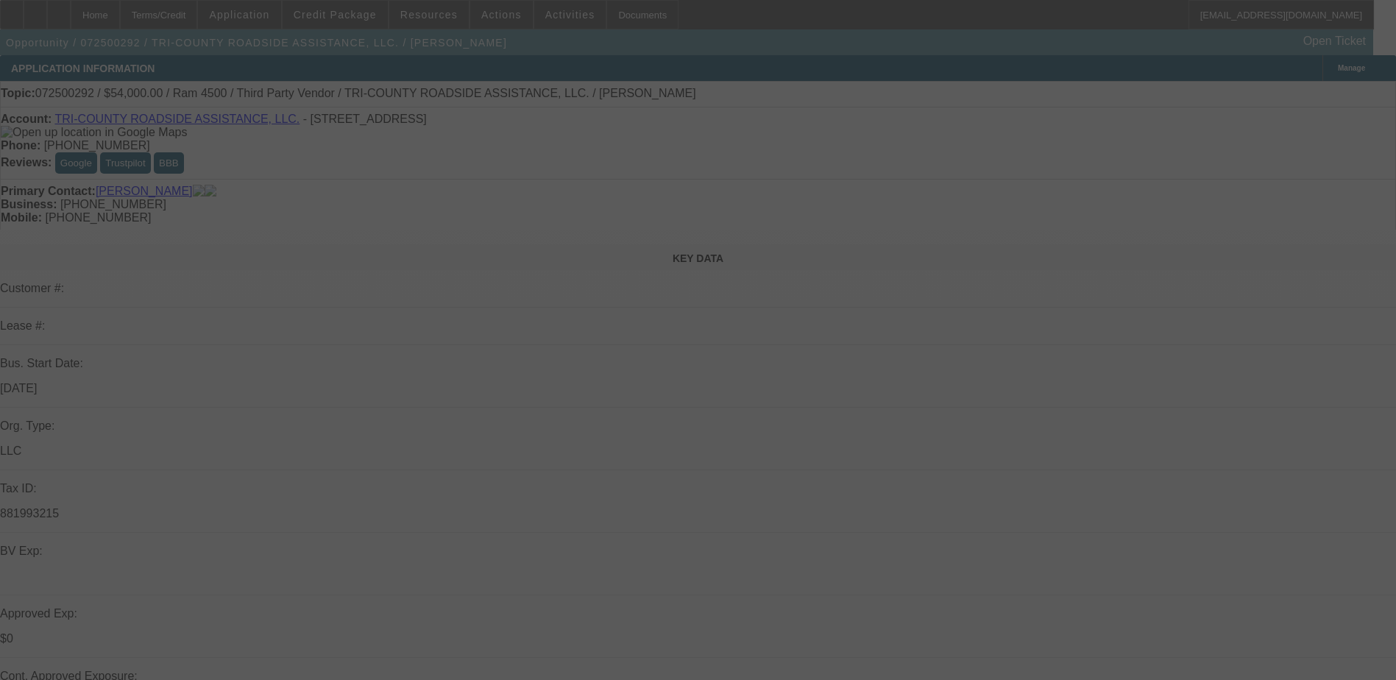
select select "0"
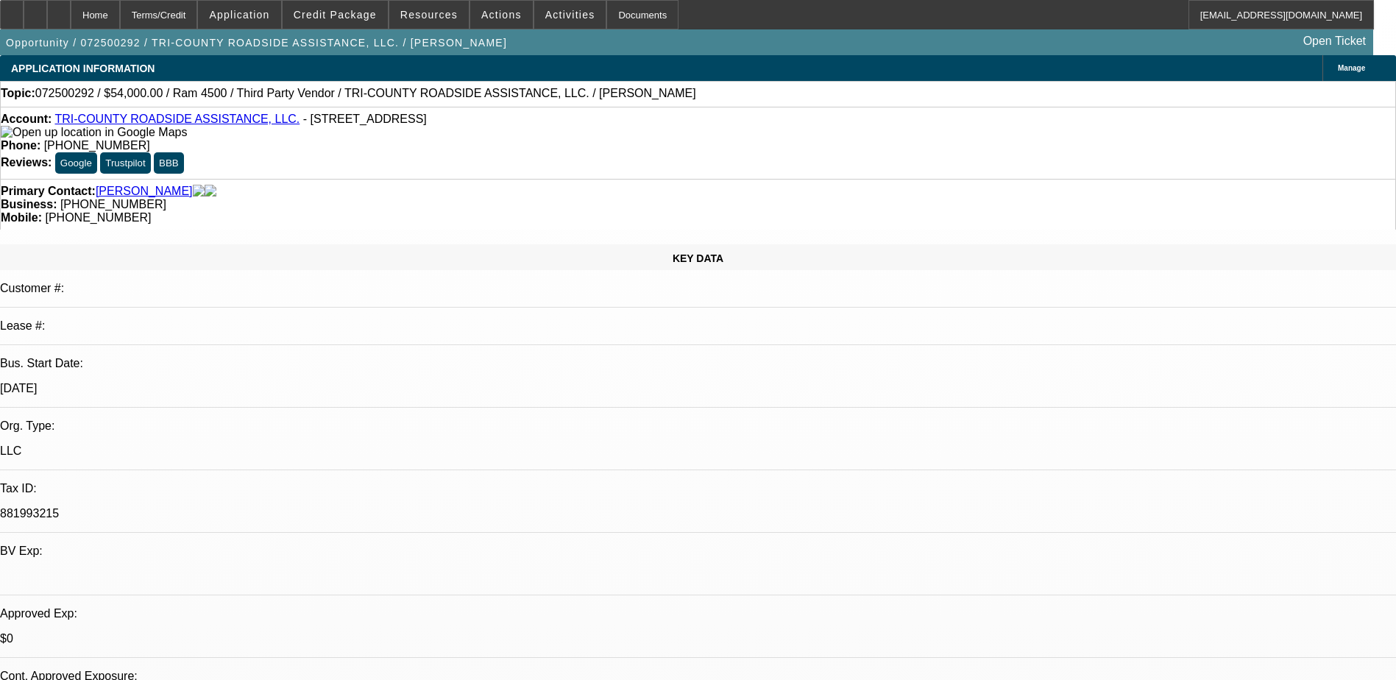
select select "1"
select select "2"
select select "6"
select select "1"
select select "2"
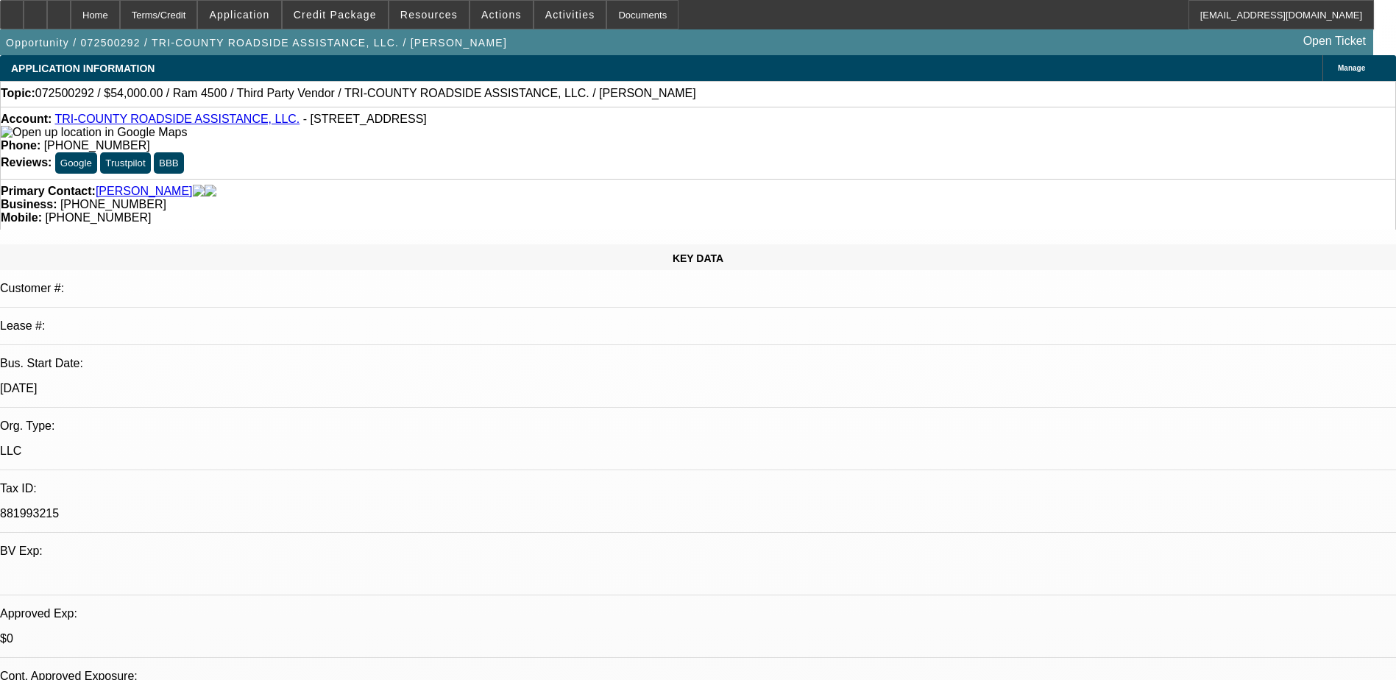
select select "6"
drag, startPoint x: 566, startPoint y: 46, endPoint x: 530, endPoint y: 46, distance: 36.1
click at [566, 46] on div "Opportunity / 072500292 / TRI-COUNTY ROADSIDE ASSISTANCE, LLC. / [PERSON_NAME] …" at bounding box center [686, 42] width 1373 height 26
click at [542, 54] on div "Opportunity / 072500292 / TRI-COUNTY ROADSIDE ASSISTANCE, LLC. / [PERSON_NAME] …" at bounding box center [686, 42] width 1373 height 26
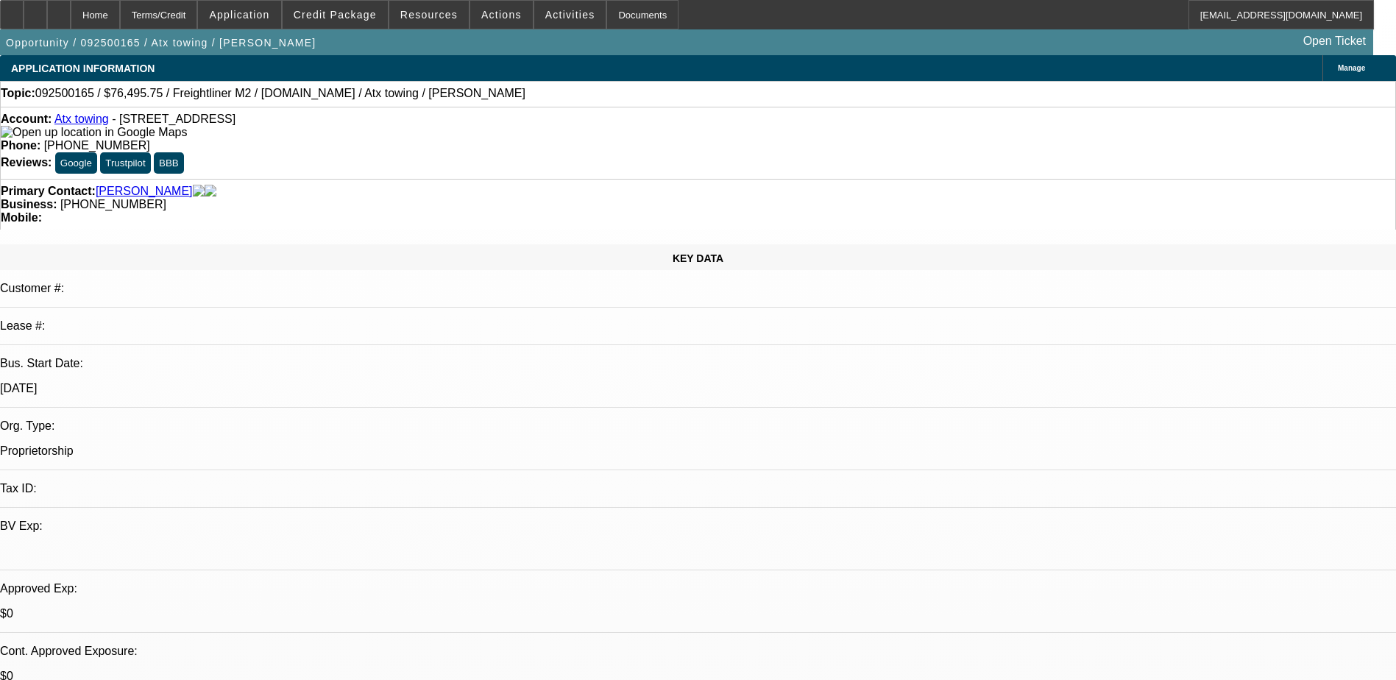
select select "0.15"
select select "2"
select select "0.2"
select select "0.15"
select select "2"
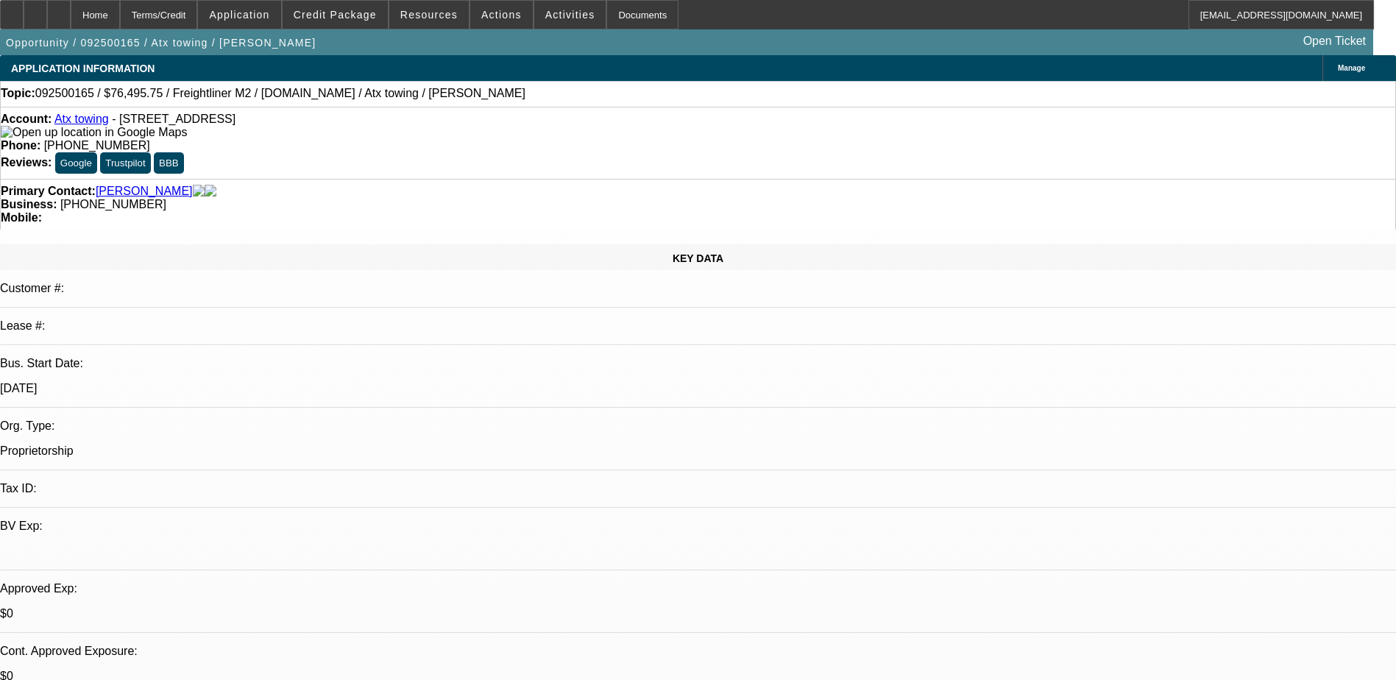
select select "0.2"
select select "1"
select select "2"
select select "17"
select select "1"
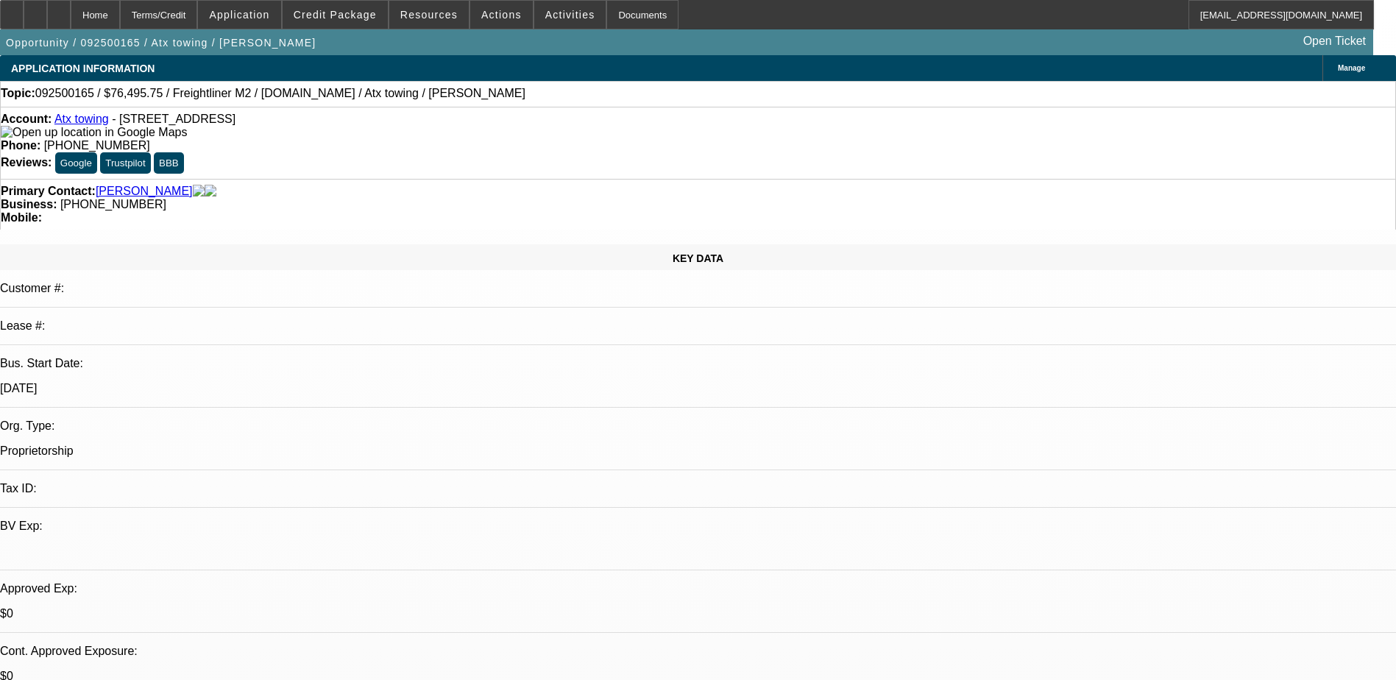
select select "2"
select select "17"
click at [35, 10] on icon at bounding box center [35, 10] width 0 height 0
click at [59, 10] on icon at bounding box center [59, 10] width 0 height 0
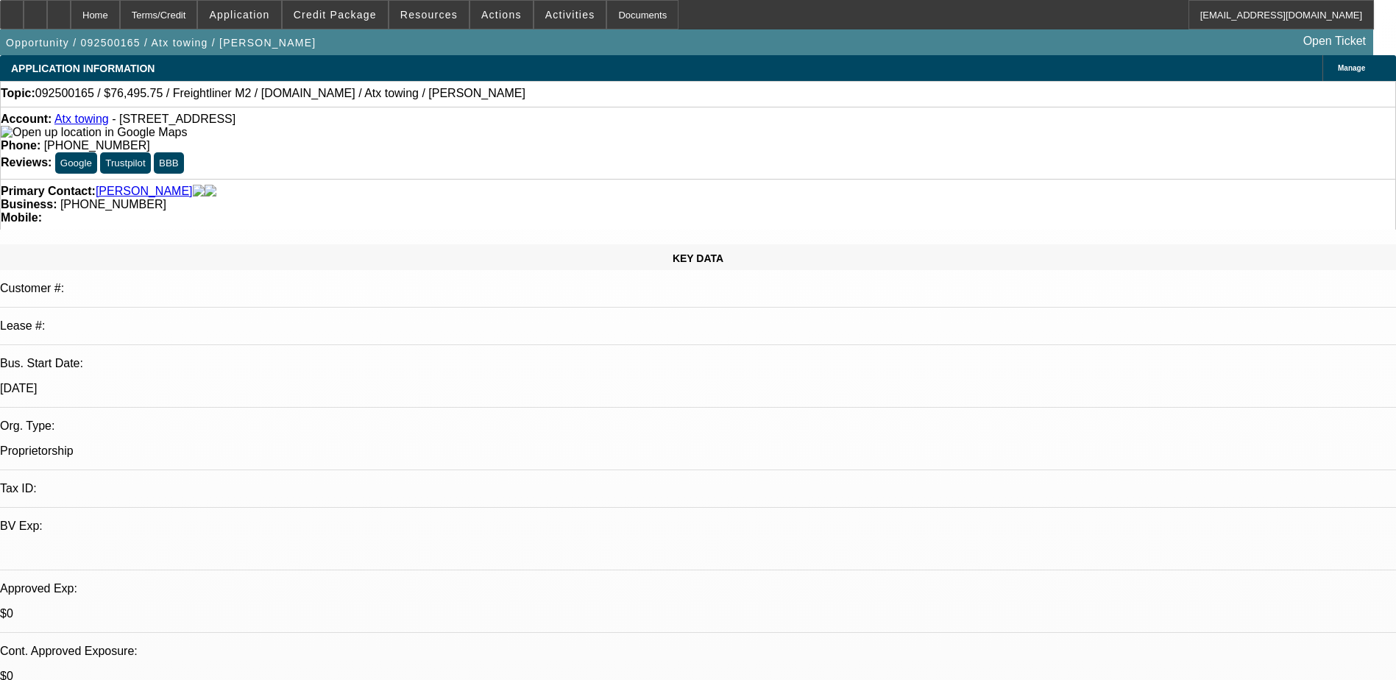
scroll to position [83, 0]
select select "0.15"
select select "2"
select select "0.2"
select select "0.15"
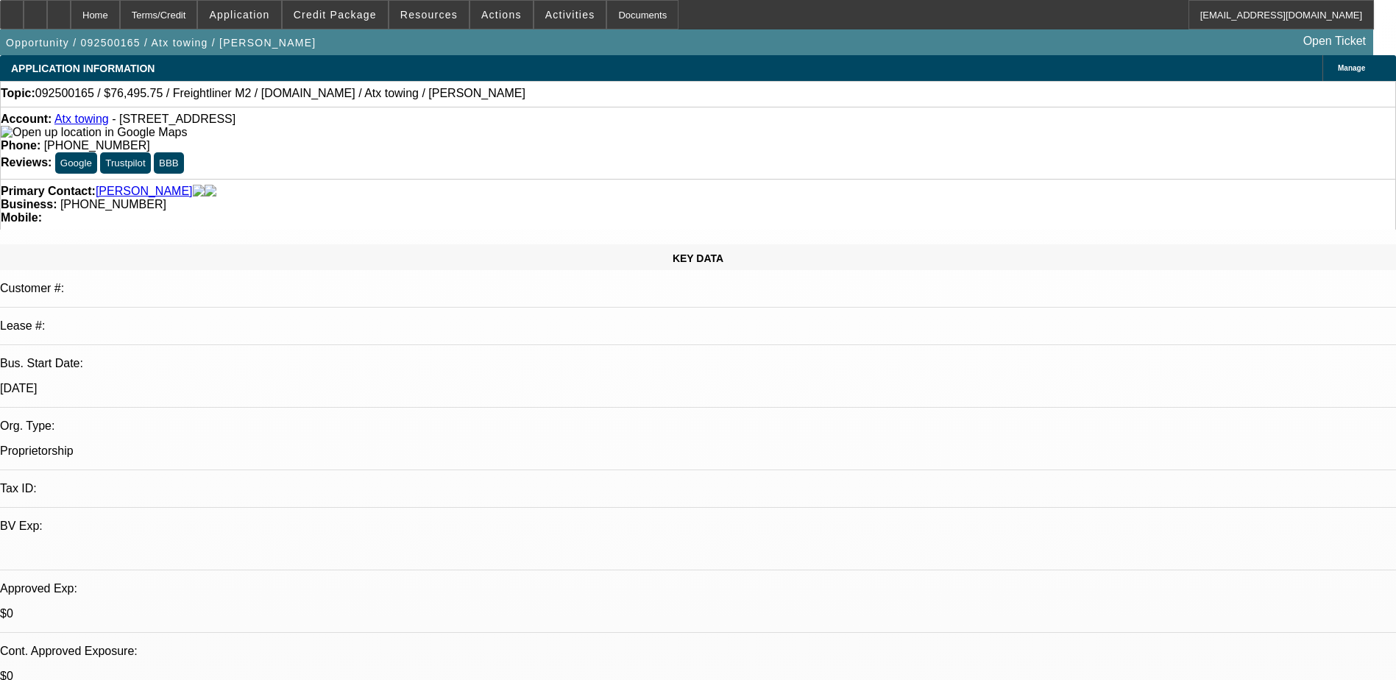
select select "2"
select select "0.2"
select select "1"
select select "2"
select select "17"
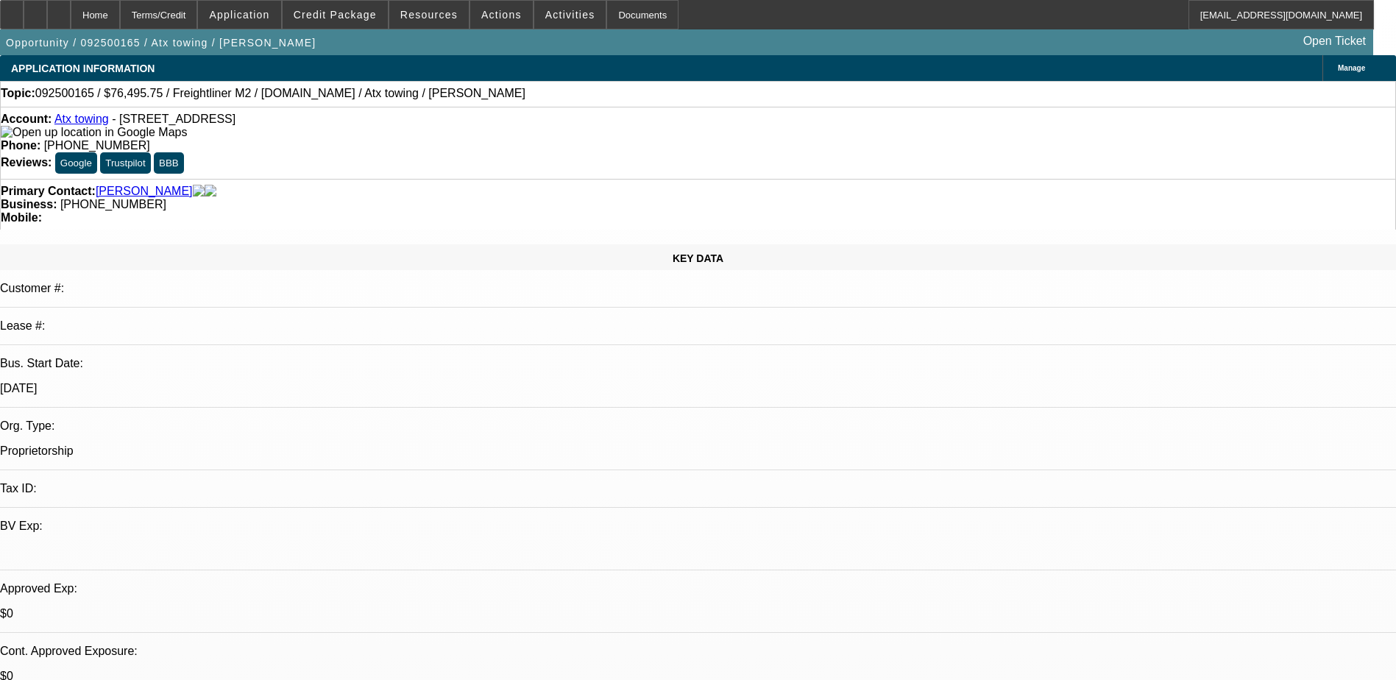
select select "1"
select select "2"
select select "17"
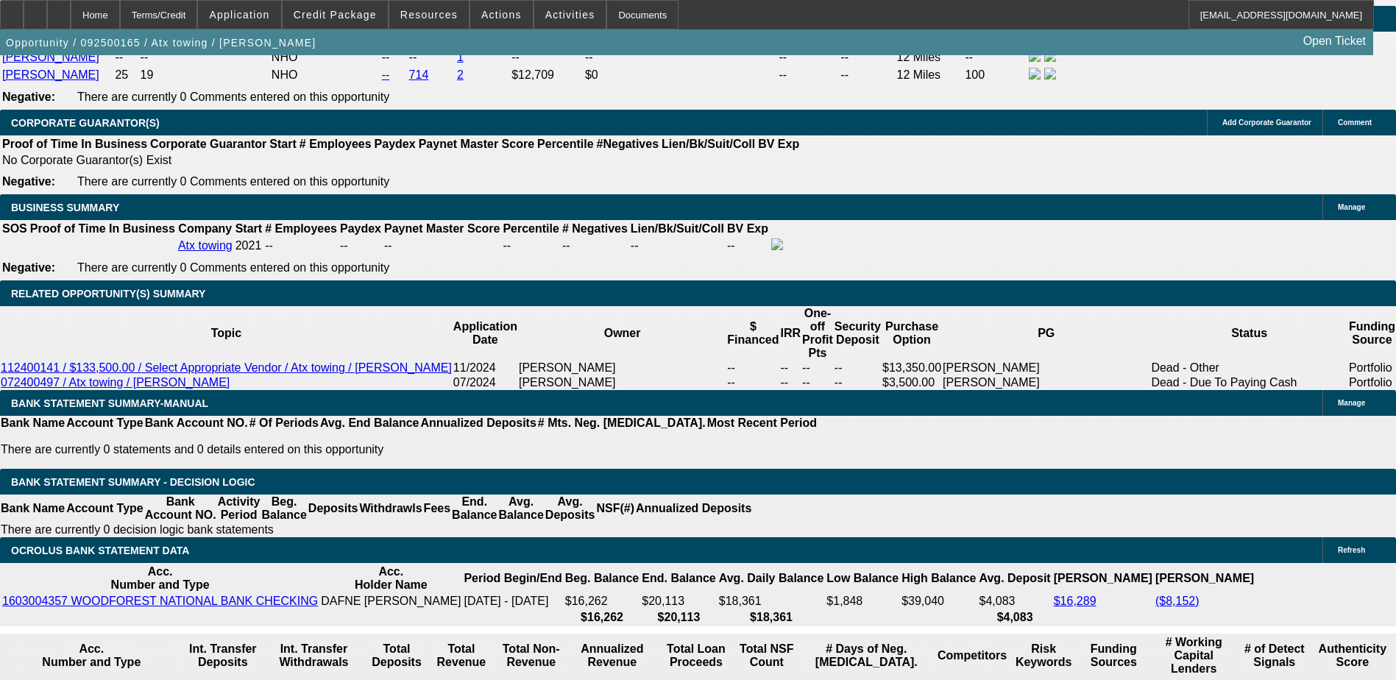
scroll to position [2207, 0]
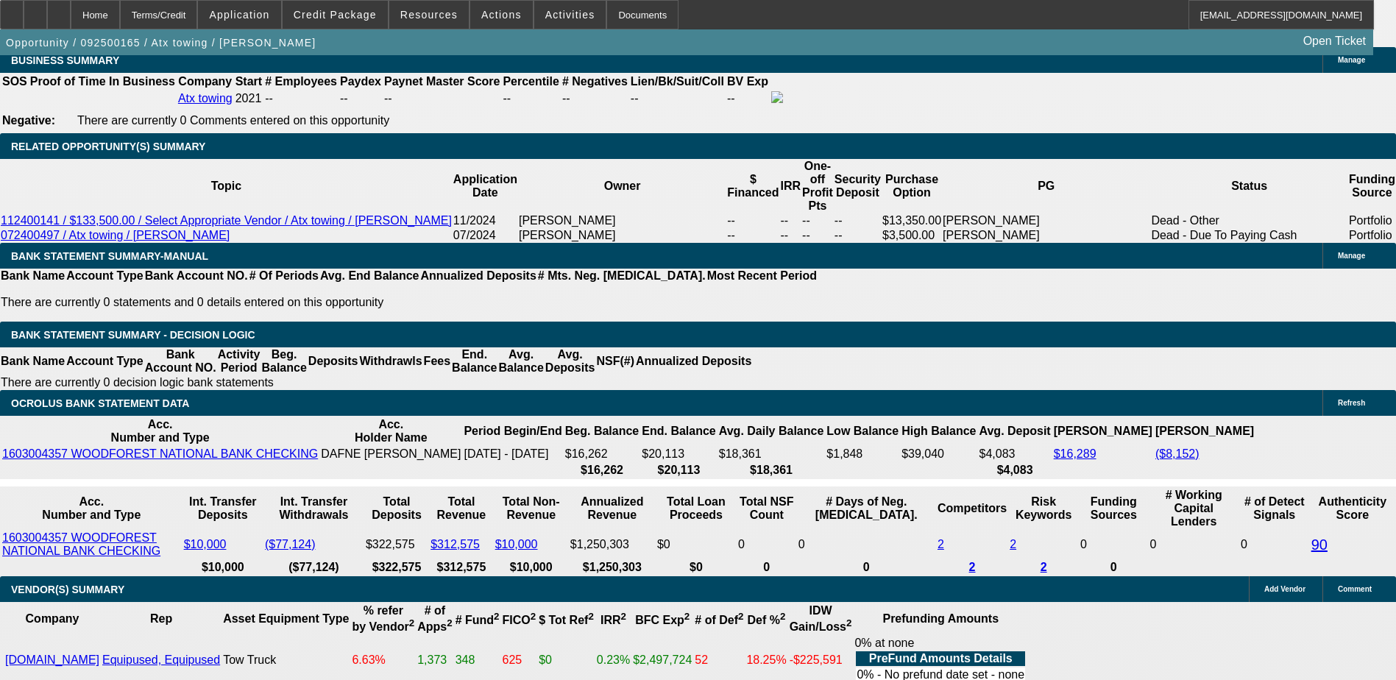
scroll to position [2501, 0]
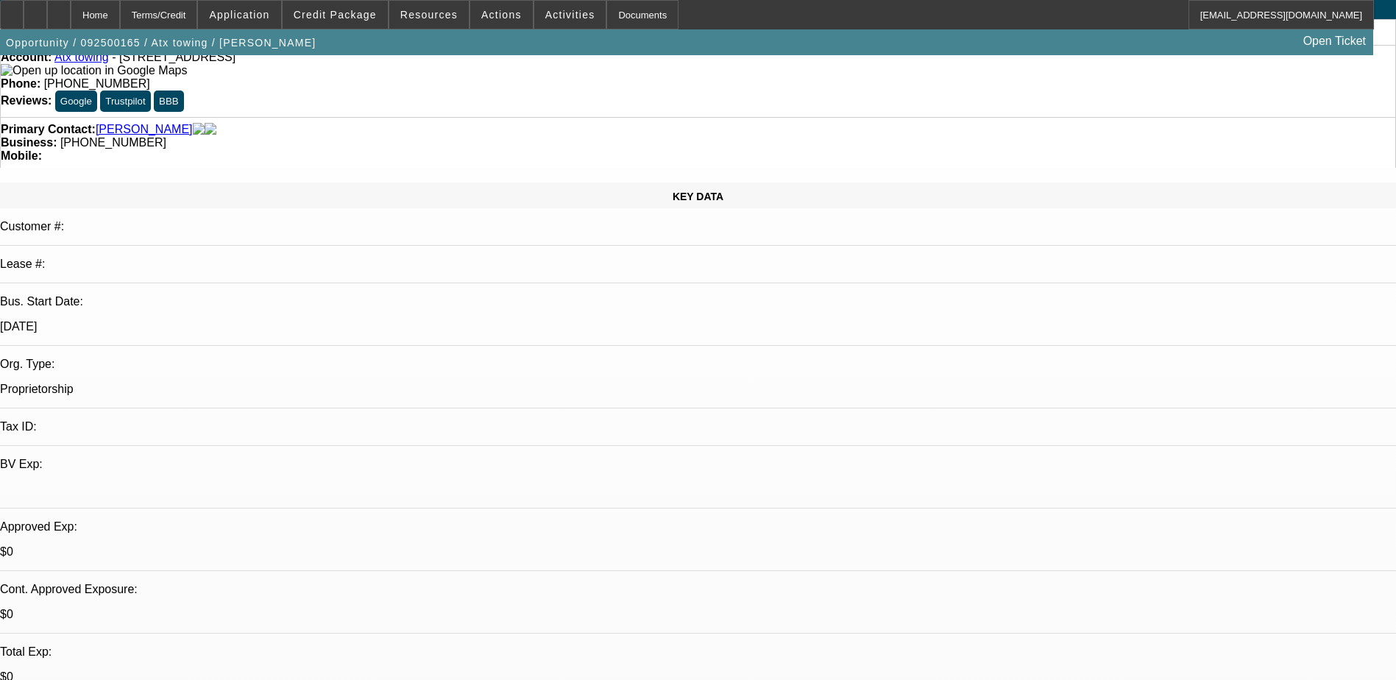
scroll to position [0, 0]
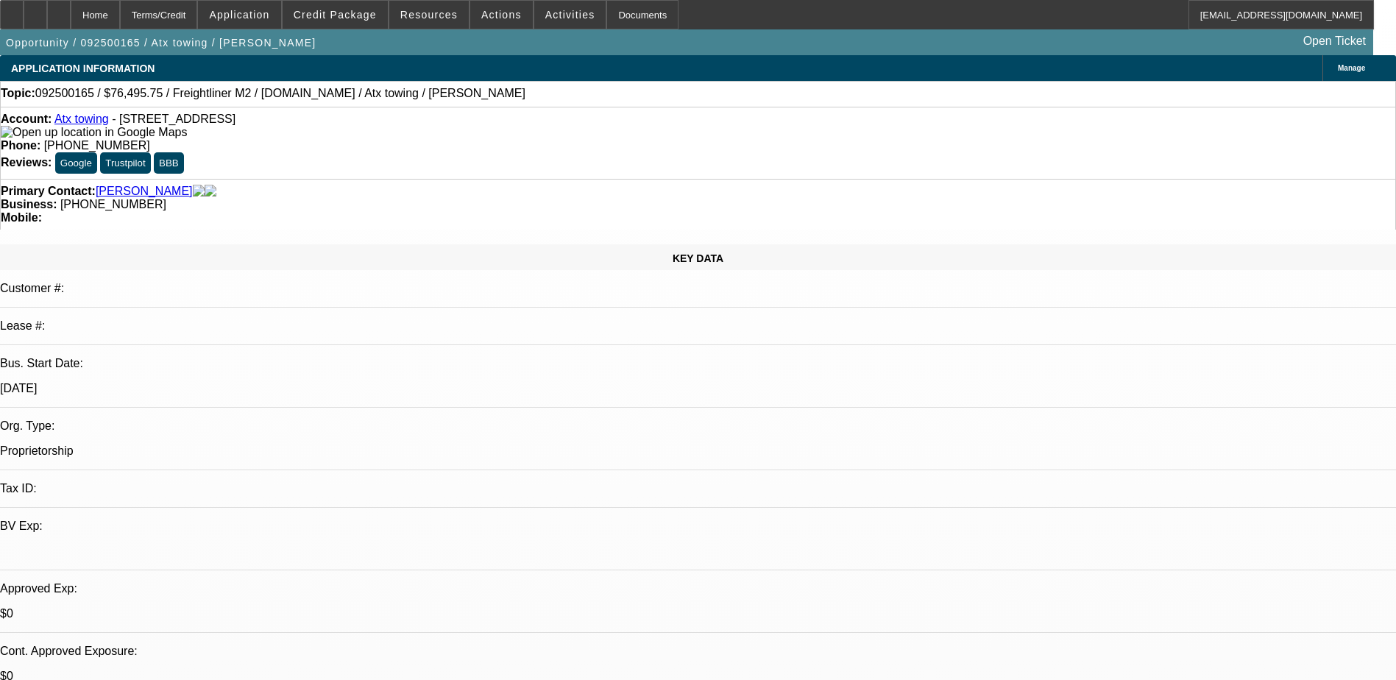
click at [321, 40] on div "Opportunity / 092500165 / Atx towing / Morales, Dafne Open Ticket" at bounding box center [686, 42] width 1373 height 26
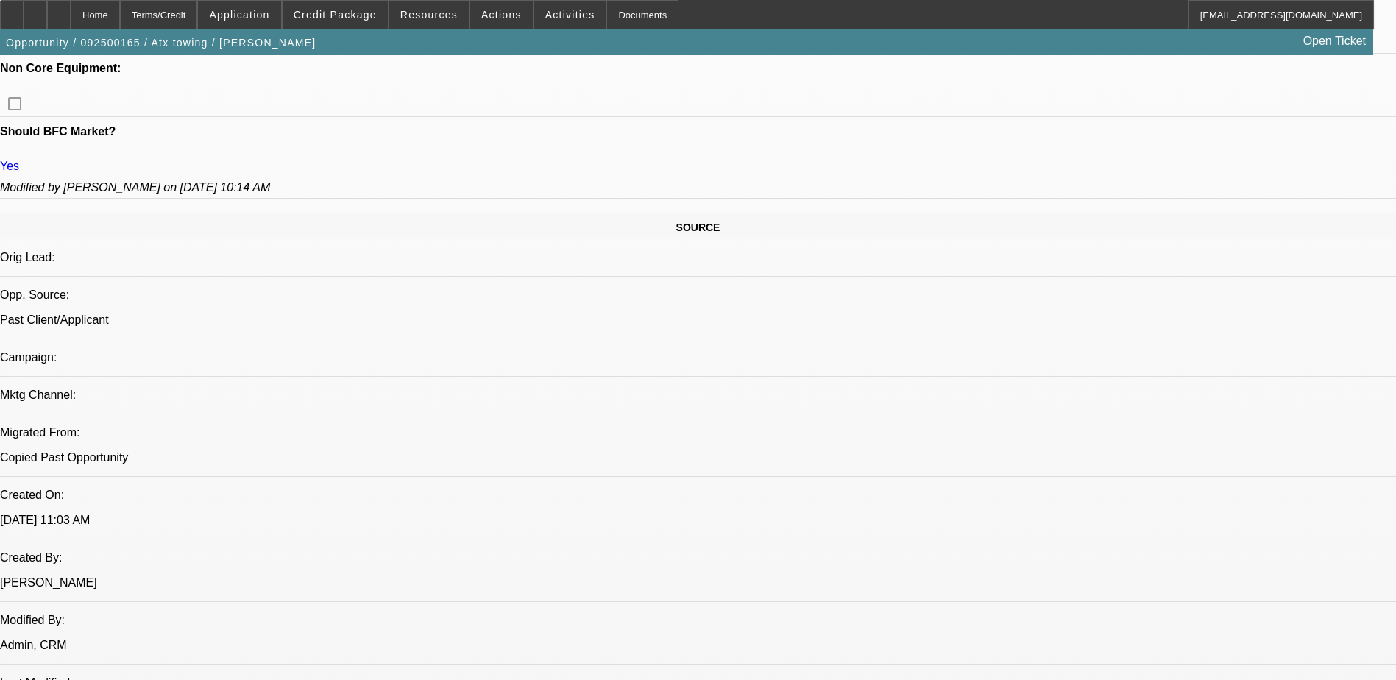
scroll to position [662, 0]
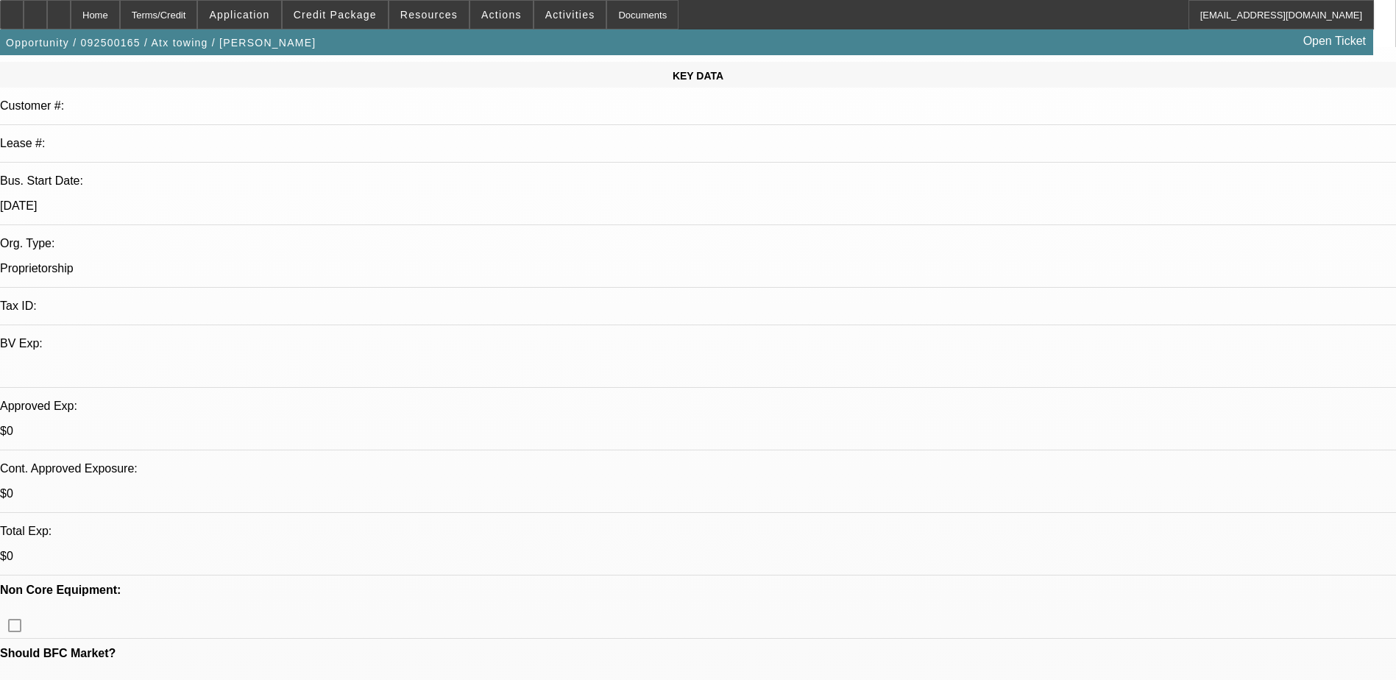
scroll to position [147, 0]
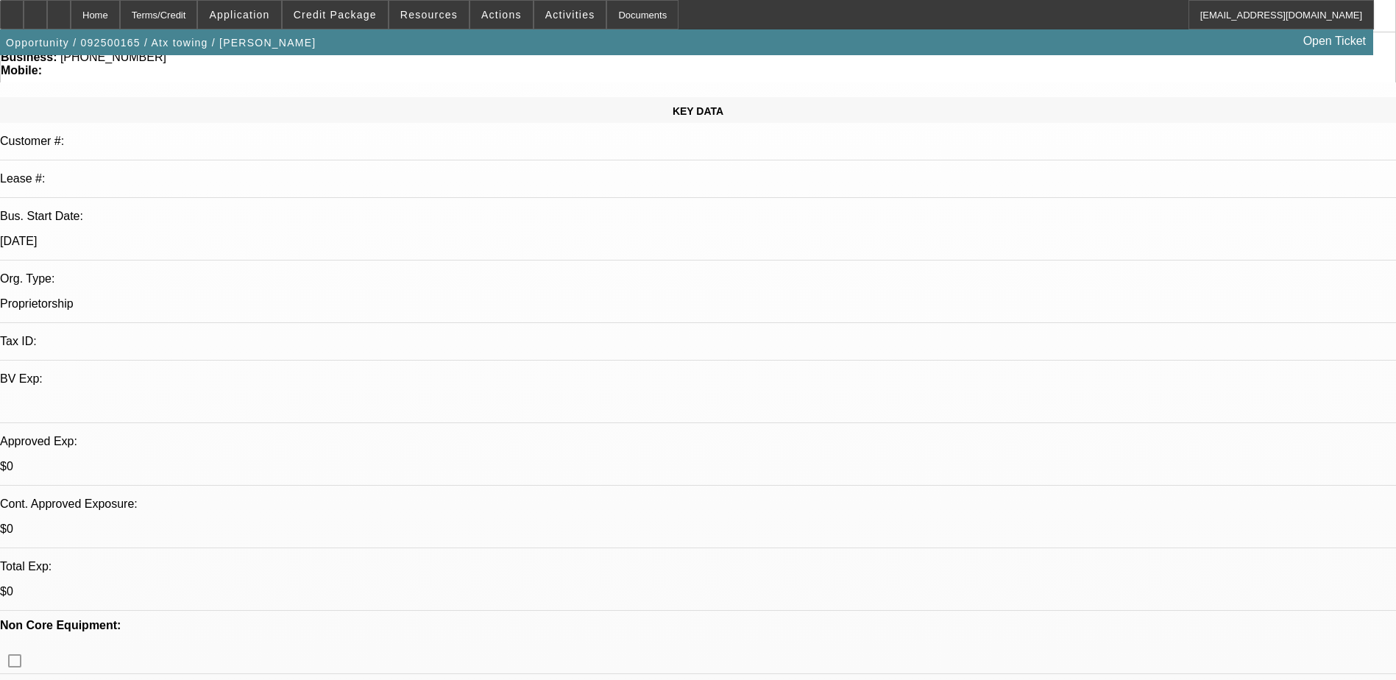
radio input "true"
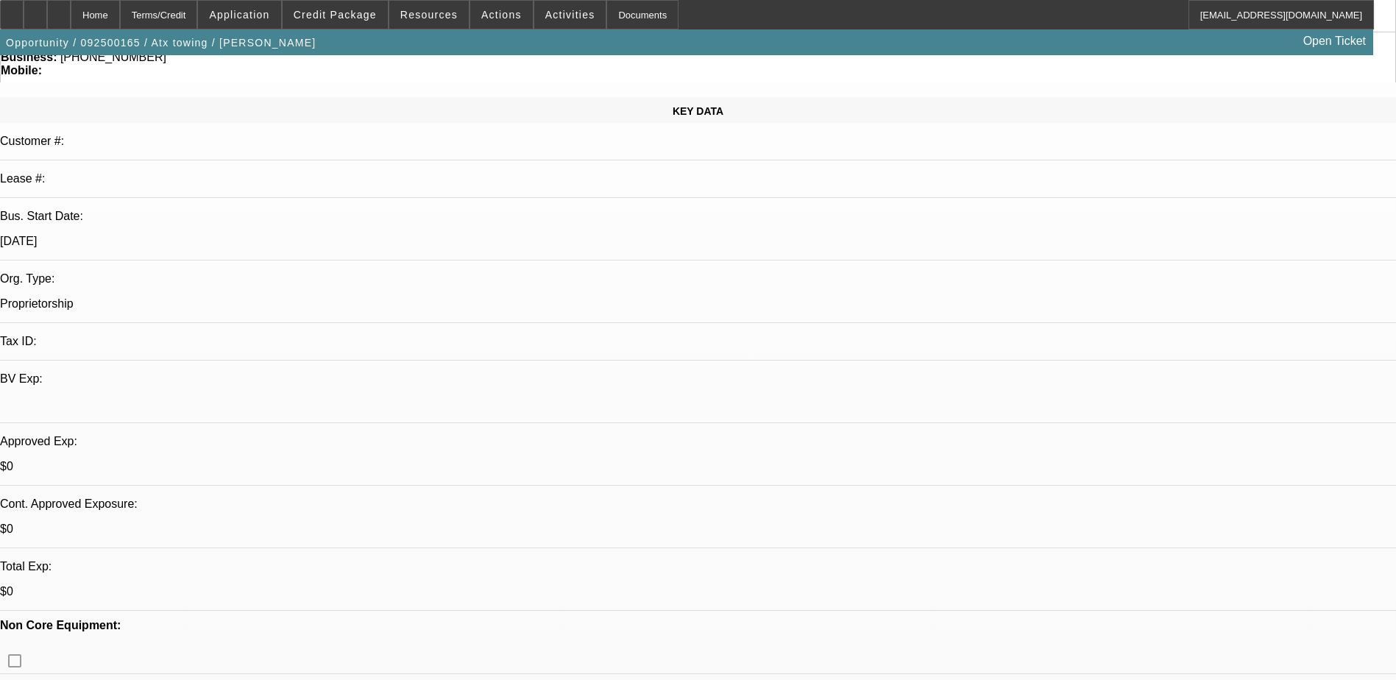
radio input "true"
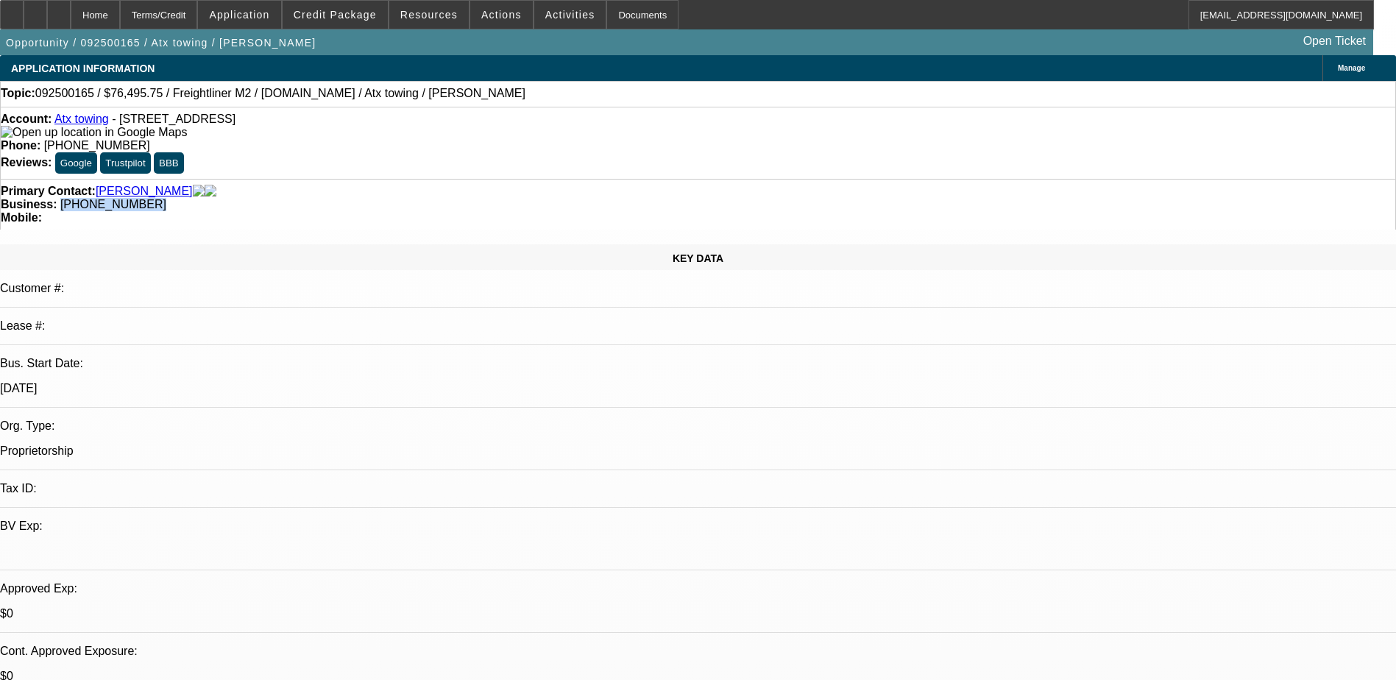
drag, startPoint x: 603, startPoint y: 165, endPoint x: 524, endPoint y: 172, distance: 79.8
click at [524, 179] on div "Primary Contact: Morales, Dafne Business: (210) 718-8137 Mobile:" at bounding box center [698, 204] width 1396 height 51
copy span "(210) 718-8137"
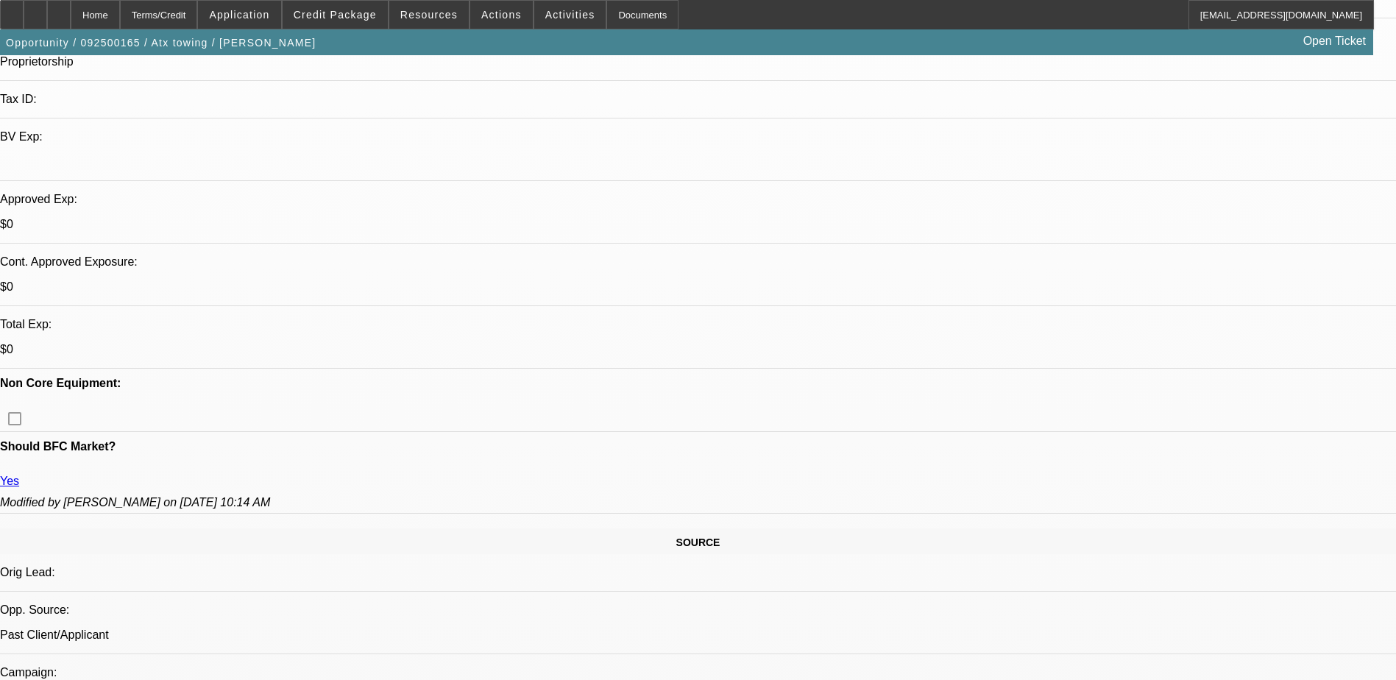
scroll to position [368, 0]
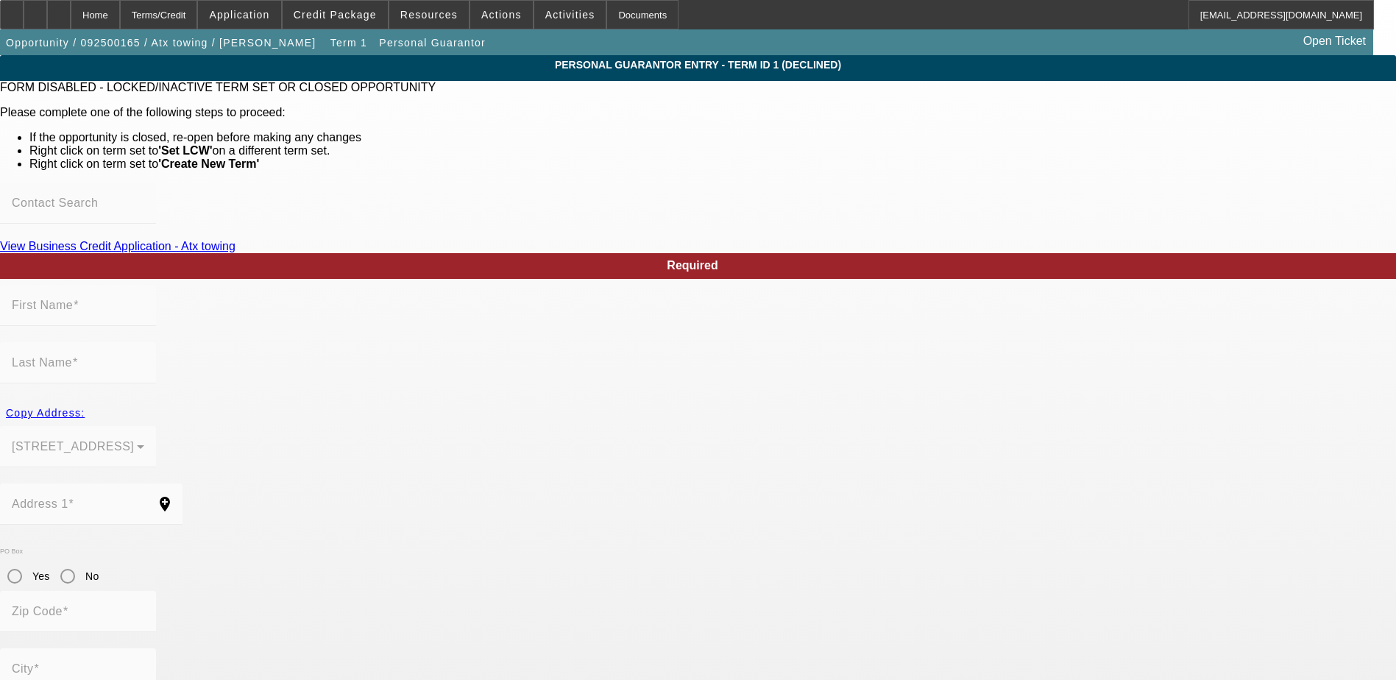
type input "Samuel"
type input "Morales"
type input "6015 Forest Shadow Street"
radio input "true"
type input "78240"
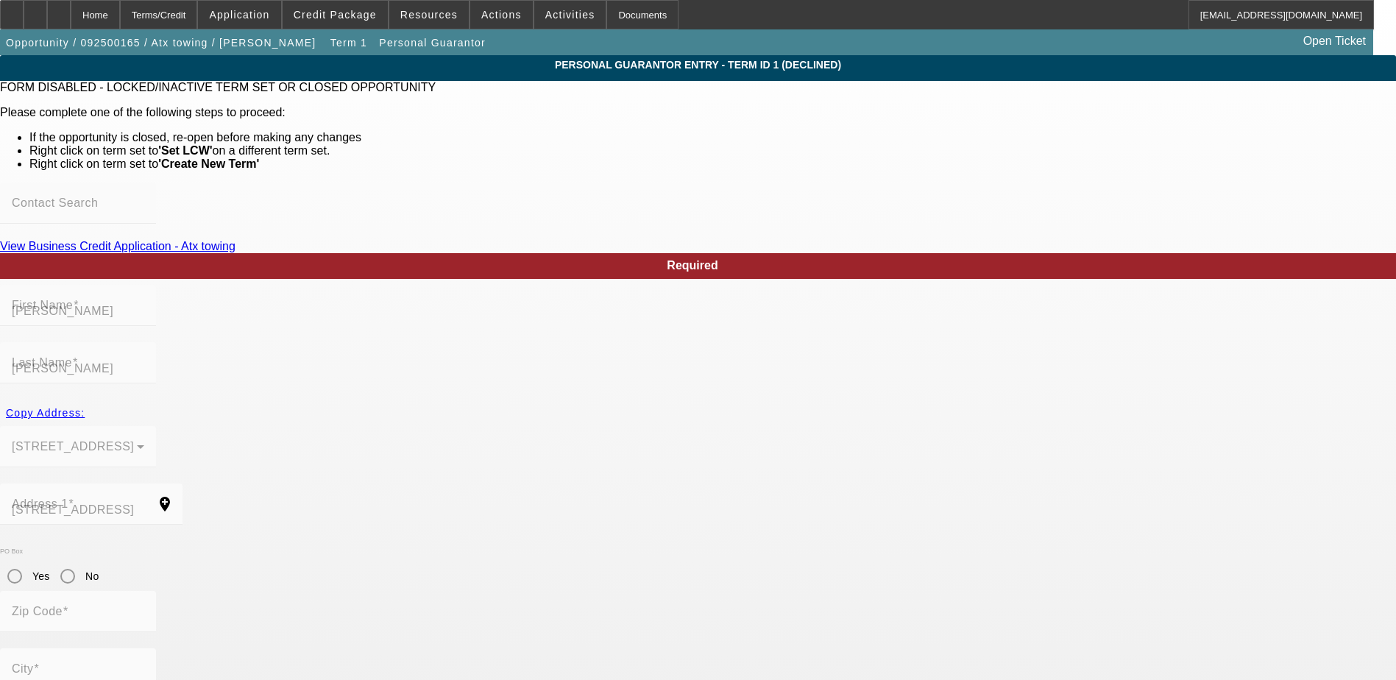
type input "San Antonio"
type input "(210) 718-8137"
type input "0"
type input "931-76-9370"
type input "atx.towing@yahoo.com"
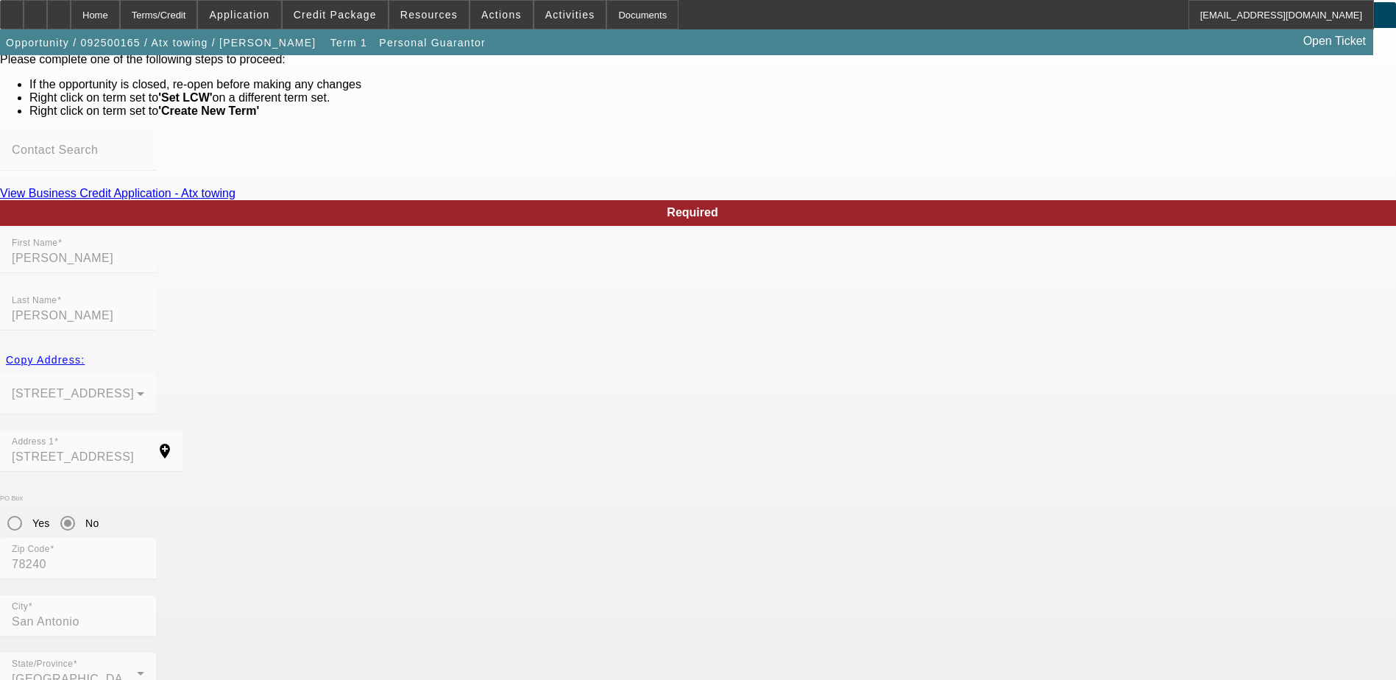
scroll to position [68, 0]
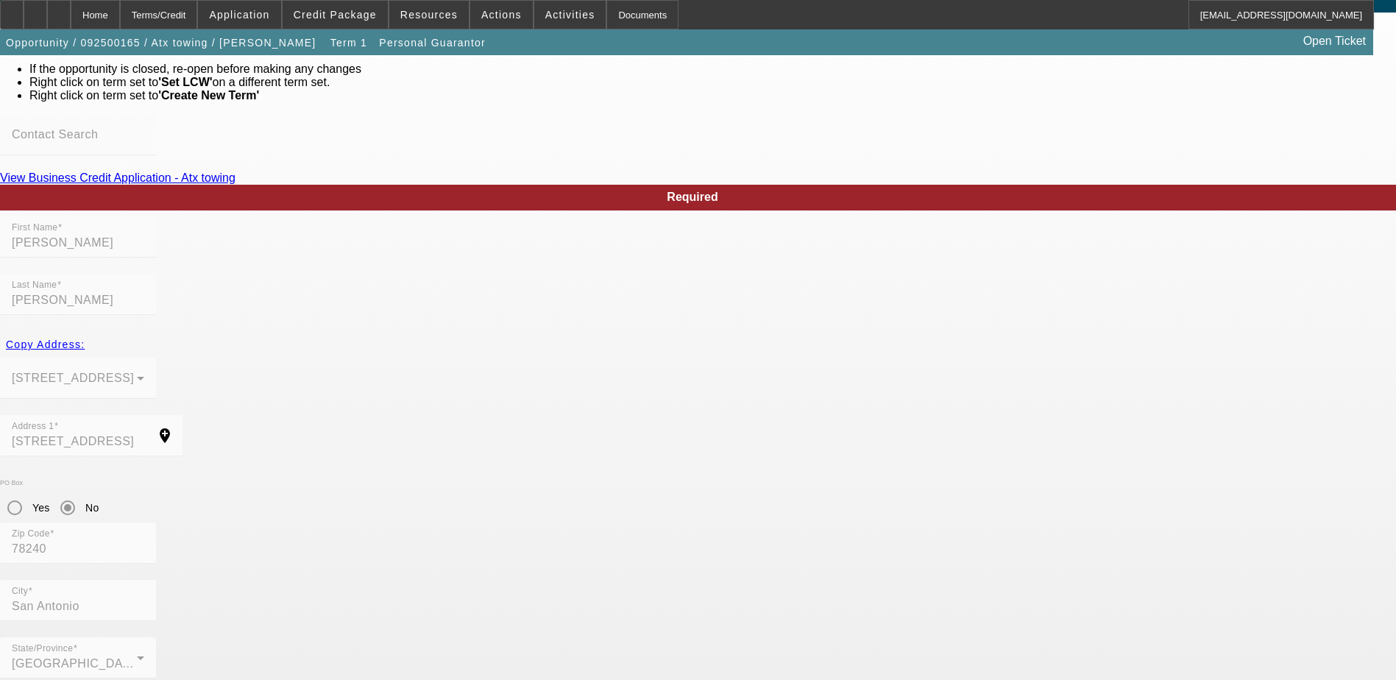
click at [489, 637] on div "State/Province TX" at bounding box center [698, 665] width 1396 height 57
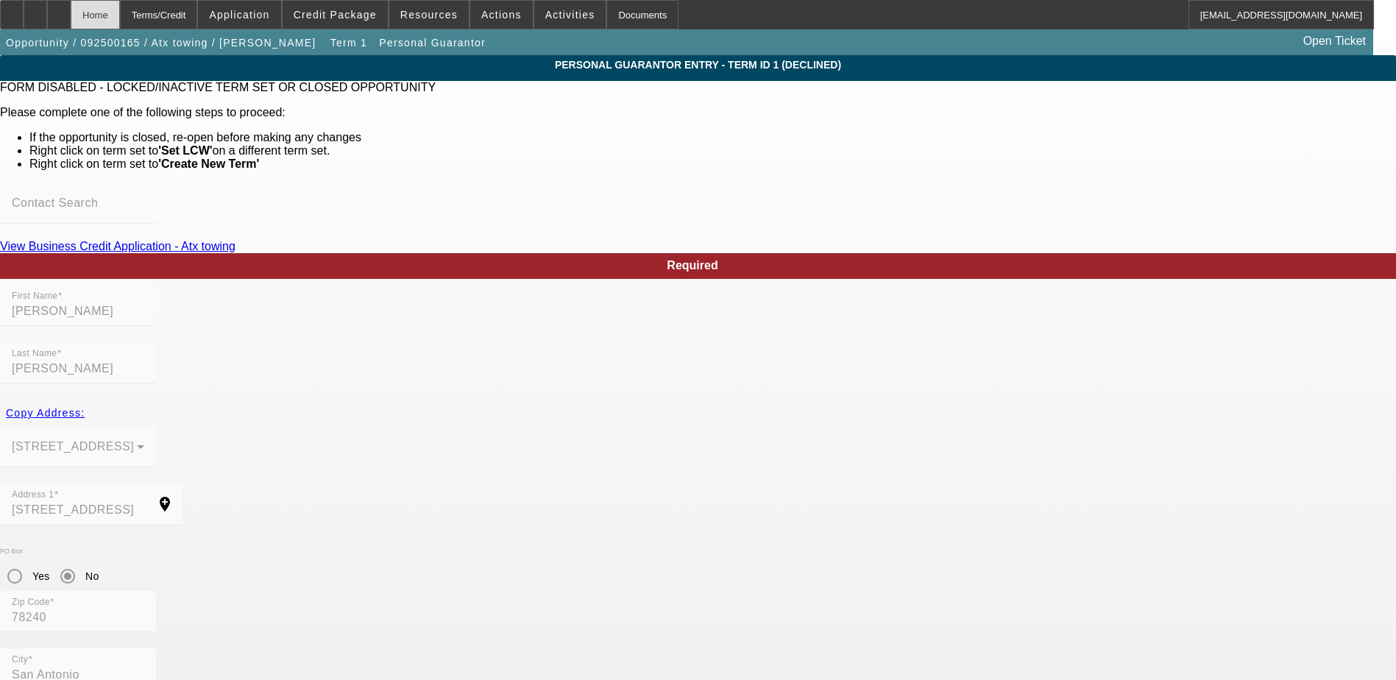
click at [120, 21] on div "Home" at bounding box center [95, 14] width 49 height 29
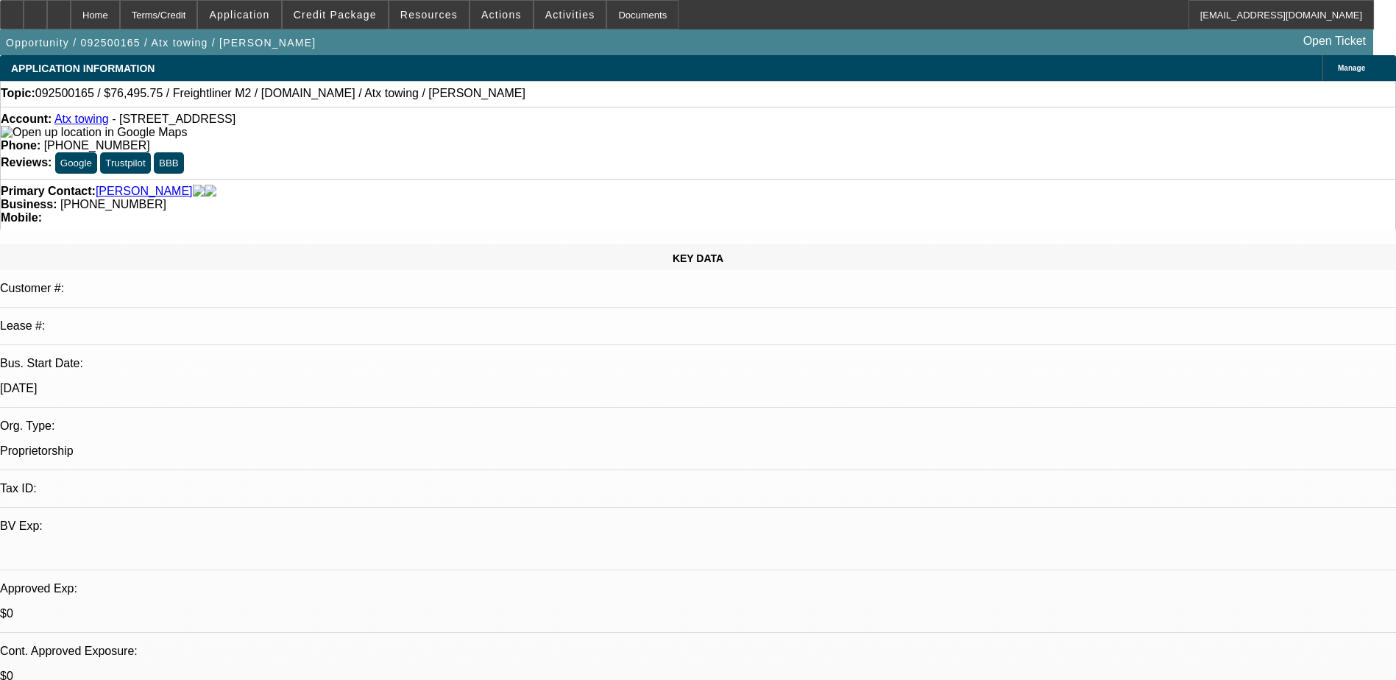
select select "0.15"
select select "2"
select select "0.2"
select select "17"
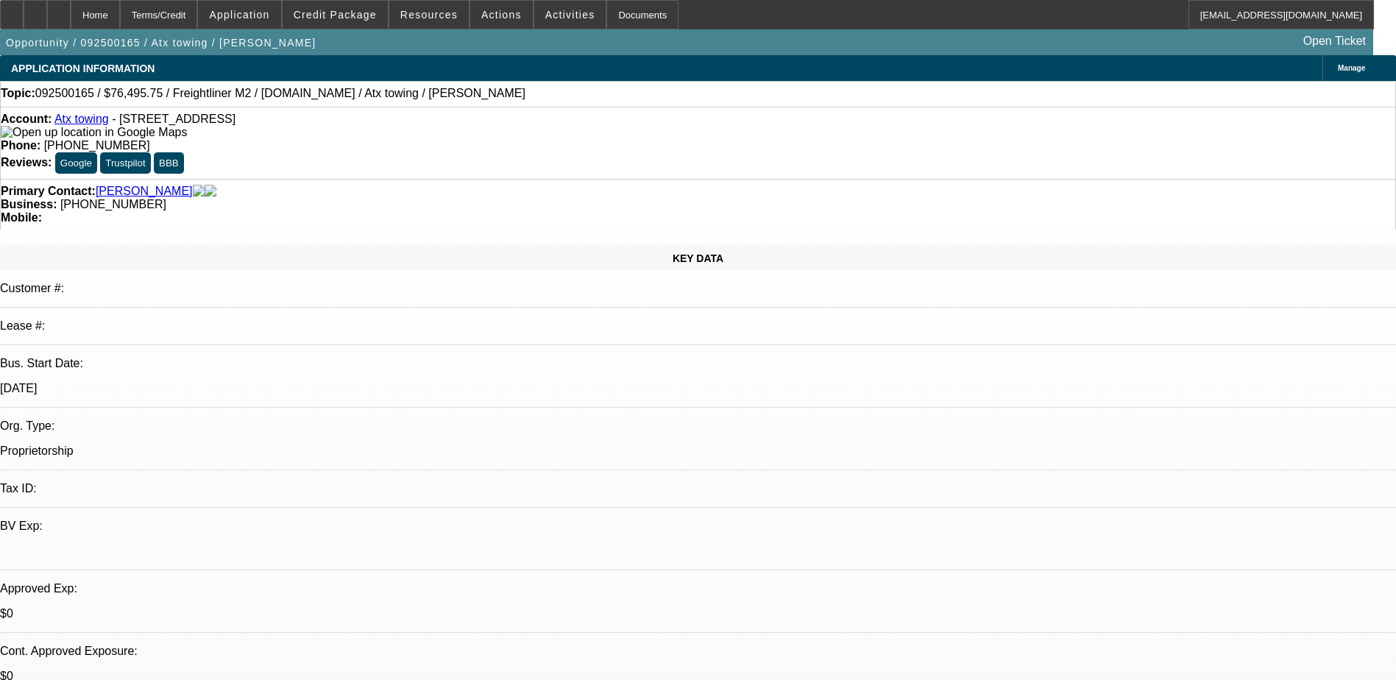
select select "0.15"
select select "2"
select select "0.2"
select select "17"
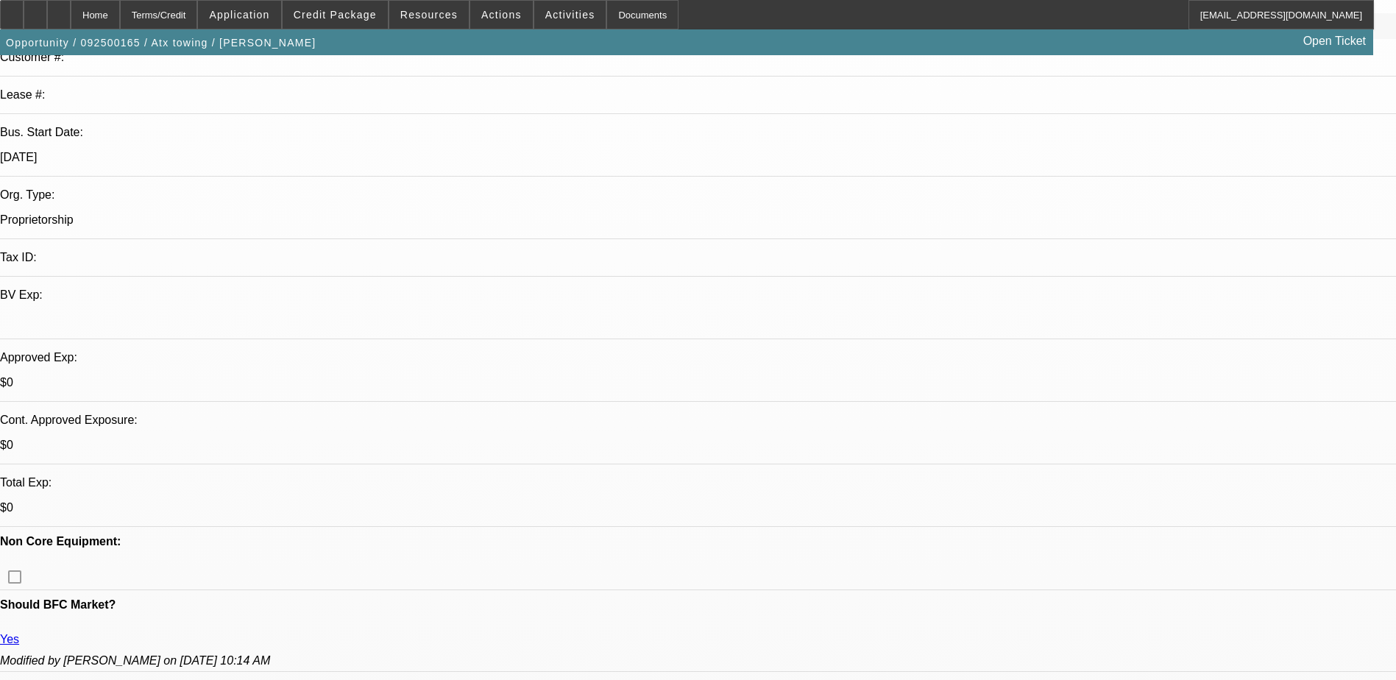
scroll to position [294, 0]
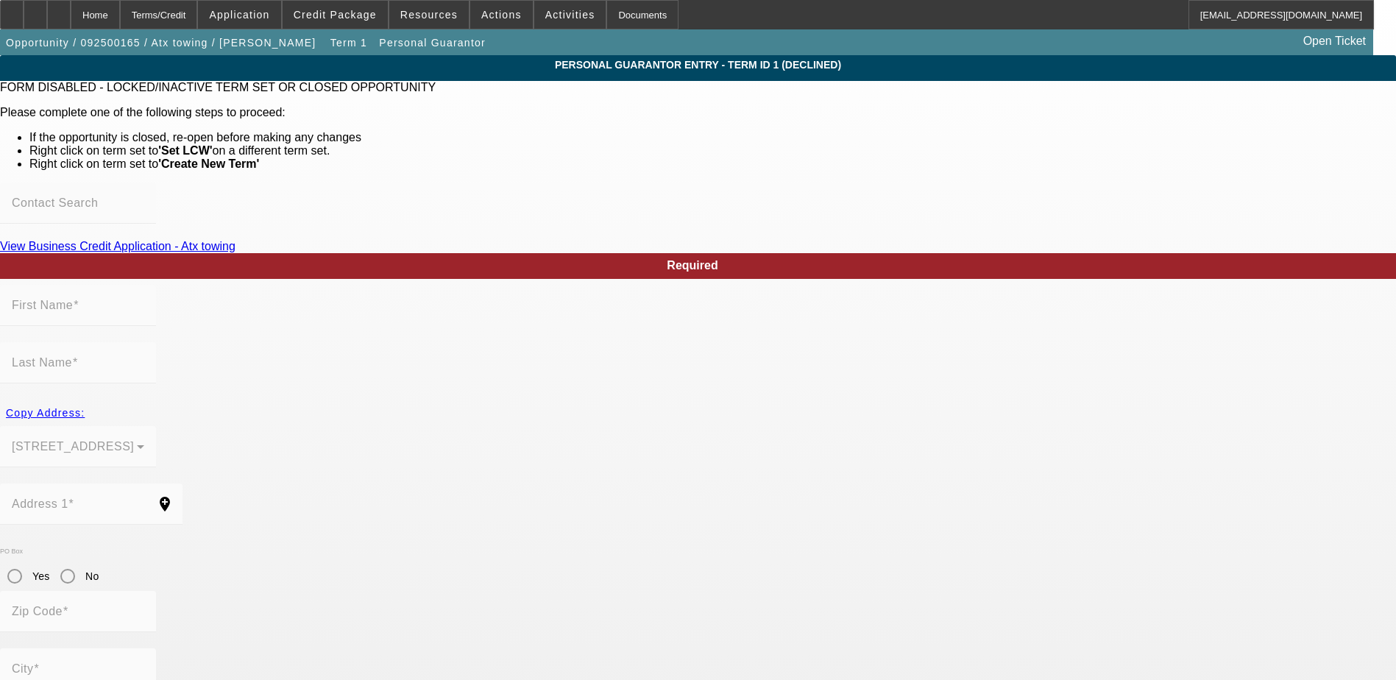
type input "Samuel"
type input "Morales"
type input "6015 Forest Shadow Street"
radio input "true"
type input "78240"
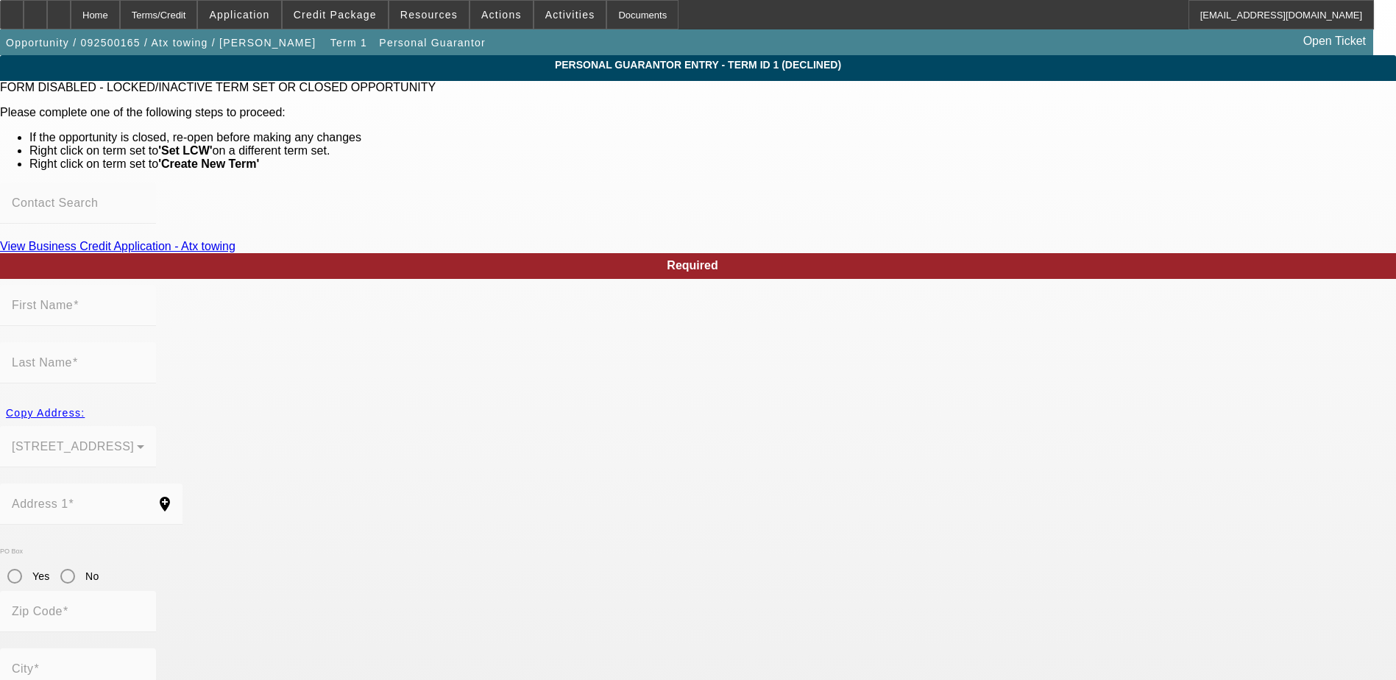
type input "San Antonio"
type input "(210) 718-8137"
type input "0"
type input "931-76-9370"
type input "atx.towing@yahoo.com"
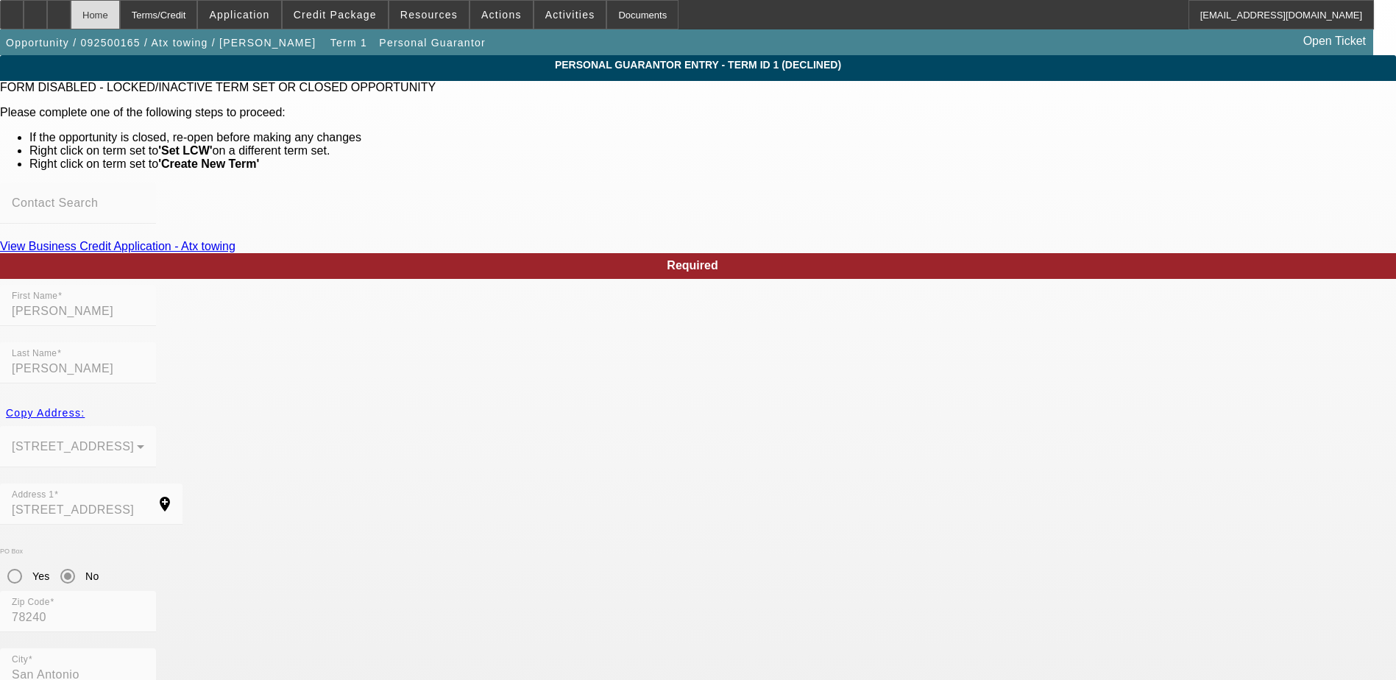
click at [120, 5] on div "Home" at bounding box center [95, 14] width 49 height 29
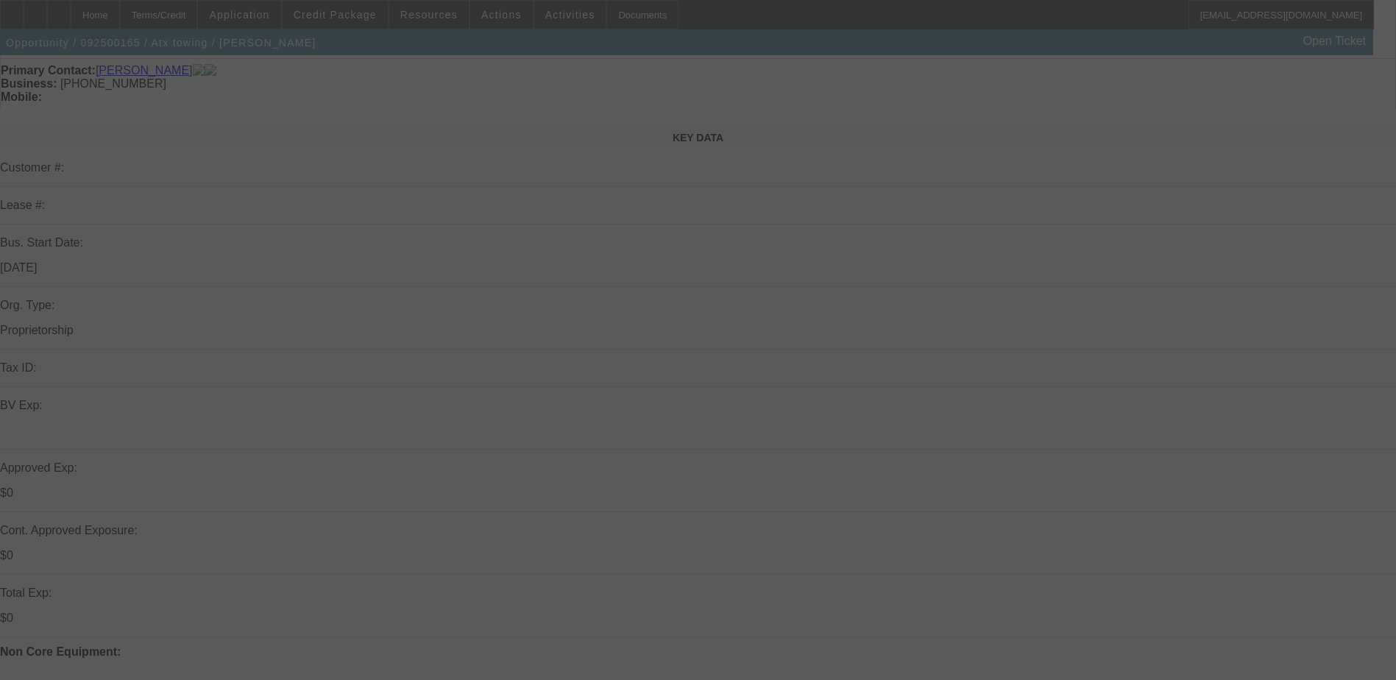
select select "0.15"
select select "2"
select select "0.2"
select select "17"
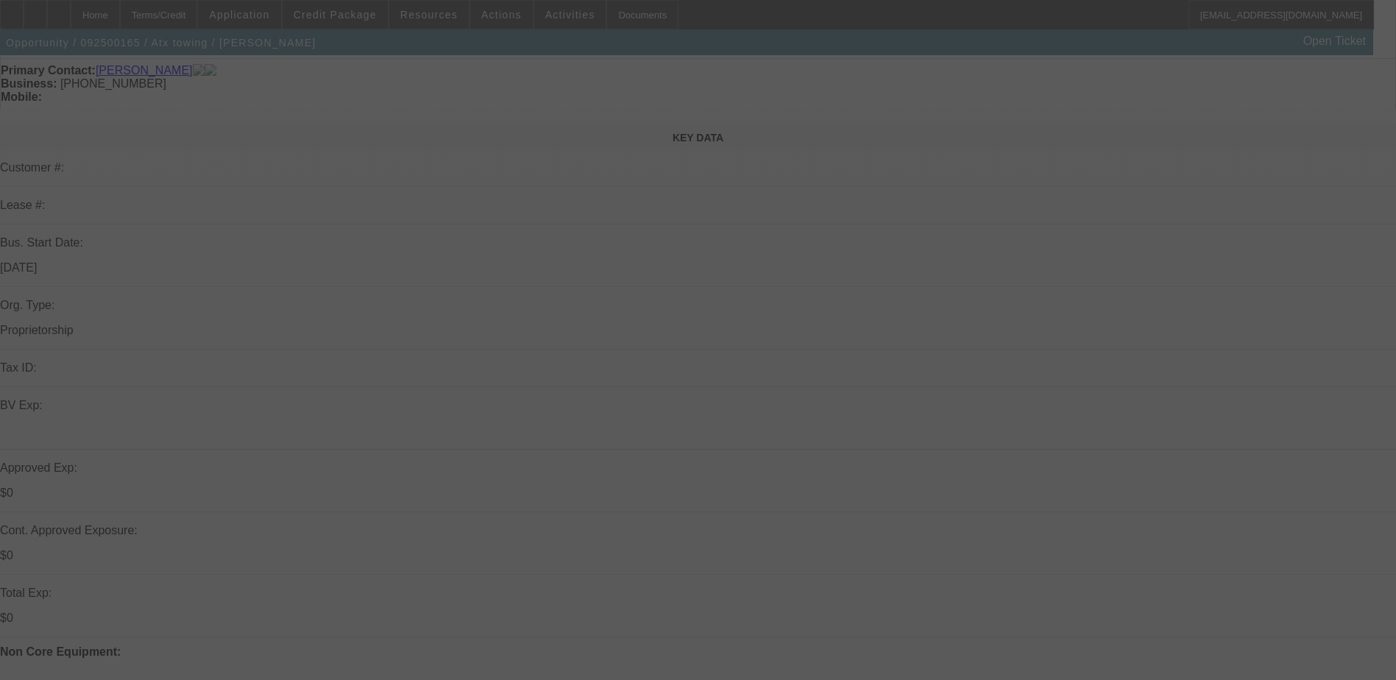
select select "0.15"
select select "2"
select select "0.2"
select select "17"
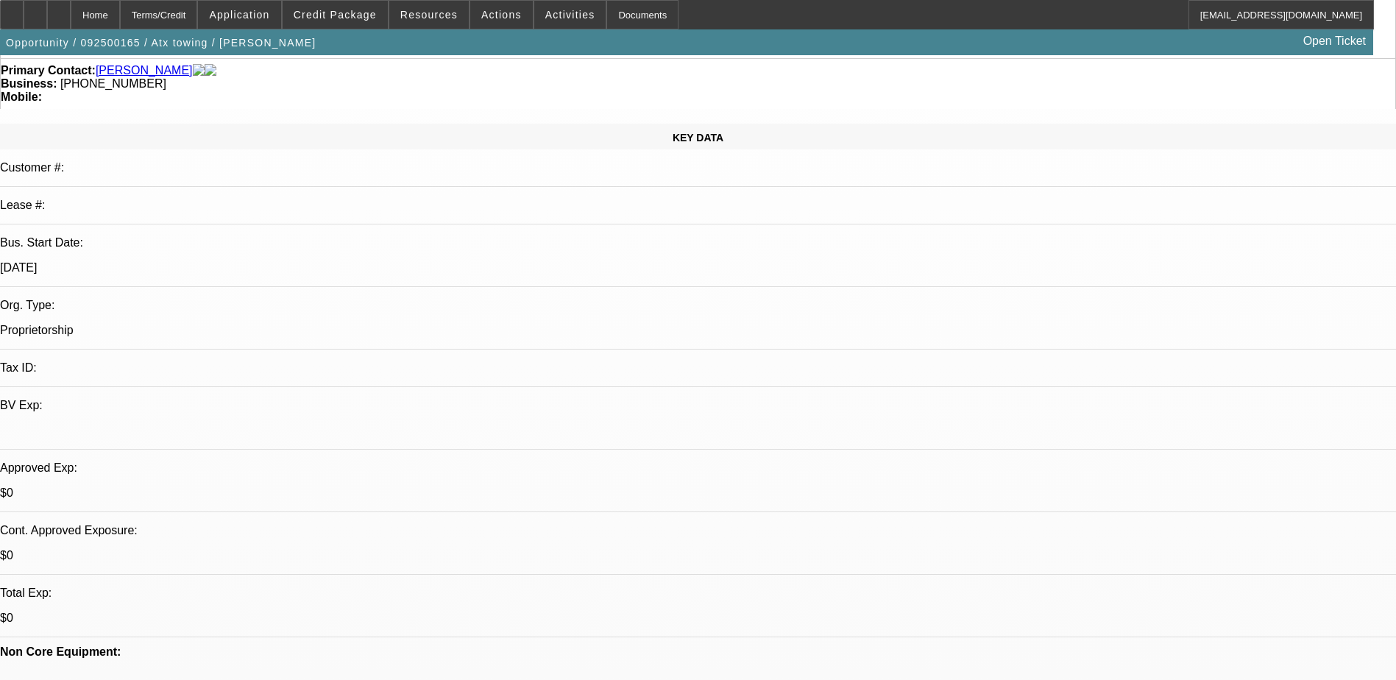
scroll to position [147, 0]
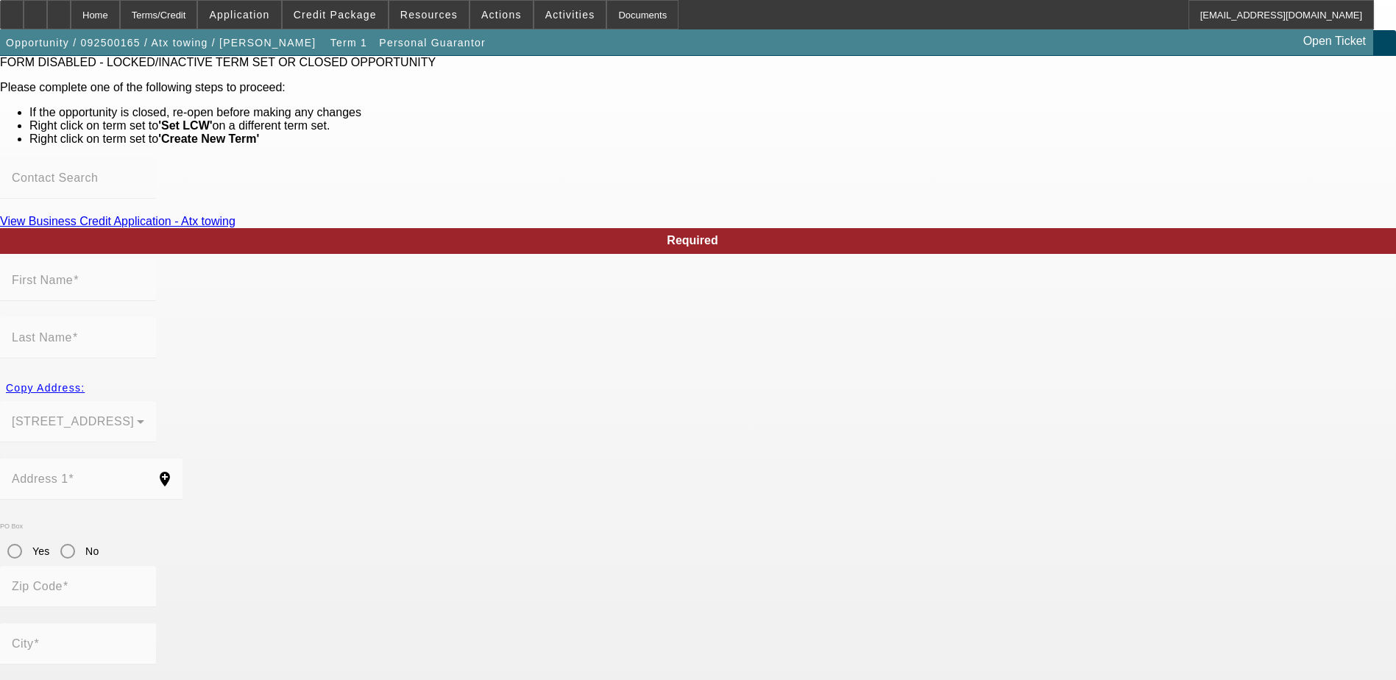
type input "Dafne"
type input "Morales"
type input "6015 Forest Shadow Street"
radio input "true"
type input "78240"
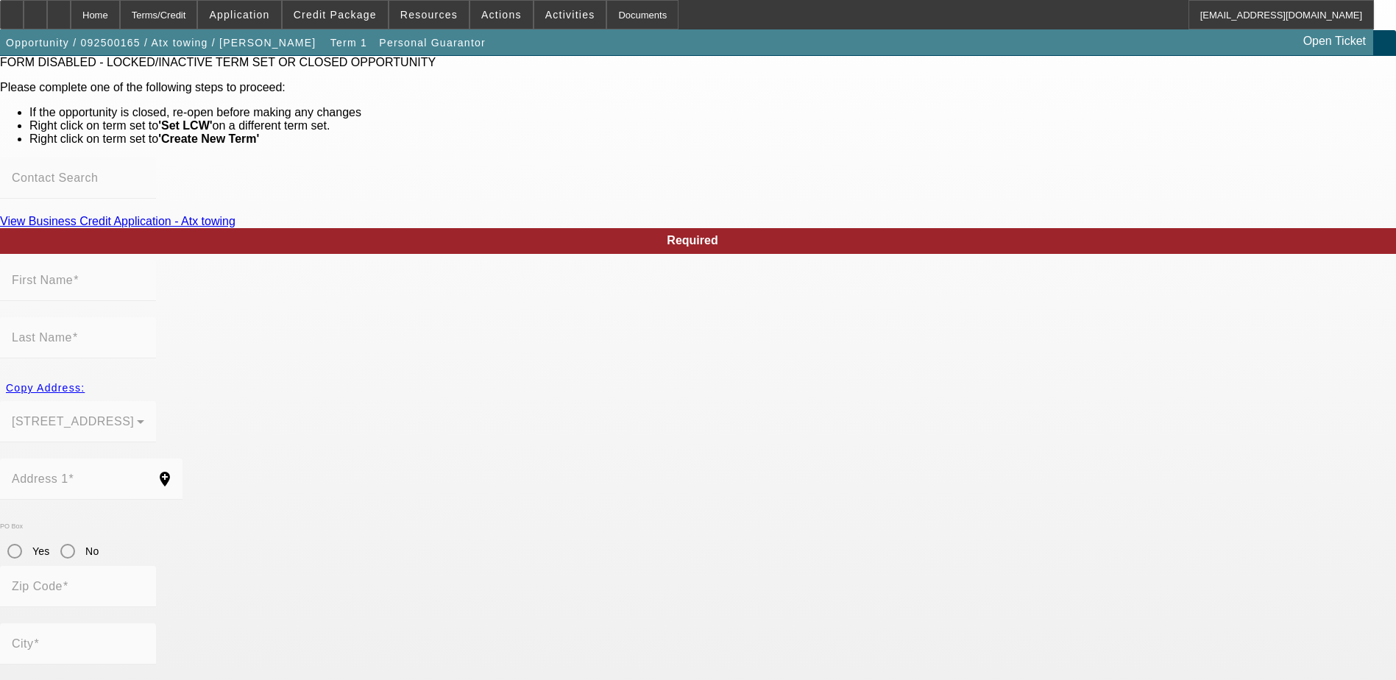
type input "San Antonio"
type input "(210) 718-8137"
type input "100"
type input "927-87-2237"
type input "atx.towing@hotmail.com"
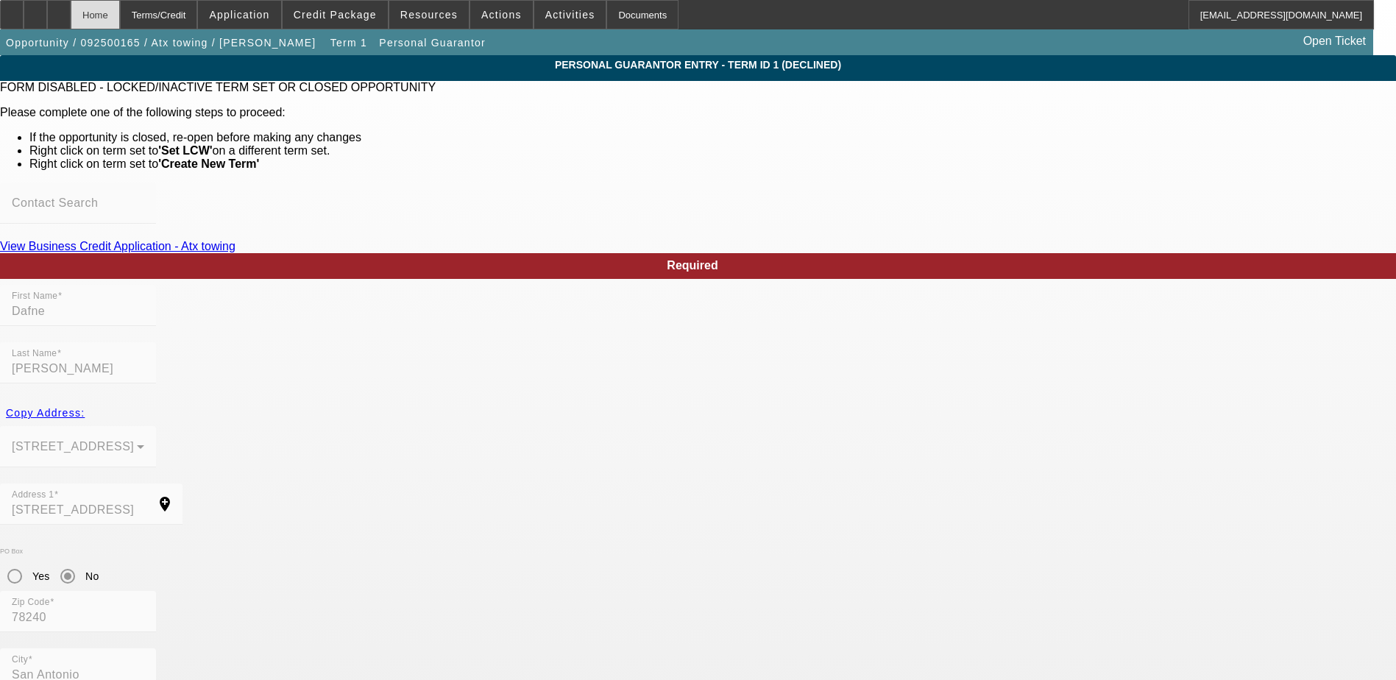
click at [120, 14] on div "Home" at bounding box center [95, 14] width 49 height 29
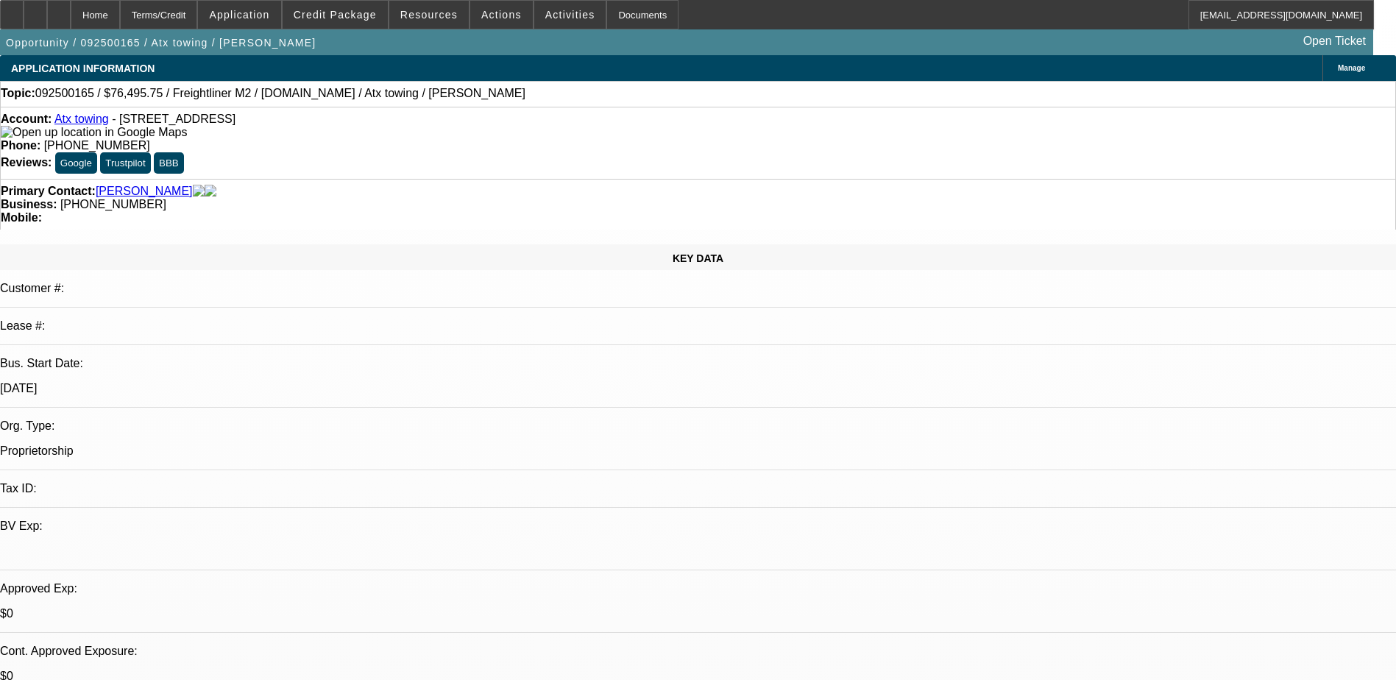
select select "0.15"
select select "2"
select select "0.2"
select select "17"
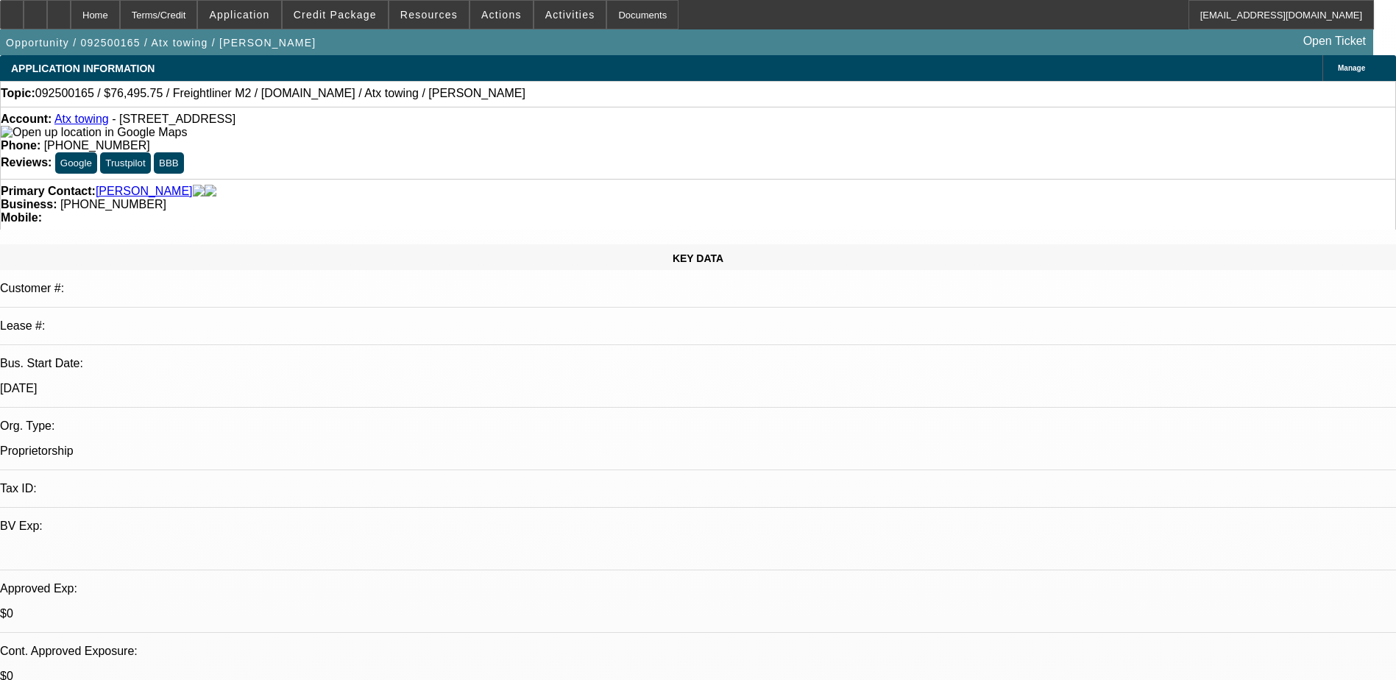
select select "0.15"
select select "2"
select select "0.2"
select select "17"
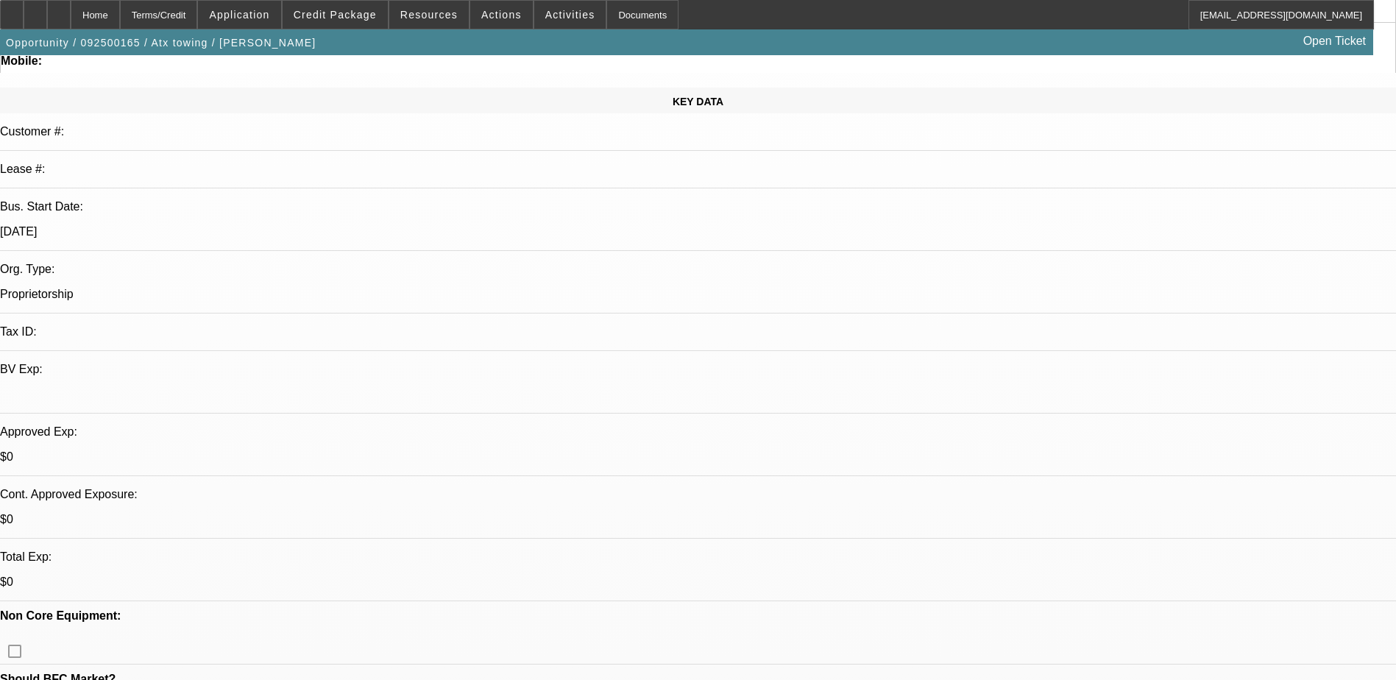
scroll to position [294, 0]
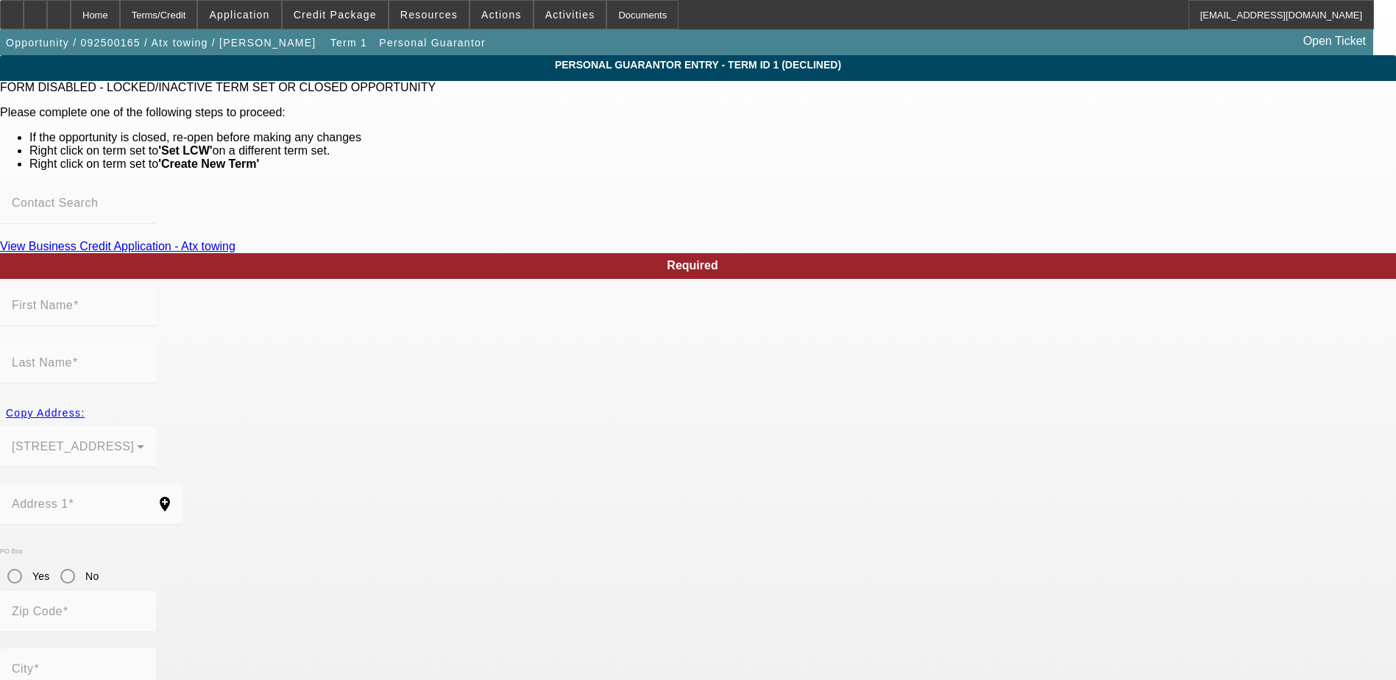
type input "Samuel"
type input "Morales"
type input "6015 Forest Shadow Street"
radio input "true"
type input "78240"
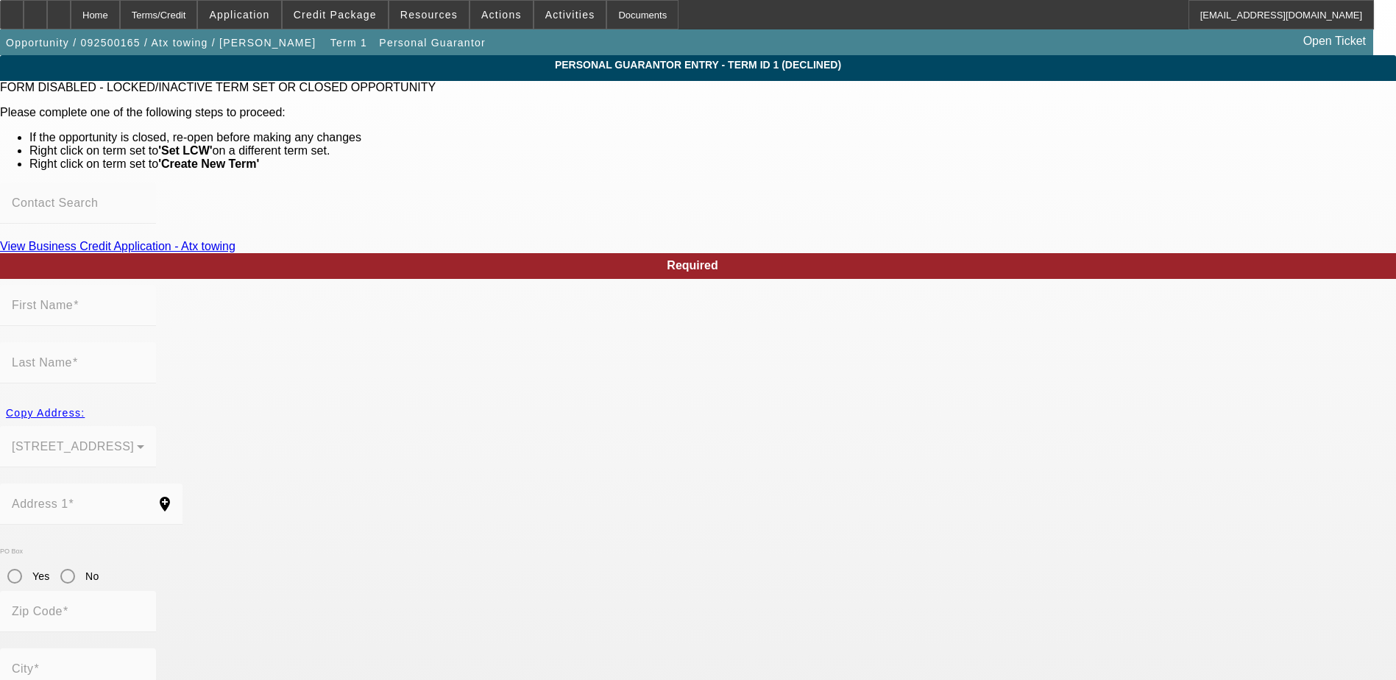
type input "San Antonio"
type input "(210) 718-8137"
type input "0"
type input "931-76-9370"
type input "atx.towing@yahoo.com"
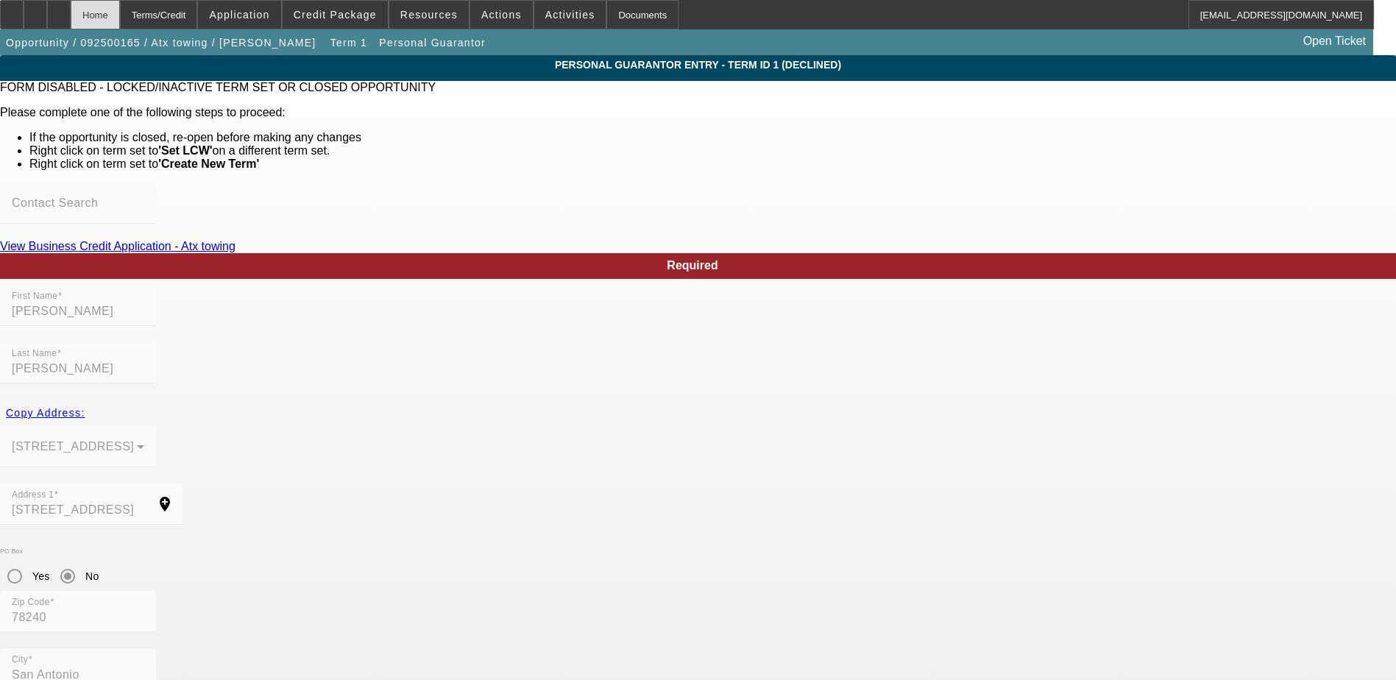
click at [120, 13] on div "Home" at bounding box center [95, 14] width 49 height 29
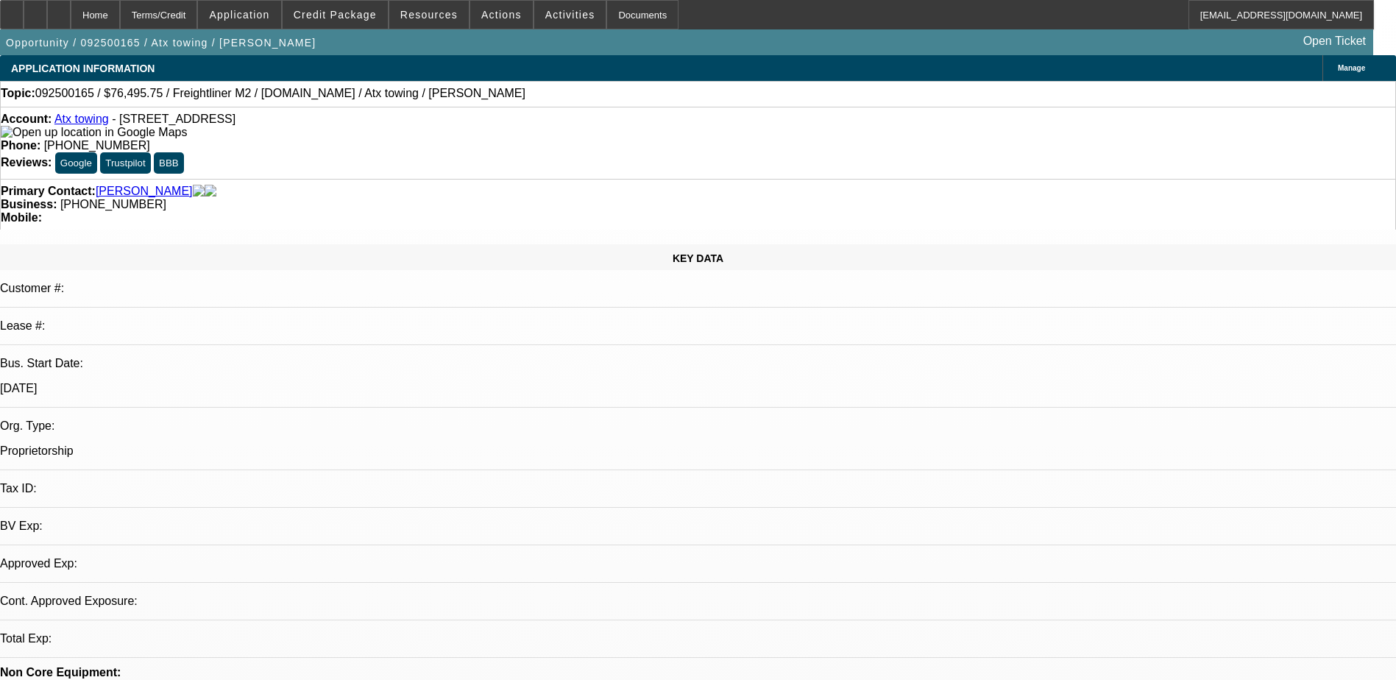
select select "0.15"
select select "2"
select select "0.2"
select select "17"
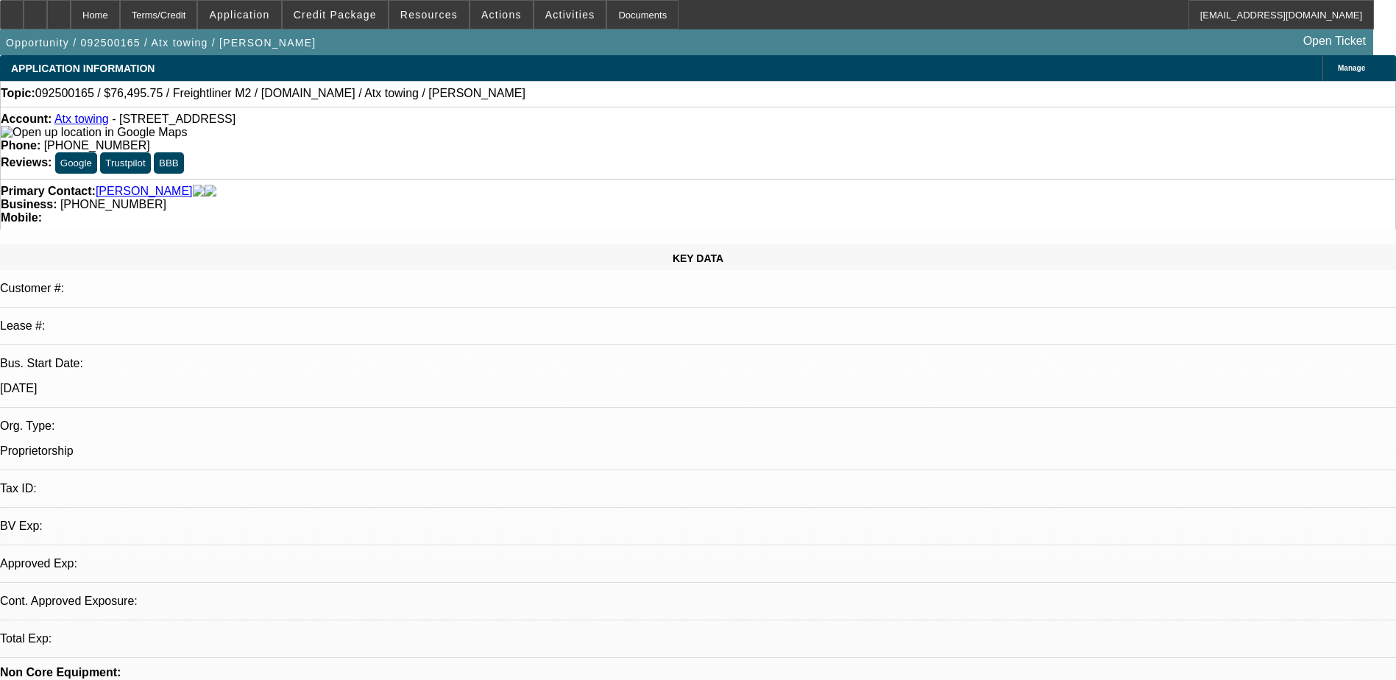
select select "0.15"
select select "2"
select select "0.2"
select select "17"
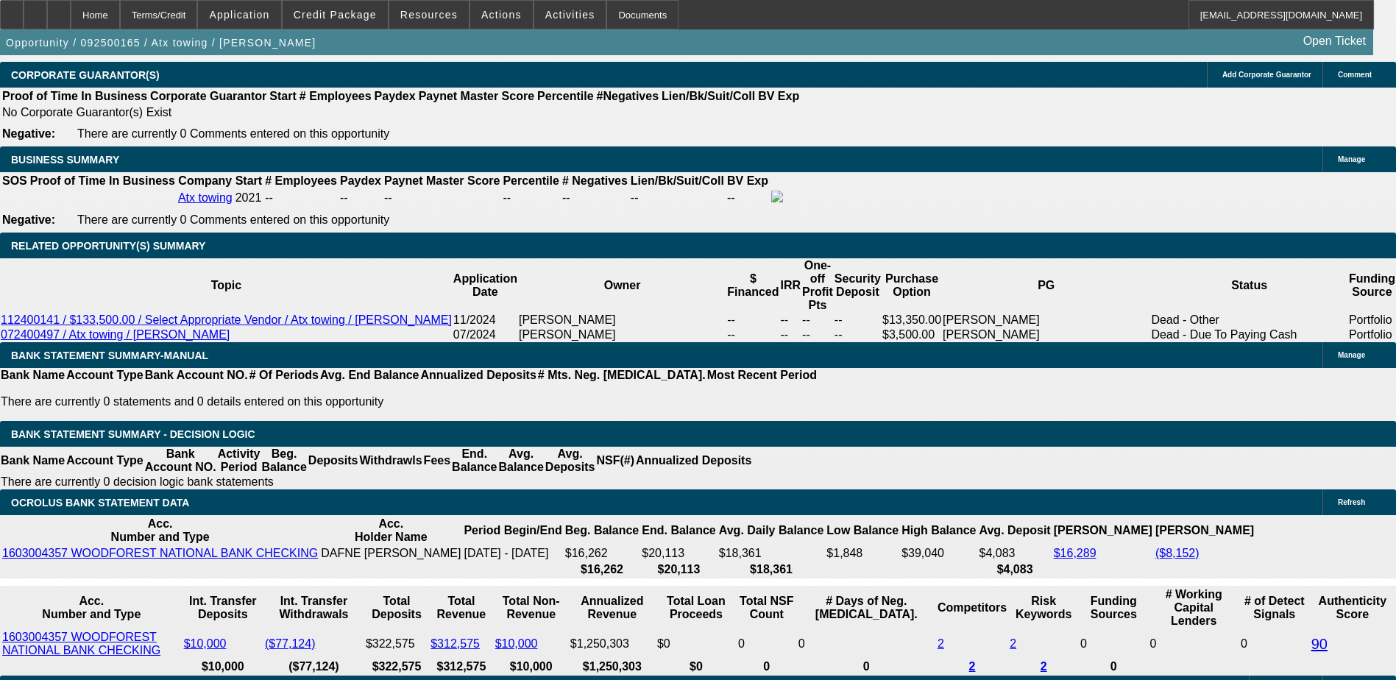
scroll to position [2125, 0]
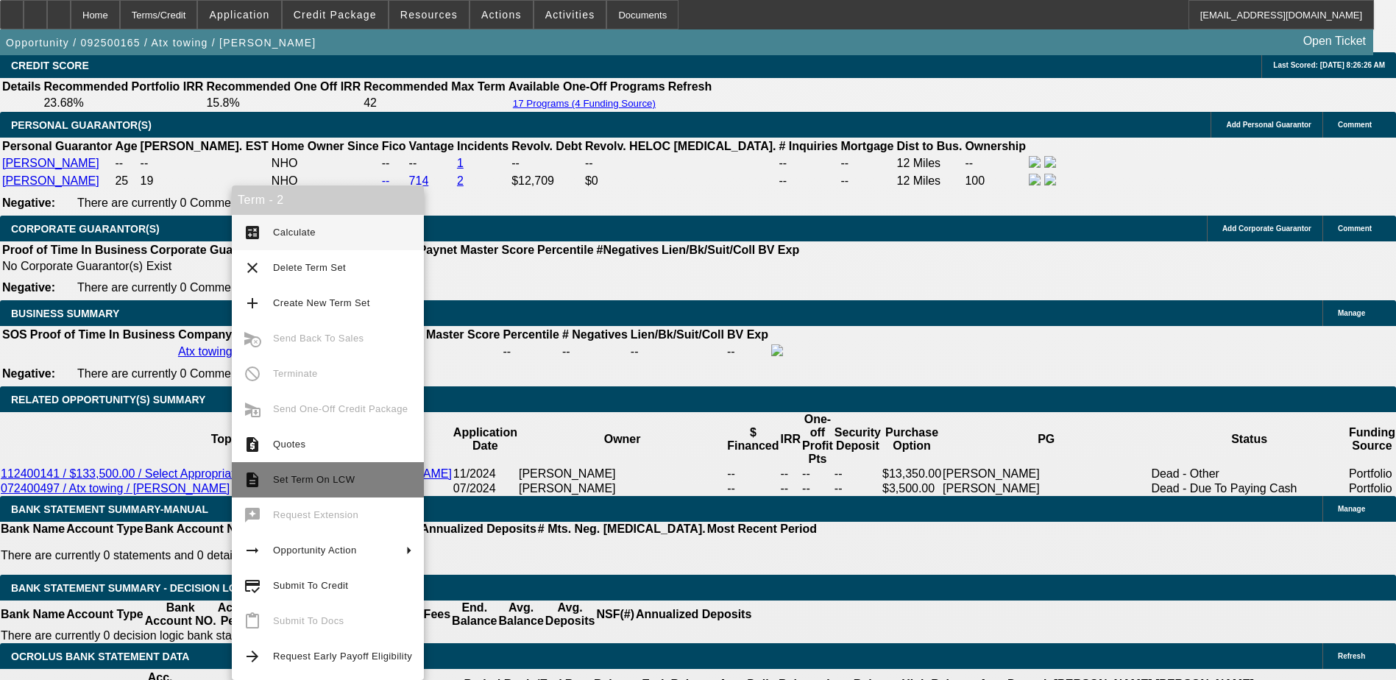
click at [287, 472] on span "Set Term On LCW" at bounding box center [342, 480] width 139 height 18
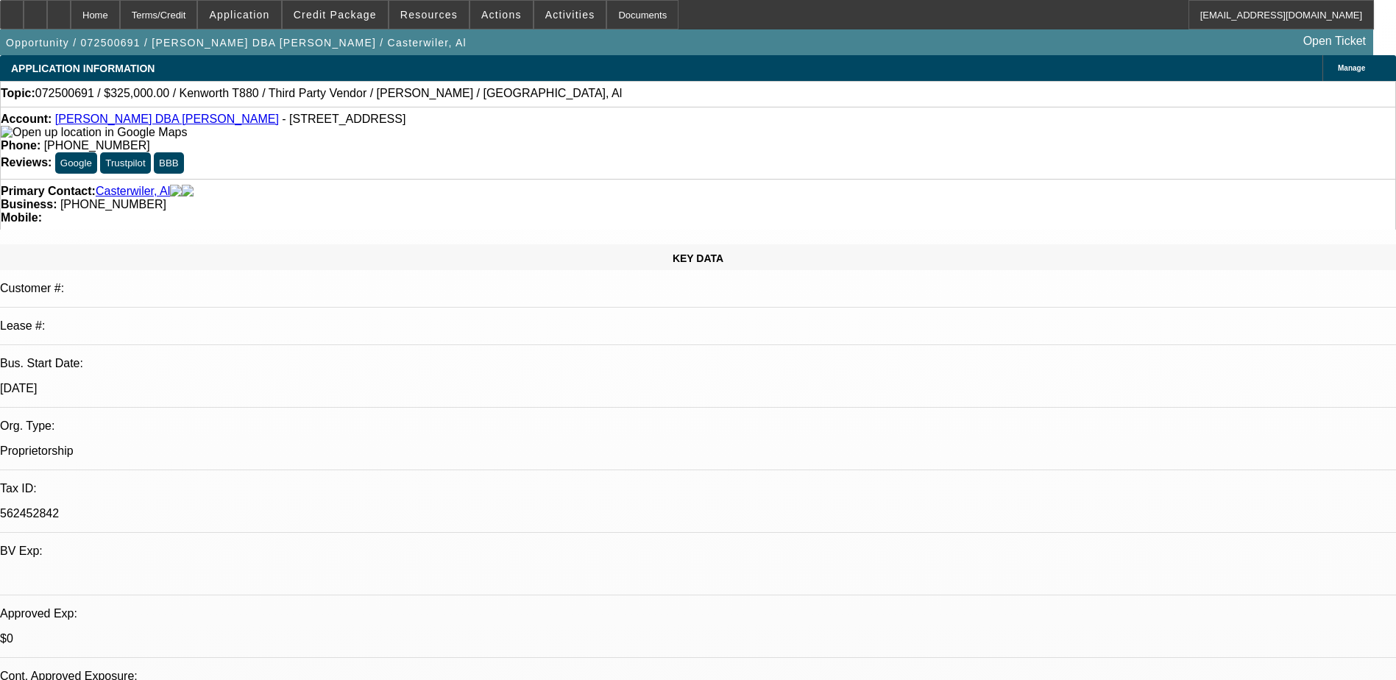
select select "0"
select select "0.1"
select select "0"
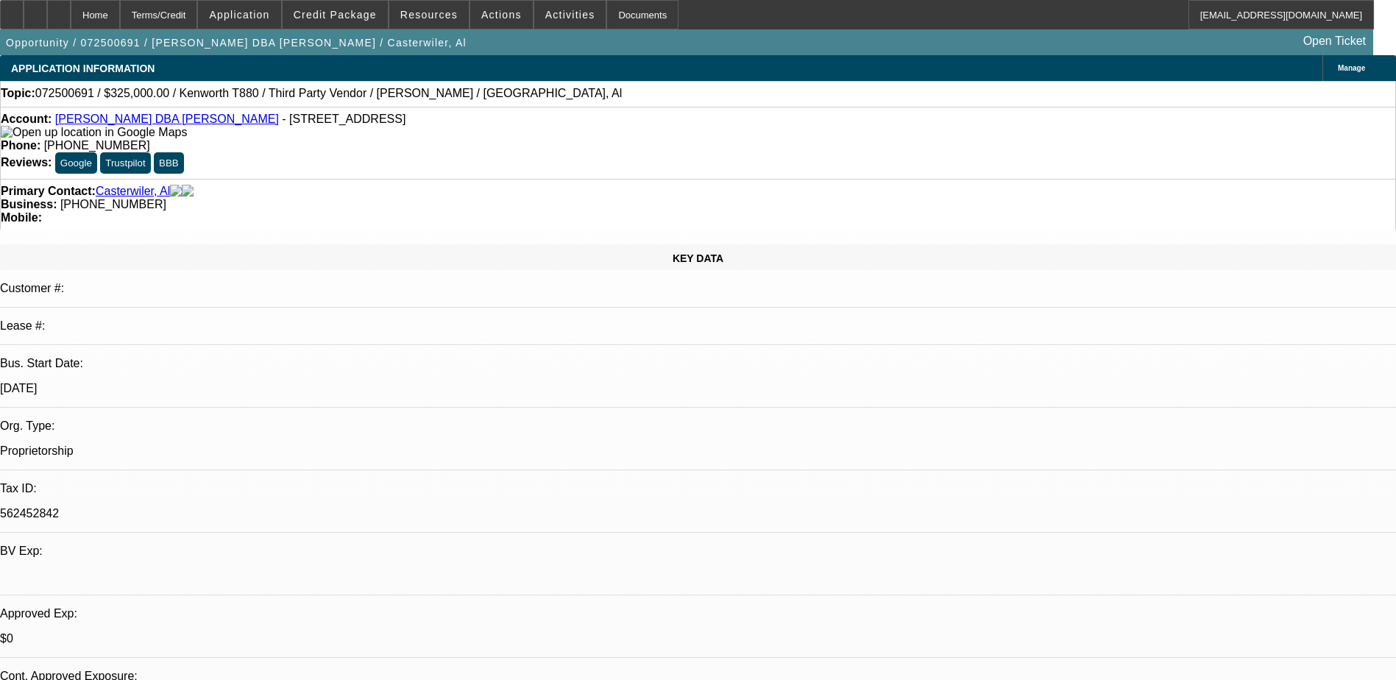
select select "0.1"
select select "0"
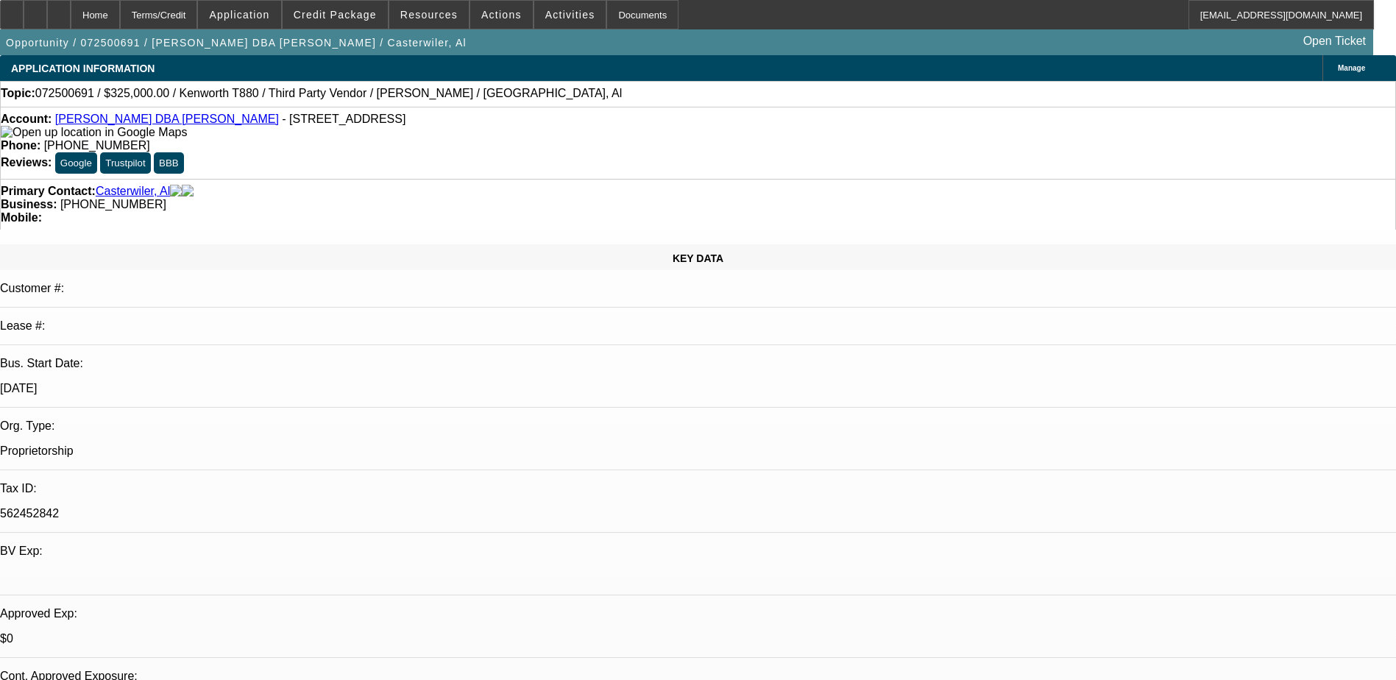
select select "0"
select select "1"
select select "6"
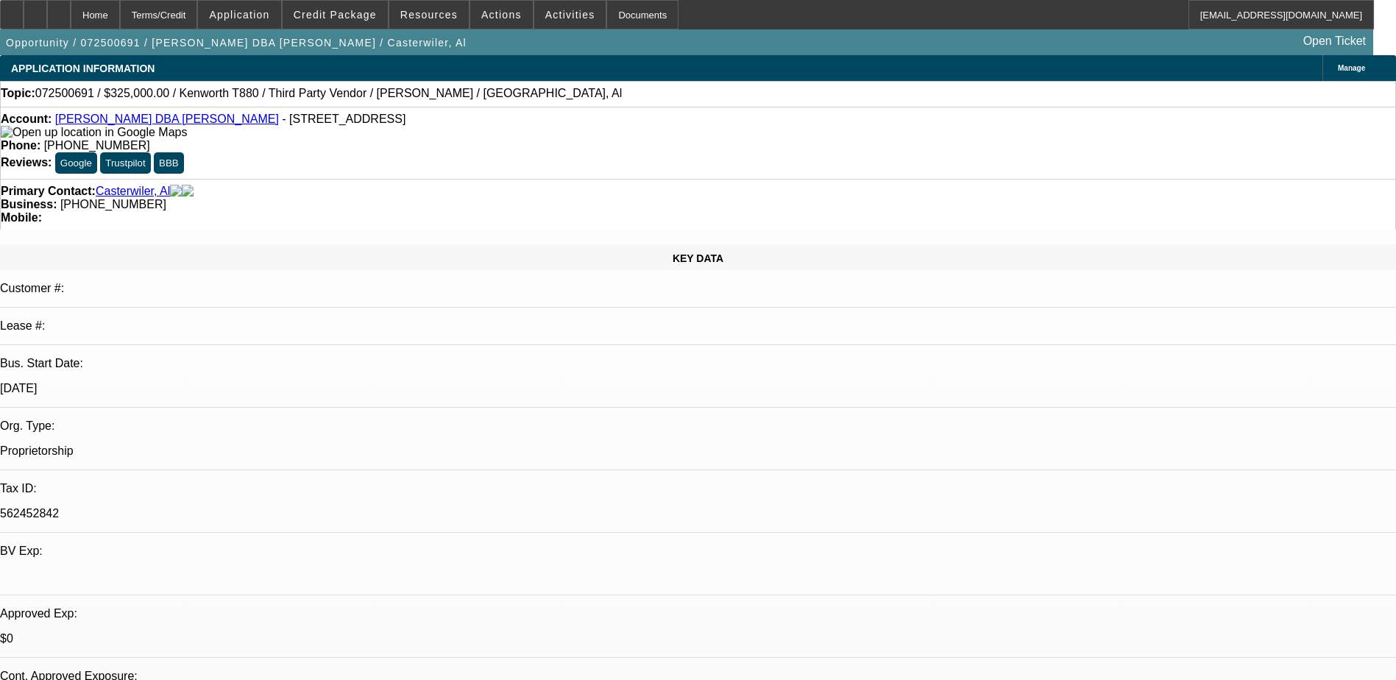
select select "1"
select select "6"
select select "1"
select select "2"
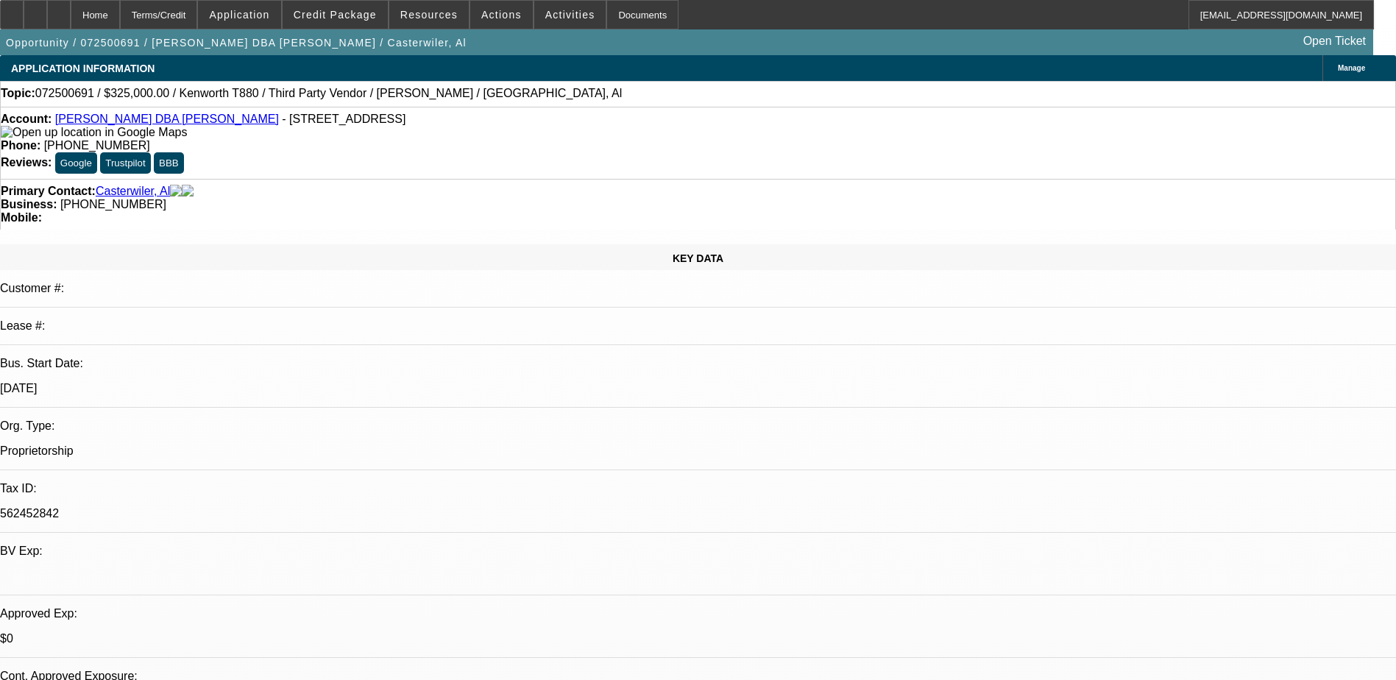
select select "6"
select select "1"
select select "9"
select select "6"
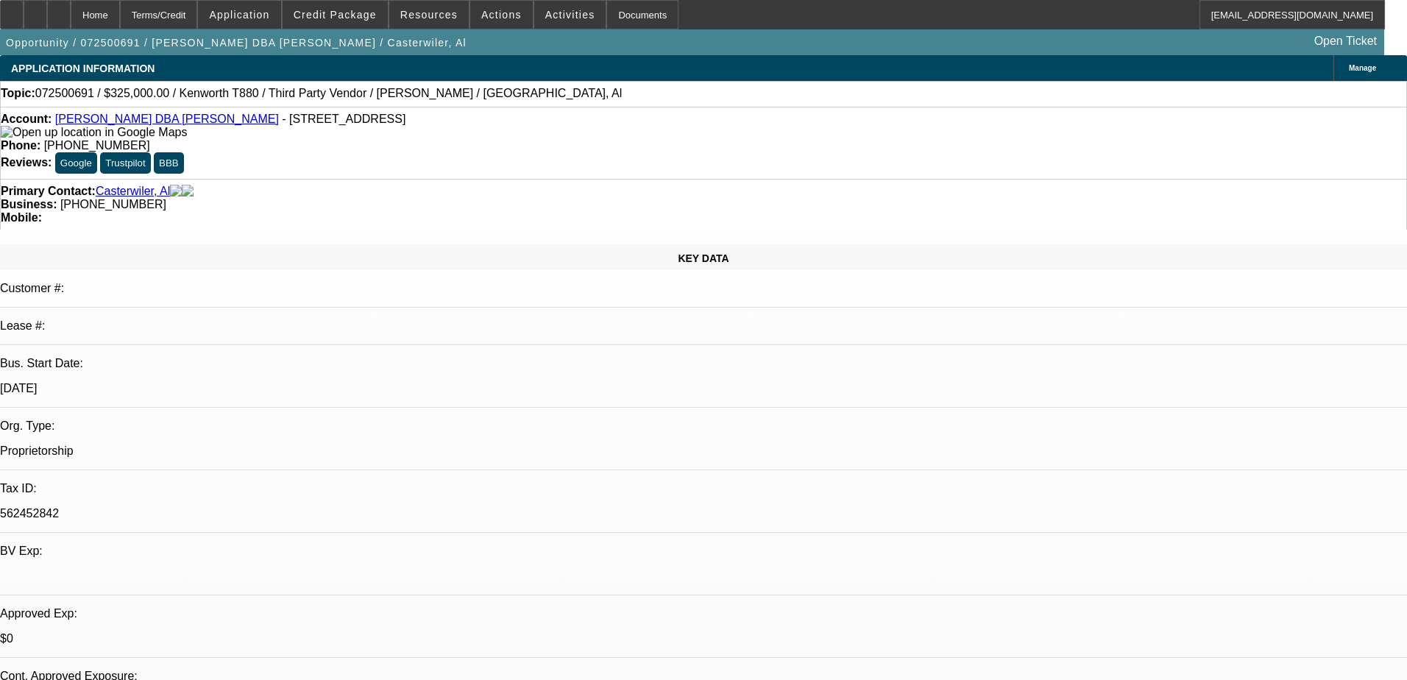
select select "0"
select select "0.1"
select select "6"
select select "0"
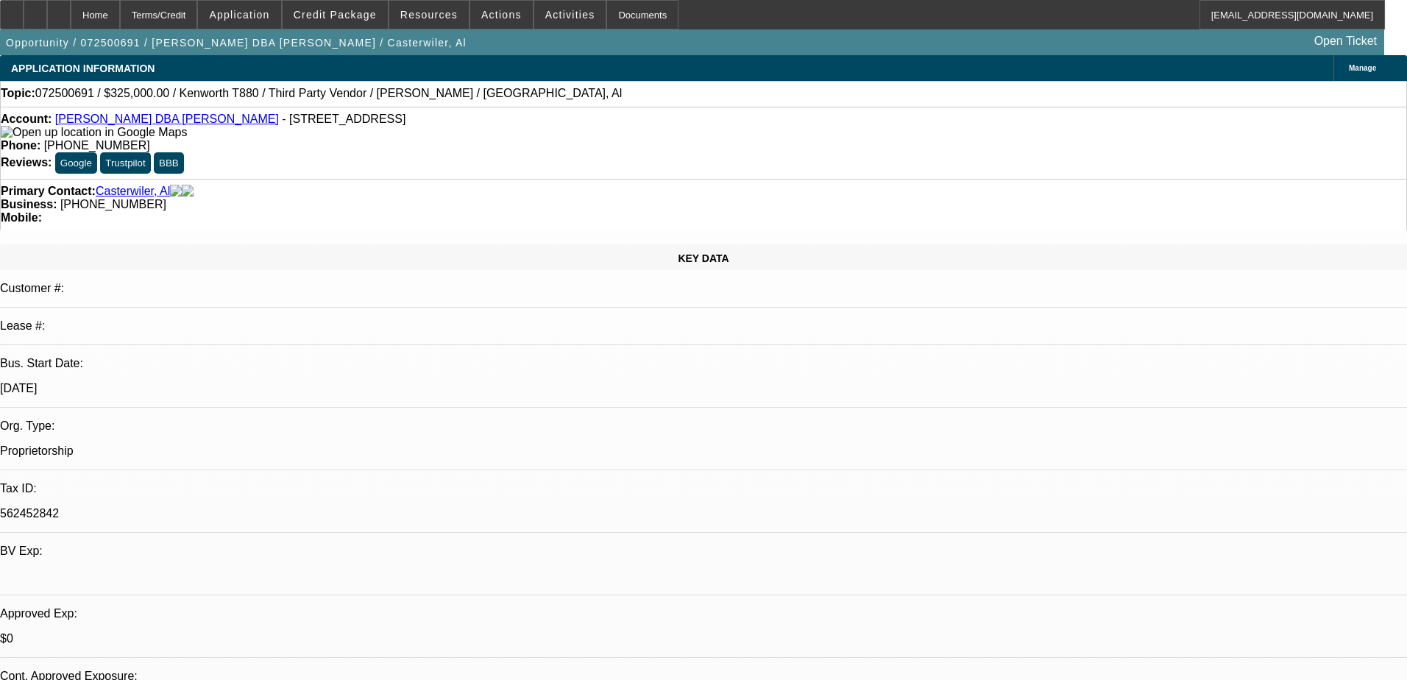
select select "0"
select select "0.1"
select select "6"
select select "0"
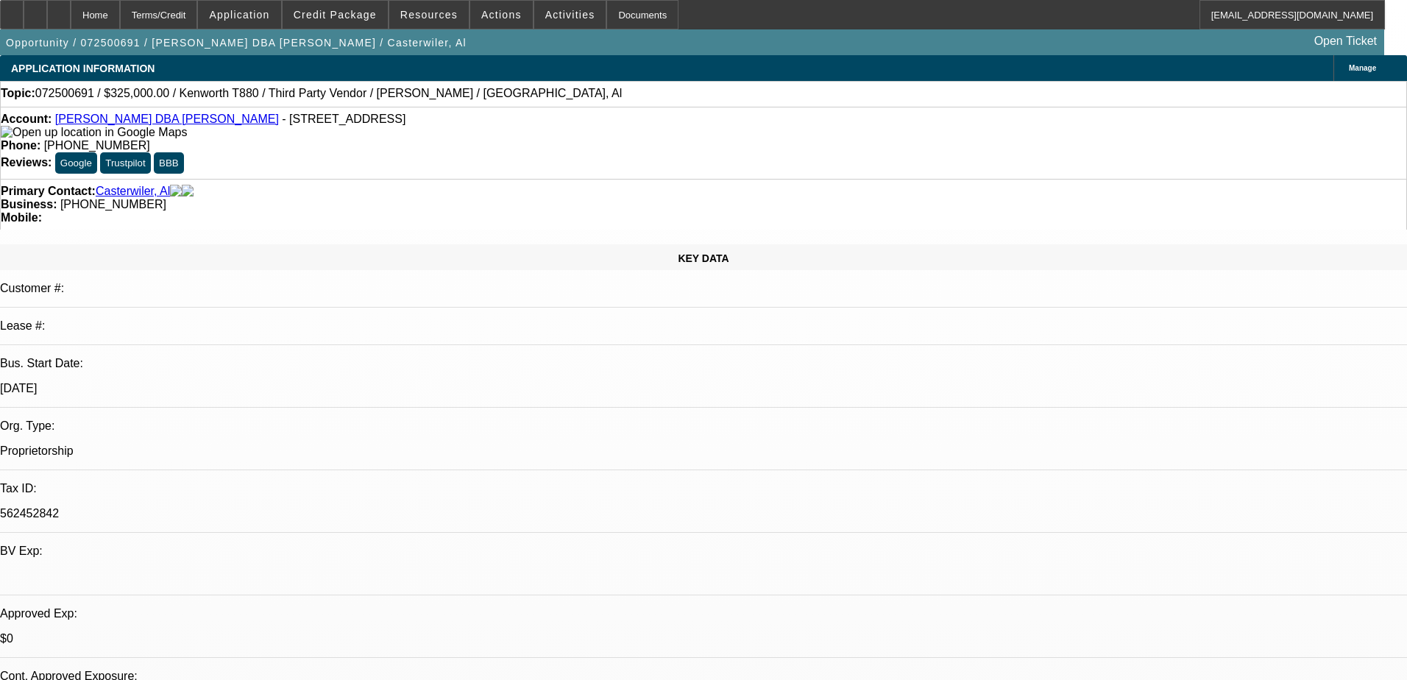
select select "2"
select select "0"
select select "6"
select select "0"
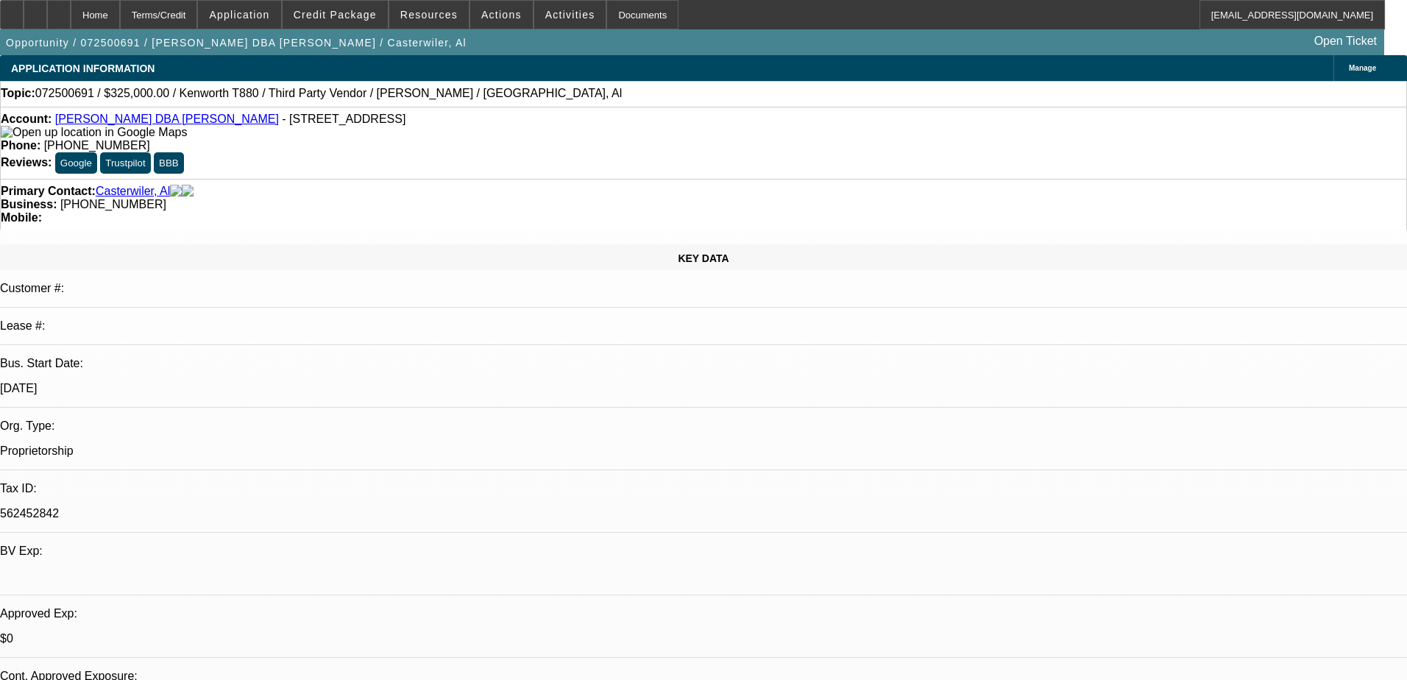
select select "9"
select select "0"
select select "6"
select select "0"
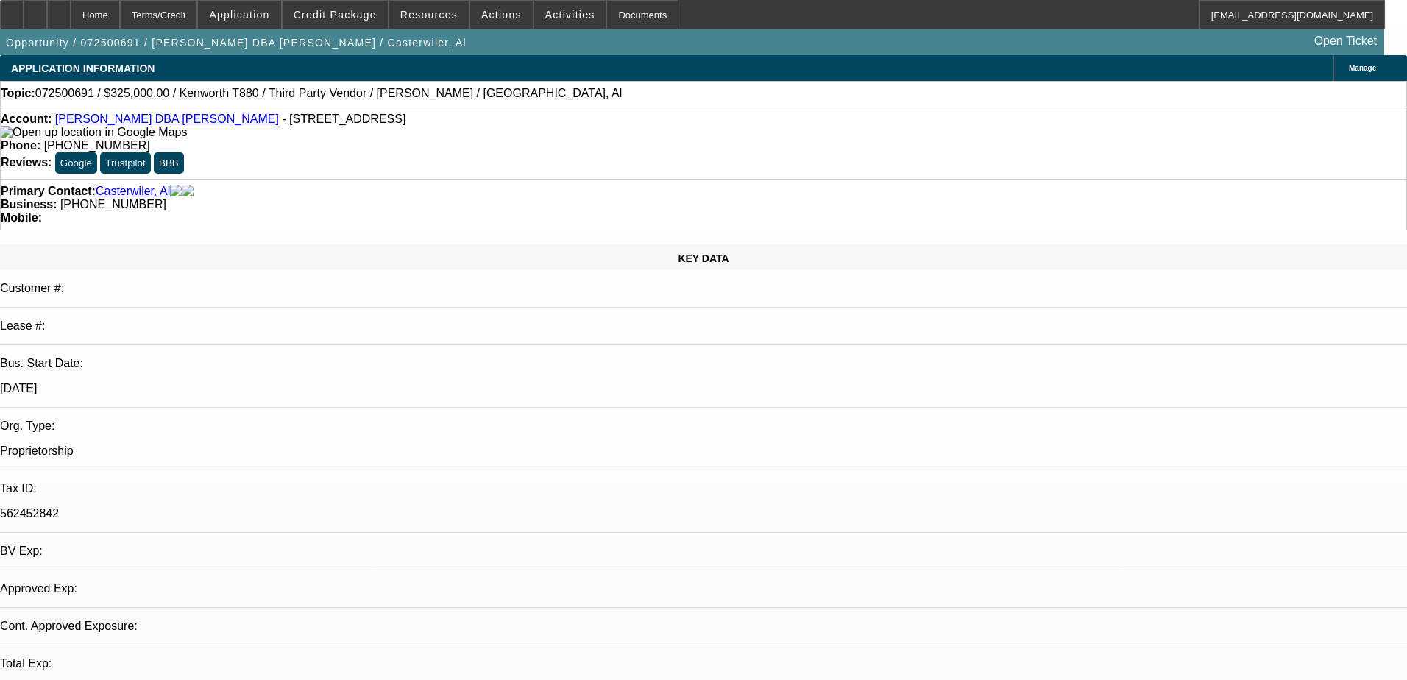
select select "0.1"
select select "0"
select select "0.1"
select select "0"
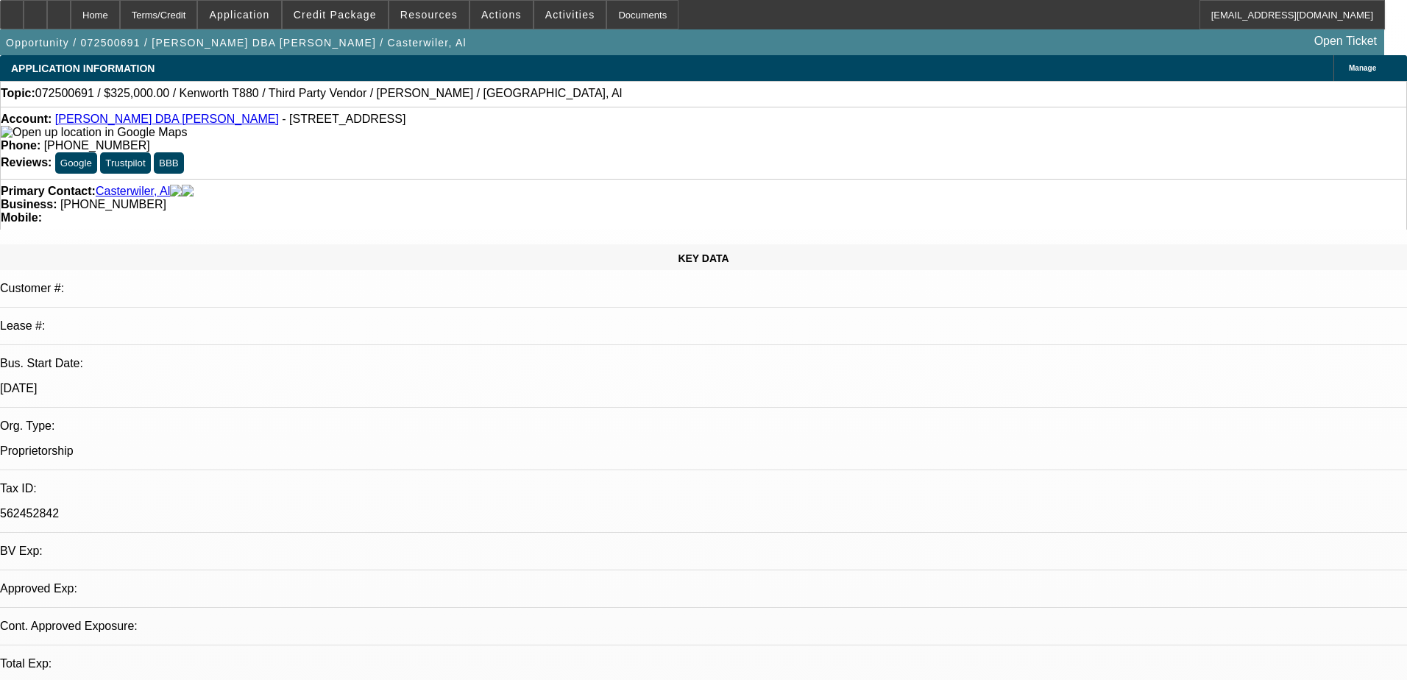
select select "0"
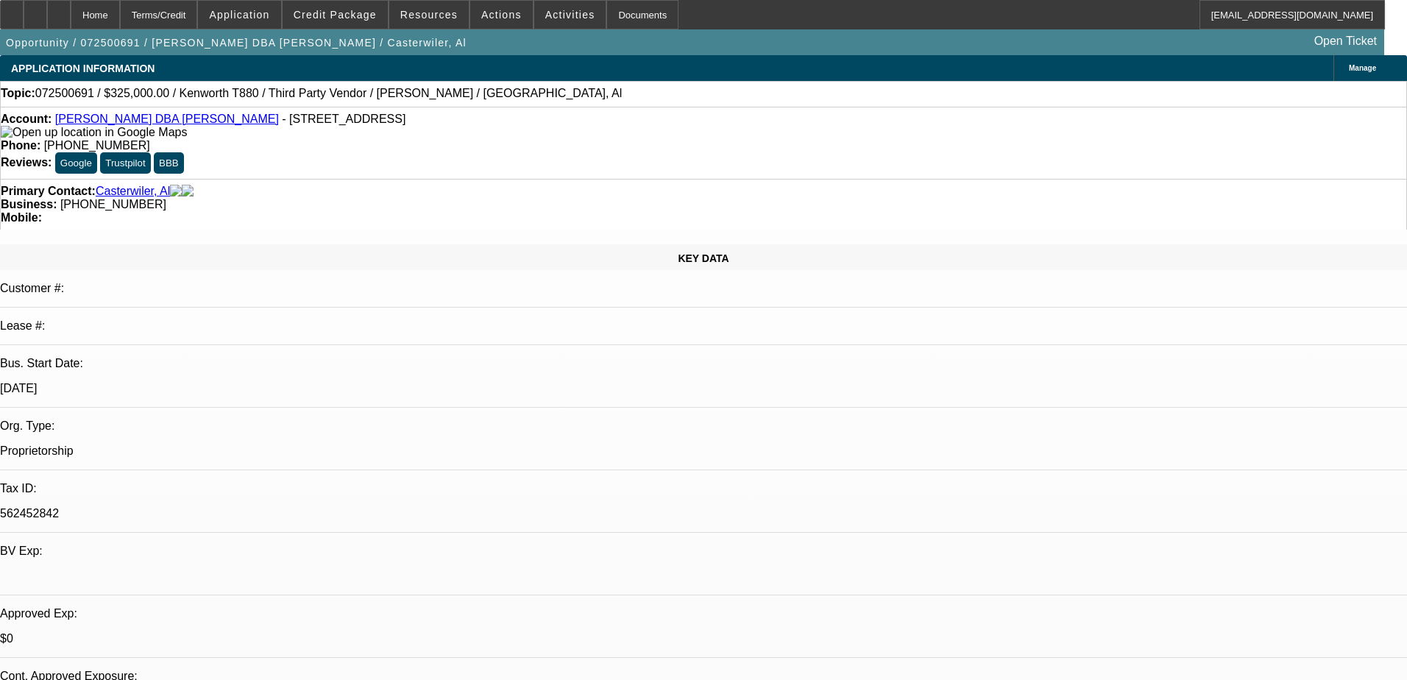
select select "1"
select select "6"
select select "1"
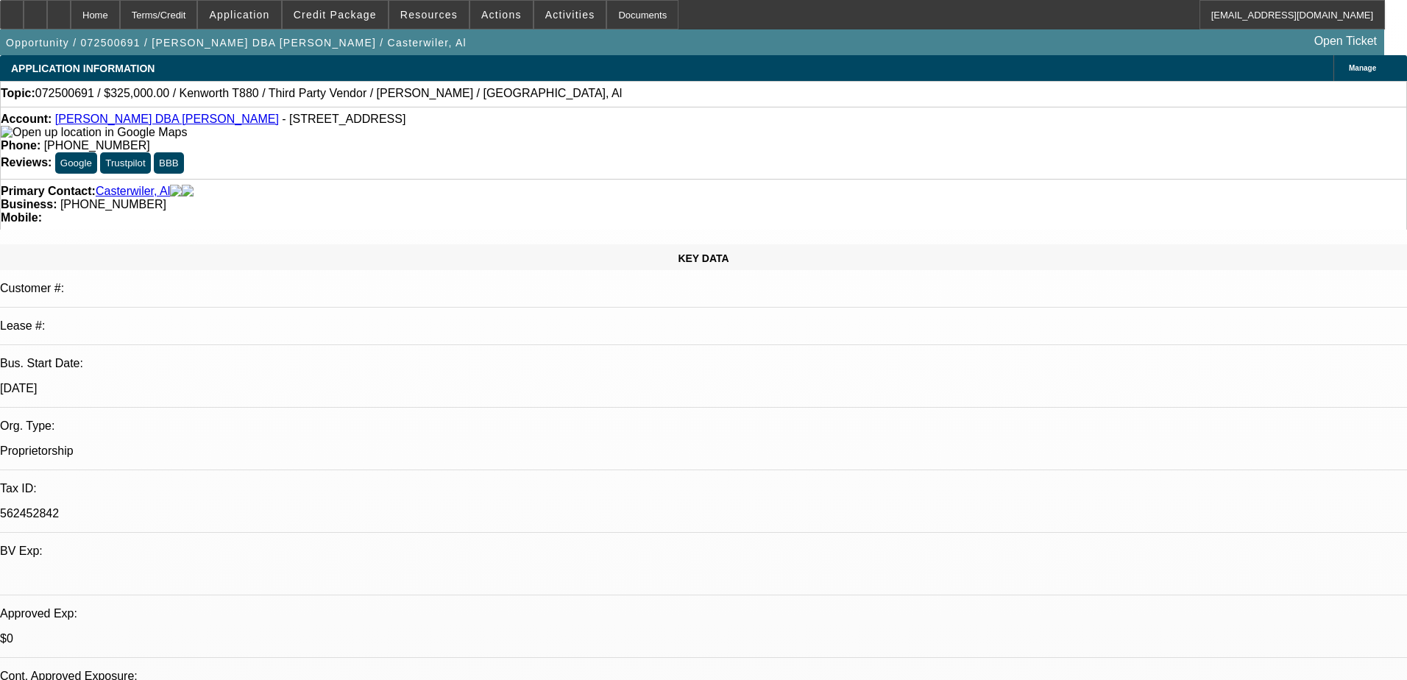
select select "6"
select select "1"
select select "2"
select select "6"
select select "1"
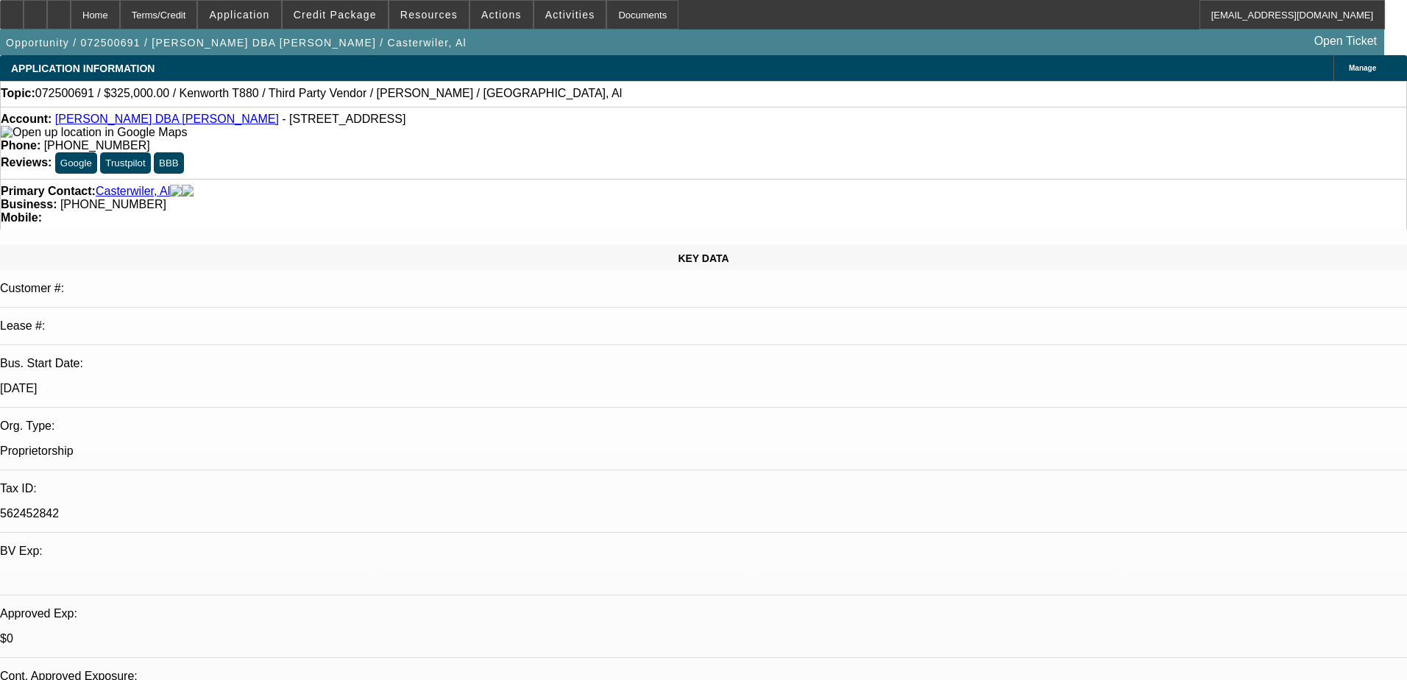
select select "9"
select select "6"
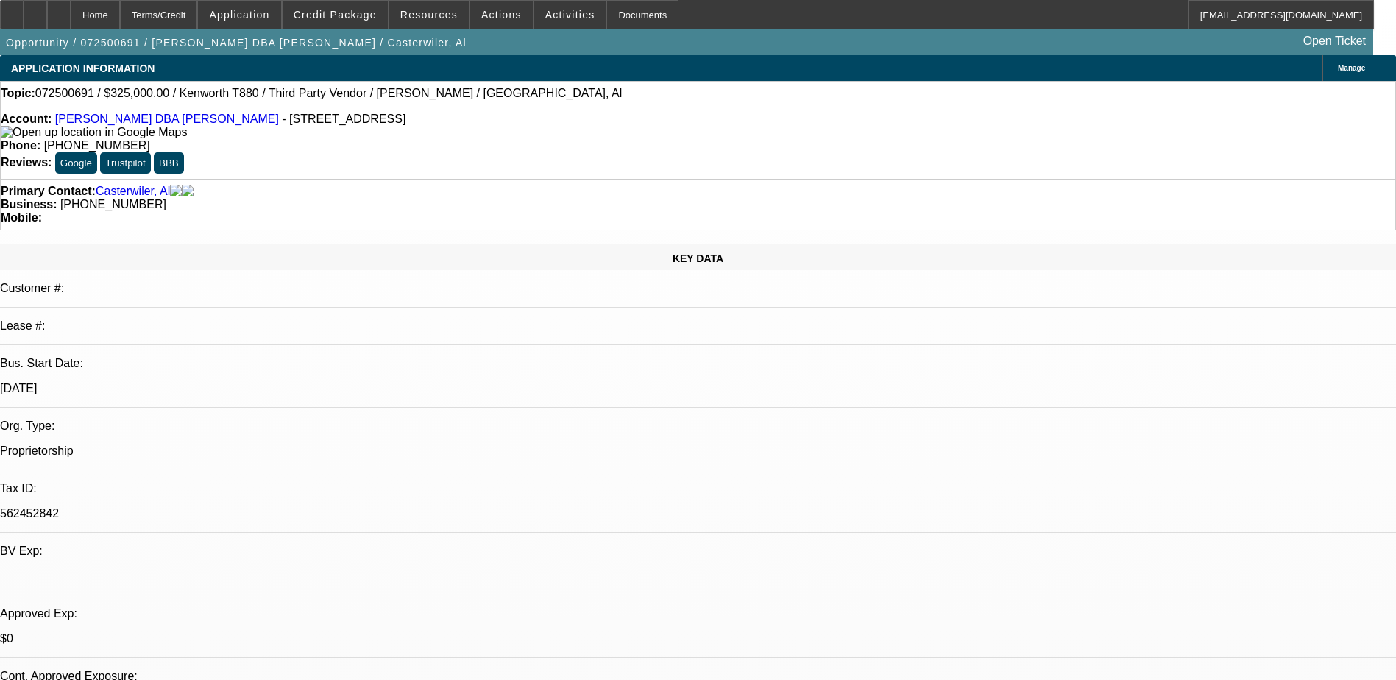
drag, startPoint x: 588, startPoint y: 124, endPoint x: 511, endPoint y: 135, distance: 77.2
click at [511, 135] on div "Account: [PERSON_NAME] DBA Ace Towing - [STREET_ADDRESS] Phone: [PHONE_NUMBER] …" at bounding box center [698, 143] width 1396 height 72
copy span "[PHONE_NUMBER]"
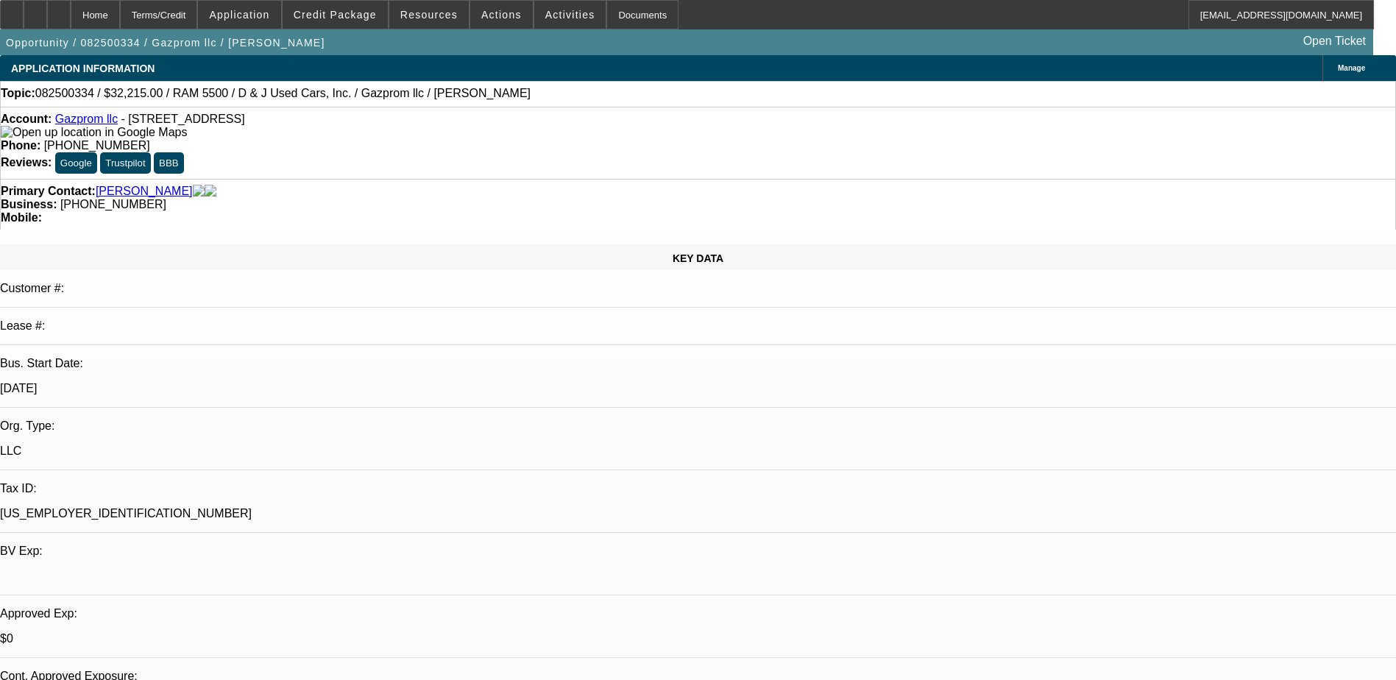
select select "0.15"
select select "2"
select select "0.1"
select select "2"
select select "0.1"
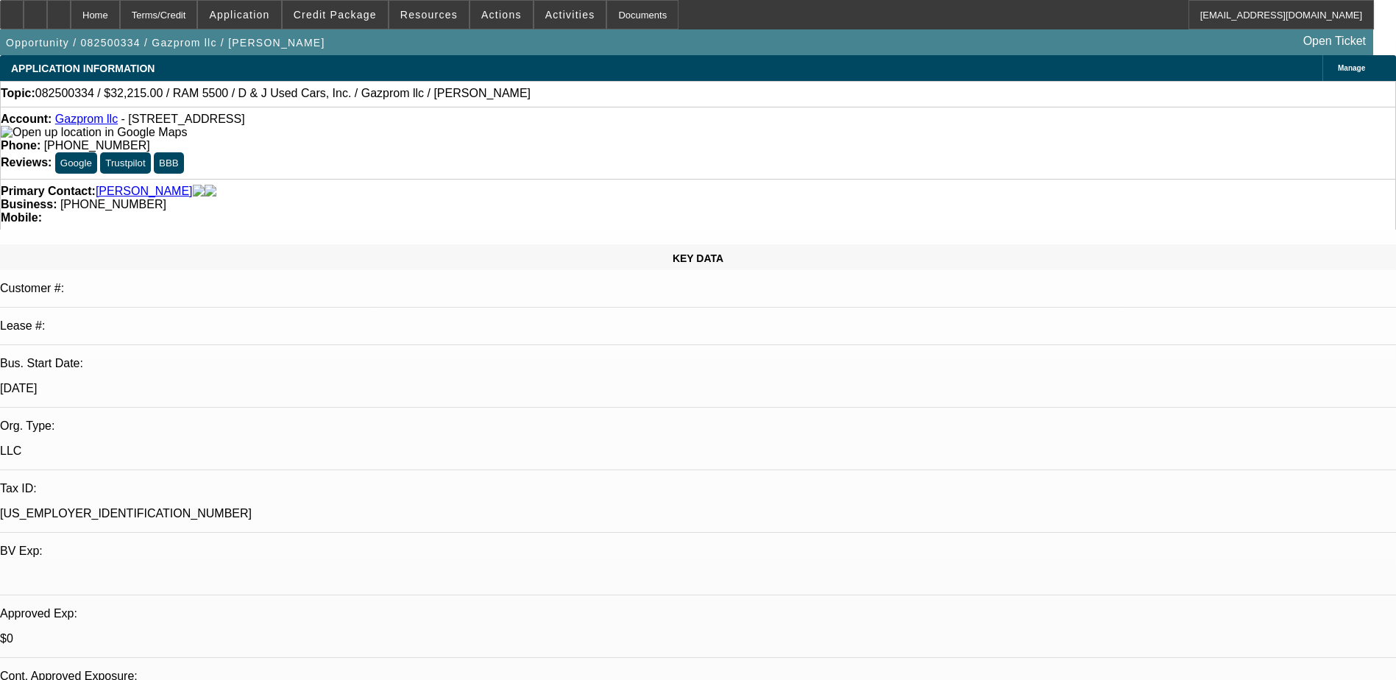
select select "0"
select select "0.1"
select select "0"
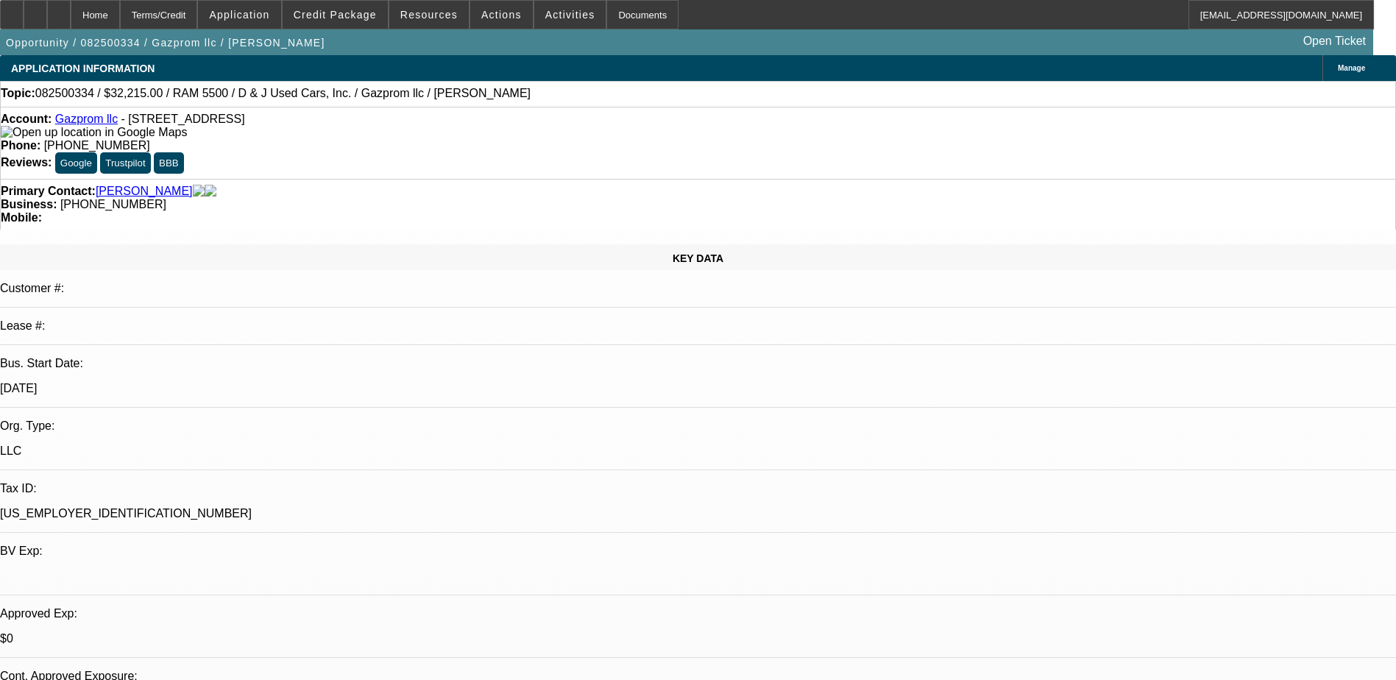
select select "0.1"
select select "1"
select select "2"
select select "4"
select select "1"
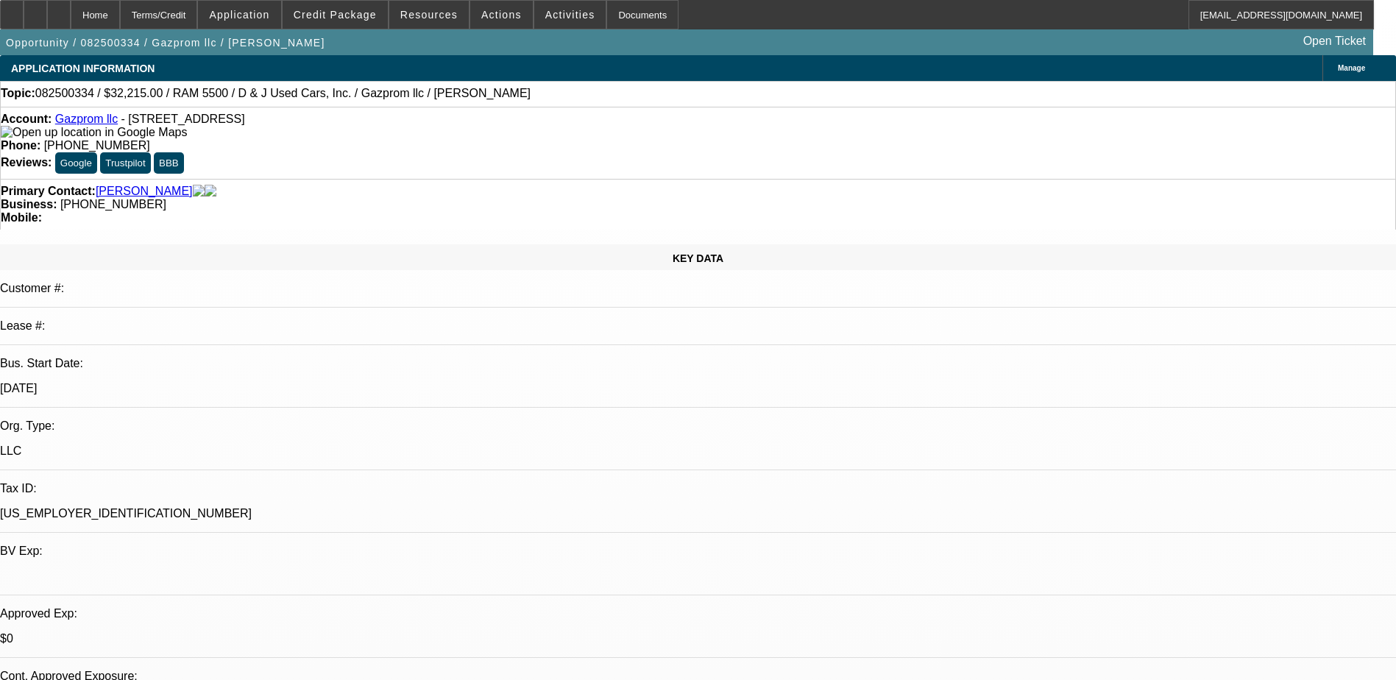
select select "2"
select select "4"
select select "1"
select select "4"
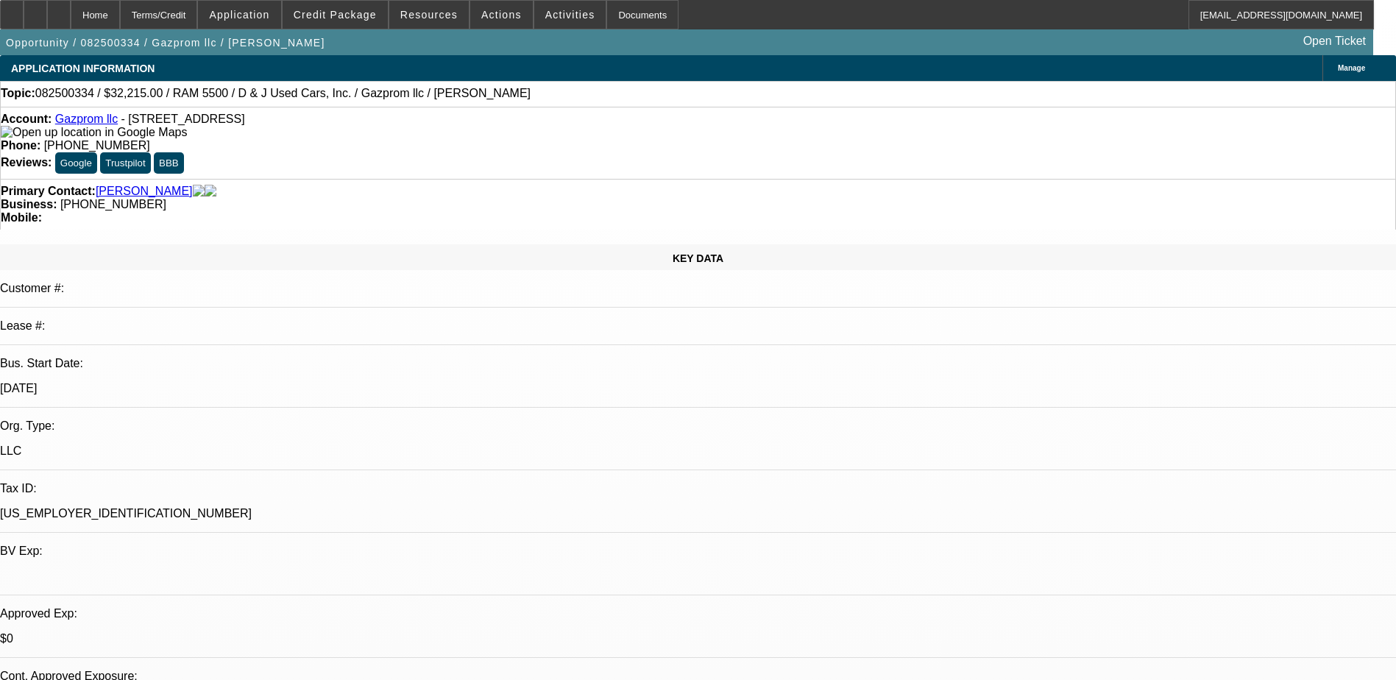
select select "1"
select select "4"
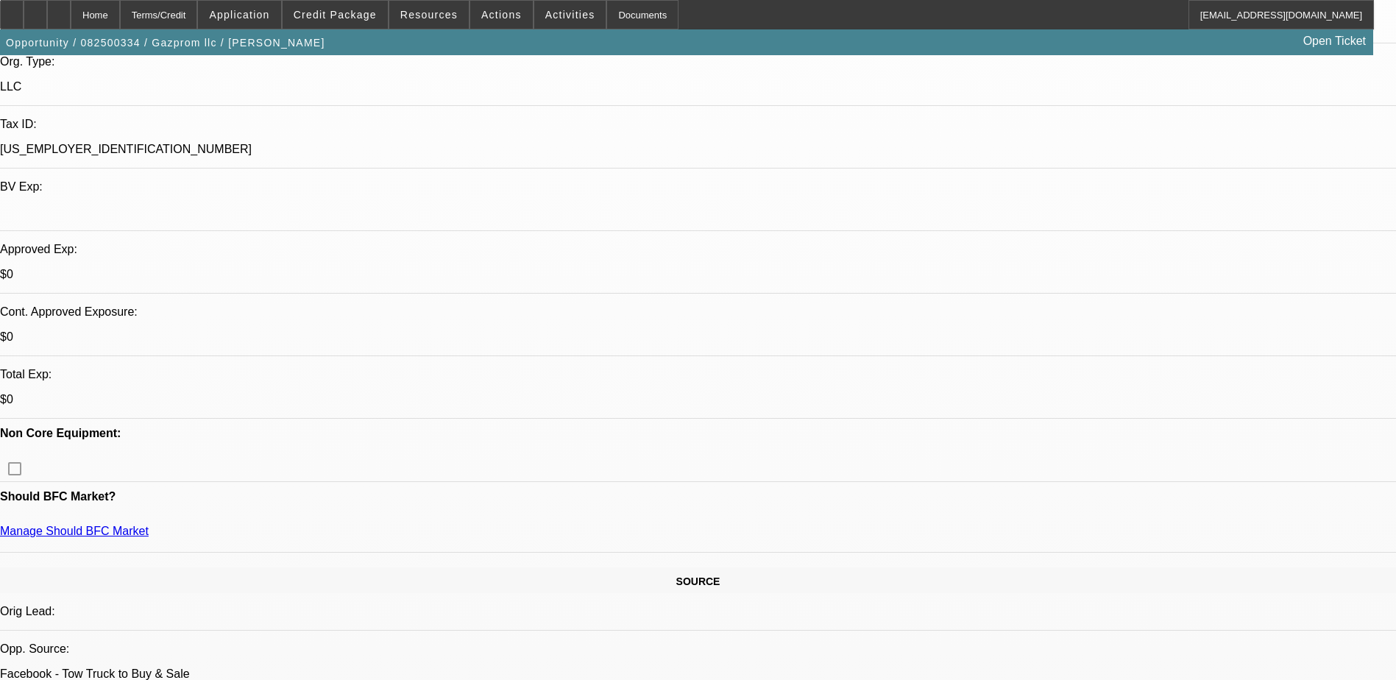
scroll to position [441, 0]
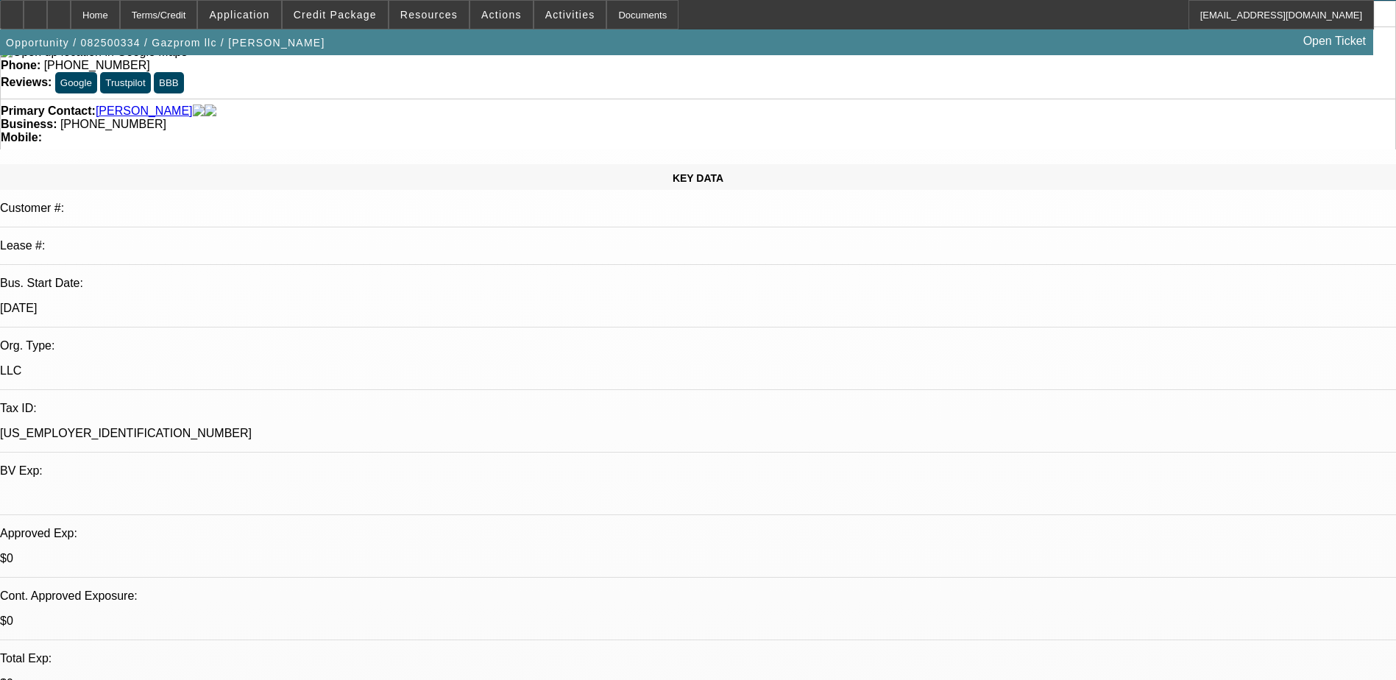
scroll to position [0, 0]
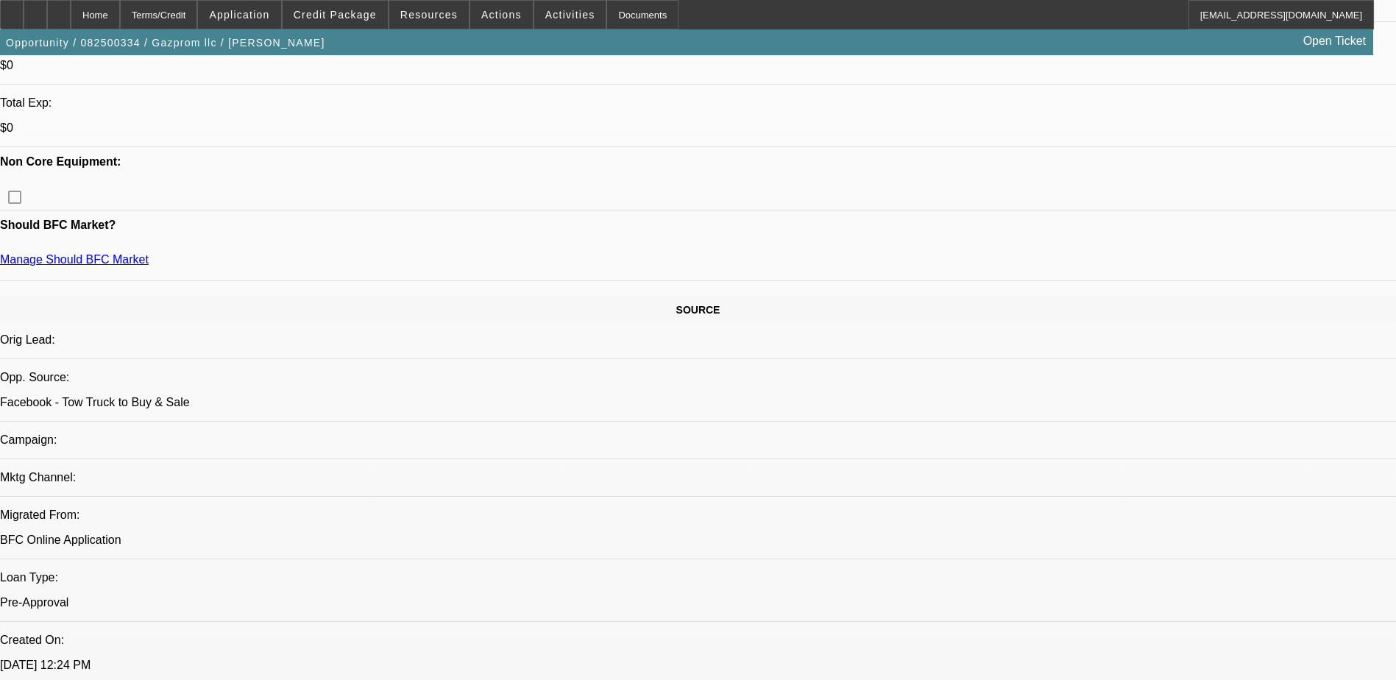
scroll to position [662, 0]
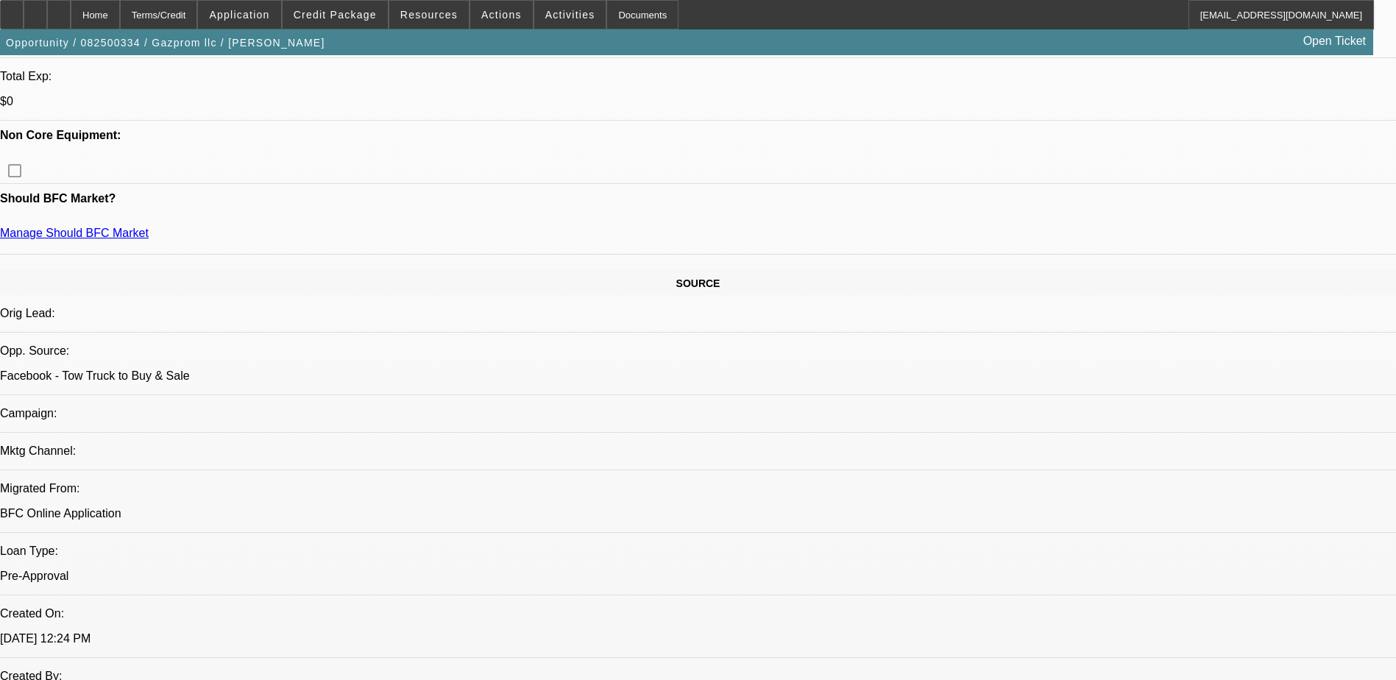
scroll to position [441, 0]
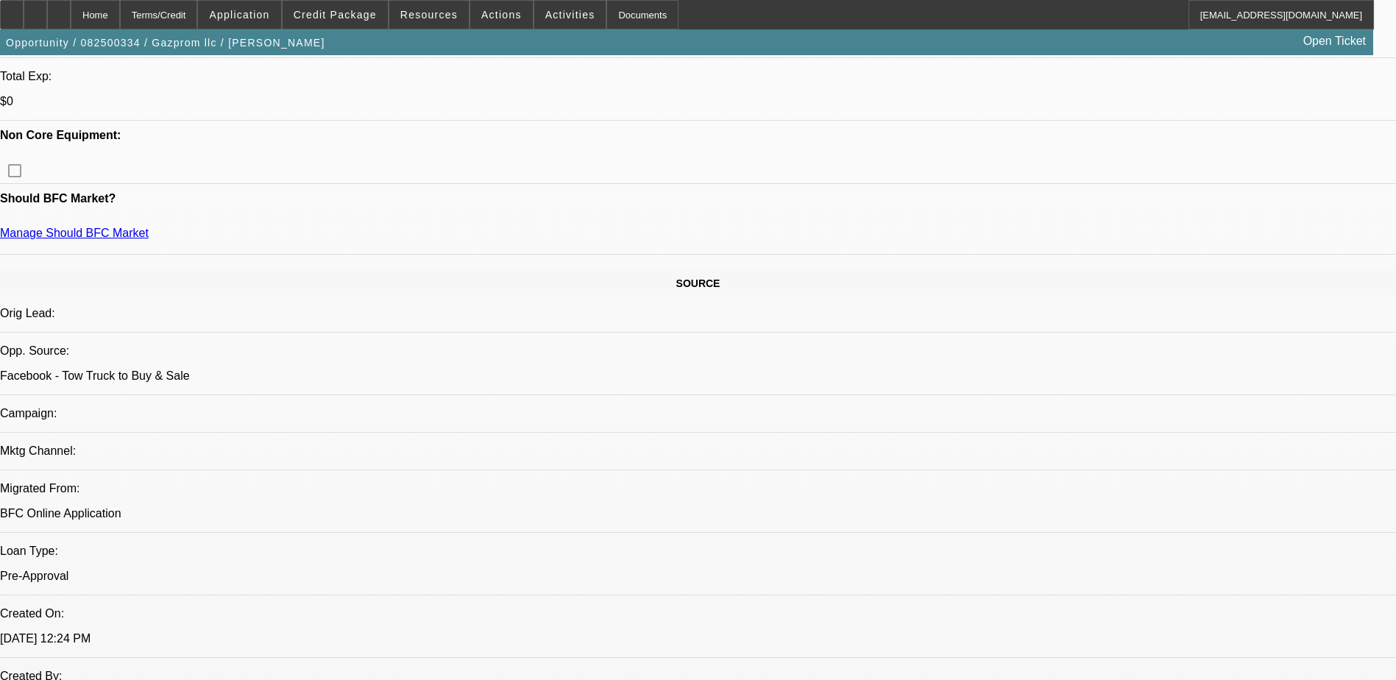
scroll to position [221, 0]
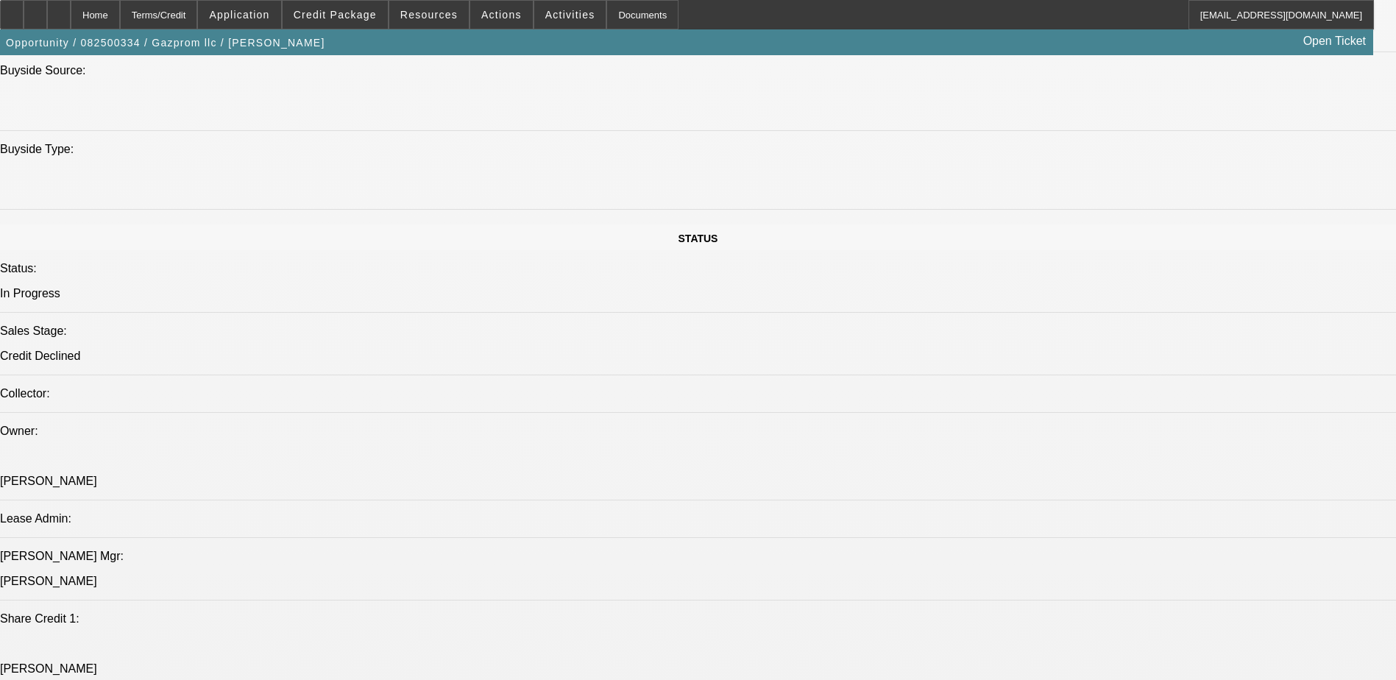
scroll to position [0, 0]
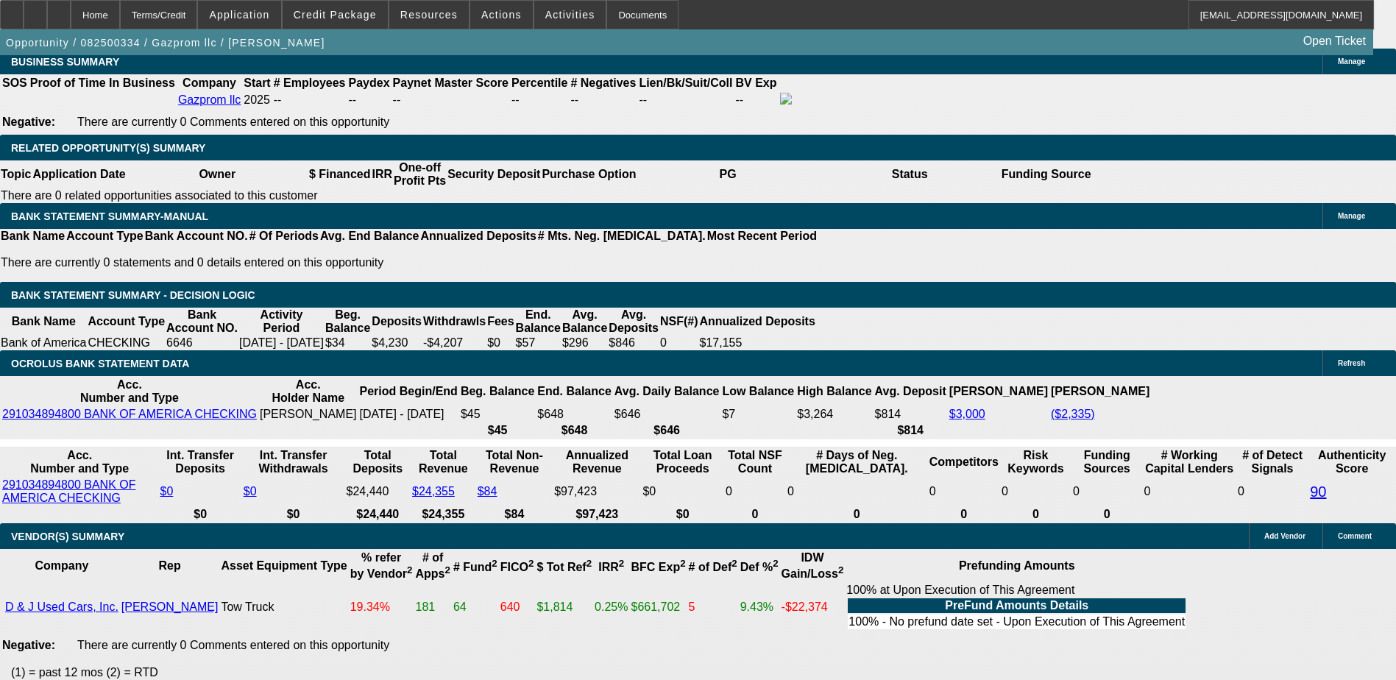
scroll to position [441, 0]
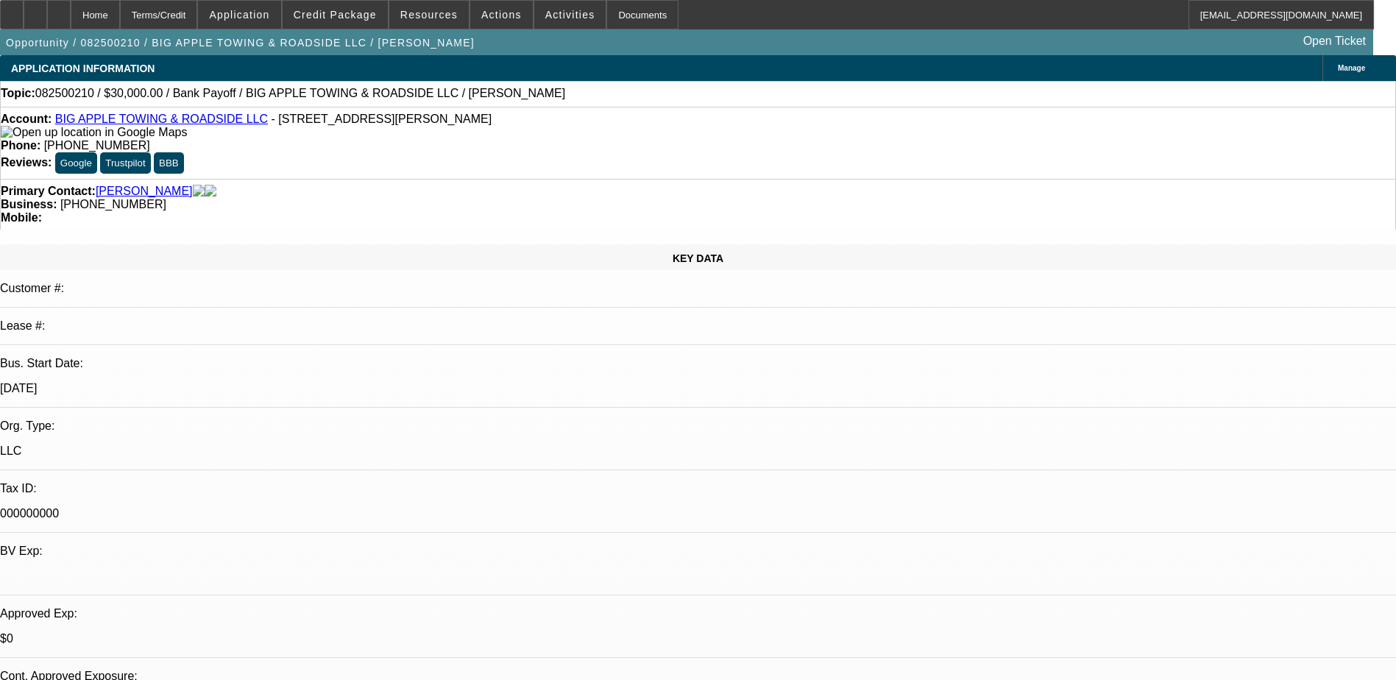
select select "0"
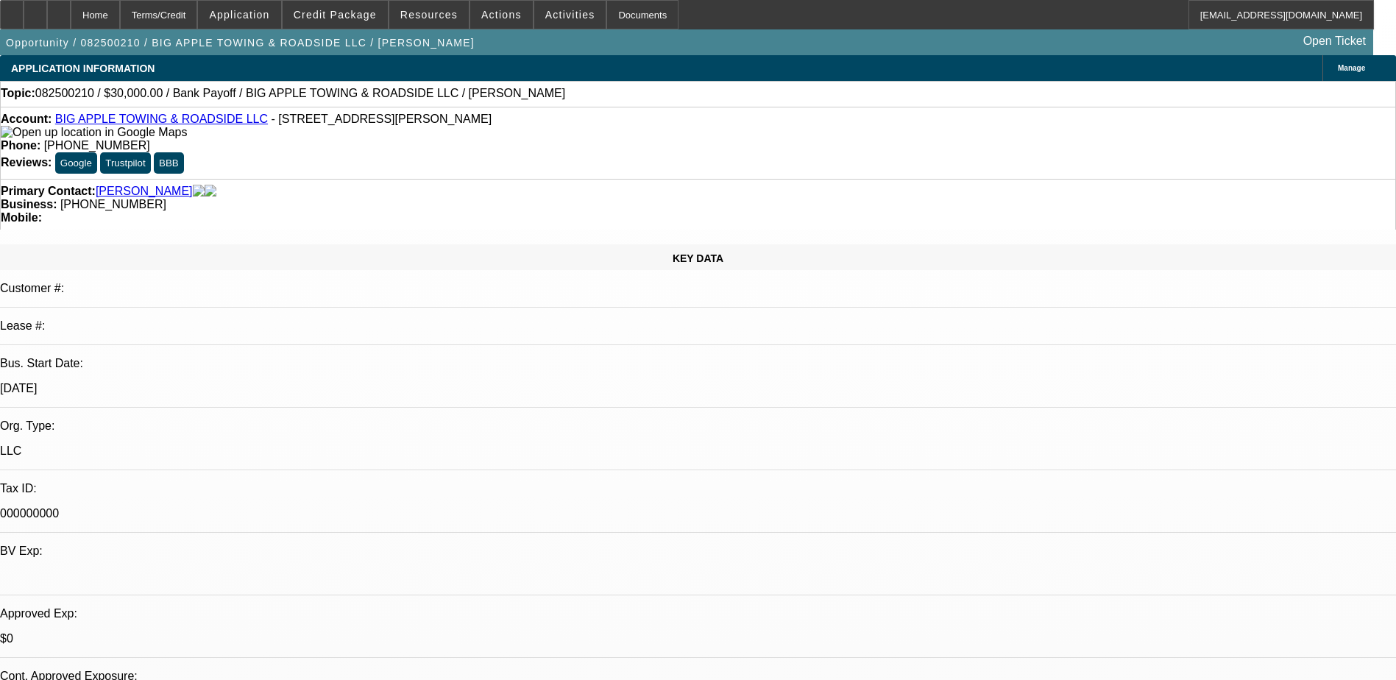
select select "0"
select select "0.1"
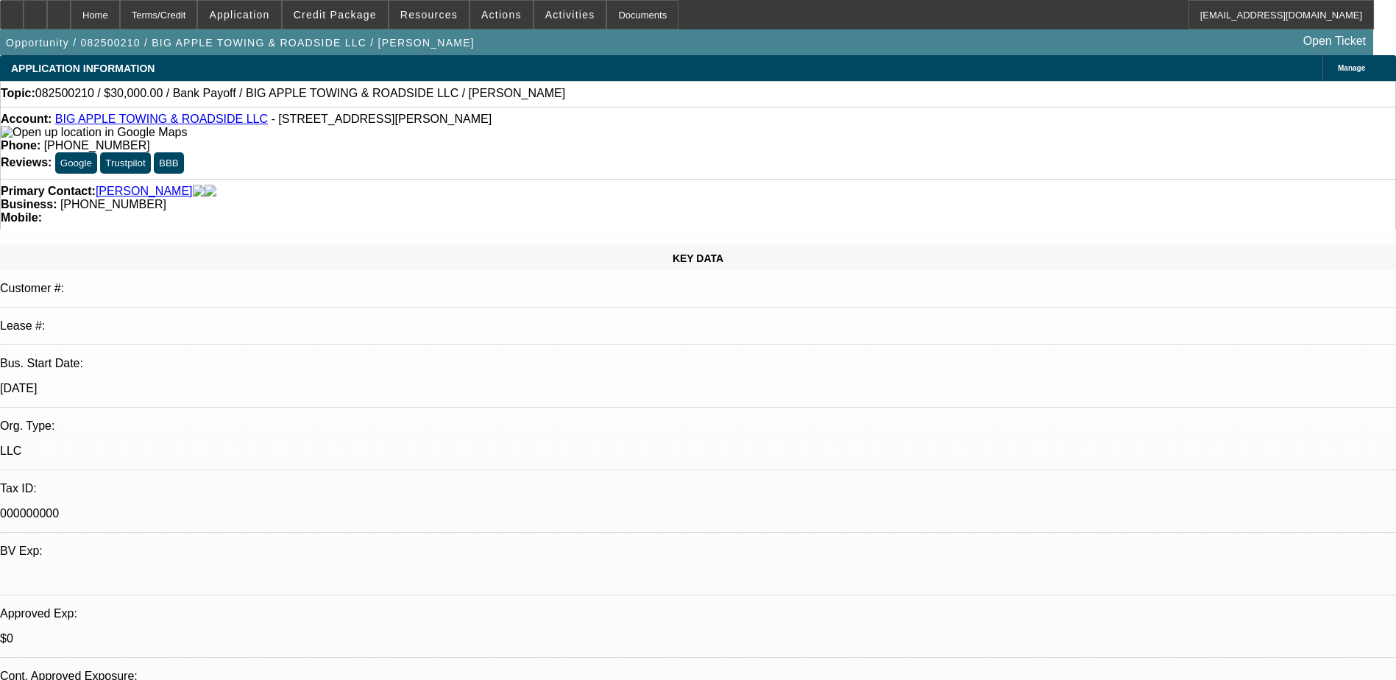
select select "2"
select select "0"
select select "1"
select select "2"
select select "6"
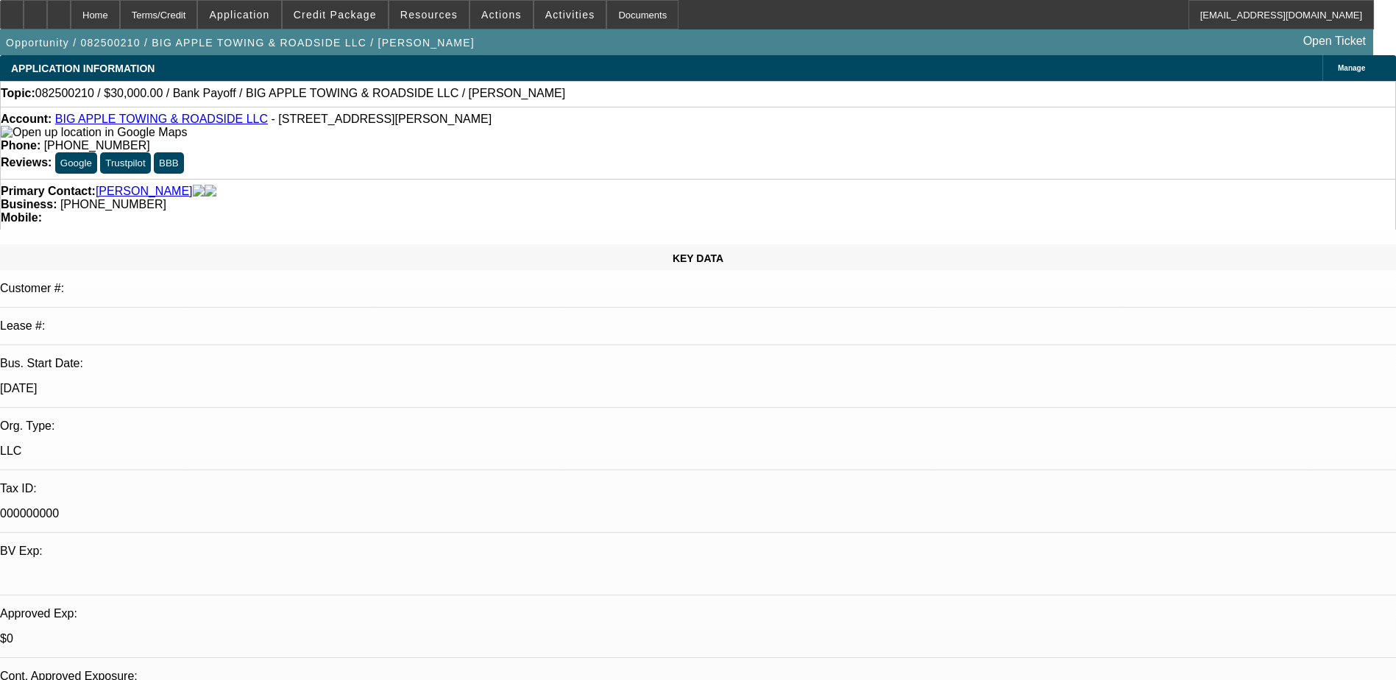
select select "1"
select select "2"
select select "6"
select select "1"
select select "2"
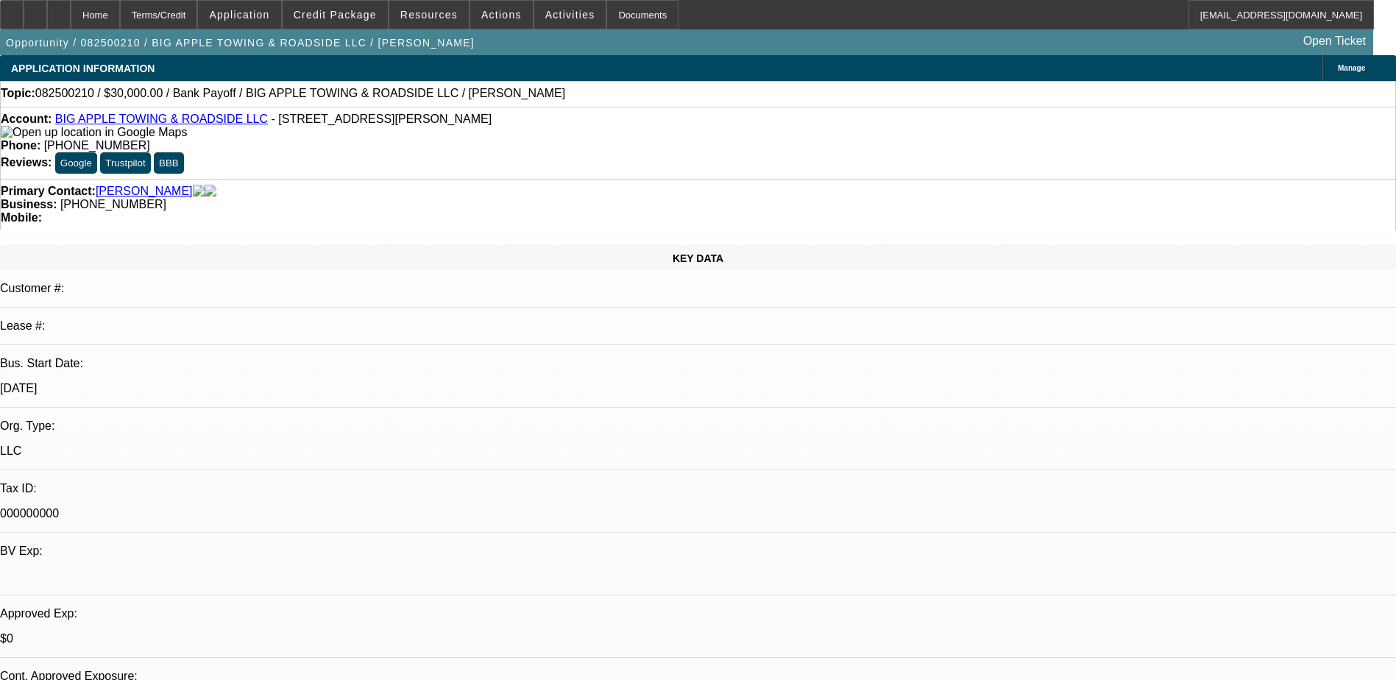
select select "6"
select select "1"
select select "2"
select select "6"
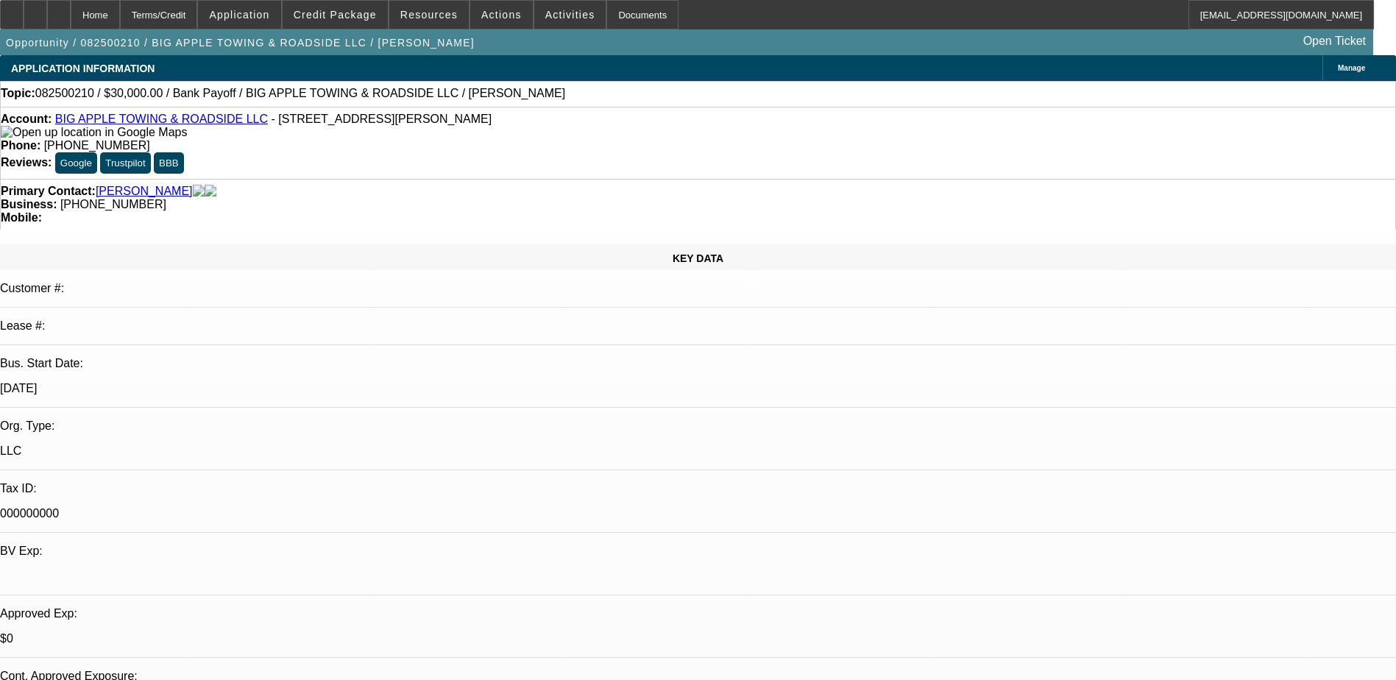
drag, startPoint x: 1059, startPoint y: 645, endPoint x: 942, endPoint y: 489, distance: 195.6
copy div "[PERSON_NAME], majority owner of Big Apple Towing & Roadside (est. [DATE]), is …"
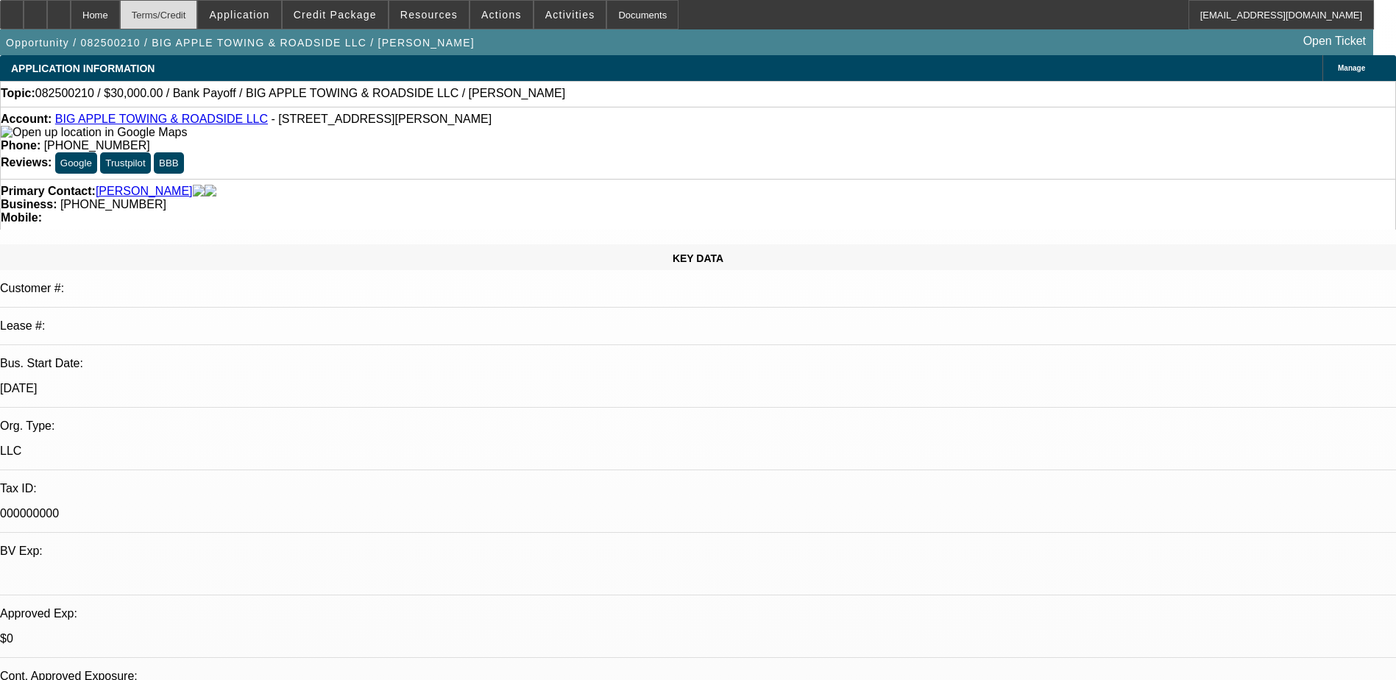
click at [191, 18] on div "Terms/Credit" at bounding box center [159, 14] width 78 height 29
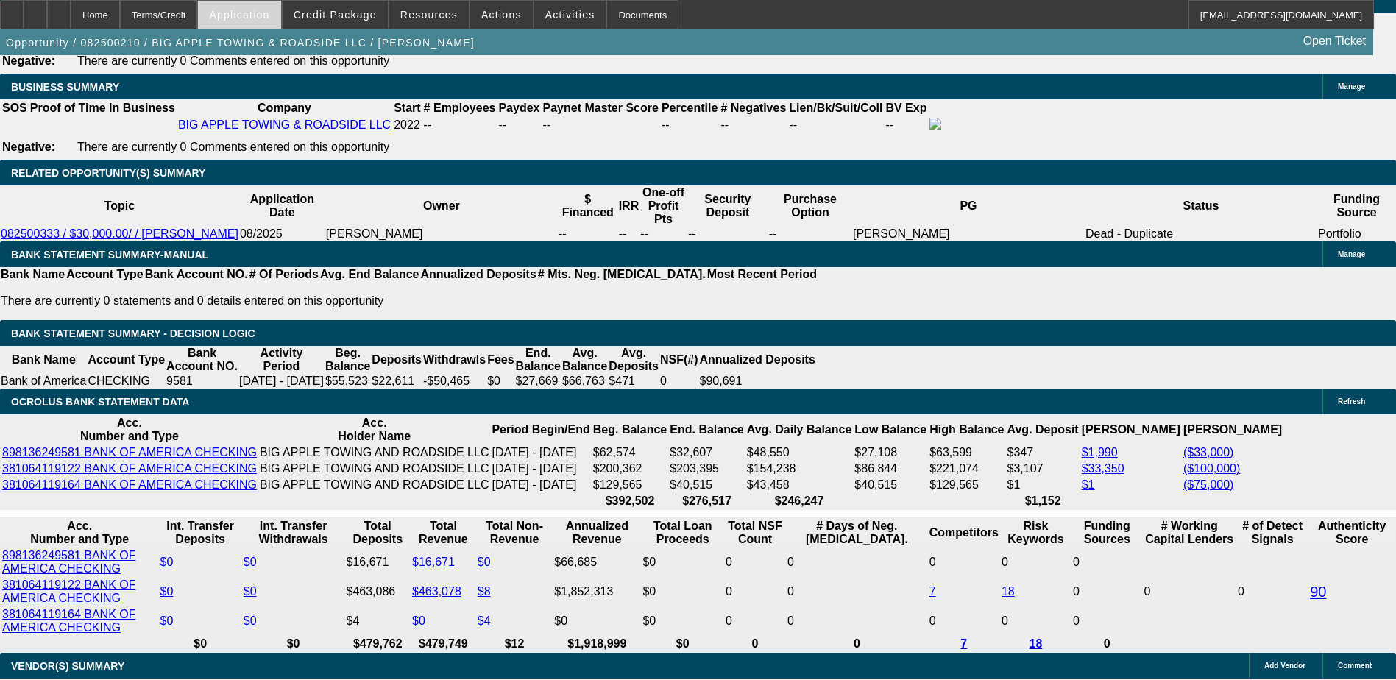
click at [261, 11] on span "Application" at bounding box center [239, 15] width 60 height 12
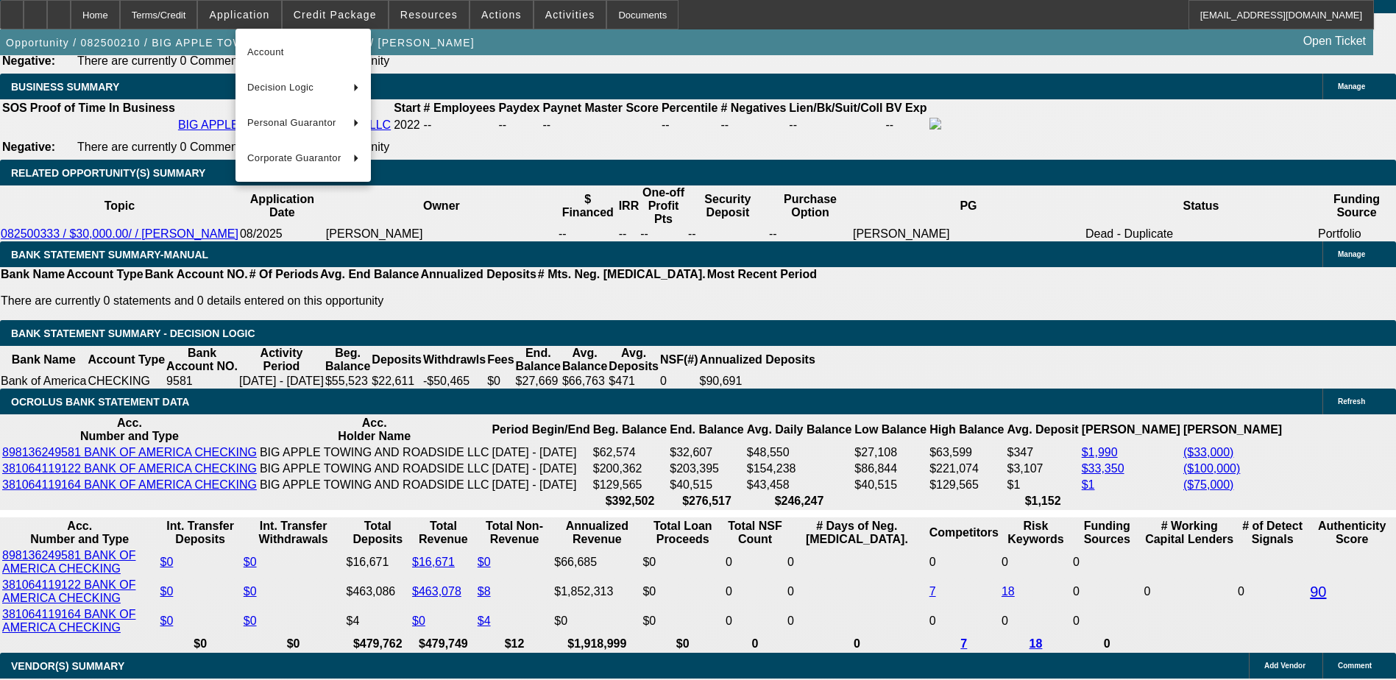
click at [361, 13] on div at bounding box center [698, 340] width 1396 height 680
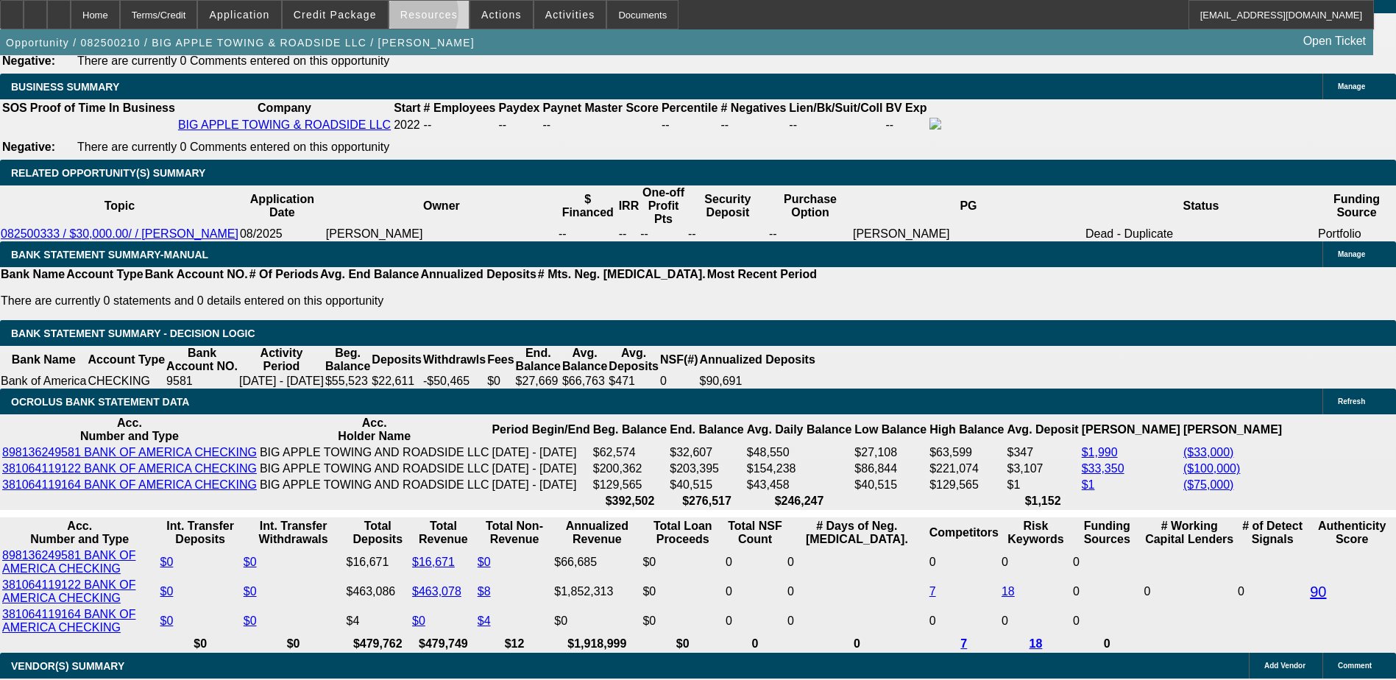
click at [420, 17] on span "Resources" at bounding box center [428, 15] width 57 height 12
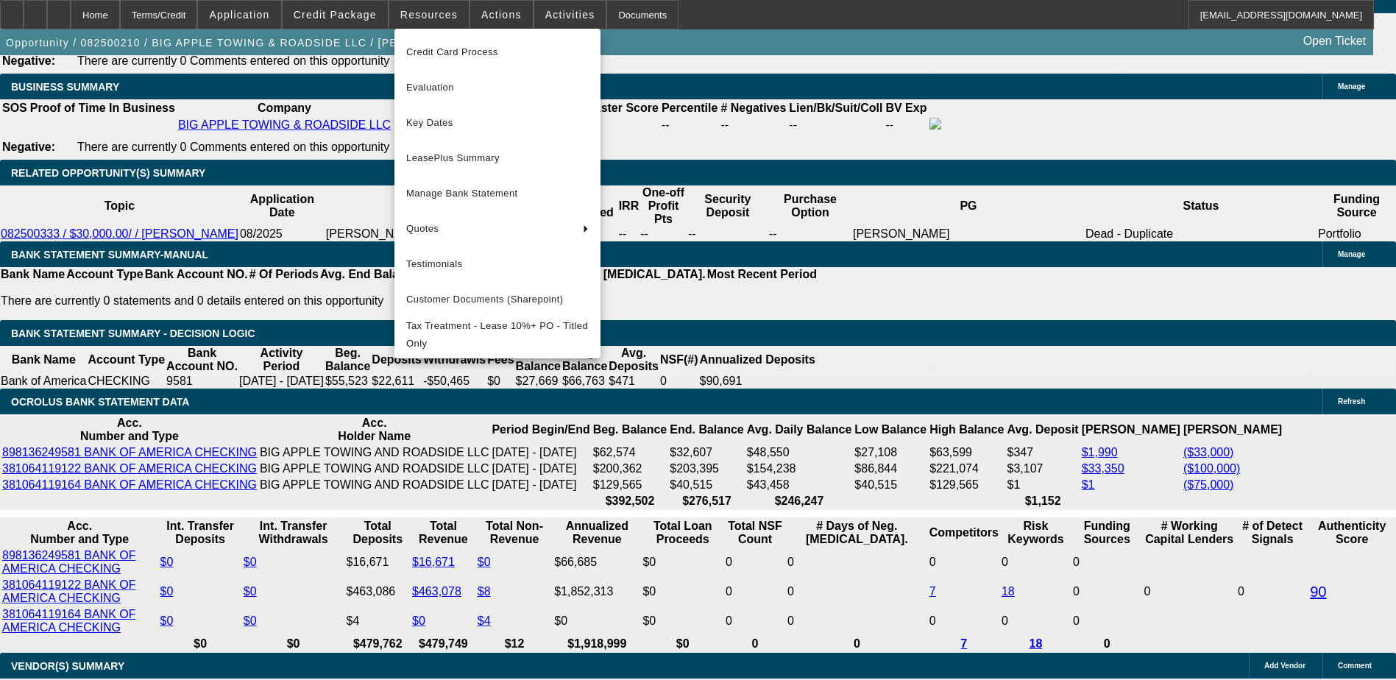
click at [493, 16] on div at bounding box center [698, 340] width 1396 height 680
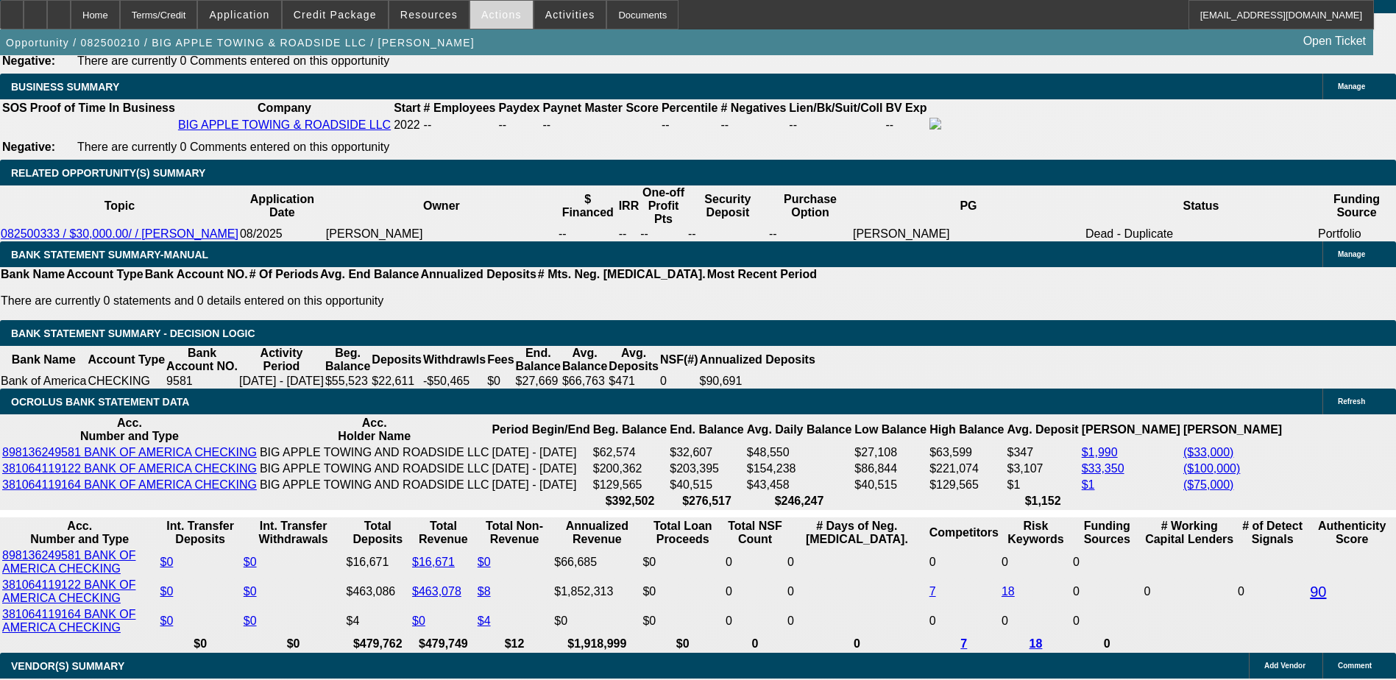
click at [499, 13] on span "Actions" at bounding box center [501, 15] width 40 height 12
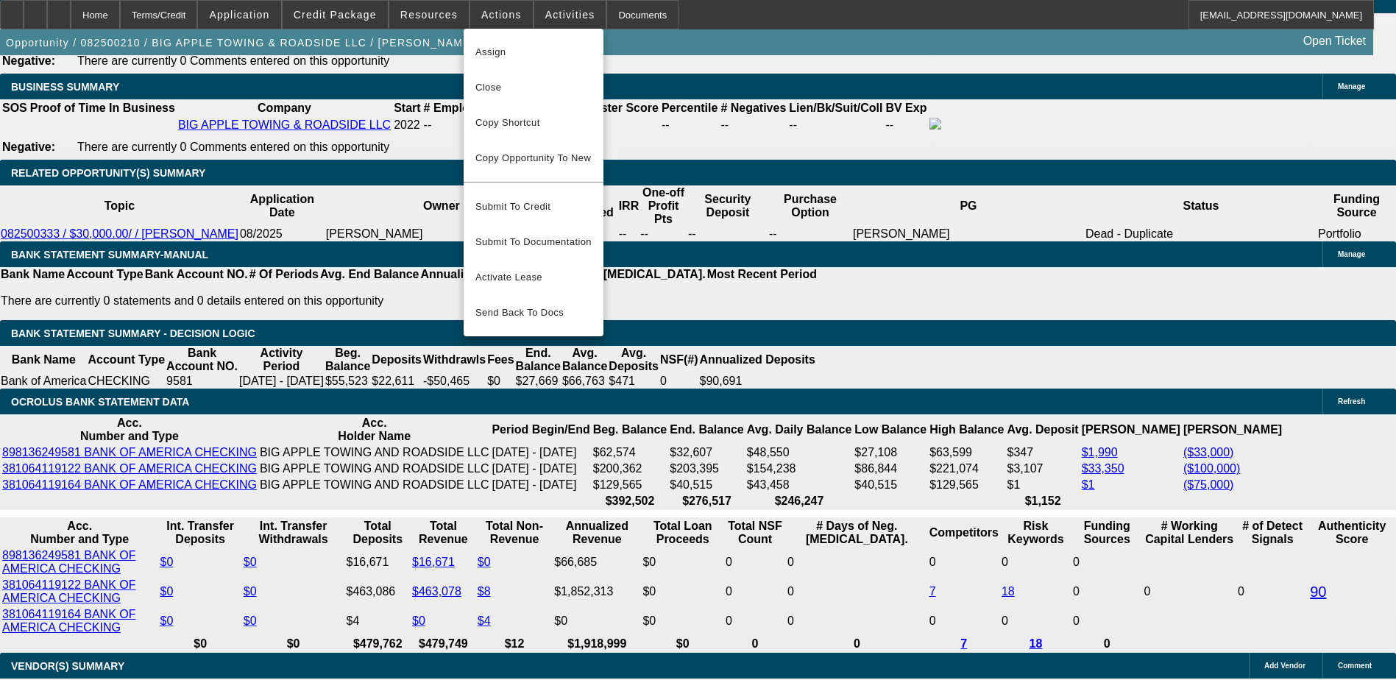
click at [537, 8] on div at bounding box center [698, 340] width 1396 height 680
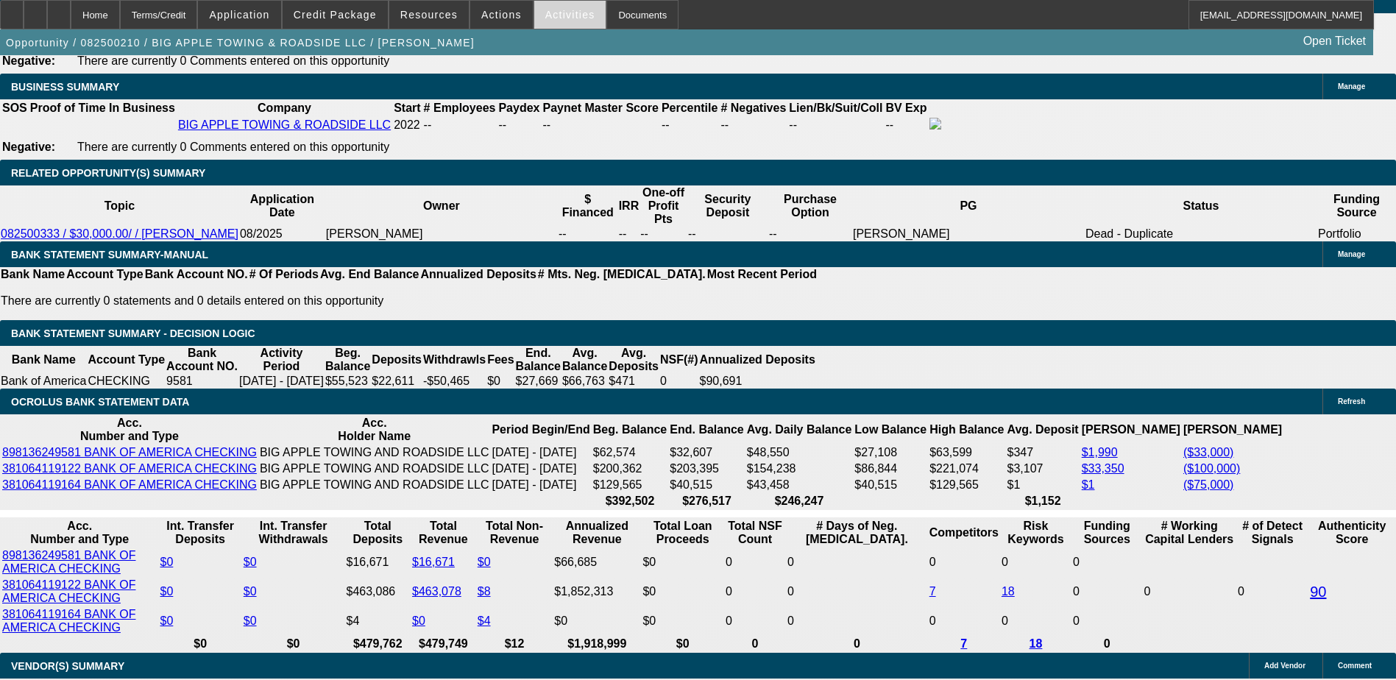
click at [545, 13] on span "Activities" at bounding box center [570, 15] width 50 height 12
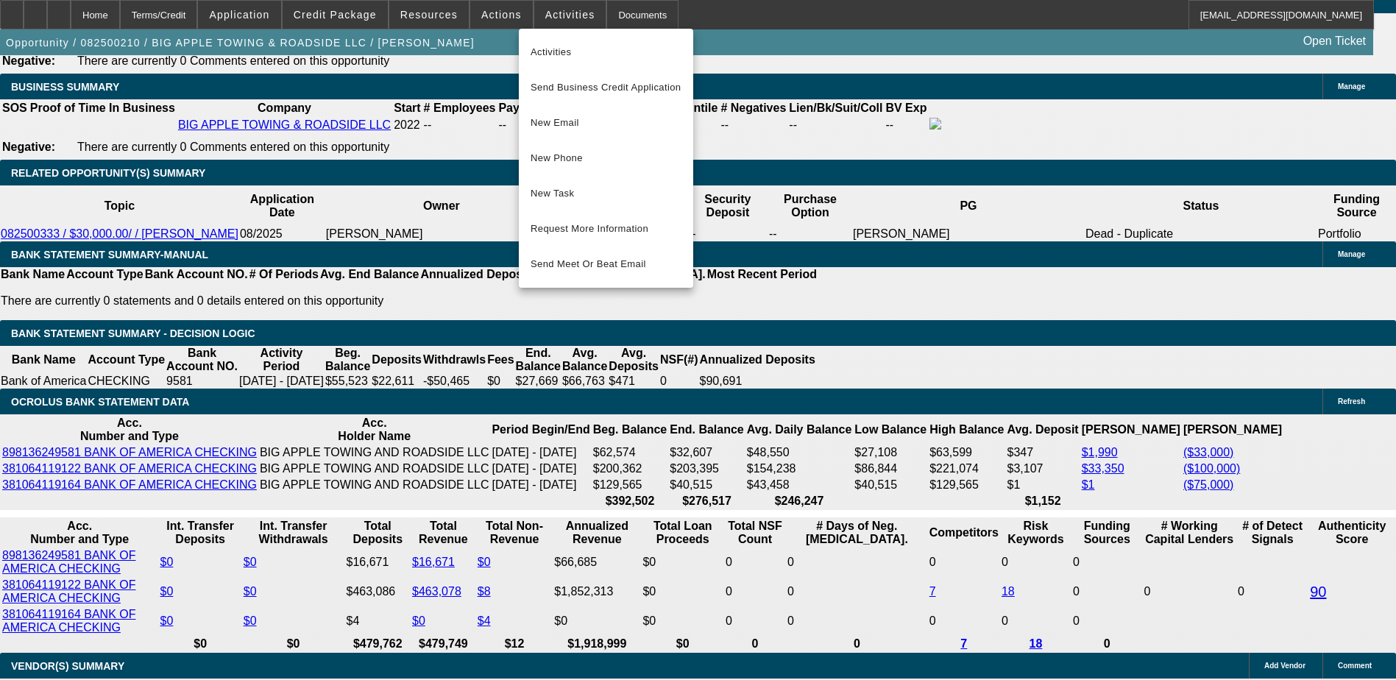
click at [617, 15] on div at bounding box center [698, 340] width 1396 height 680
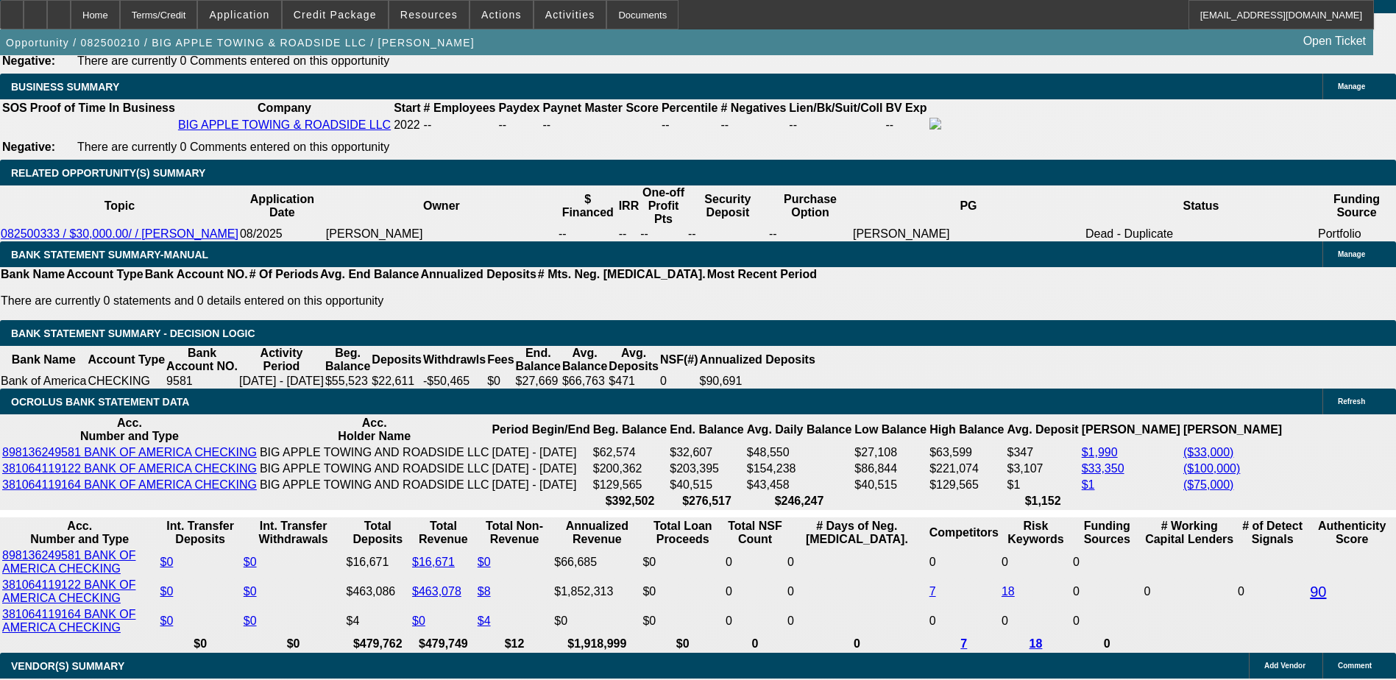
click at [617, 15] on div "Documents" at bounding box center [642, 14] width 72 height 29
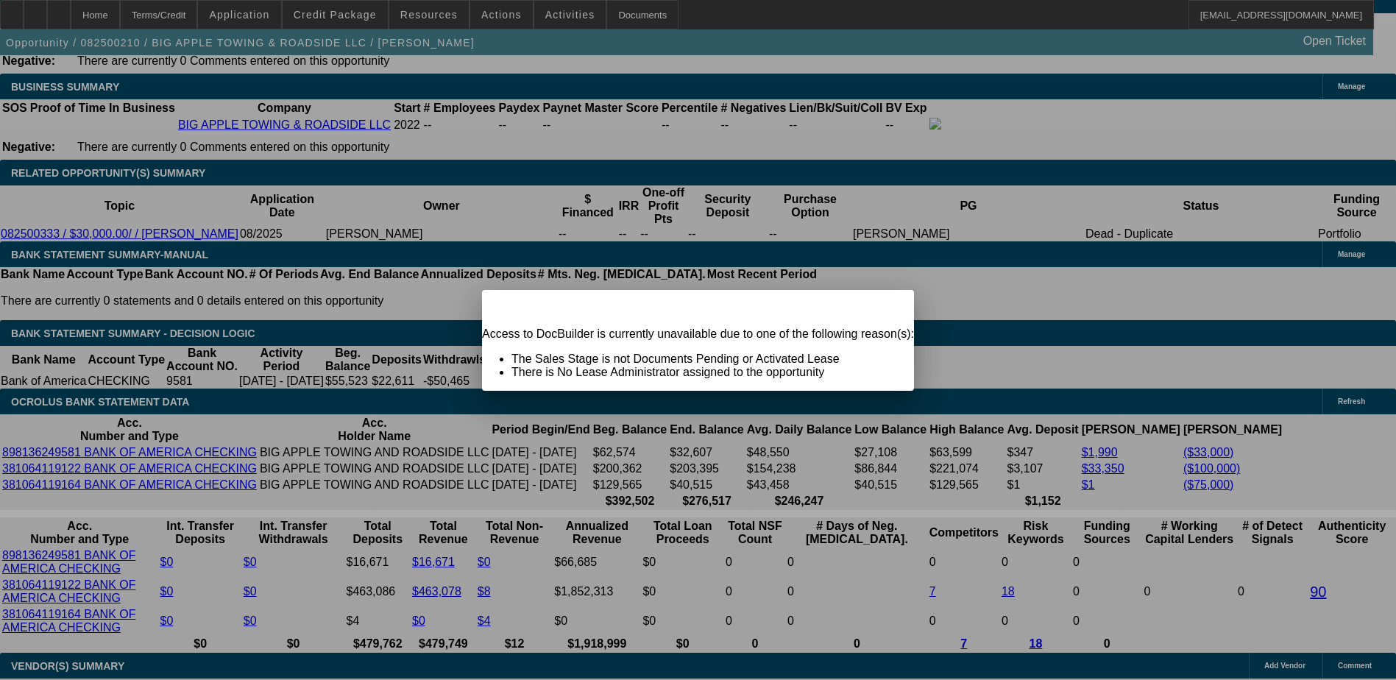
scroll to position [0, 0]
click at [881, 307] on icon at bounding box center [881, 303] width 0 height 8
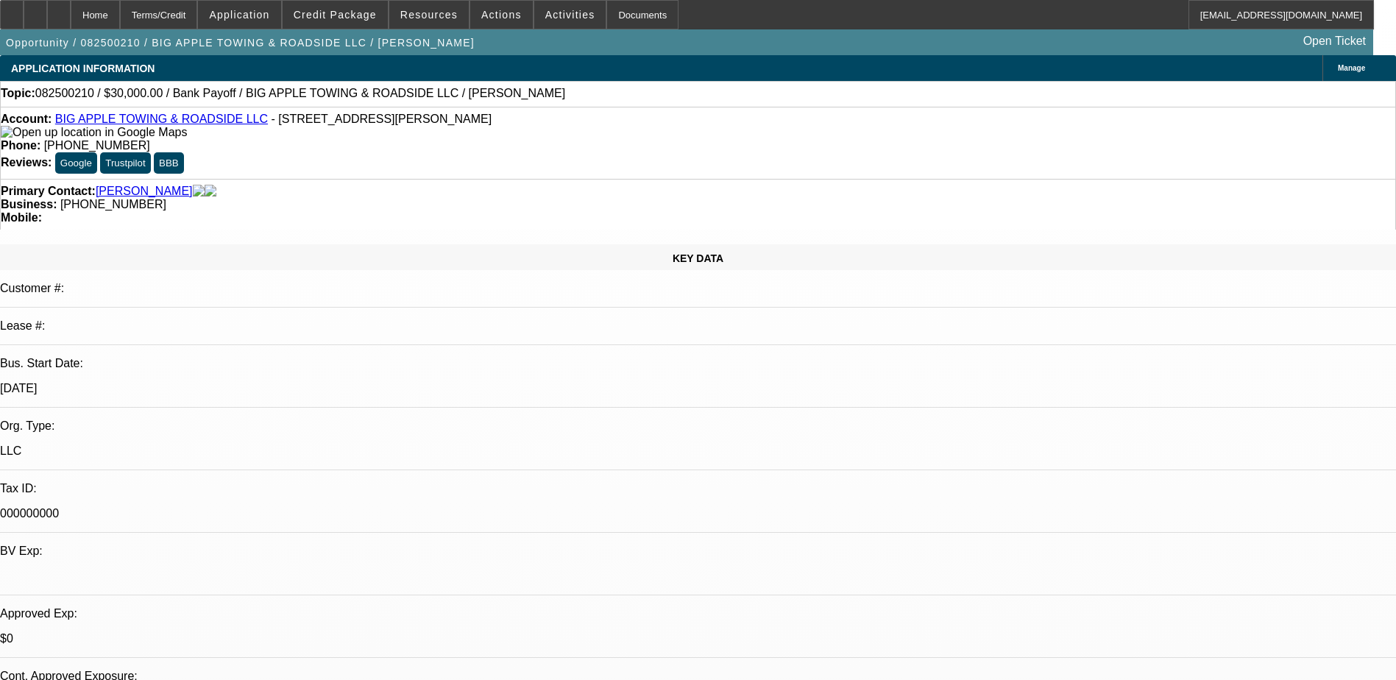
scroll to position [2434, 0]
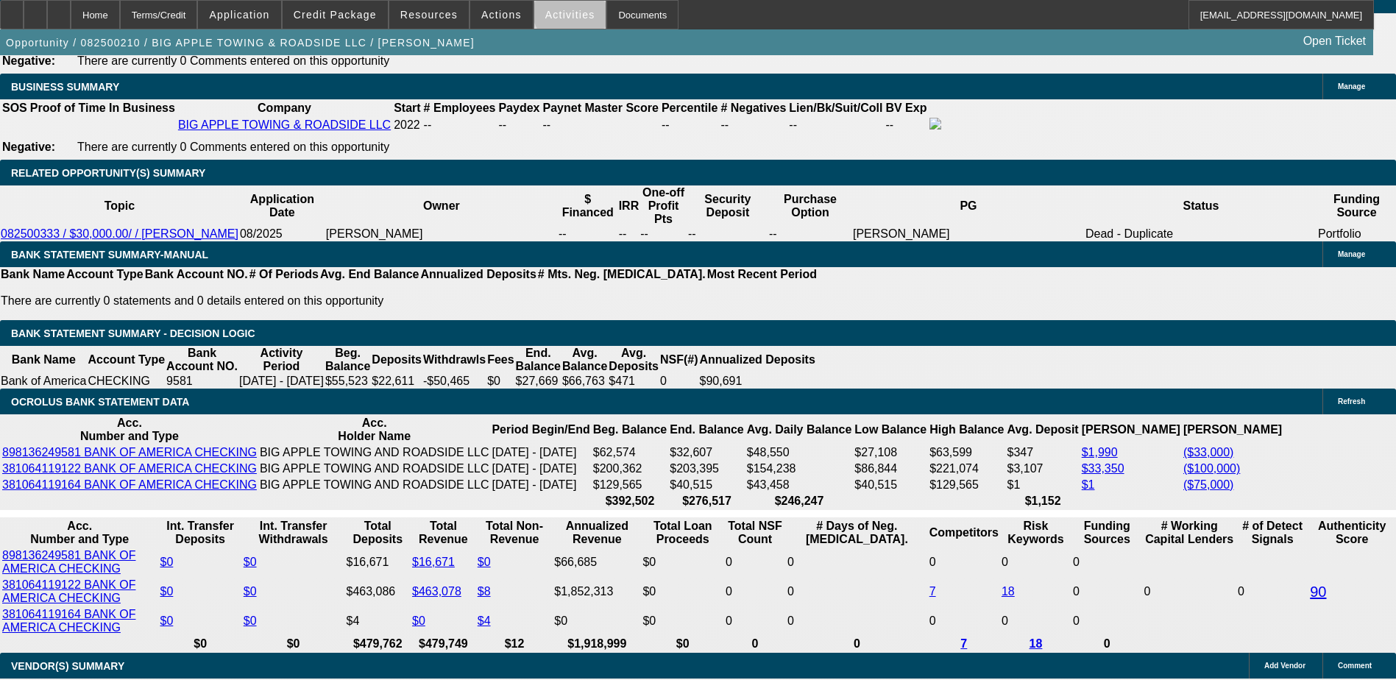
click at [562, 10] on span "Activities" at bounding box center [570, 15] width 50 height 12
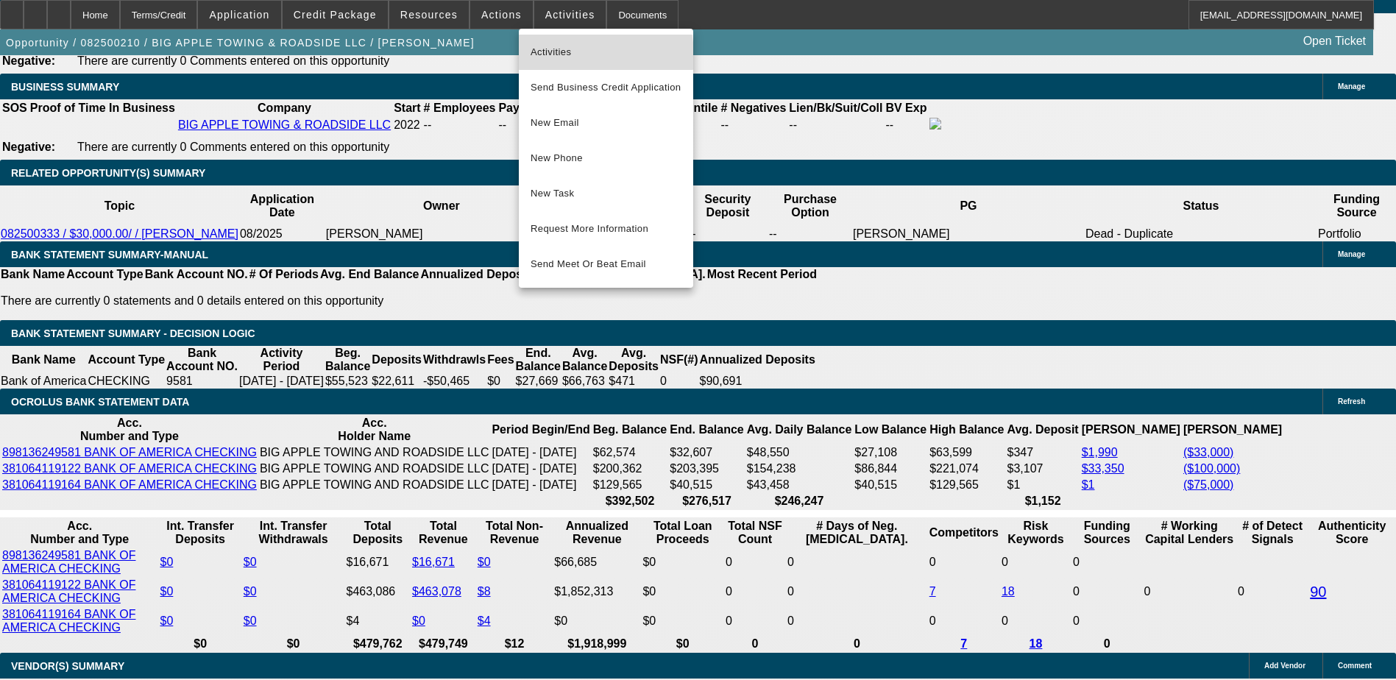
click at [565, 56] on span "Activities" at bounding box center [605, 52] width 151 height 18
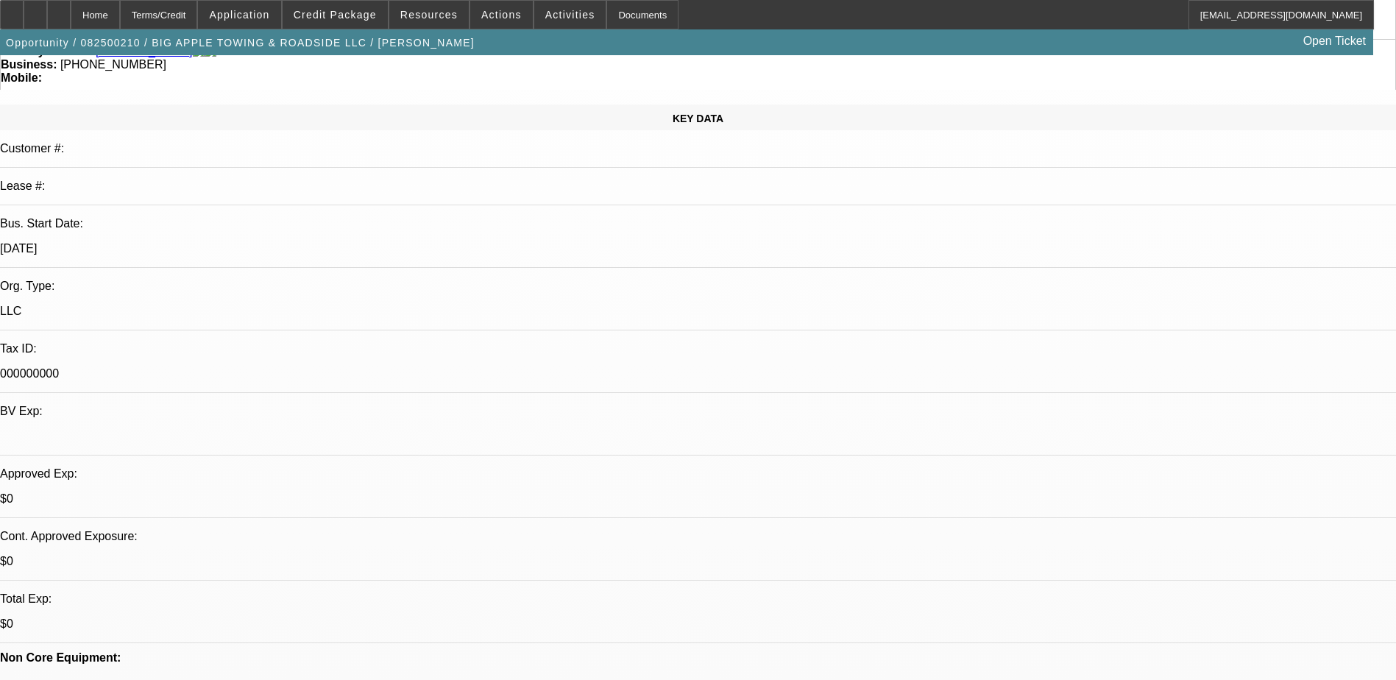
scroll to position [0, 0]
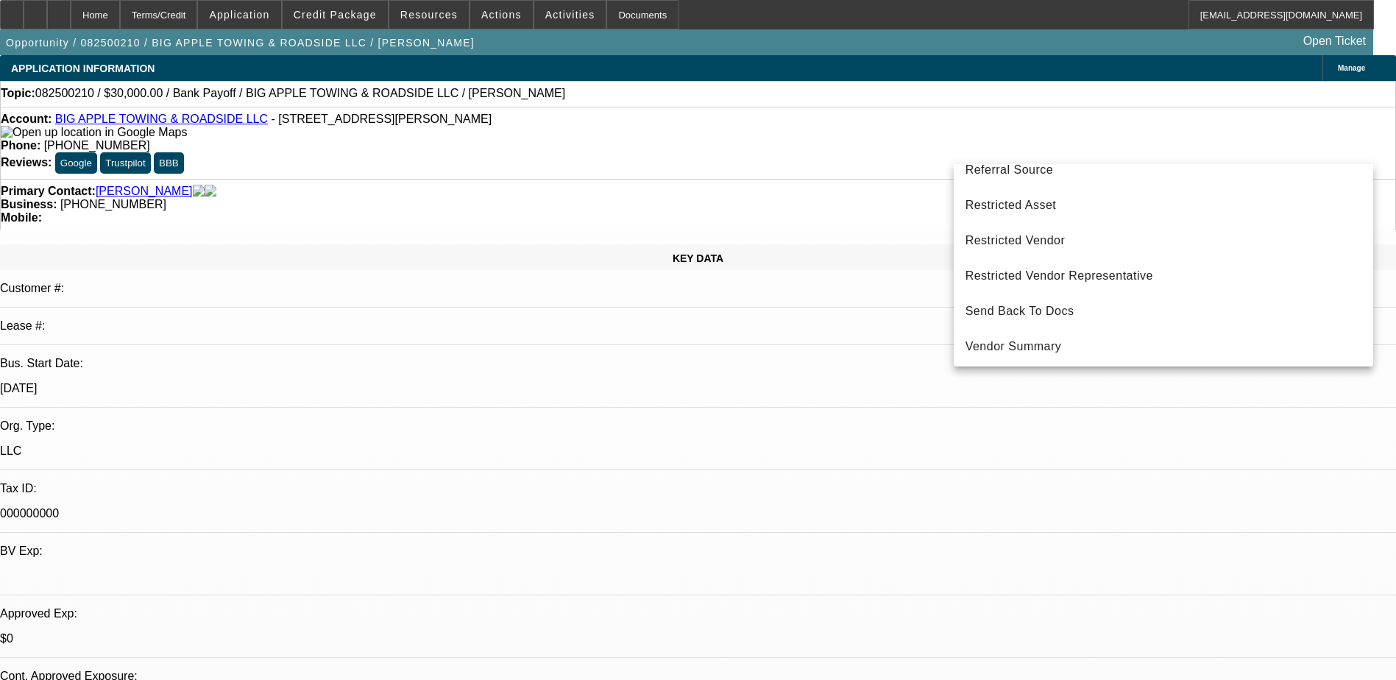
scroll to position [445, 0]
click at [1041, 423] on div at bounding box center [698, 340] width 1396 height 680
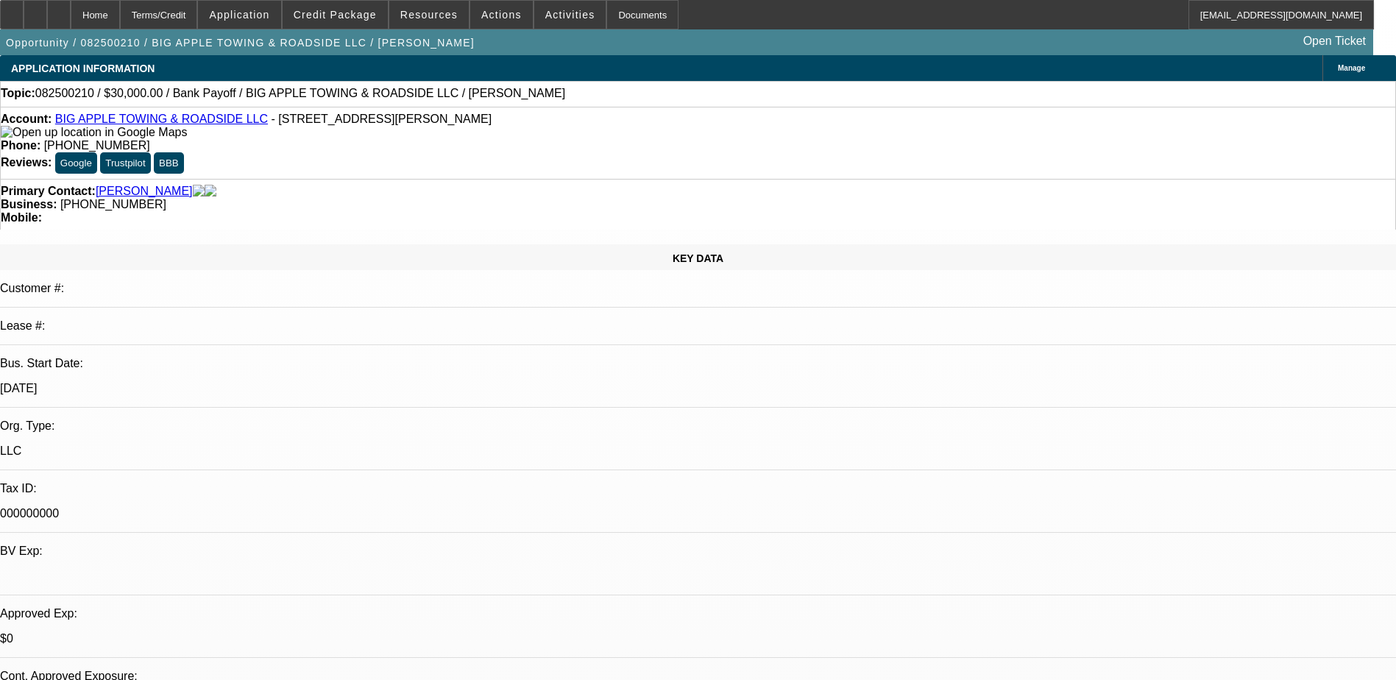
radio input "true"
paste textarea "[PERSON_NAME], majority owner of Big Apple Towing & Roadside (est. [DATE]), is …"
type textarea "[PERSON_NAME], majority owner of Big Apple Towing & Roadside (est. [DATE]), is …"
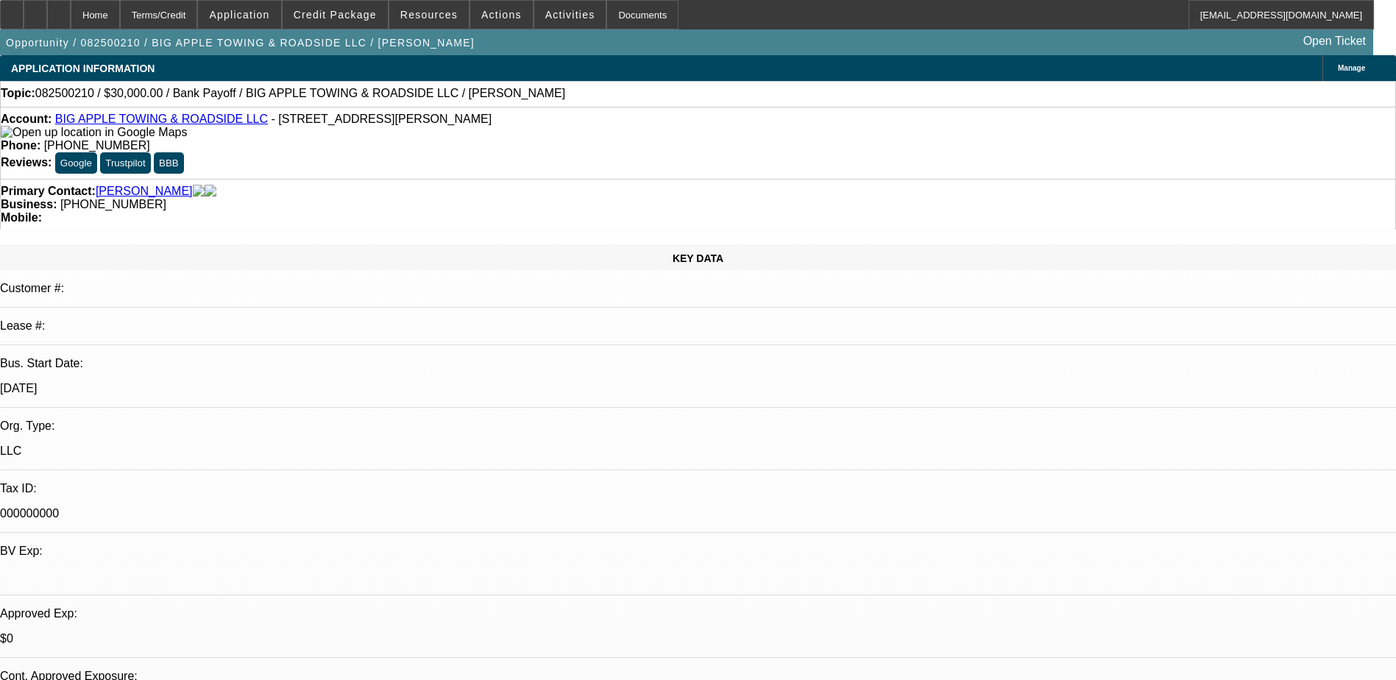
radio input "true"
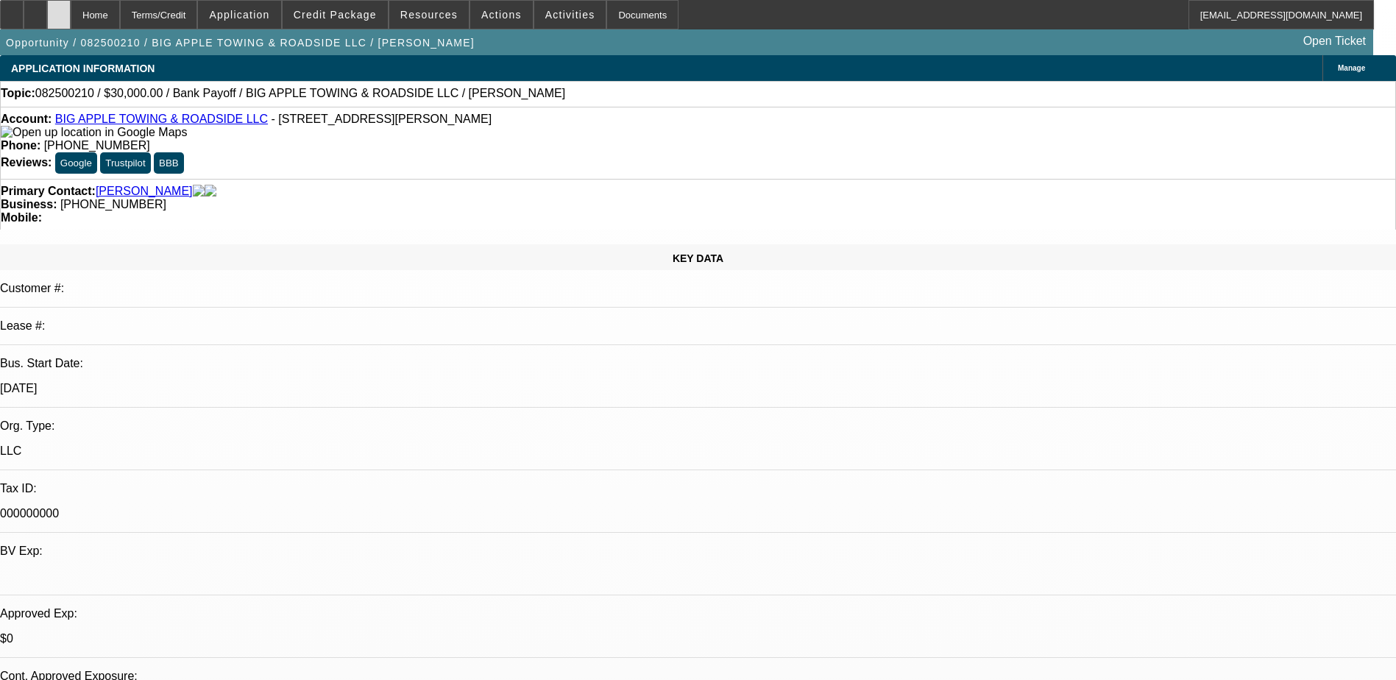
click at [59, 10] on icon at bounding box center [59, 10] width 0 height 0
select select "0"
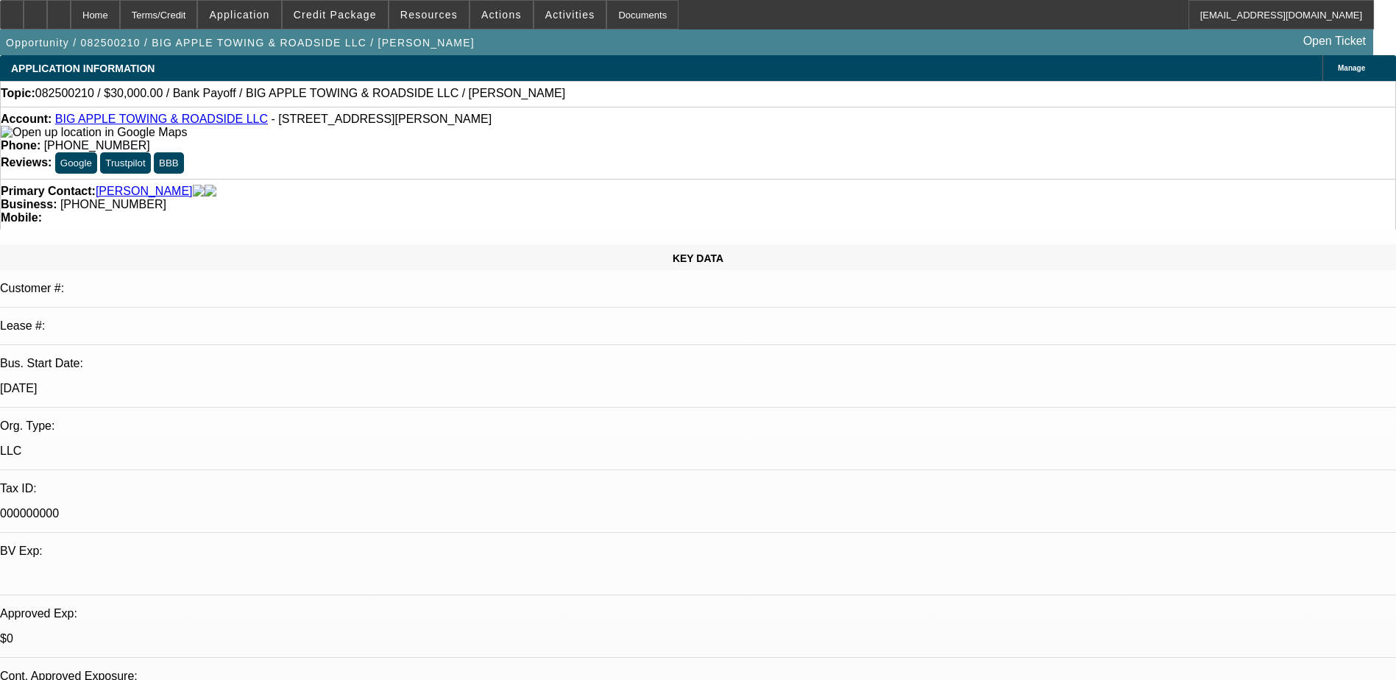
select select "0"
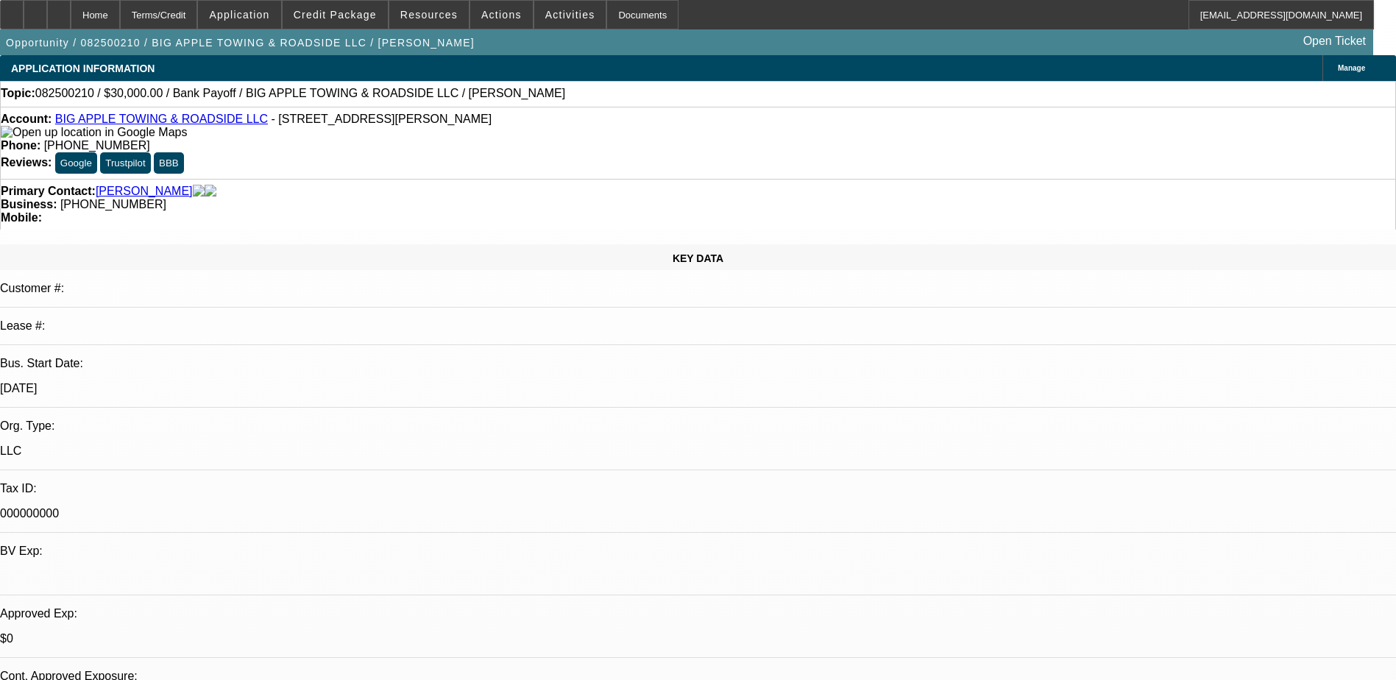
select select "0.1"
select select "2"
select select "0"
select select "1"
select select "2"
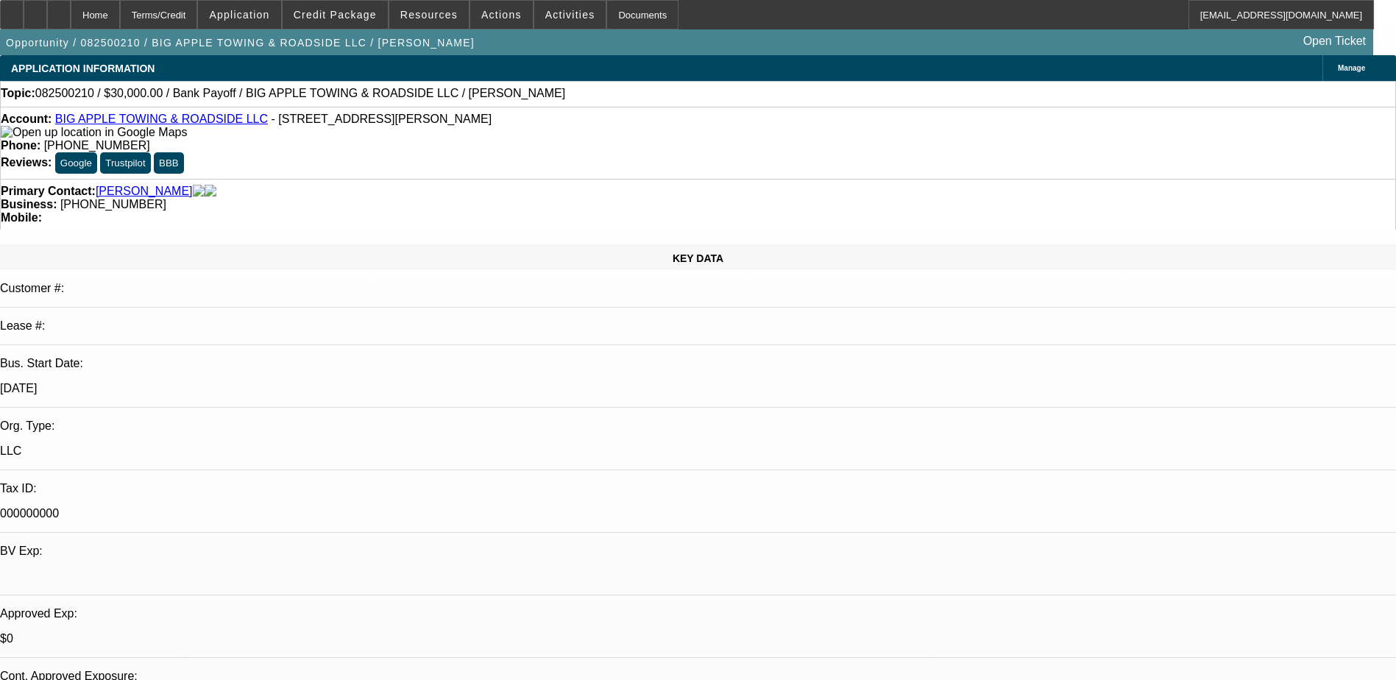
select select "6"
select select "1"
select select "2"
select select "6"
select select "1"
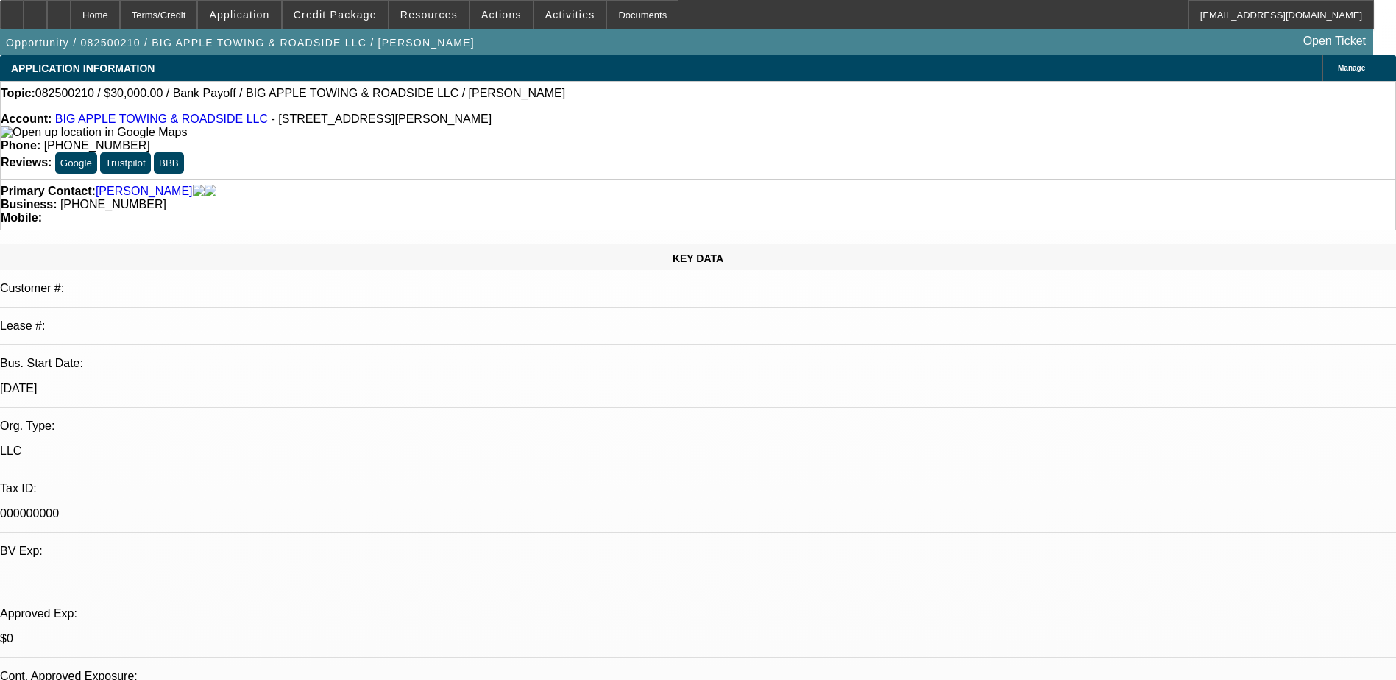
select select "2"
select select "6"
select select "1"
select select "2"
select select "6"
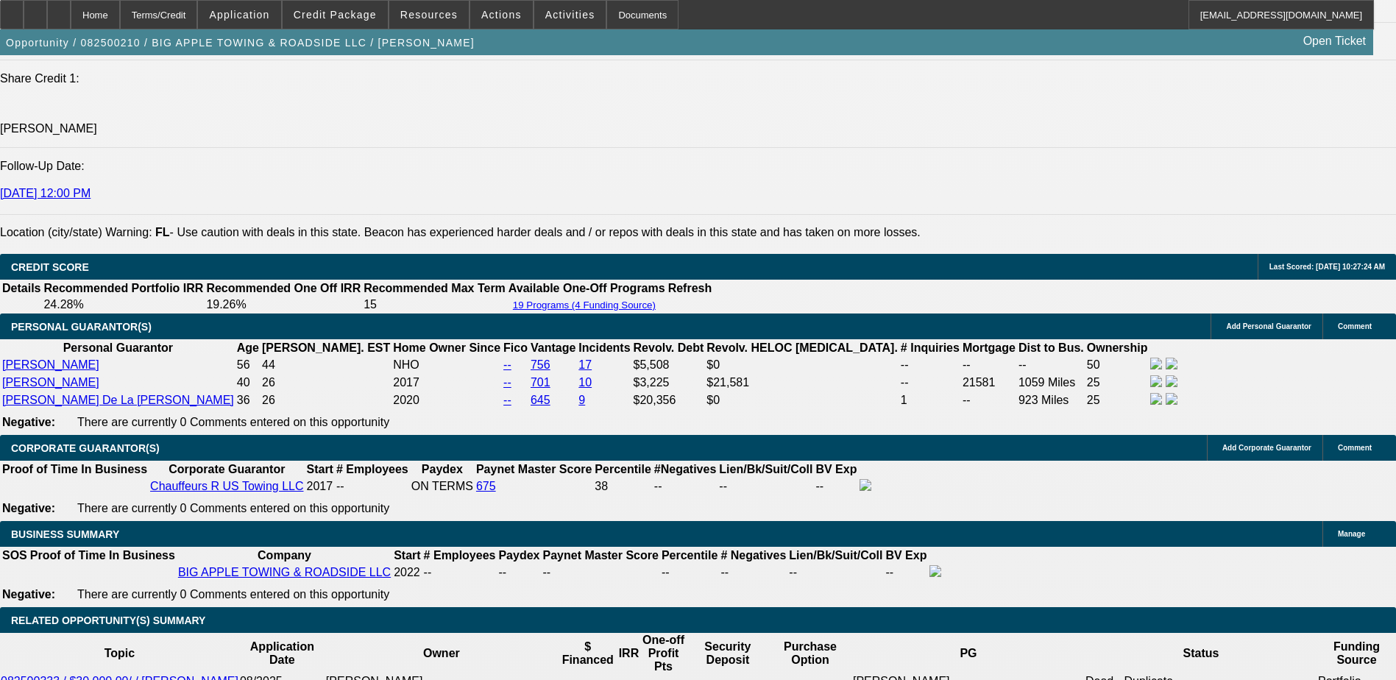
scroll to position [2501, 0]
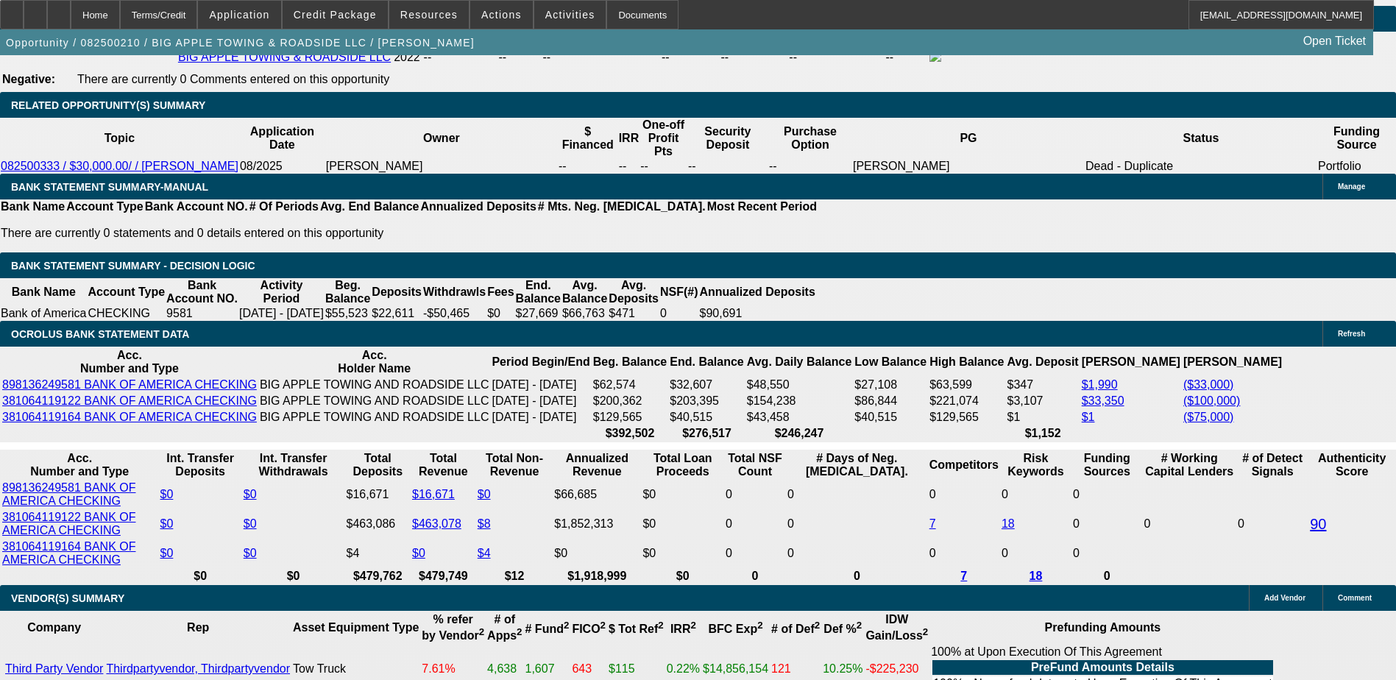
type input "284"
type input "UNKNOWN"
type input "$407.19"
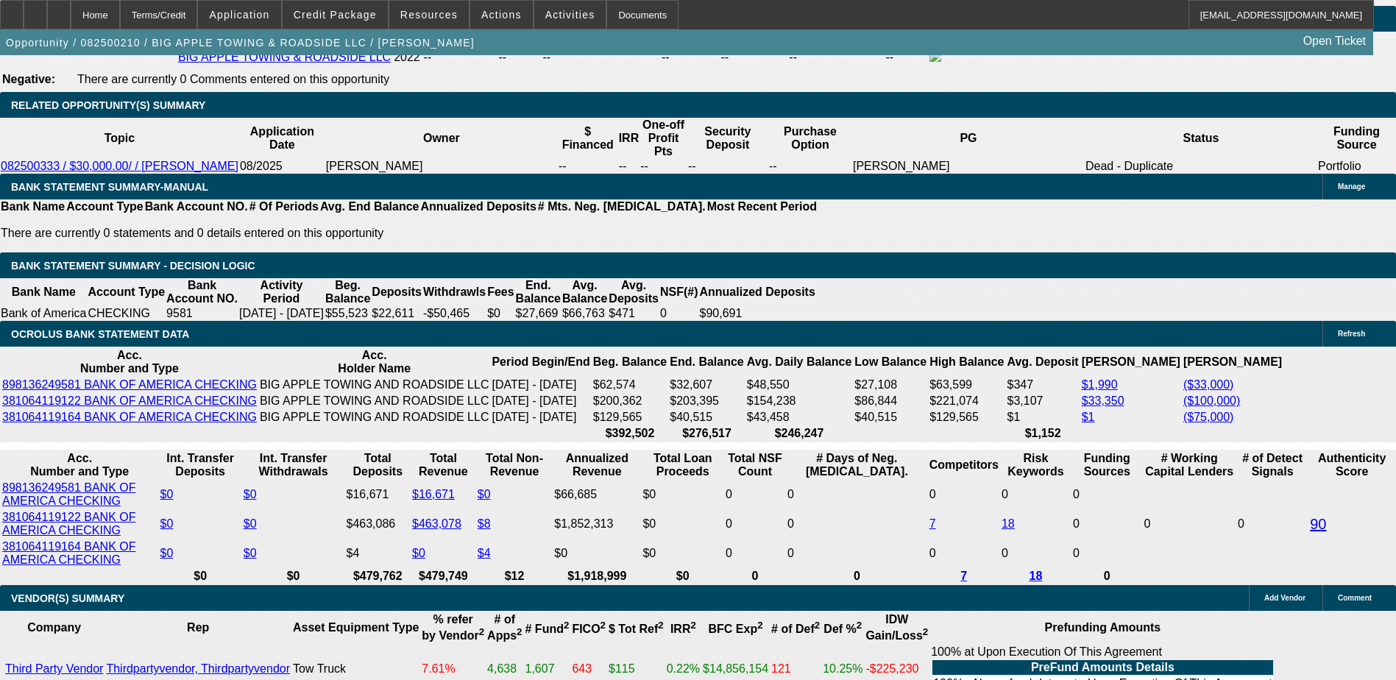
type input "24"
type input "$1,467.46"
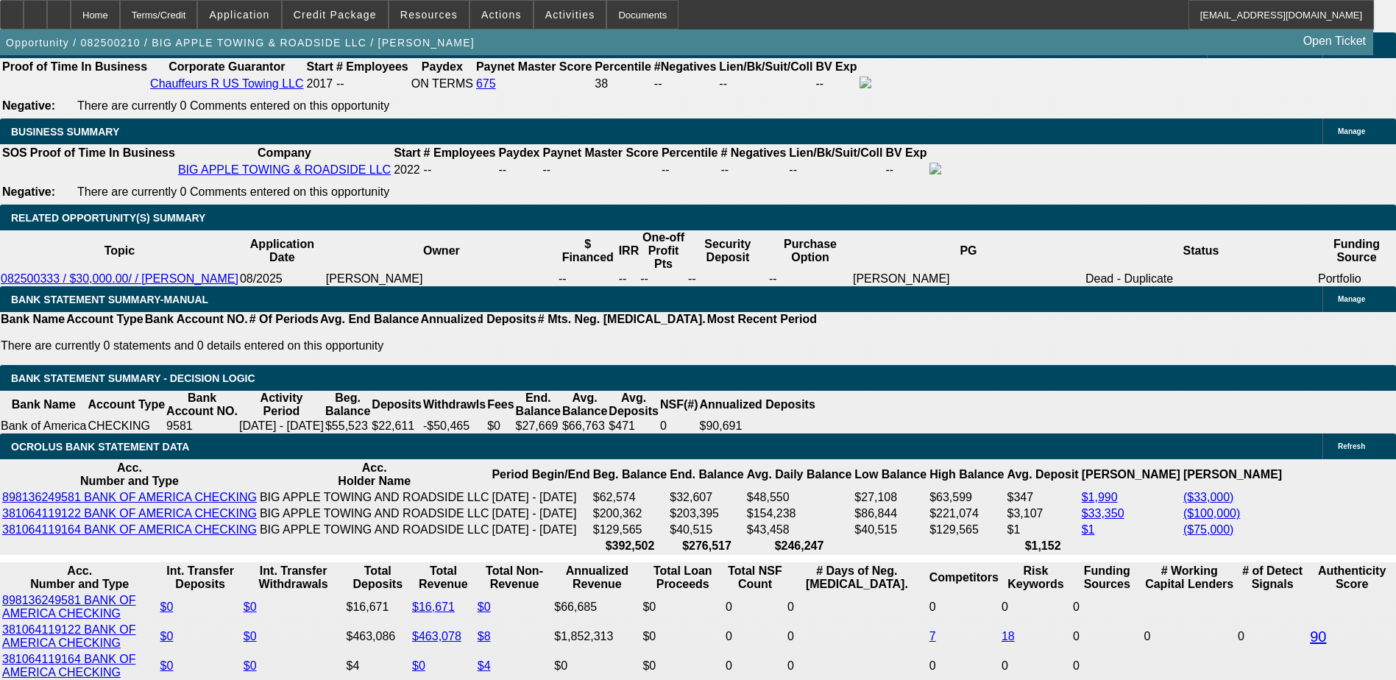
scroll to position [2281, 0]
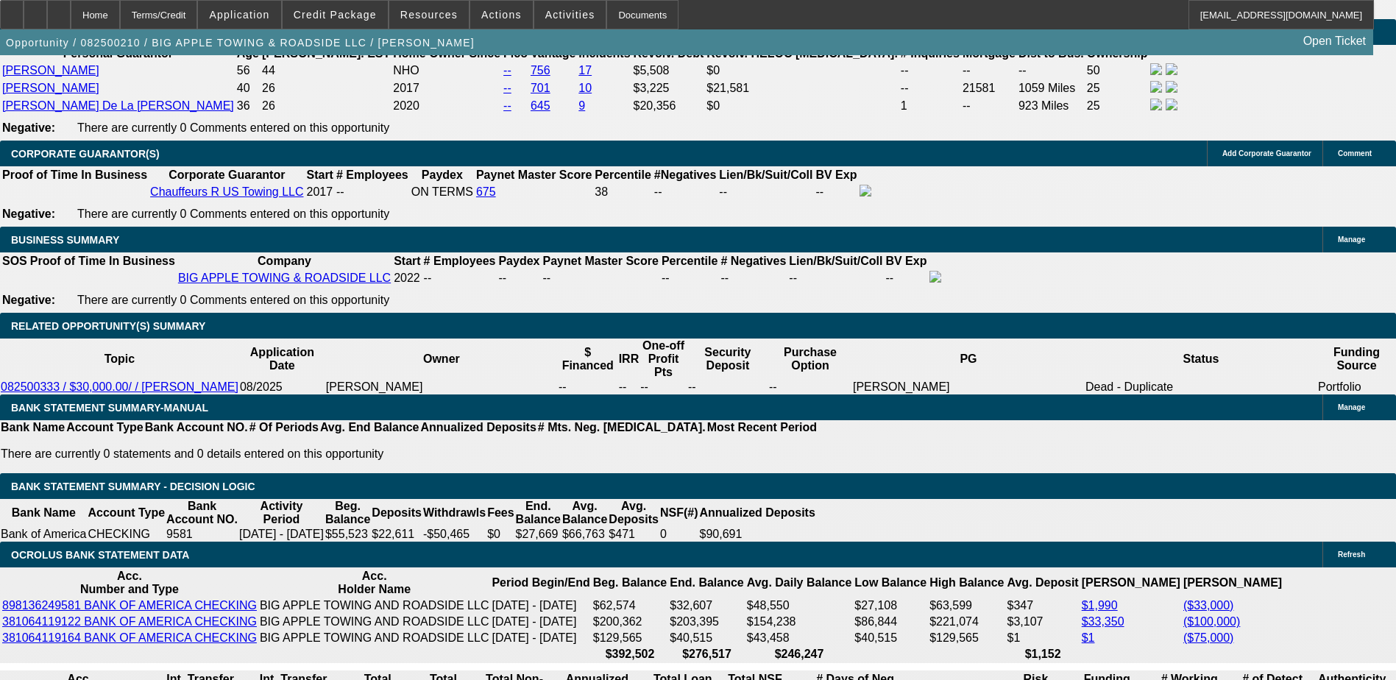
type input "24"
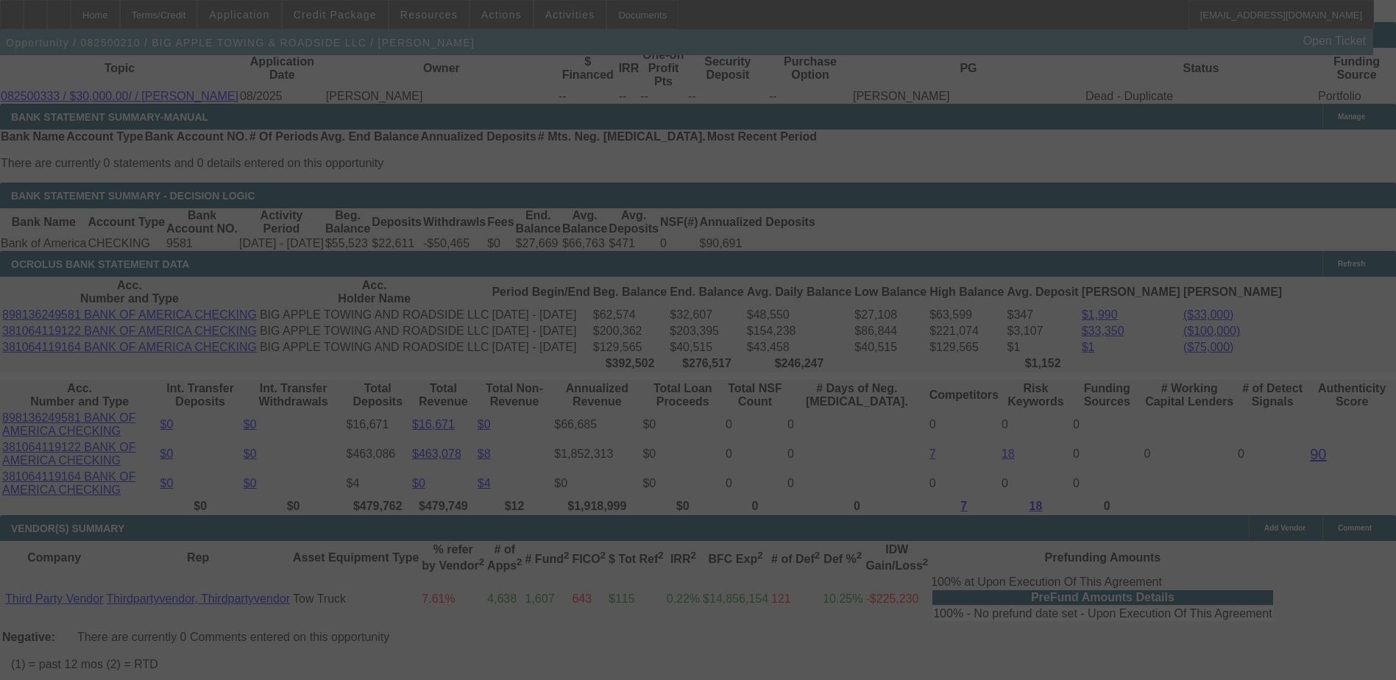
scroll to position [2575, 0]
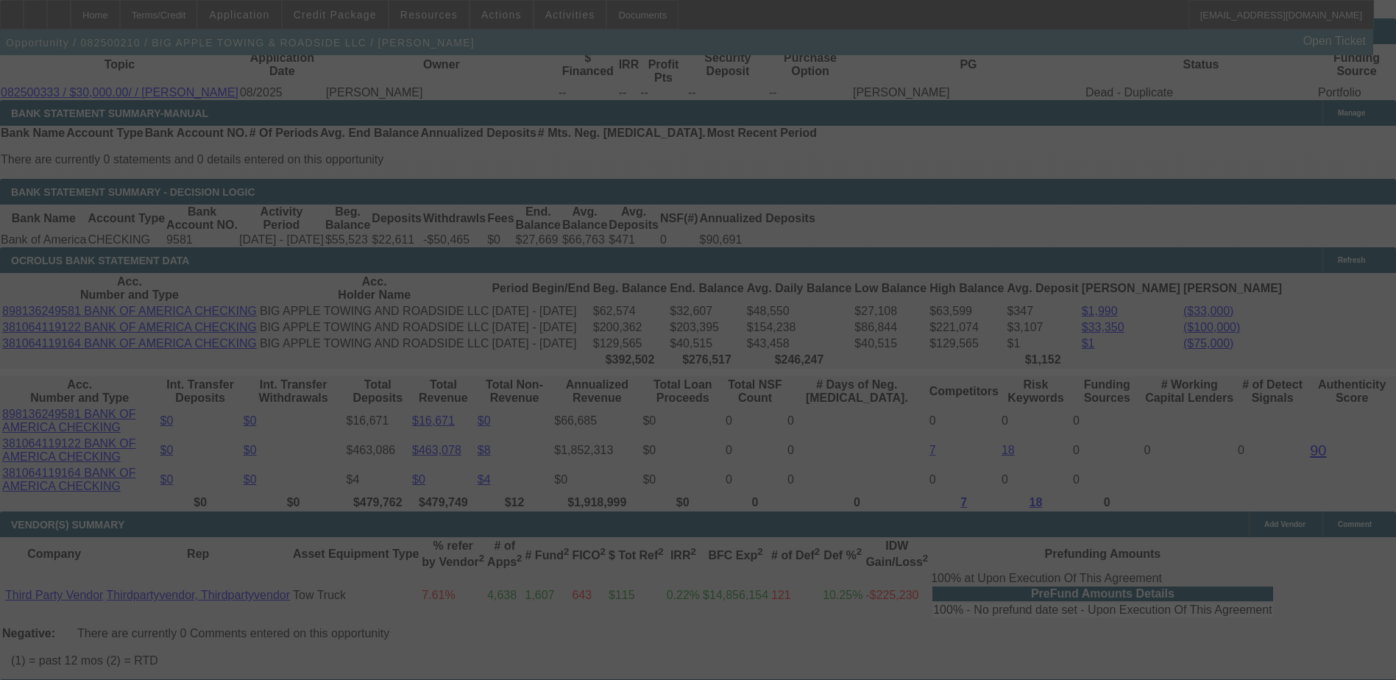
select select "0"
select select "2"
select select "0"
select select "6"
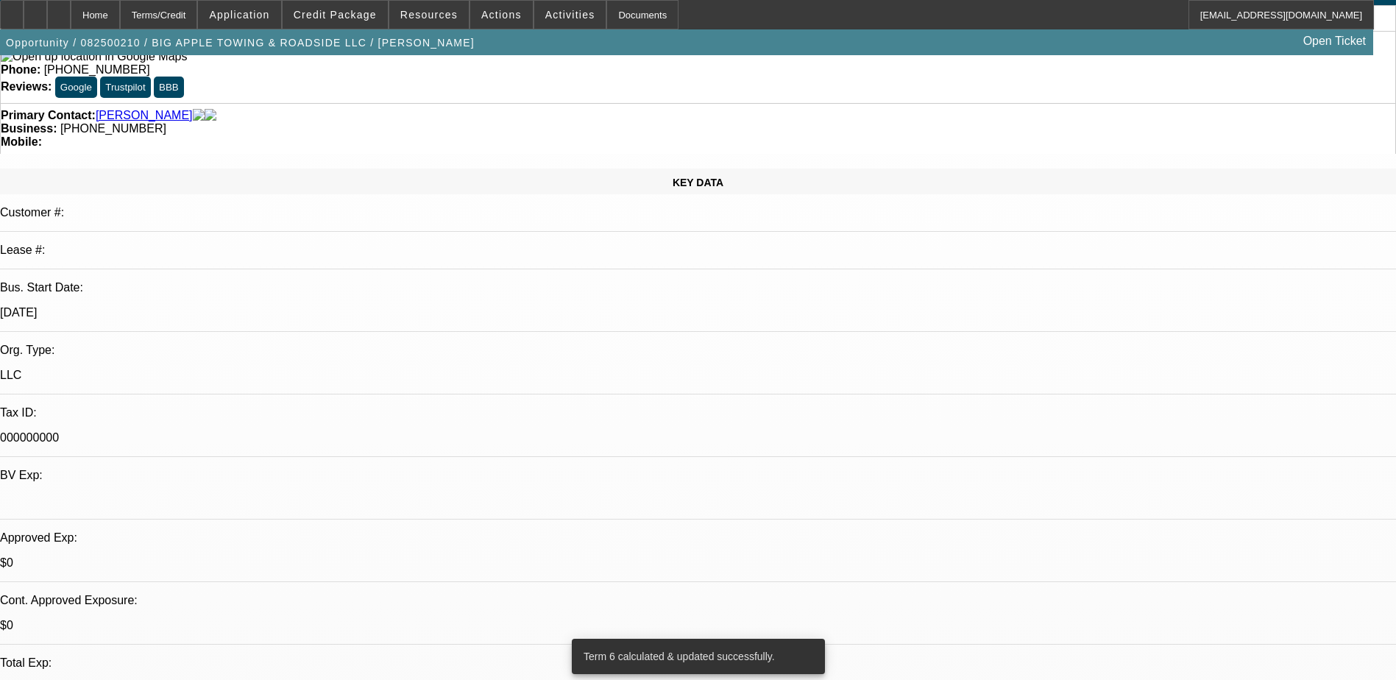
scroll to position [0, 0]
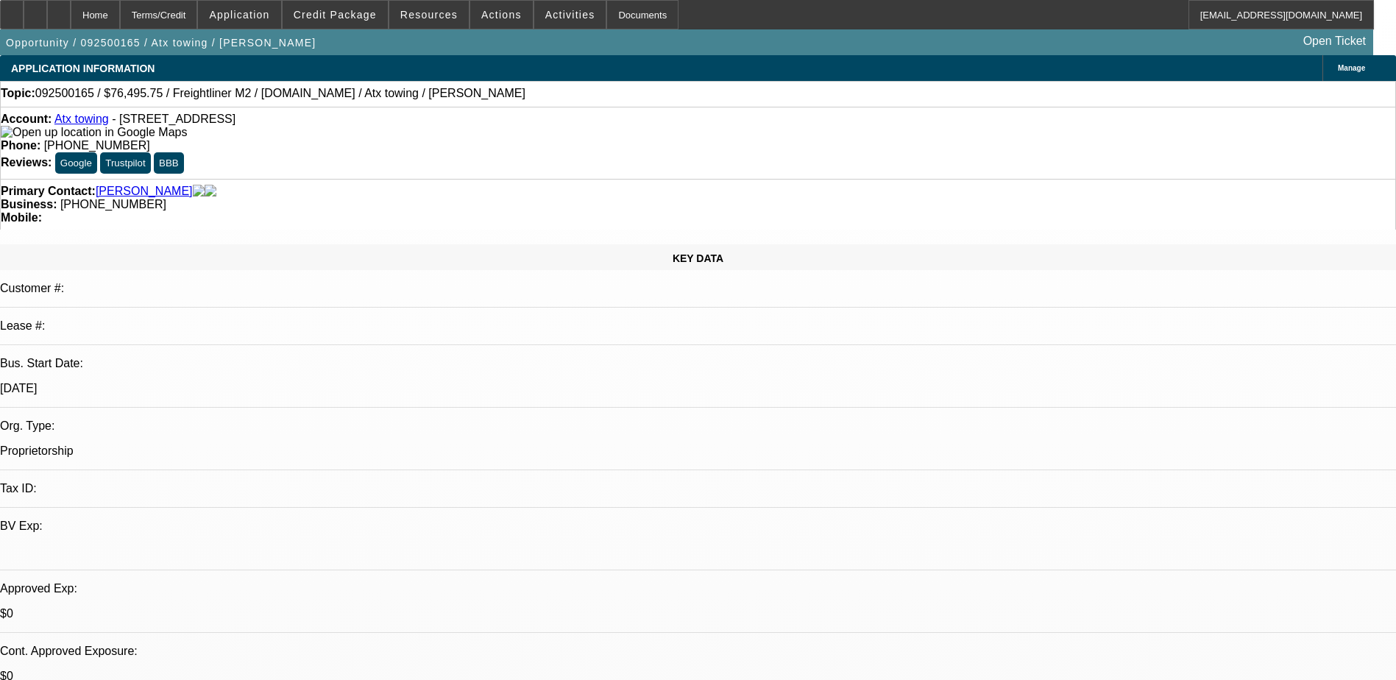
select select "0.15"
select select "2"
select select "0.2"
select select "0.15"
select select "2"
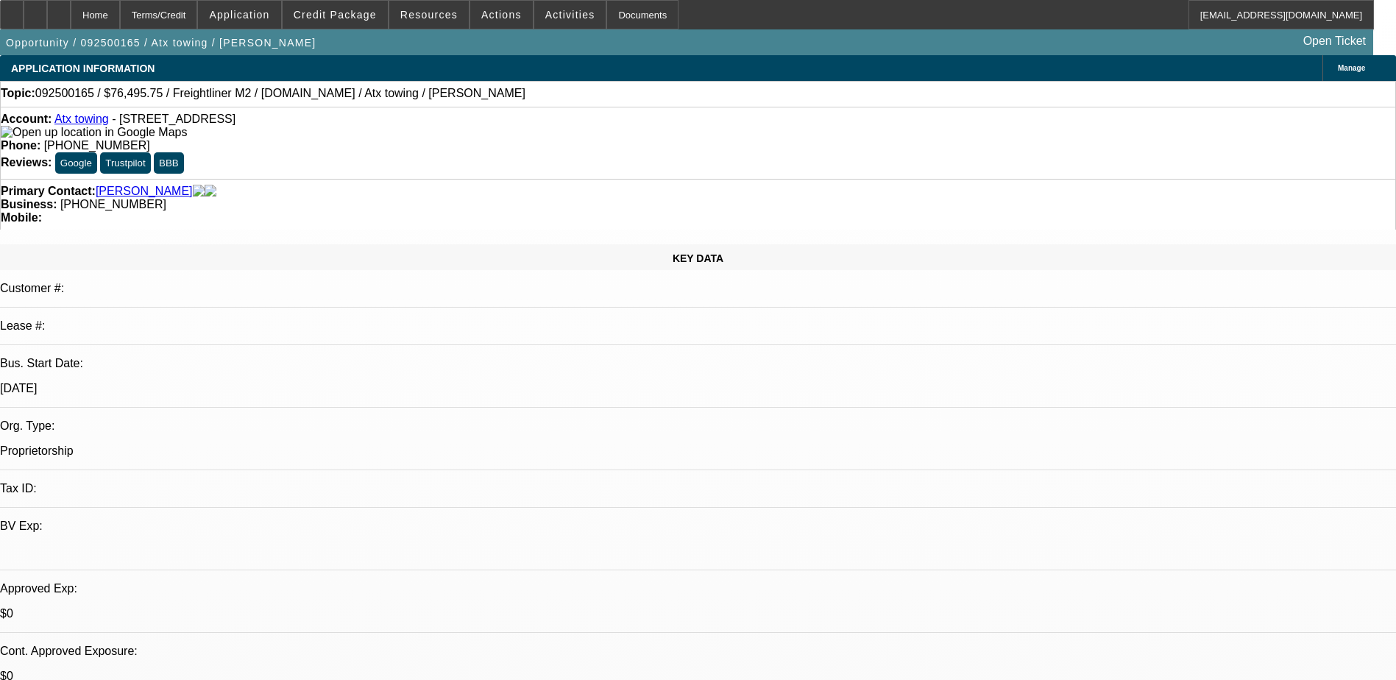
select select "0.2"
select select "1"
select select "2"
select select "17"
select select "1"
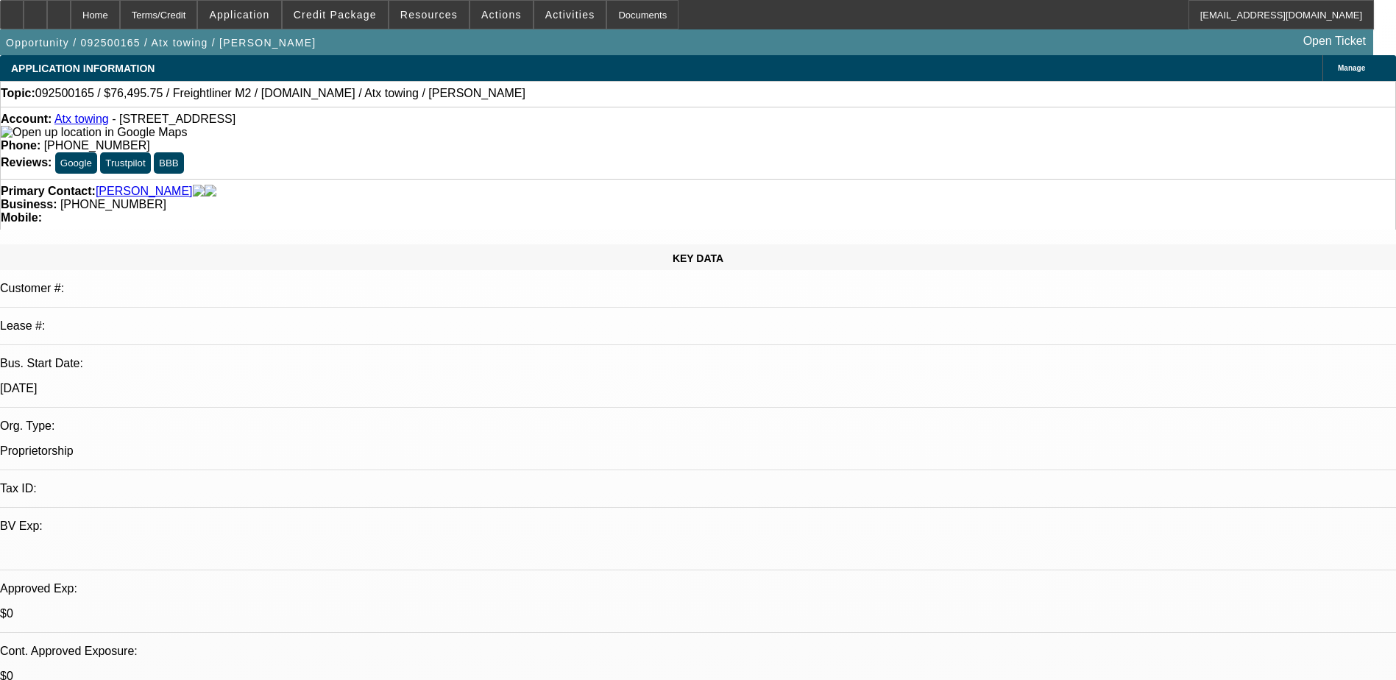
select select "2"
select select "17"
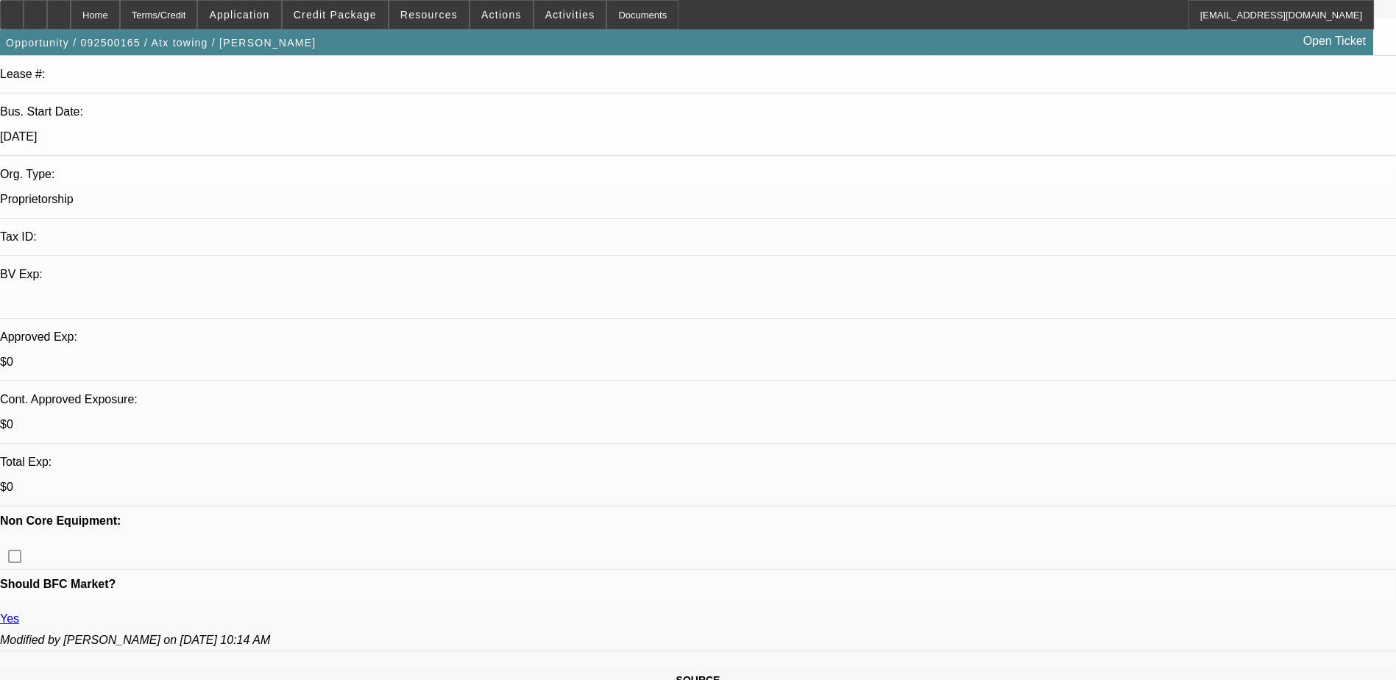
scroll to position [368, 0]
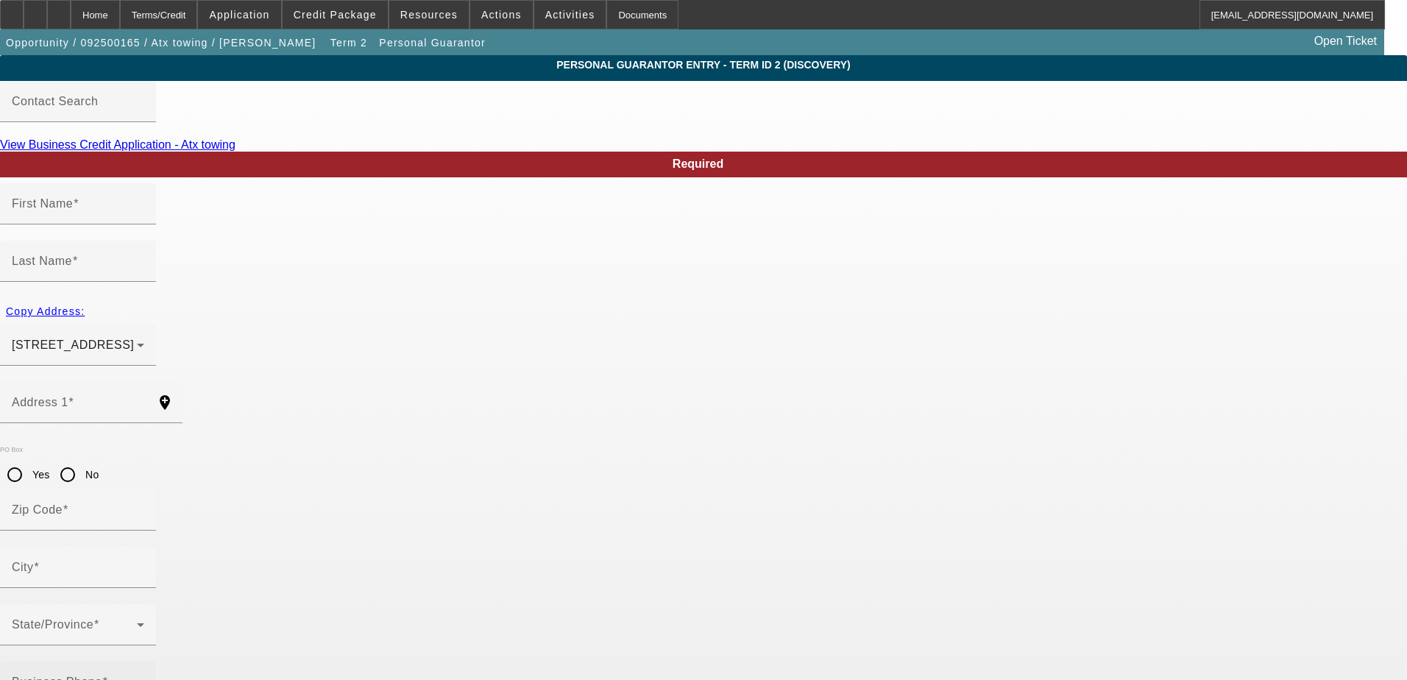
type input "[PERSON_NAME]"
type input "[STREET_ADDRESS]"
radio input "true"
type input "78240"
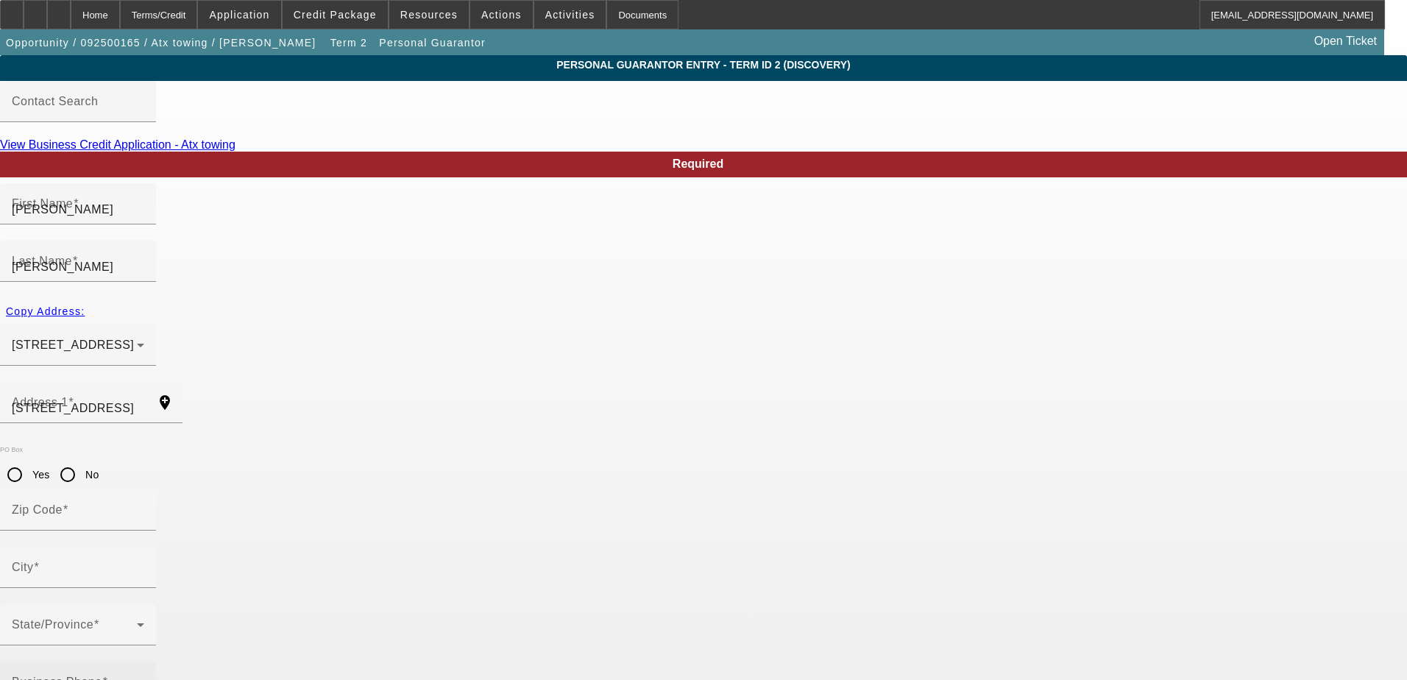
type input "San Antonio"
type input "[PHONE_NUMBER]"
type input "0"
type input "931-76-9370"
type input "[EMAIL_ADDRESS][DOMAIN_NAME]"
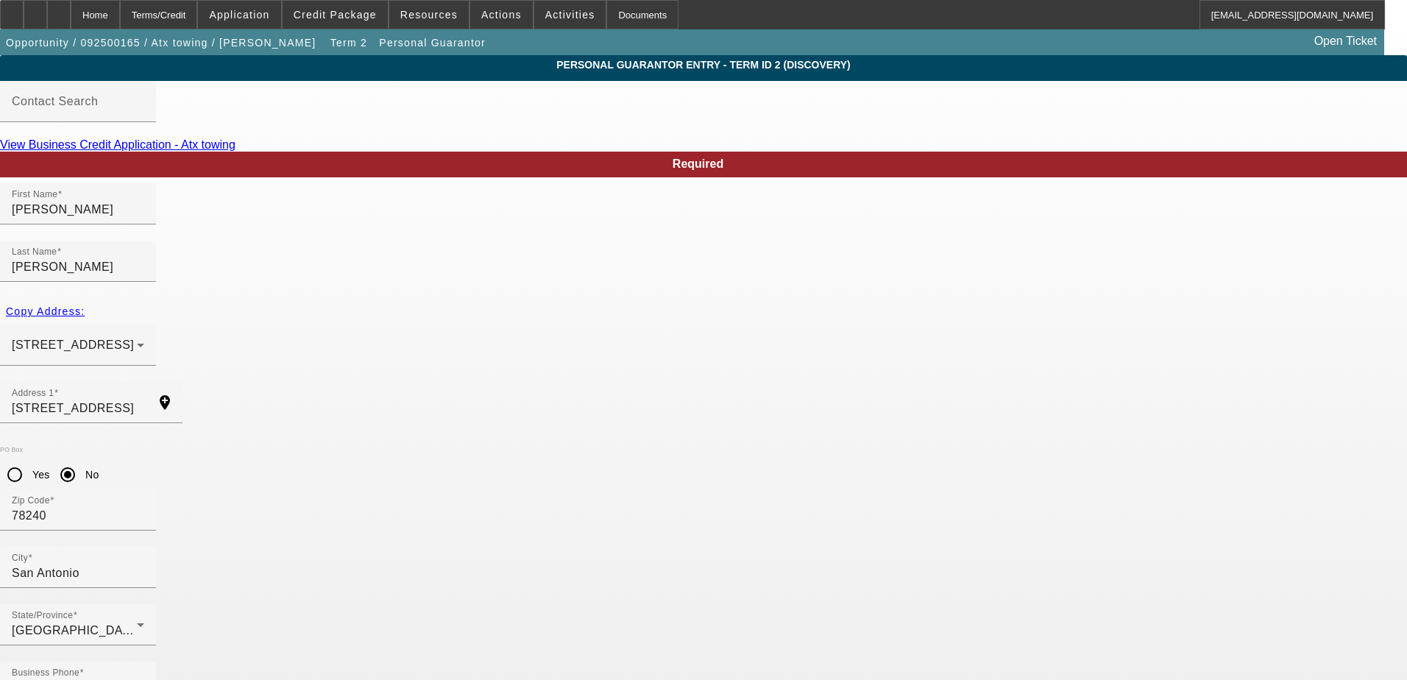
type input "652-09-6724"
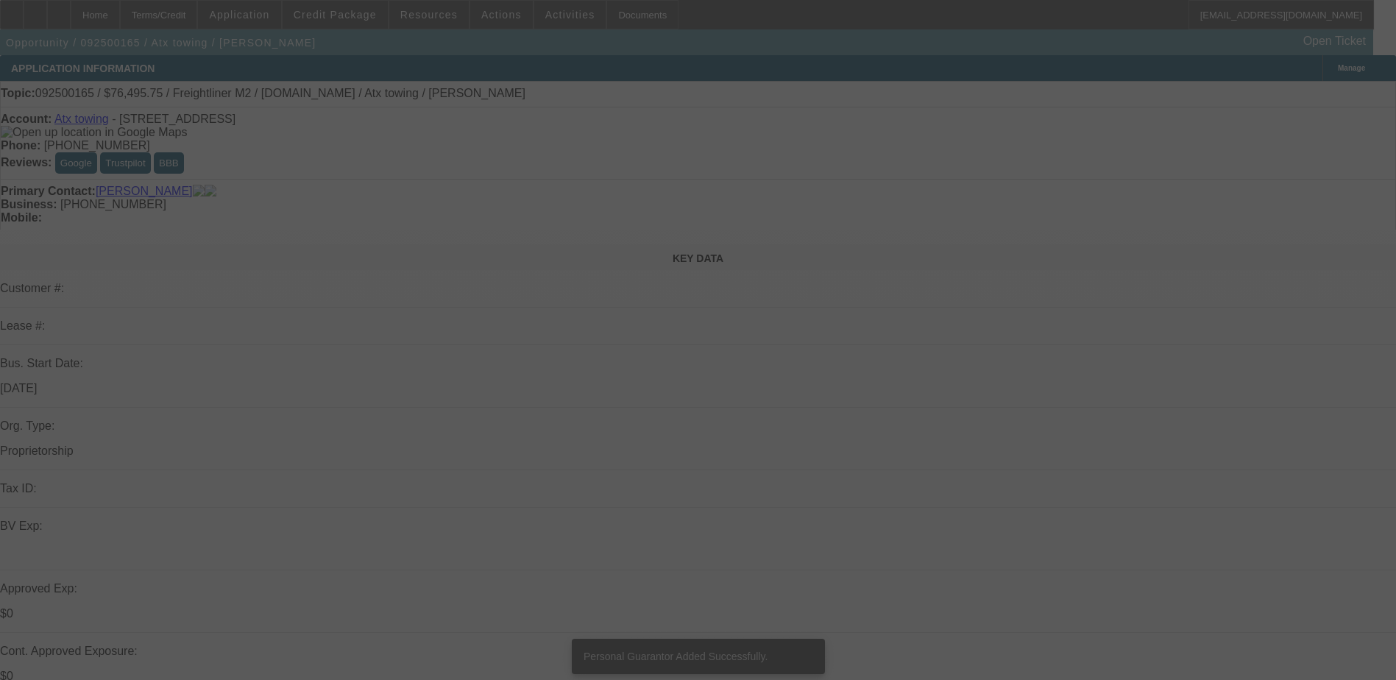
select select "0.15"
select select "2"
select select "0.2"
select select "17"
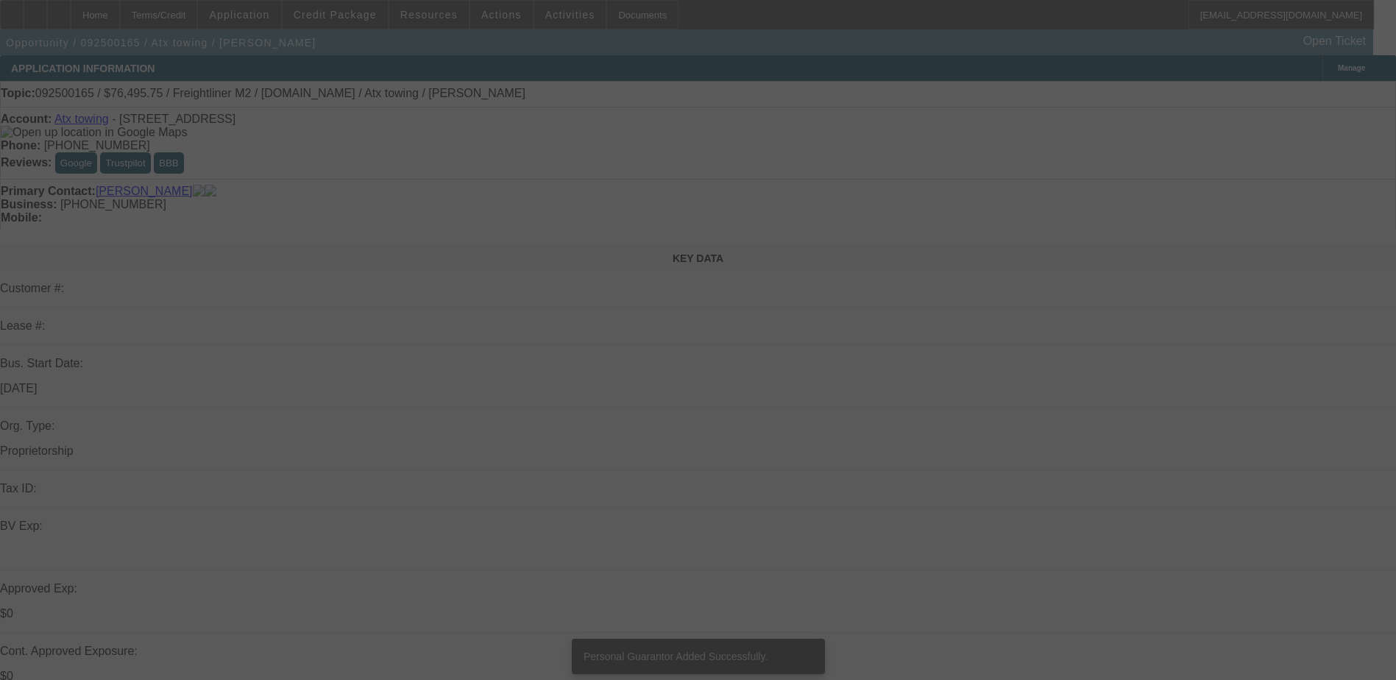
select select "0.15"
select select "2"
select select "0.2"
select select "17"
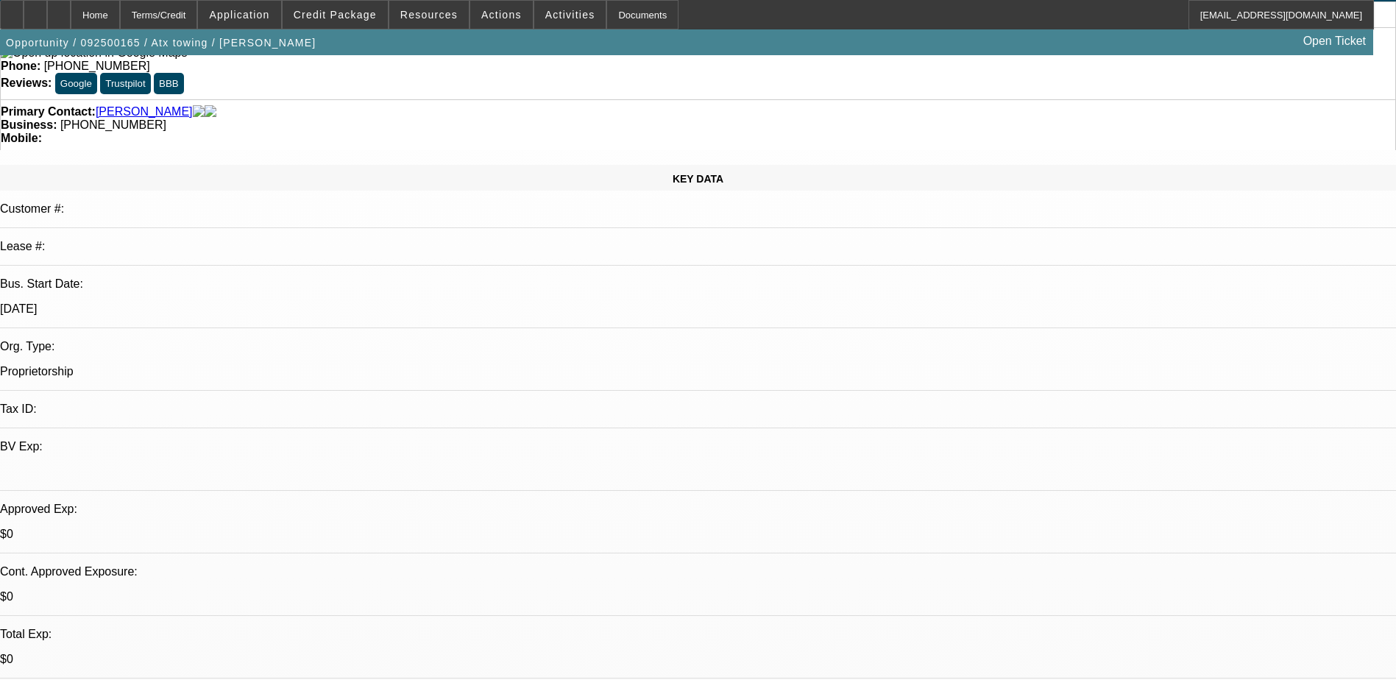
scroll to position [221, 0]
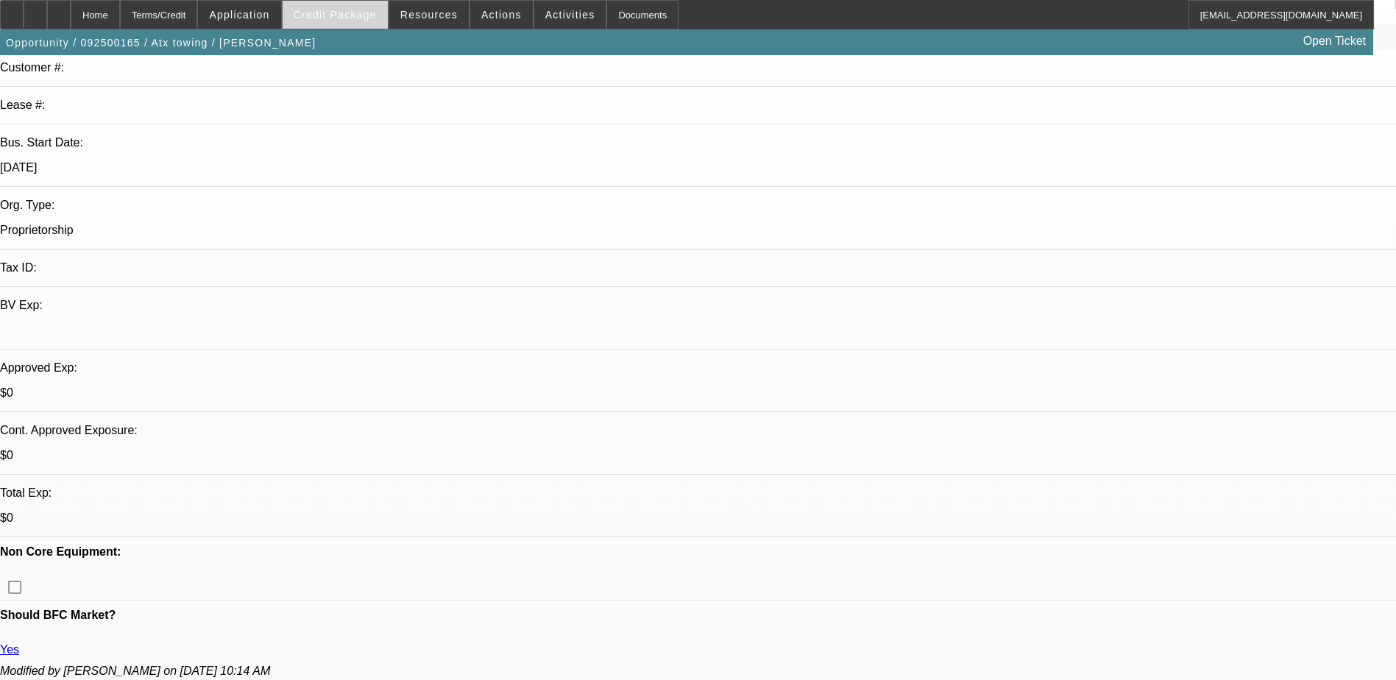
click at [374, 13] on span "Credit Package" at bounding box center [335, 15] width 83 height 12
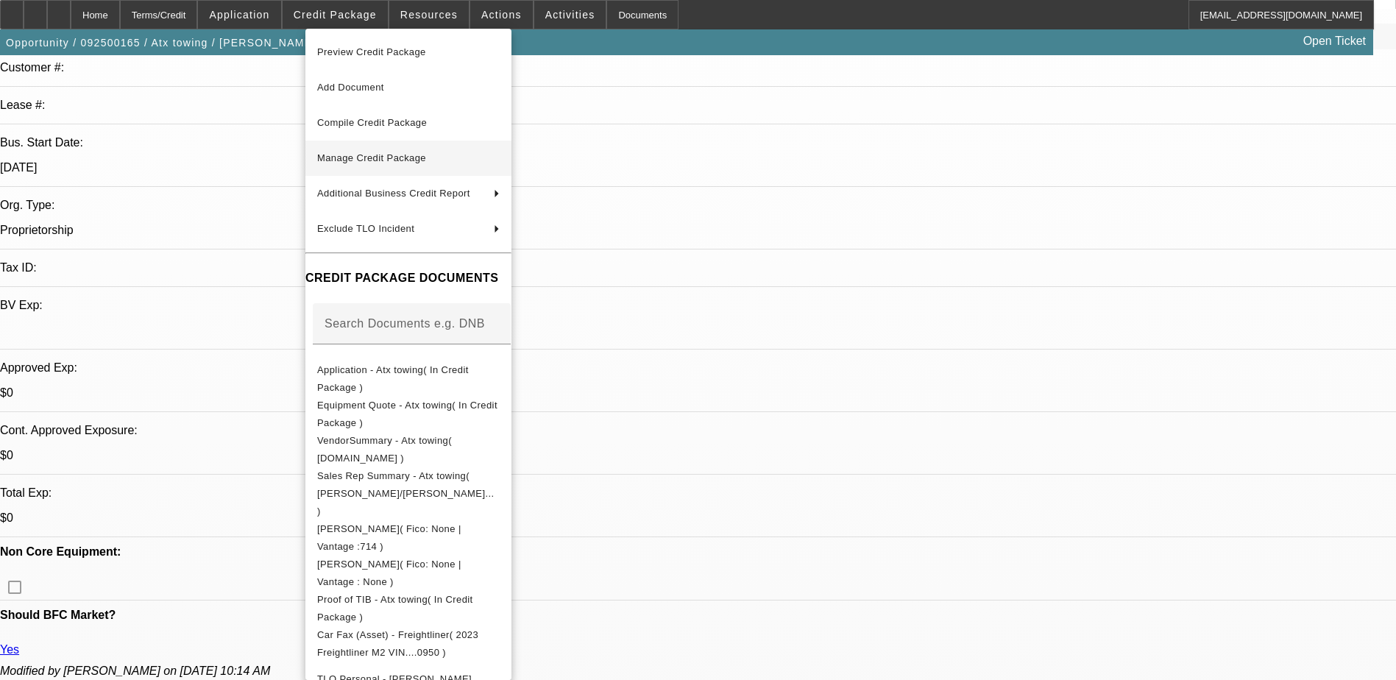
click at [369, 154] on span "Manage Credit Package" at bounding box center [371, 157] width 109 height 11
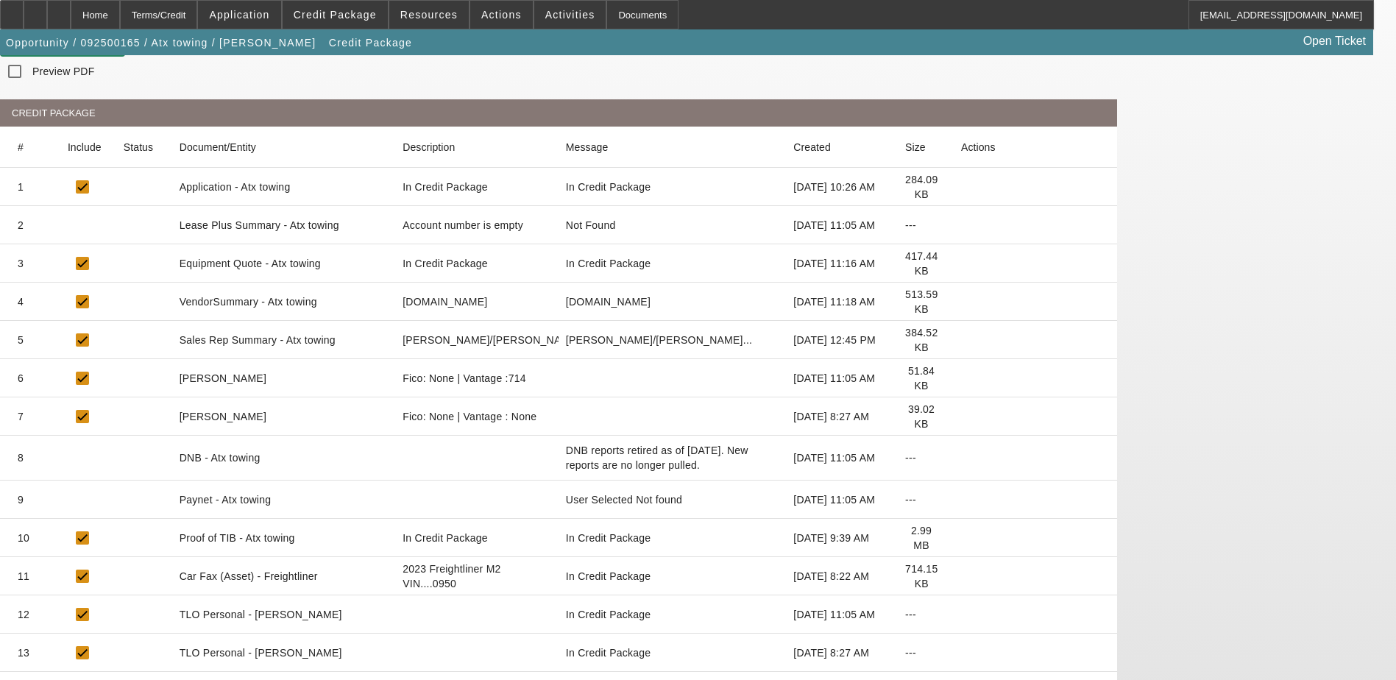
scroll to position [221, 0]
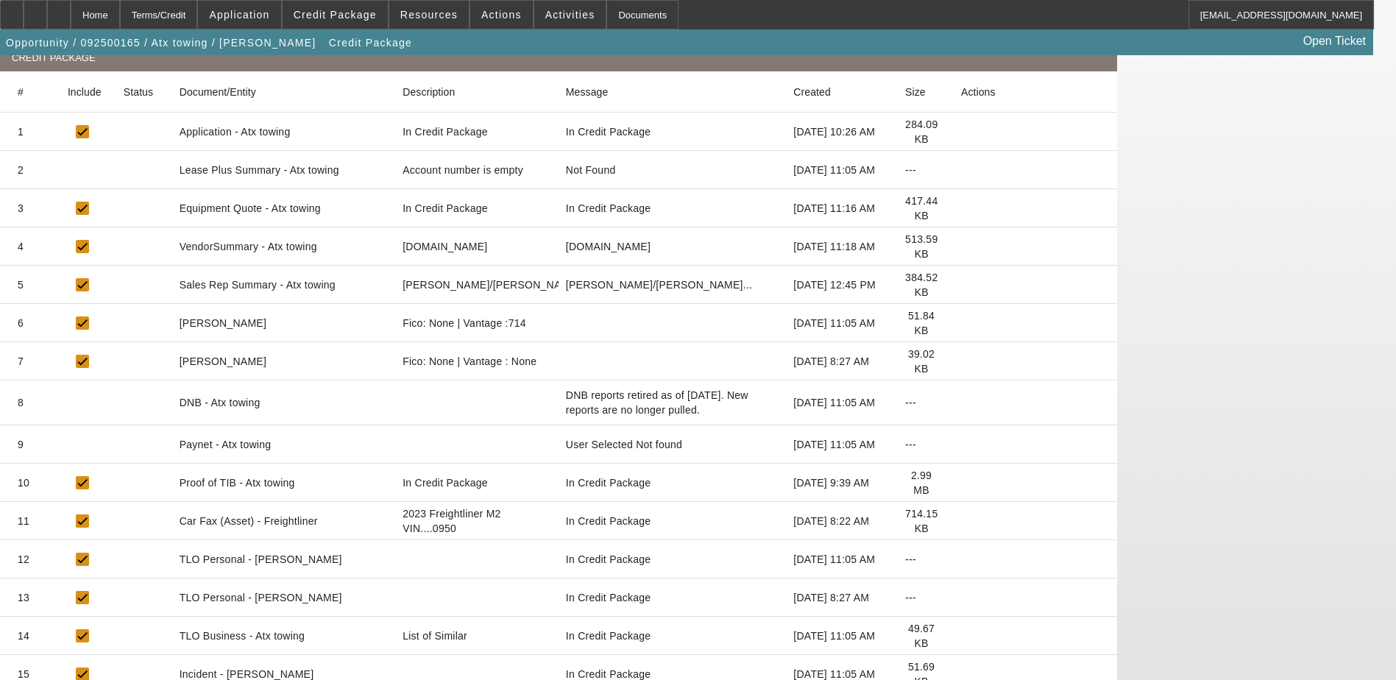
click at [961, 361] on icon at bounding box center [961, 361] width 0 height 0
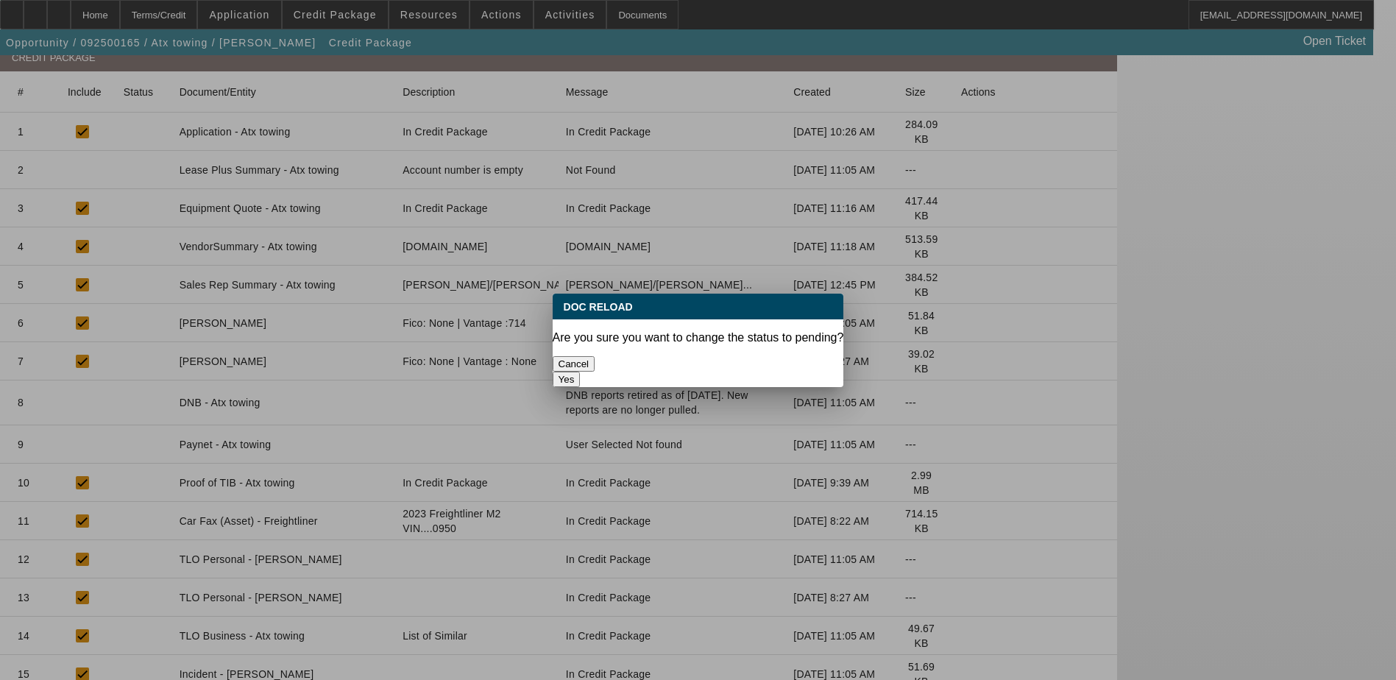
click at [580, 372] on button "Yes" at bounding box center [567, 379] width 28 height 15
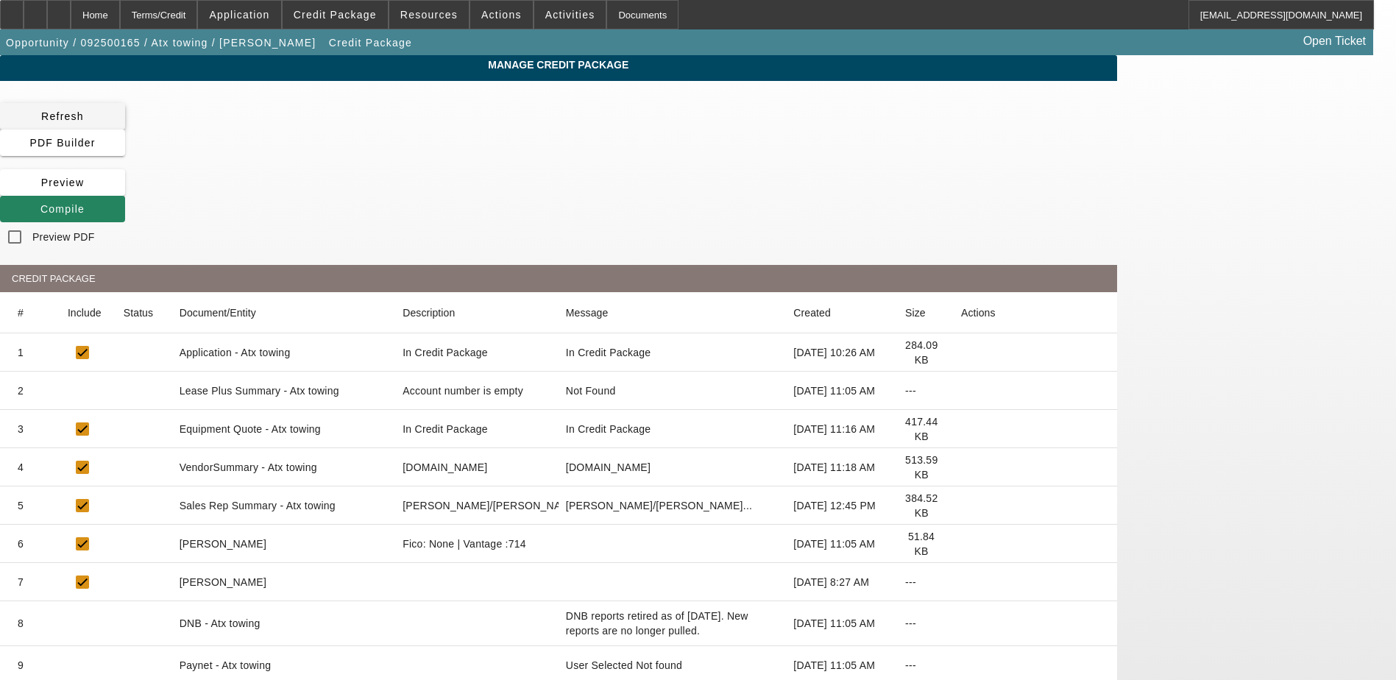
click at [125, 111] on span at bounding box center [62, 116] width 125 height 35
click at [85, 203] on span "Compile" at bounding box center [62, 209] width 44 height 12
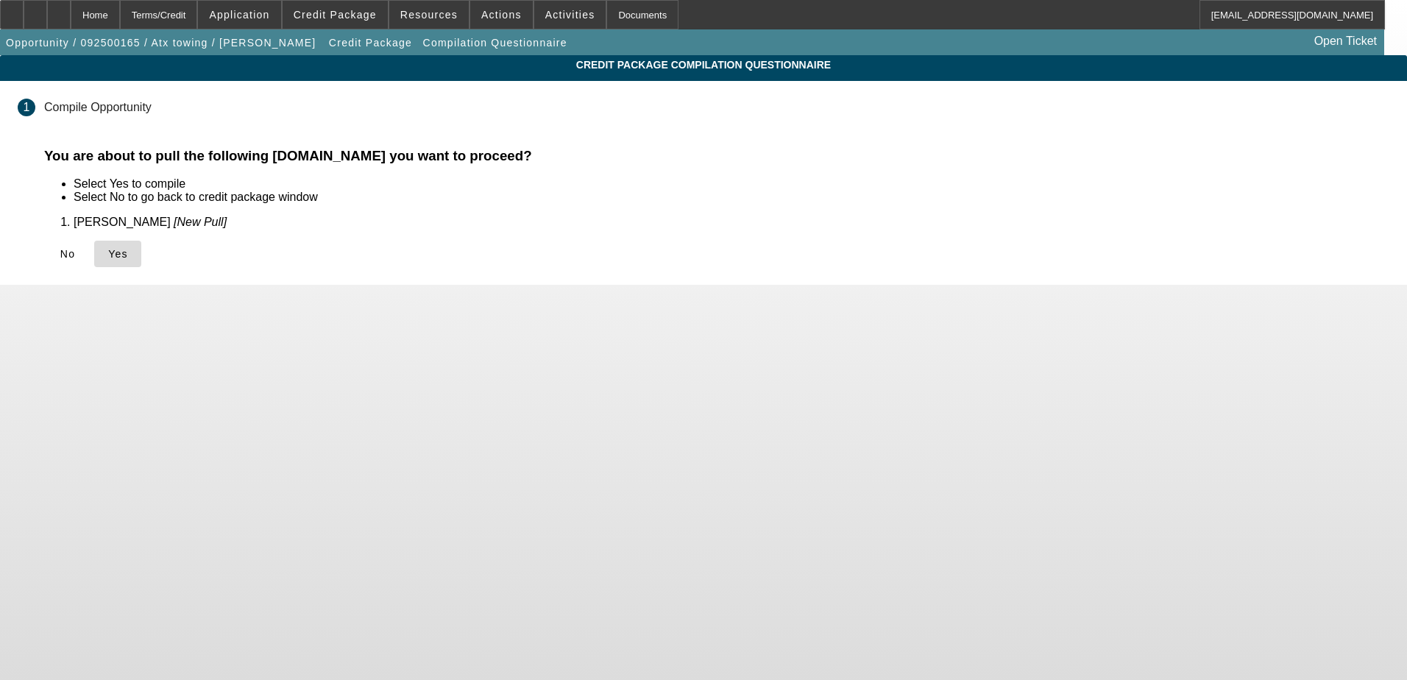
click at [108, 255] on icon at bounding box center [108, 254] width 0 height 12
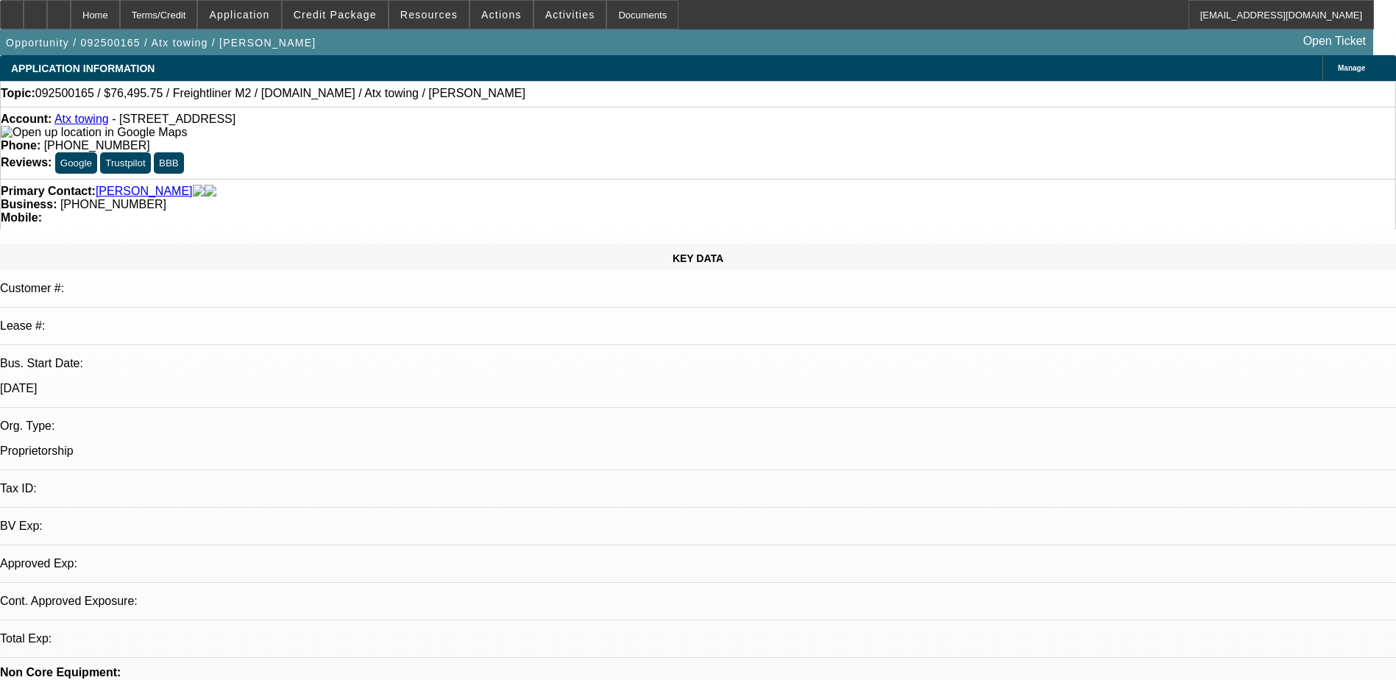
select select "0.15"
select select "2"
select select "0.2"
select select "17"
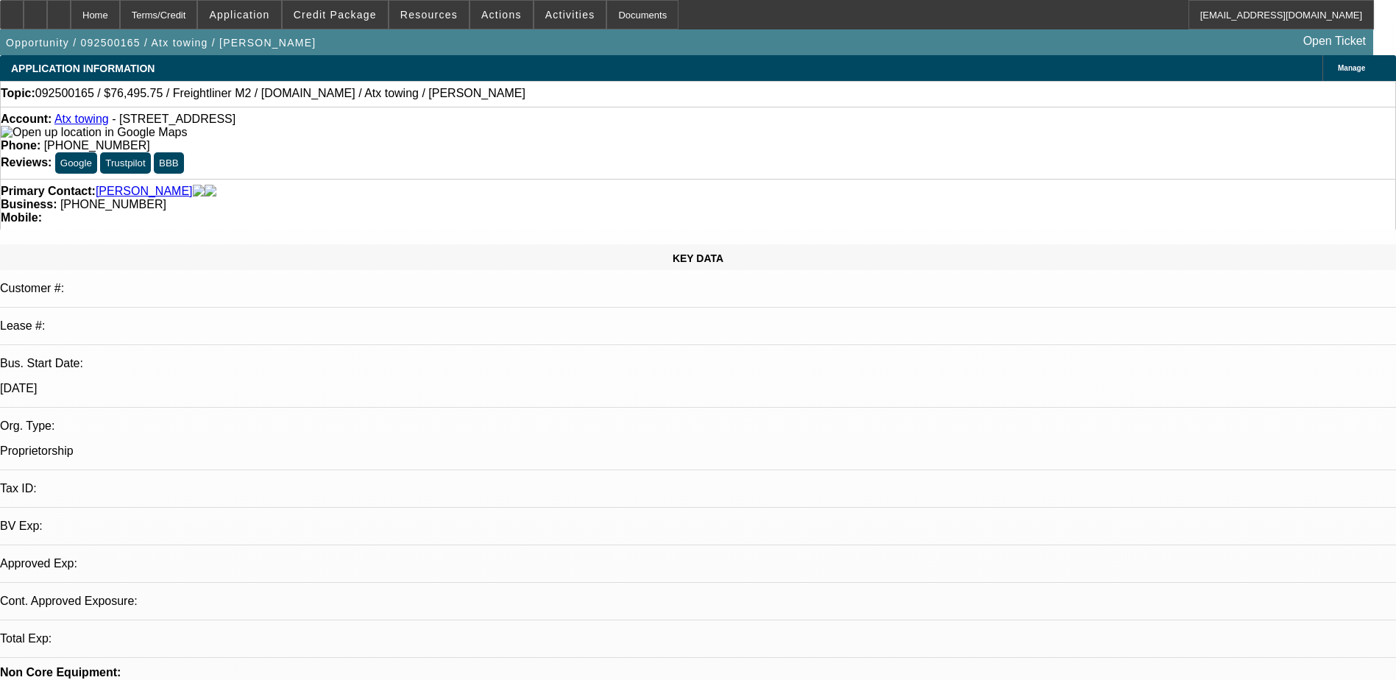
select select "0.15"
select select "2"
select select "0.2"
select select "17"
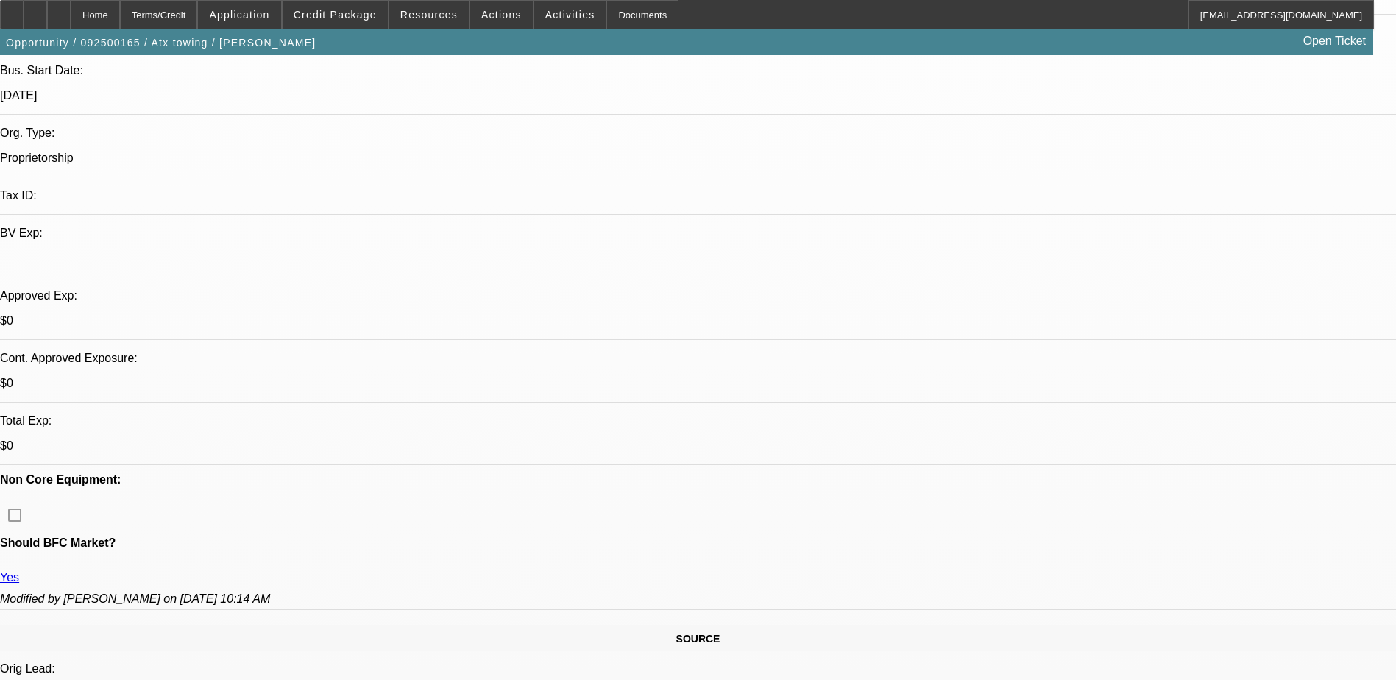
scroll to position [294, 0]
click at [59, 10] on icon at bounding box center [59, 10] width 0 height 0
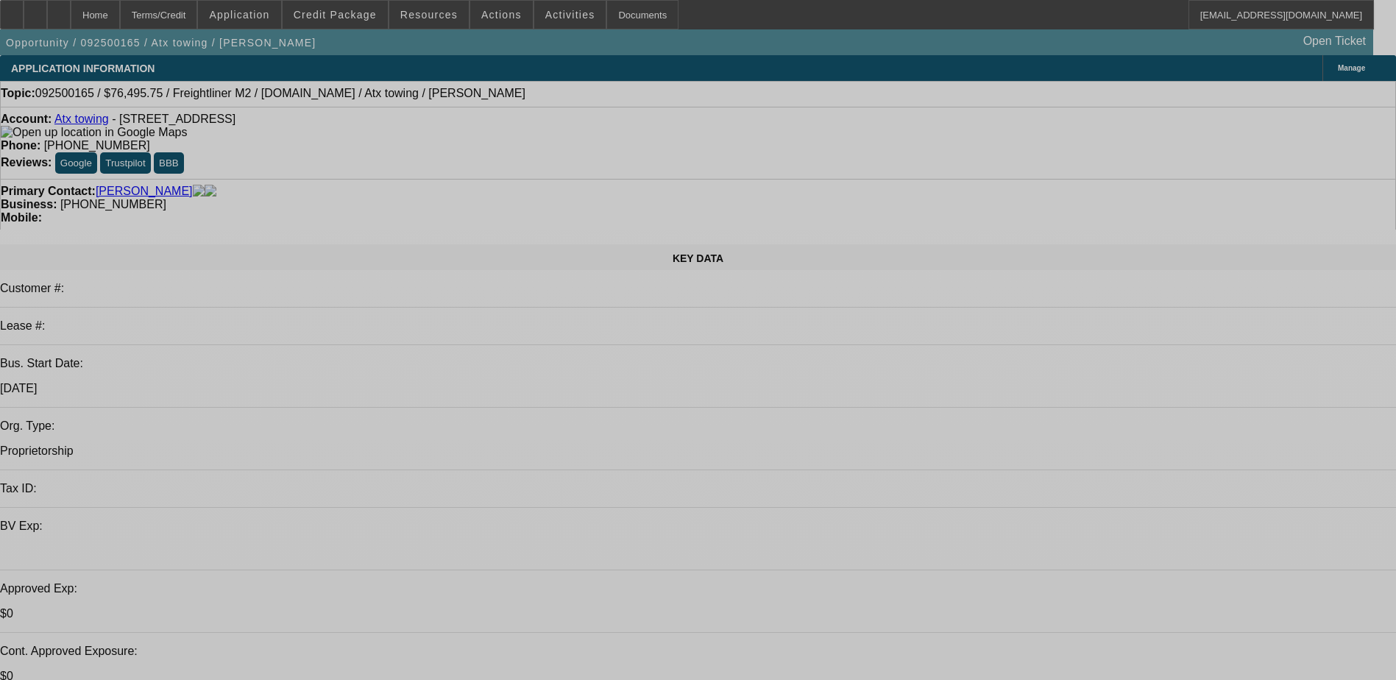
select select "0.15"
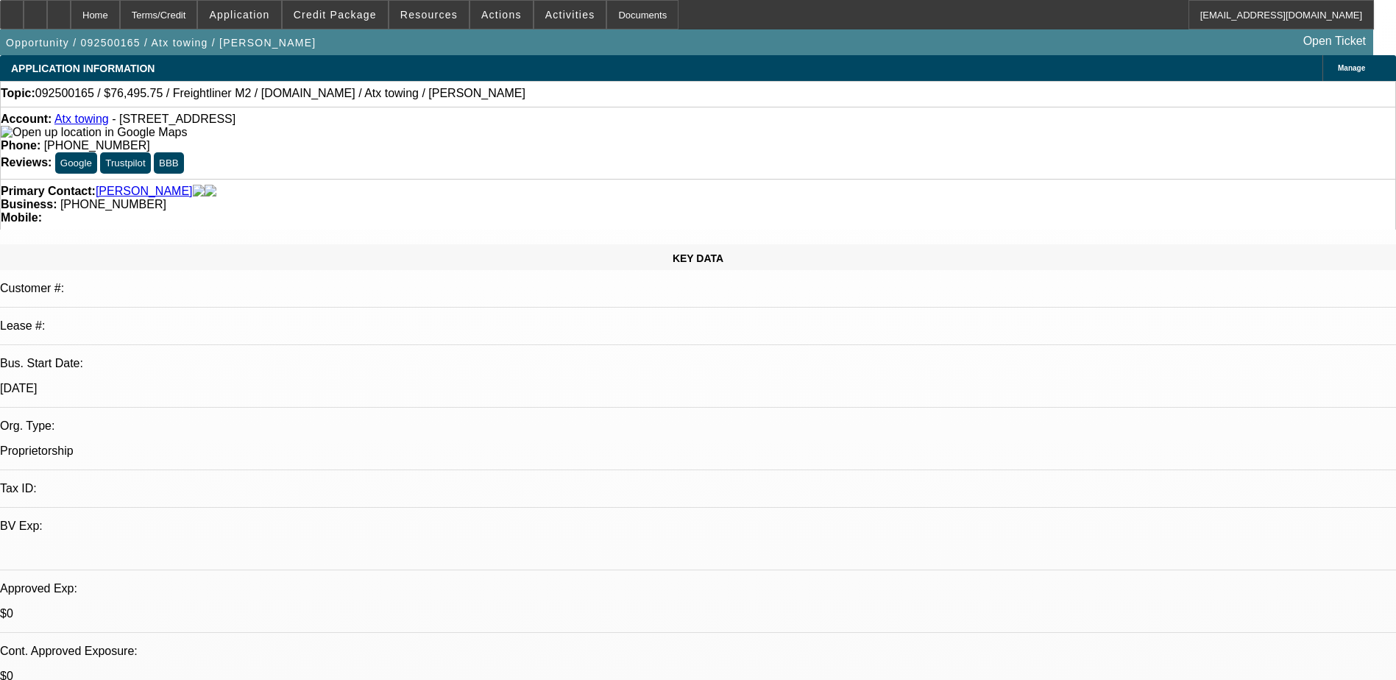
select select "2"
select select "0.2"
select select "0.15"
select select "2"
select select "0.2"
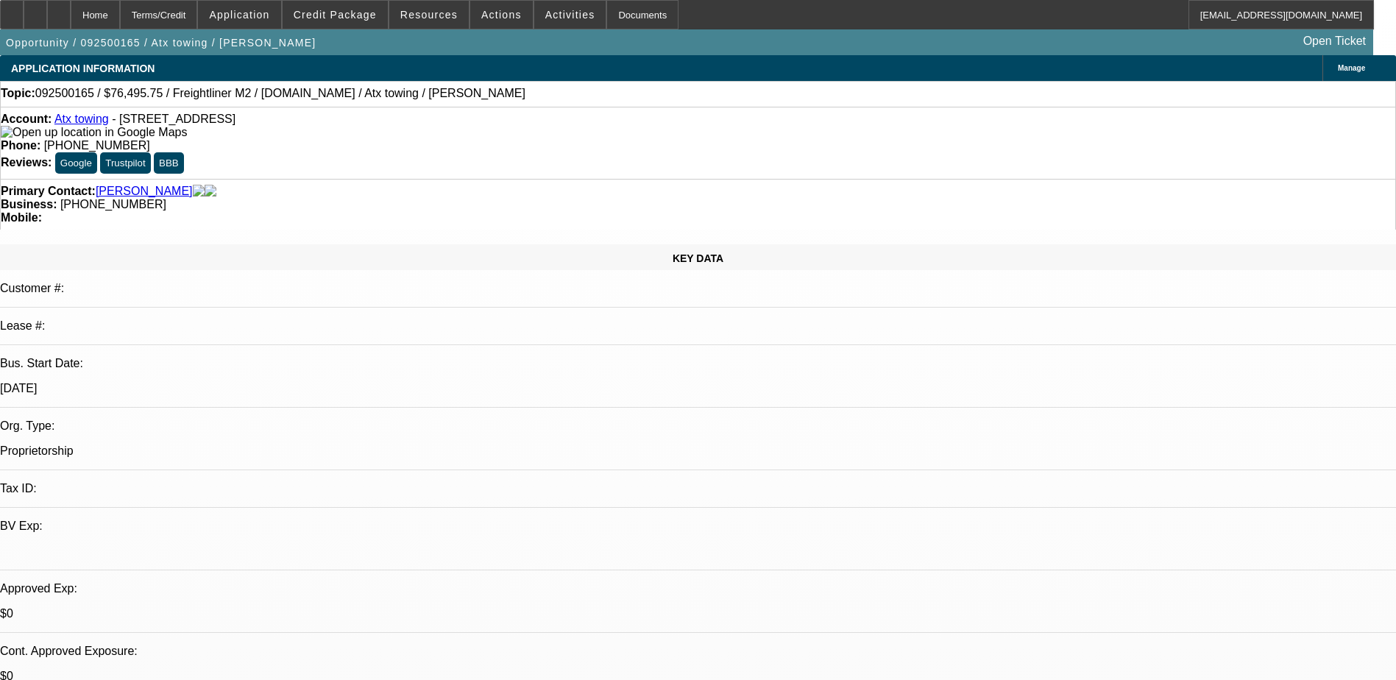
select select "1"
select select "2"
select select "17"
select select "1"
select select "2"
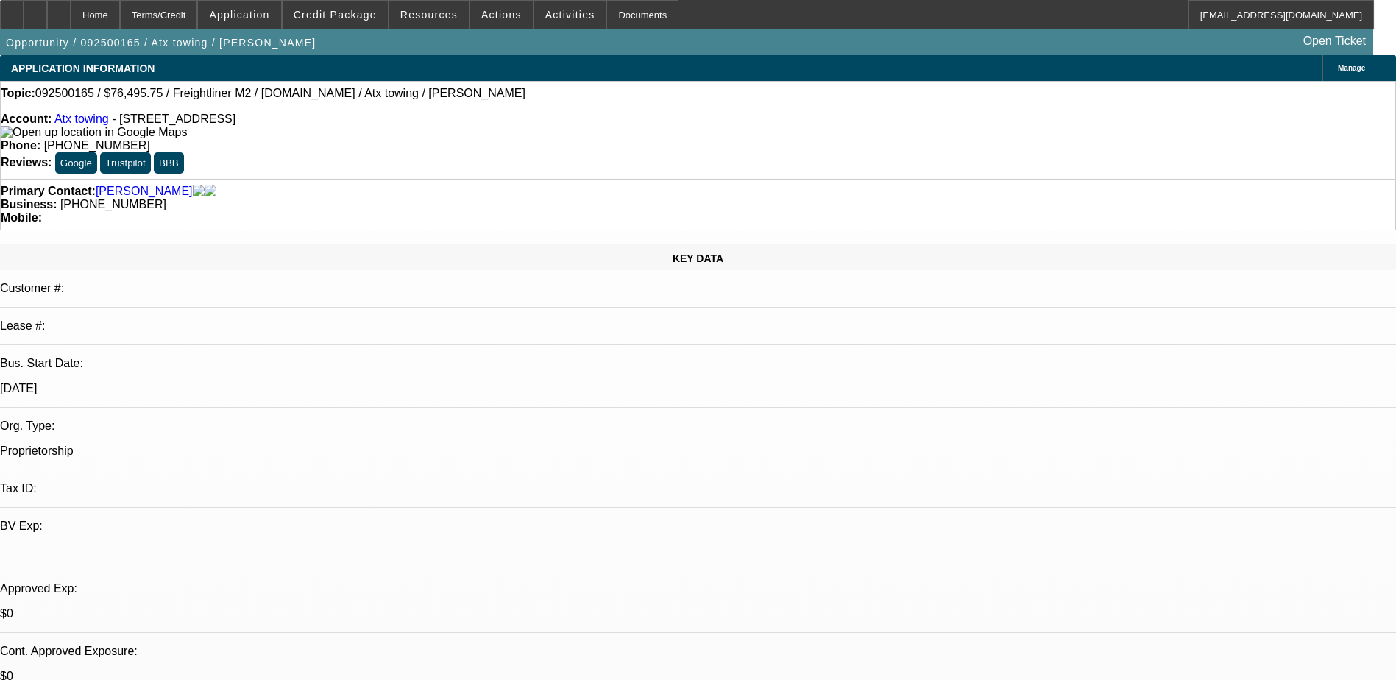
select select "17"
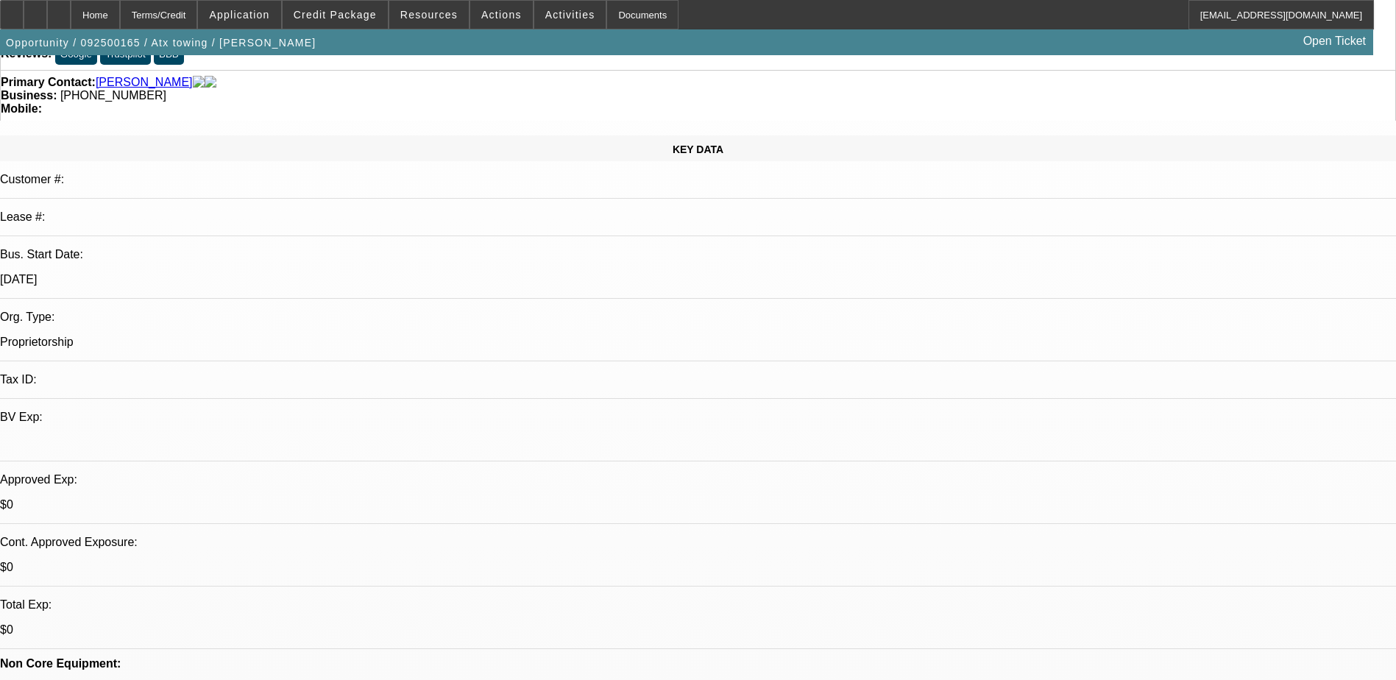
scroll to position [147, 0]
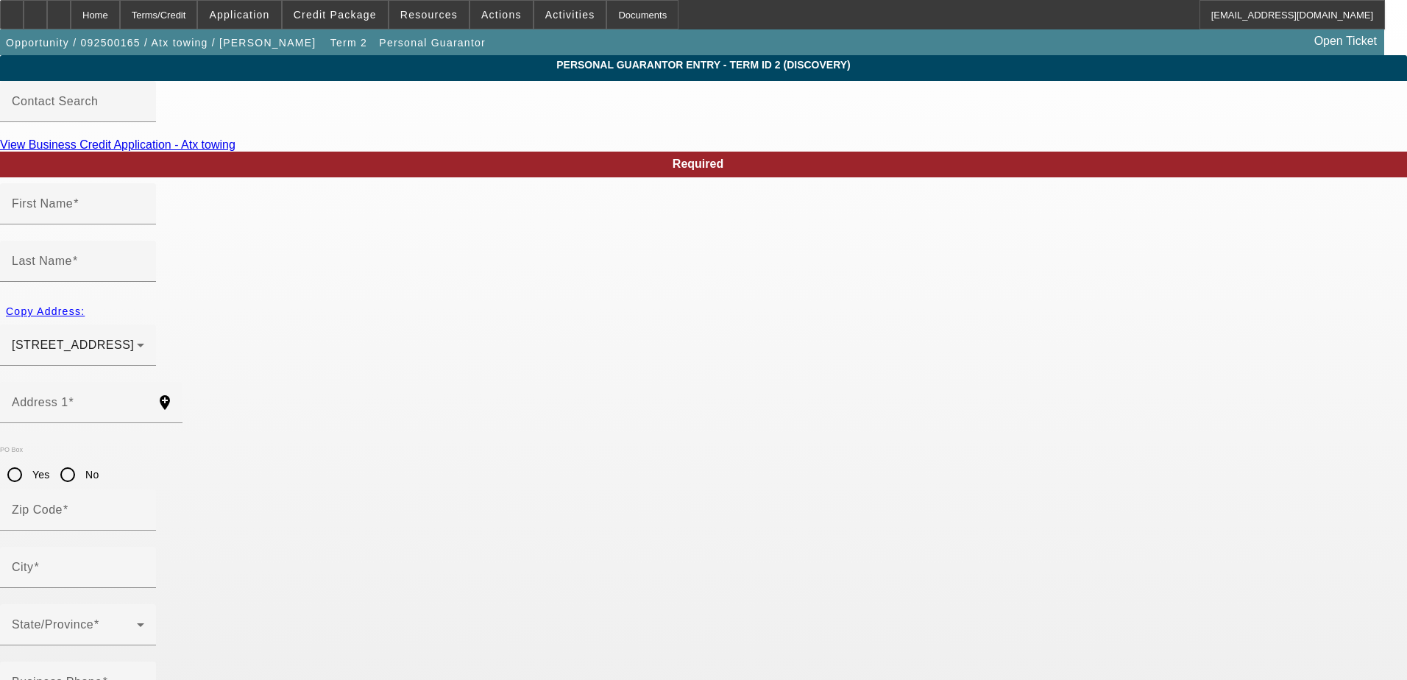
type input "[PERSON_NAME]"
type input "[STREET_ADDRESS]"
radio input "true"
type input "78240"
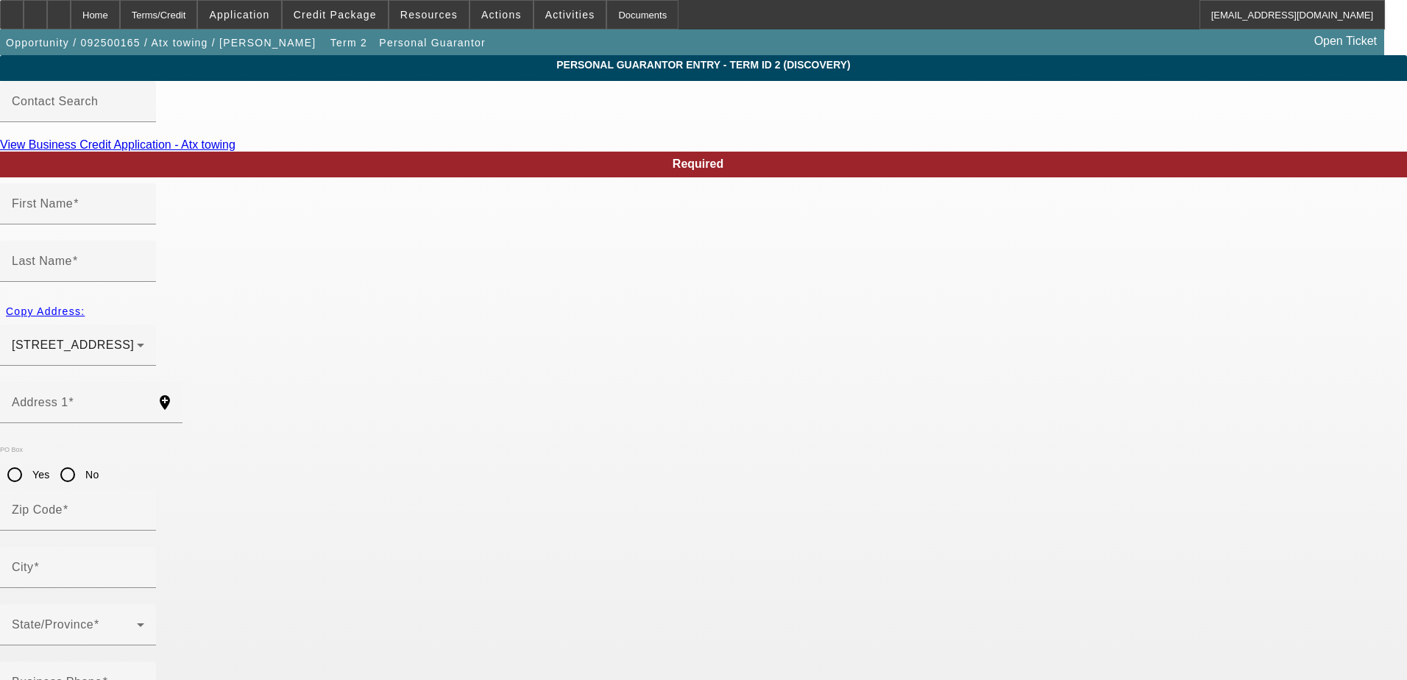
type input "San Antonio"
type input "[PHONE_NUMBER]"
type input "0"
type input "652-09-6724"
type input "[EMAIL_ADDRESS][DOMAIN_NAME]"
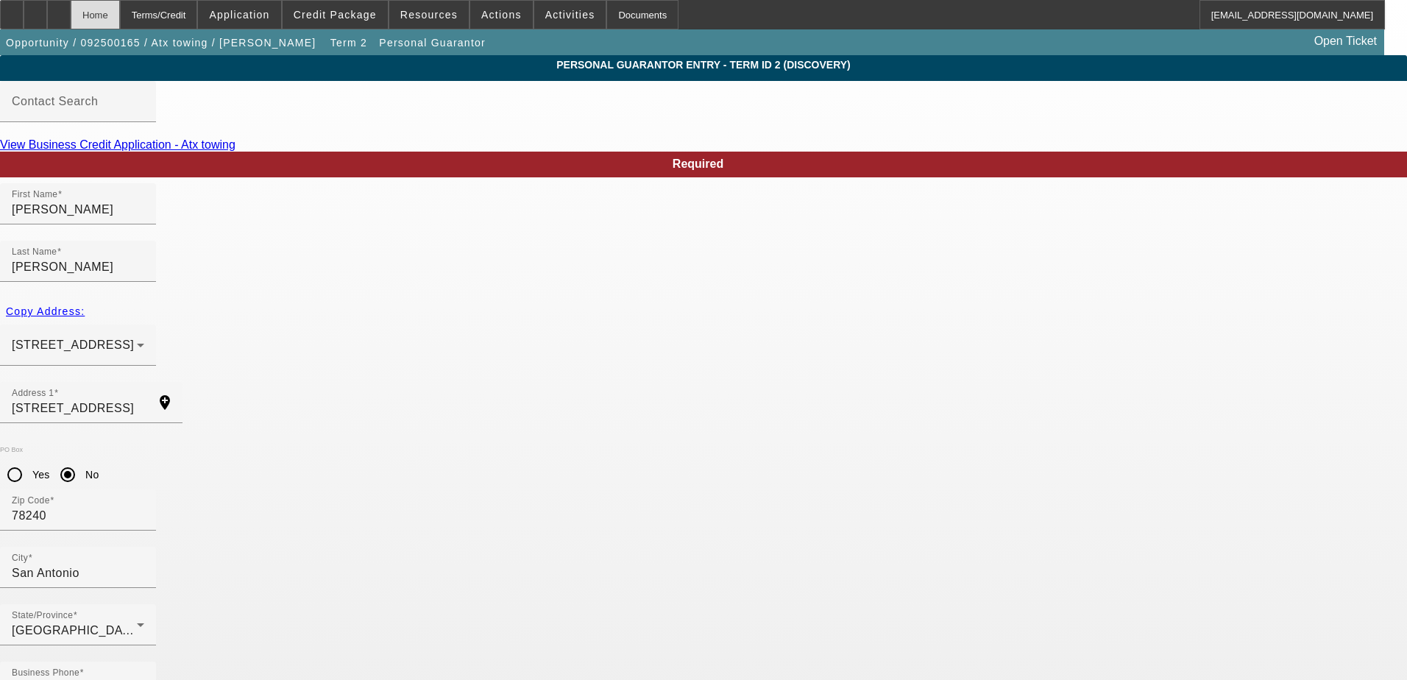
click at [120, 13] on div "Home" at bounding box center [95, 14] width 49 height 29
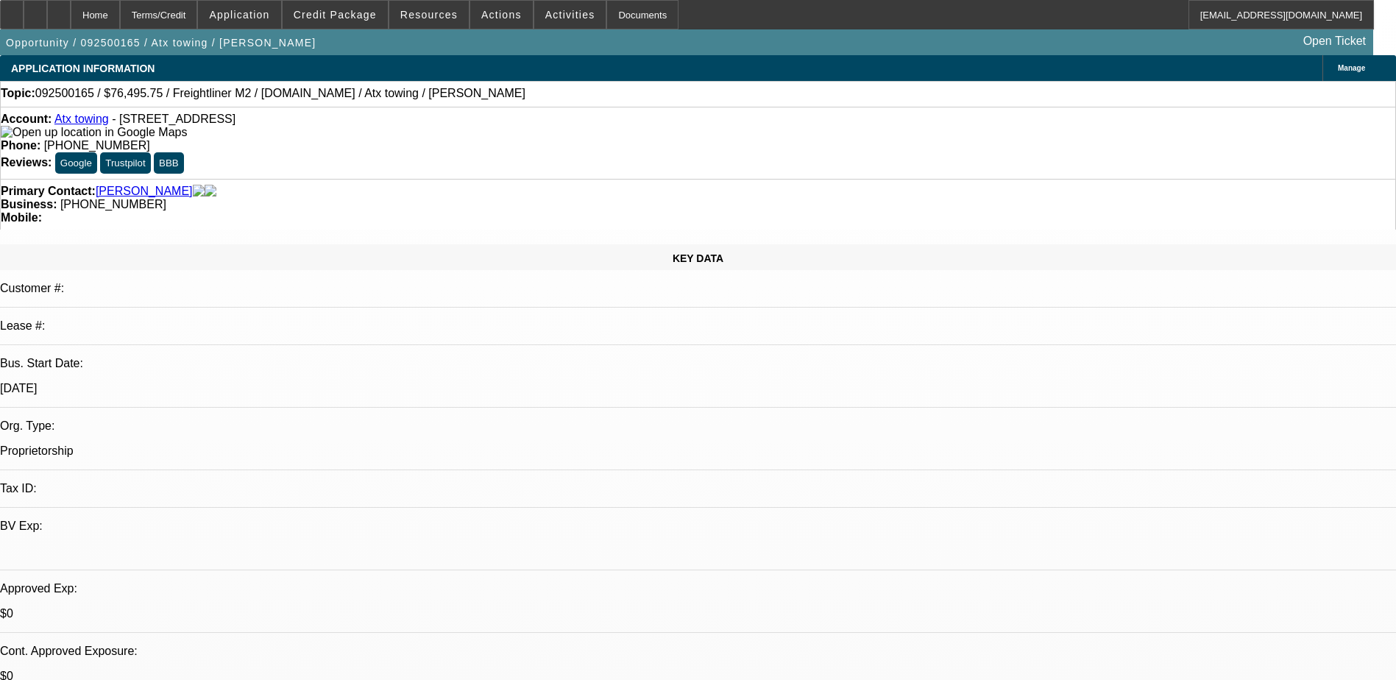
select select "0.15"
select select "2"
select select "0.2"
select select "17"
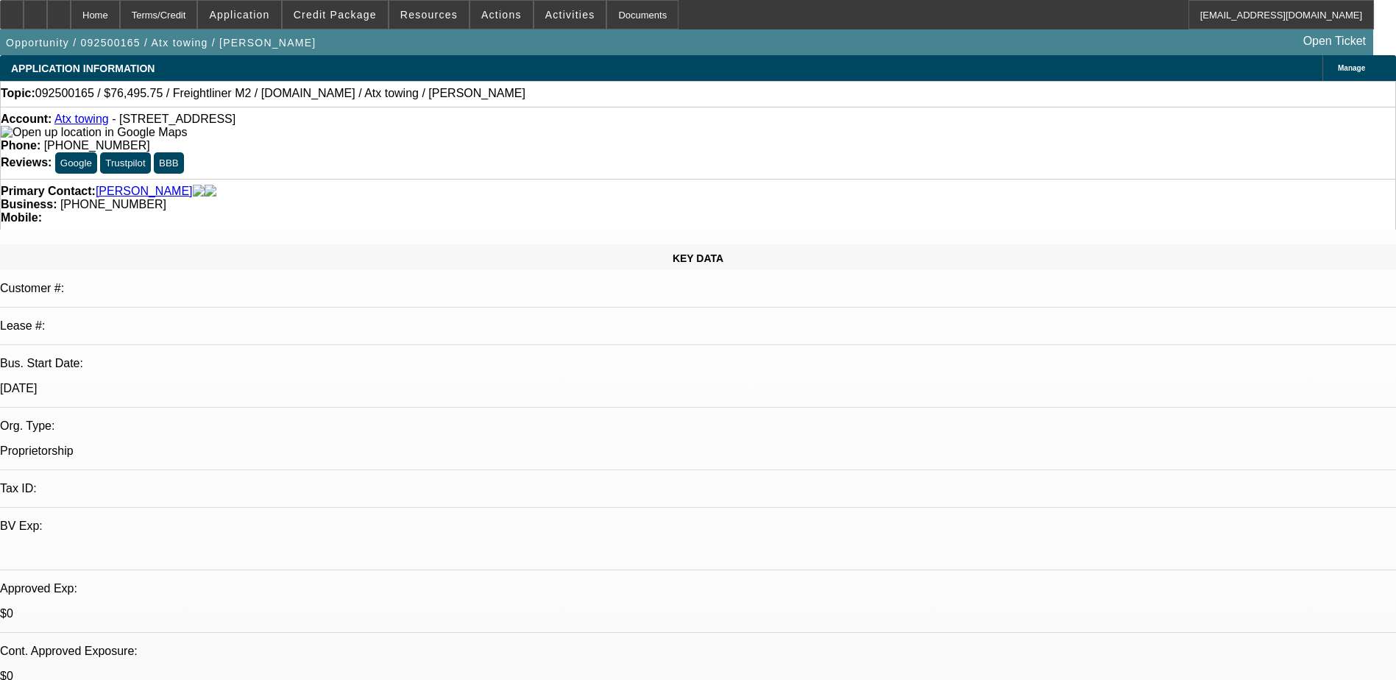
select select "0.15"
select select "2"
select select "0.2"
select select "17"
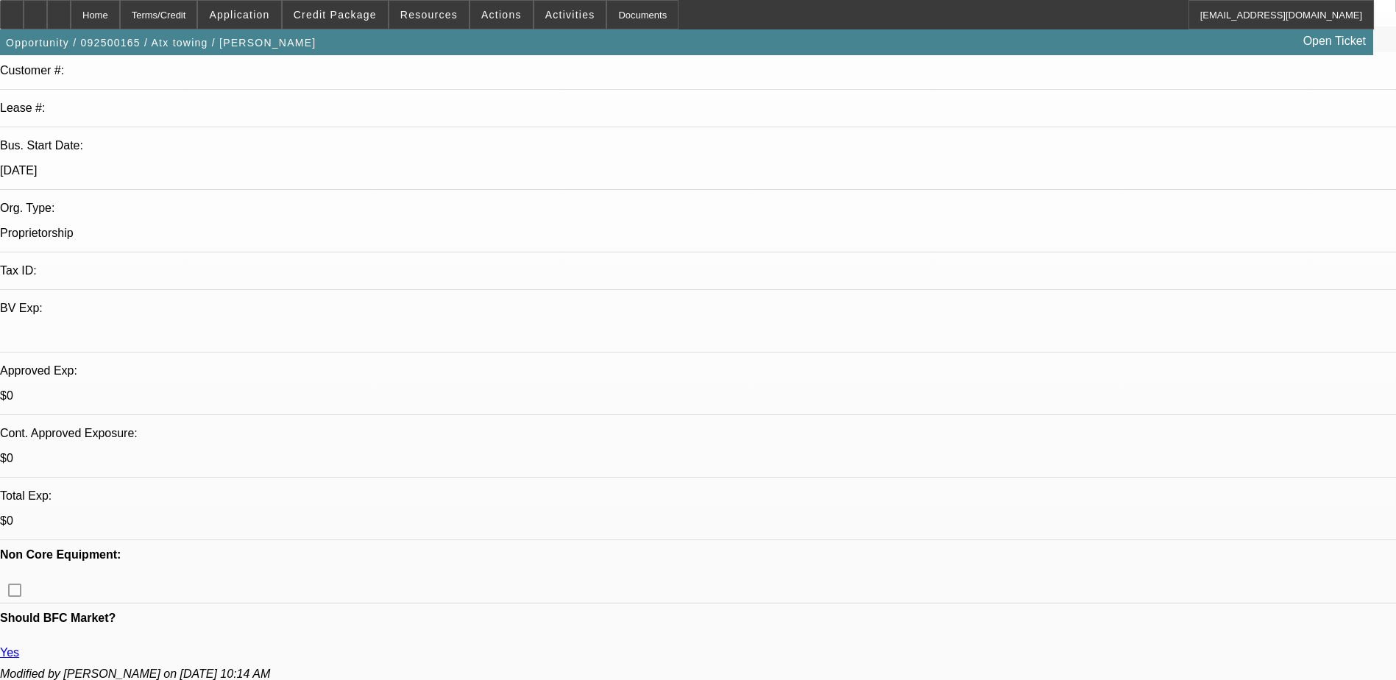
scroll to position [221, 0]
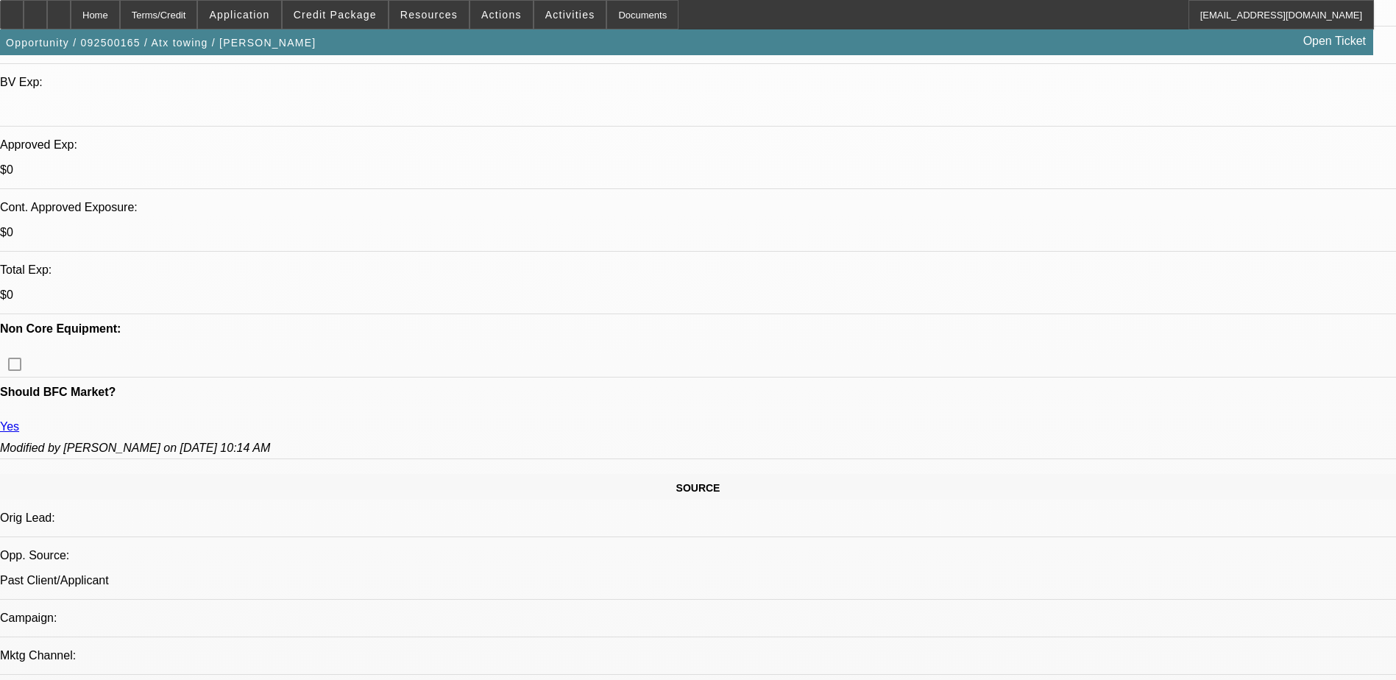
scroll to position [515, 0]
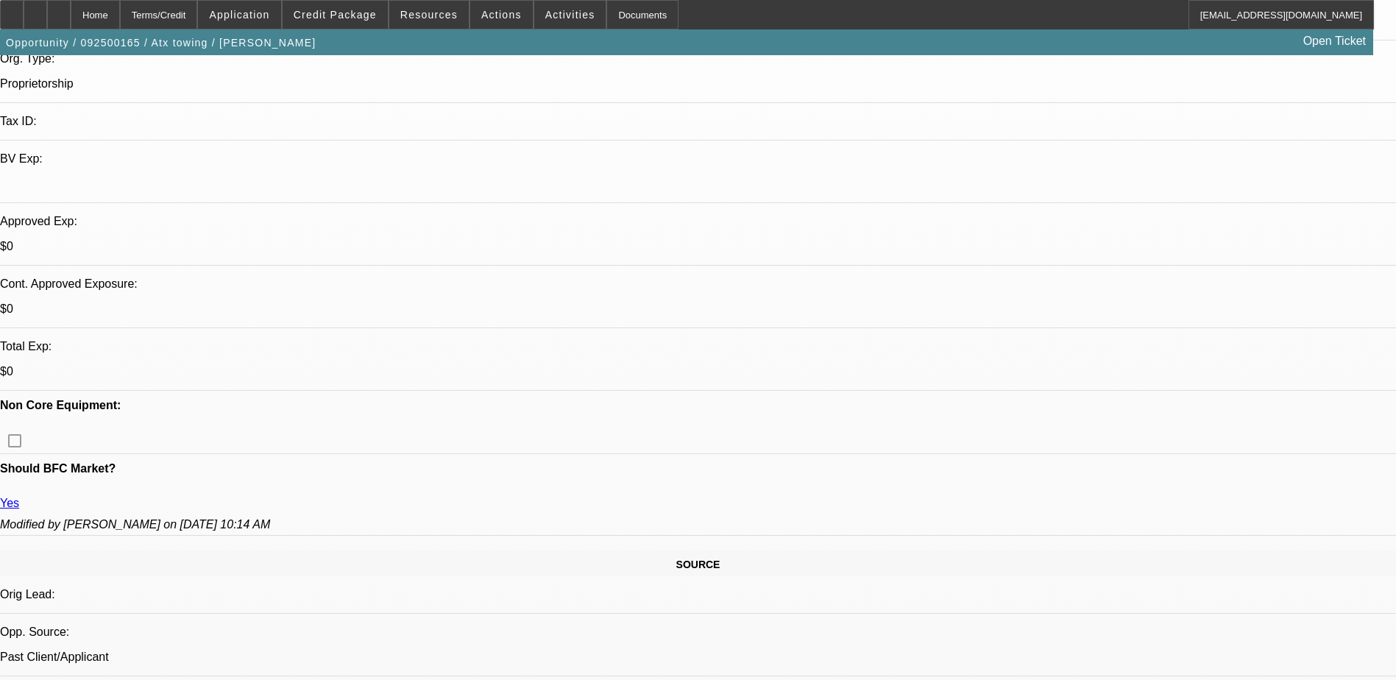
scroll to position [368, 0]
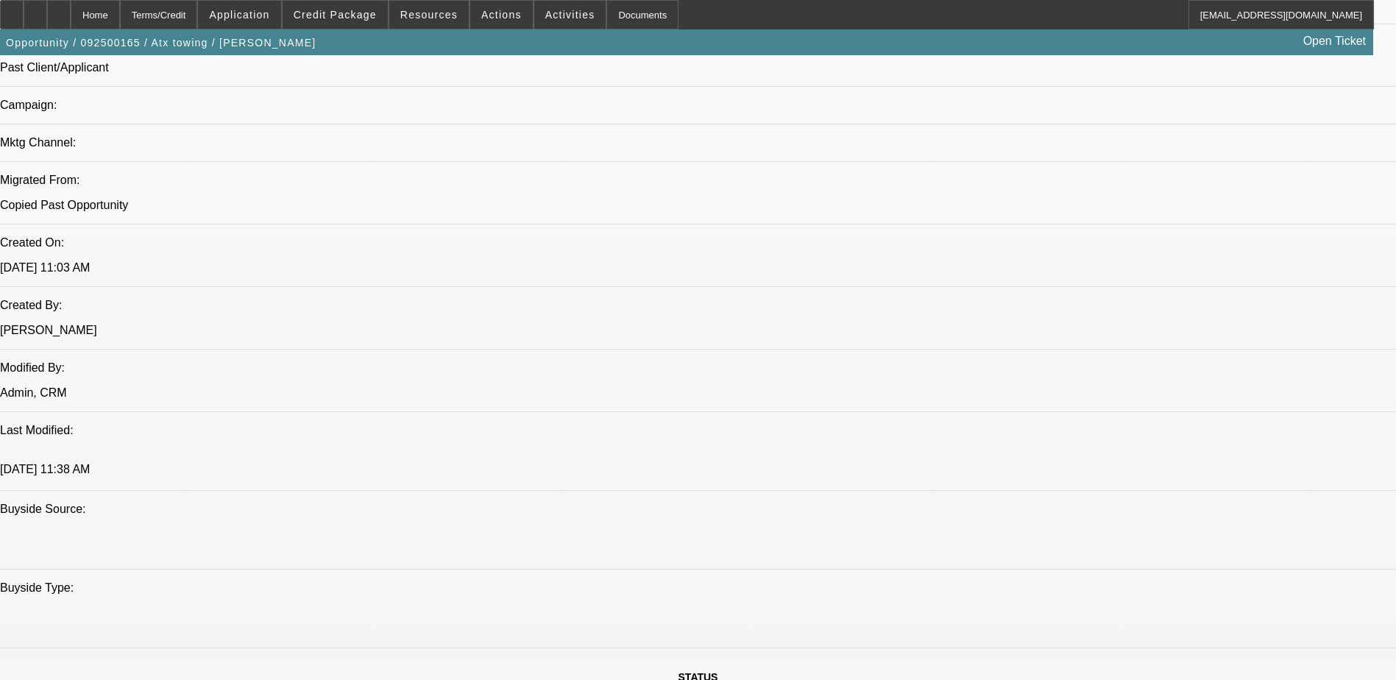
scroll to position [515, 0]
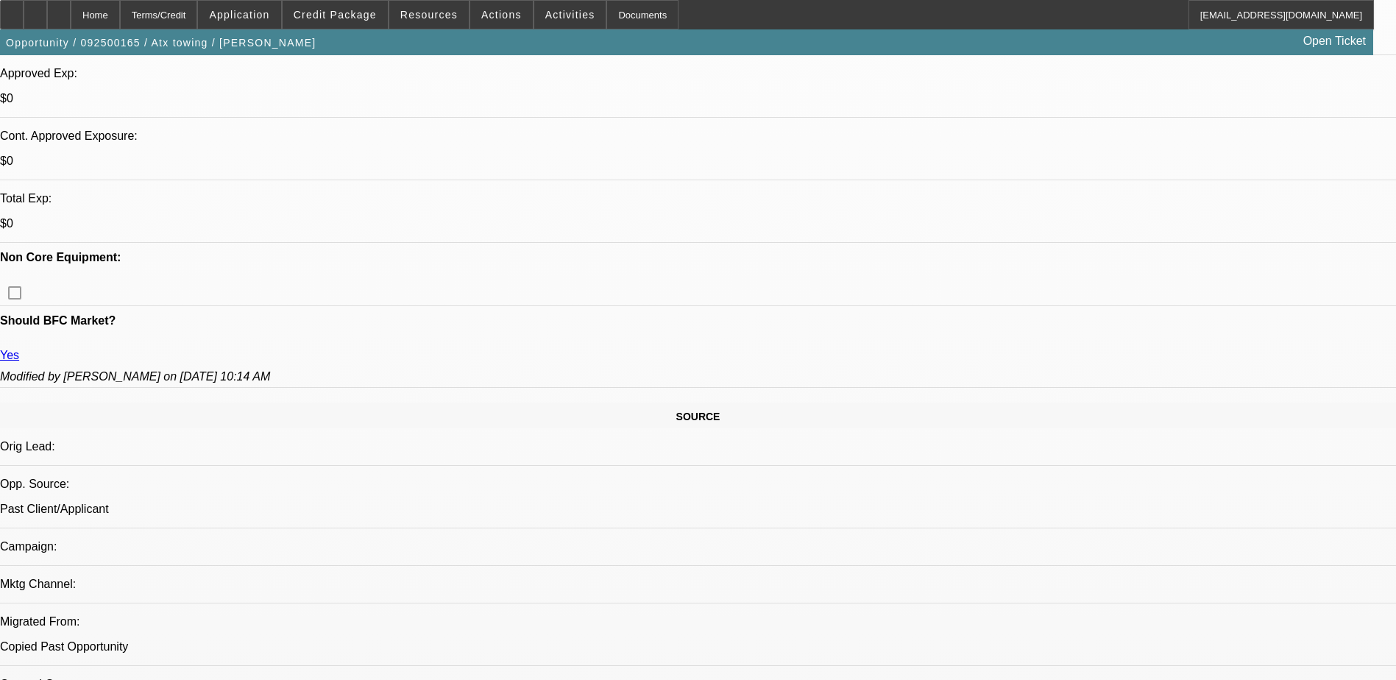
drag, startPoint x: 995, startPoint y: 169, endPoint x: 1017, endPoint y: 187, distance: 27.7
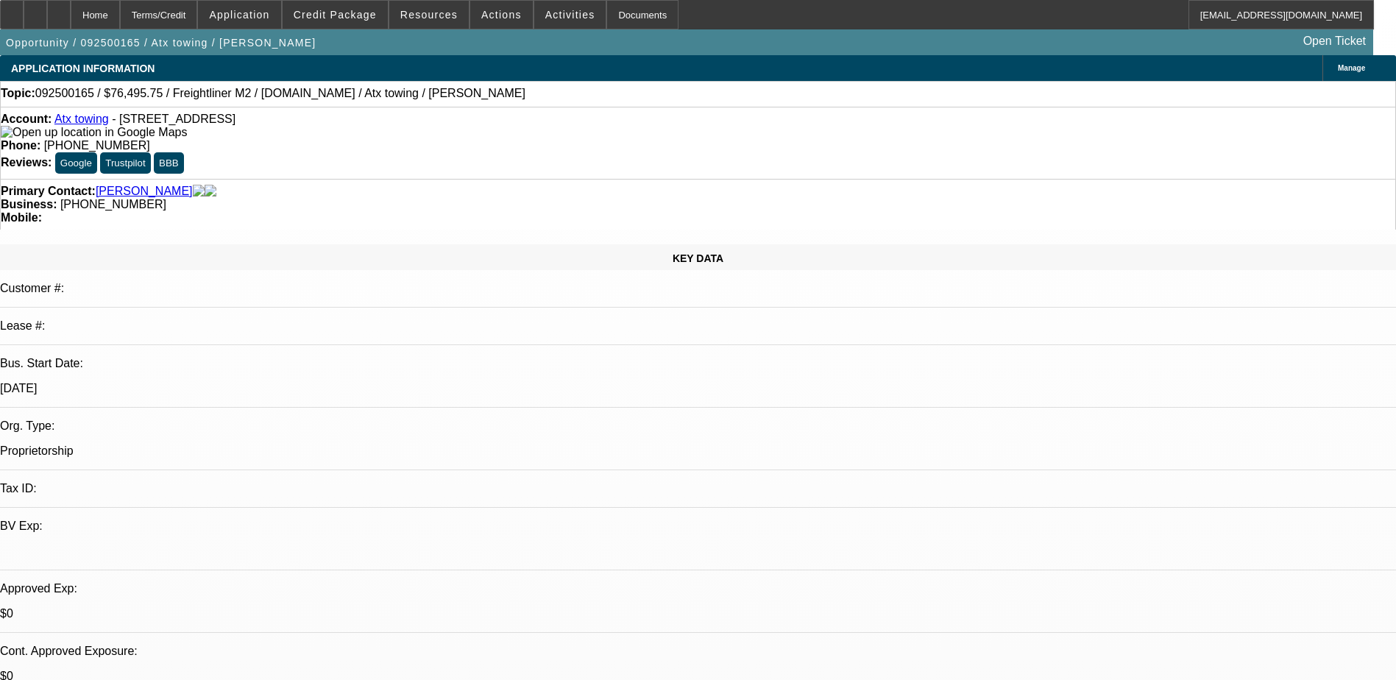
select select "0.15"
select select "2"
select select "0.2"
select select "17"
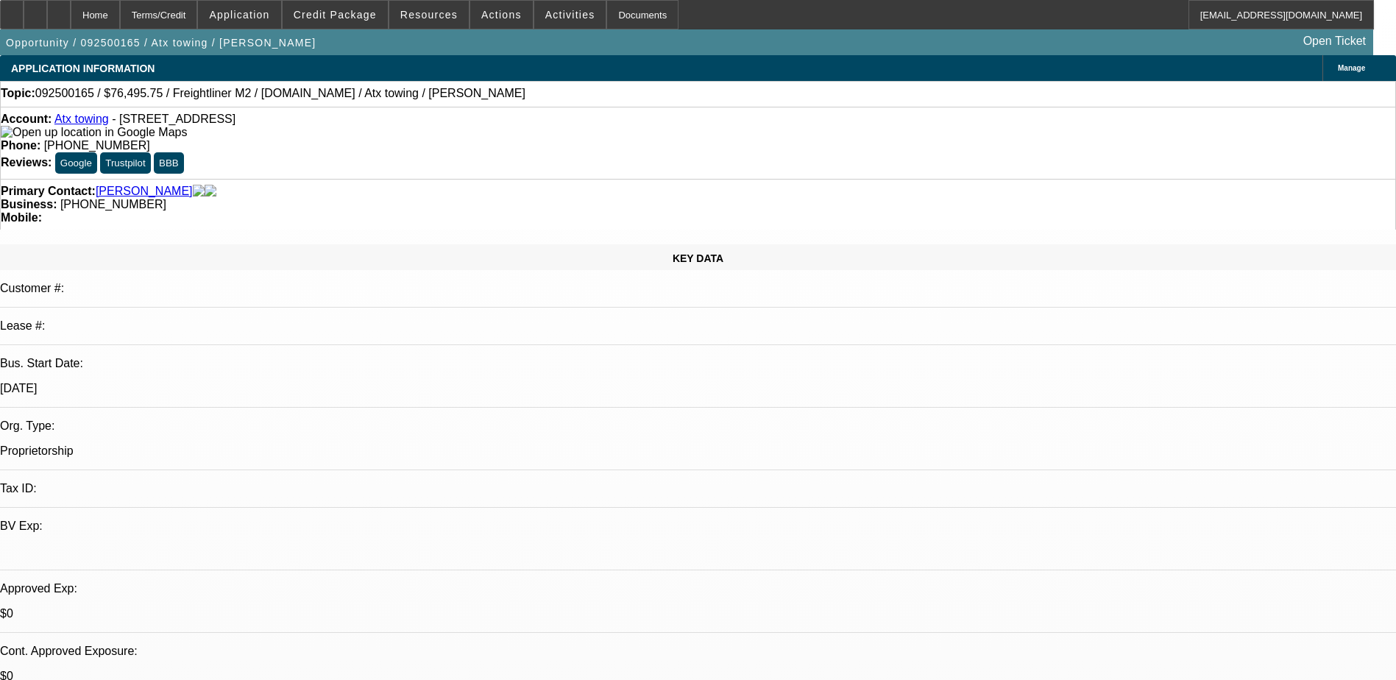
select select "0.15"
select select "2"
select select "0.2"
select select "17"
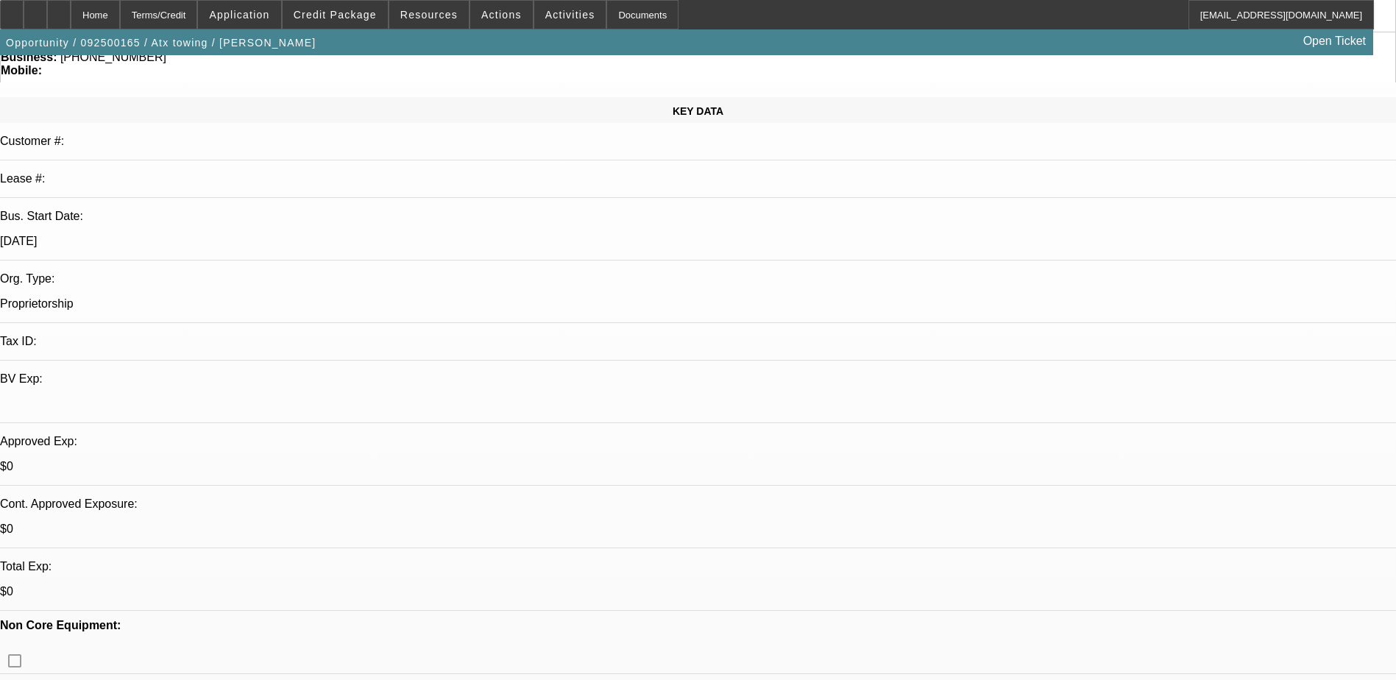
scroll to position [111, 0]
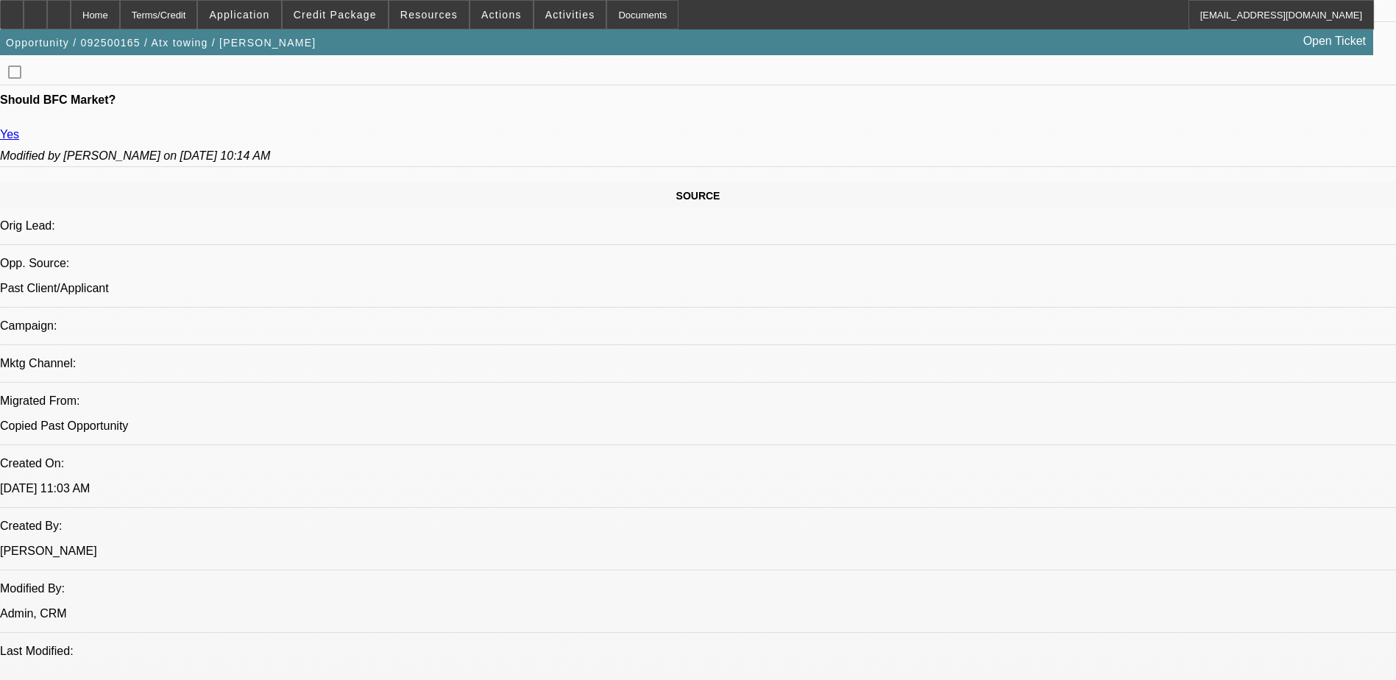
scroll to position [515, 0]
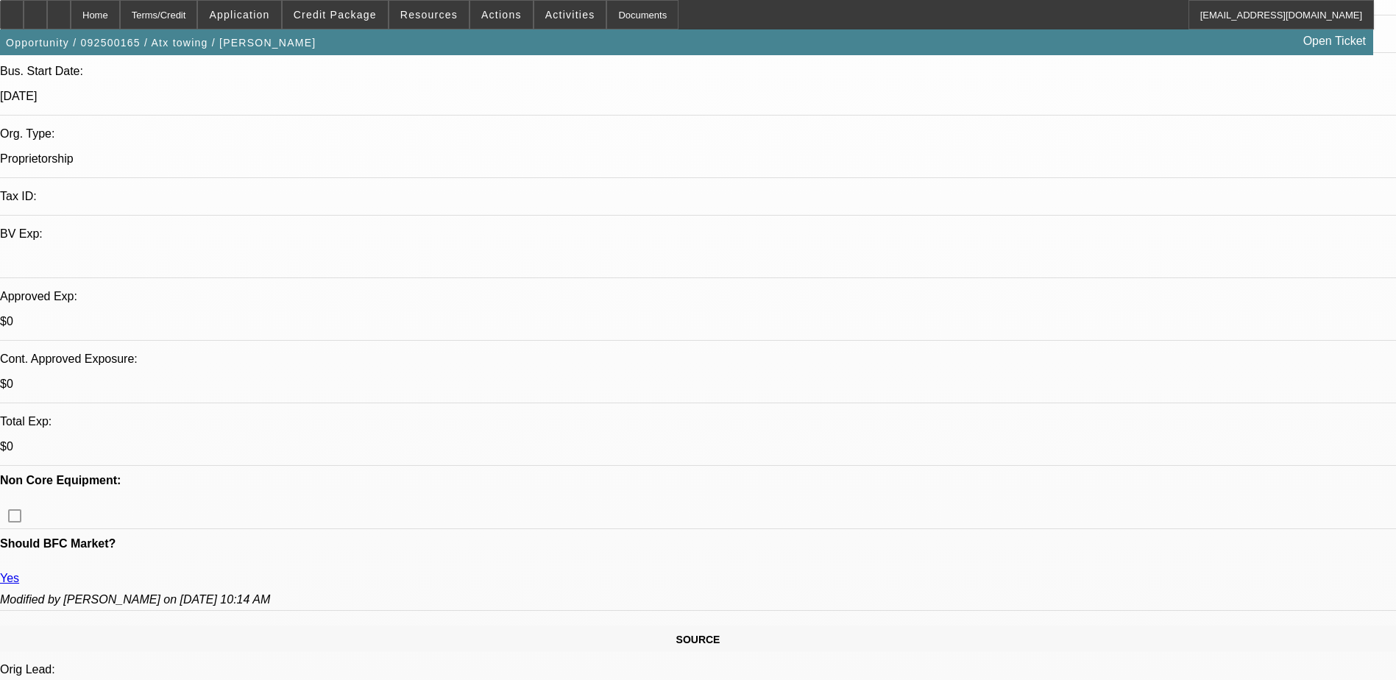
scroll to position [294, 0]
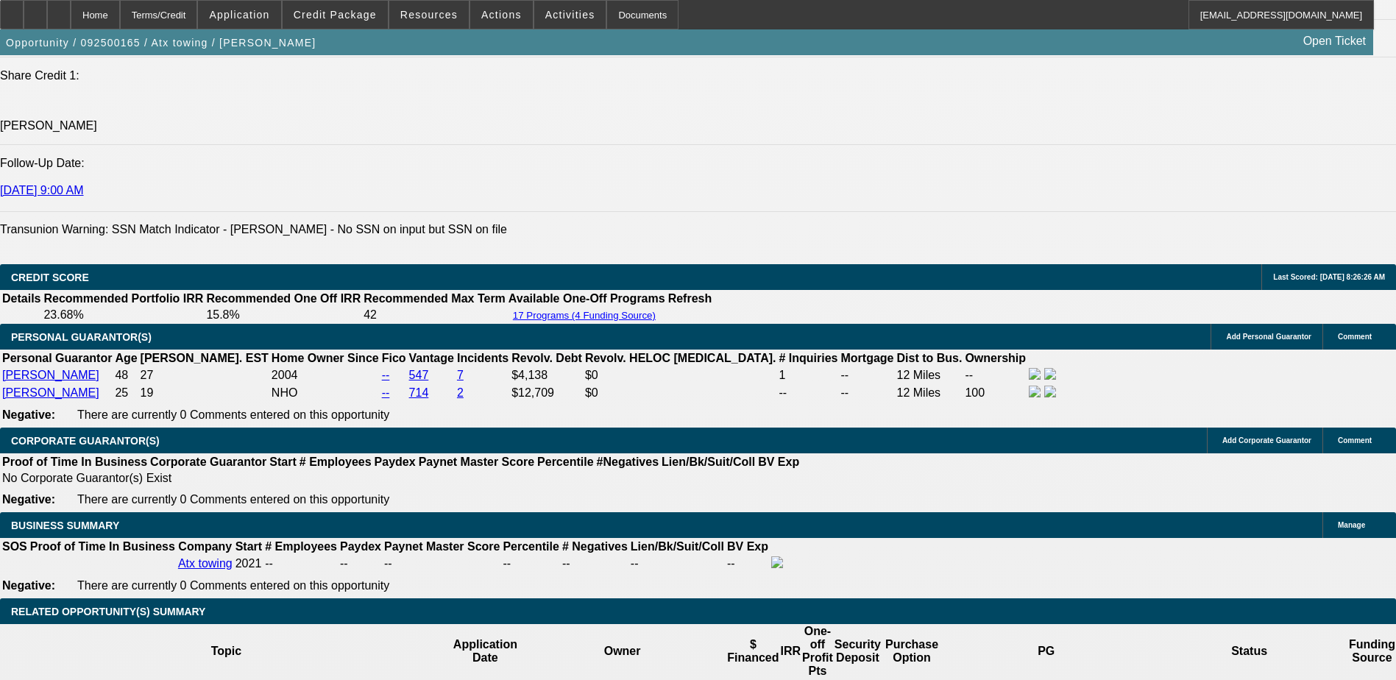
scroll to position [2281, 0]
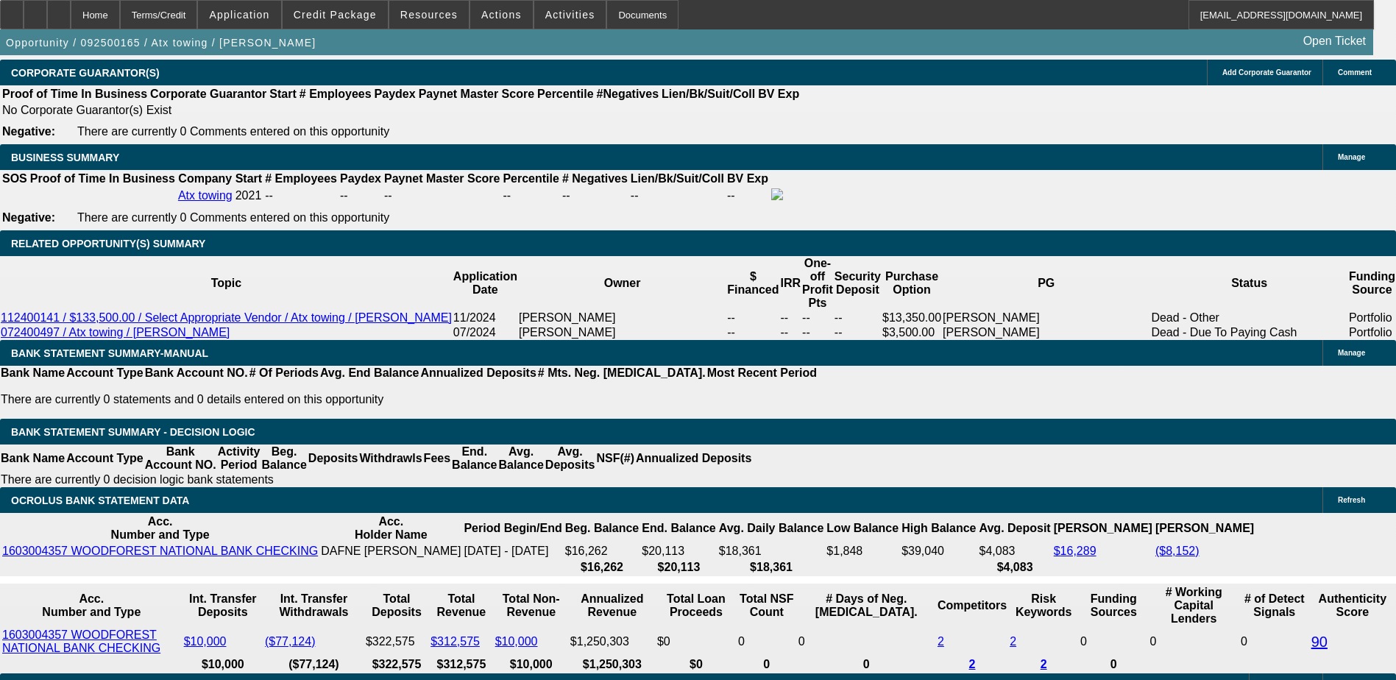
select select "0.2"
type input "$17,999.00"
type input "UNKNOWN"
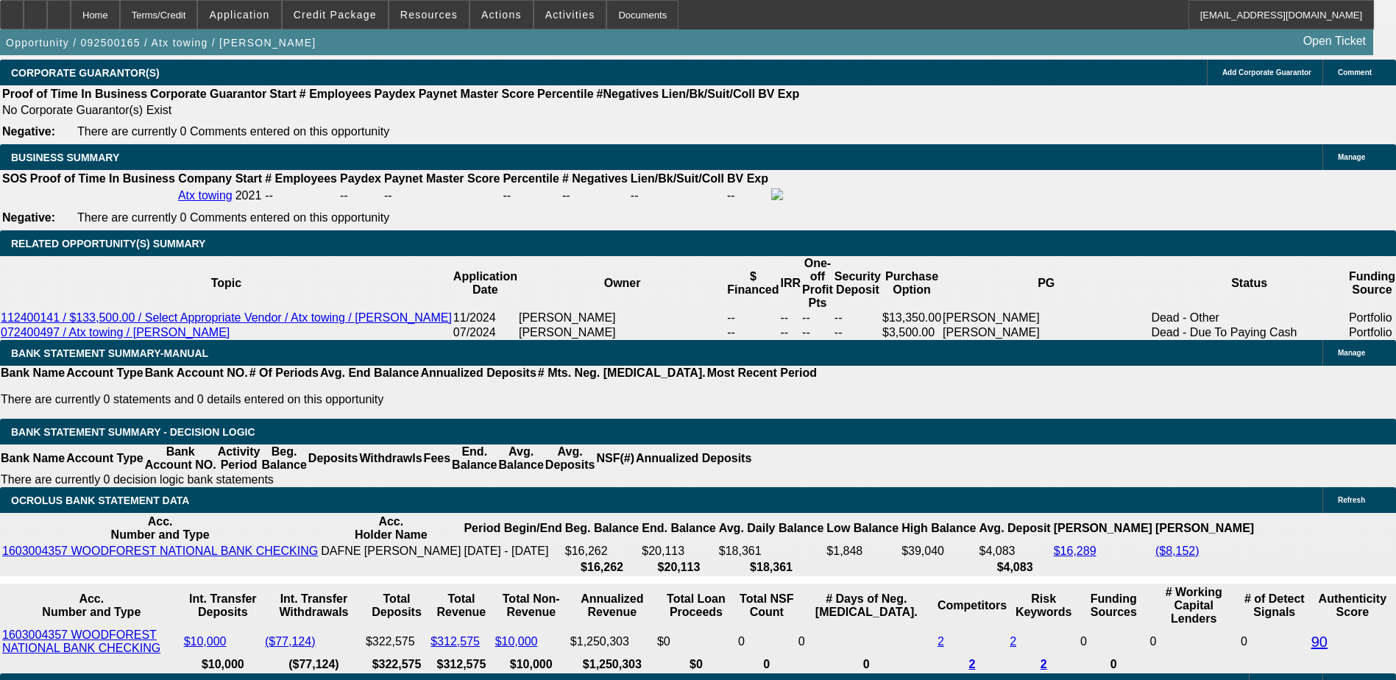
type input "$2,340.87"
type input "$4,681.74"
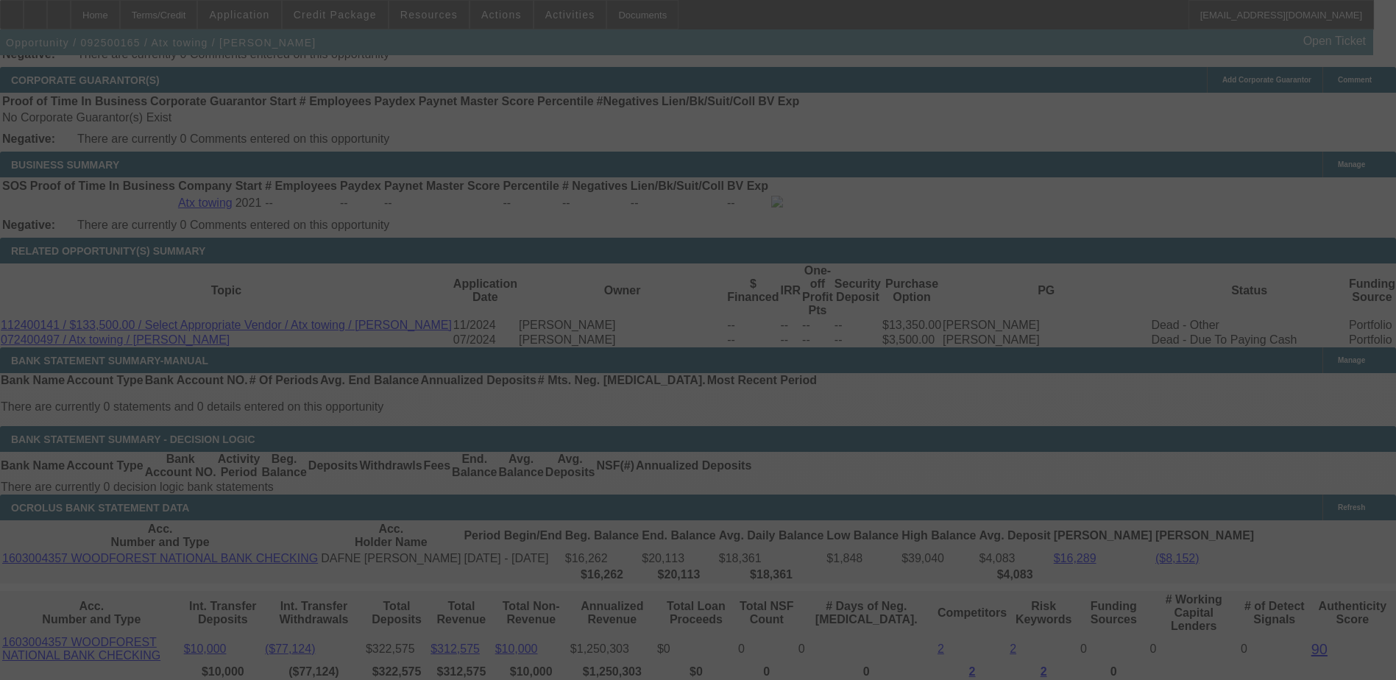
scroll to position [2354, 0]
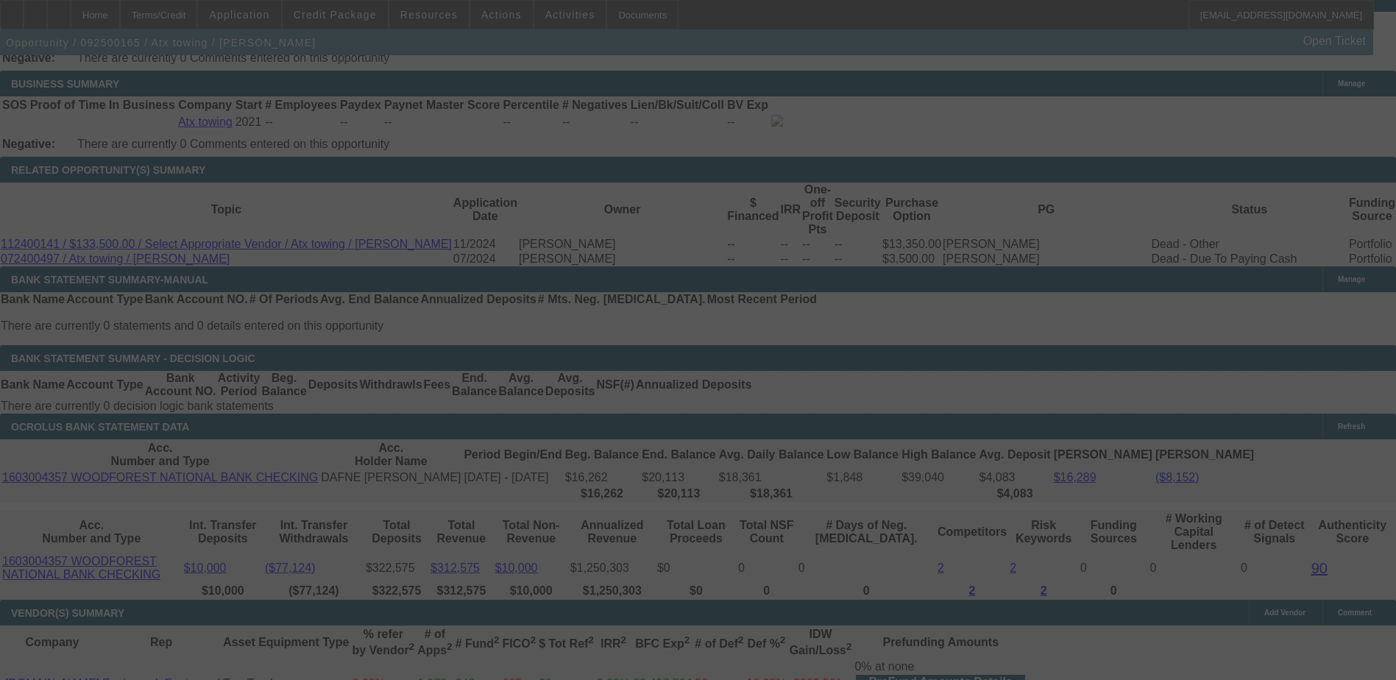
select select "0.2"
select select "2"
select select "0.2"
select select "17"
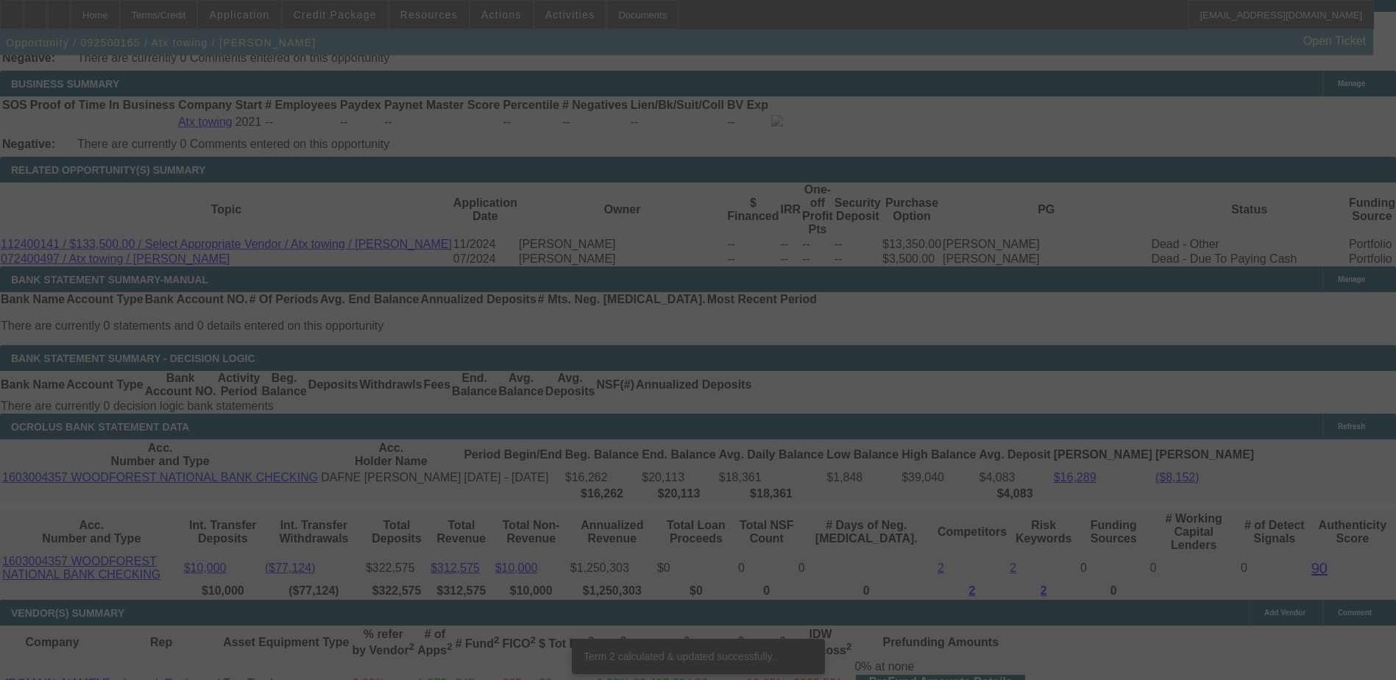
scroll to position [2337, 0]
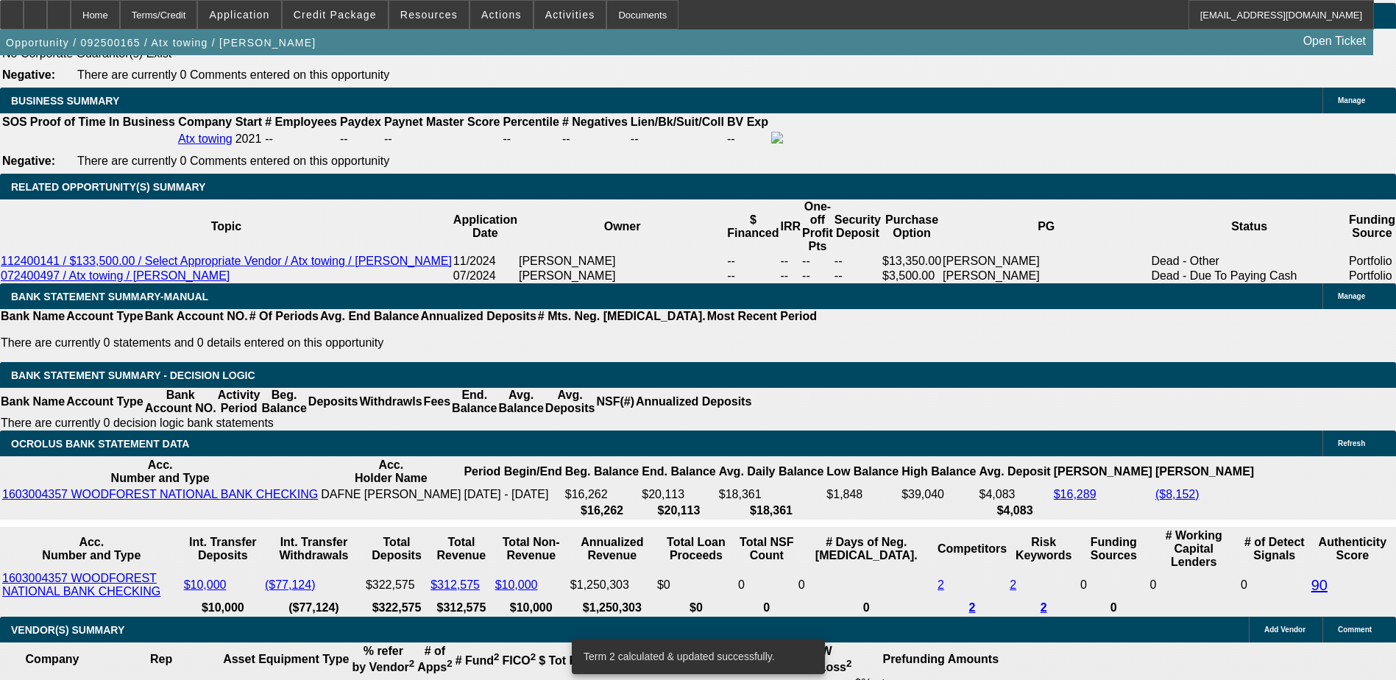
drag, startPoint x: 333, startPoint y: 412, endPoint x: 314, endPoint y: 412, distance: 19.1
type input "UNKNOWN"
type input "25"
type input "$3,396.74"
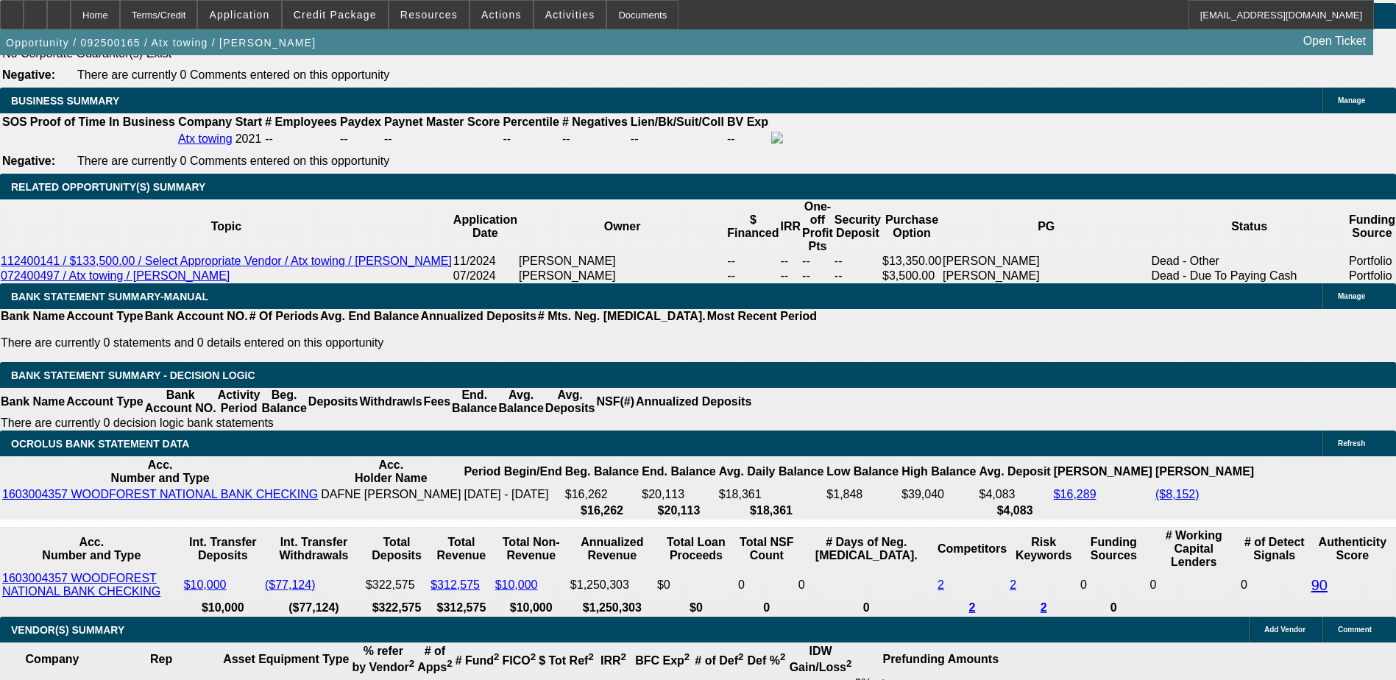
type input "$1,698.37"
type input "$5,030.18"
type input "$2,515.09"
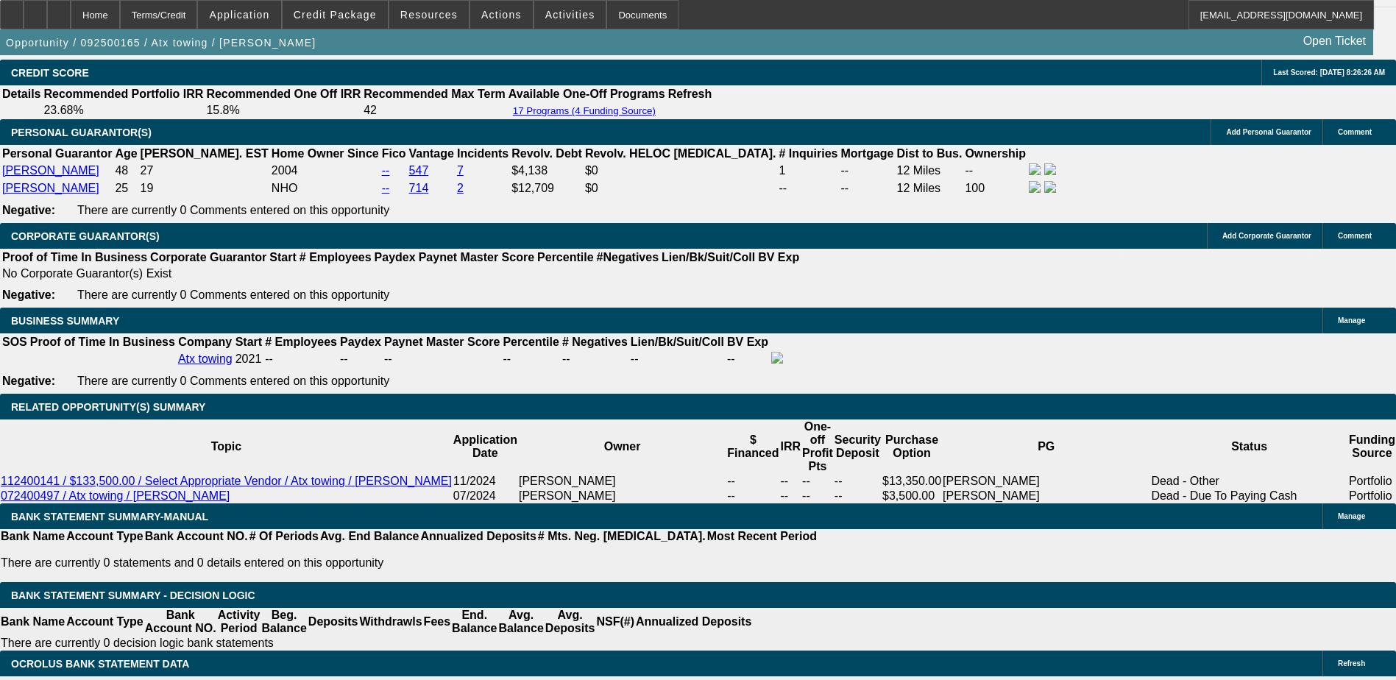
scroll to position [2117, 0]
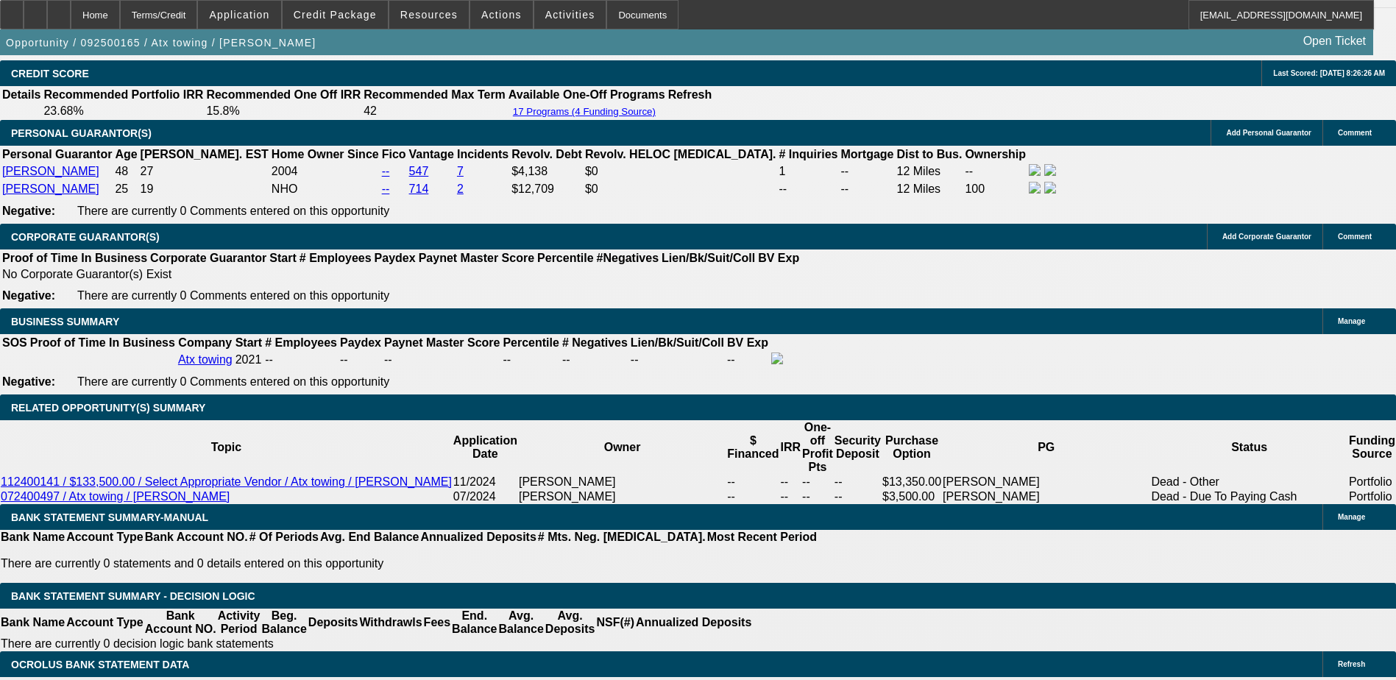
type input "25"
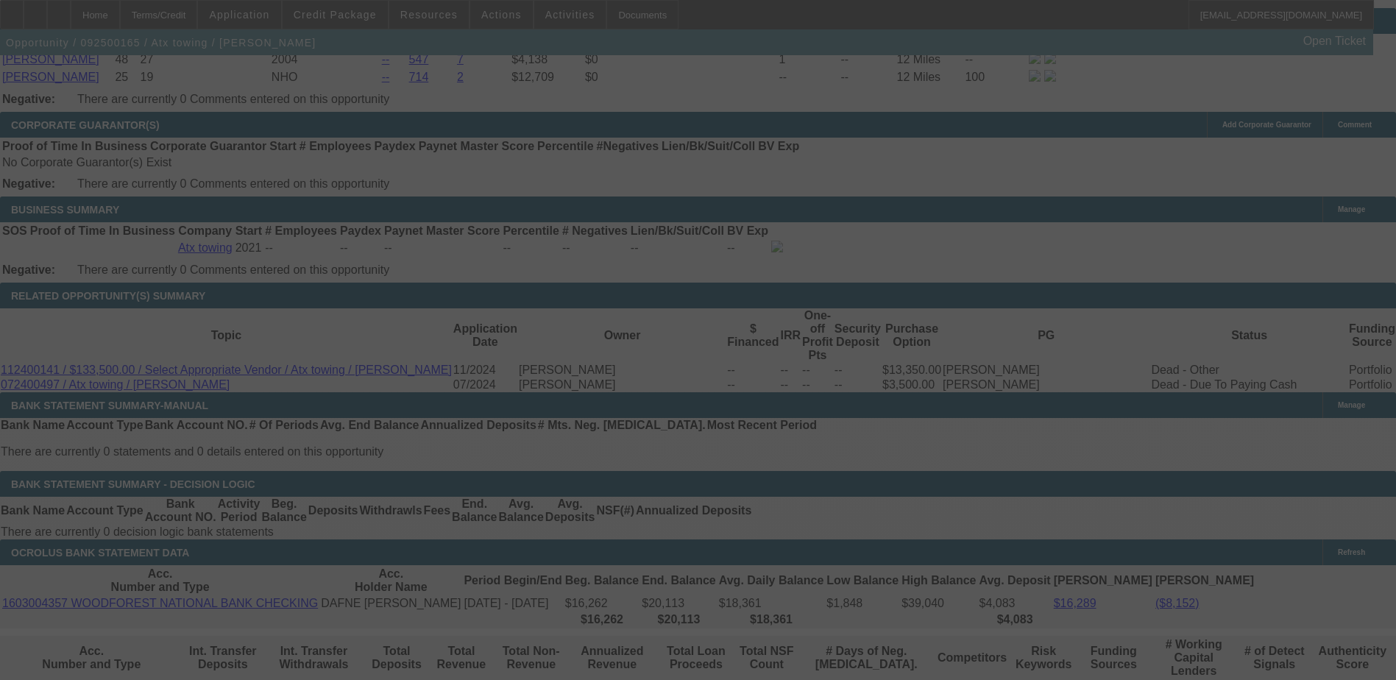
scroll to position [2264, 0]
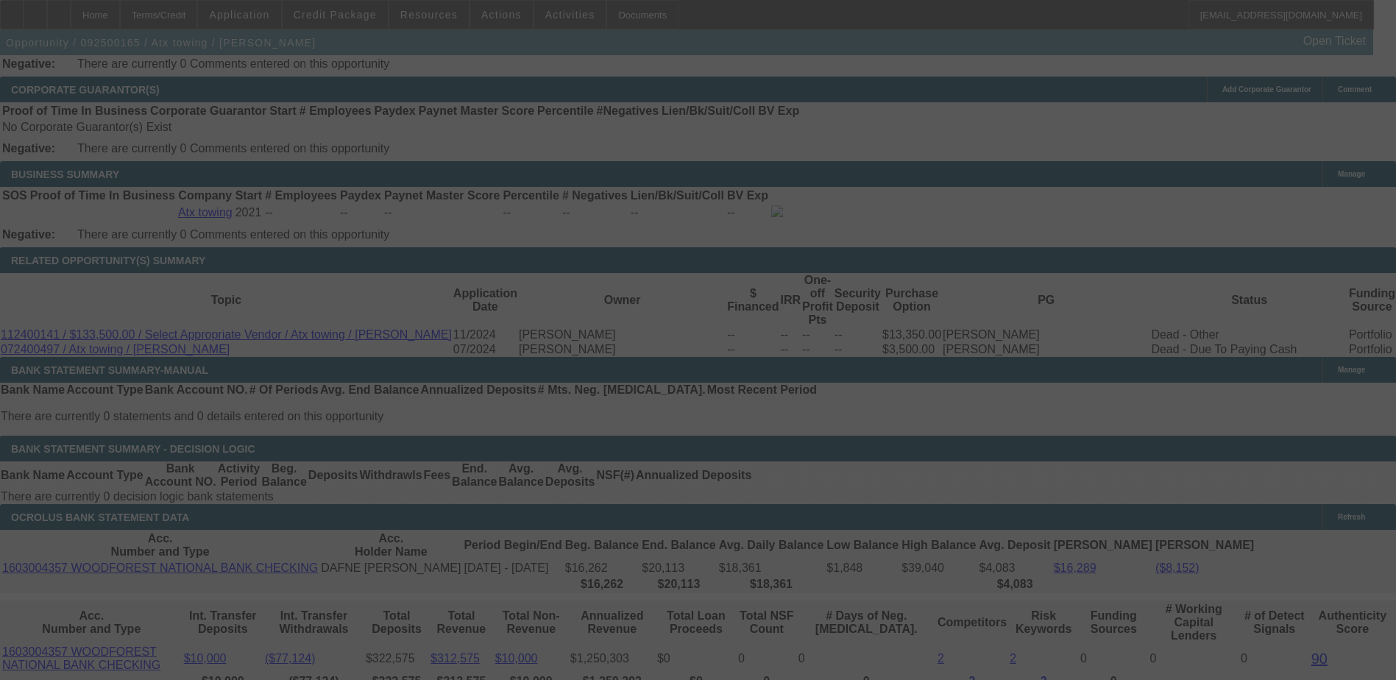
select select "0.2"
select select "2"
select select "0.2"
select select "17"
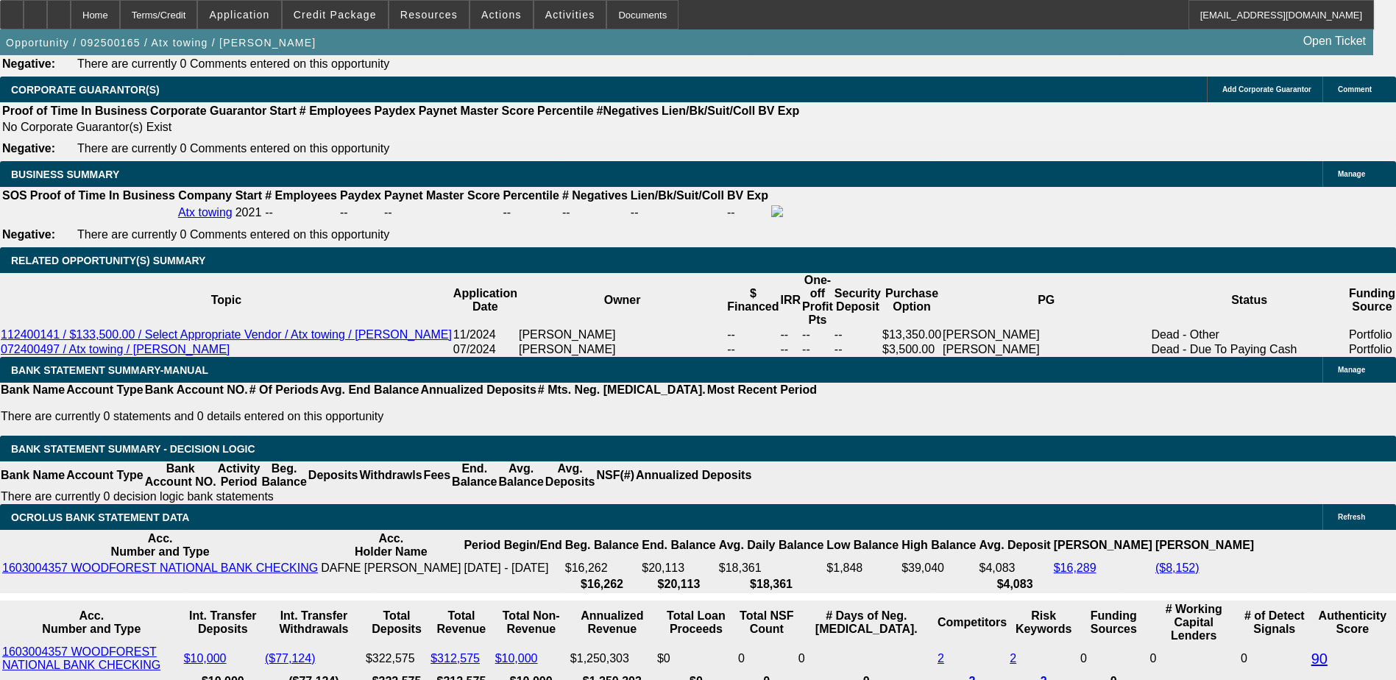
type input "UNKNOWN"
type input "258"
type input "$30,964.16"
type input "$15,482.08"
type input "28"
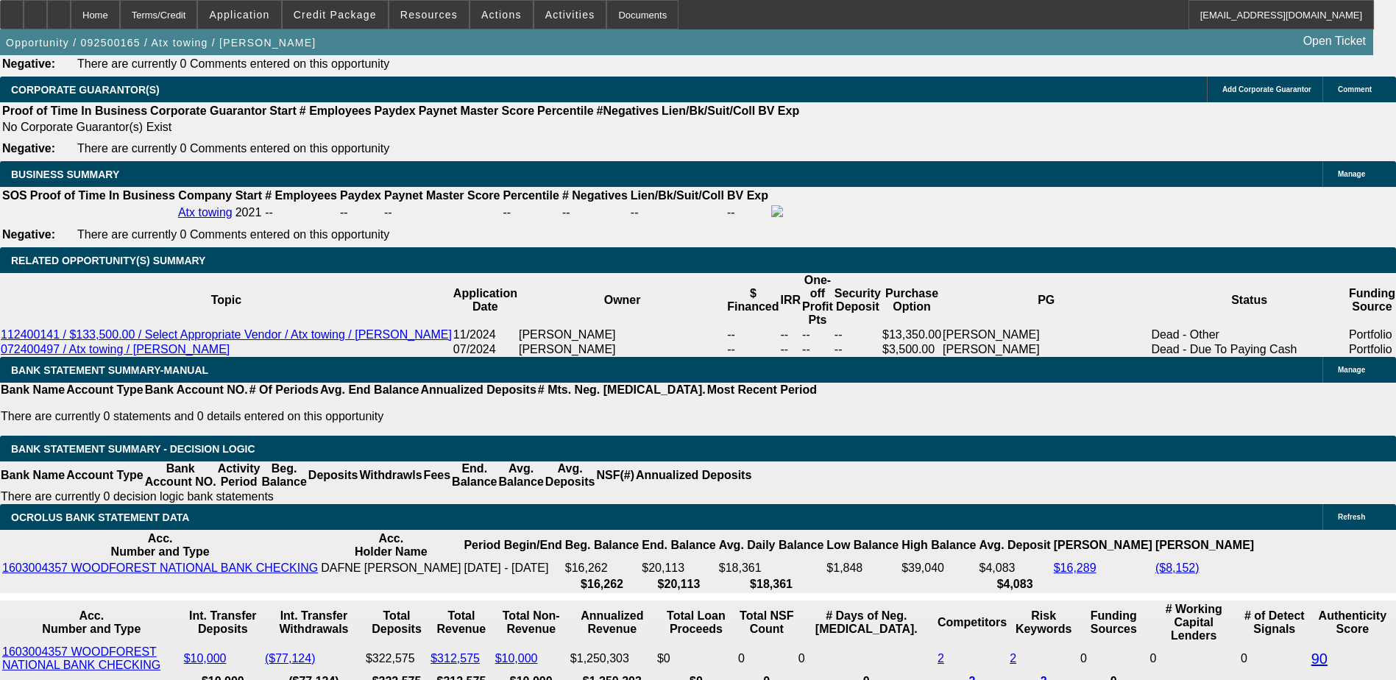
type input "$5,269.88"
type input "$2,634.94"
type input "28"
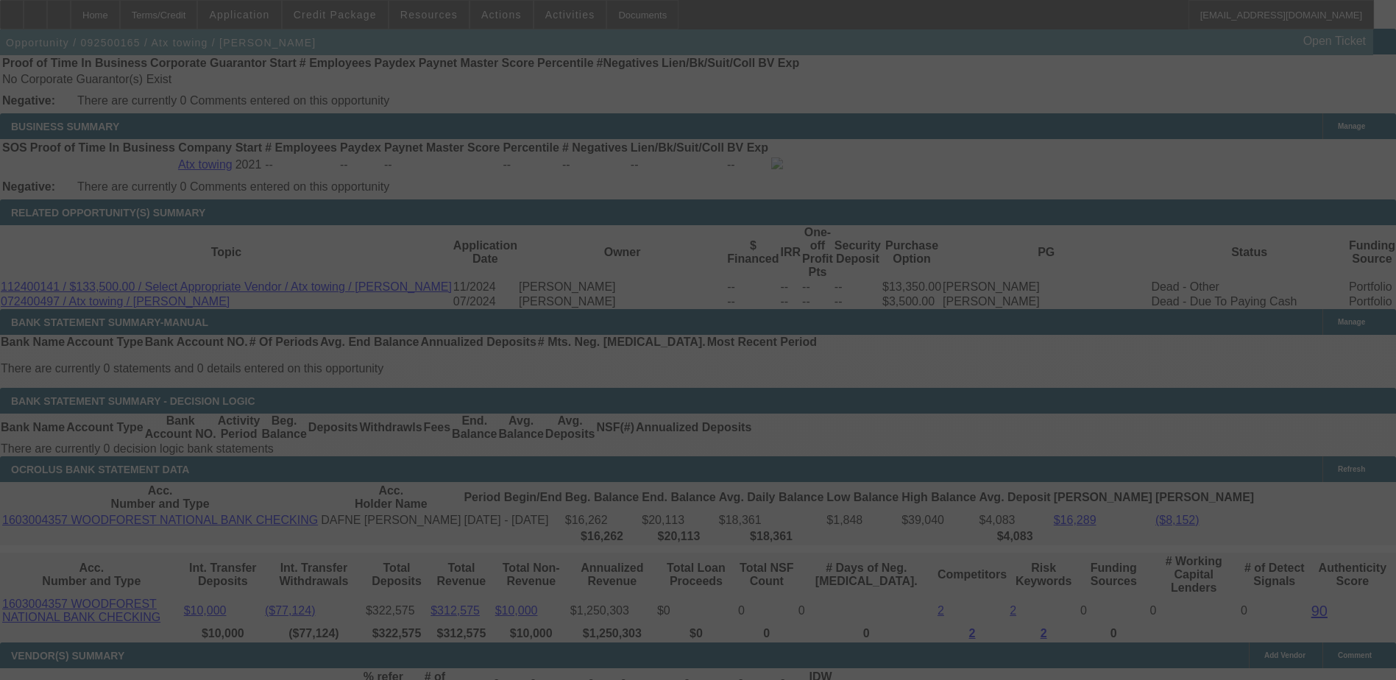
scroll to position [2411, 0]
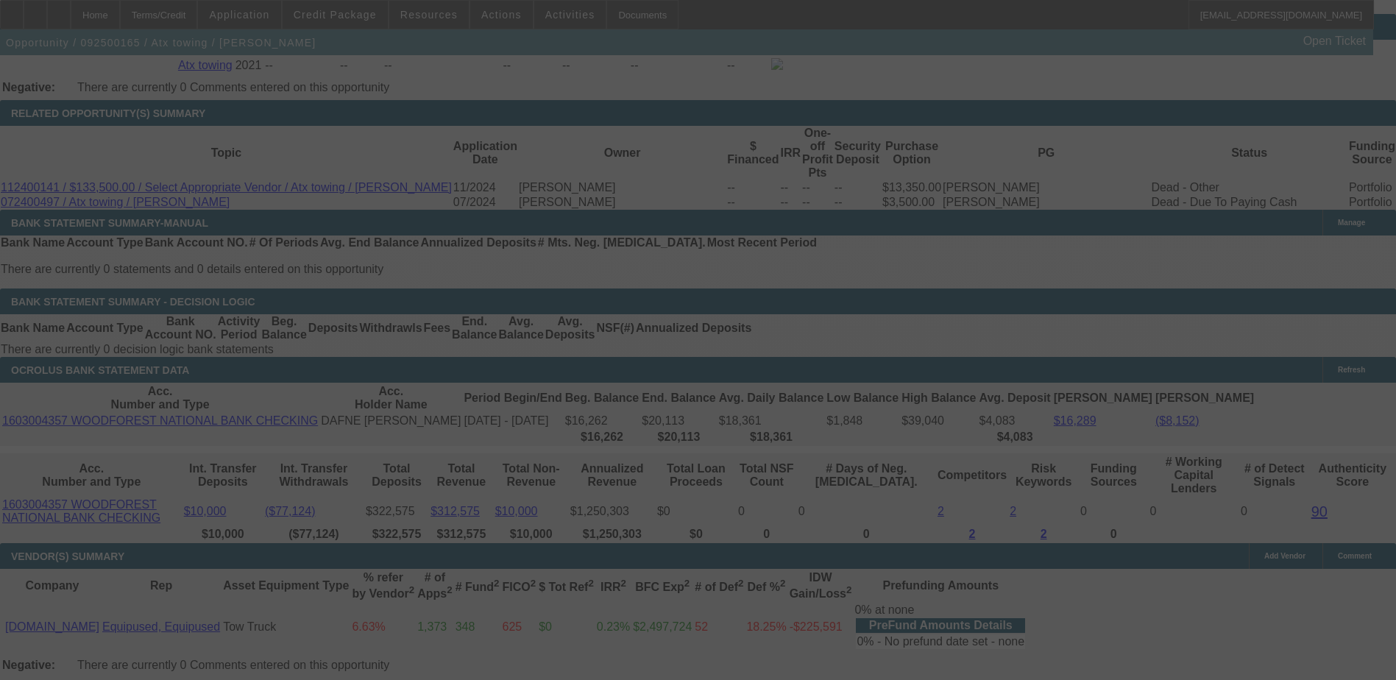
select select "0.2"
select select "2"
select select "0.2"
select select "17"
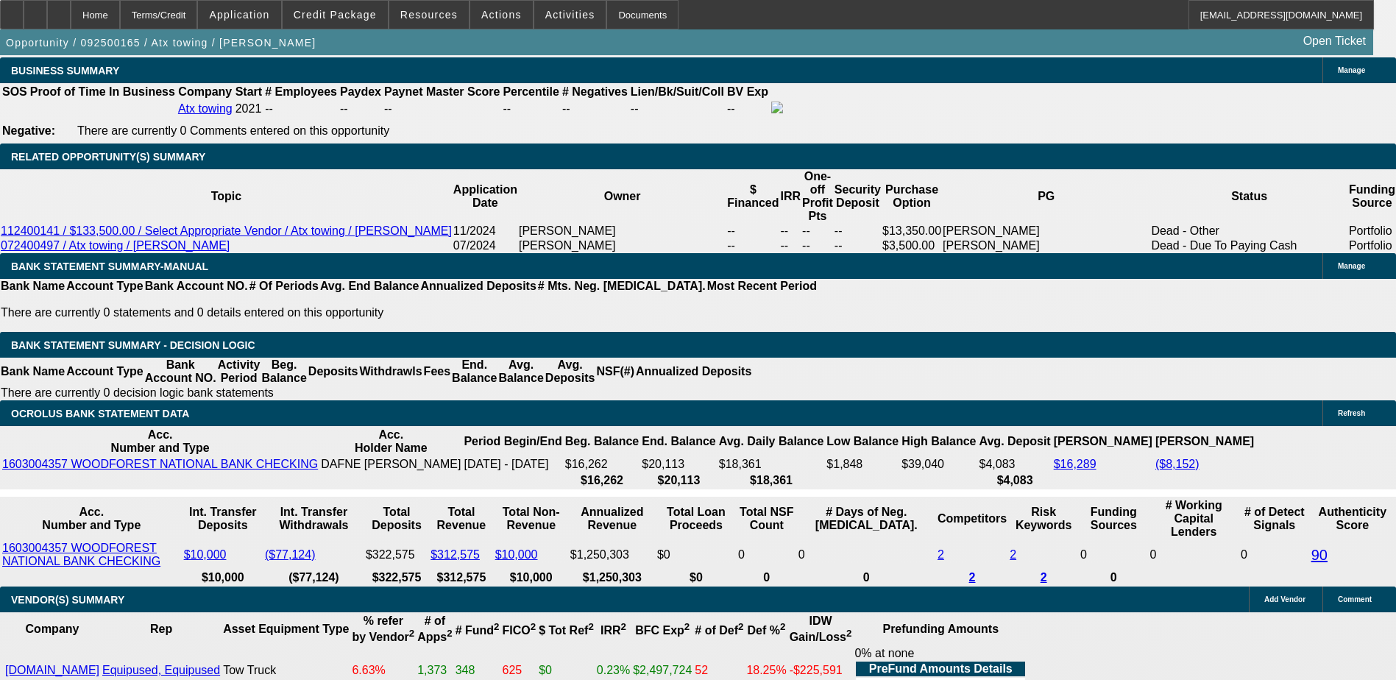
scroll to position [2337, 0]
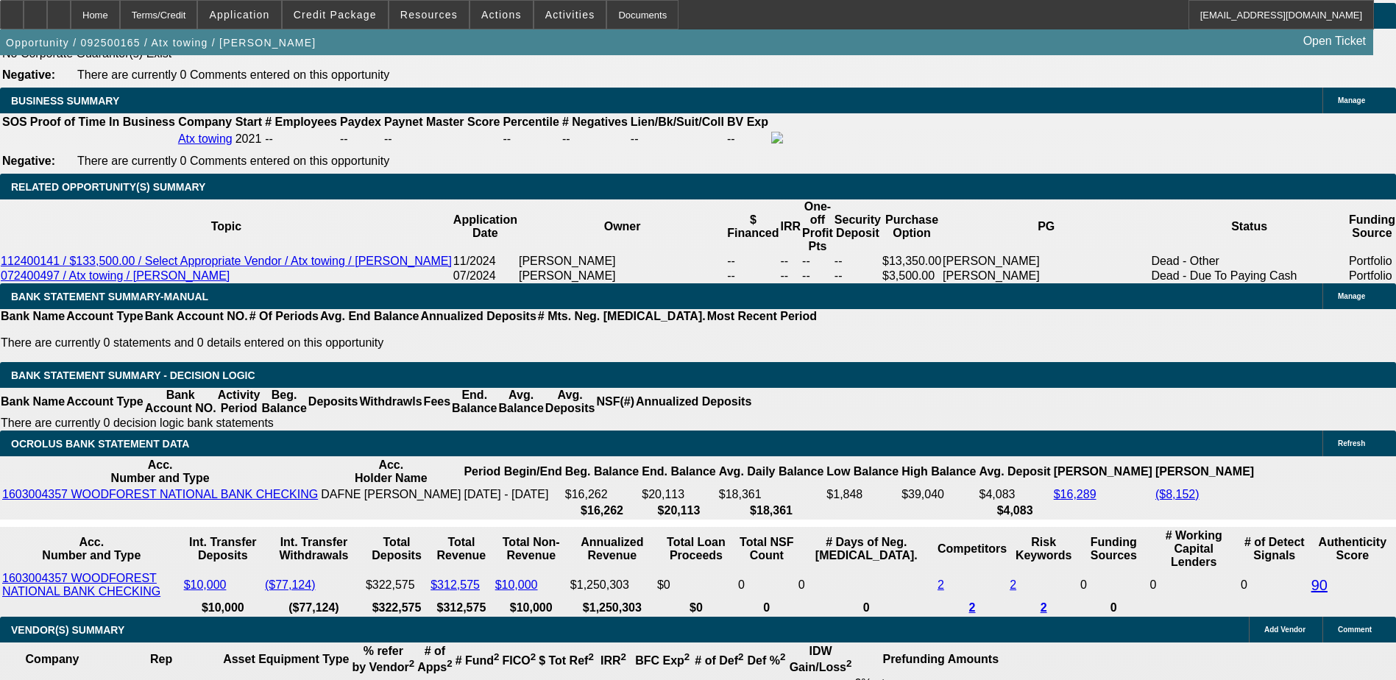
drag, startPoint x: 631, startPoint y: 286, endPoint x: 591, endPoint y: 302, distance: 42.9
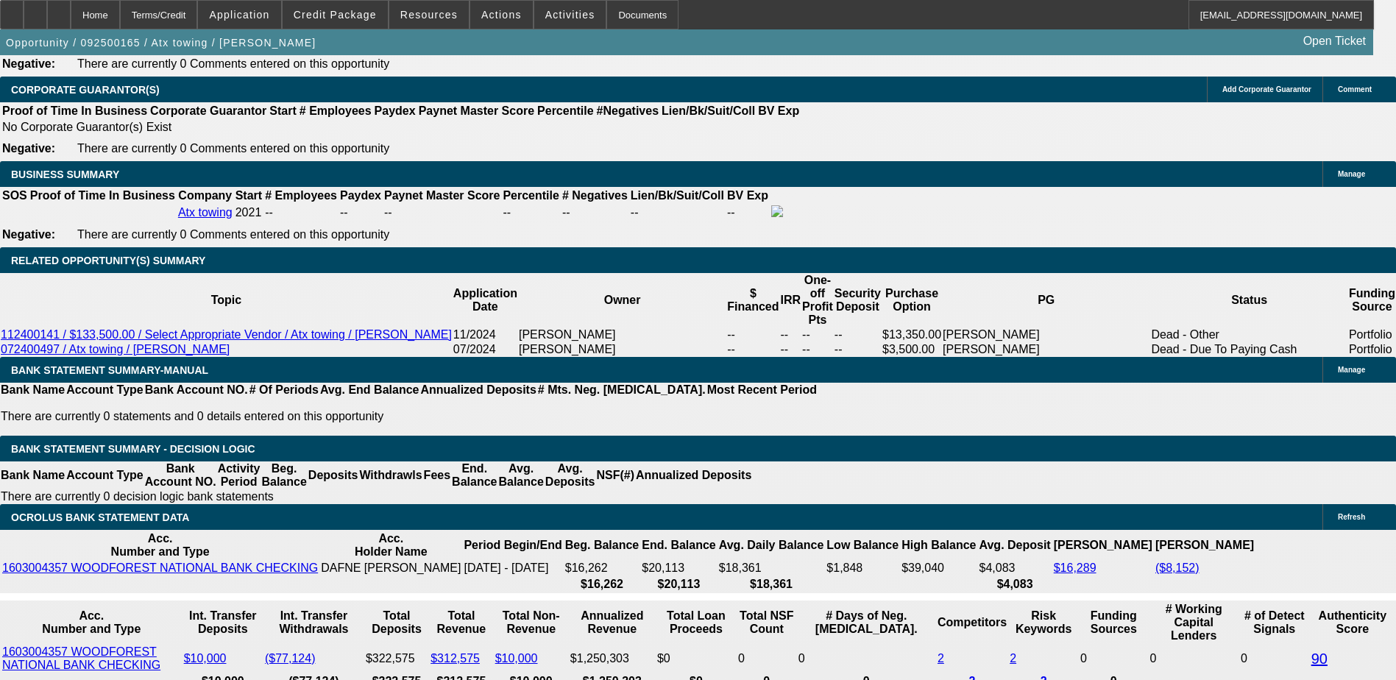
scroll to position [2558, 0]
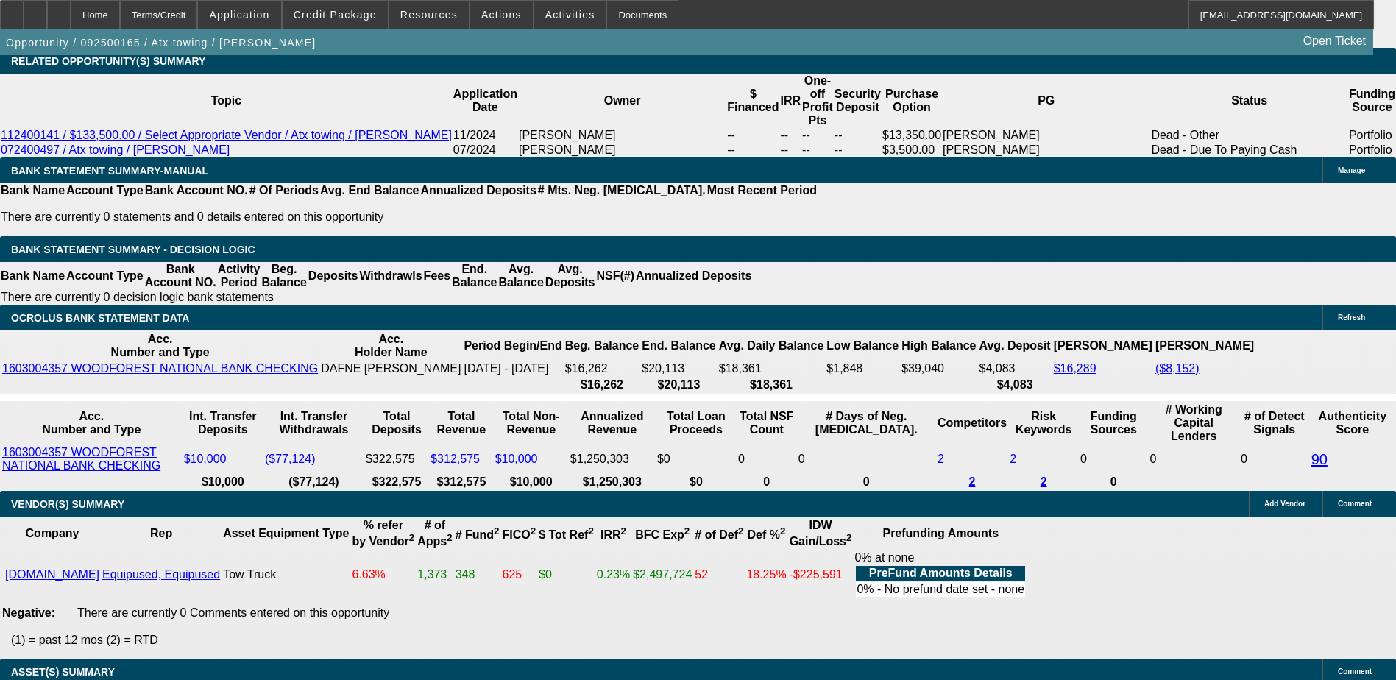
scroll to position [2411, 0]
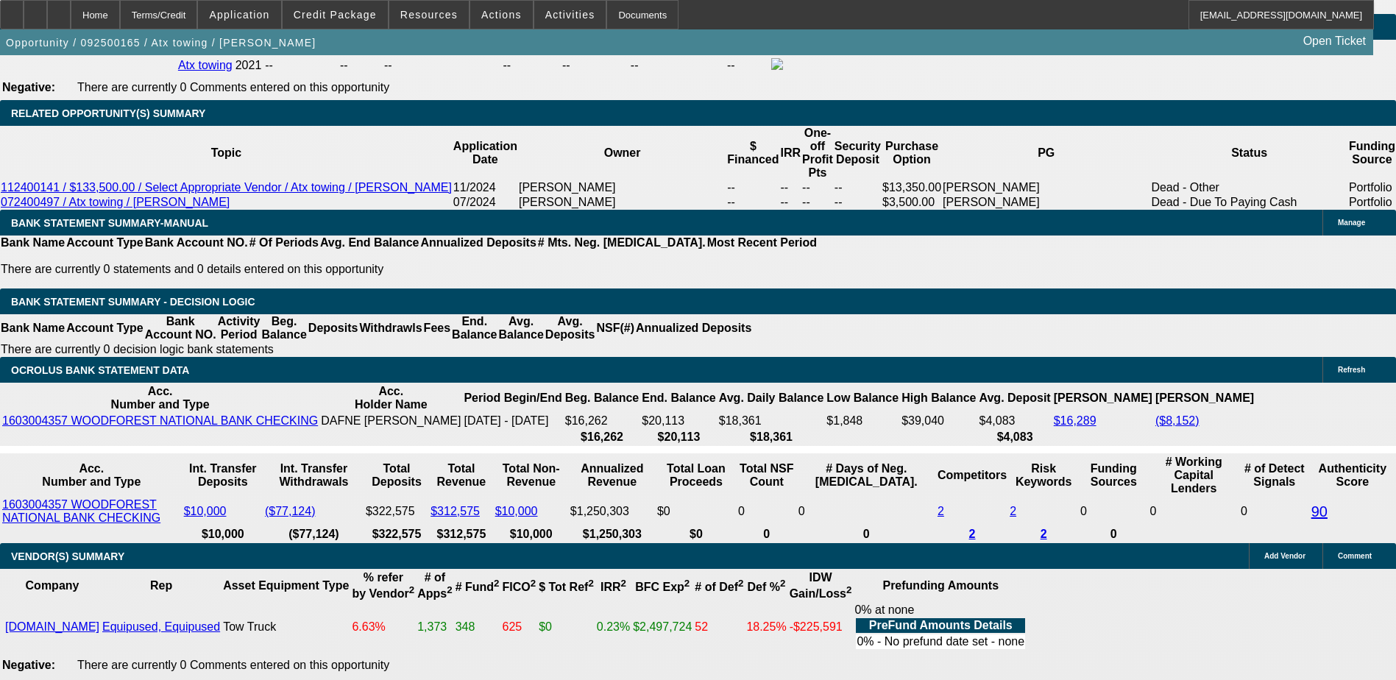
type input "UNKNOWN"
type input "2830"
type input "$33,961.16"
type input "$16,980.58"
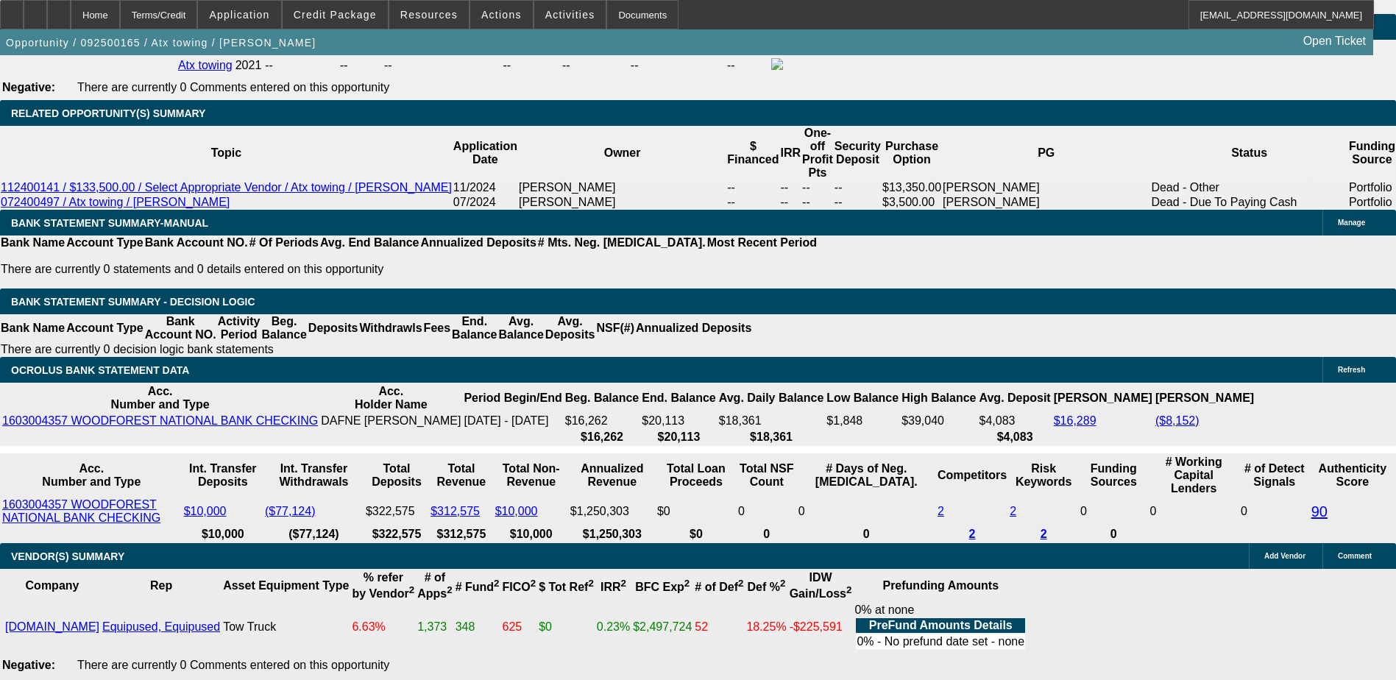
type input "30"
type input "$3,459.92"
type input "$1,729.96"
type input "$5,432.88"
type input "$2,716.44"
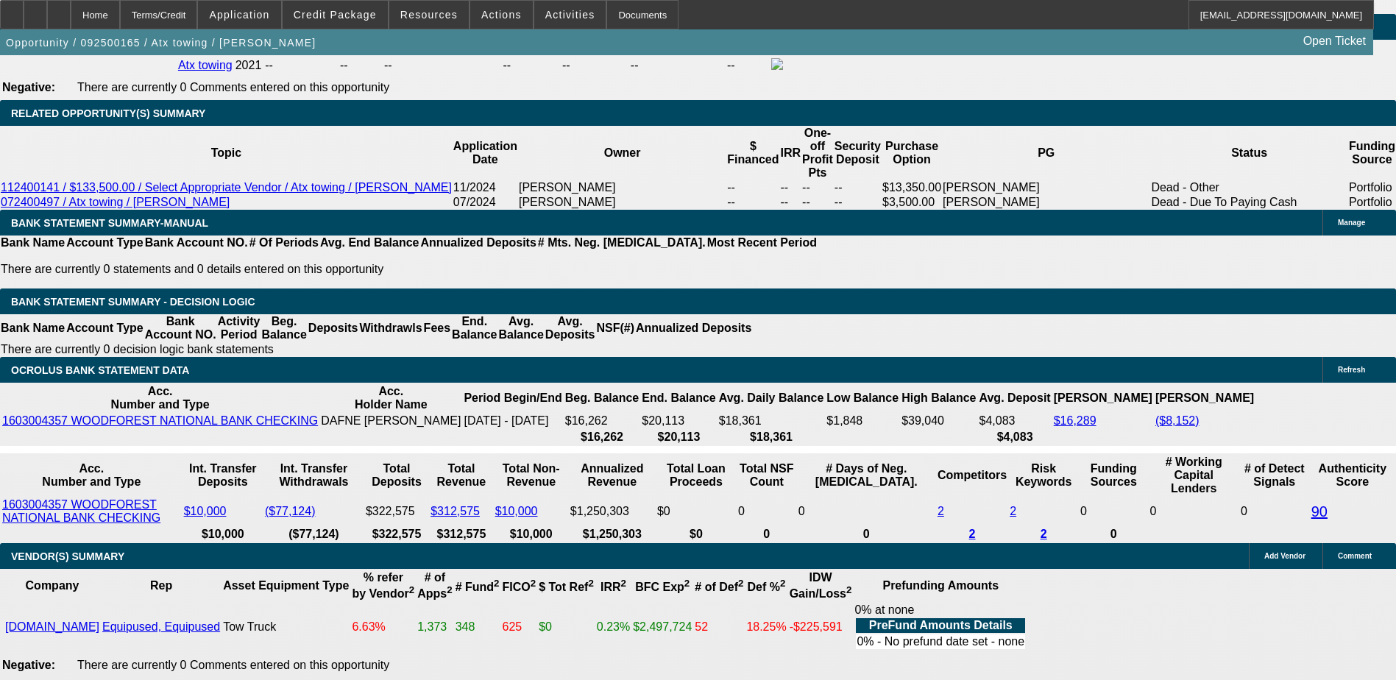
type input "3"
type input "$3,459.92"
type input "$1,729.96"
type input "32"
type input "$5,598.38"
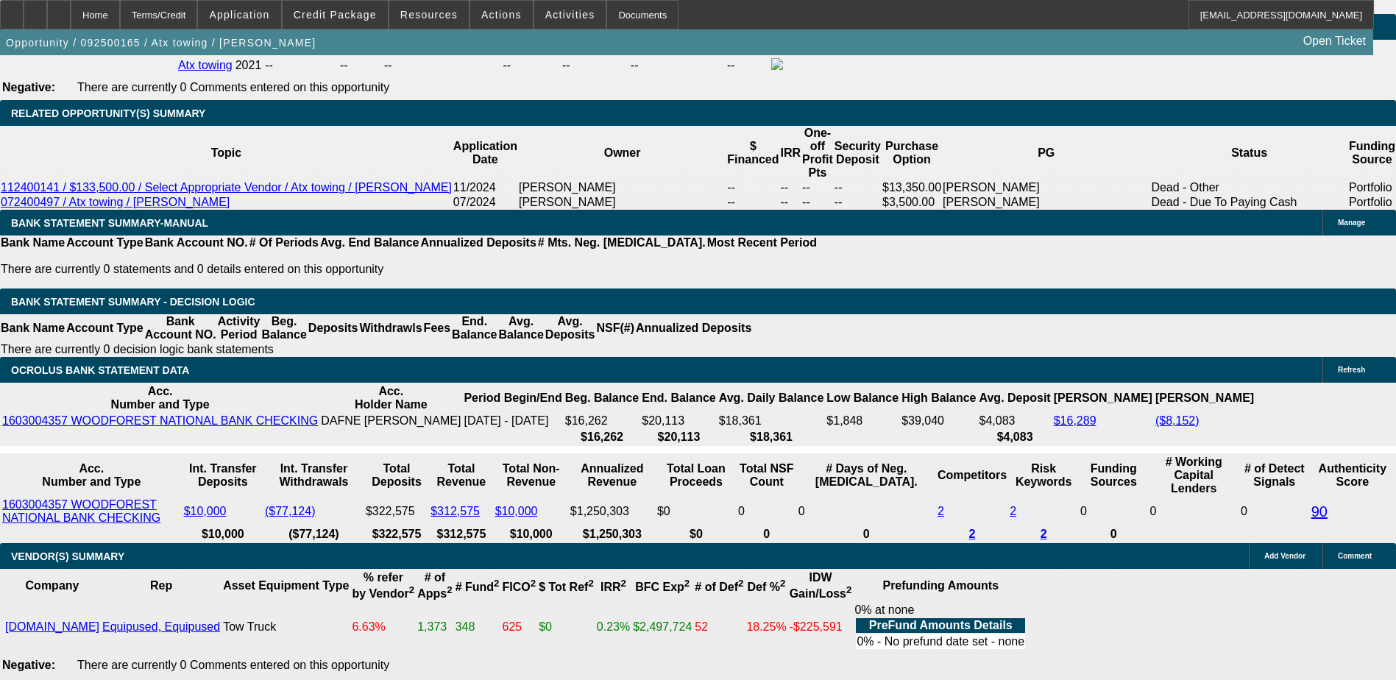
type input "$2,799.19"
type input "329"
type input "$39,478.74"
type input "$19,739.37"
type input "39"
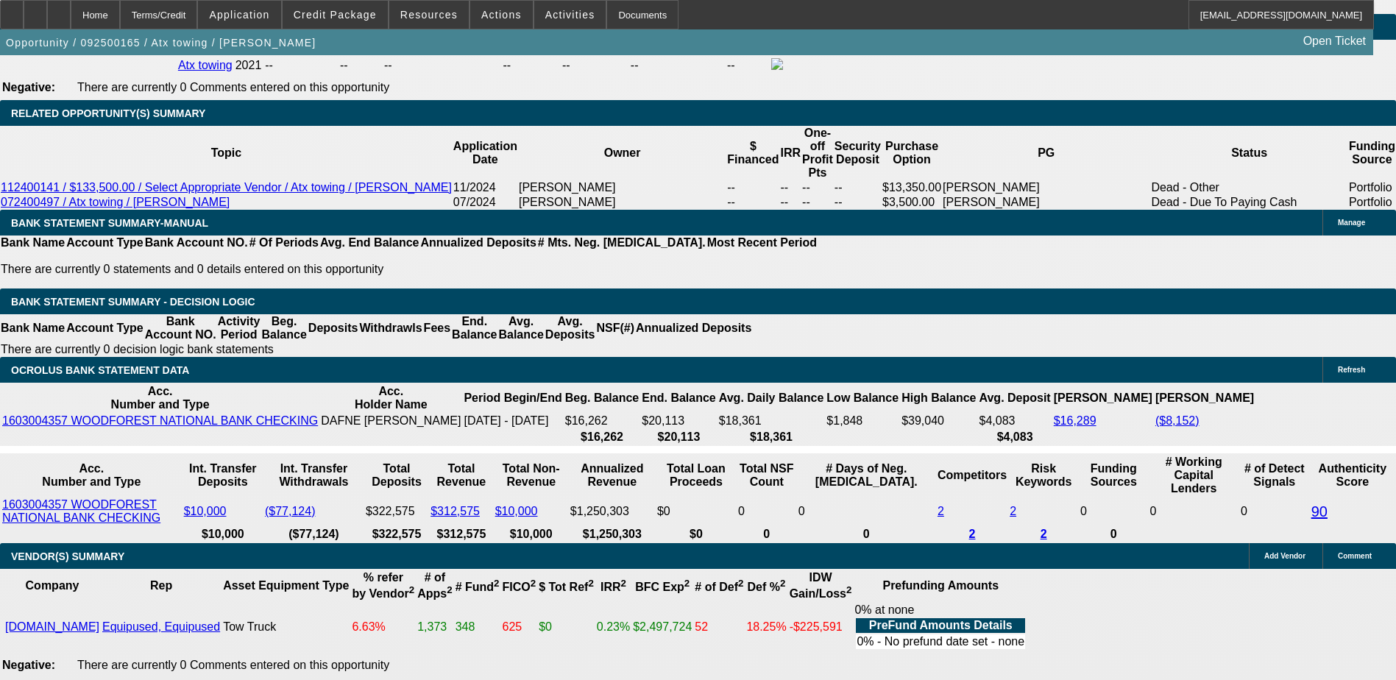
type input "$6,196.80"
type input "$3,098.40"
type input "29"
type input "$5,351.06"
type input "$2,675.53"
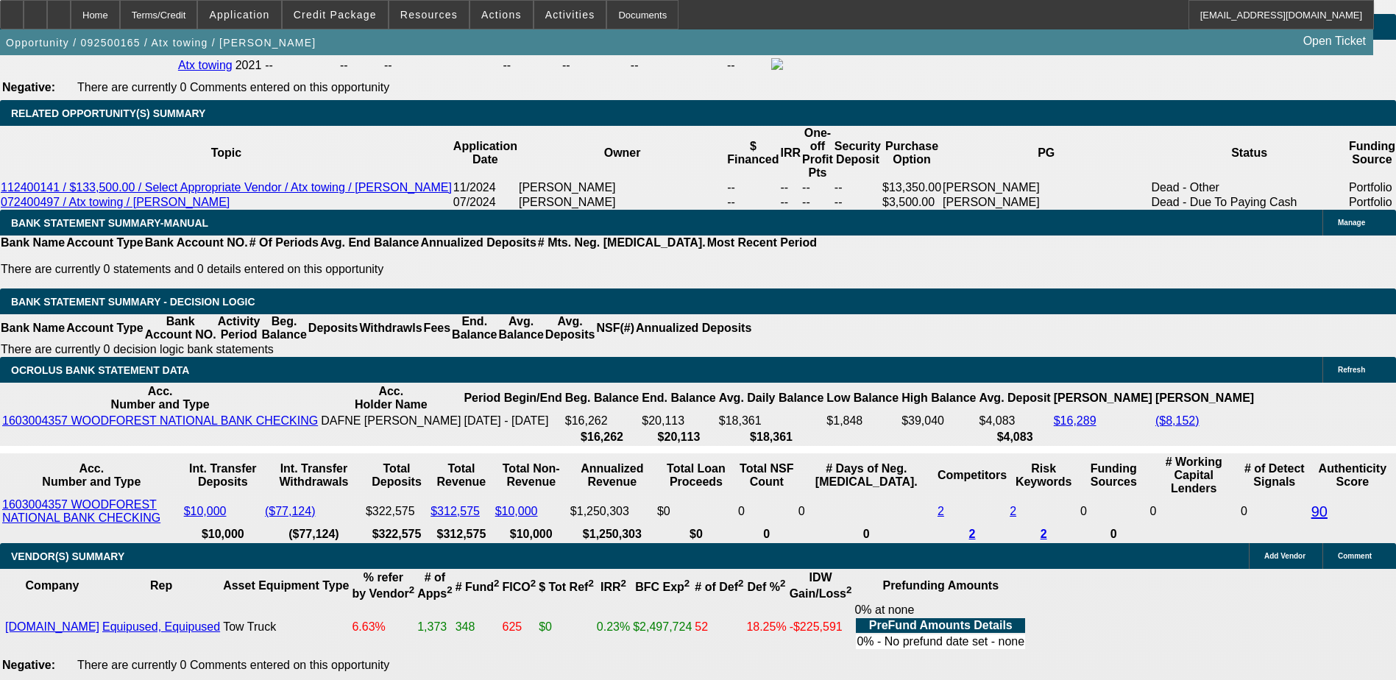
type input "$3,854.30"
type input "$1,927.15"
type input "29"
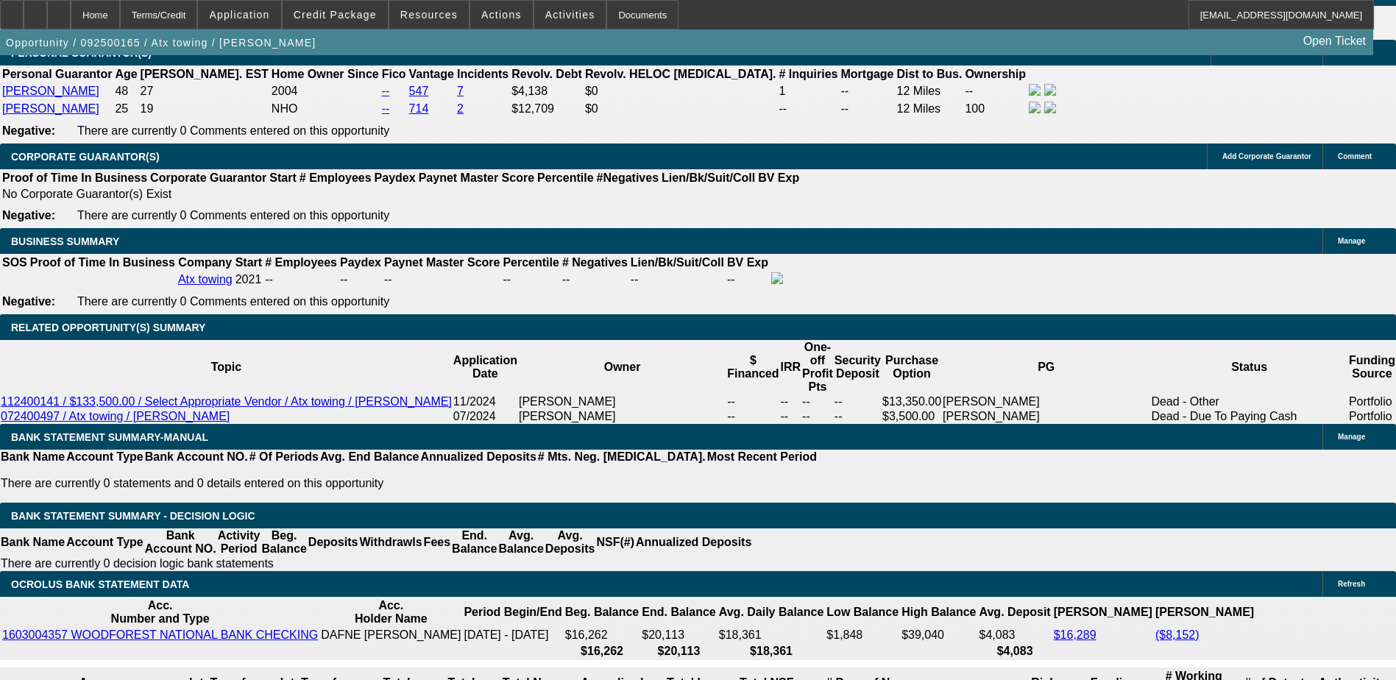
scroll to position [2190, 0]
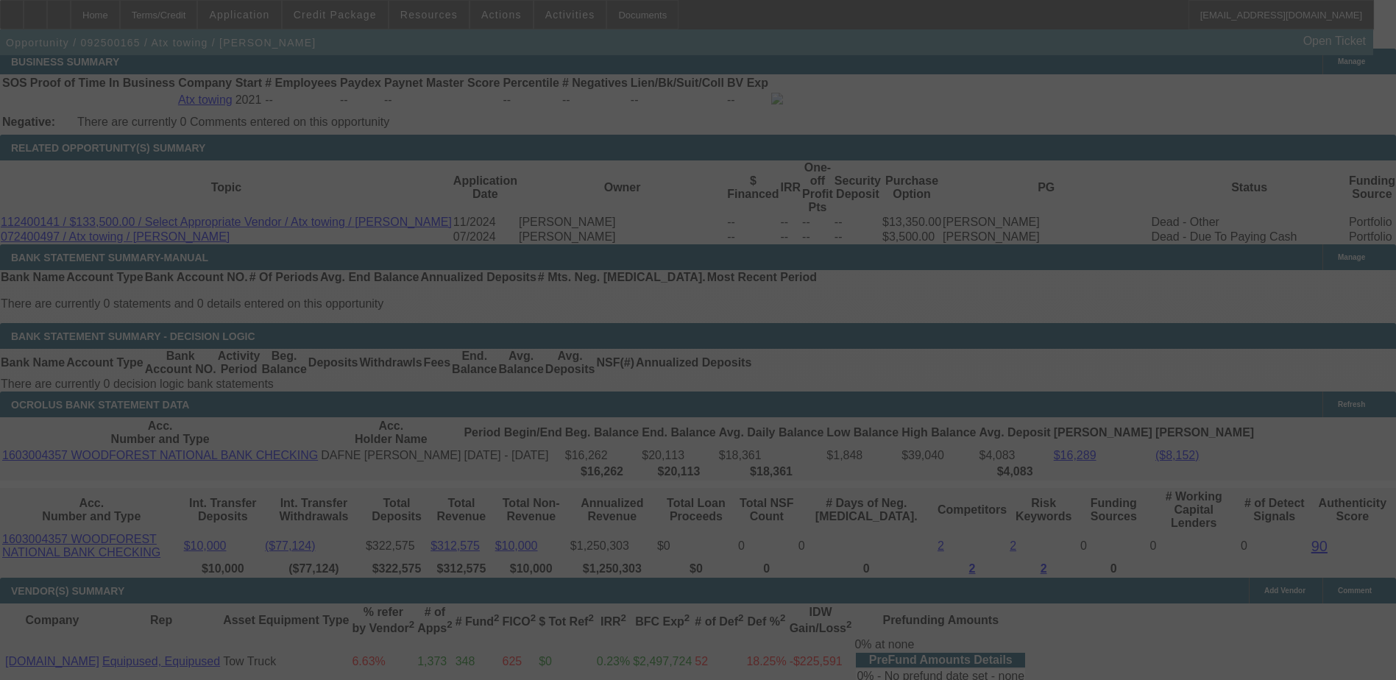
scroll to position [2411, 0]
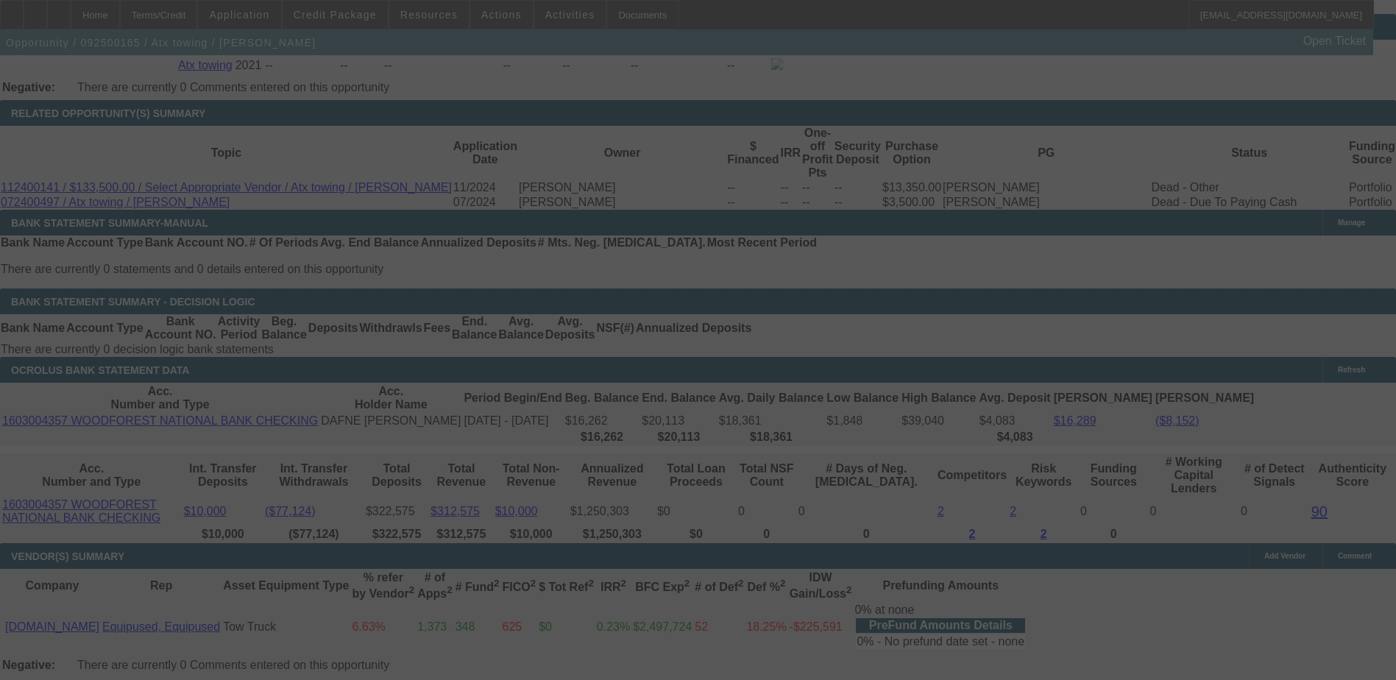
select select "0.2"
select select "2"
select select "0.2"
select select "17"
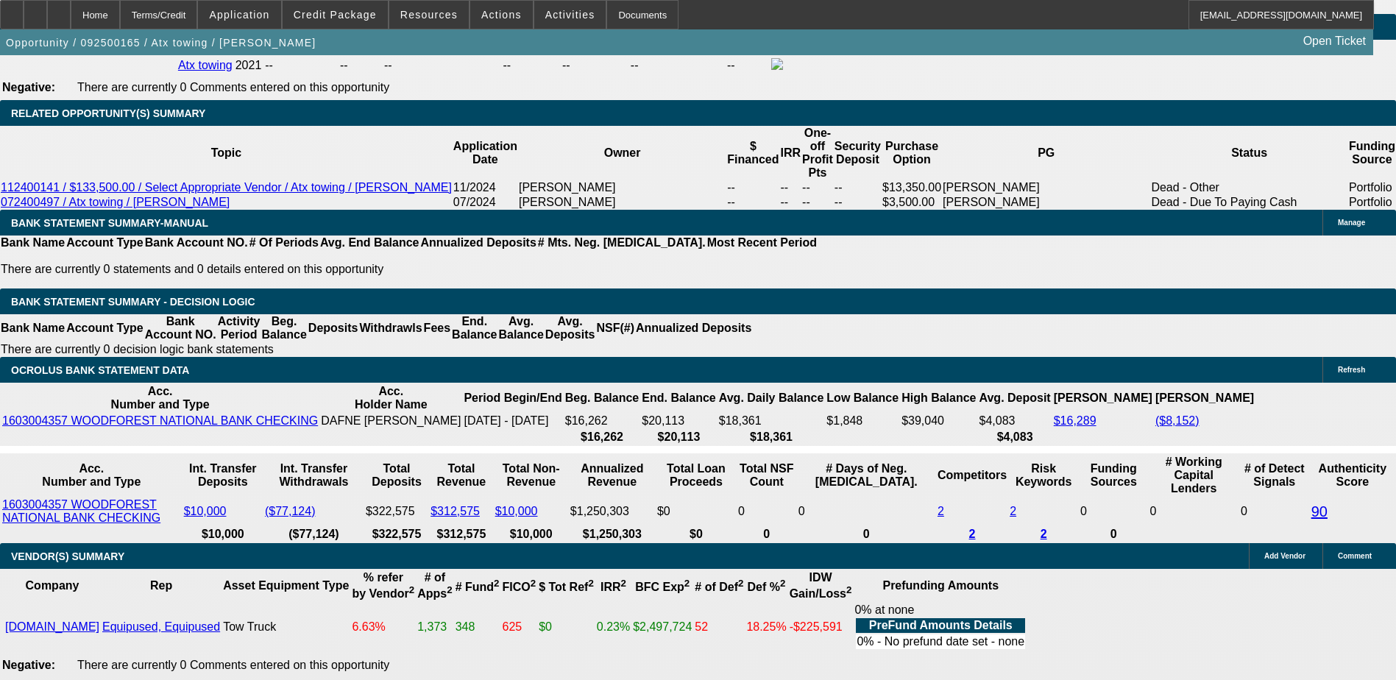
type input "UNKNOWN"
type input "29"
type input "$5,351.06"
type input "$2,675.53"
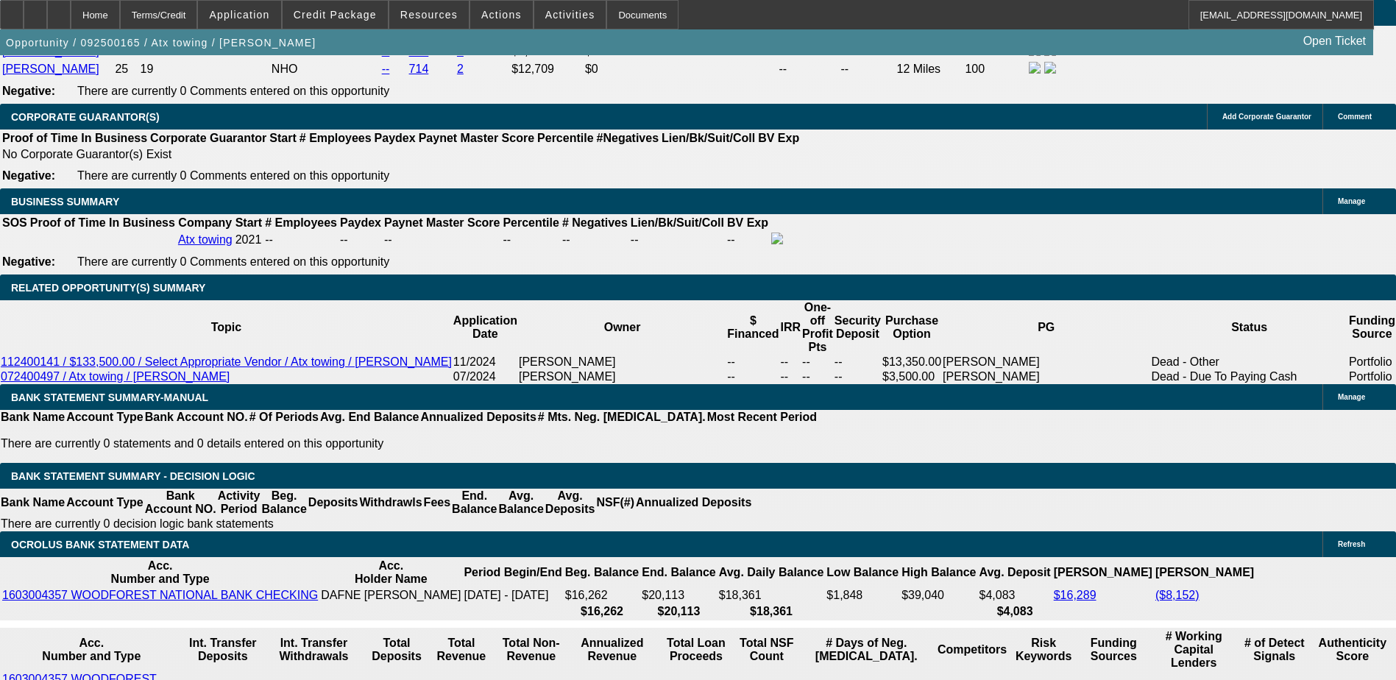
scroll to position [2190, 0]
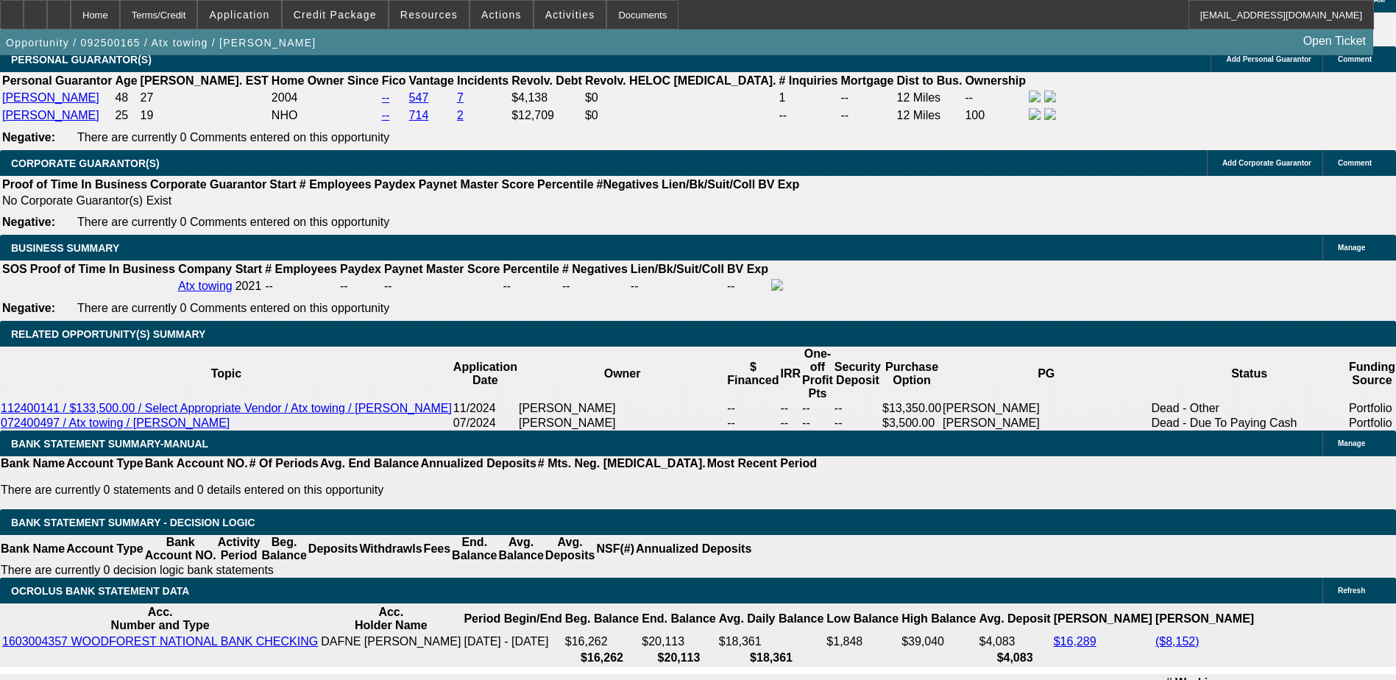
type input "29"
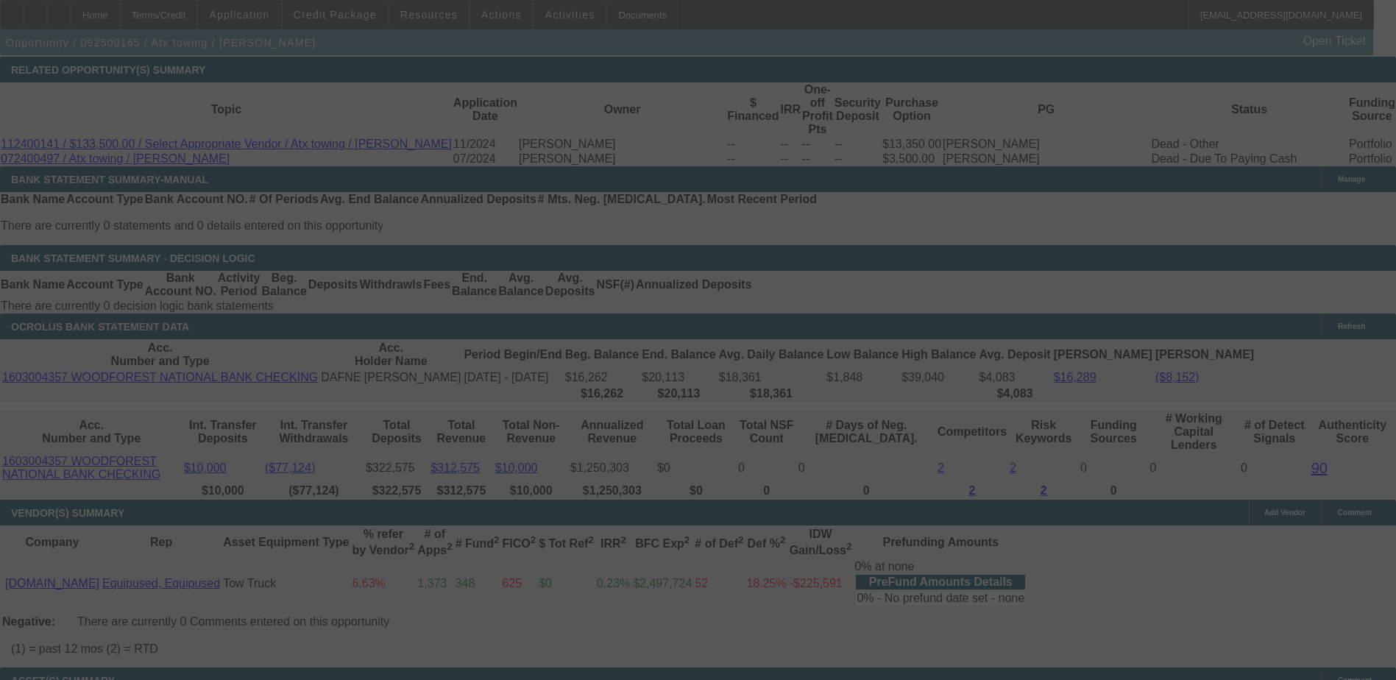
scroll to position [2485, 0]
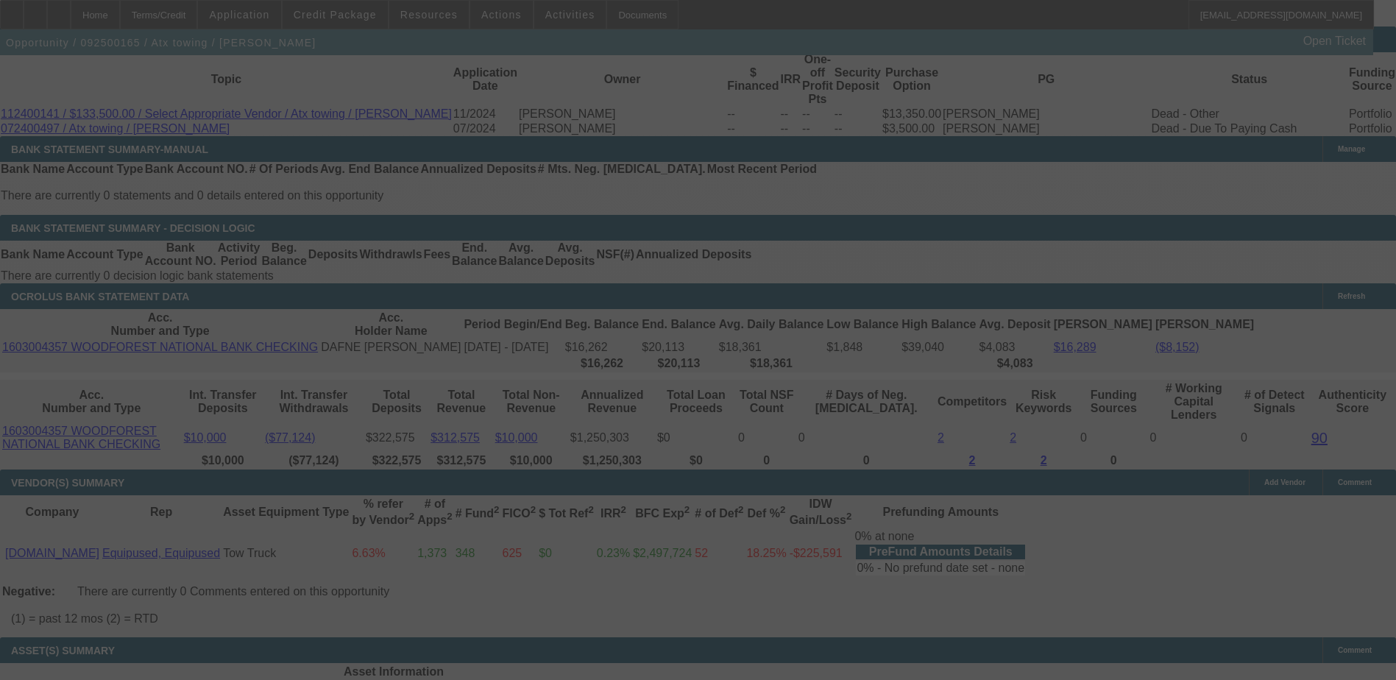
select select "0.2"
select select "2"
select select "0.2"
select select "17"
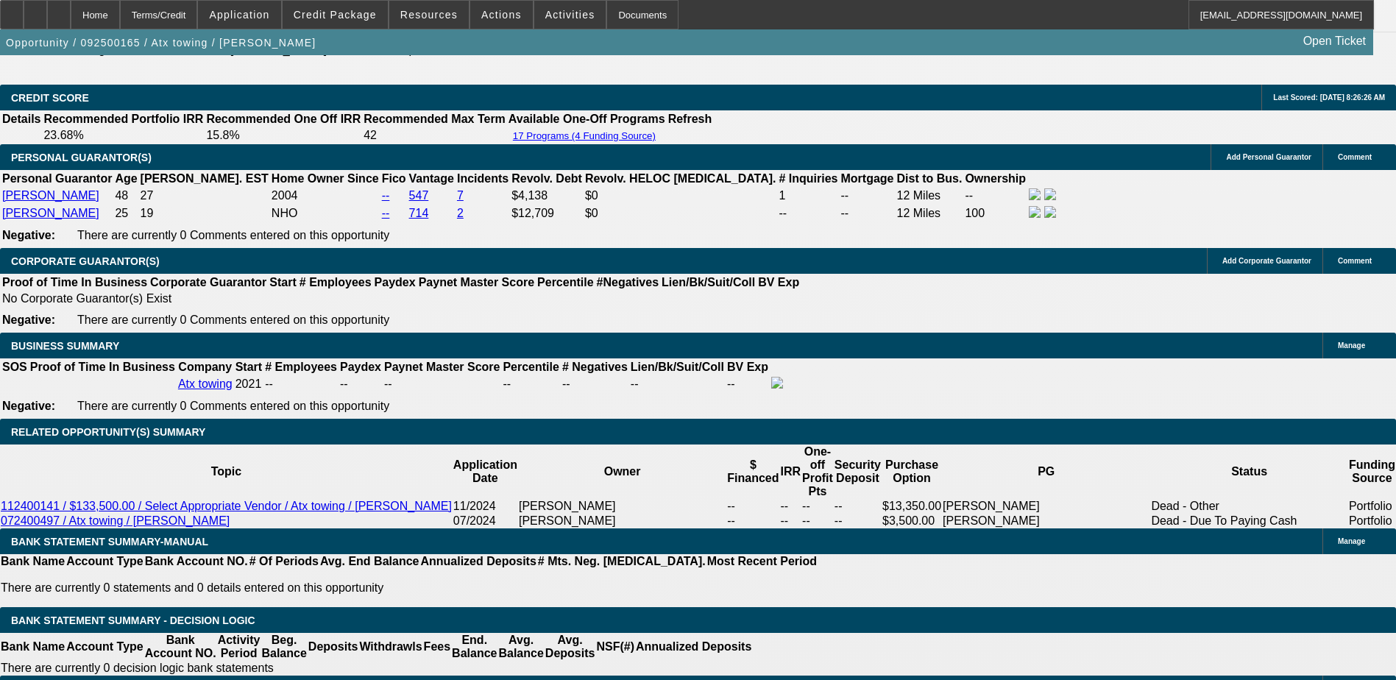
scroll to position [2043, 0]
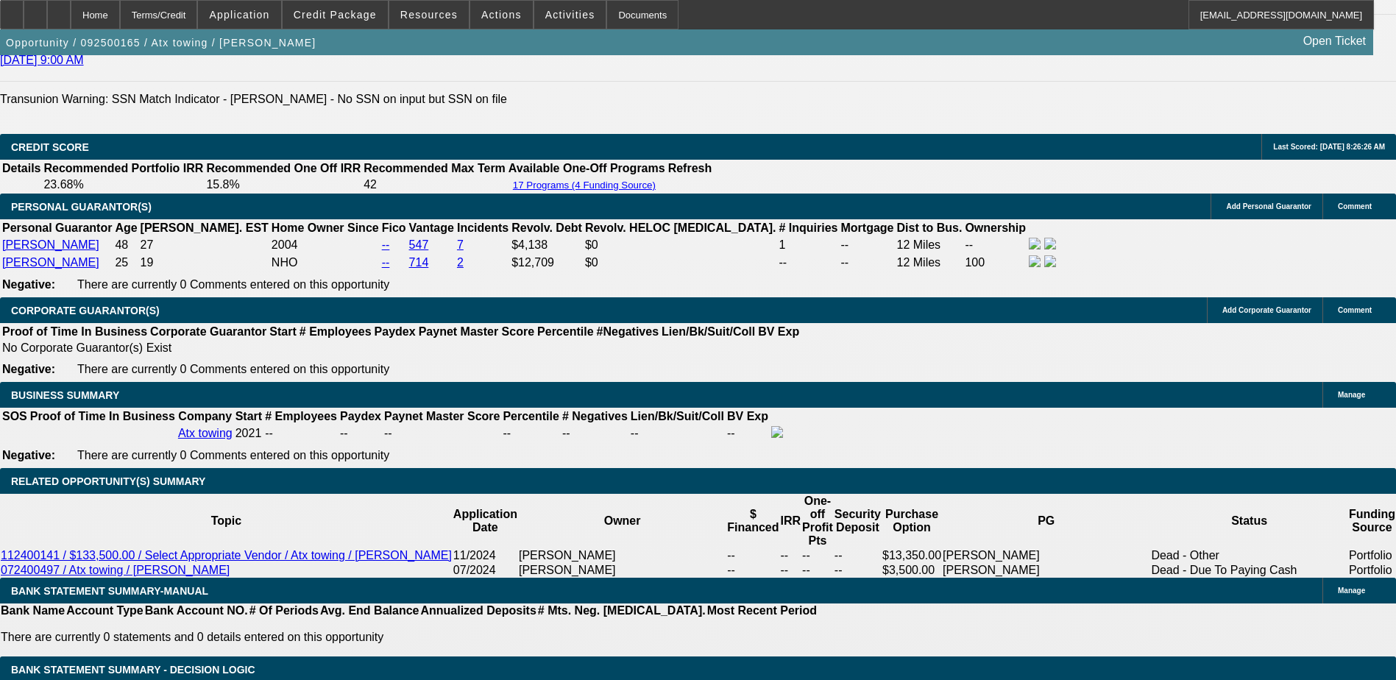
click at [59, 10] on icon at bounding box center [59, 10] width 0 height 0
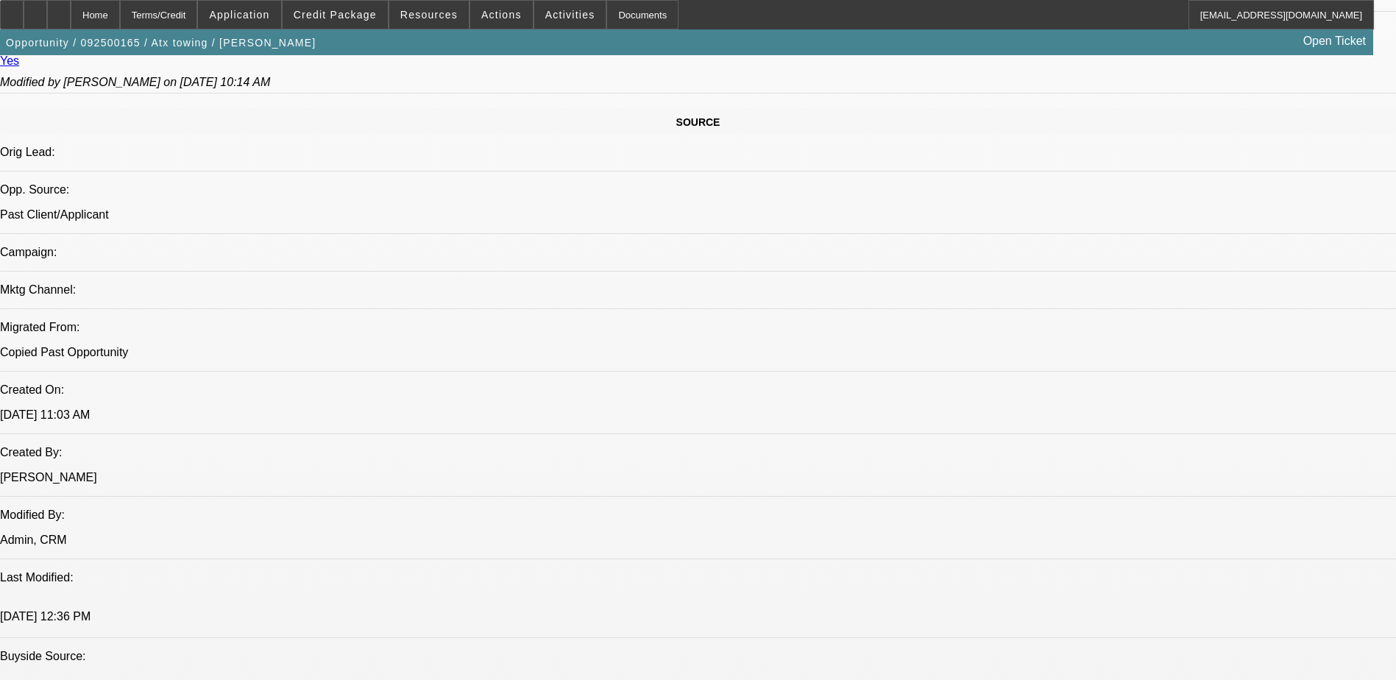
select select "0.2"
select select "2"
select select "0.2"
select select "0.15"
select select "2"
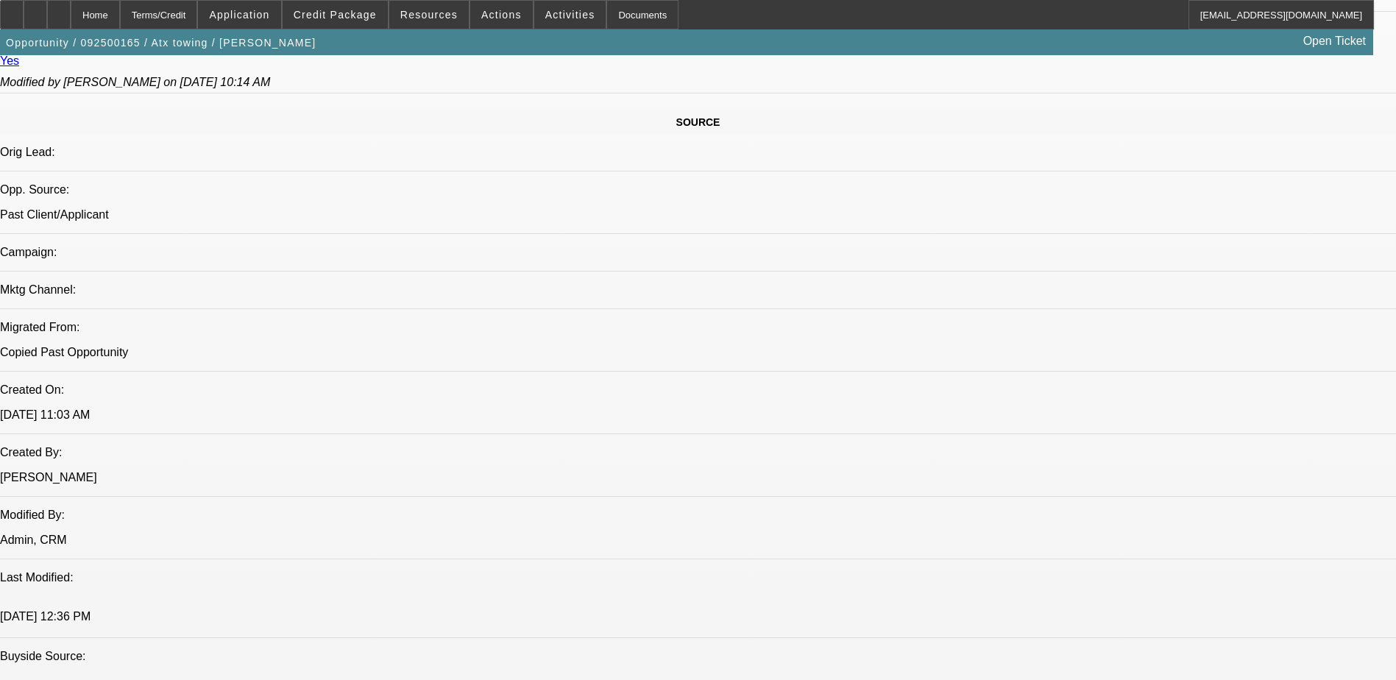
select select "0.2"
select select "1"
select select "2"
select select "17"
select select "1"
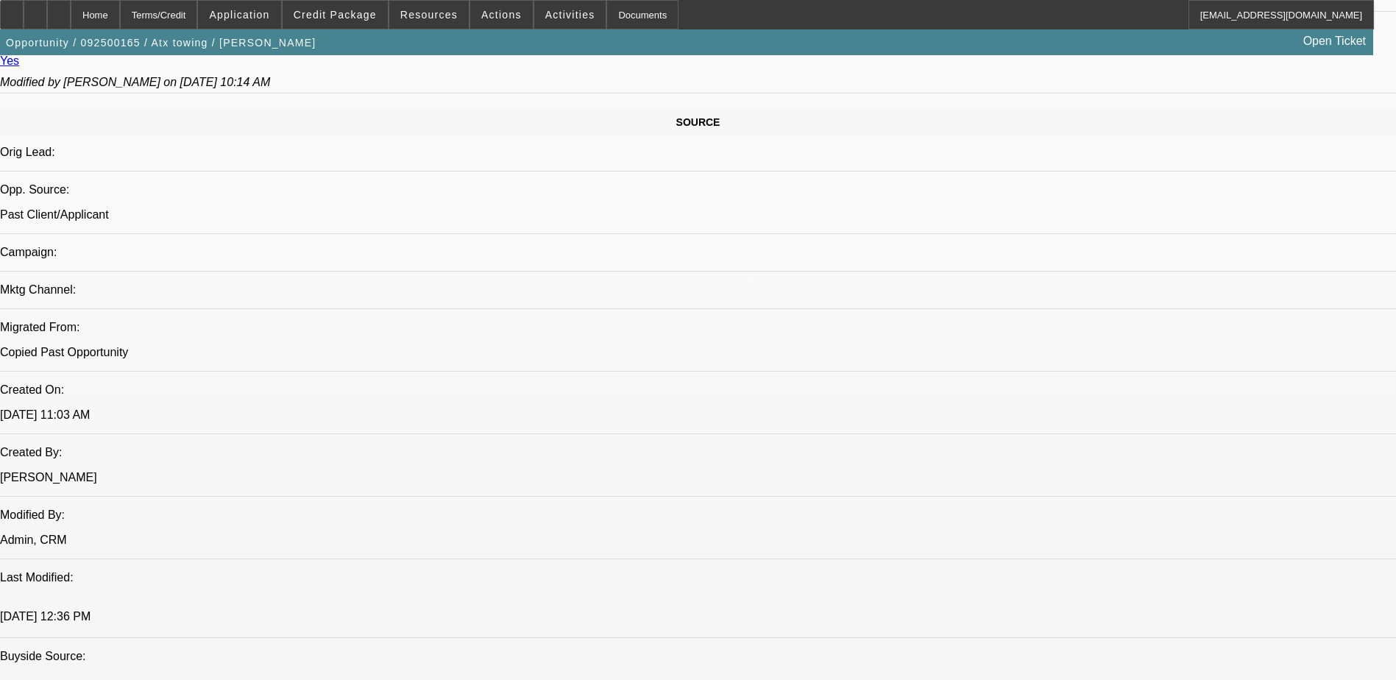
select select "2"
select select "17"
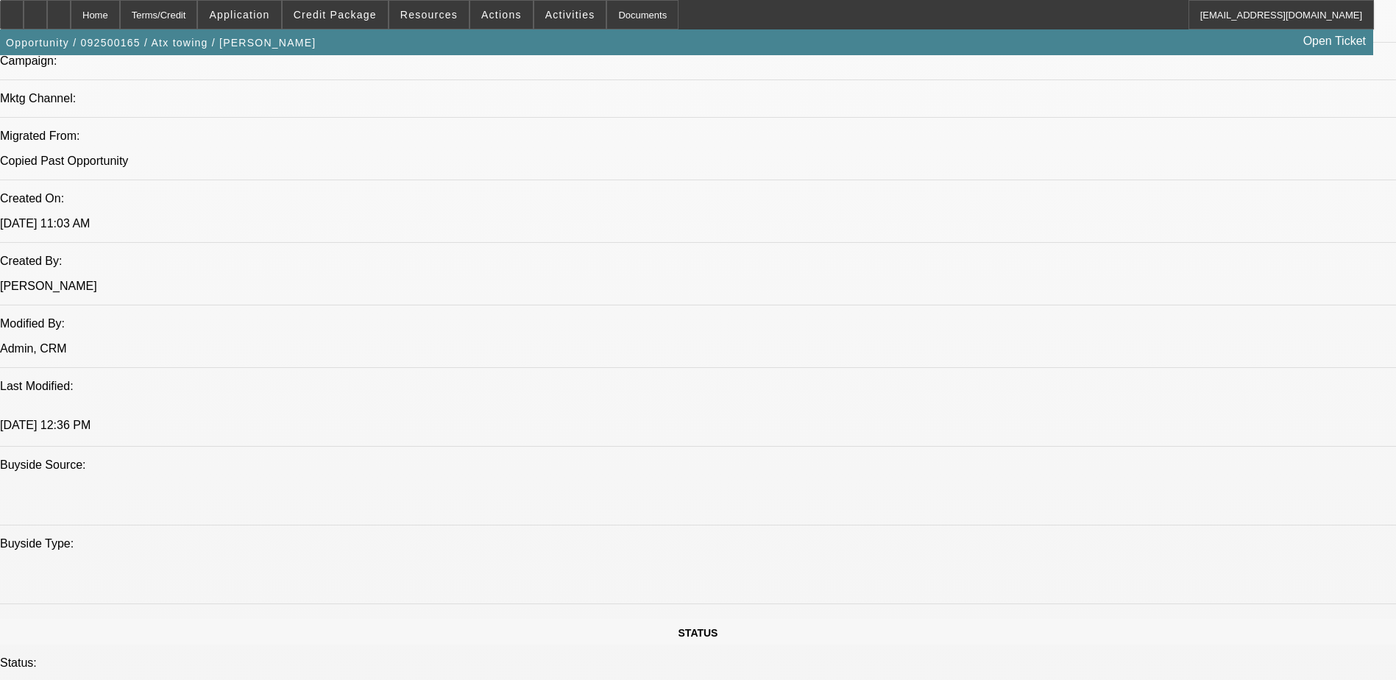
scroll to position [817, 0]
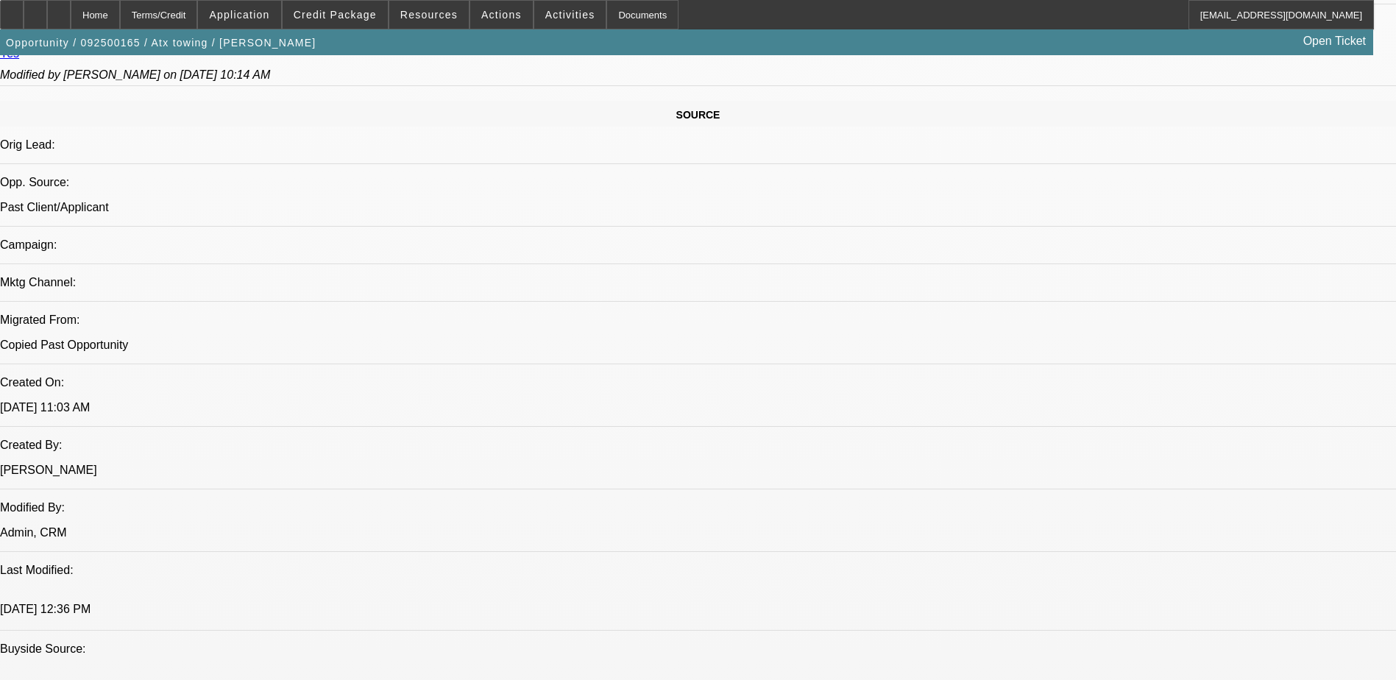
drag, startPoint x: 1041, startPoint y: 64, endPoint x: 1040, endPoint y: 74, distance: 10.3
radio input "true"
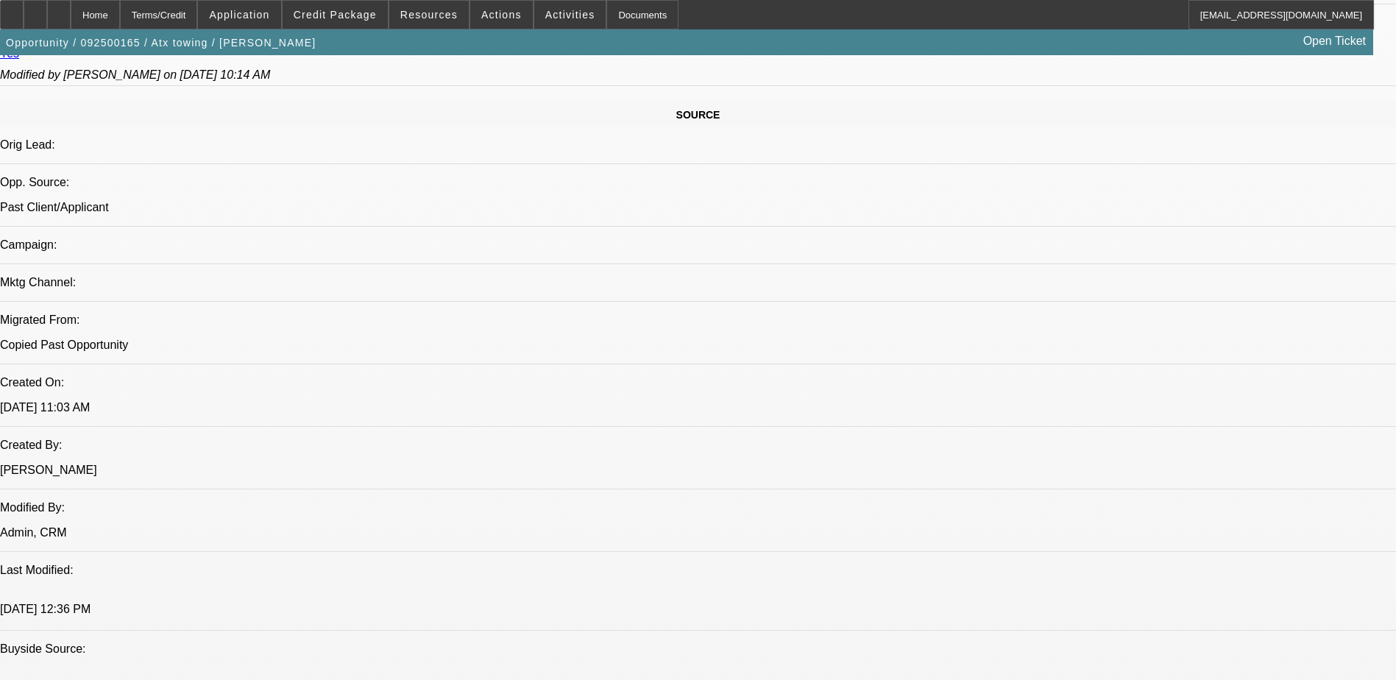
paste textarea "Dafne is the owner, as shown in all their paperwork, and manages the business. …"
drag, startPoint x: 1232, startPoint y: 302, endPoint x: 1268, endPoint y: 302, distance: 36.1
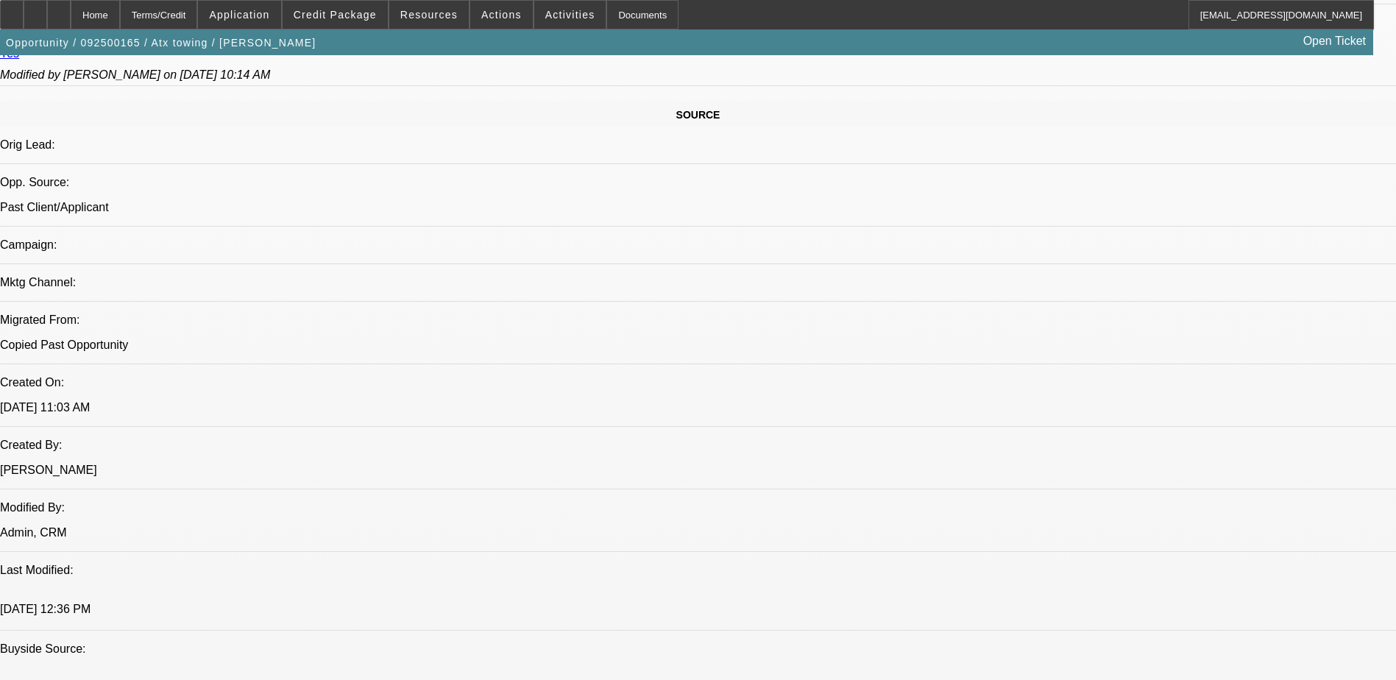
scroll to position [29, 0]
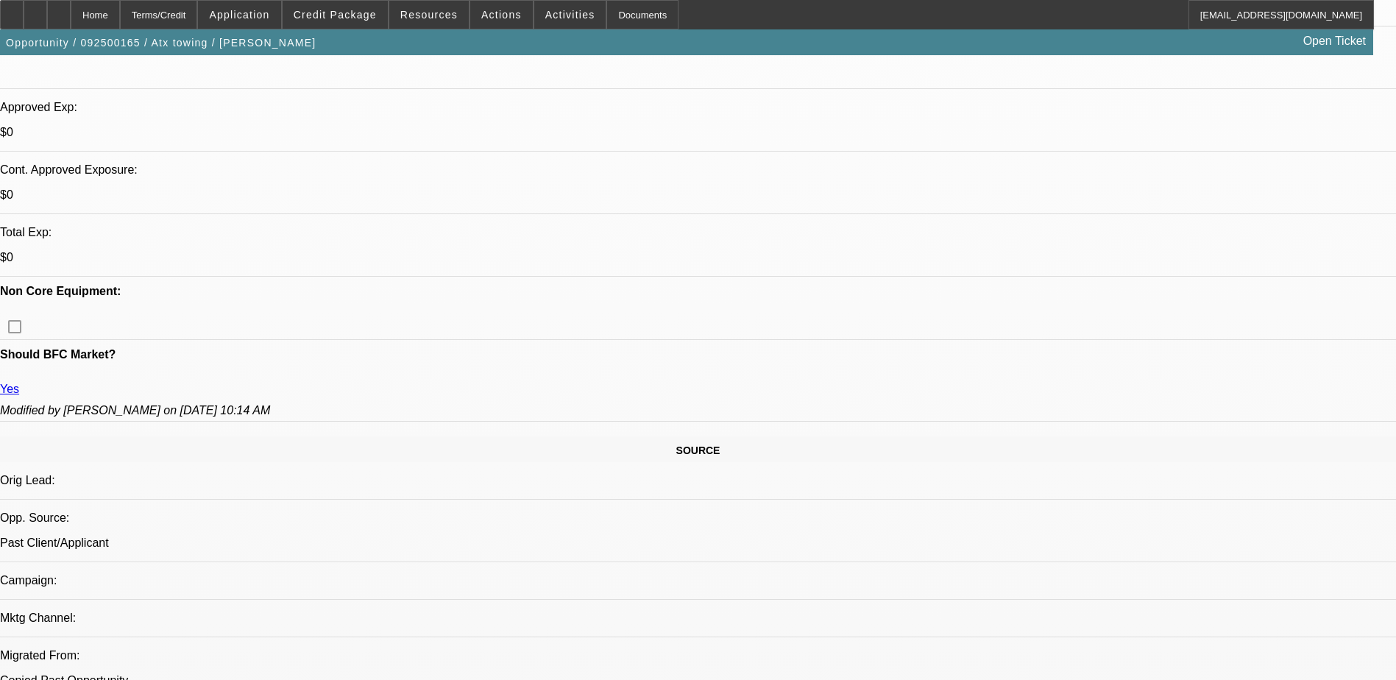
scroll to position [449, 0]
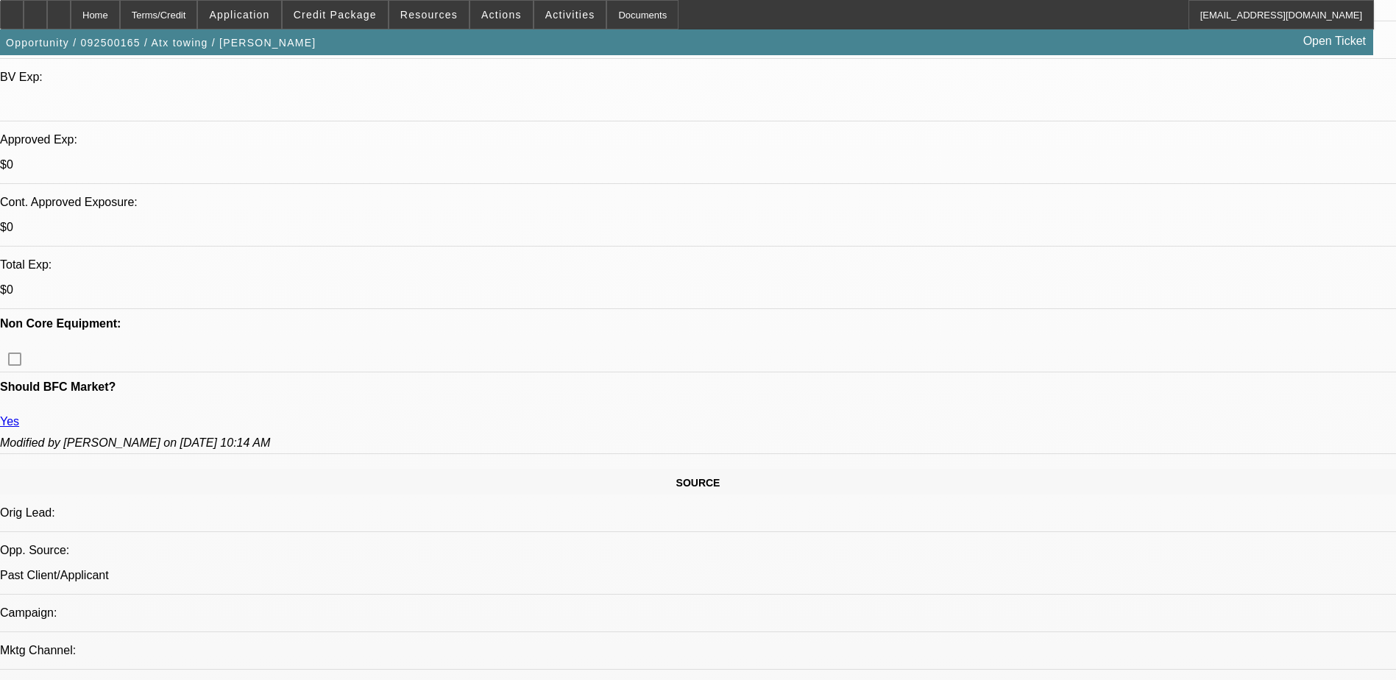
type textarea "Dafne is the owner, as shown in all their paperwork, and manages the business. …"
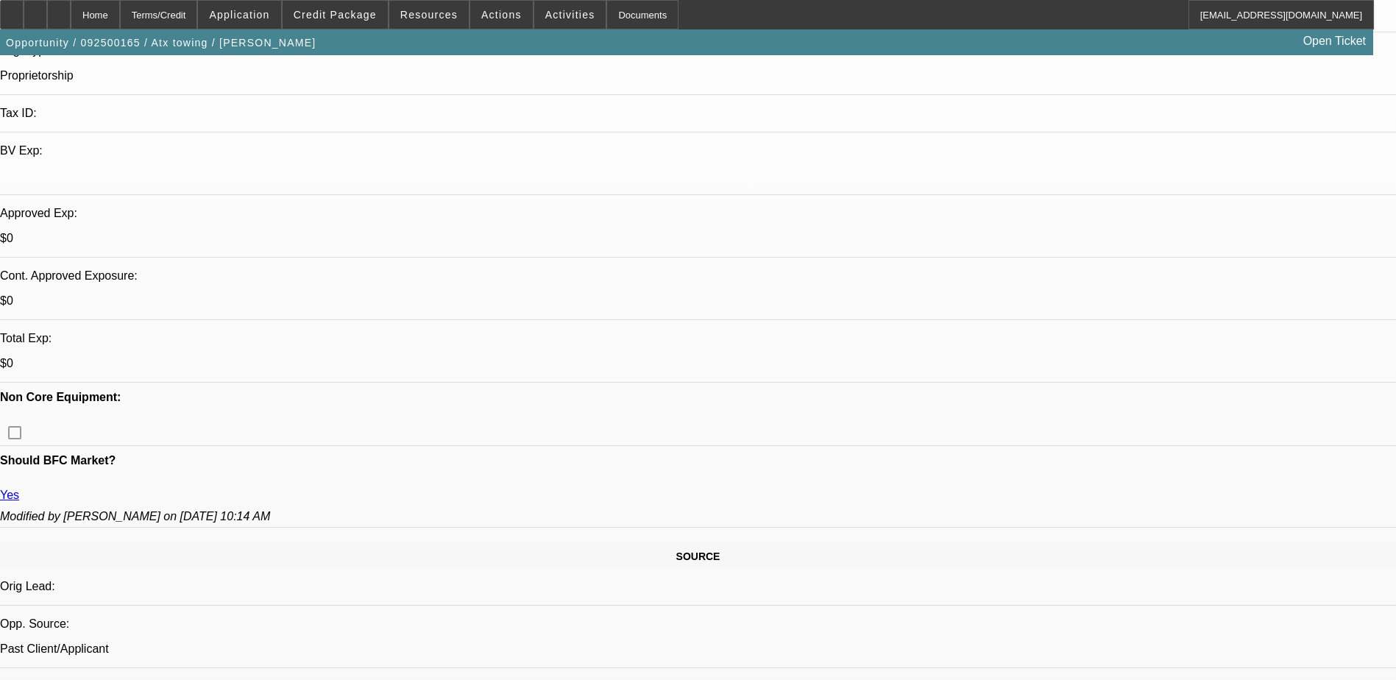
scroll to position [0, 0]
drag, startPoint x: 1282, startPoint y: 347, endPoint x: 1220, endPoint y: 339, distance: 63.0
radio input "true"
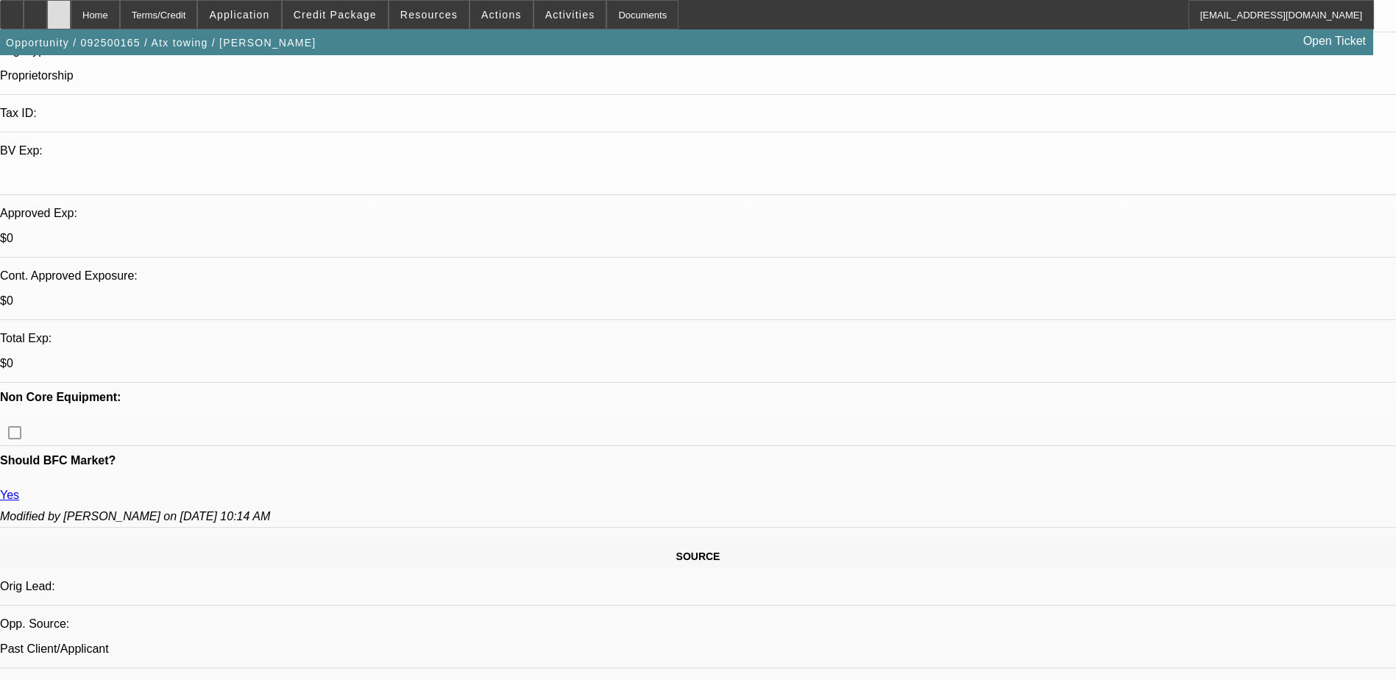
click at [59, 10] on icon at bounding box center [59, 10] width 0 height 0
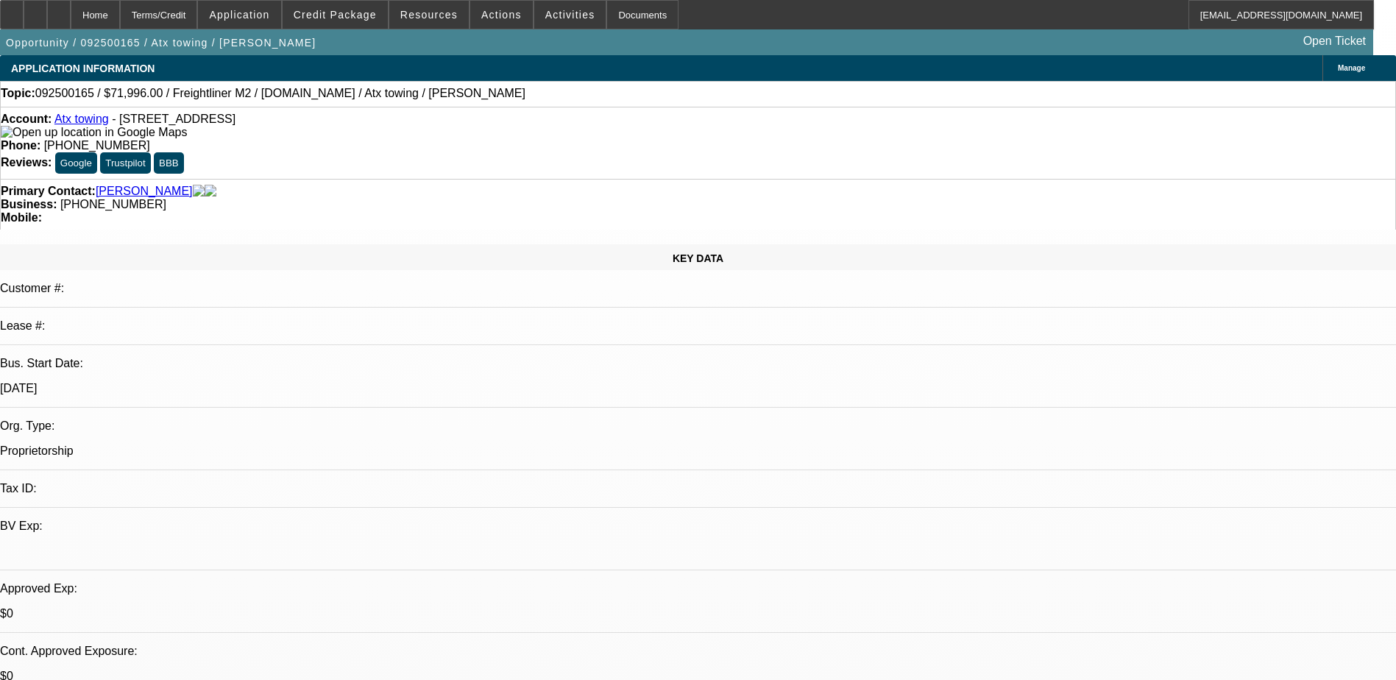
select select "0.2"
select select "2"
select select "0.2"
select select "0.15"
select select "2"
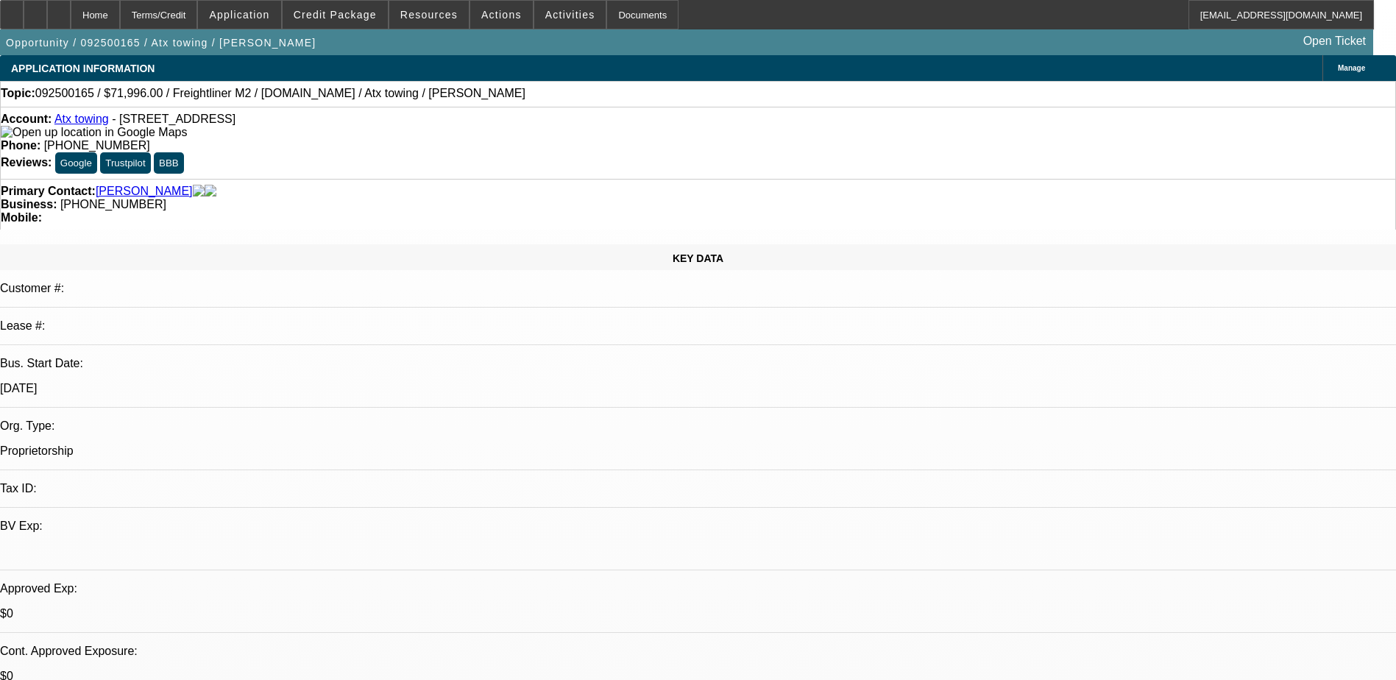
select select "0.2"
select select "1"
select select "2"
select select "17"
select select "1"
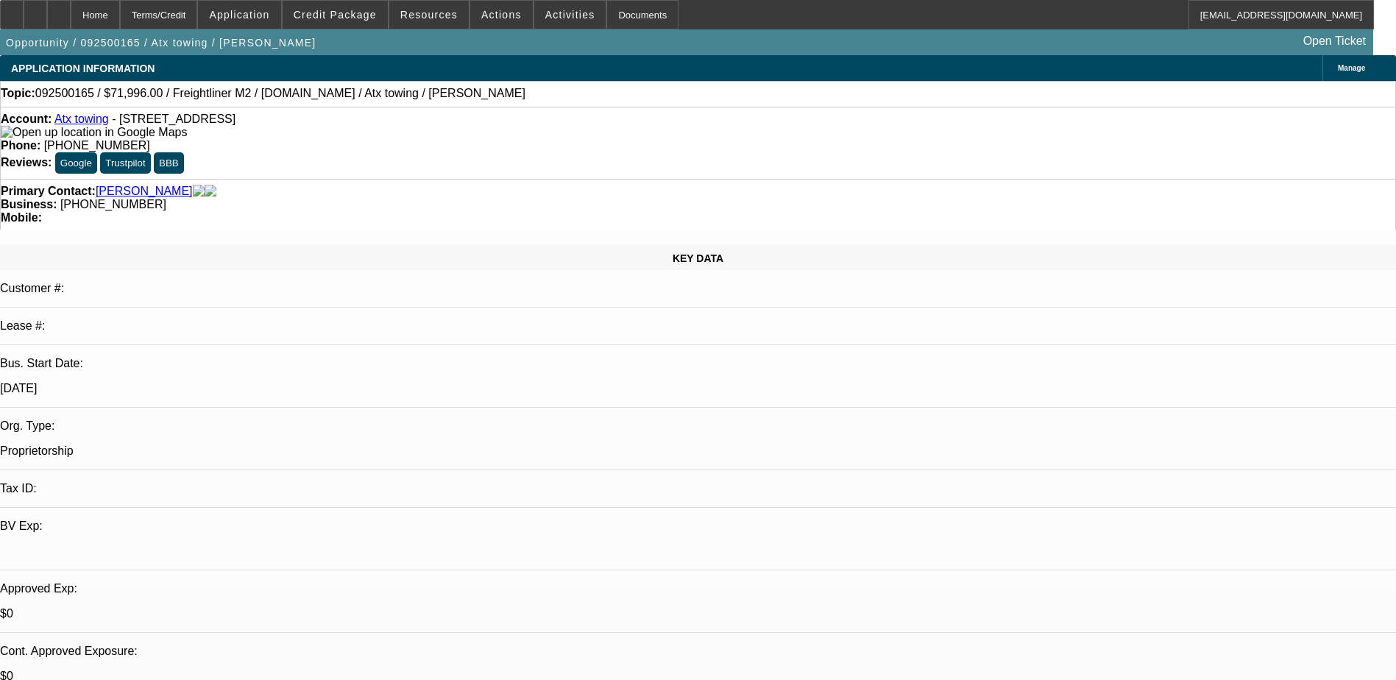
select select "2"
select select "17"
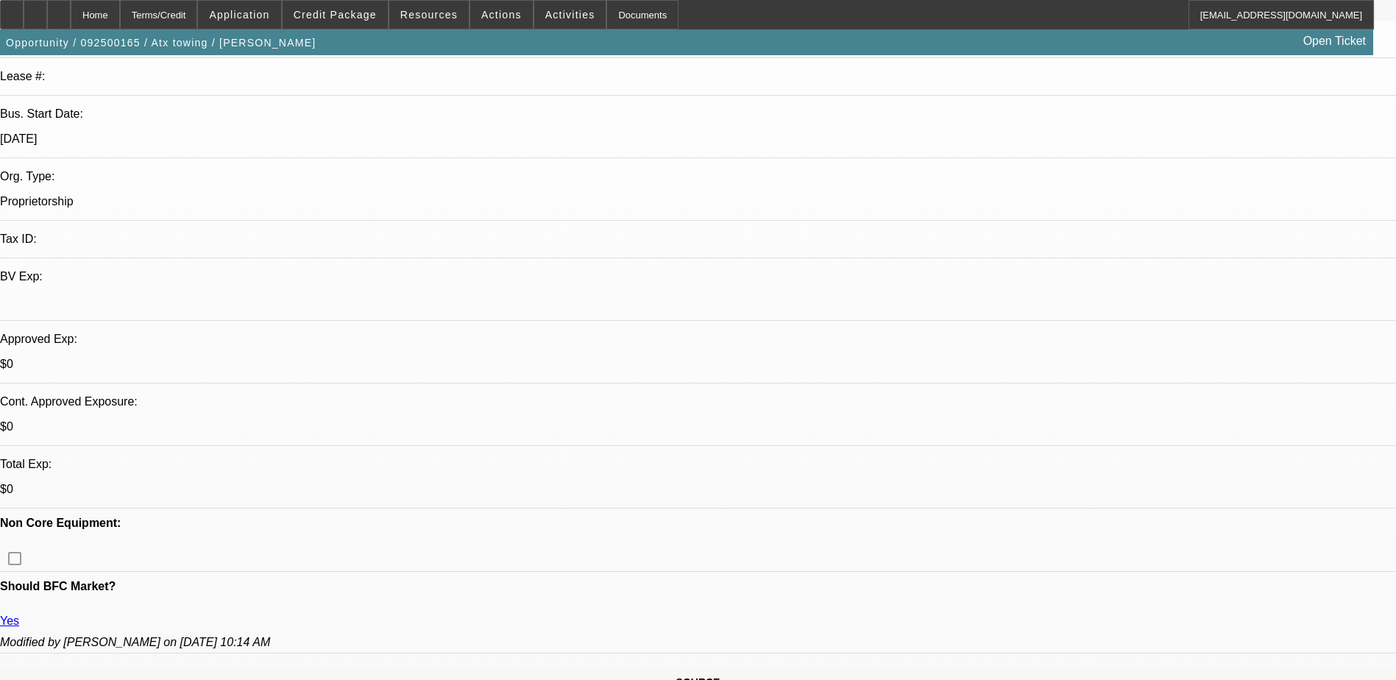
scroll to position [294, 0]
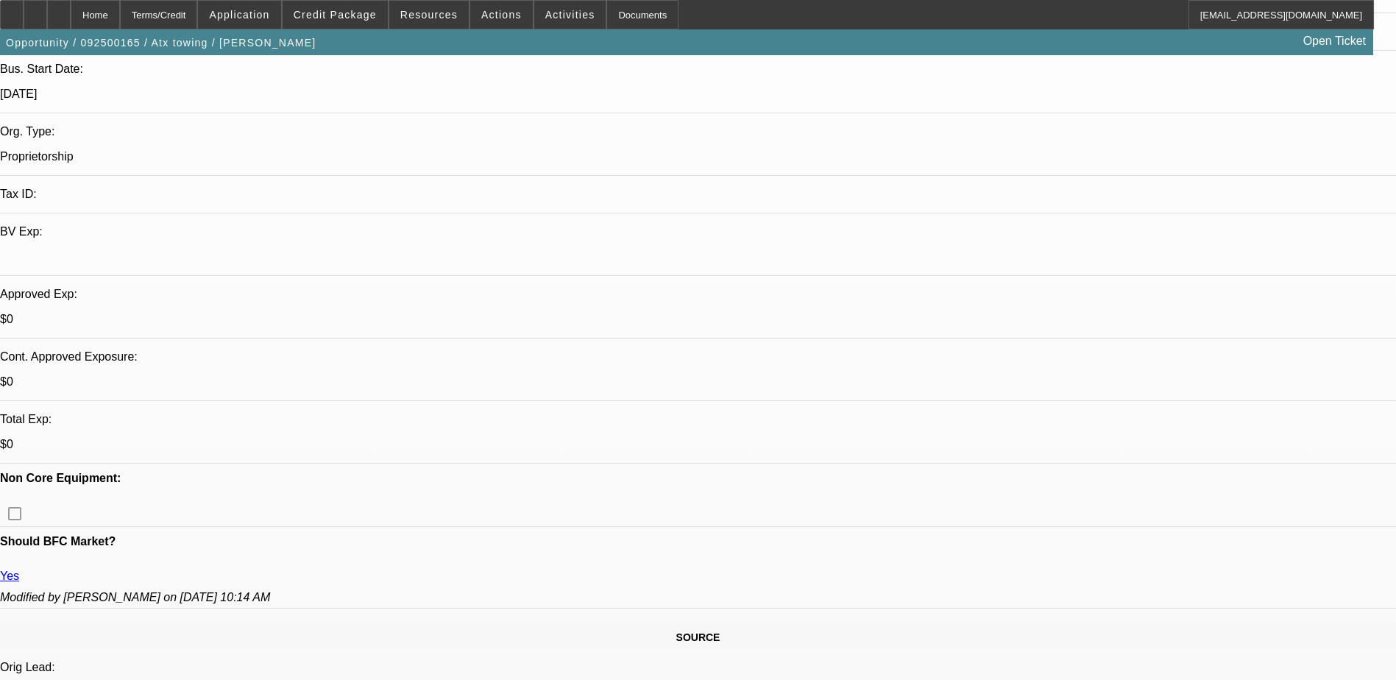
drag, startPoint x: 1084, startPoint y: 528, endPoint x: 941, endPoint y: 471, distance: 153.8
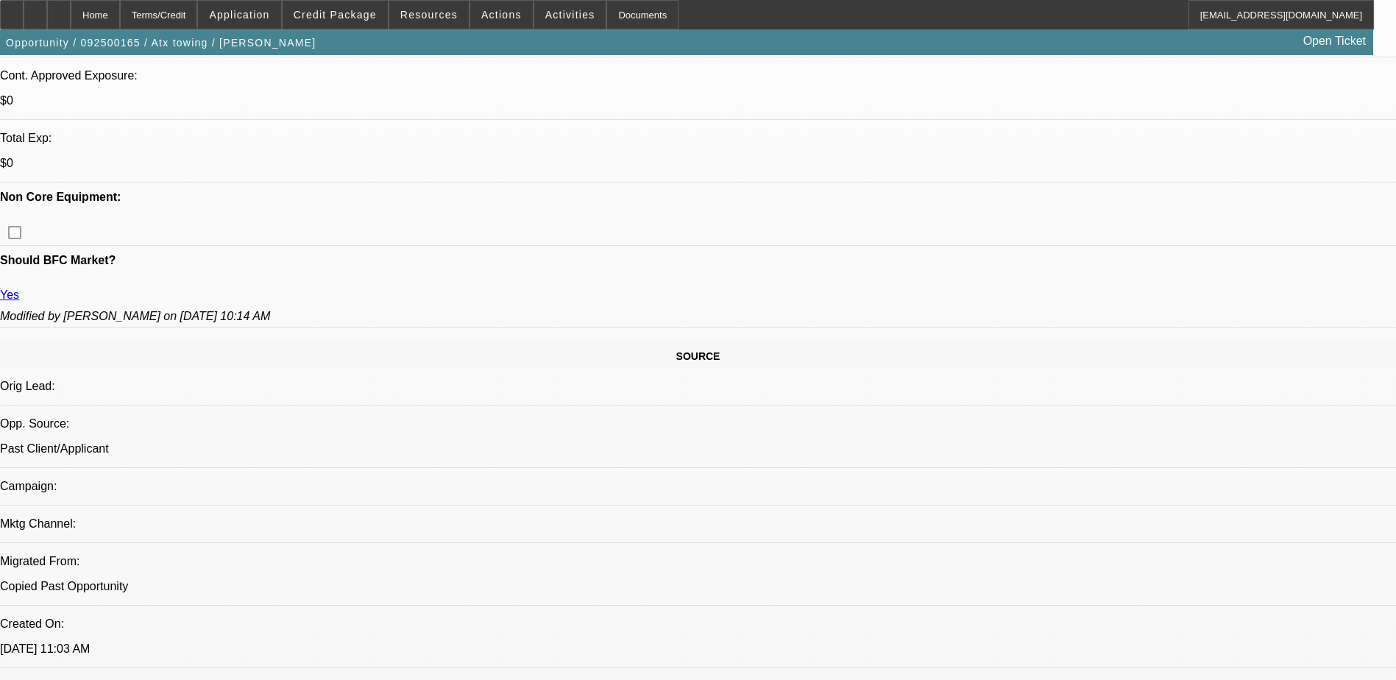
scroll to position [589, 0]
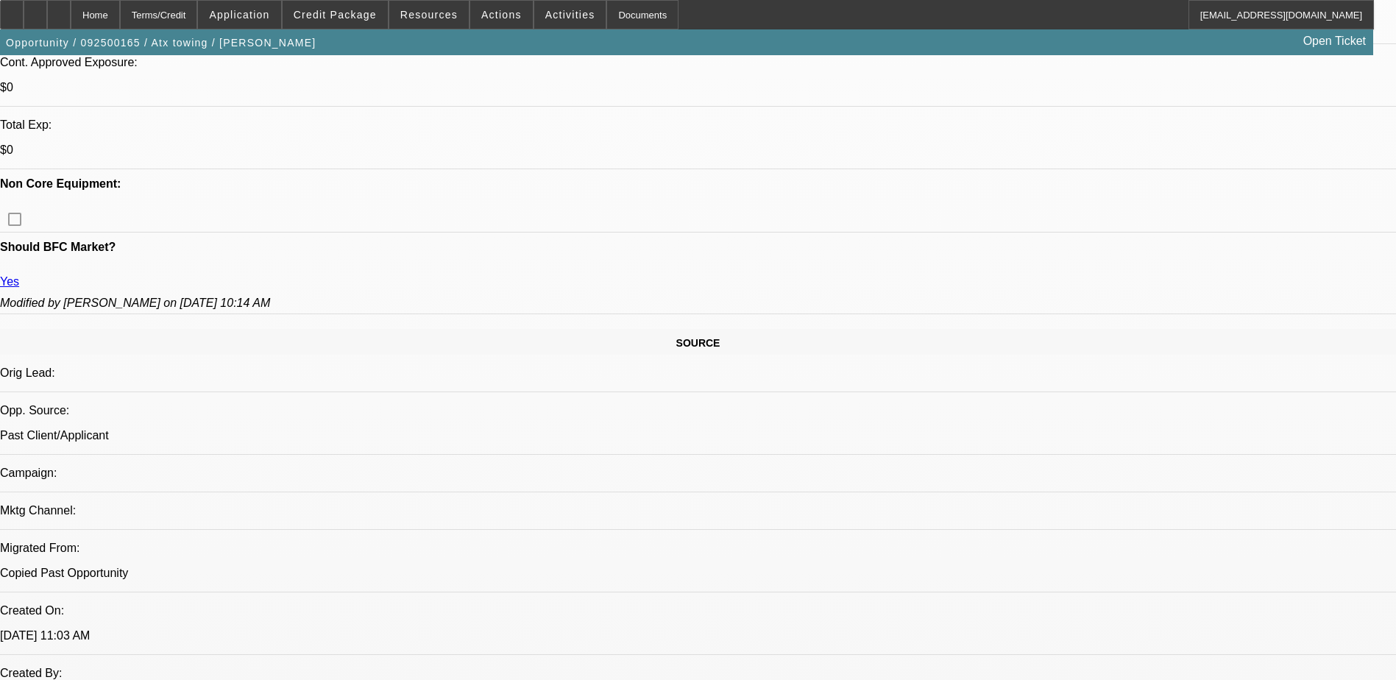
copy div "Dafne is the owner, as shown in all their paperwork, and manages the business. …"
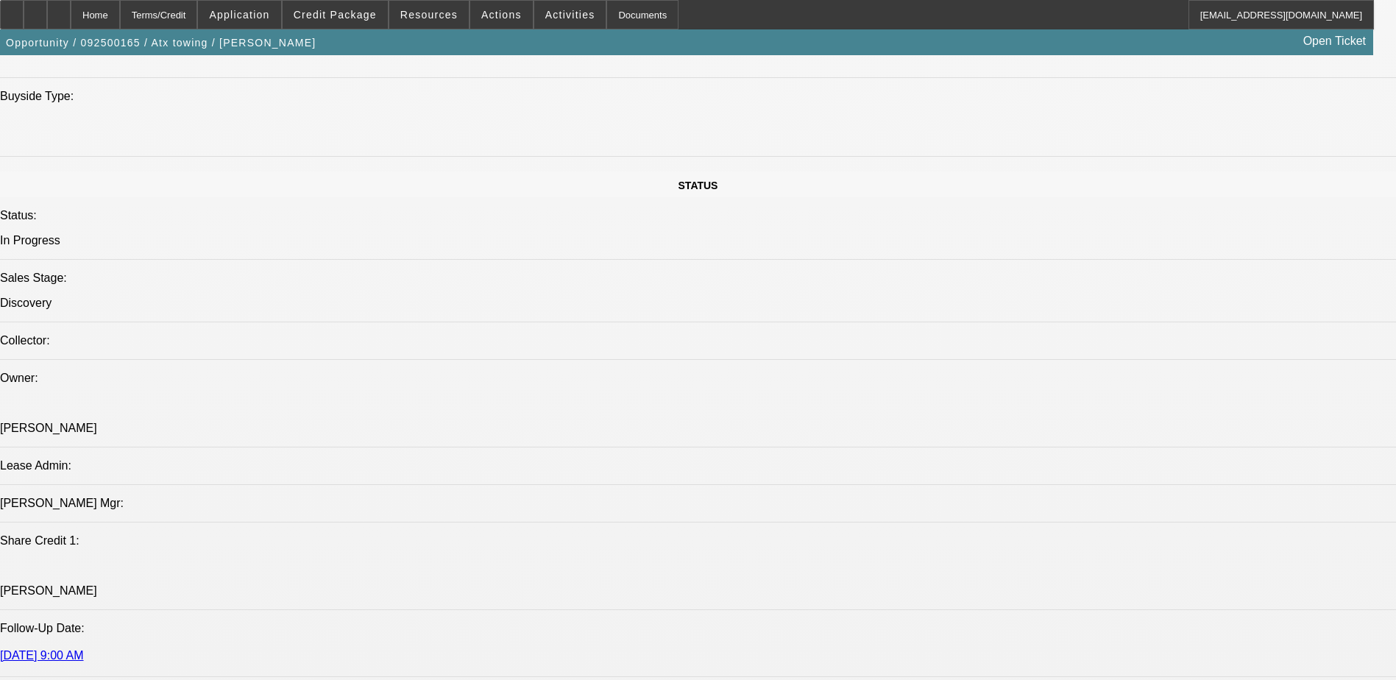
scroll to position [1619, 0]
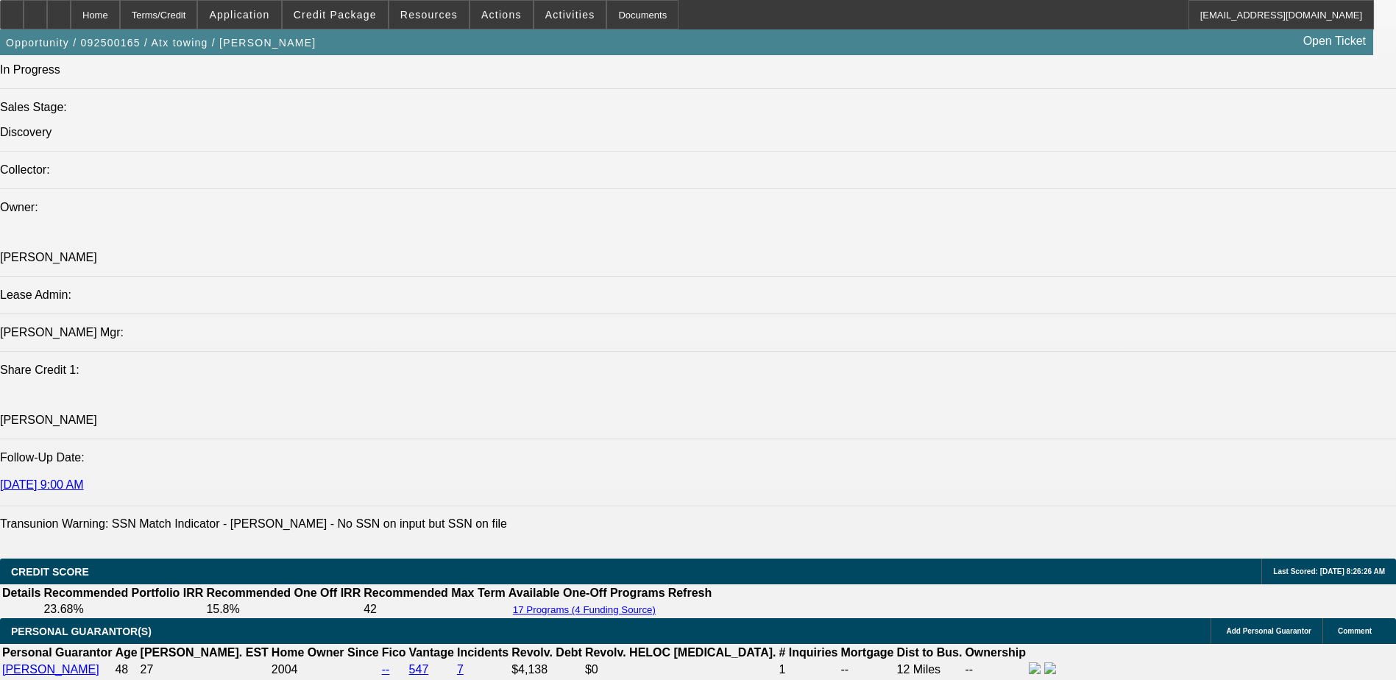
click at [71, 4] on div at bounding box center [59, 14] width 24 height 29
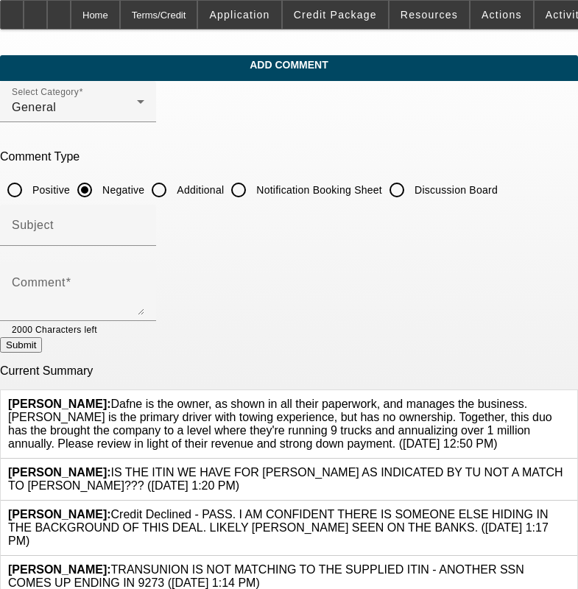
click at [569, 397] on icon at bounding box center [569, 397] width 0 height 0
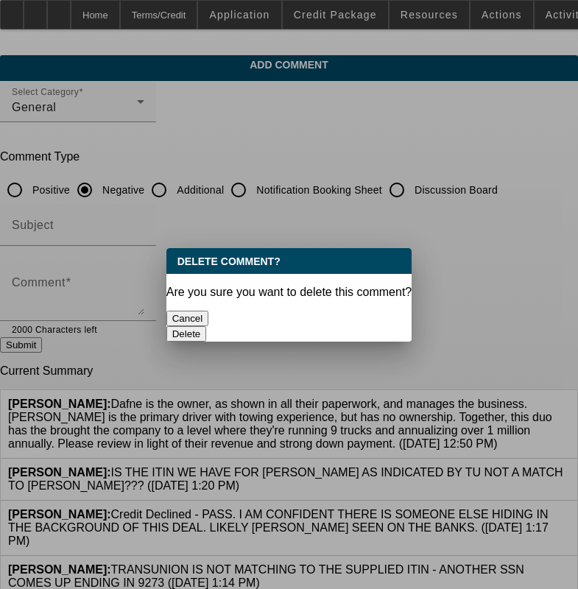
click at [207, 326] on button "Delete" at bounding box center [186, 333] width 40 height 15
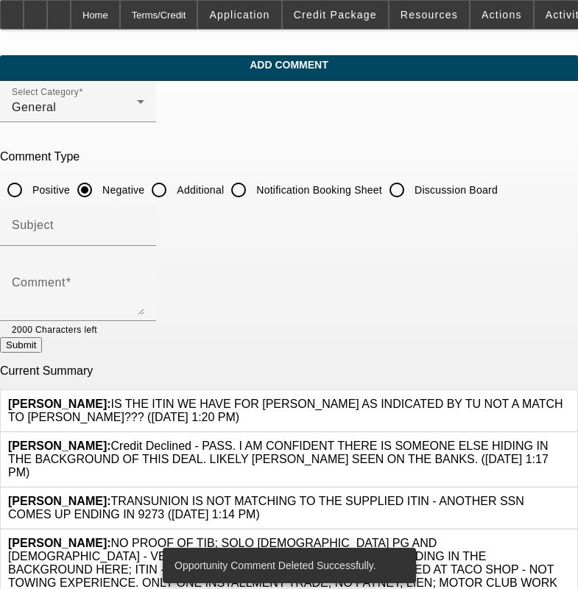
click at [411, 184] on input "Discussion Board" at bounding box center [396, 189] width 29 height 29
radio input "true"
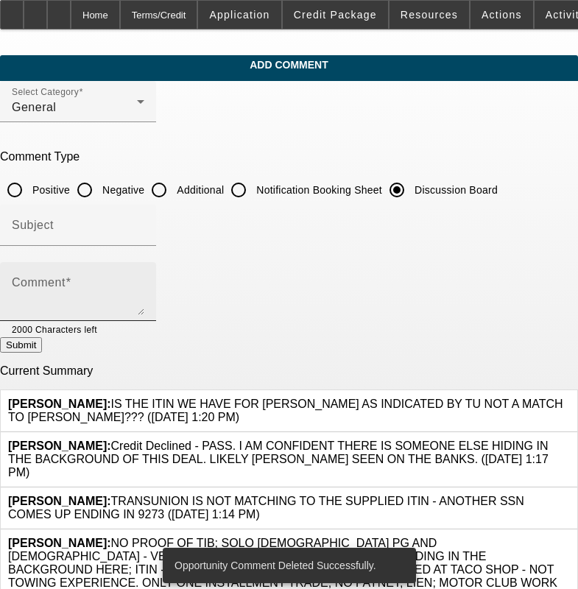
click at [144, 277] on div "Comment" at bounding box center [78, 291] width 132 height 59
drag, startPoint x: 171, startPoint y: 277, endPoint x: 164, endPoint y: 285, distance: 10.4
drag, startPoint x: 164, startPoint y: 285, endPoint x: 90, endPoint y: 294, distance: 74.2
click at [90, 294] on textarea "Comment" at bounding box center [78, 297] width 132 height 35
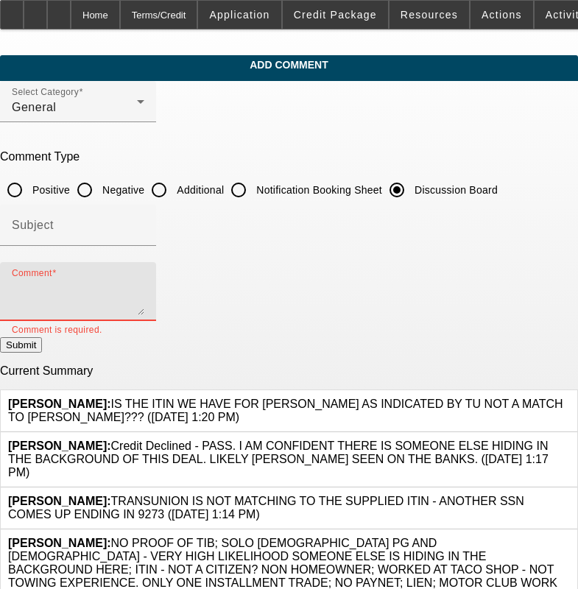
paste textarea "Dafne is the owner, as shown in all their paperwork, and manages the business. …"
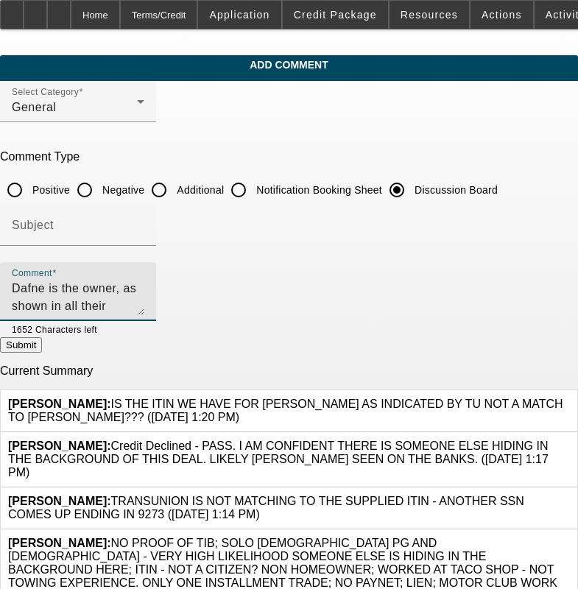
click at [144, 288] on textarea "Dafne is the owner, as shown in all their paperwork, and manages the business. …" at bounding box center [78, 297] width 132 height 35
type textarea "Dafne is the owner, as shown in the paperwork in file, and manages the business…"
click at [42, 346] on button "Submit" at bounding box center [21, 344] width 42 height 15
radio input "true"
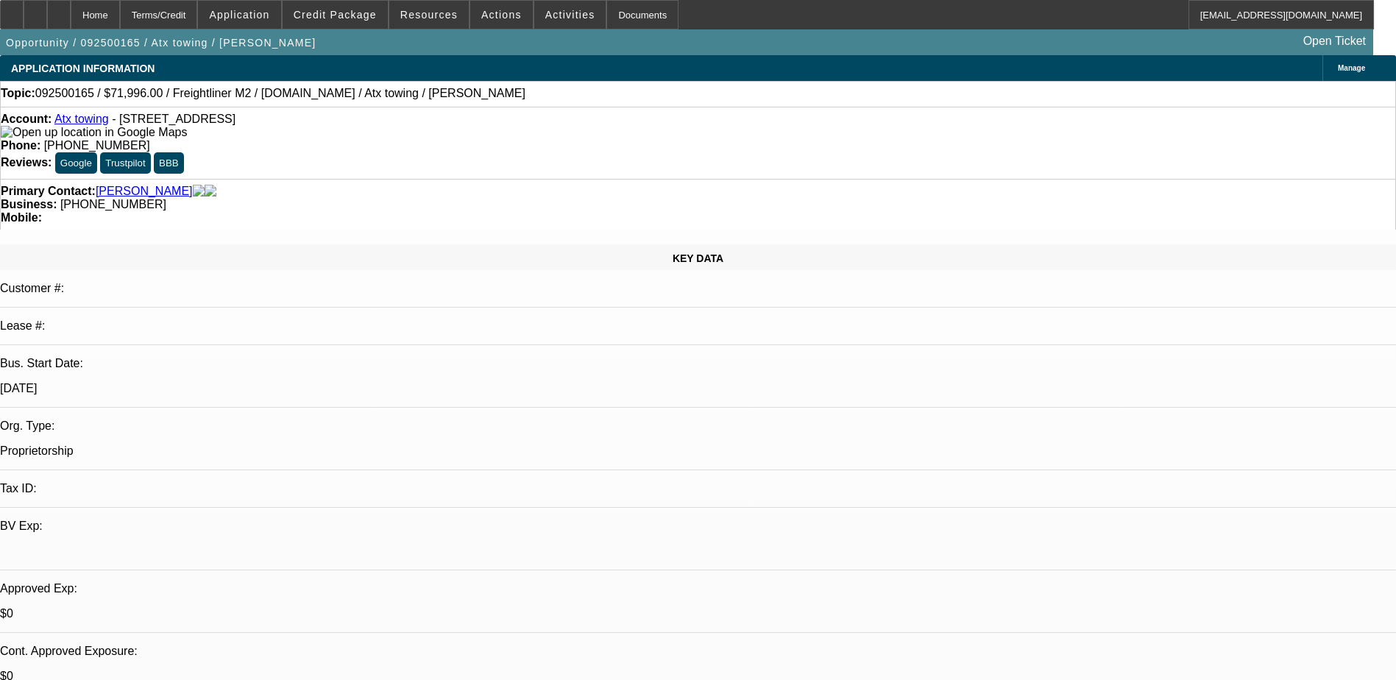
select select "0.2"
select select "2"
select select "0.2"
select select "0.15"
select select "2"
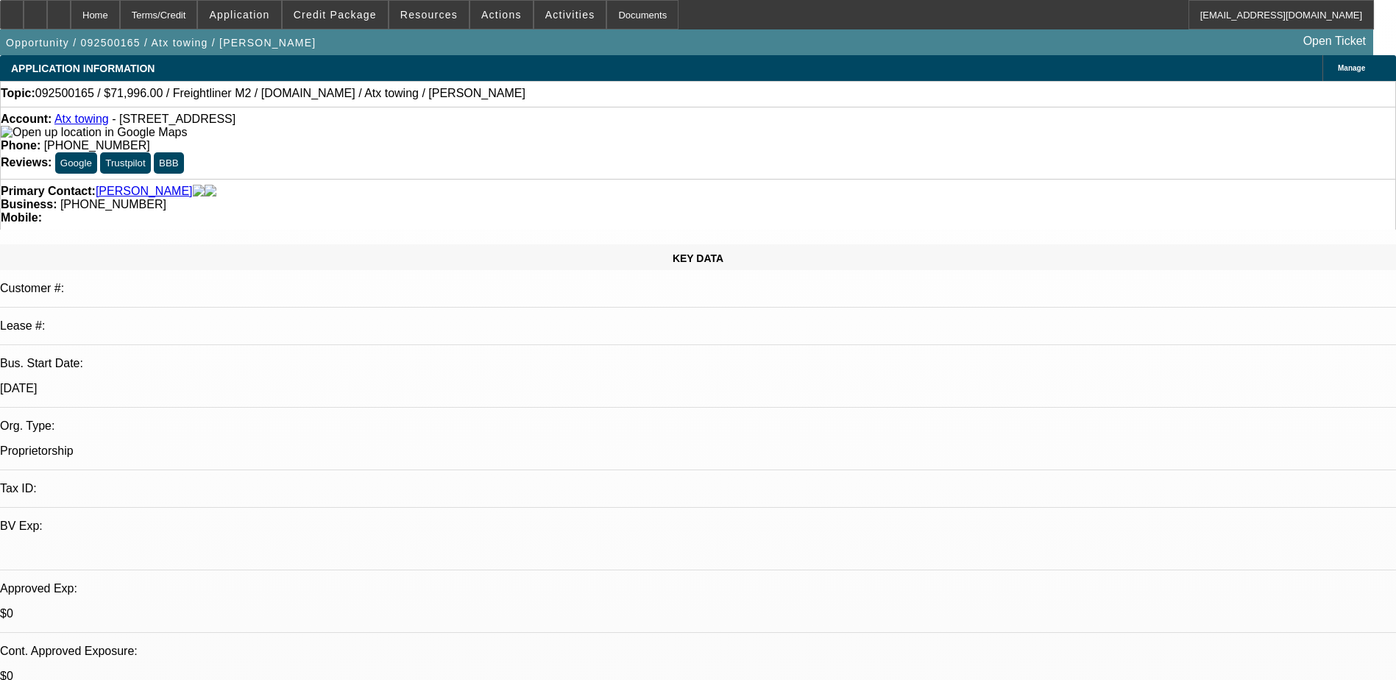
select select "0.2"
select select "1"
select select "2"
select select "17"
select select "1"
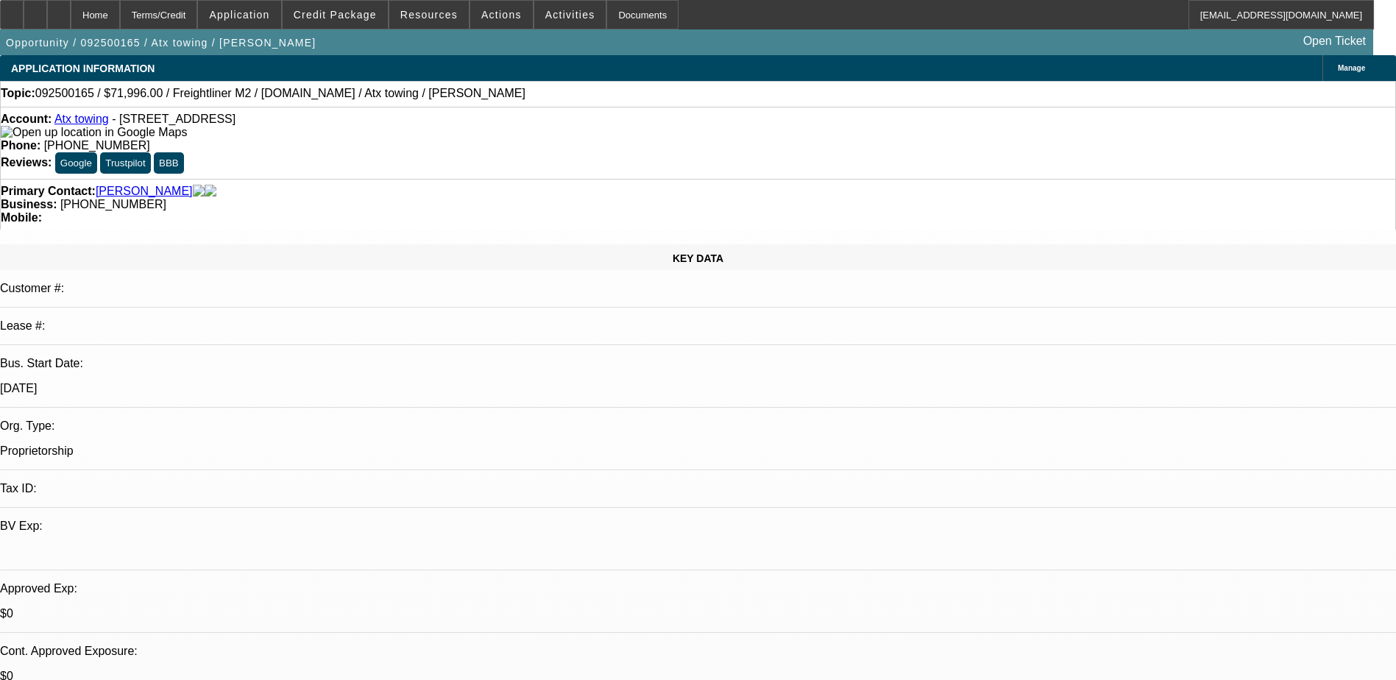
select select "2"
select select "17"
drag, startPoint x: 584, startPoint y: 124, endPoint x: 511, endPoint y: 129, distance: 73.8
click at [511, 129] on div "Account: Atx towing - [STREET_ADDRESS] Phone: [PHONE_NUMBER] Reviews: Google Tr…" at bounding box center [698, 143] width 1396 height 72
copy span "[PHONE_NUMBER]"
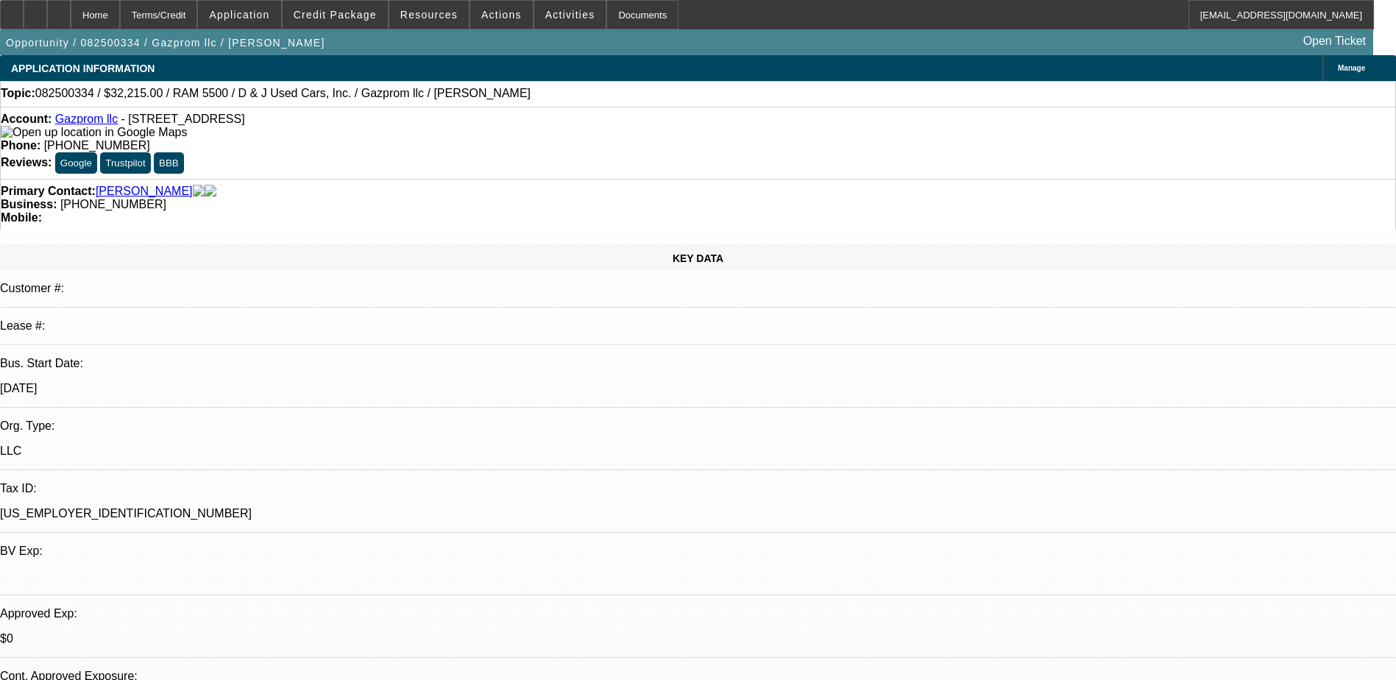
select select "0.15"
select select "2"
select select "0.1"
select select "4"
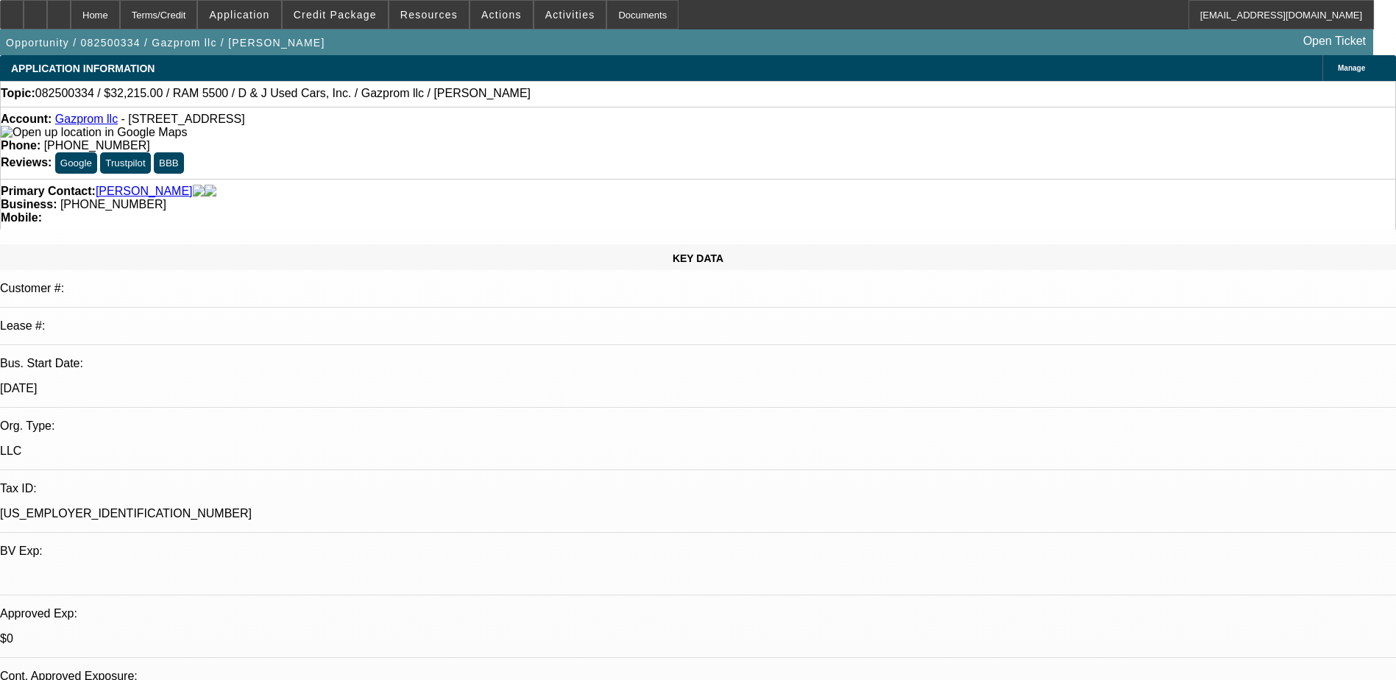
select select "2"
select select "0.1"
select select "4"
select select "0"
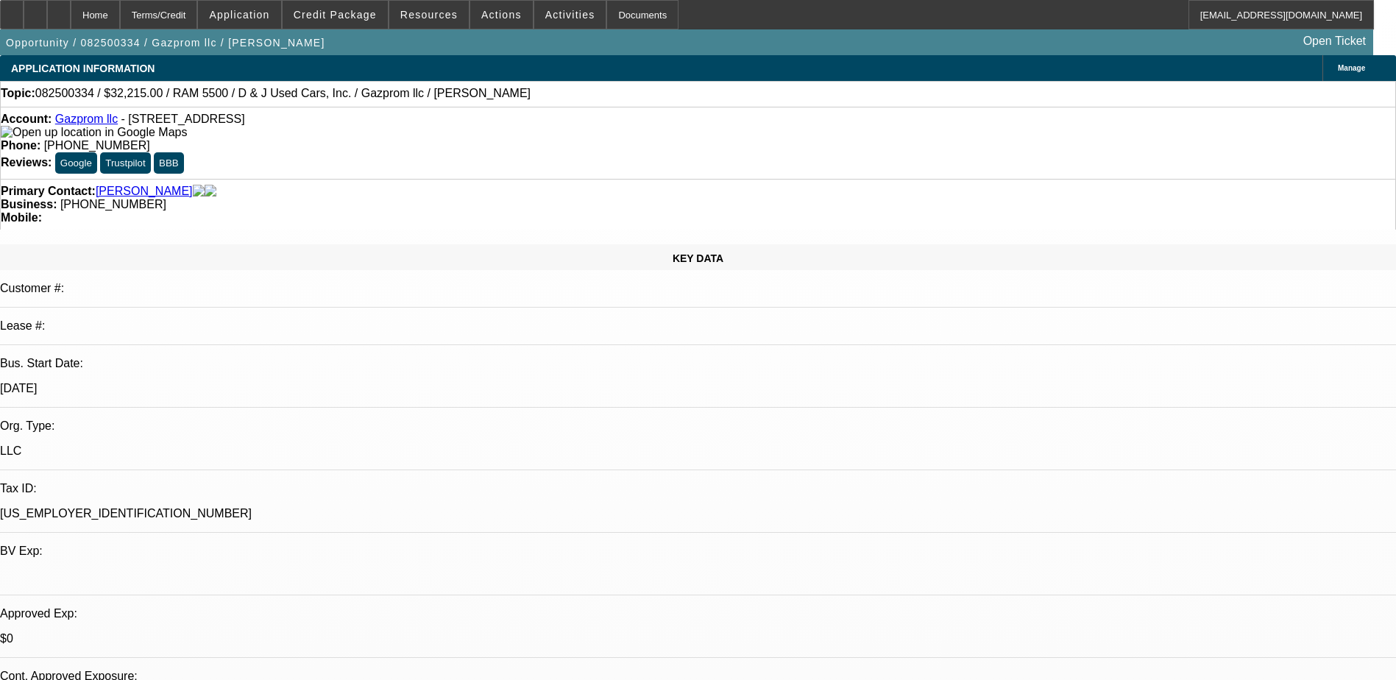
select select "0"
select select "0.1"
select select "4"
select select "0"
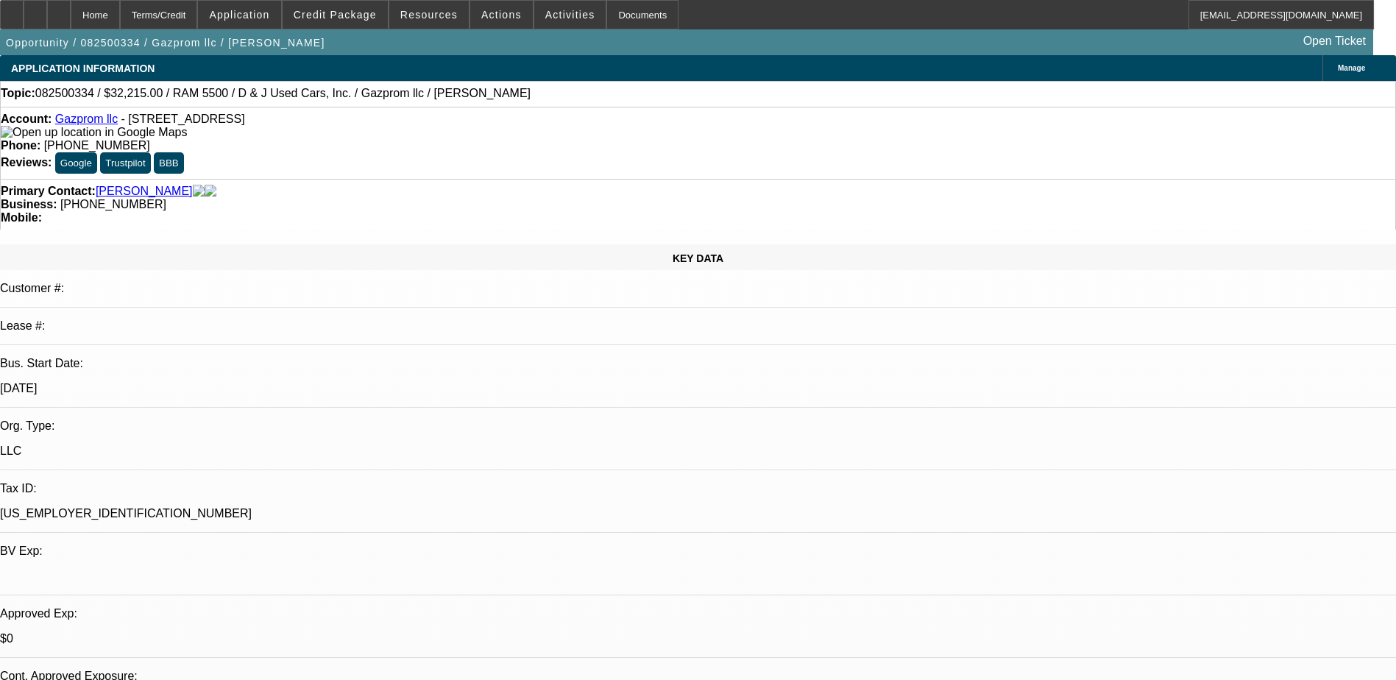
select select "0.1"
select select "4"
